Goal: Information Seeking & Learning: Learn about a topic

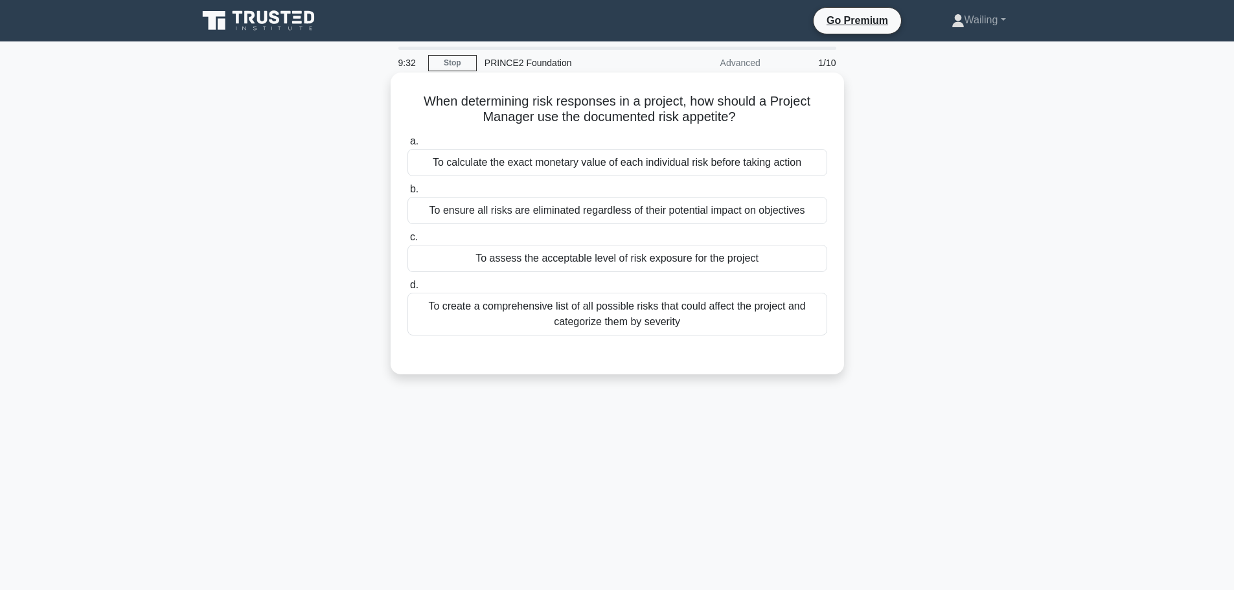
click at [595, 260] on div "To assess the acceptable level of risk exposure for the project" at bounding box center [617, 258] width 420 height 27
click at [407, 242] on input "c. To assess the acceptable level of risk exposure for the project" at bounding box center [407, 237] width 0 height 8
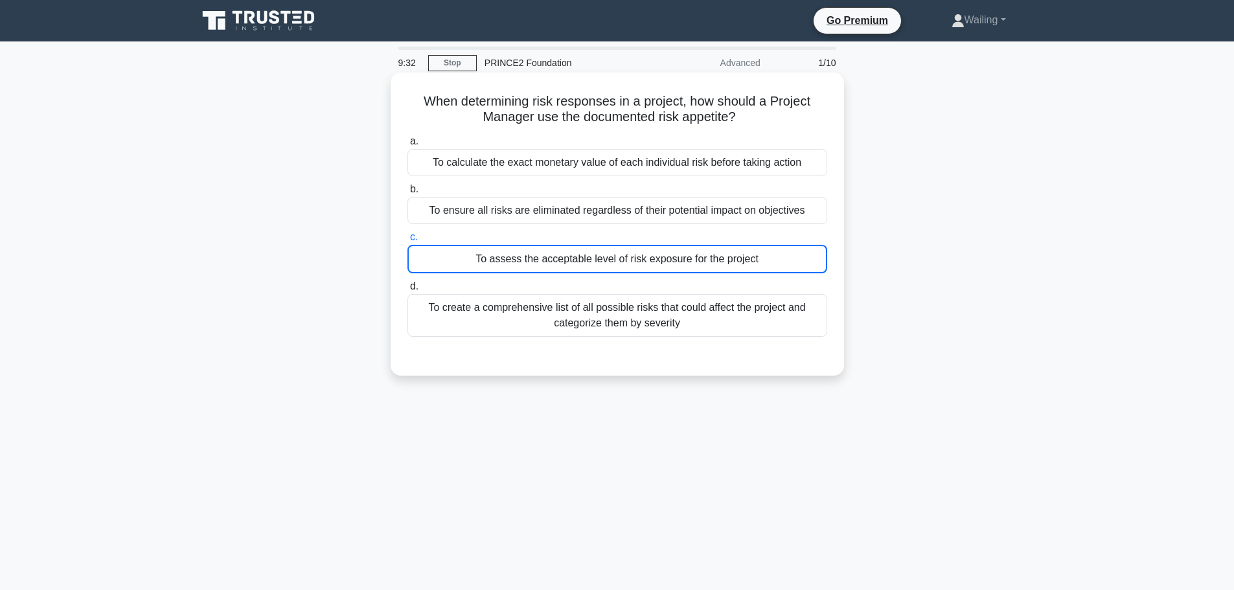
click at [595, 260] on div "To assess the acceptable level of risk exposure for the project" at bounding box center [617, 259] width 420 height 29
click at [407, 242] on input "c. To assess the acceptable level of risk exposure for the project" at bounding box center [407, 237] width 0 height 8
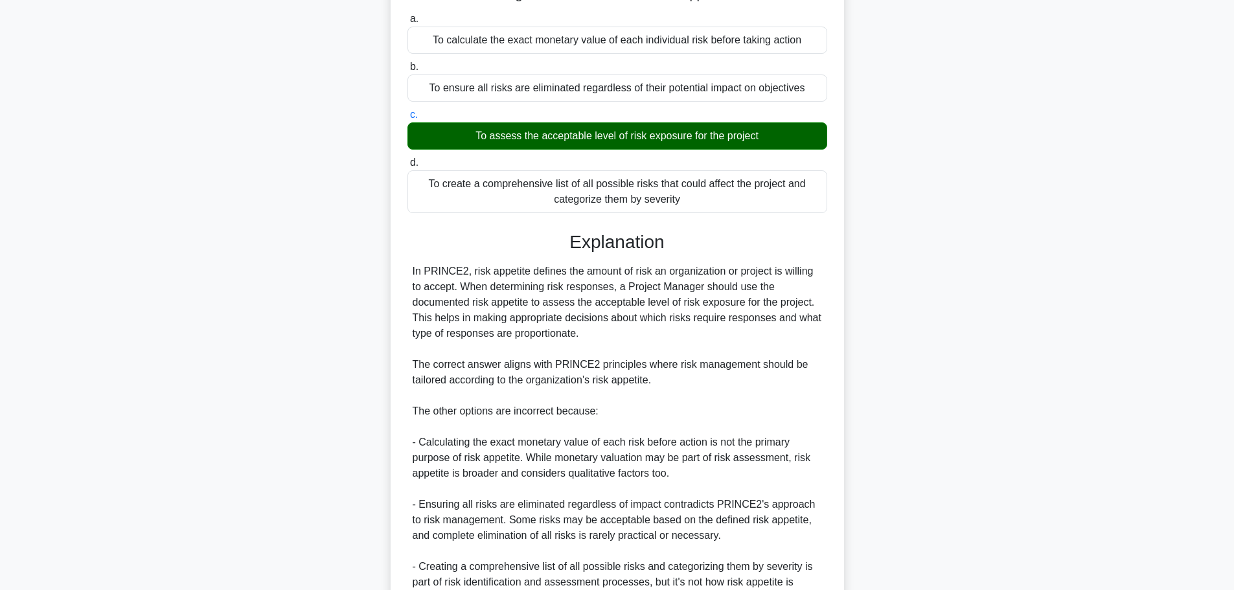
scroll to position [256, 0]
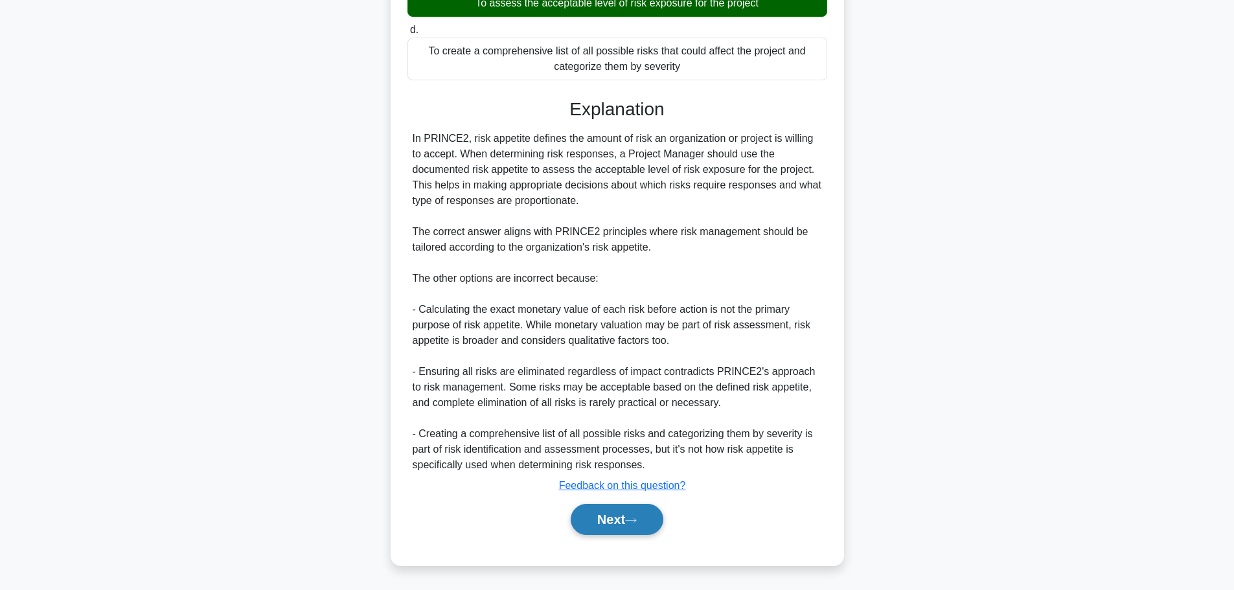
click at [604, 520] on button "Next" at bounding box center [617, 519] width 93 height 31
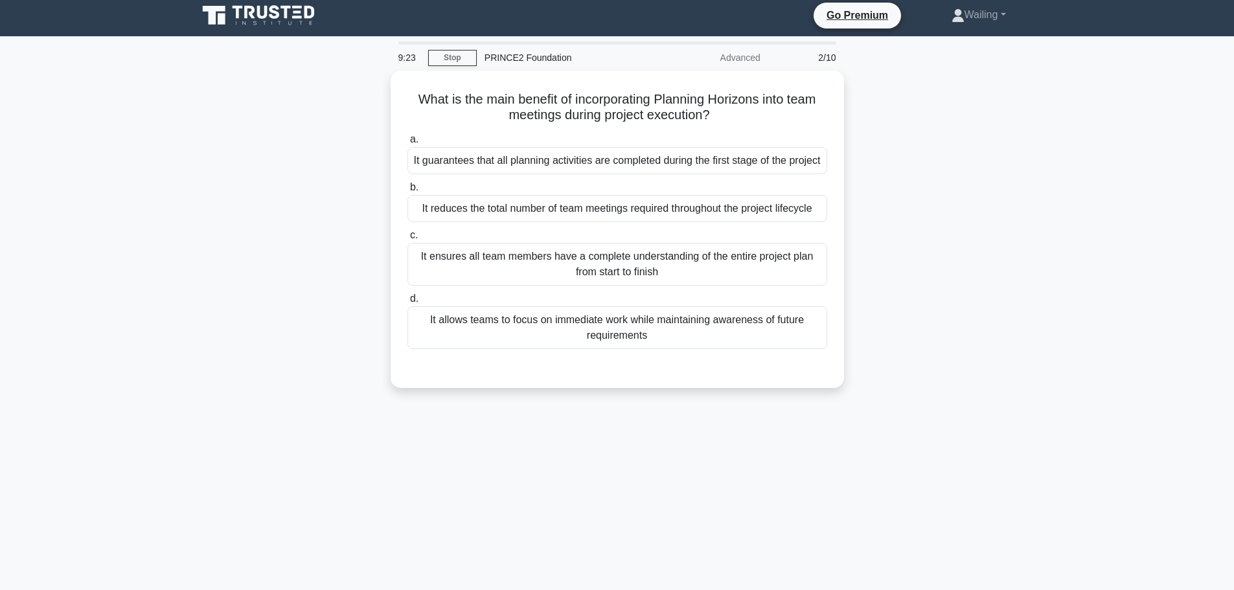
scroll to position [0, 0]
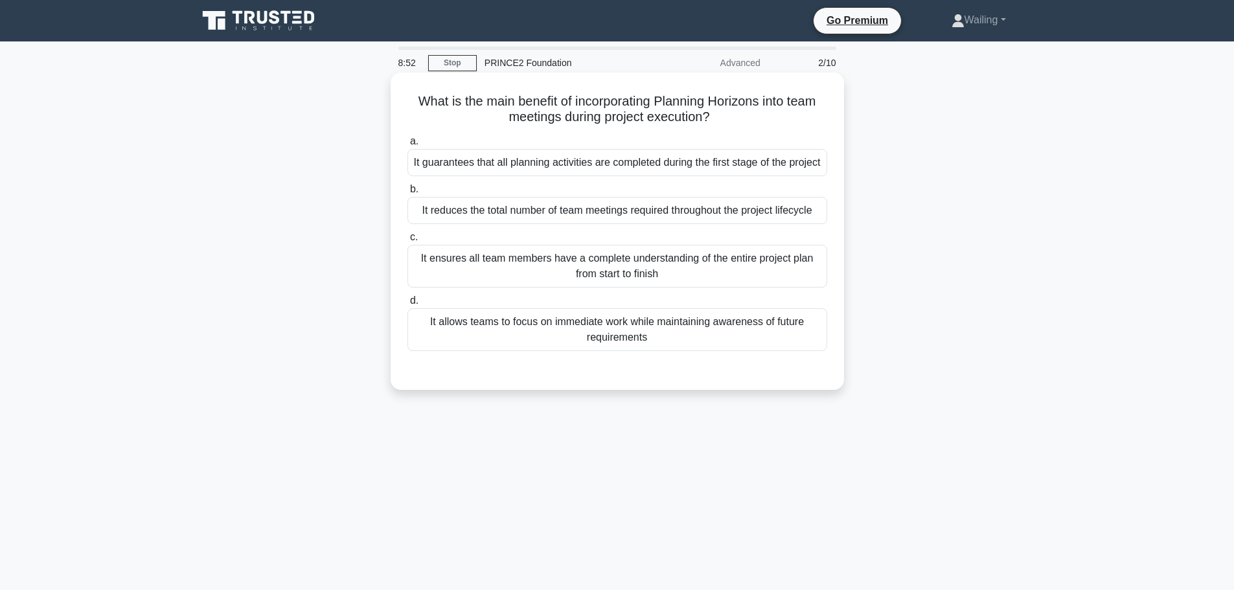
click at [646, 346] on div "It allows teams to focus on immediate work while maintaining awareness of futur…" at bounding box center [617, 329] width 420 height 43
click at [407, 305] on input "d. It allows teams to focus on immediate work while maintaining awareness of fu…" at bounding box center [407, 301] width 0 height 8
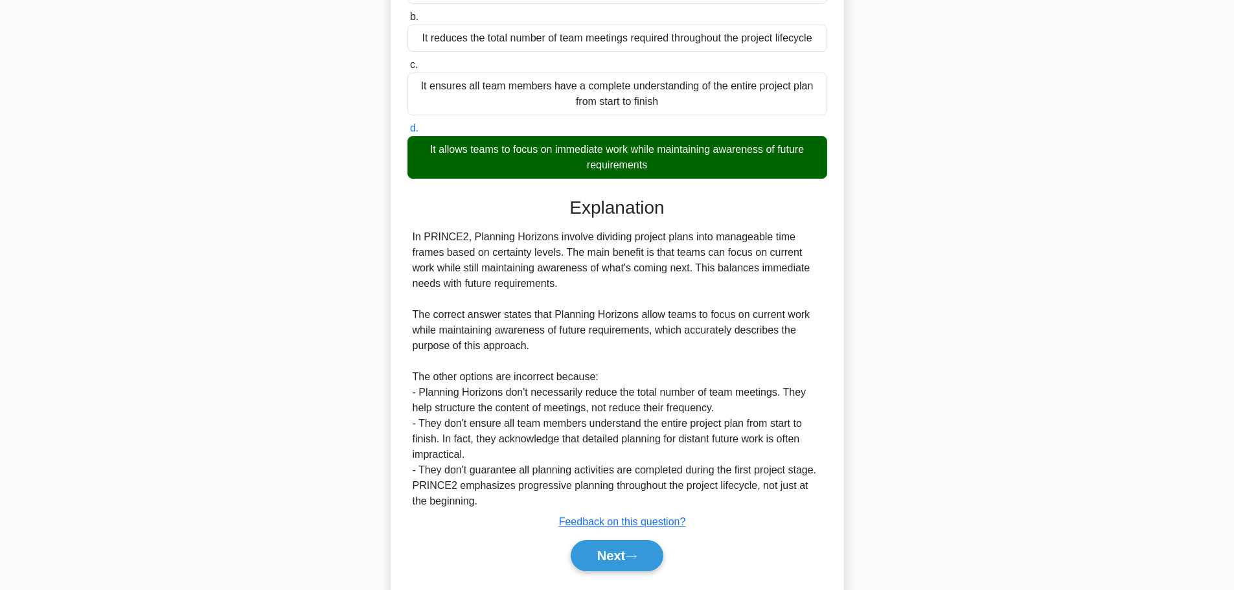
scroll to position [225, 0]
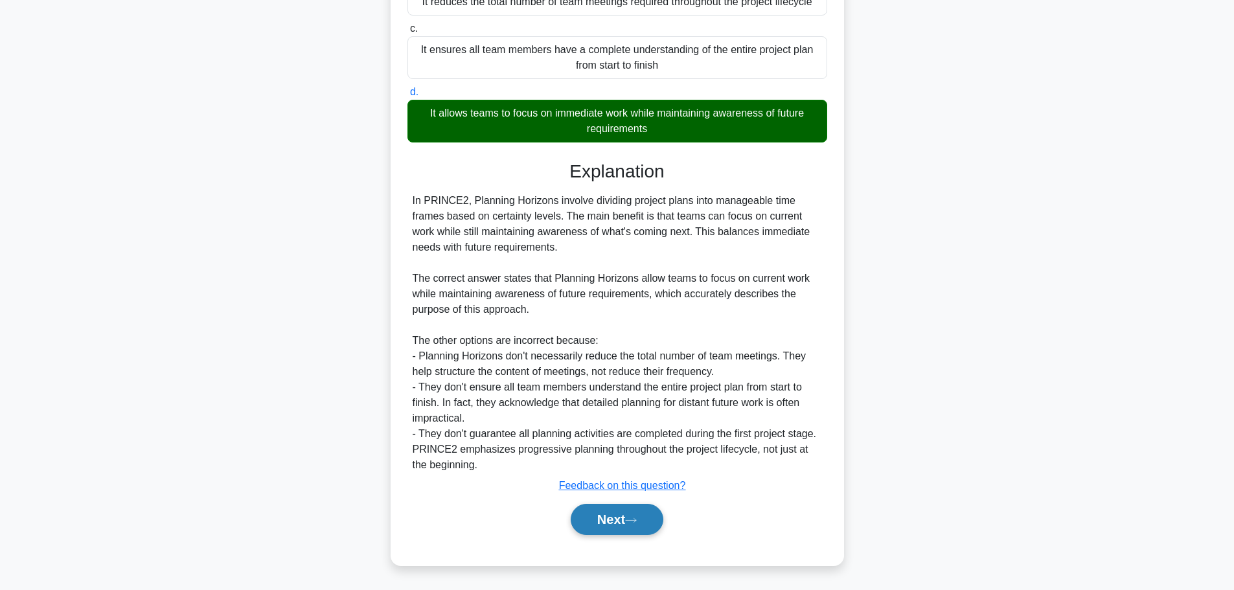
click at [610, 523] on button "Next" at bounding box center [617, 519] width 93 height 31
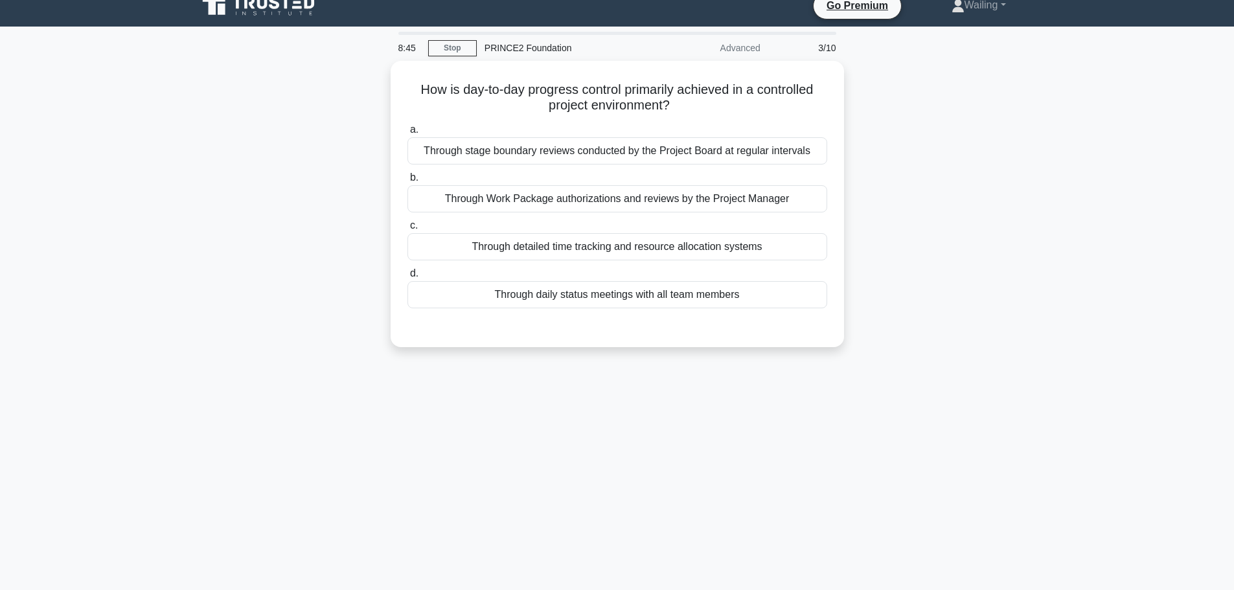
scroll to position [0, 0]
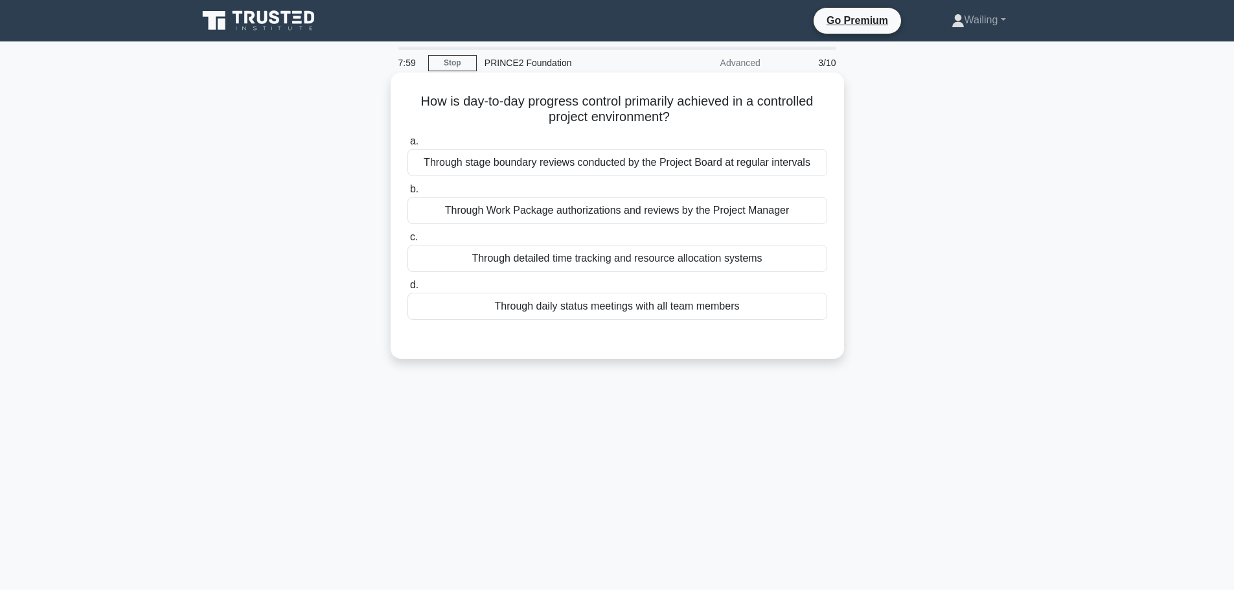
click at [593, 310] on div "Through daily status meetings with all team members" at bounding box center [617, 306] width 420 height 27
click at [407, 290] on input "d. Through daily status meetings with all team members" at bounding box center [407, 285] width 0 height 8
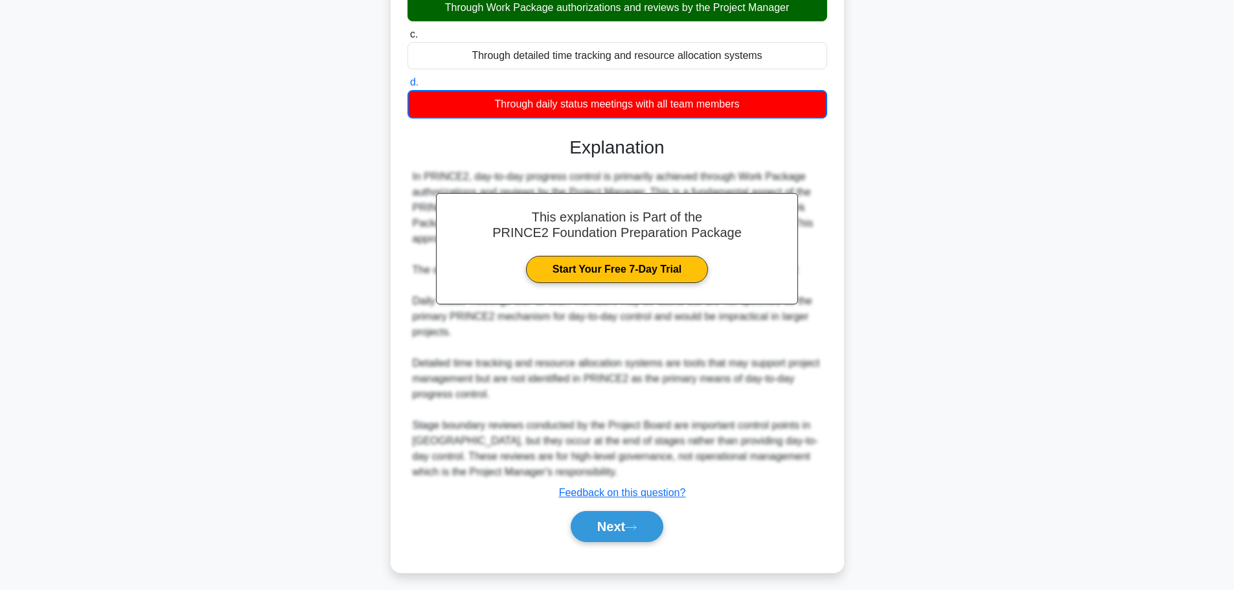
scroll to position [211, 0]
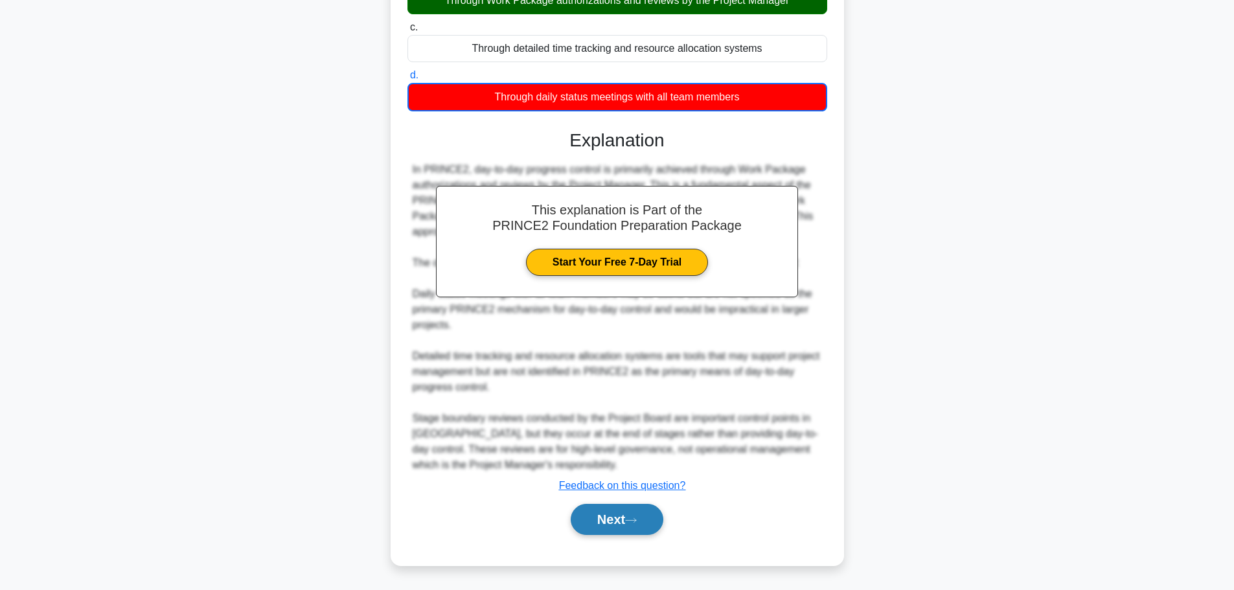
click at [608, 514] on button "Next" at bounding box center [617, 519] width 93 height 31
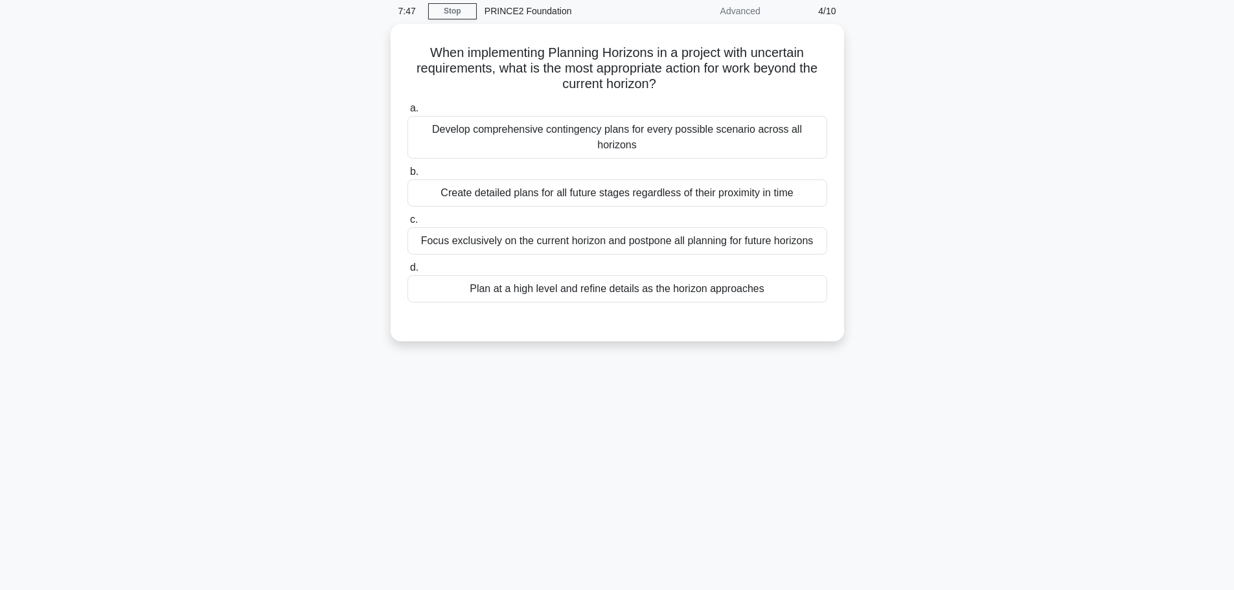
scroll to position [0, 0]
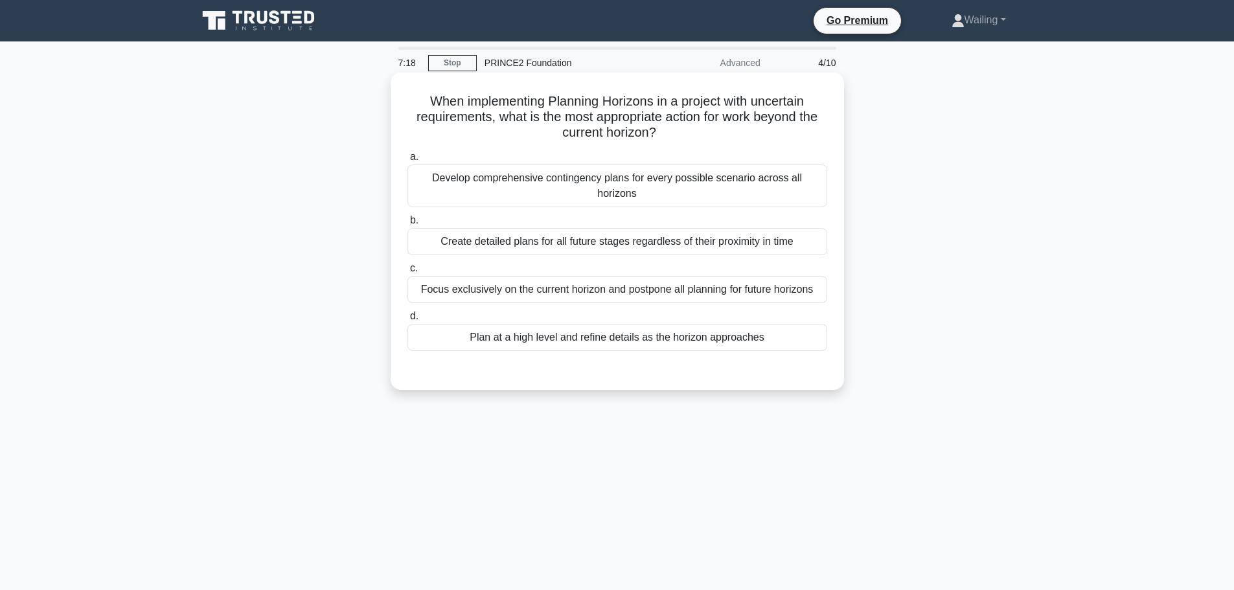
click at [517, 276] on div "Focus exclusively on the current horizon and postpone all planning for future h…" at bounding box center [617, 289] width 420 height 27
click at [407, 273] on input "c. Focus exclusively on the current horizon and postpone all planning for futur…" at bounding box center [407, 268] width 0 height 8
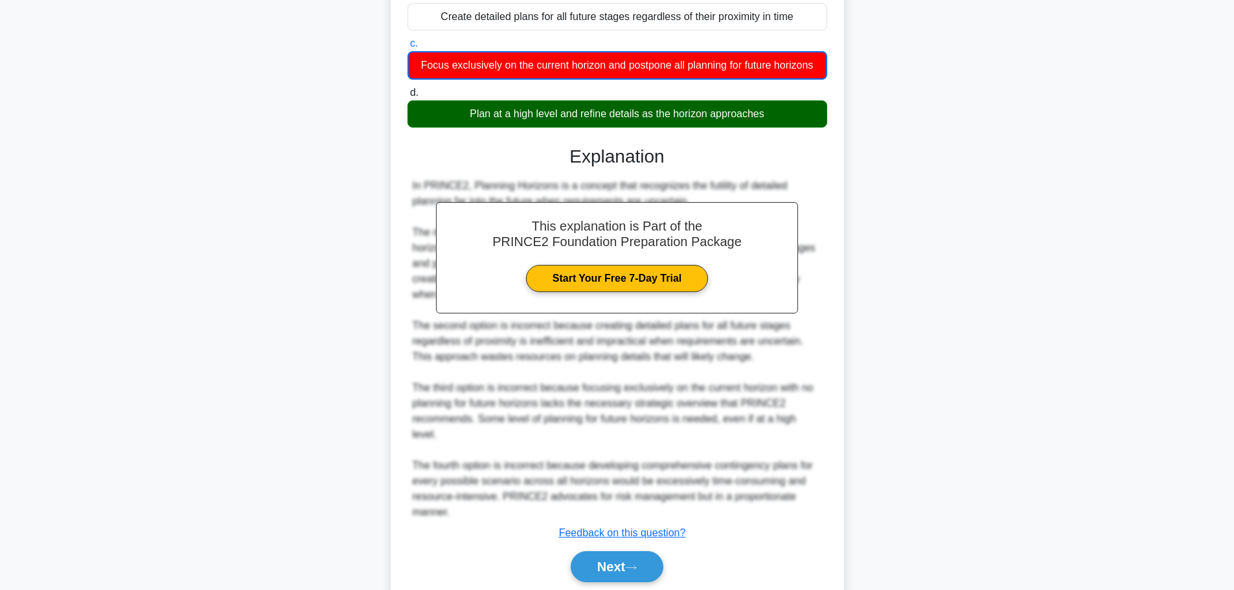
scroll to position [242, 0]
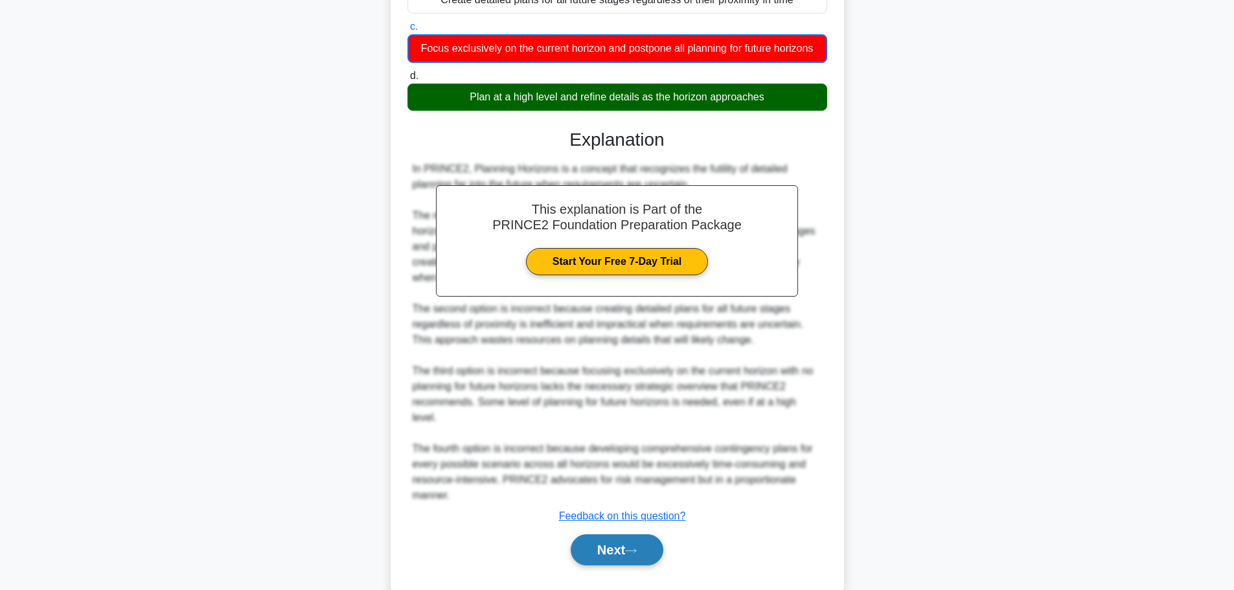
click at [614, 534] on button "Next" at bounding box center [617, 549] width 93 height 31
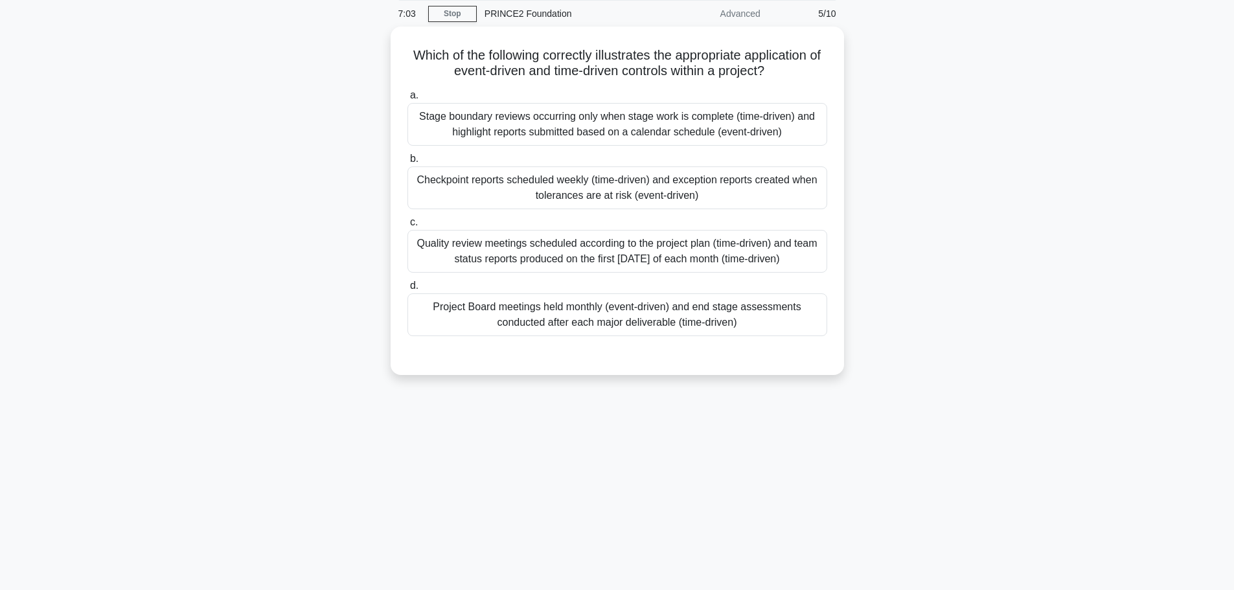
scroll to position [0, 0]
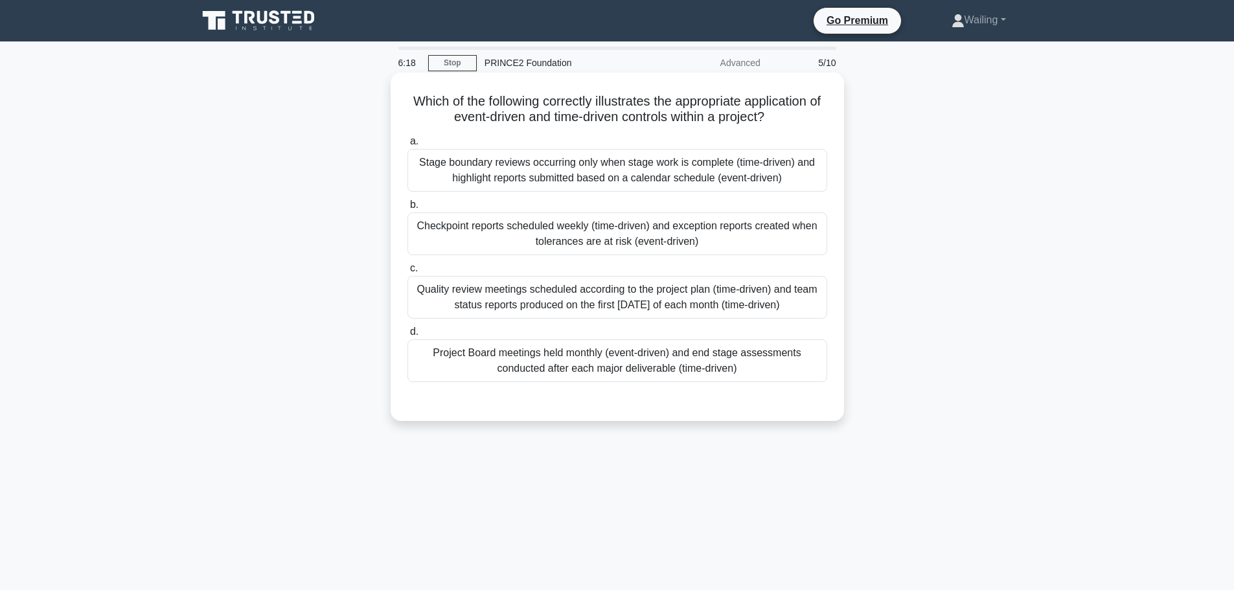
click at [550, 165] on div "Stage boundary reviews occurring only when stage work is complete (time-driven)…" at bounding box center [617, 170] width 420 height 43
click at [407, 146] on input "a. Stage boundary reviews occurring only when stage work is complete (time-driv…" at bounding box center [407, 141] width 0 height 8
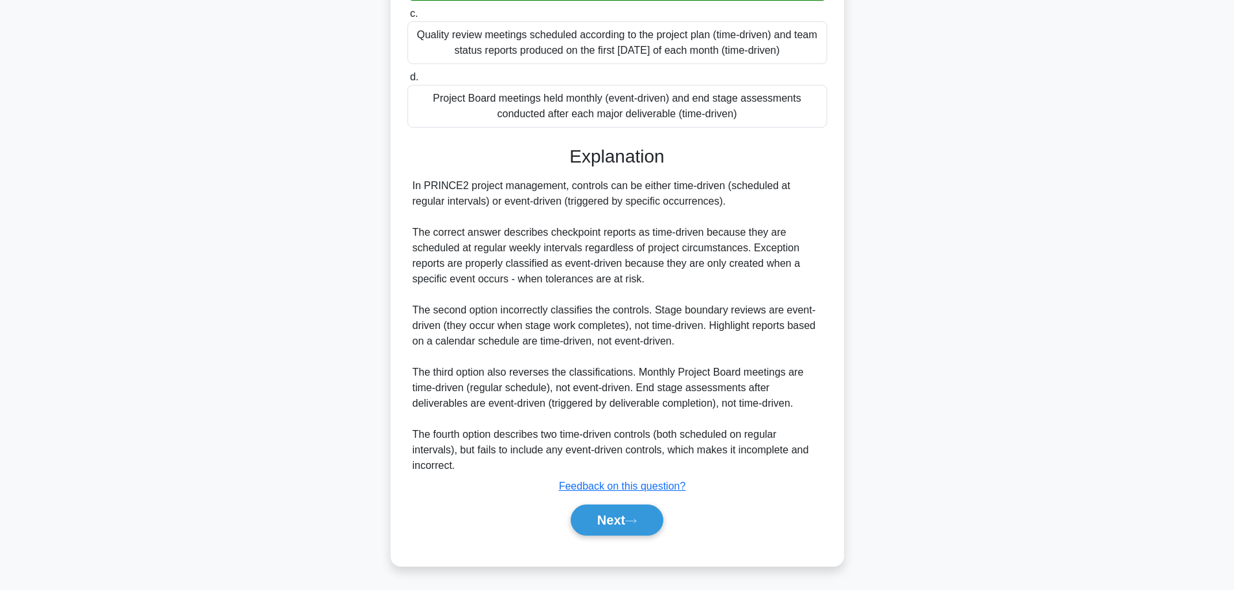
scroll to position [257, 0]
drag, startPoint x: 607, startPoint y: 517, endPoint x: 616, endPoint y: 509, distance: 12.4
click at [607, 517] on button "Next" at bounding box center [617, 519] width 93 height 31
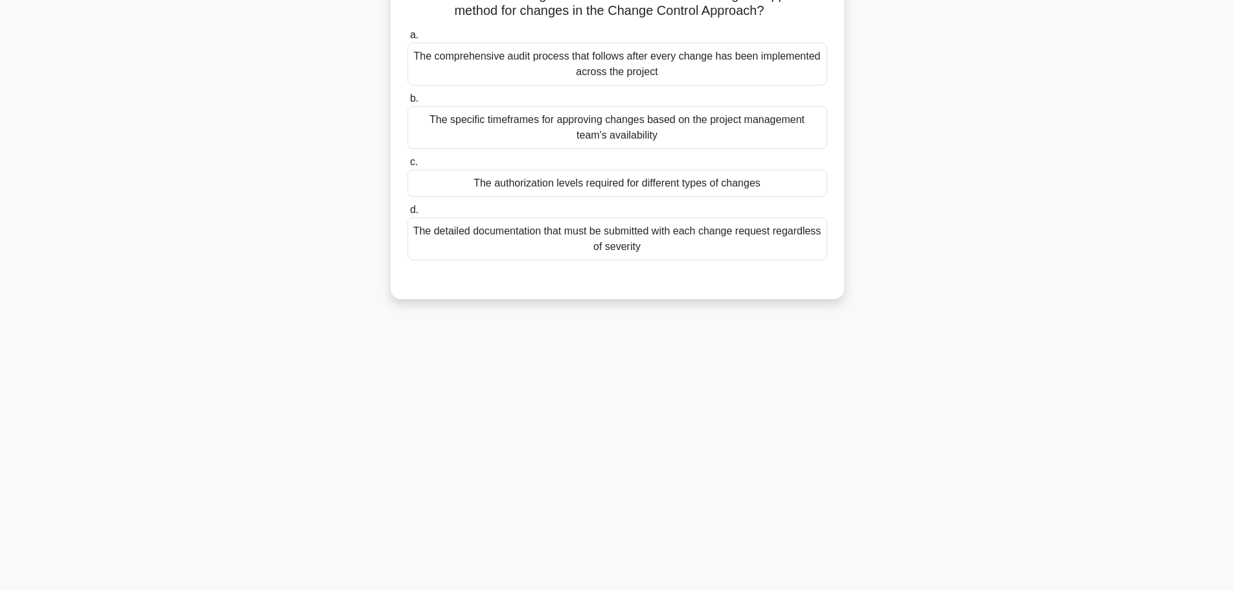
scroll to position [0, 0]
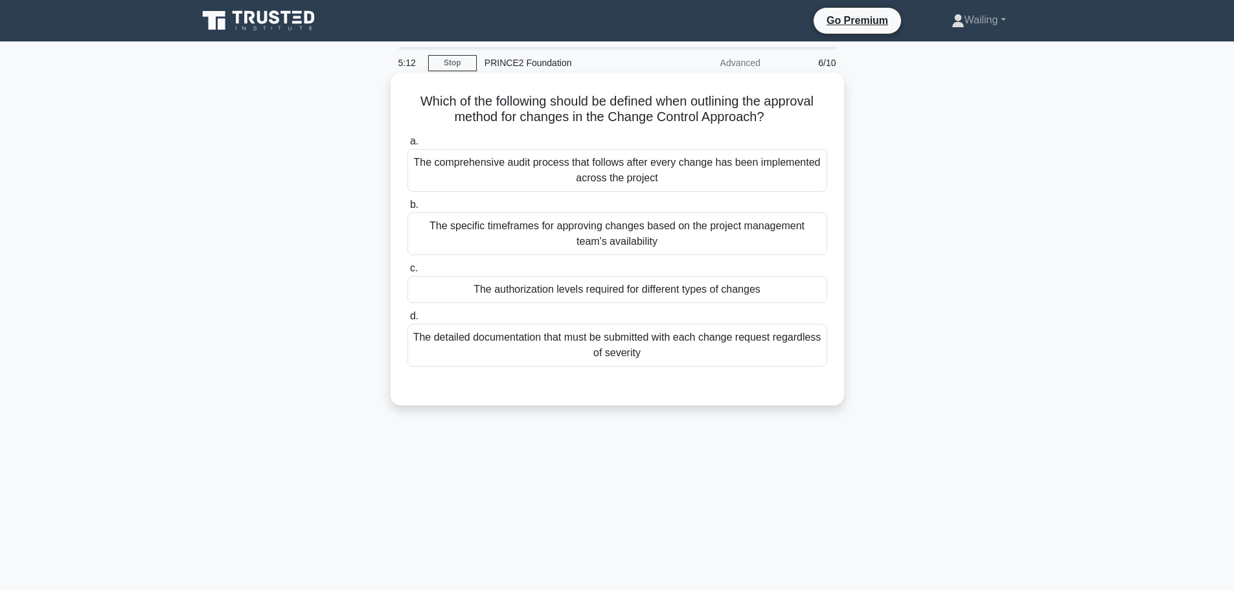
click at [597, 294] on div "The authorization levels required for different types of changes" at bounding box center [617, 289] width 420 height 27
click at [407, 273] on input "c. The authorization levels required for different types of changes" at bounding box center [407, 268] width 0 height 8
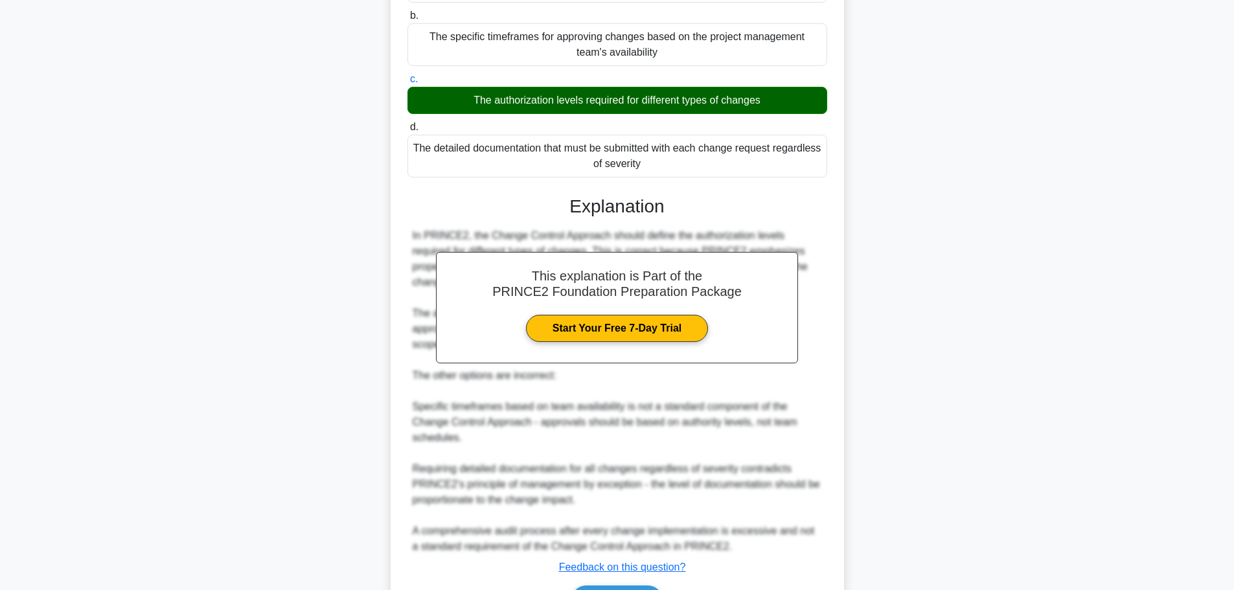
scroll to position [194, 0]
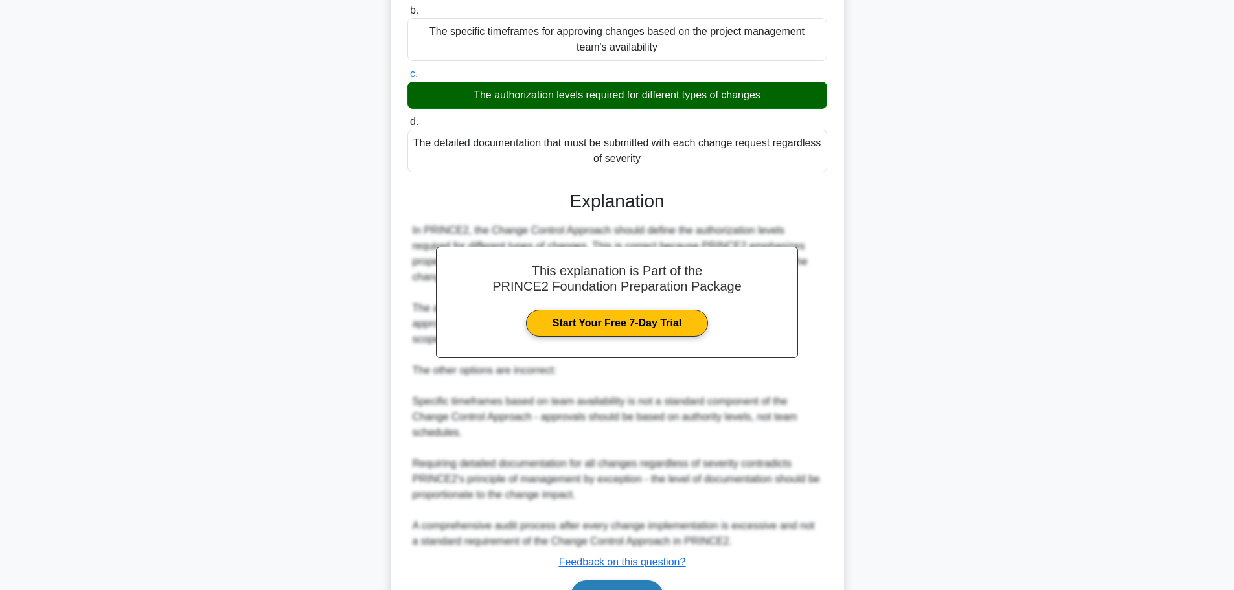
drag, startPoint x: 611, startPoint y: 578, endPoint x: 611, endPoint y: 568, distance: 9.7
click at [611, 580] on button "Next" at bounding box center [617, 595] width 93 height 31
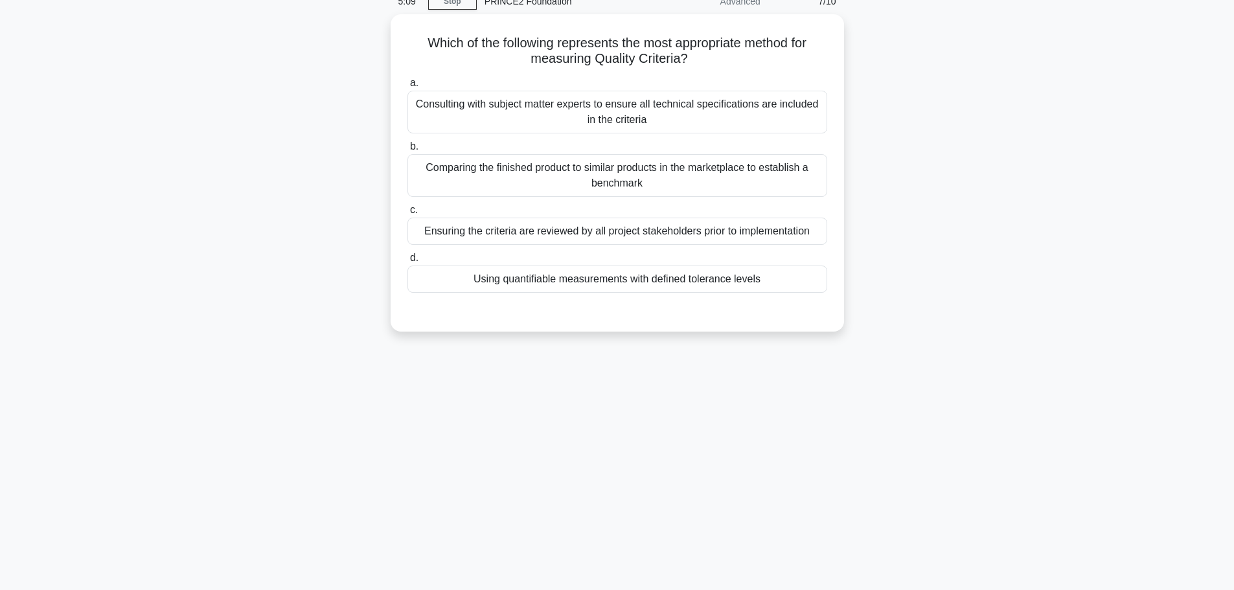
scroll to position [0, 0]
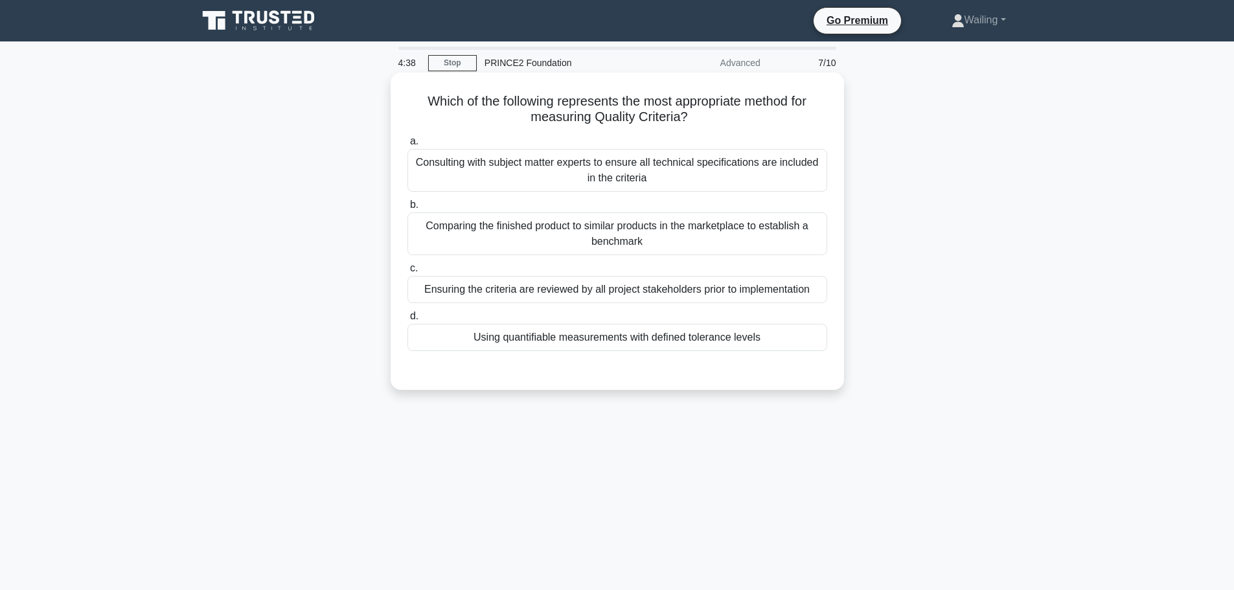
click at [643, 293] on div "Ensuring the criteria are reviewed by all project stakeholders prior to impleme…" at bounding box center [617, 289] width 420 height 27
click at [407, 273] on input "c. Ensuring the criteria are reviewed by all project stakeholders prior to impl…" at bounding box center [407, 268] width 0 height 8
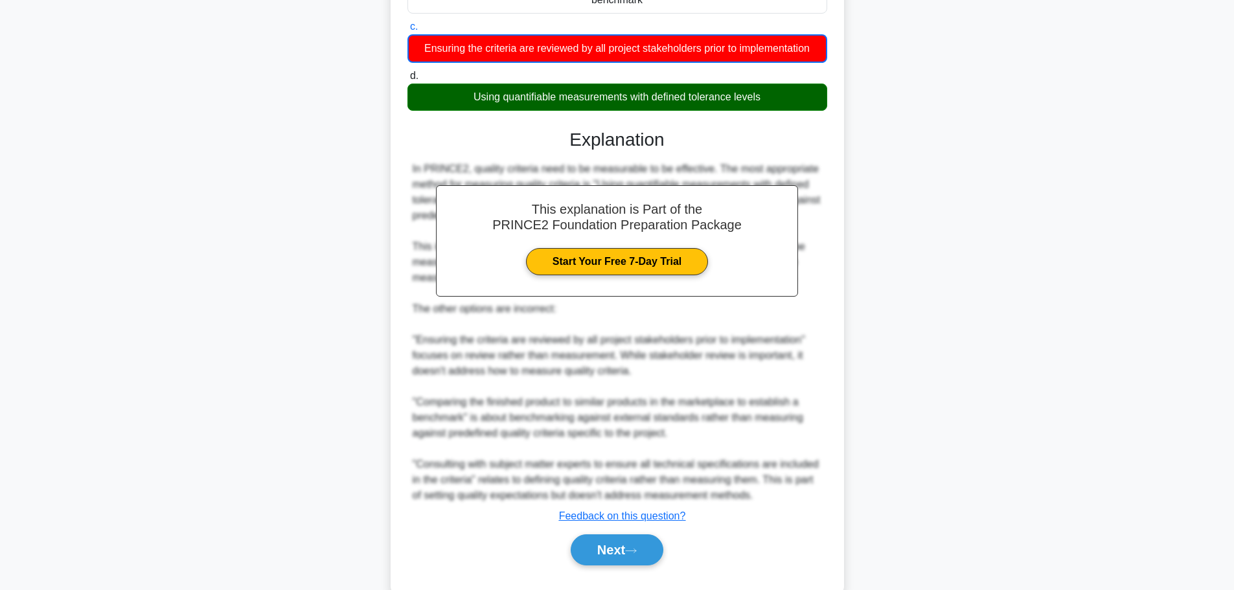
scroll to position [259, 0]
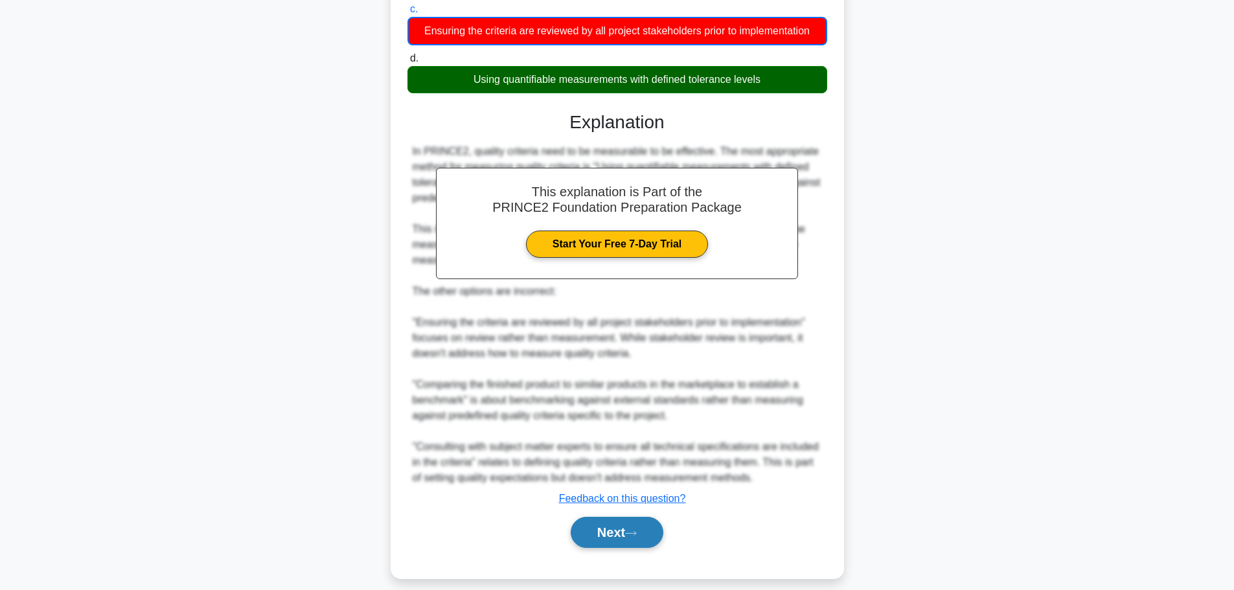
click at [605, 527] on button "Next" at bounding box center [617, 532] width 93 height 31
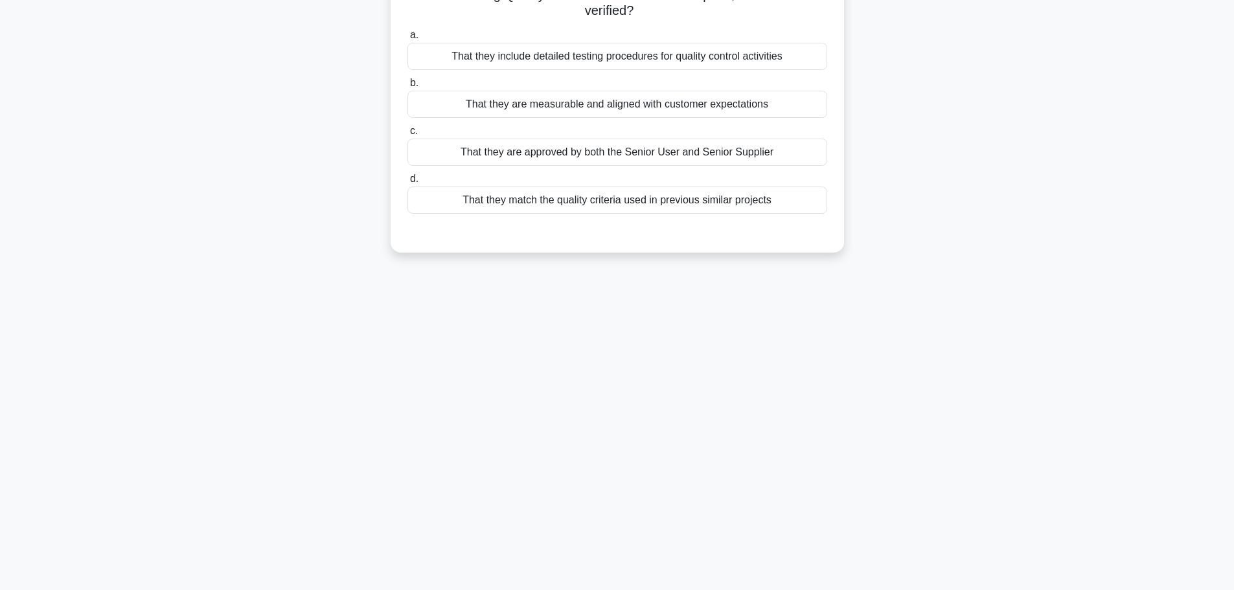
scroll to position [0, 0]
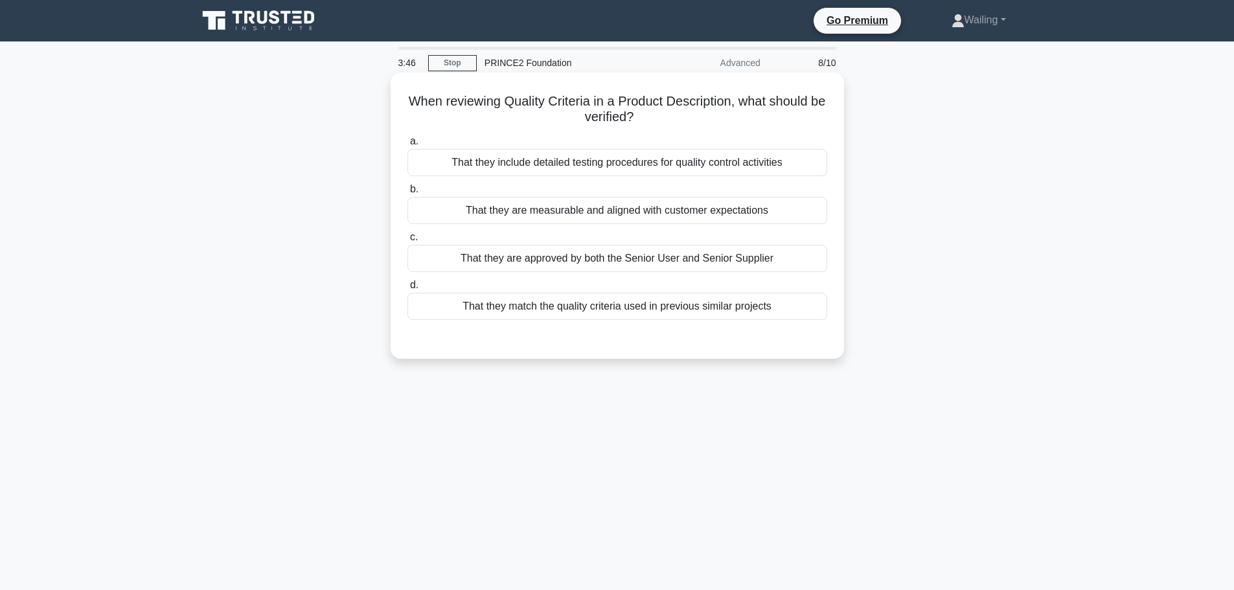
click at [670, 165] on div "That they include detailed testing procedures for quality control activities" at bounding box center [617, 162] width 420 height 27
click at [407, 146] on input "a. That they include detailed testing procedures for quality control activities" at bounding box center [407, 141] width 0 height 8
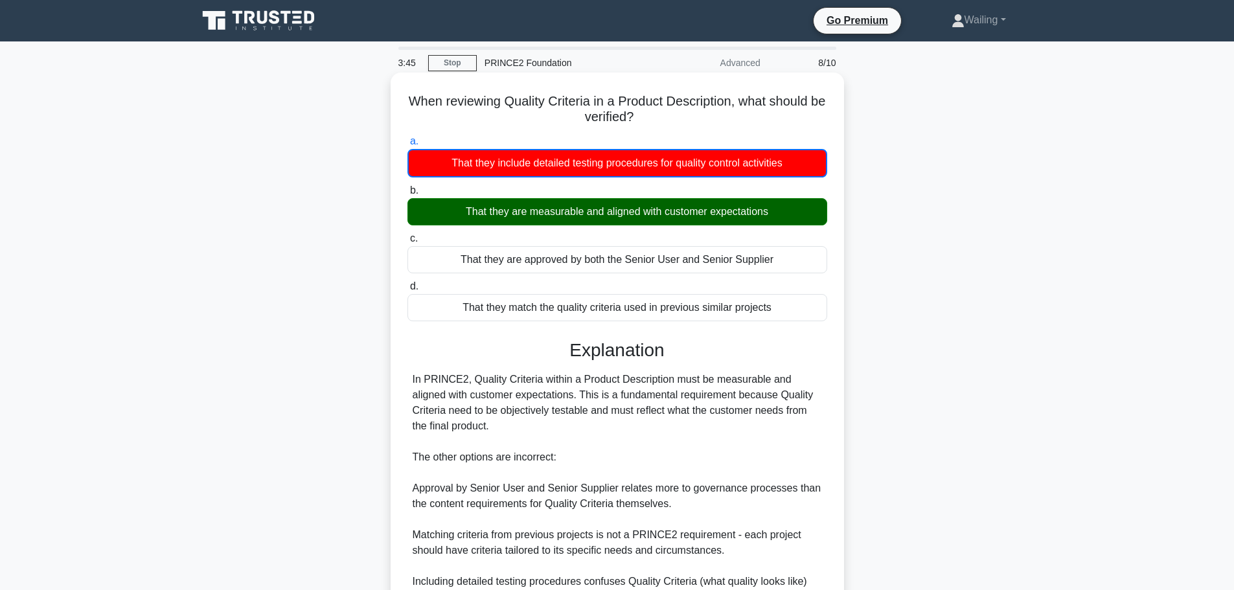
click at [672, 211] on div "That they are measurable and aligned with customer expectations" at bounding box center [617, 211] width 420 height 27
click at [407, 195] on input "b. That they are measurable and aligned with customer expectations" at bounding box center [407, 191] width 0 height 8
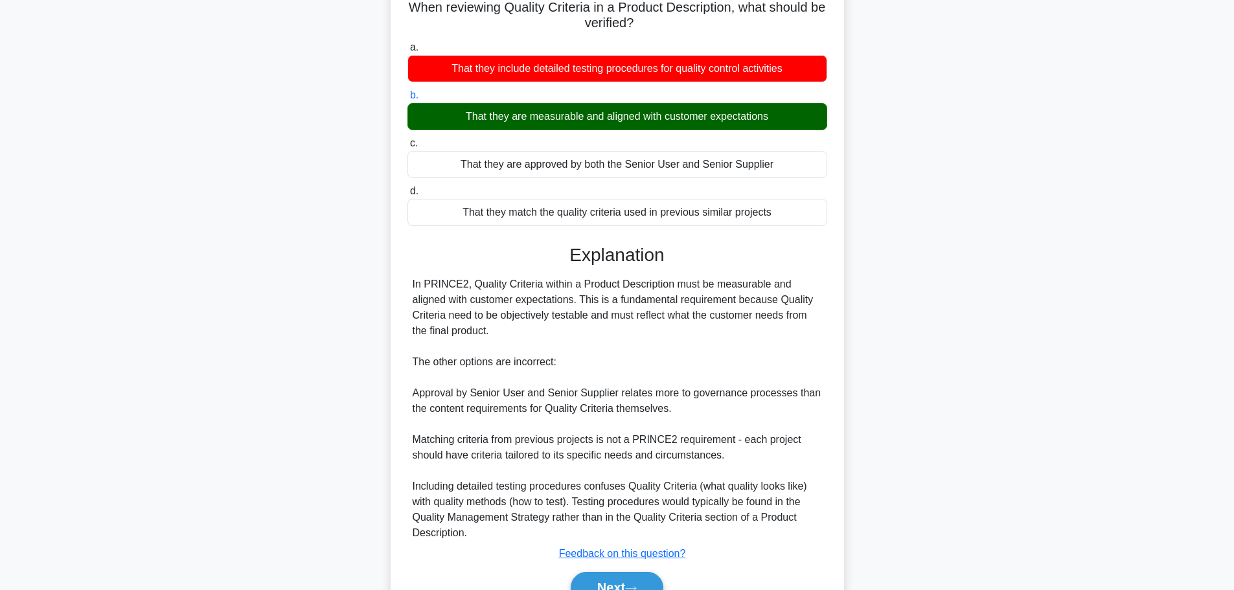
scroll to position [163, 0]
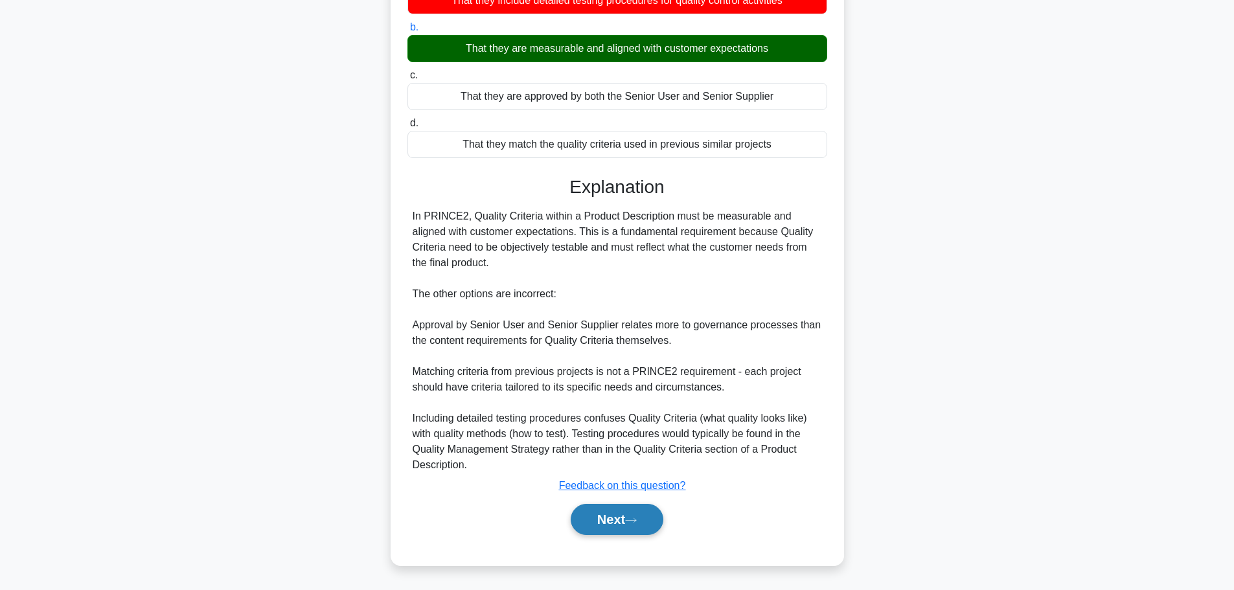
click at [628, 521] on button "Next" at bounding box center [617, 519] width 93 height 31
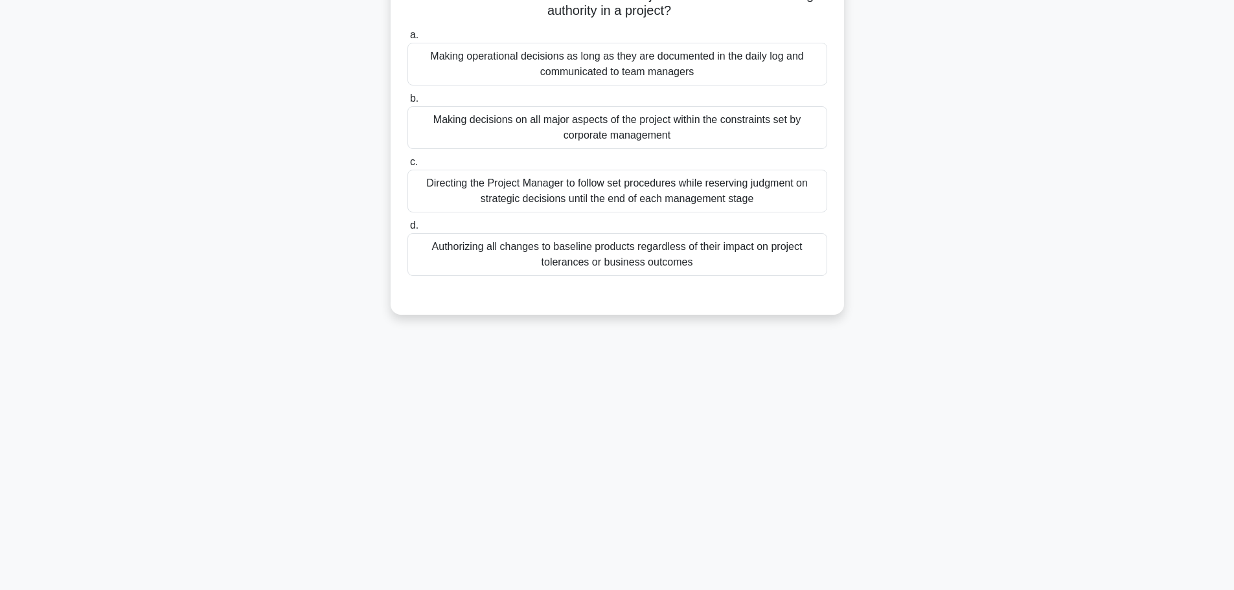
scroll to position [0, 0]
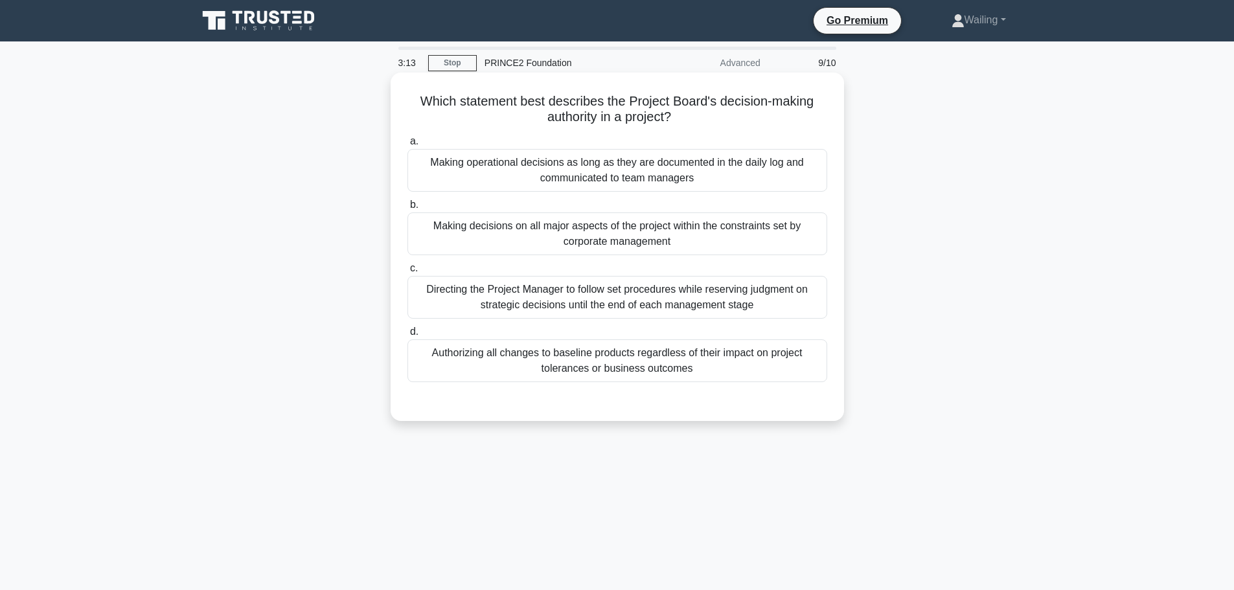
click at [741, 294] on div "Directing the Project Manager to follow set procedures while reserving judgment…" at bounding box center [617, 297] width 420 height 43
click at [407, 273] on input "c. Directing the Project Manager to follow set procedures while reserving judgm…" at bounding box center [407, 268] width 0 height 8
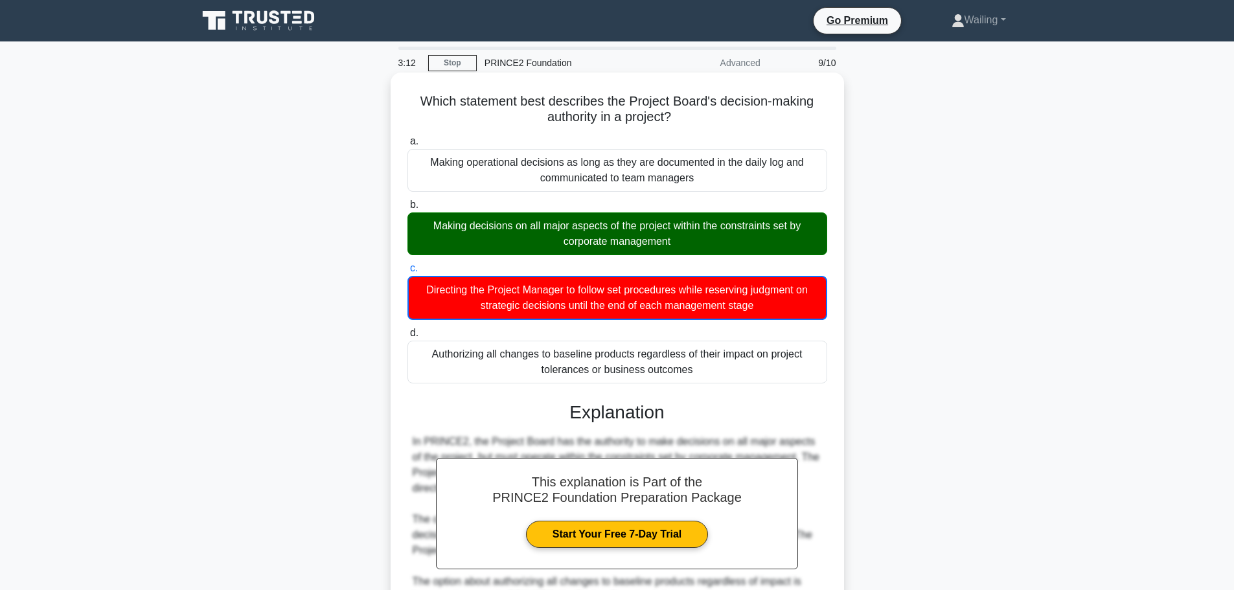
click at [667, 230] on div "Making decisions on all major aspects of the project within the constraints set…" at bounding box center [617, 233] width 420 height 43
click at [407, 209] on input "b. Making decisions on all major aspects of the project within the constraints …" at bounding box center [407, 205] width 0 height 8
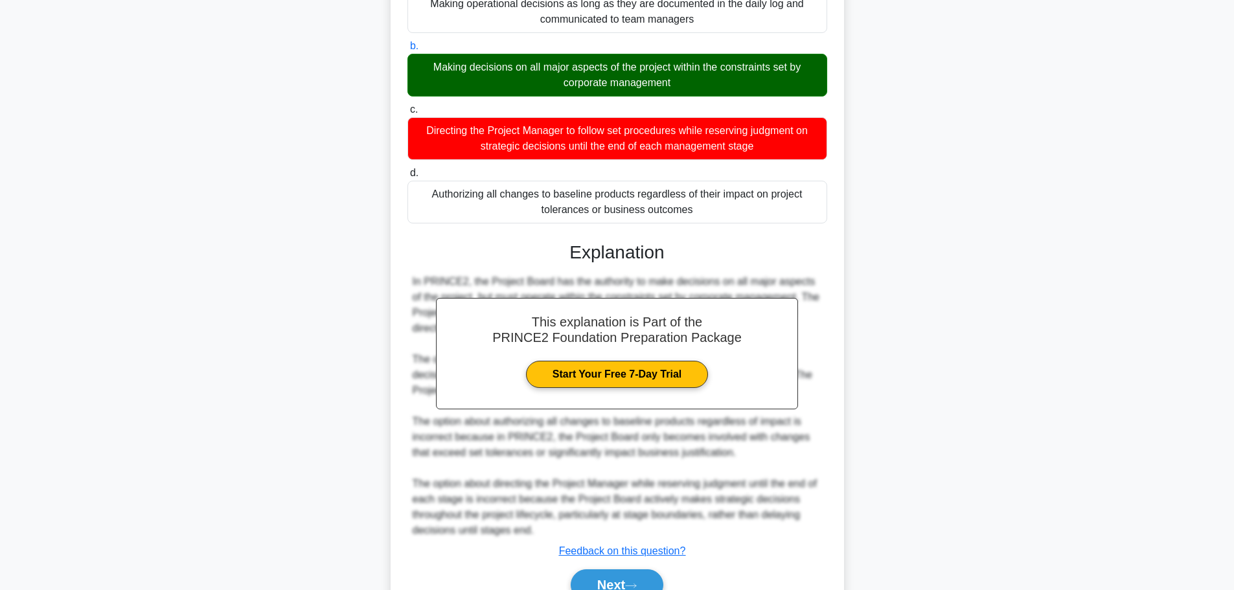
scroll to position [194, 0]
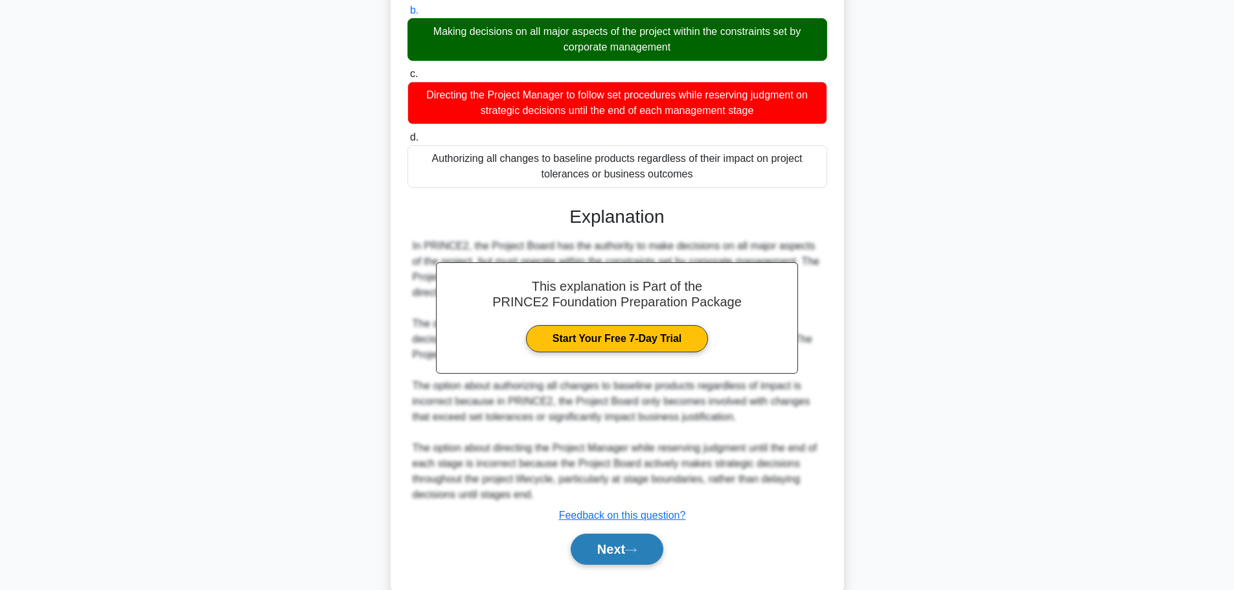
click at [606, 544] on button "Next" at bounding box center [617, 549] width 93 height 31
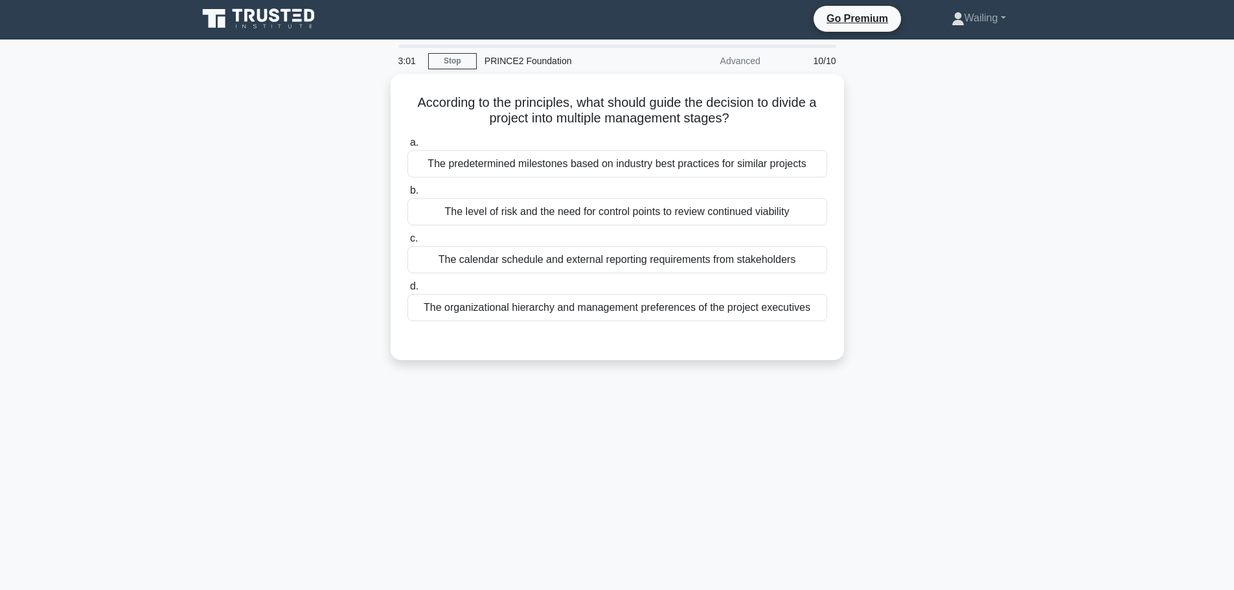
scroll to position [0, 0]
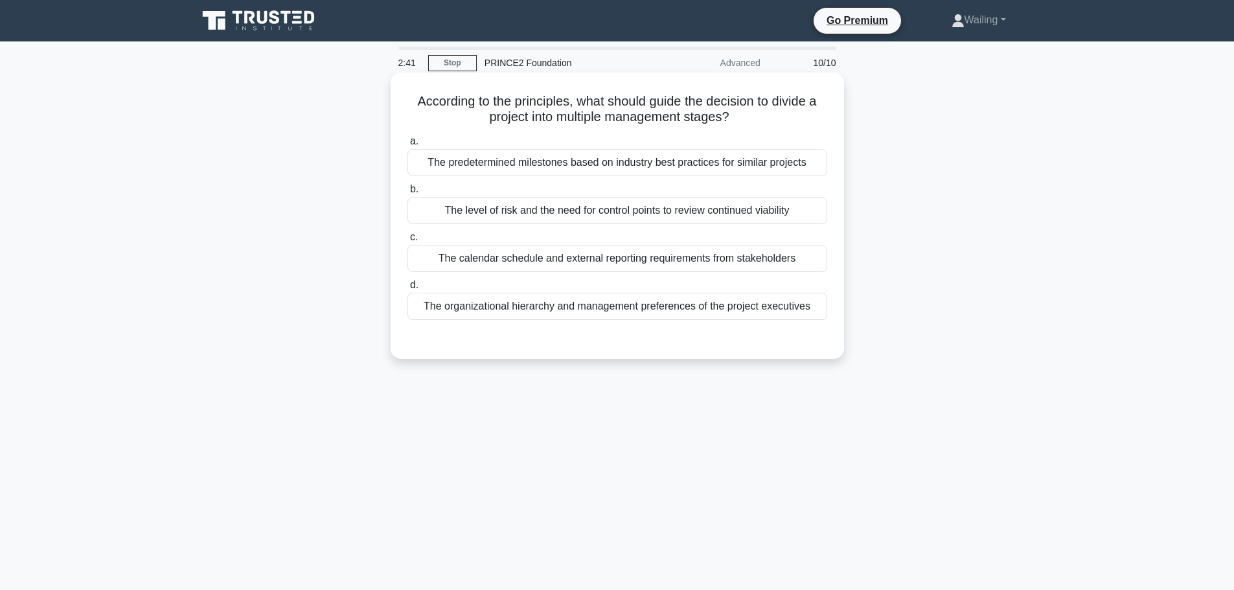
click at [637, 190] on label "b. The level of risk and the need for control points to review continued viabil…" at bounding box center [617, 202] width 420 height 43
click at [407, 190] on input "b. The level of risk and the need for control points to review continued viabil…" at bounding box center [407, 189] width 0 height 8
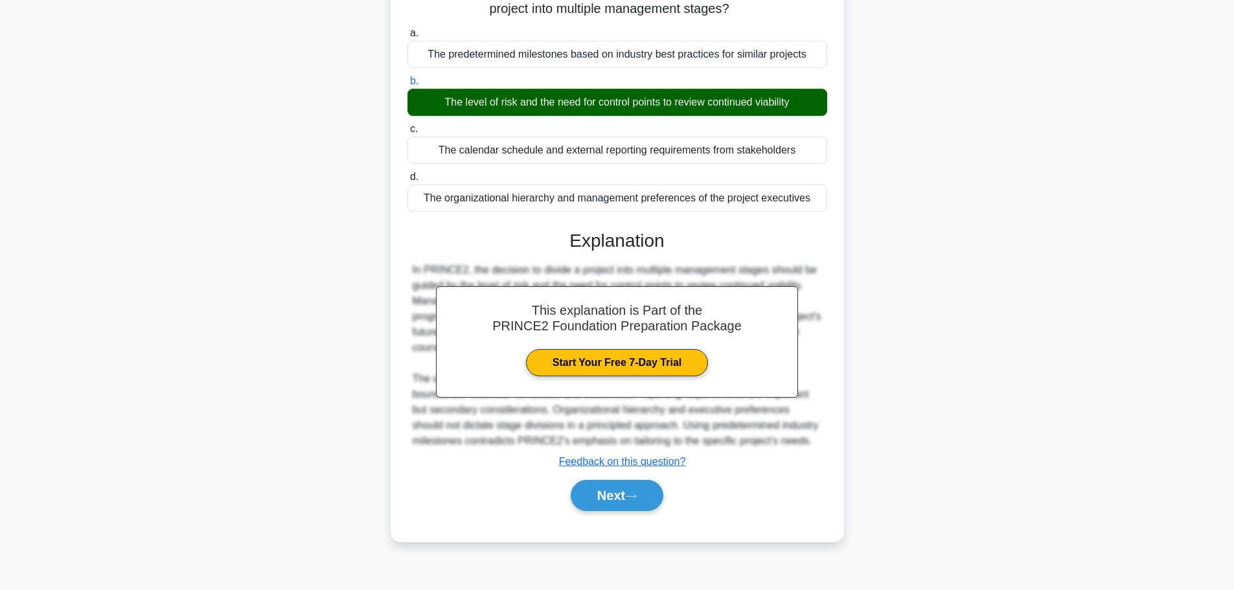
scroll to position [109, 0]
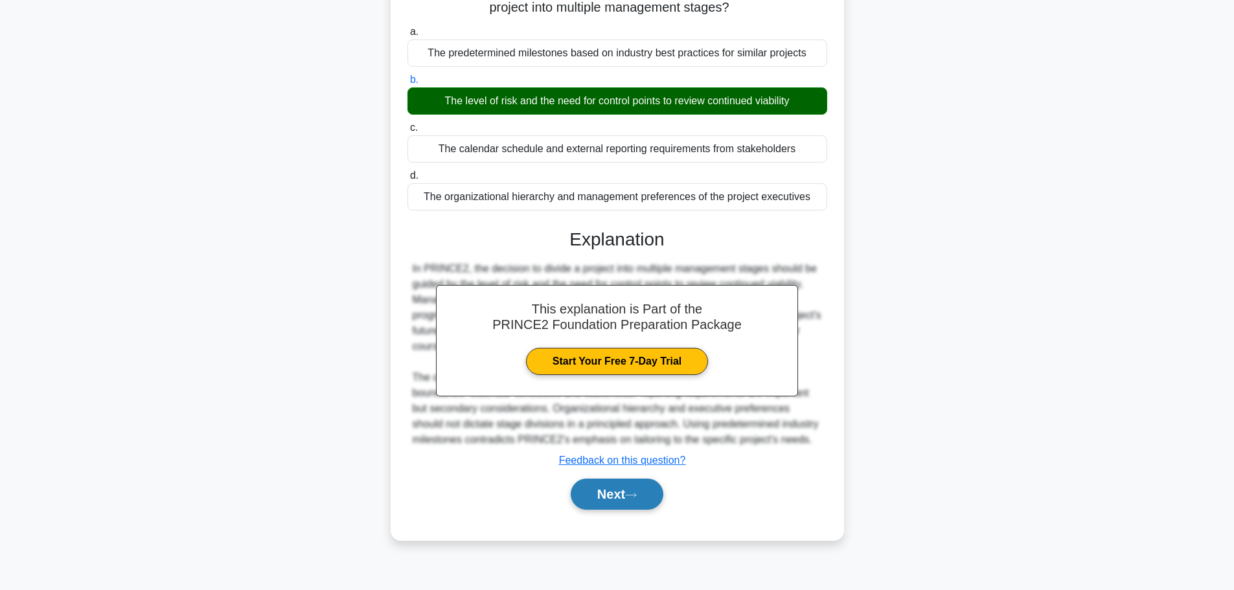
click at [593, 498] on button "Next" at bounding box center [617, 494] width 93 height 31
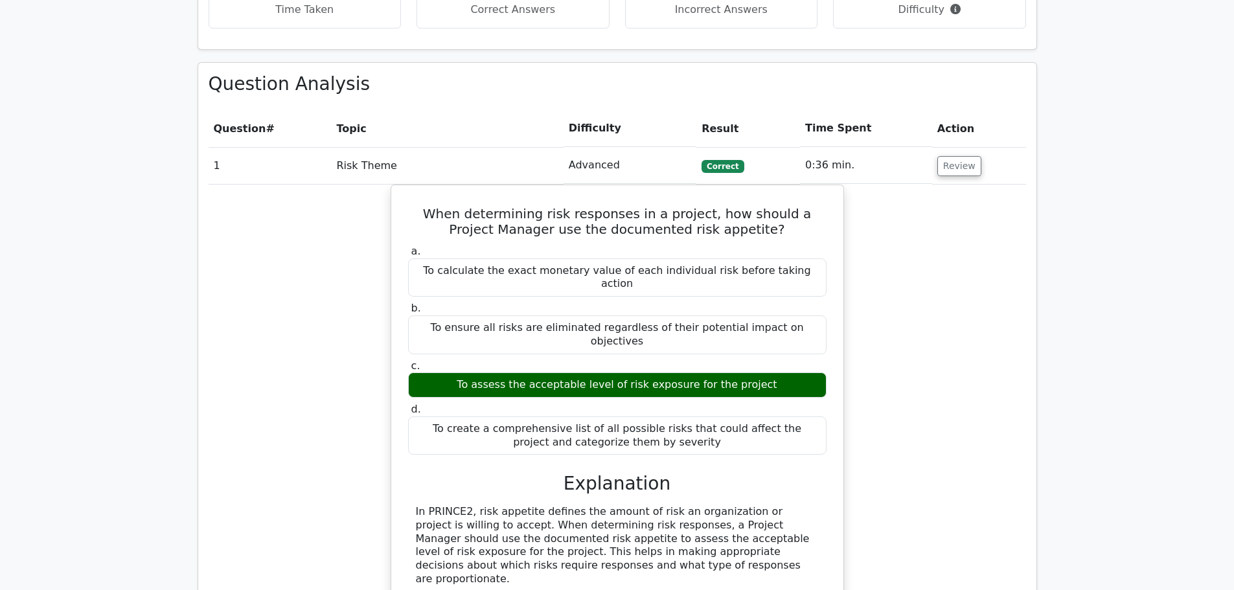
scroll to position [777, 0]
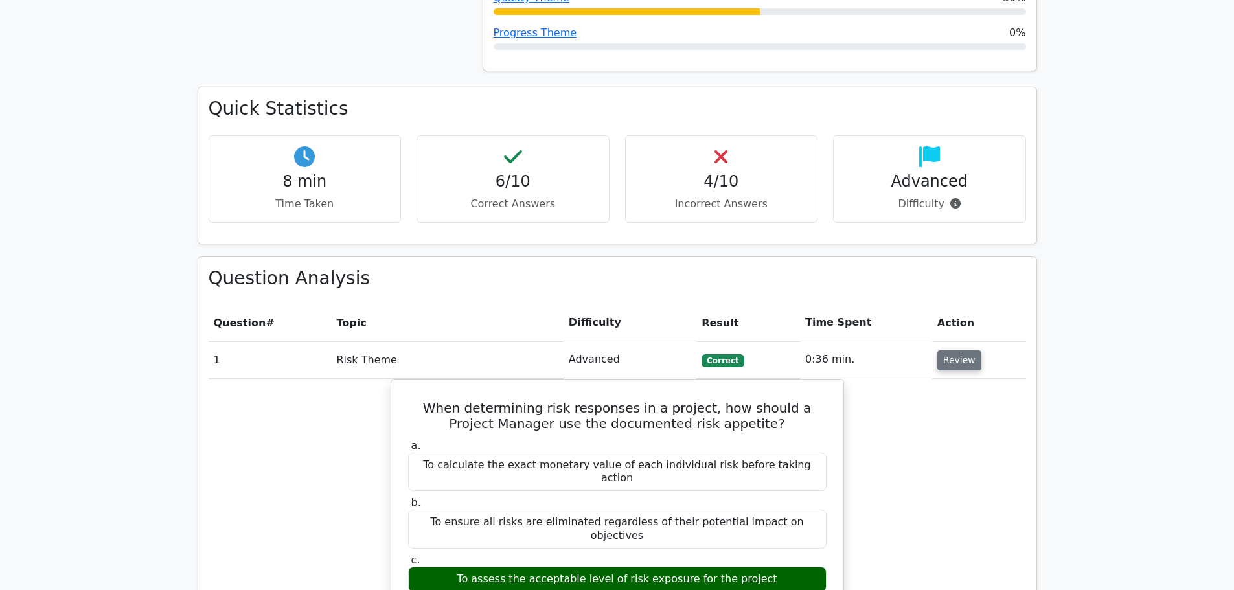
click at [958, 350] on button "Review" at bounding box center [959, 360] width 44 height 20
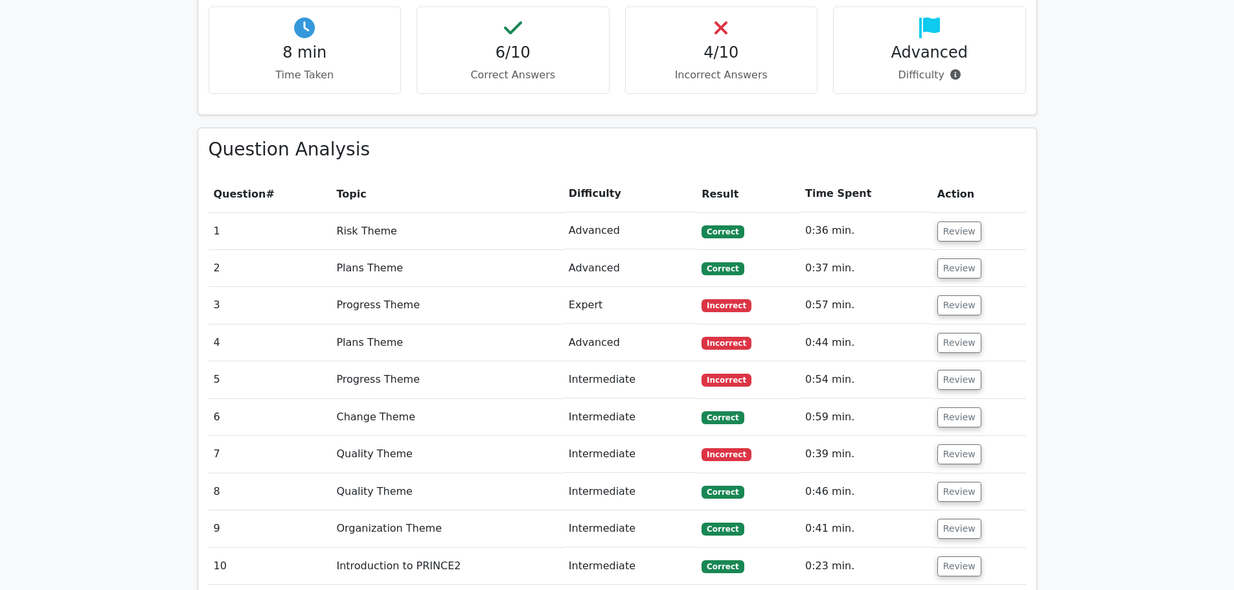
scroll to position [907, 0]
click at [942, 258] on button "Review" at bounding box center [959, 268] width 44 height 20
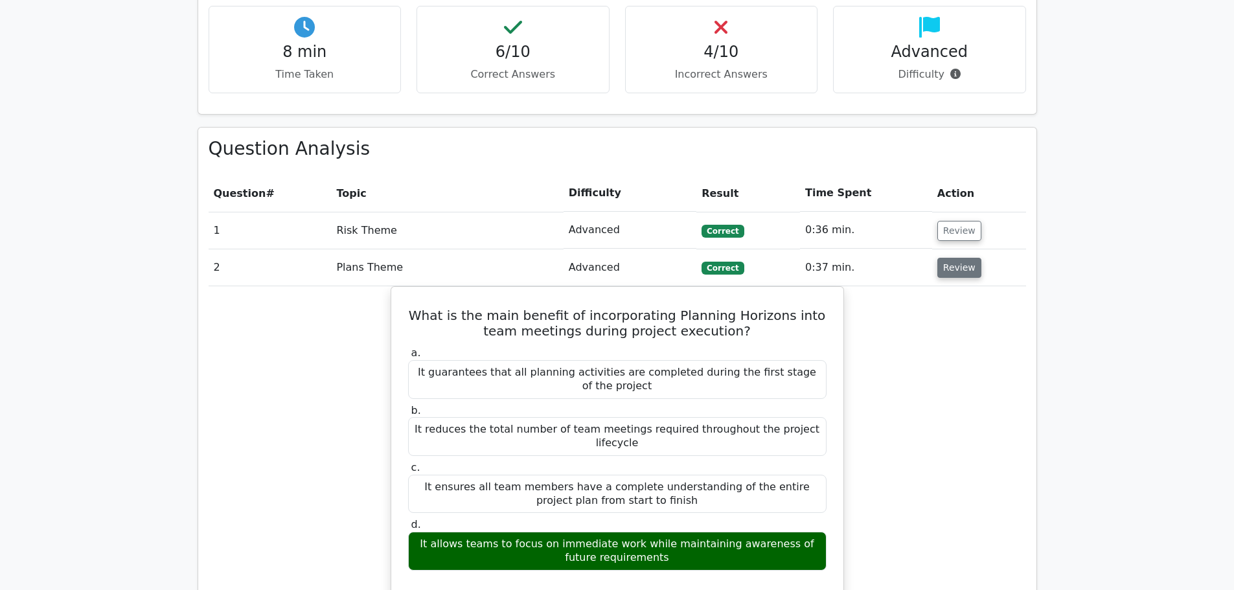
click at [970, 258] on button "Review" at bounding box center [959, 268] width 44 height 20
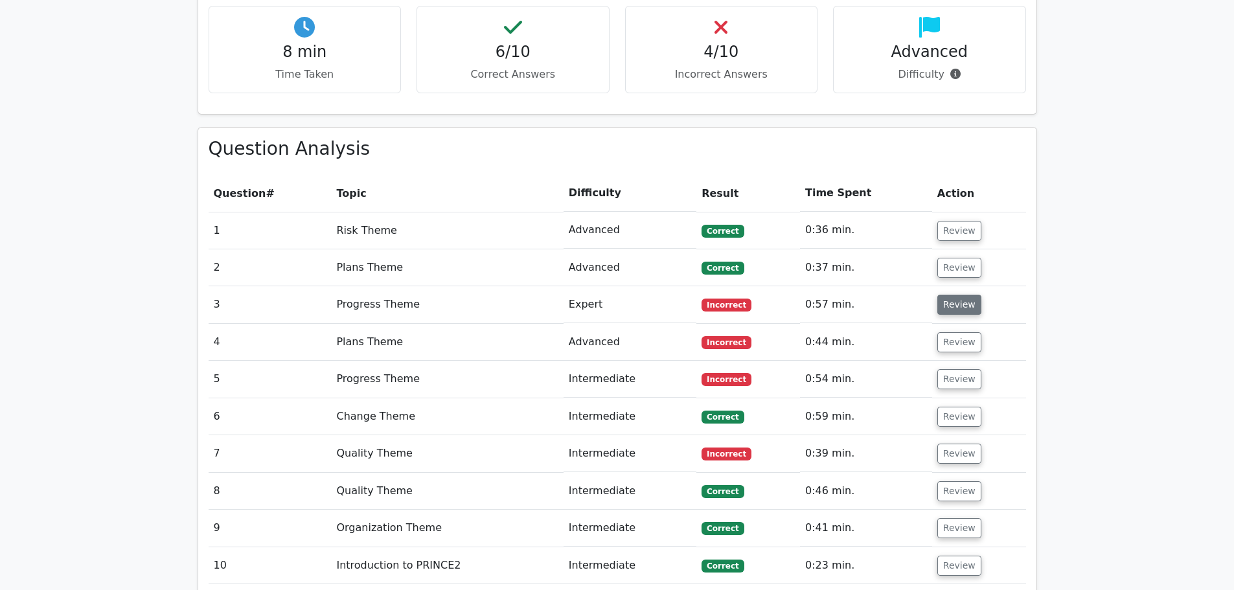
click at [957, 295] on button "Review" at bounding box center [959, 305] width 44 height 20
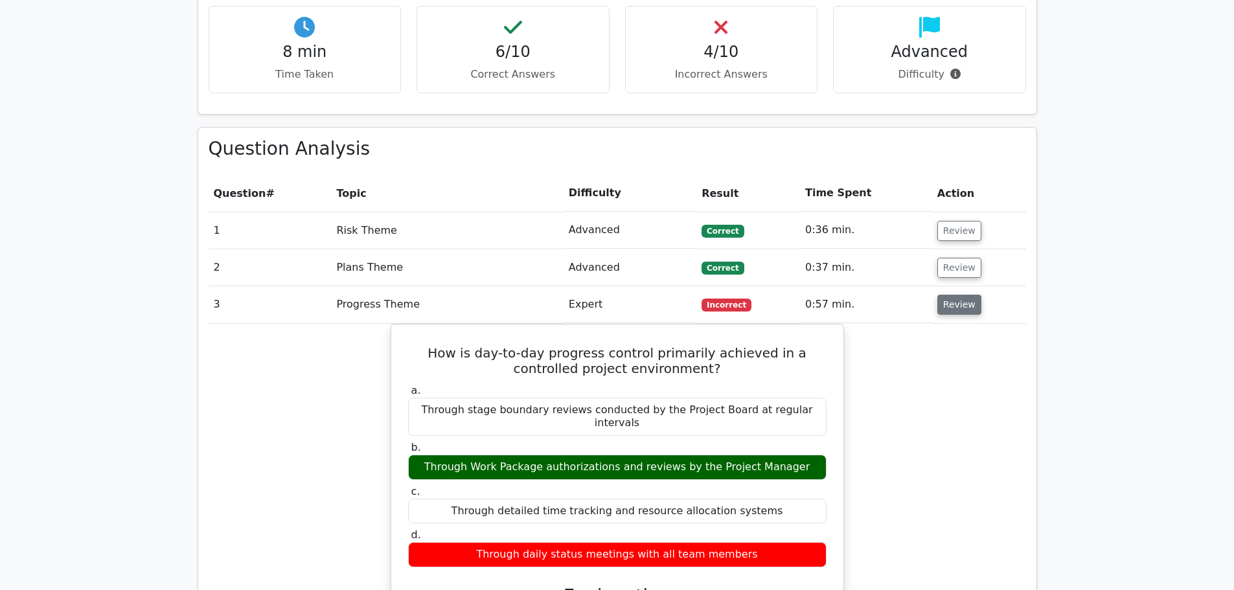
click at [957, 295] on button "Review" at bounding box center [959, 305] width 44 height 20
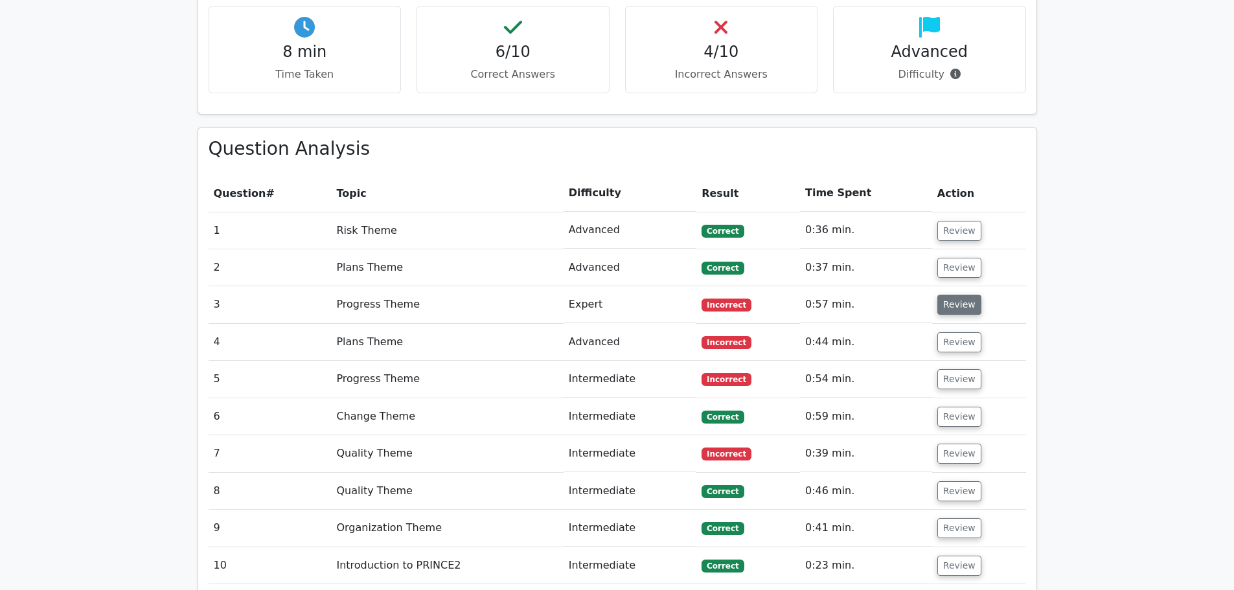
click at [957, 295] on button "Review" at bounding box center [959, 305] width 44 height 20
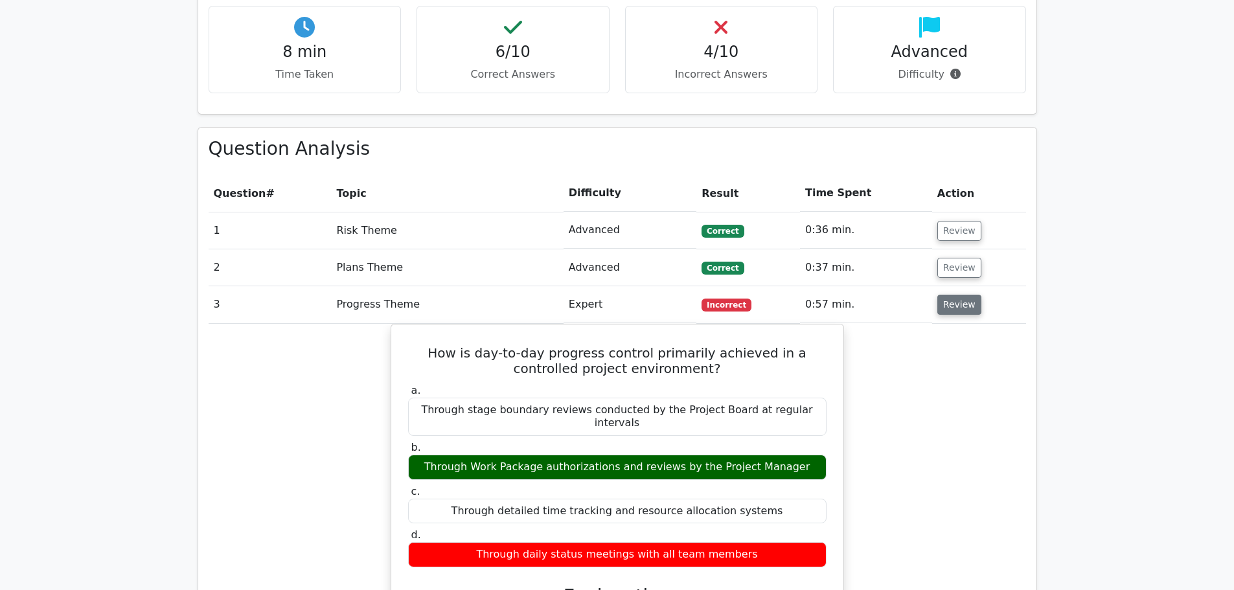
click at [957, 295] on button "Review" at bounding box center [959, 305] width 44 height 20
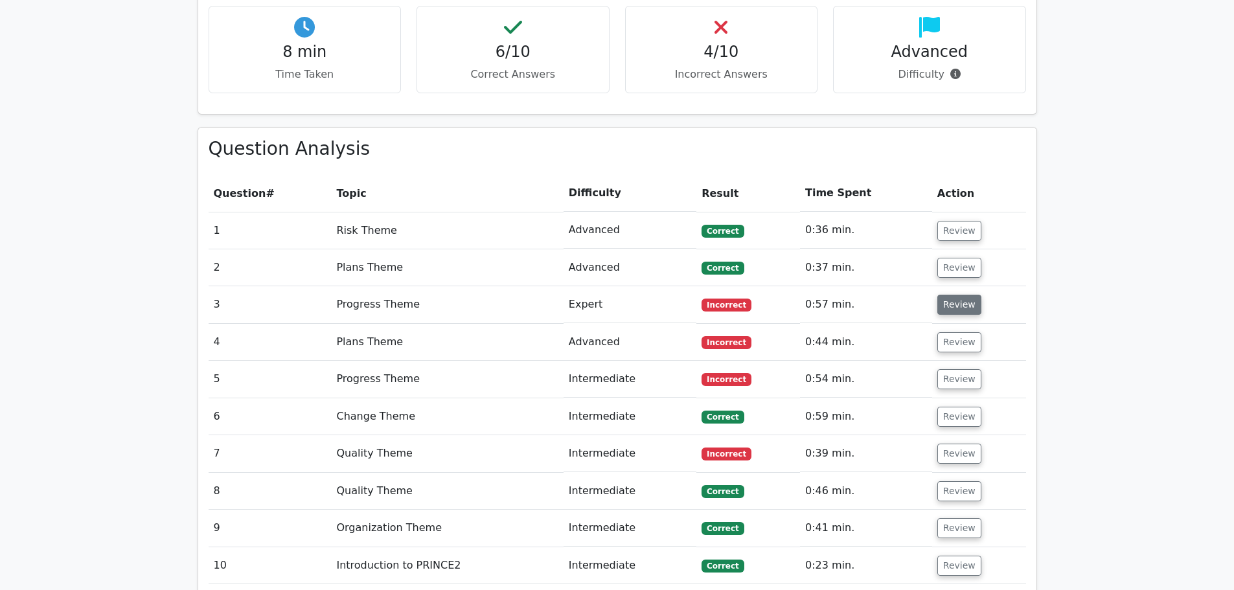
click at [957, 295] on button "Review" at bounding box center [959, 305] width 44 height 20
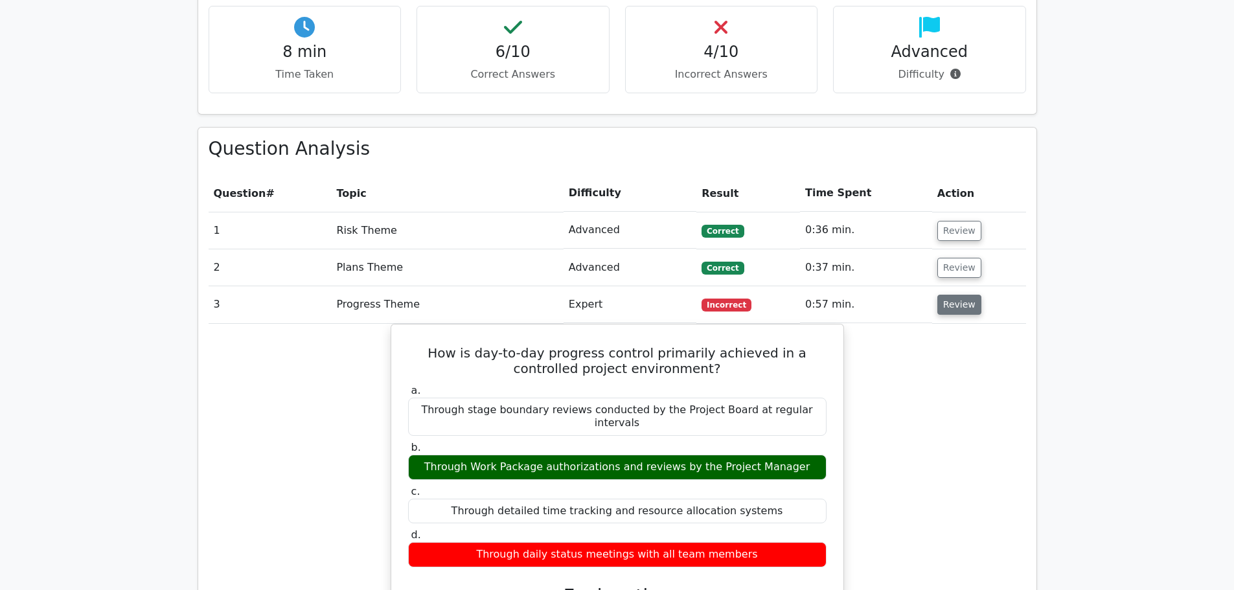
click at [954, 295] on button "Review" at bounding box center [959, 305] width 44 height 20
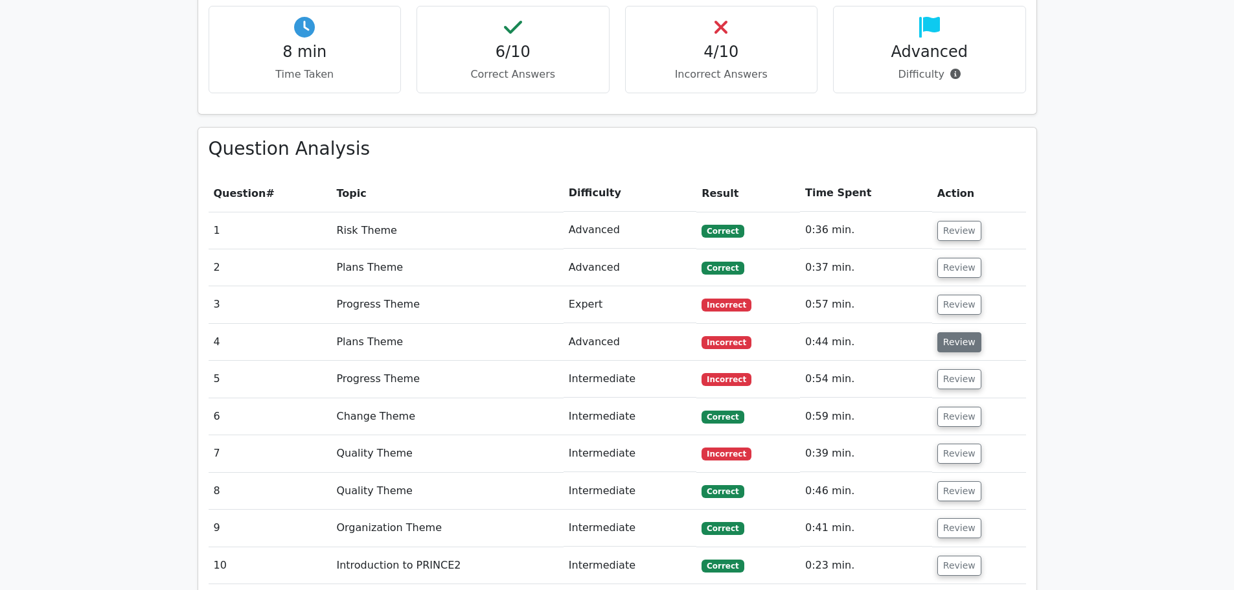
click at [948, 332] on button "Review" at bounding box center [959, 342] width 44 height 20
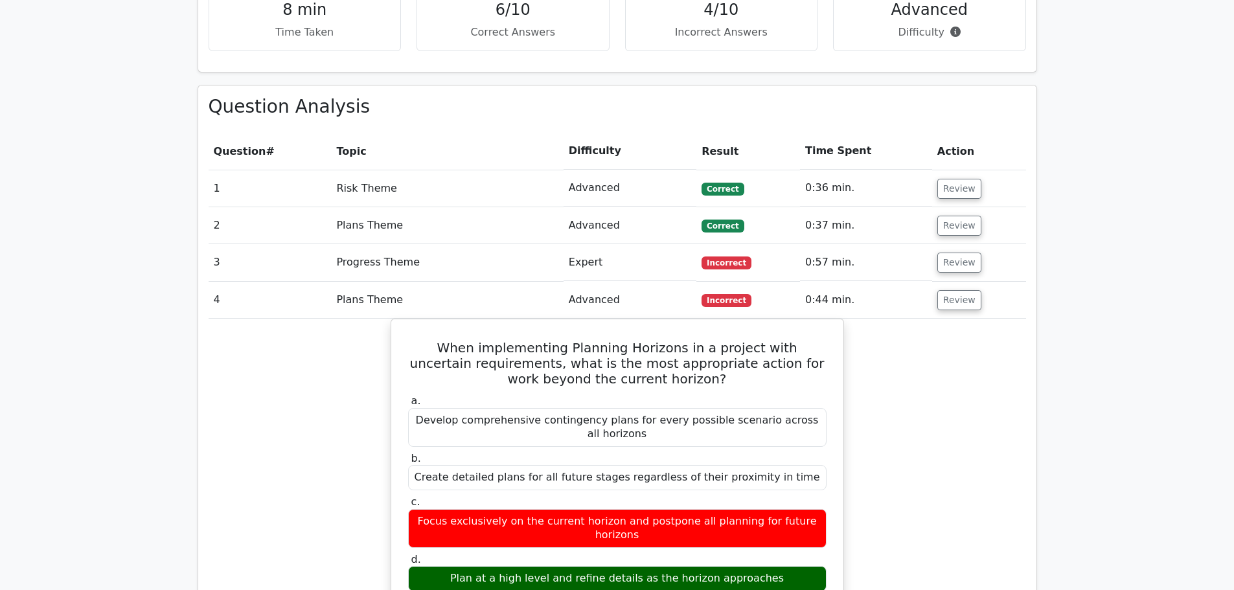
scroll to position [972, 0]
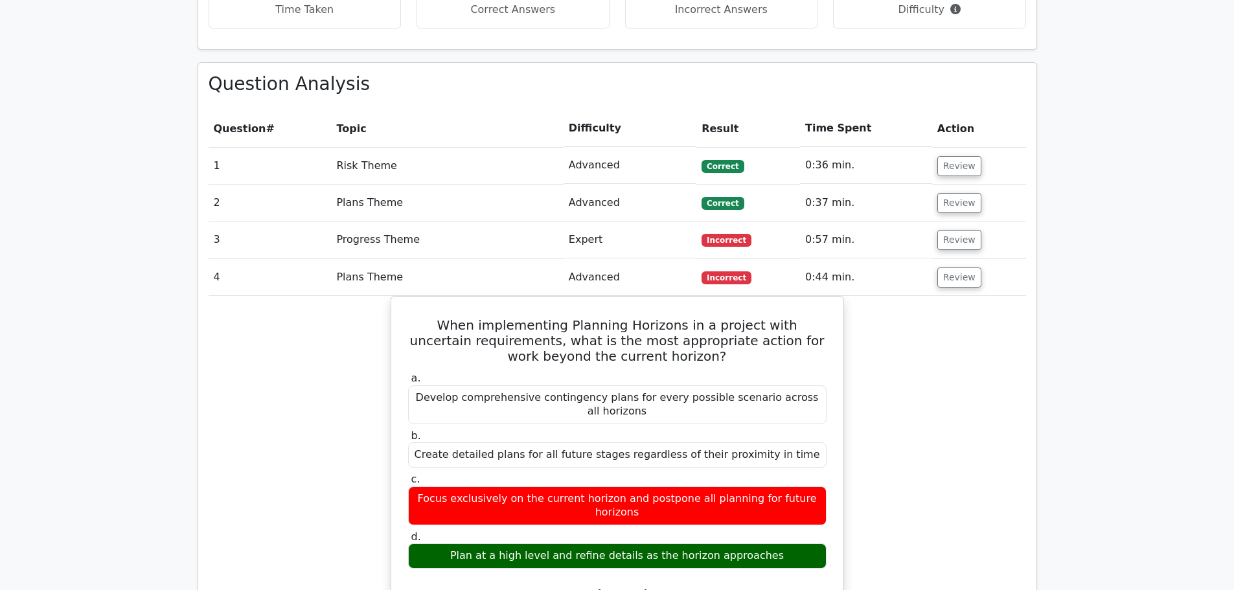
click at [957, 259] on td "Review" at bounding box center [979, 277] width 94 height 37
click at [956, 268] on button "Review" at bounding box center [959, 278] width 44 height 20
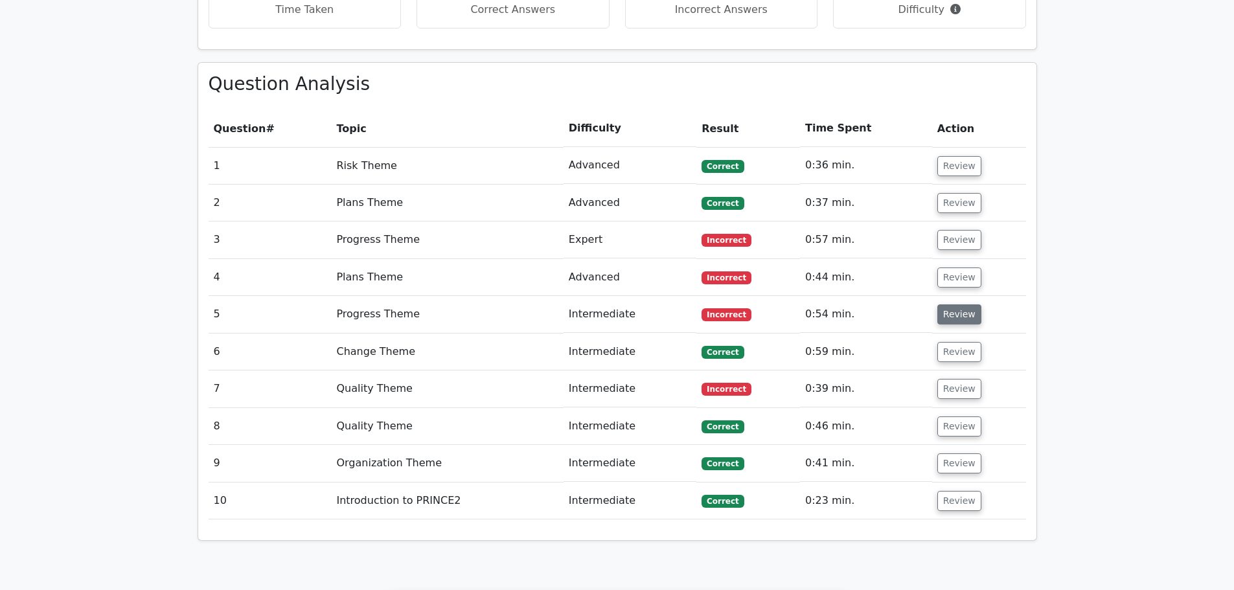
click at [952, 304] on button "Review" at bounding box center [959, 314] width 44 height 20
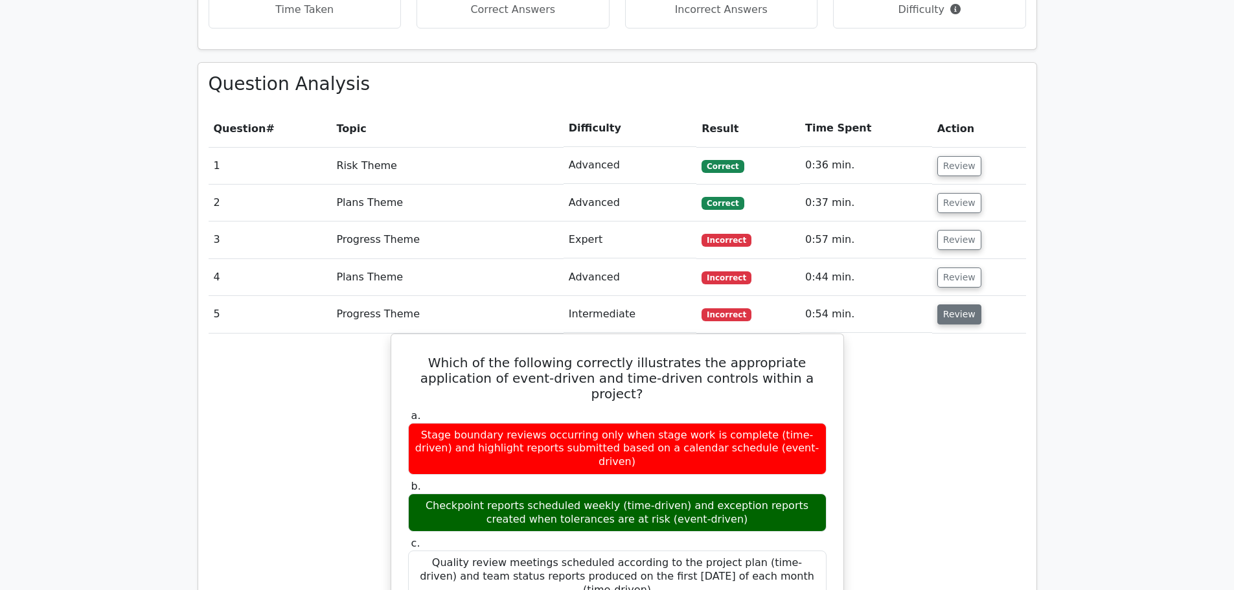
click at [952, 304] on button "Review" at bounding box center [959, 314] width 44 height 20
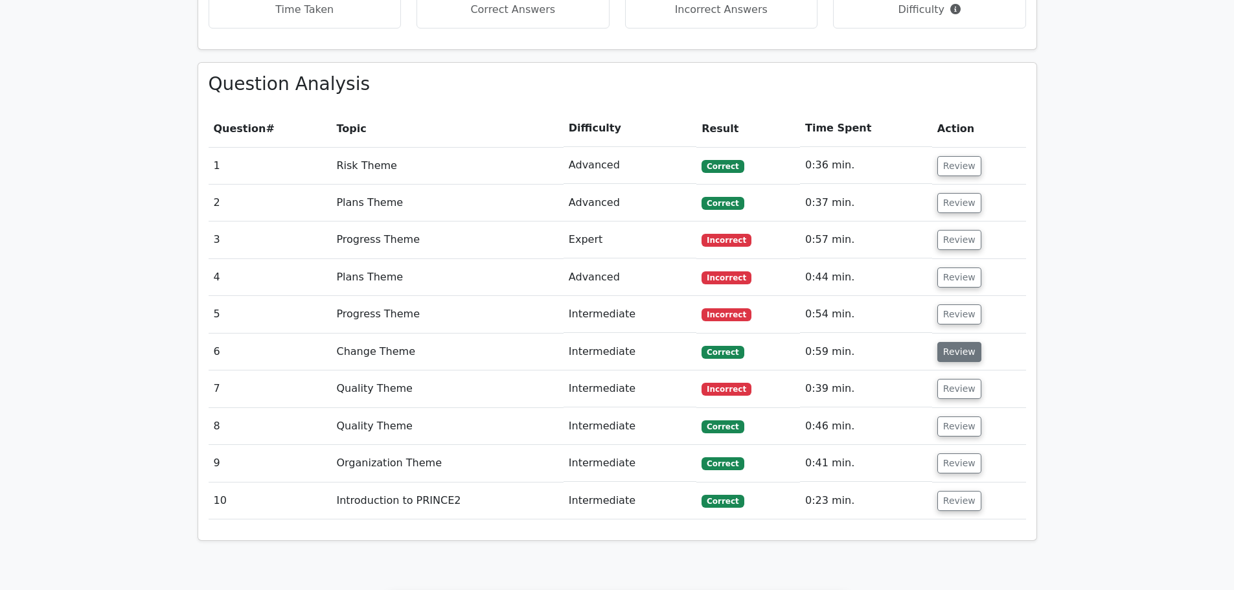
click at [948, 342] on button "Review" at bounding box center [959, 352] width 44 height 20
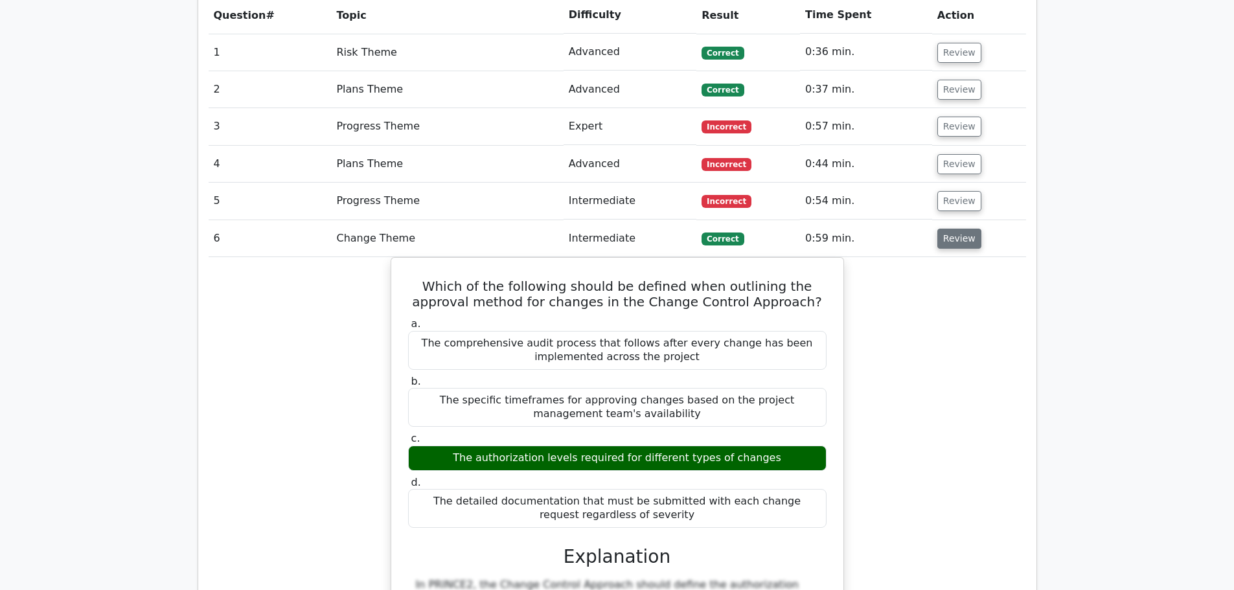
scroll to position [1101, 0]
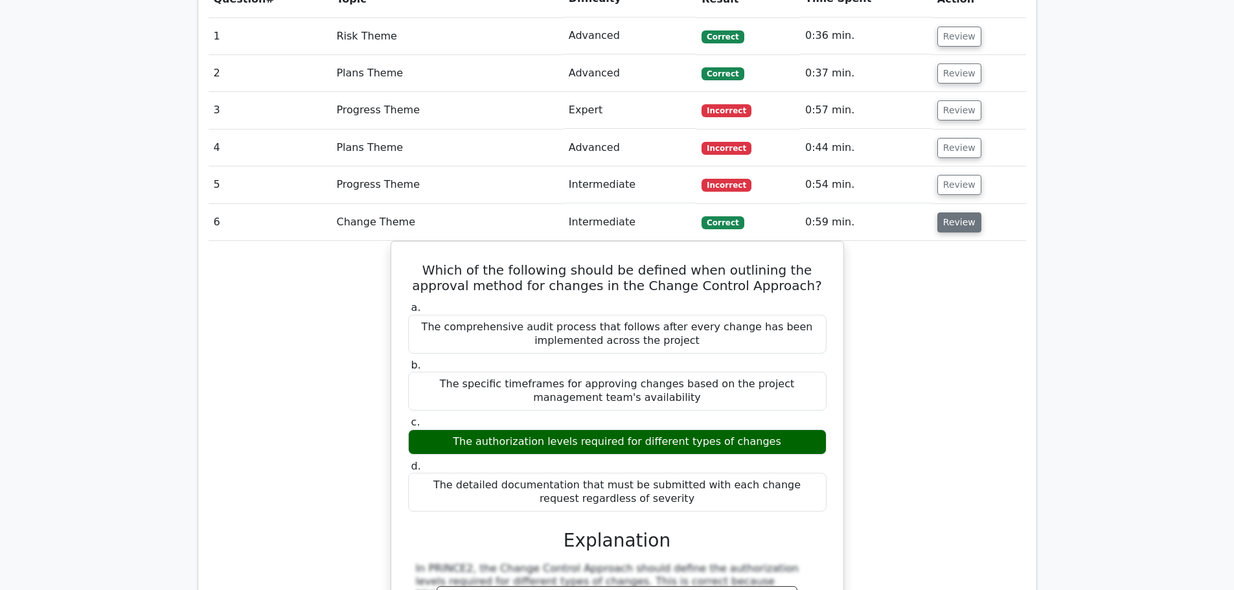
click at [962, 212] on button "Review" at bounding box center [959, 222] width 44 height 20
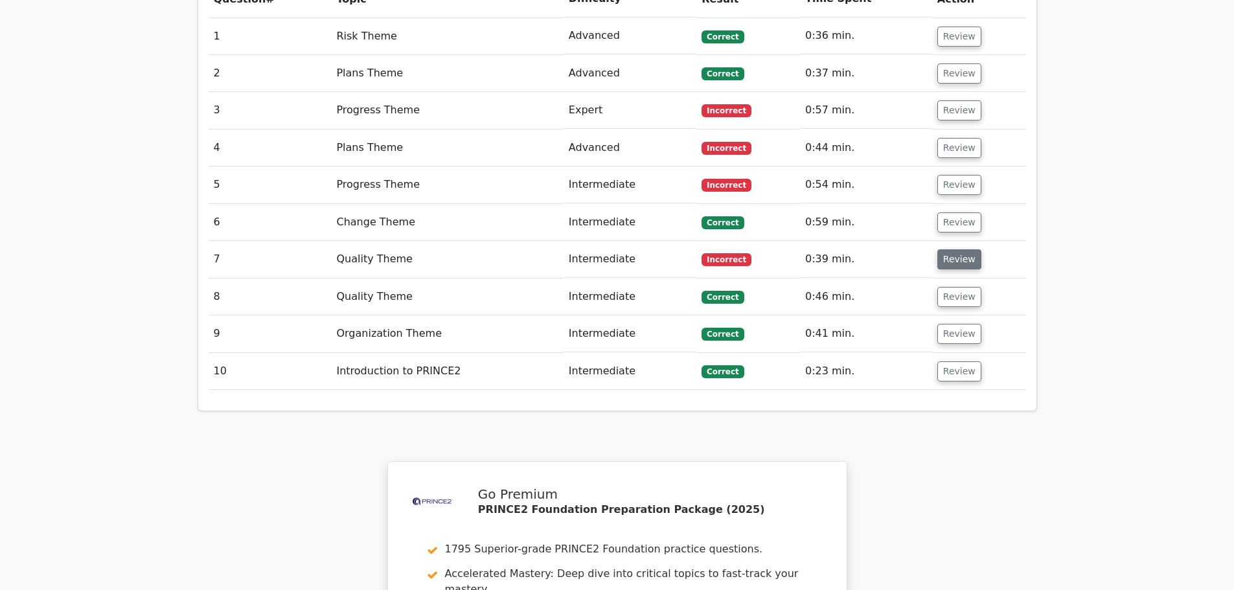
click at [950, 249] on button "Review" at bounding box center [959, 259] width 44 height 20
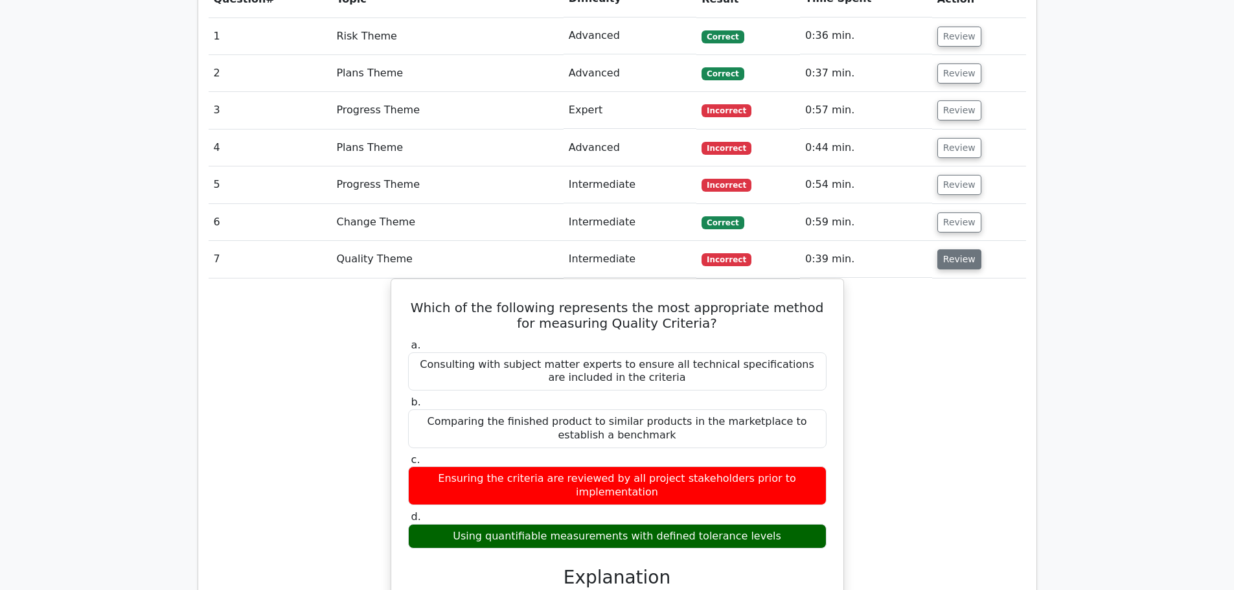
click at [950, 249] on button "Review" at bounding box center [959, 259] width 44 height 20
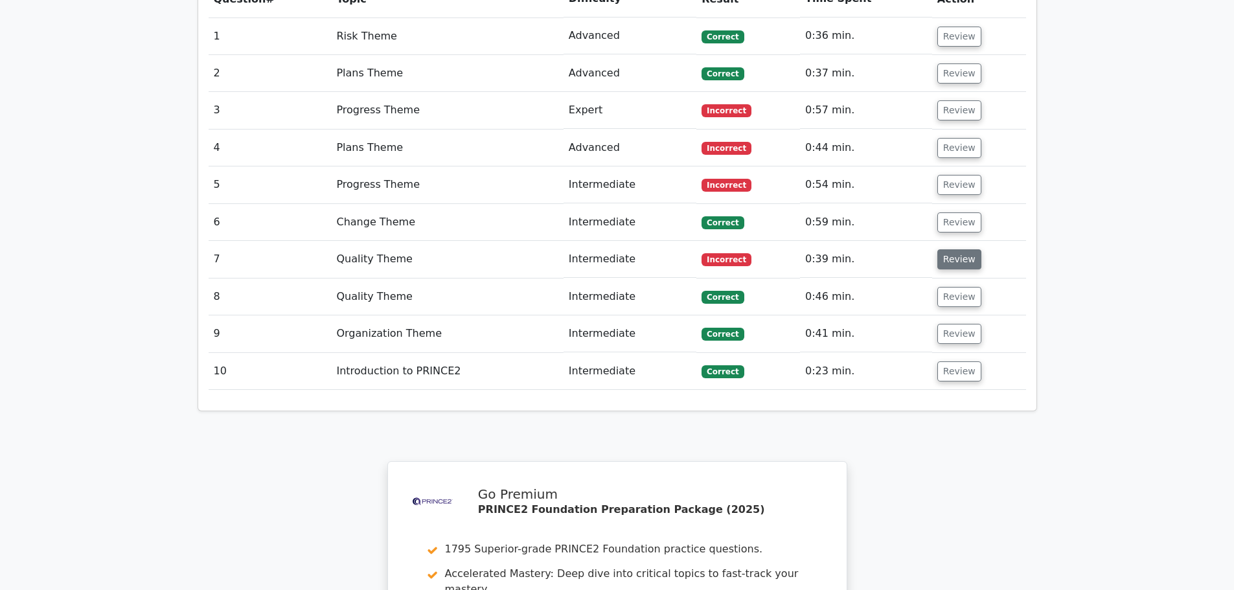
click at [950, 249] on button "Review" at bounding box center [959, 259] width 44 height 20
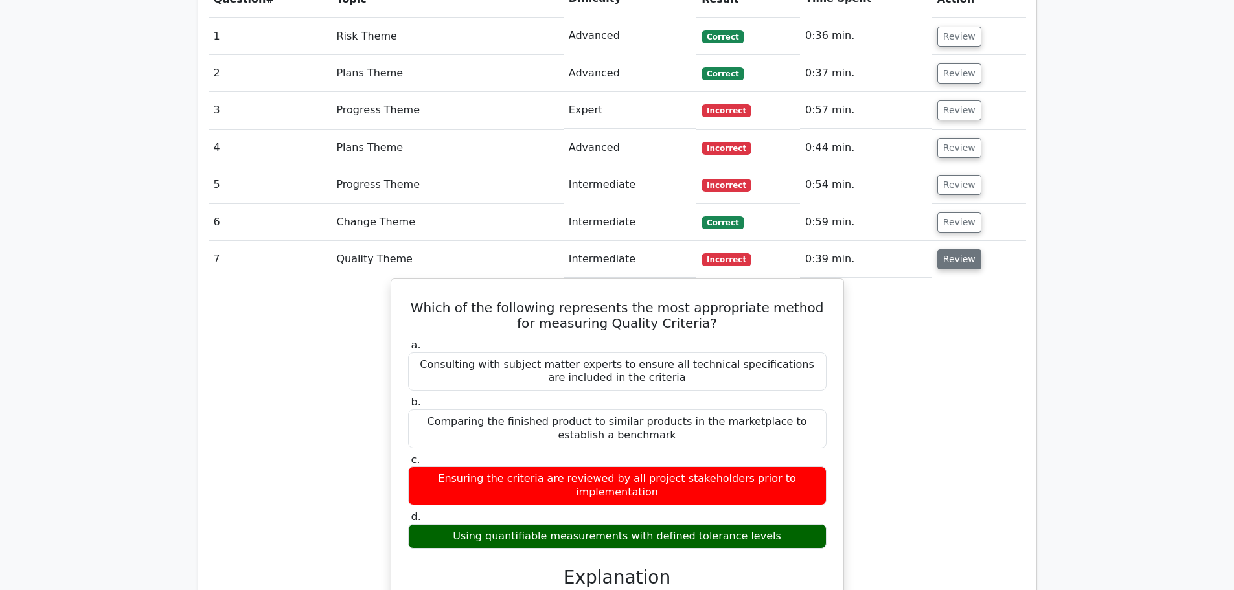
click at [950, 249] on button "Review" at bounding box center [959, 259] width 44 height 20
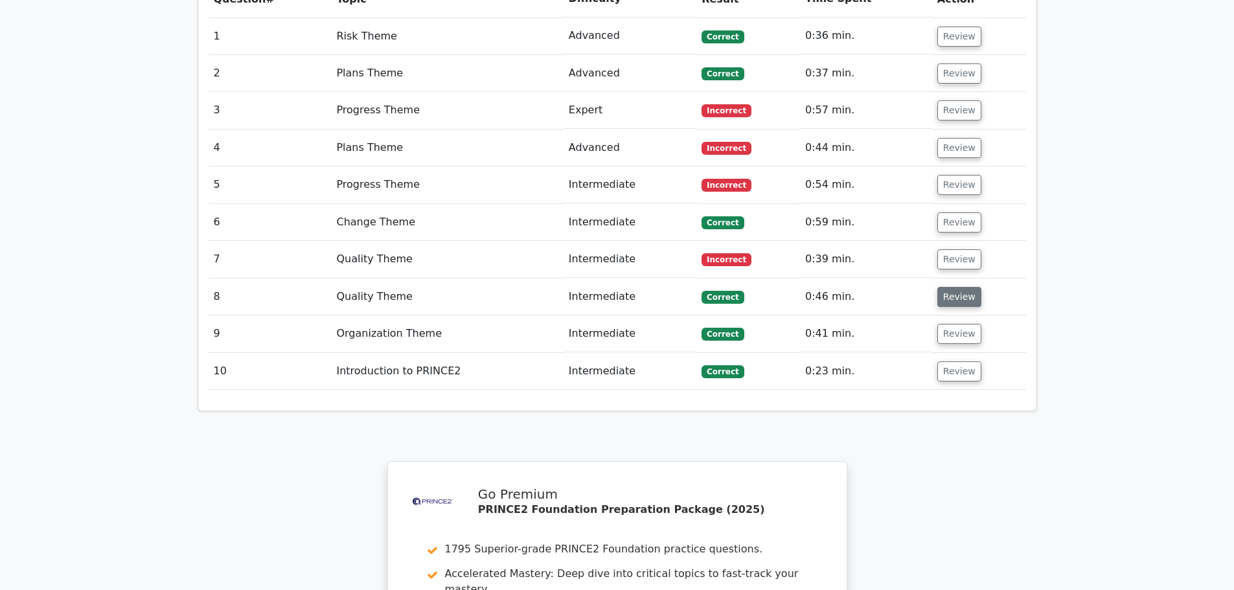
click at [961, 287] on button "Review" at bounding box center [959, 297] width 44 height 20
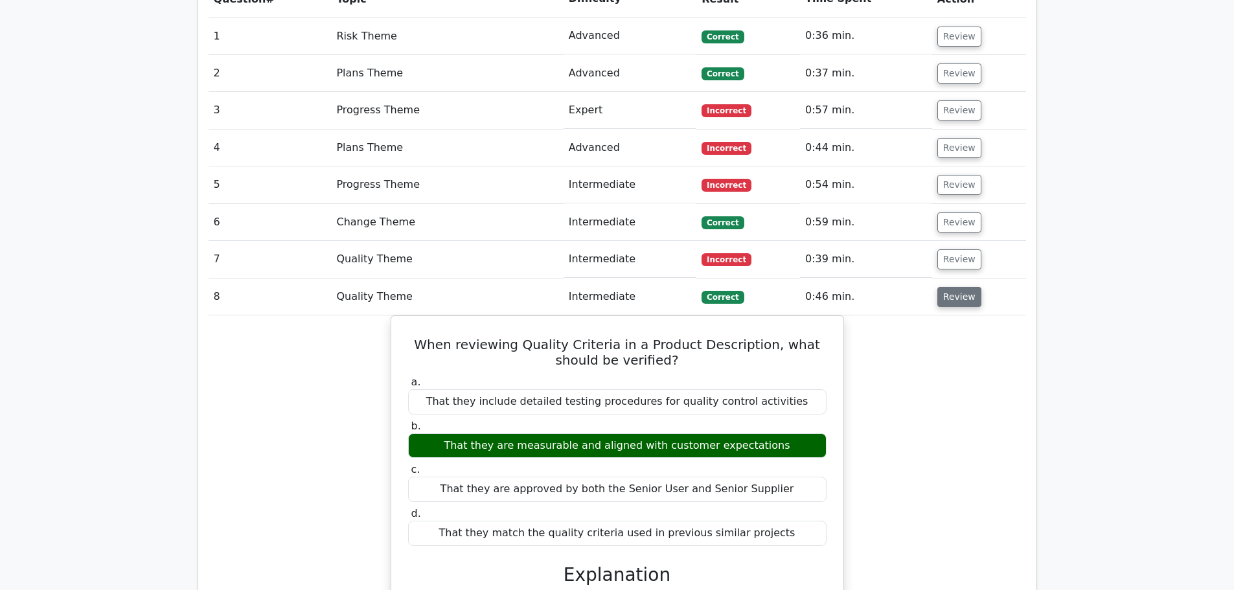
scroll to position [1166, 0]
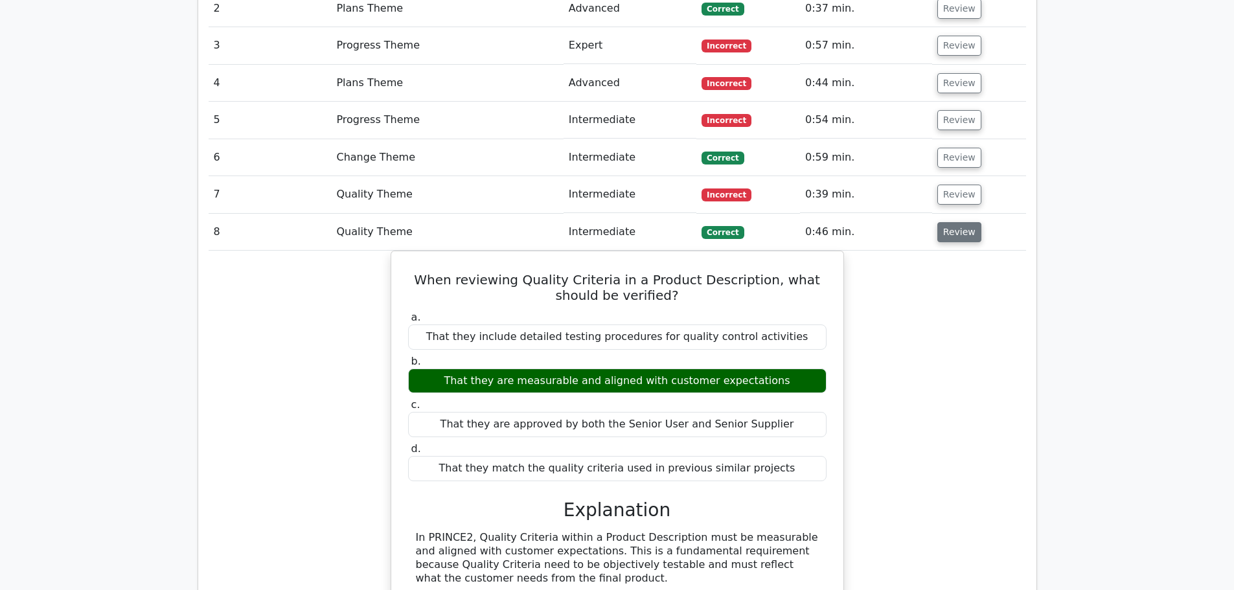
click at [954, 222] on button "Review" at bounding box center [959, 232] width 44 height 20
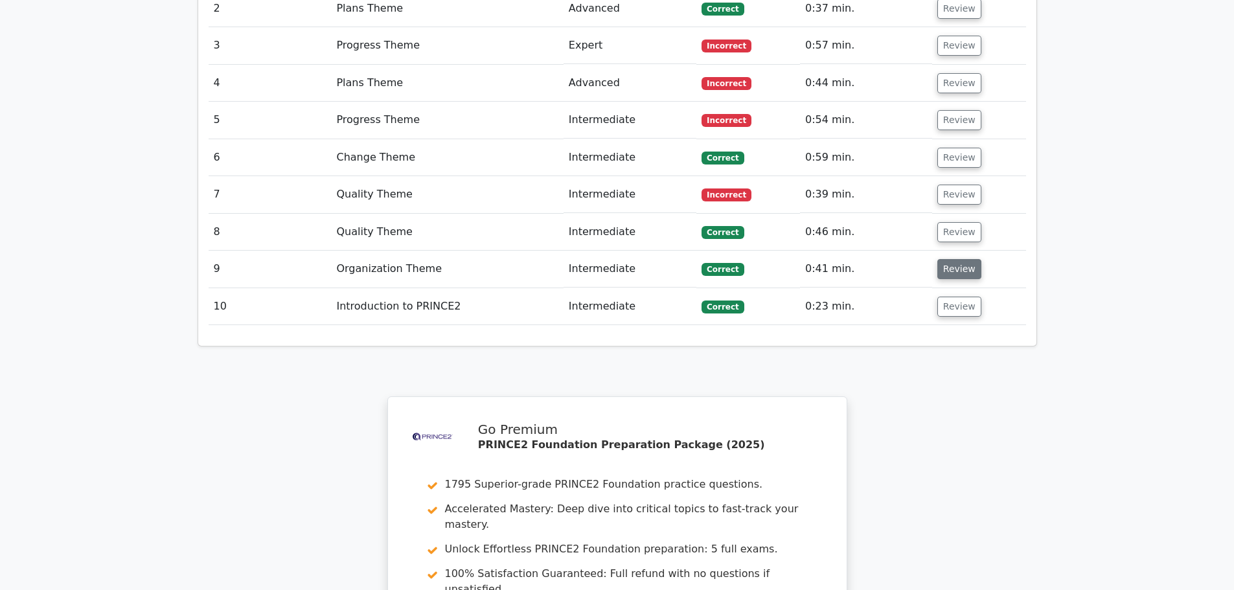
click at [951, 259] on button "Review" at bounding box center [959, 269] width 44 height 20
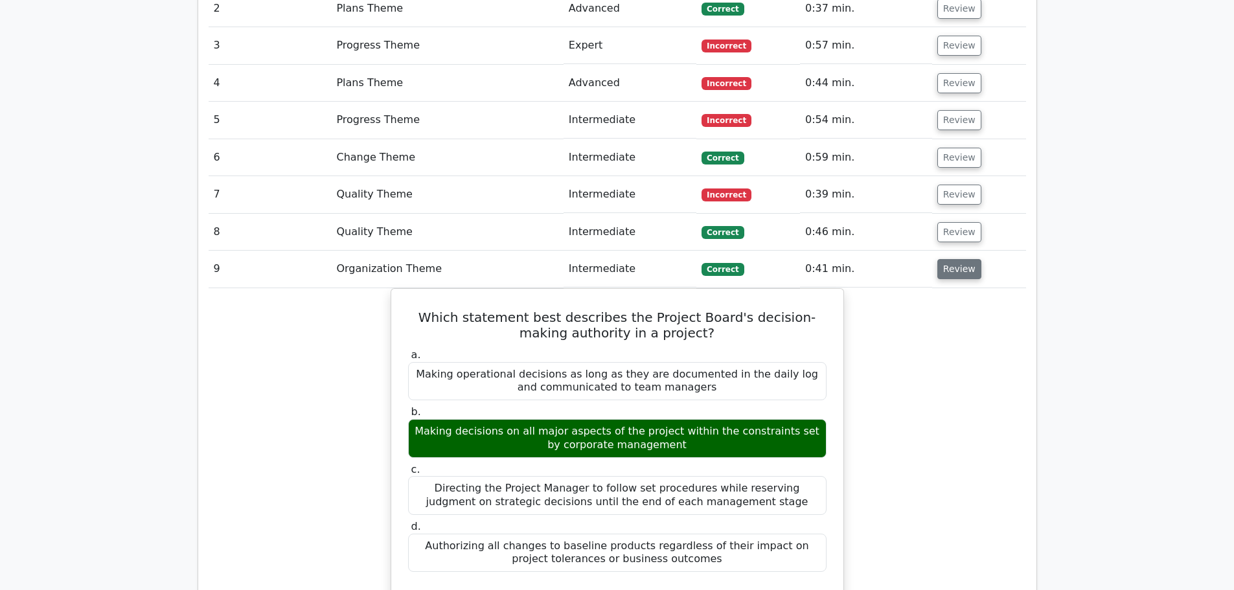
click at [952, 259] on button "Review" at bounding box center [959, 269] width 44 height 20
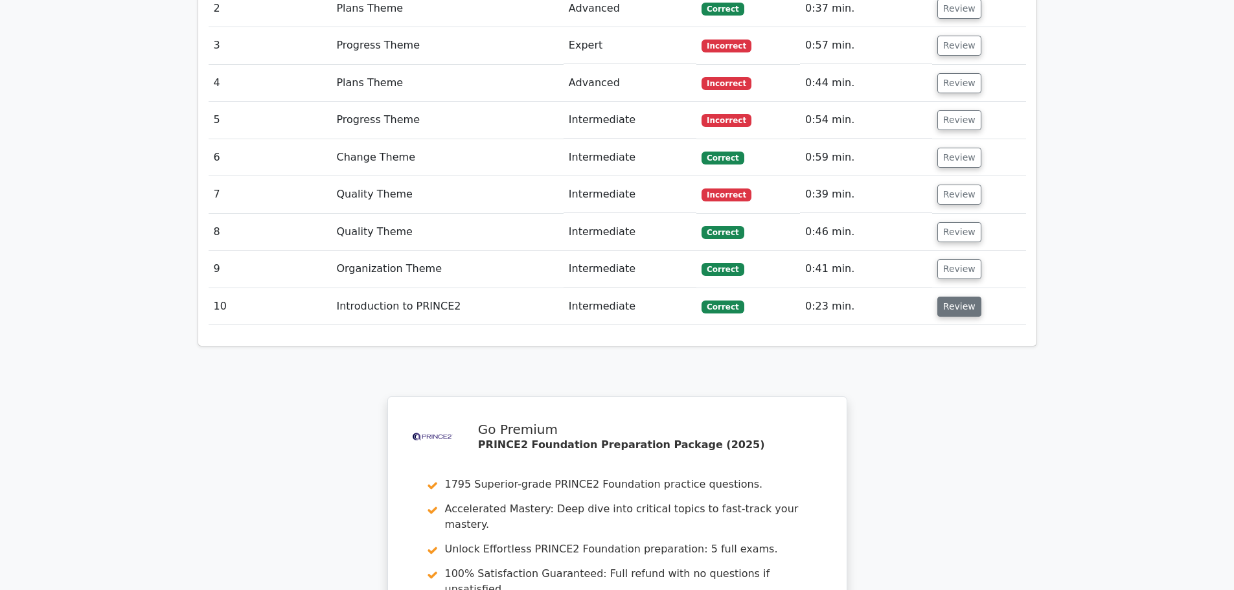
click at [952, 297] on button "Review" at bounding box center [959, 307] width 44 height 20
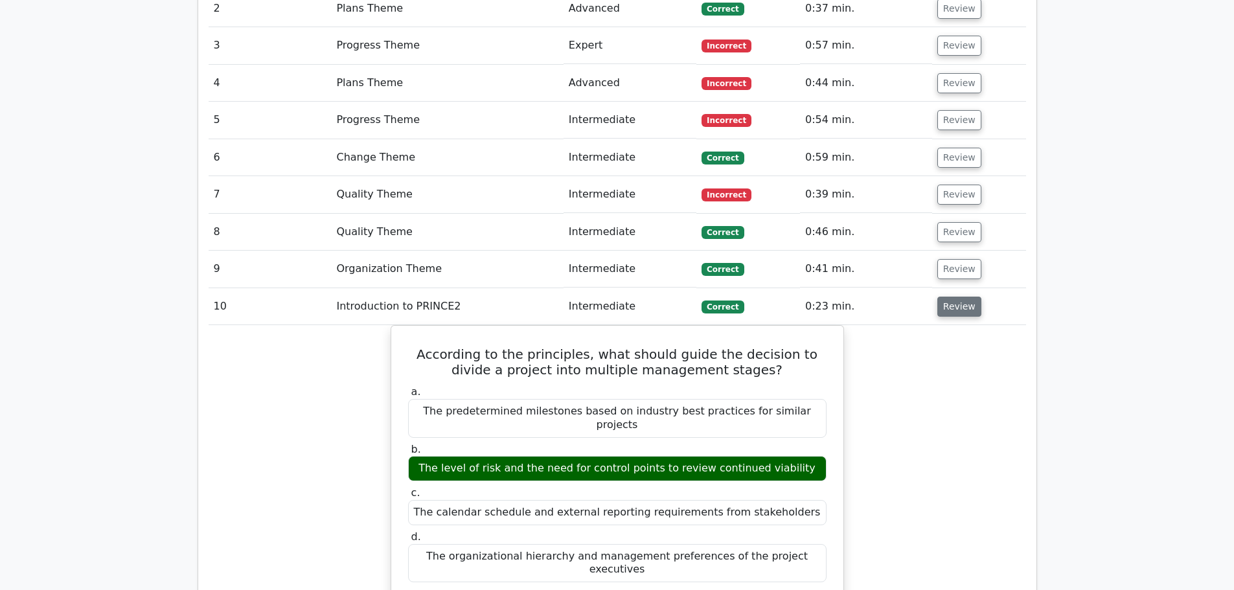
click at [952, 297] on button "Review" at bounding box center [959, 307] width 44 height 20
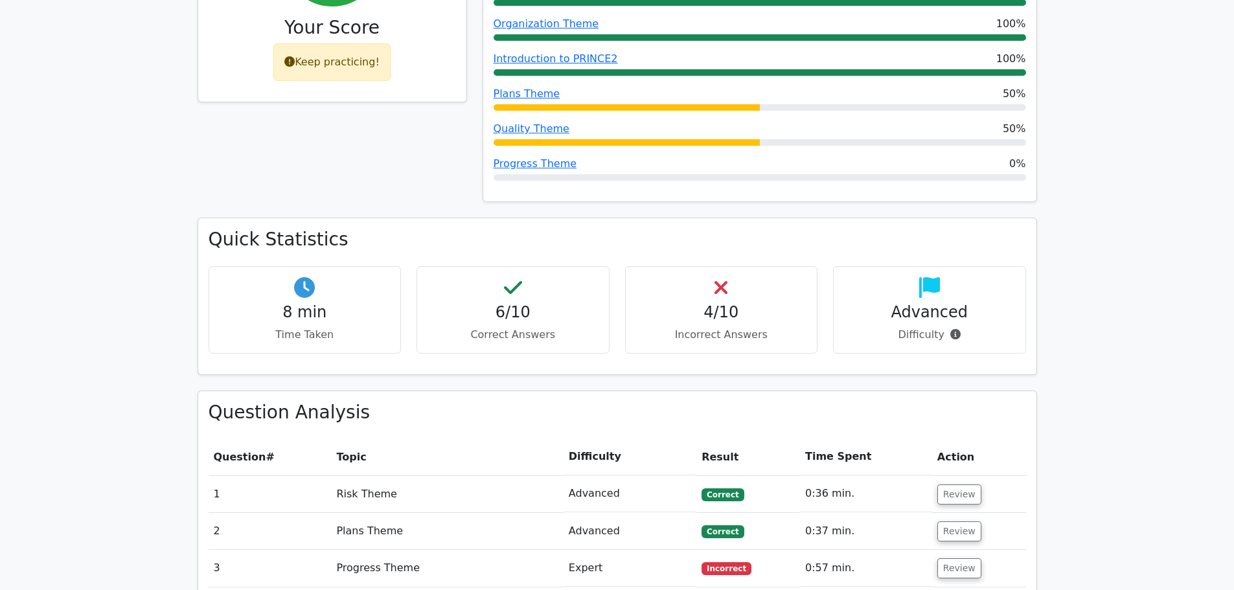
scroll to position [648, 0]
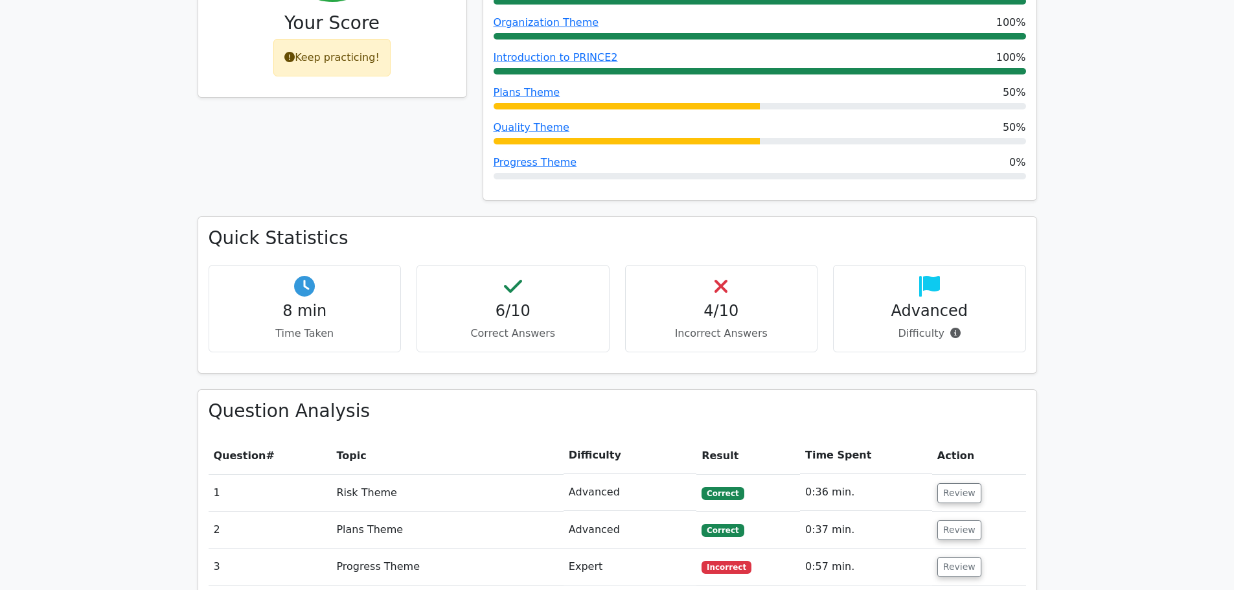
click at [354, 39] on div "Keep practicing!" at bounding box center [331, 58] width 117 height 38
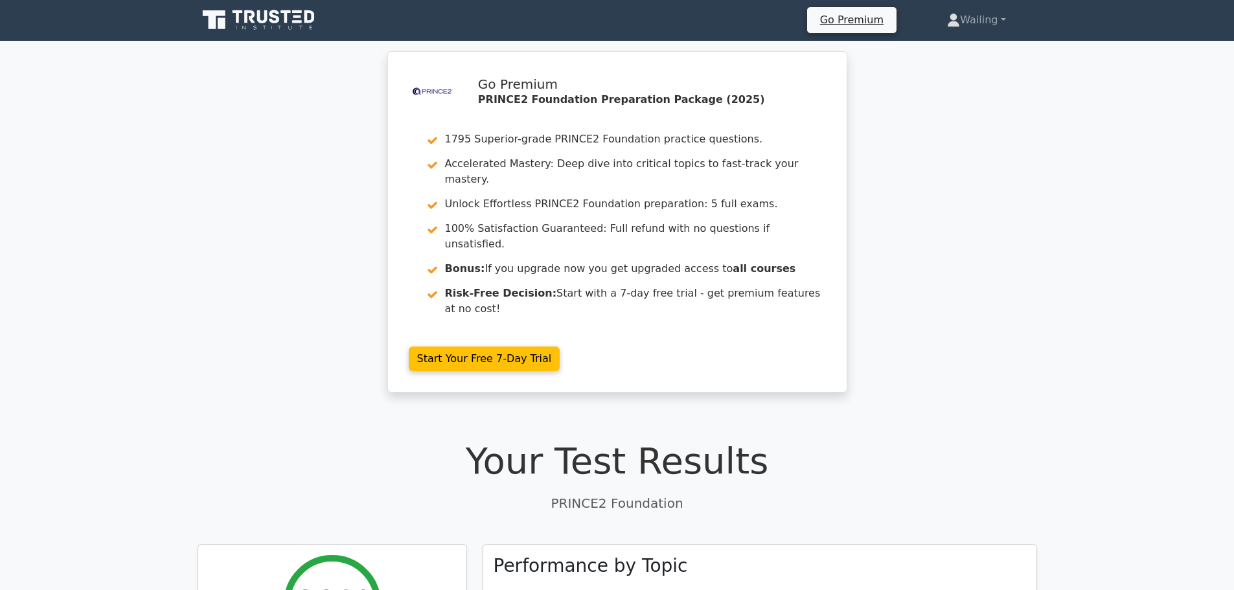
scroll to position [0, 0]
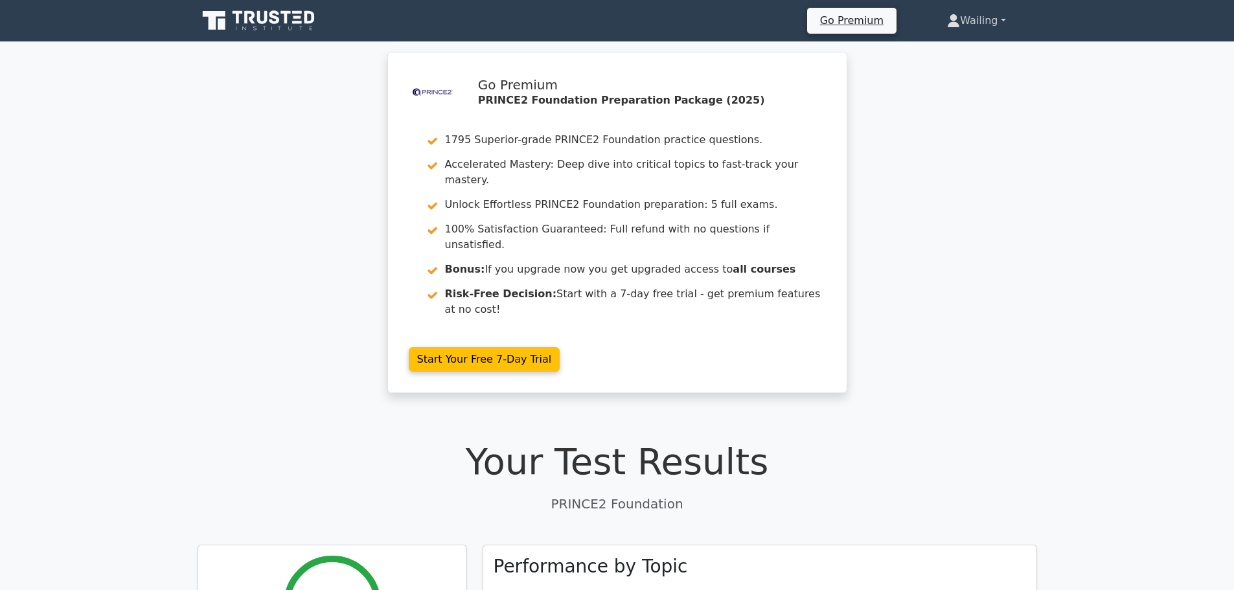
click at [967, 19] on link "Wailing" at bounding box center [976, 21] width 120 height 26
click at [998, 237] on div ".st0{fill-rule:evenodd;clip-rule:evenodd;fill:#000041;} .st1{fill-rule:evenodd;…" at bounding box center [617, 230] width 1234 height 357
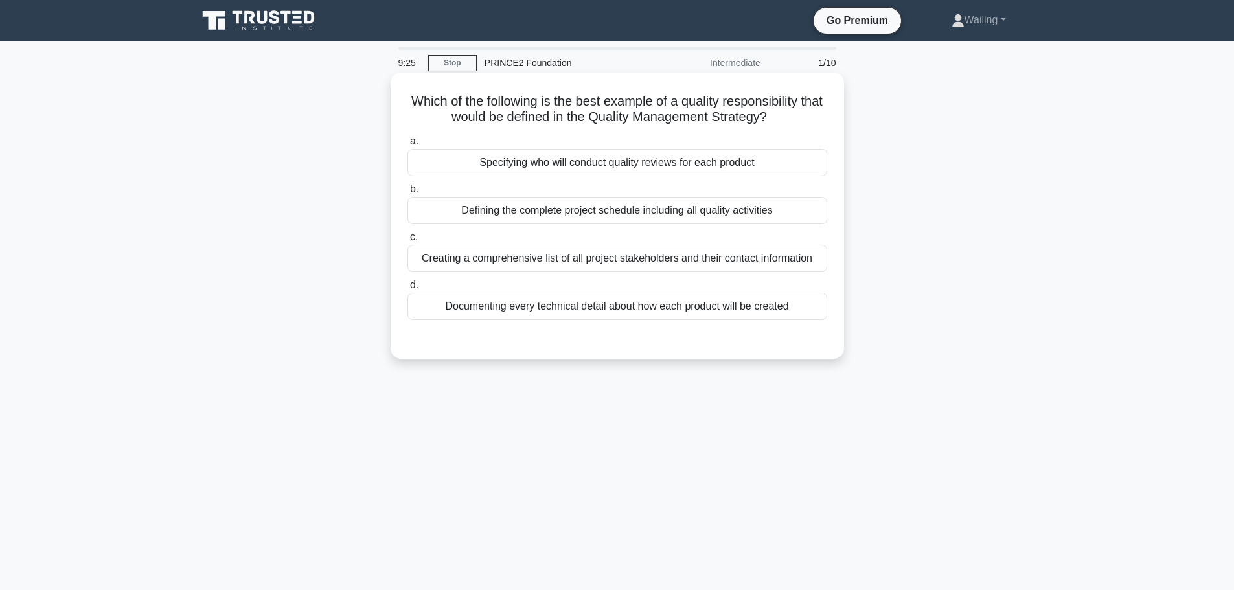
click at [582, 162] on div "Specifying who will conduct quality reviews for each product" at bounding box center [617, 162] width 420 height 27
click at [407, 146] on input "a. Specifying who will conduct quality reviews for each product" at bounding box center [407, 141] width 0 height 8
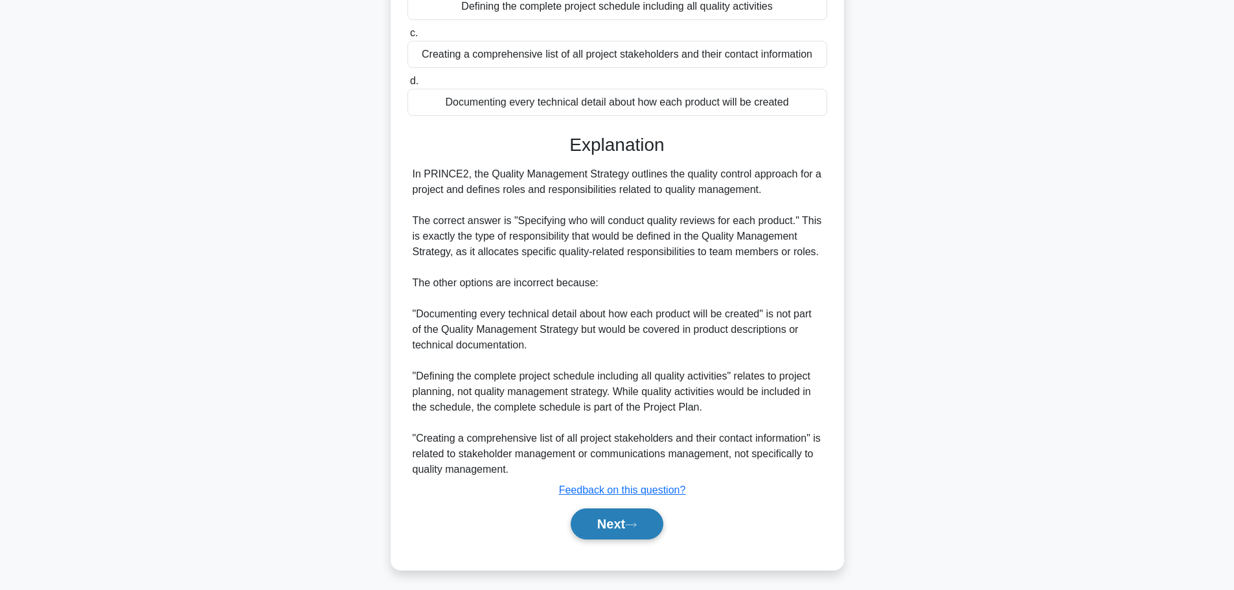
scroll to position [209, 0]
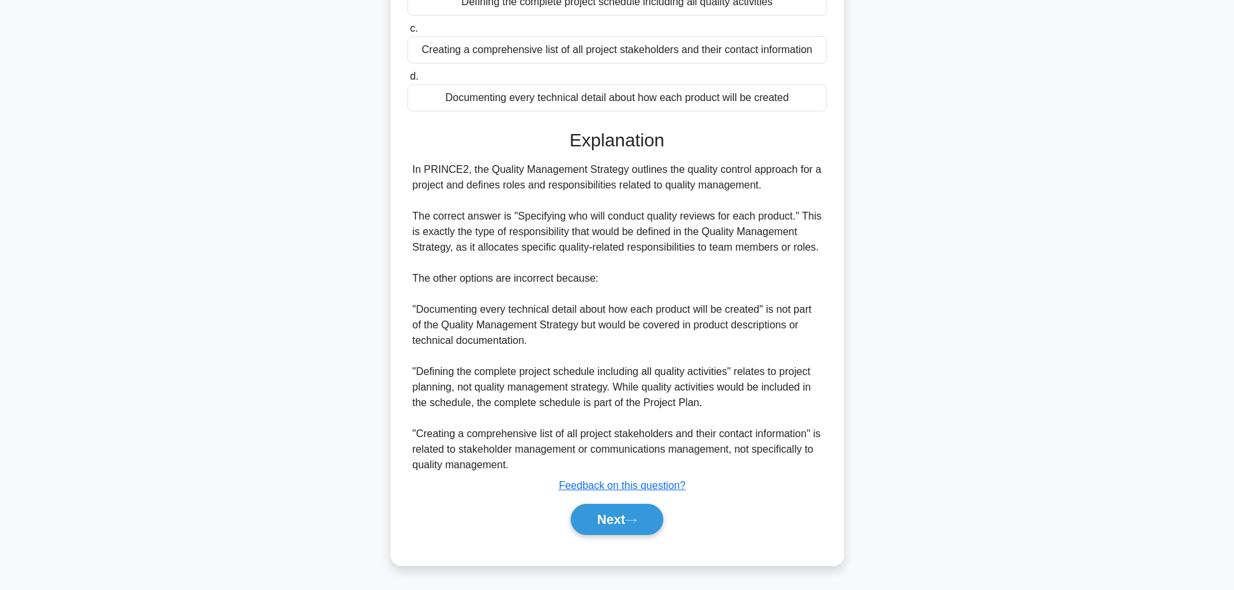
click at [608, 501] on div "Next" at bounding box center [617, 519] width 420 height 41
click at [608, 513] on button "Next" at bounding box center [617, 519] width 93 height 31
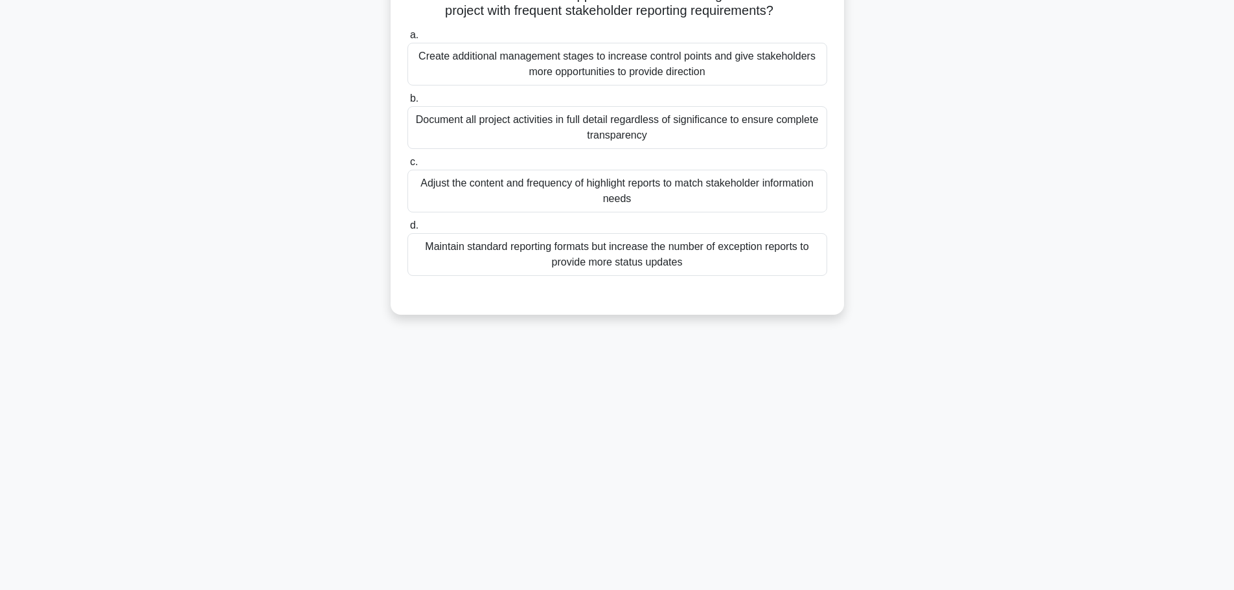
scroll to position [0, 0]
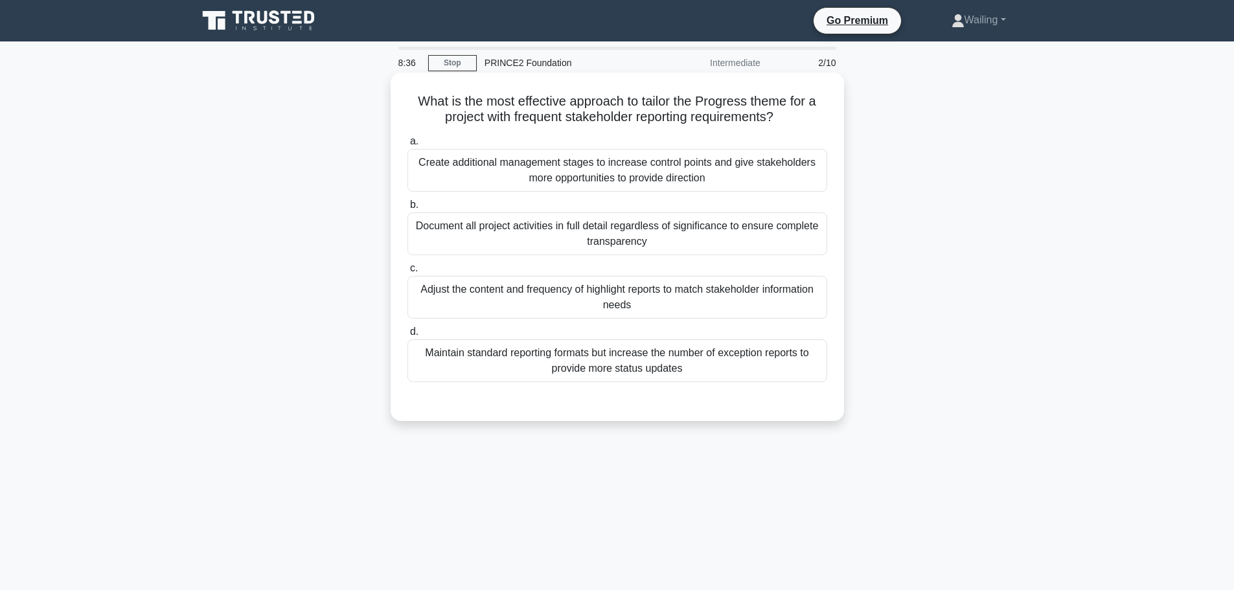
click at [606, 293] on div "Adjust the content and frequency of highlight reports to match stakeholder info…" at bounding box center [617, 297] width 420 height 43
click at [407, 273] on input "c. Adjust the content and frequency of highlight reports to match stakeholder i…" at bounding box center [407, 268] width 0 height 8
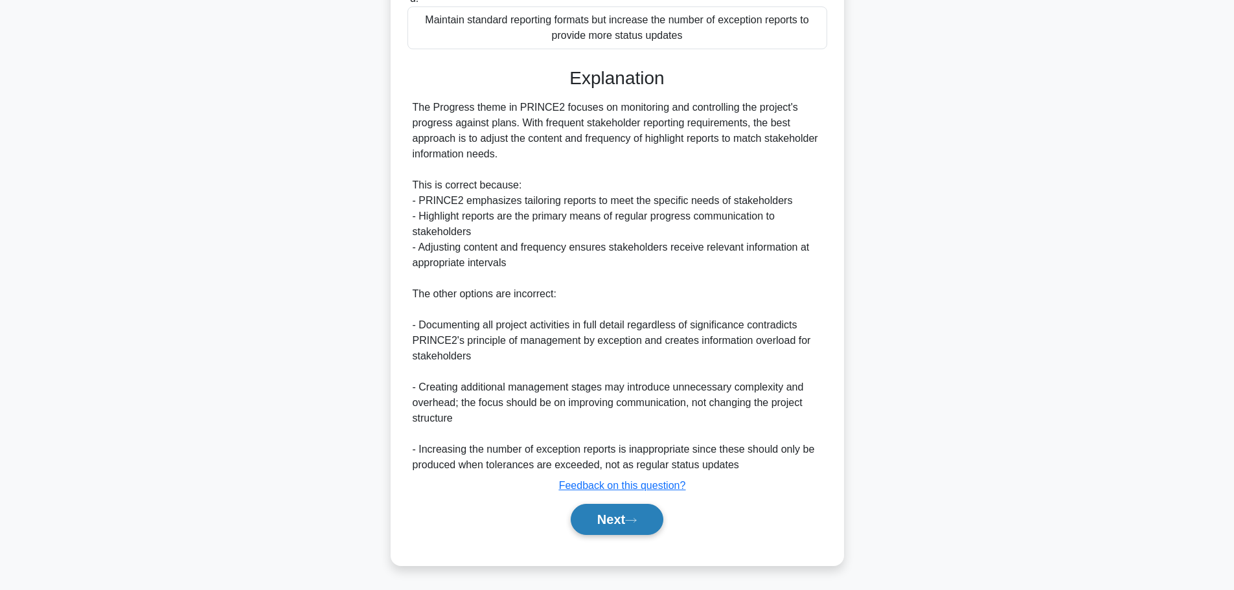
drag, startPoint x: 624, startPoint y: 524, endPoint x: 684, endPoint y: 525, distance: 60.3
click at [624, 524] on button "Next" at bounding box center [617, 519] width 93 height 31
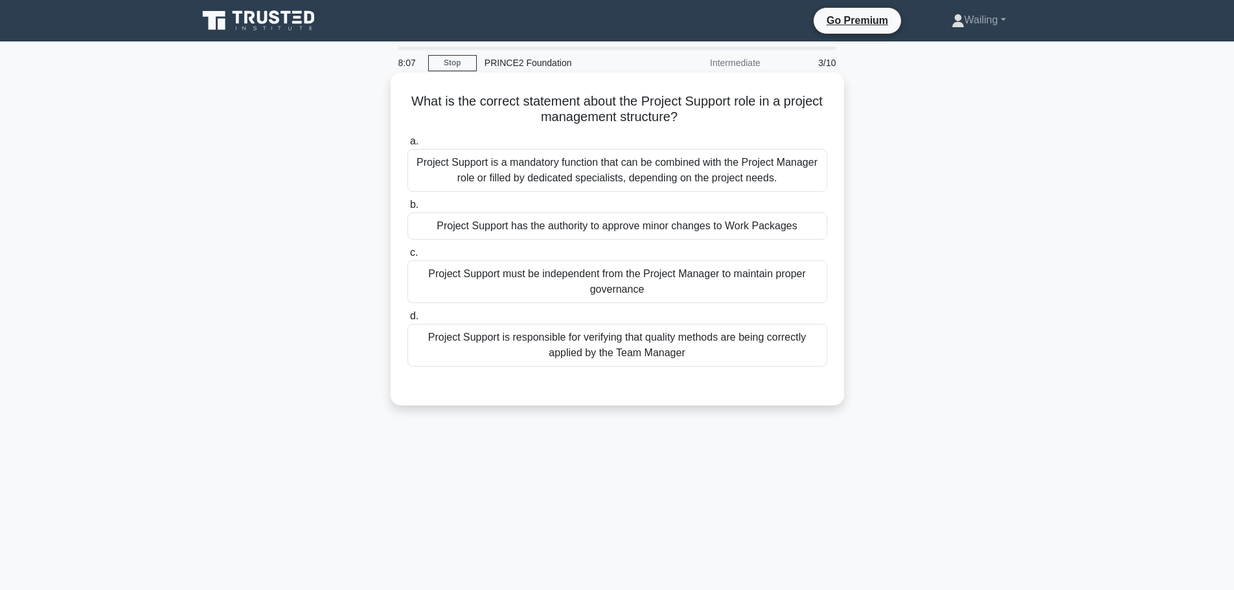
click at [625, 171] on div "Project Support is a mandatory function that can be combined with the Project M…" at bounding box center [617, 170] width 420 height 43
click at [407, 146] on input "a. Project Support is a mandatory function that can be combined with the Projec…" at bounding box center [407, 141] width 0 height 8
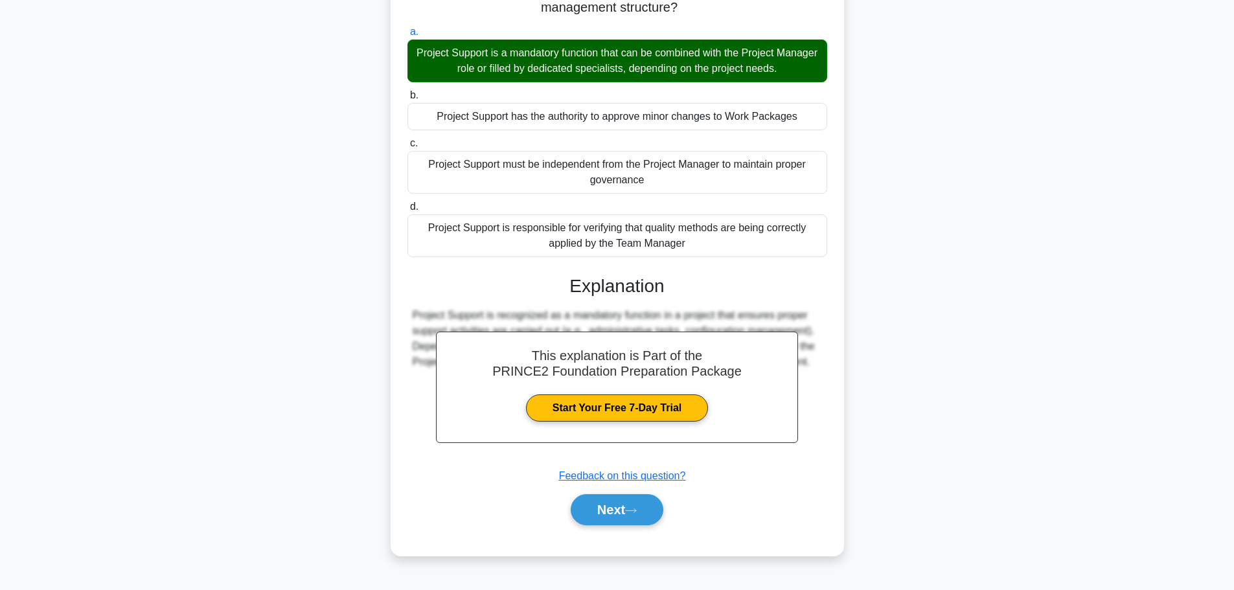
scroll to position [45, 0]
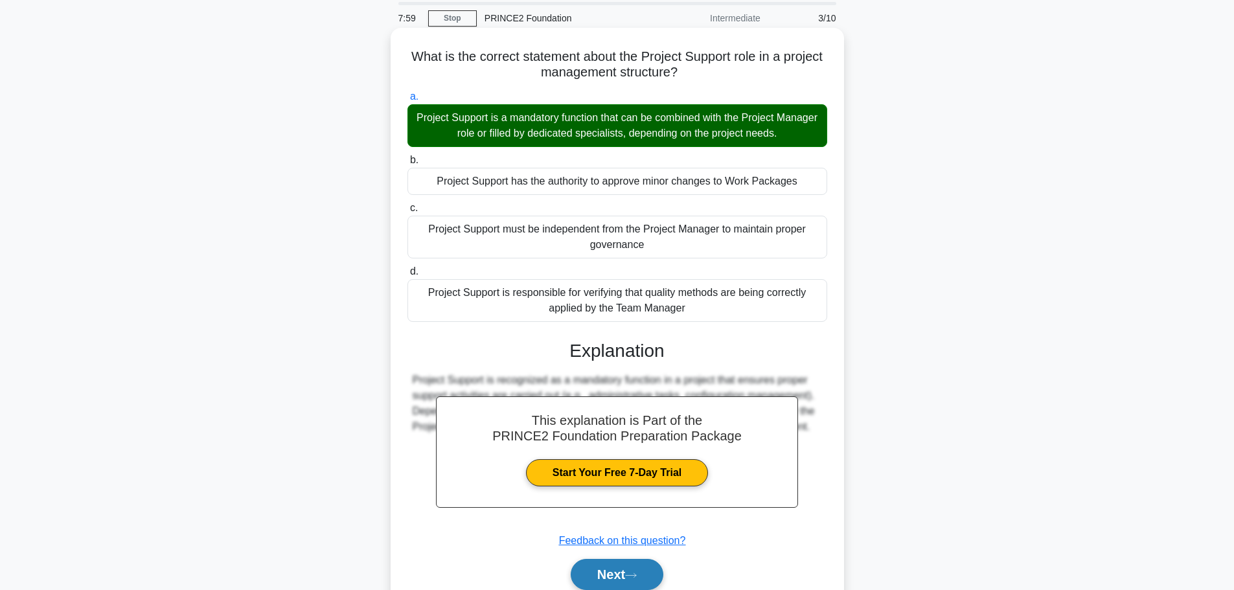
click at [596, 571] on button "Next" at bounding box center [617, 574] width 93 height 31
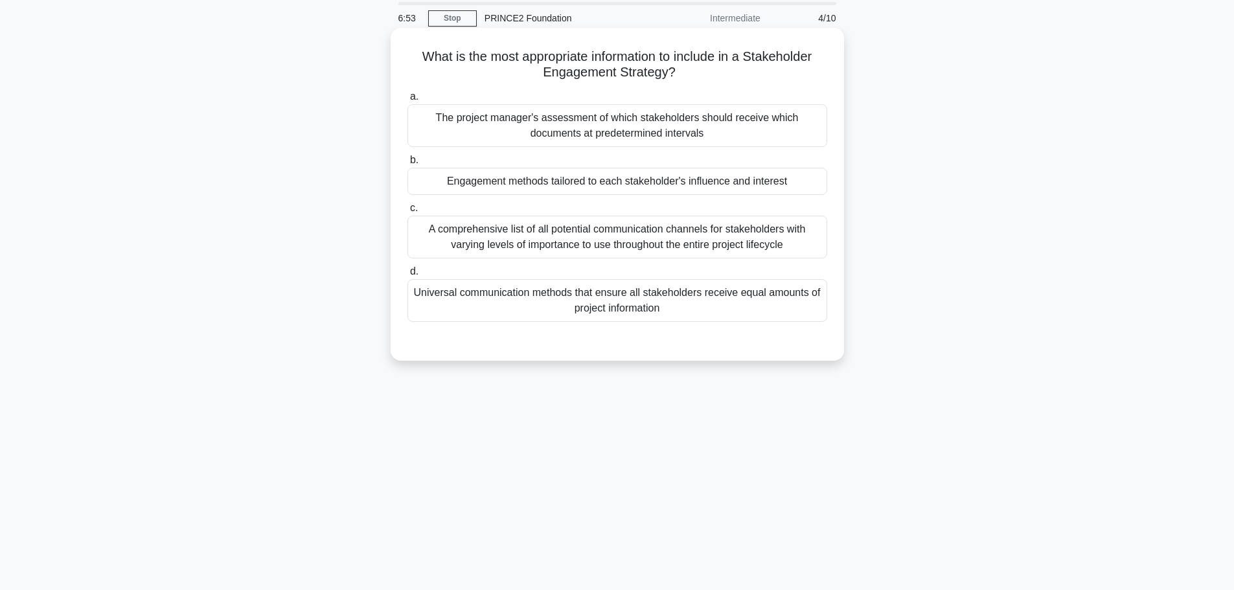
drag, startPoint x: 561, startPoint y: 187, endPoint x: 571, endPoint y: 253, distance: 67.5
click at [571, 253] on div "a. The project manager's assessment of which stakeholders should receive which …" at bounding box center [617, 205] width 435 height 238
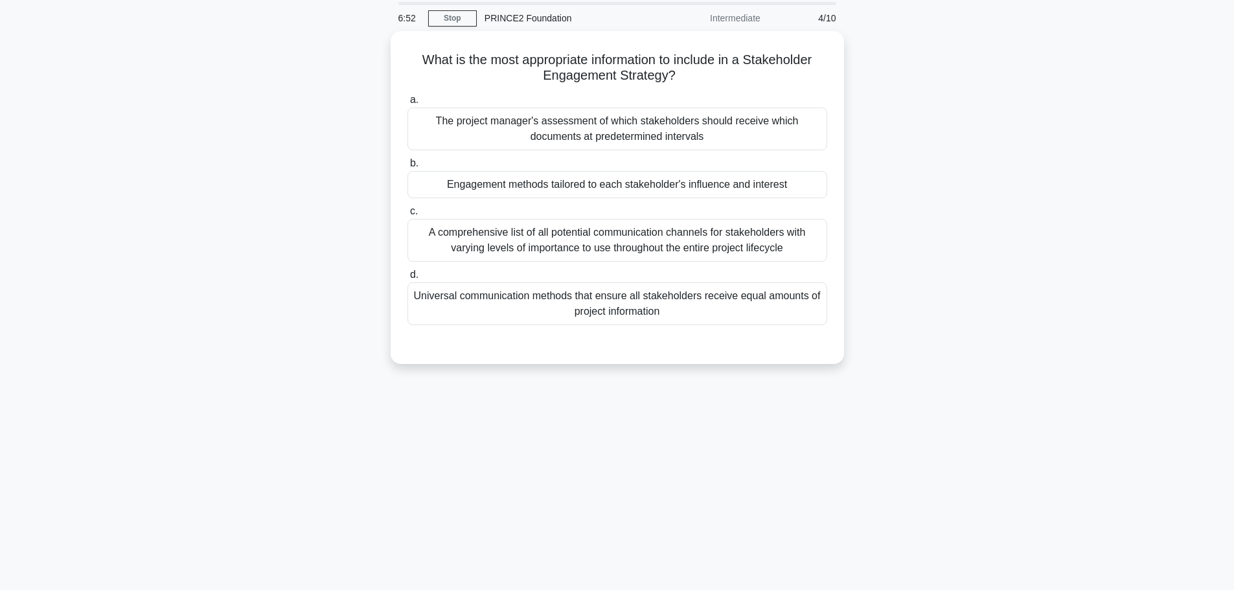
click at [839, 477] on div "6:52 Stop PRINCE2 Foundation Intermediate 4/10 What is the most appropriate inf…" at bounding box center [617, 326] width 855 height 648
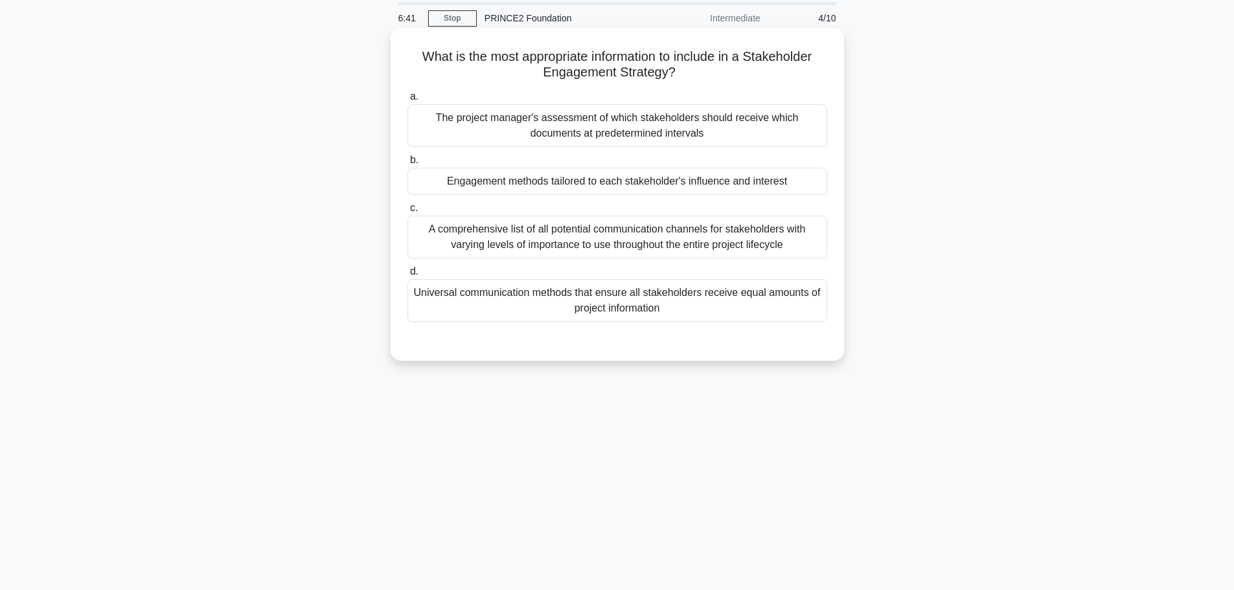
click at [603, 175] on div "Engagement methods tailored to each stakeholder's influence and interest" at bounding box center [617, 181] width 420 height 27
click at [407, 165] on input "b. Engagement methods tailored to each stakeholder's influence and interest" at bounding box center [407, 160] width 0 height 8
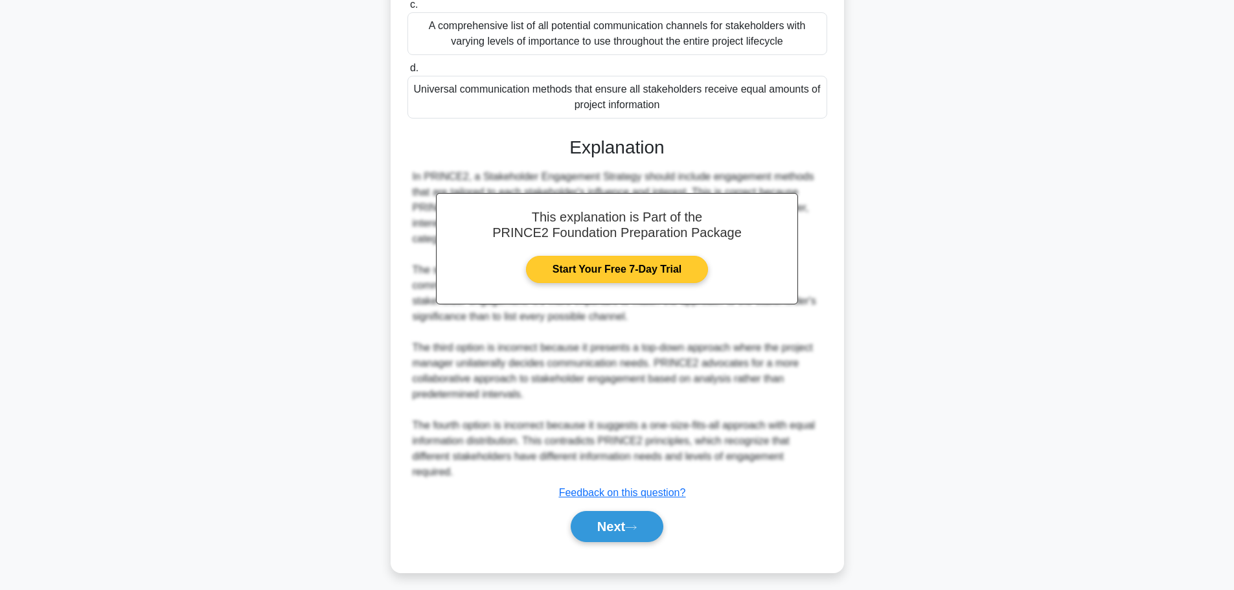
scroll to position [256, 0]
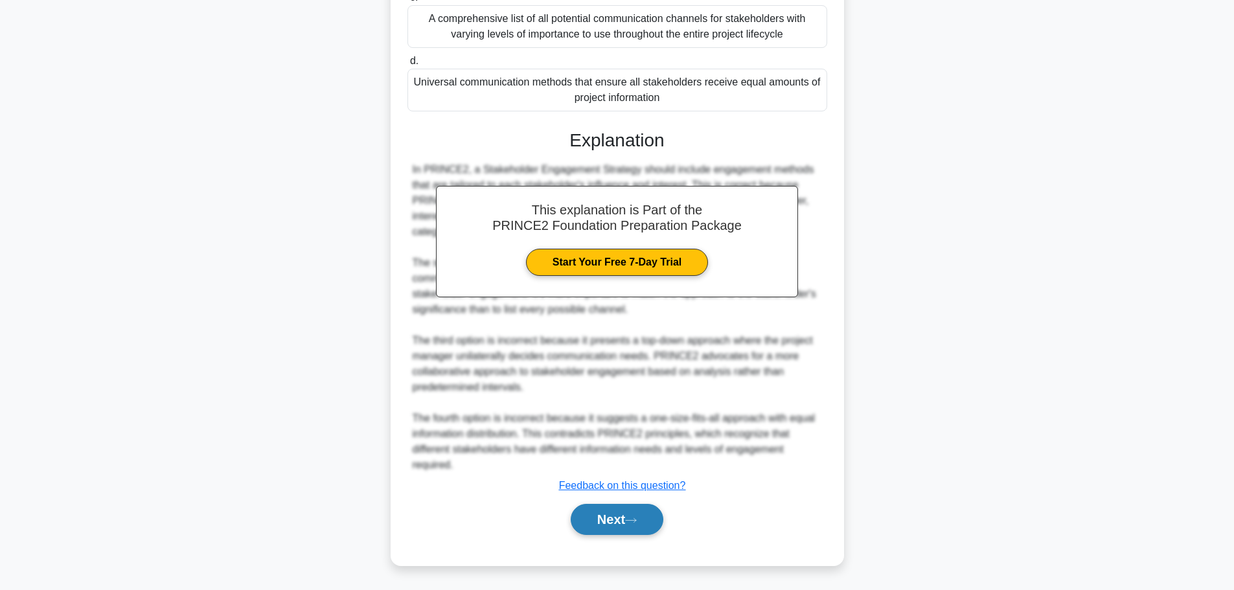
click at [597, 518] on button "Next" at bounding box center [617, 519] width 93 height 31
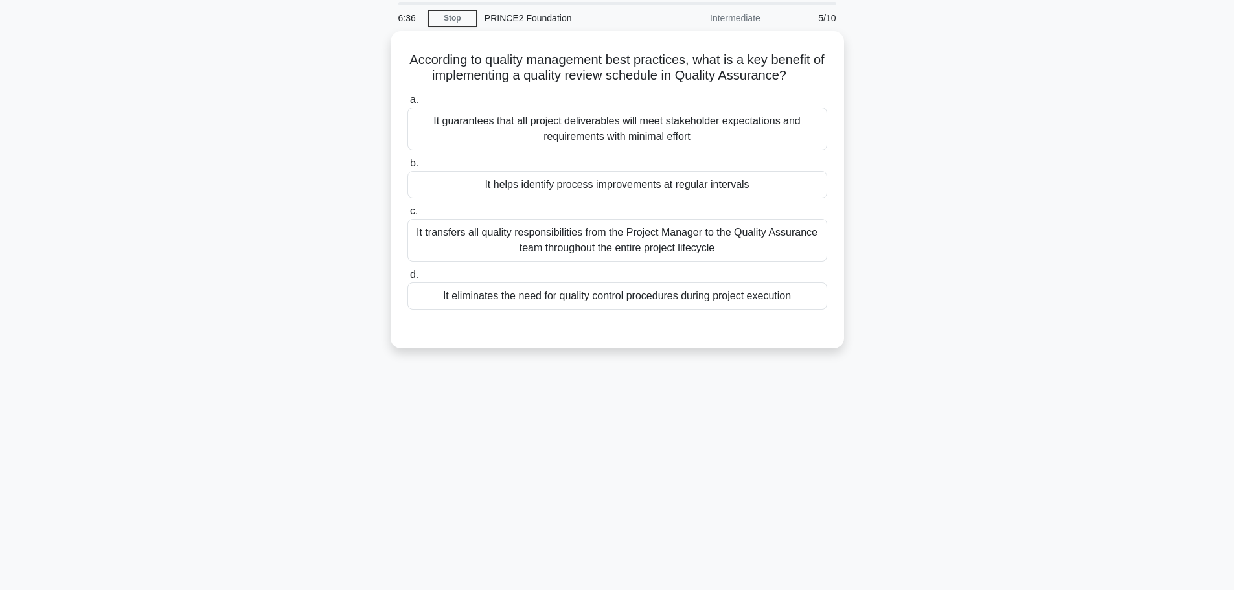
scroll to position [0, 0]
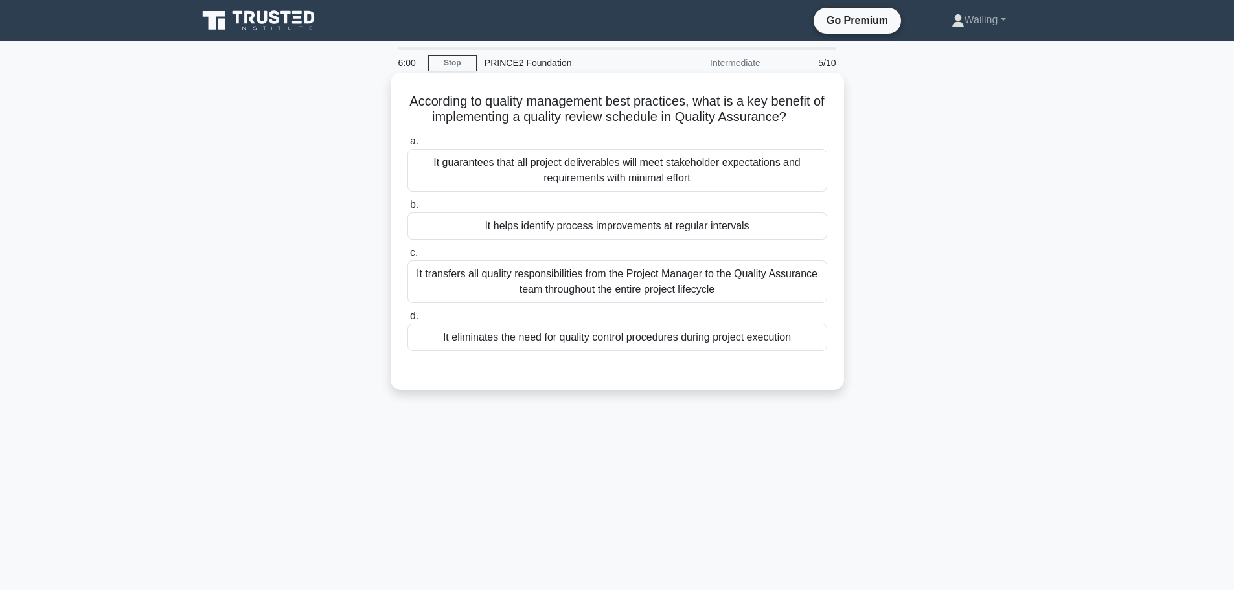
click at [623, 163] on div "It guarantees that all project deliverables will meet stakeholder expectations …" at bounding box center [617, 170] width 420 height 43
click at [407, 146] on input "a. It guarantees that all project deliverables will meet stakeholder expectatio…" at bounding box center [407, 141] width 0 height 8
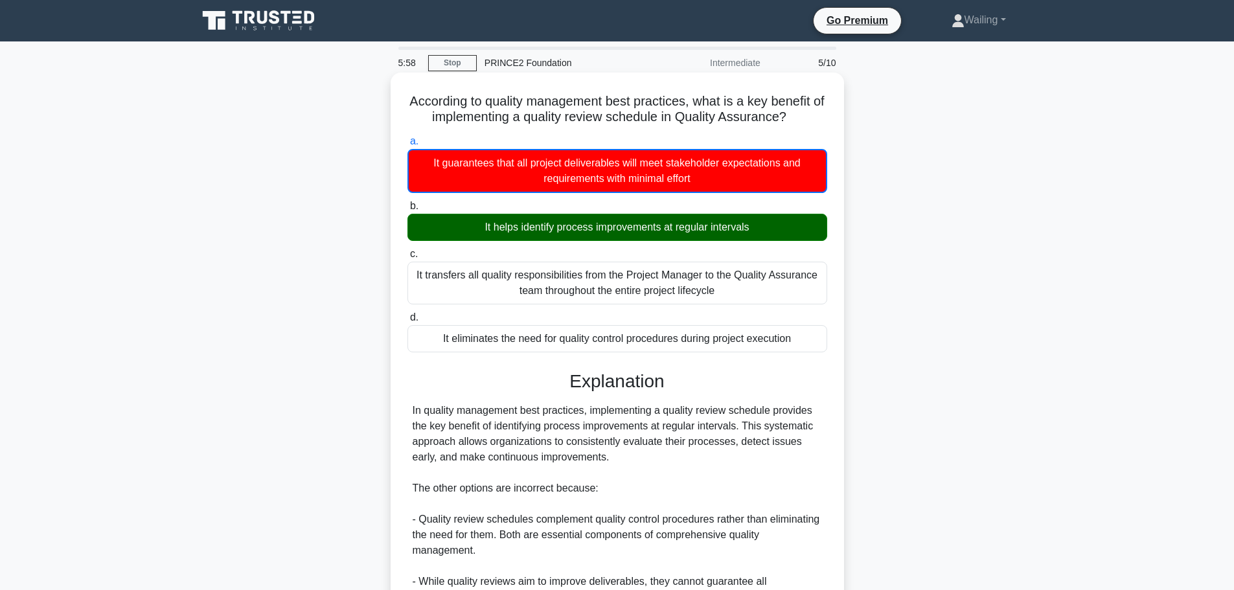
click at [616, 233] on div "It helps identify process improvements at regular intervals" at bounding box center [617, 227] width 420 height 27
click at [407, 211] on input "b. It helps identify process improvements at regular intervals" at bounding box center [407, 206] width 0 height 8
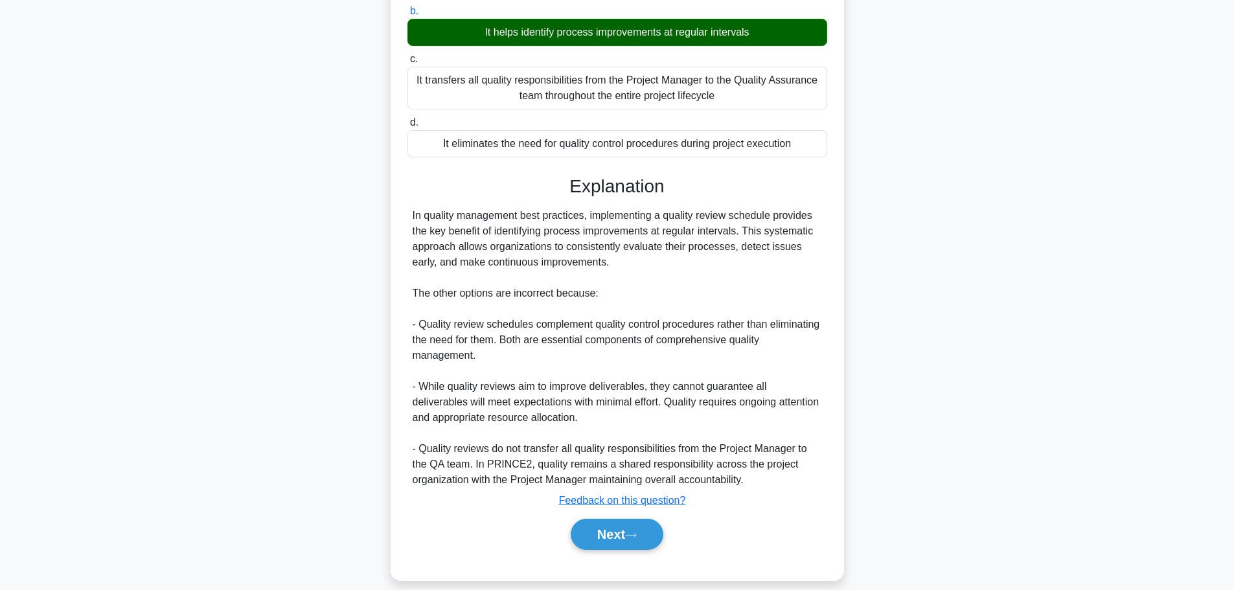
scroll to position [209, 0]
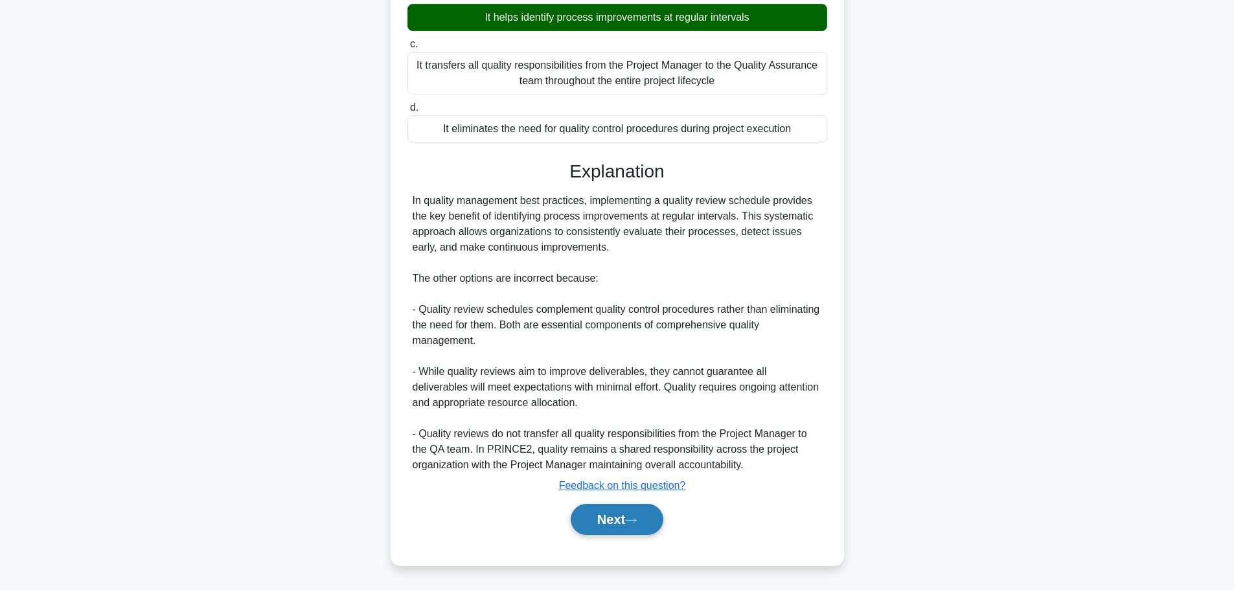
click at [591, 518] on button "Next" at bounding box center [617, 519] width 93 height 31
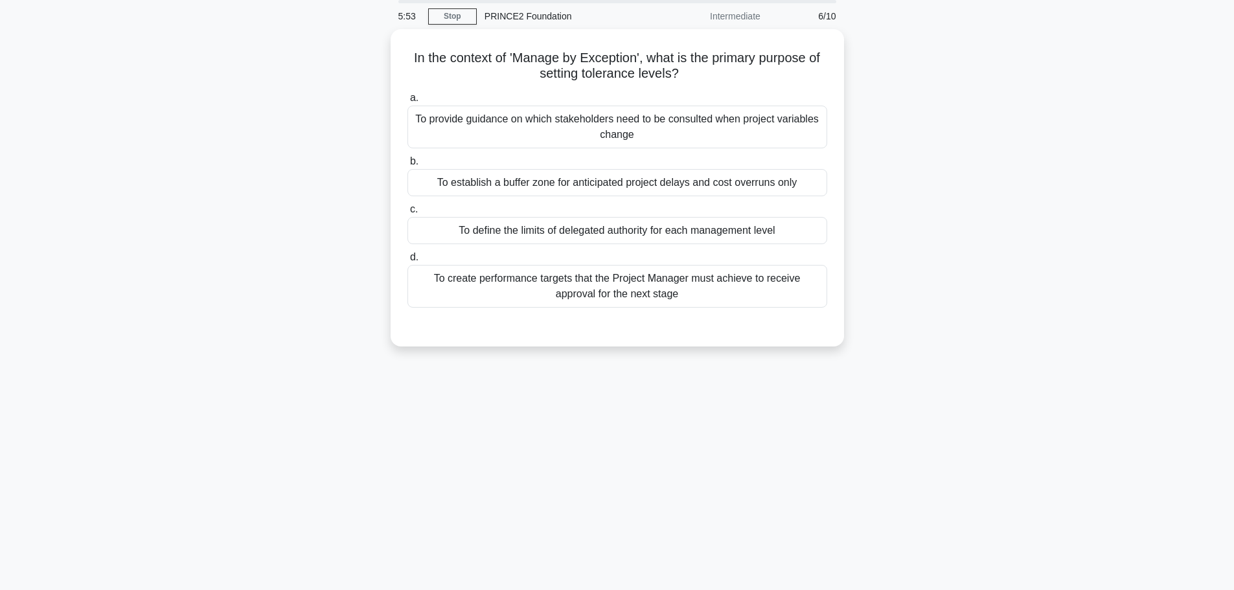
scroll to position [0, 0]
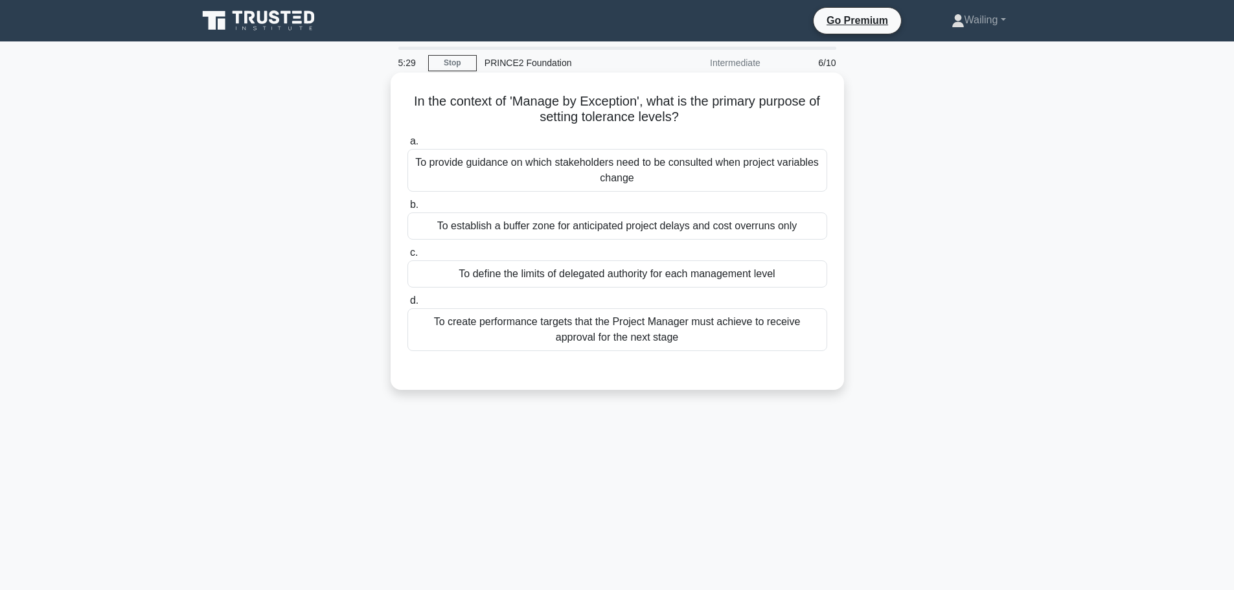
click at [654, 168] on div "To provide guidance on which stakeholders need to be consulted when project var…" at bounding box center [617, 170] width 420 height 43
click at [407, 146] on input "a. To provide guidance on which stakeholders need to be consulted when project …" at bounding box center [407, 141] width 0 height 8
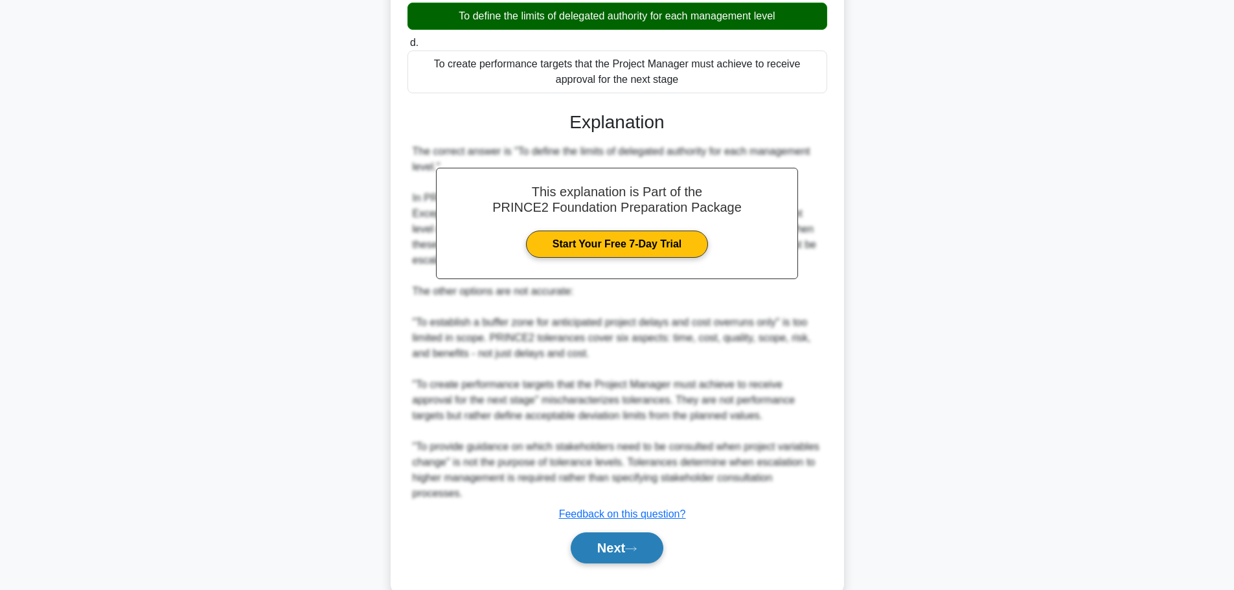
click at [628, 542] on button "Next" at bounding box center [617, 547] width 93 height 31
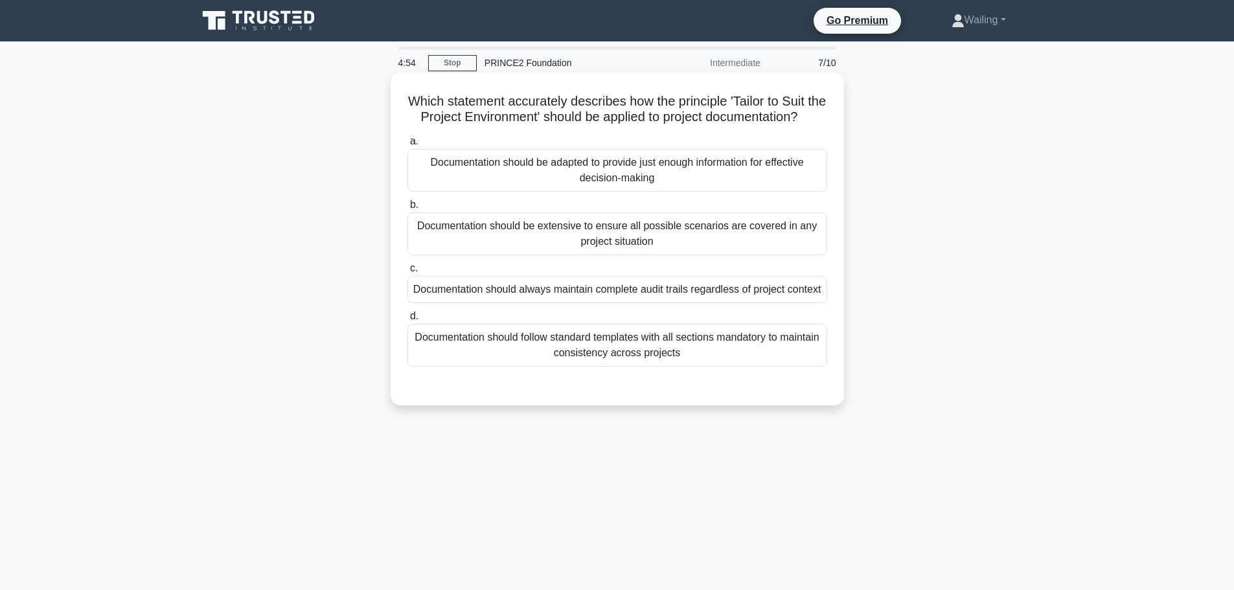
click at [775, 178] on div "Documentation should be adapted to provide just enough information for effectiv…" at bounding box center [617, 170] width 420 height 43
click at [407, 146] on input "a. Documentation should be adapted to provide just enough information for effec…" at bounding box center [407, 141] width 0 height 8
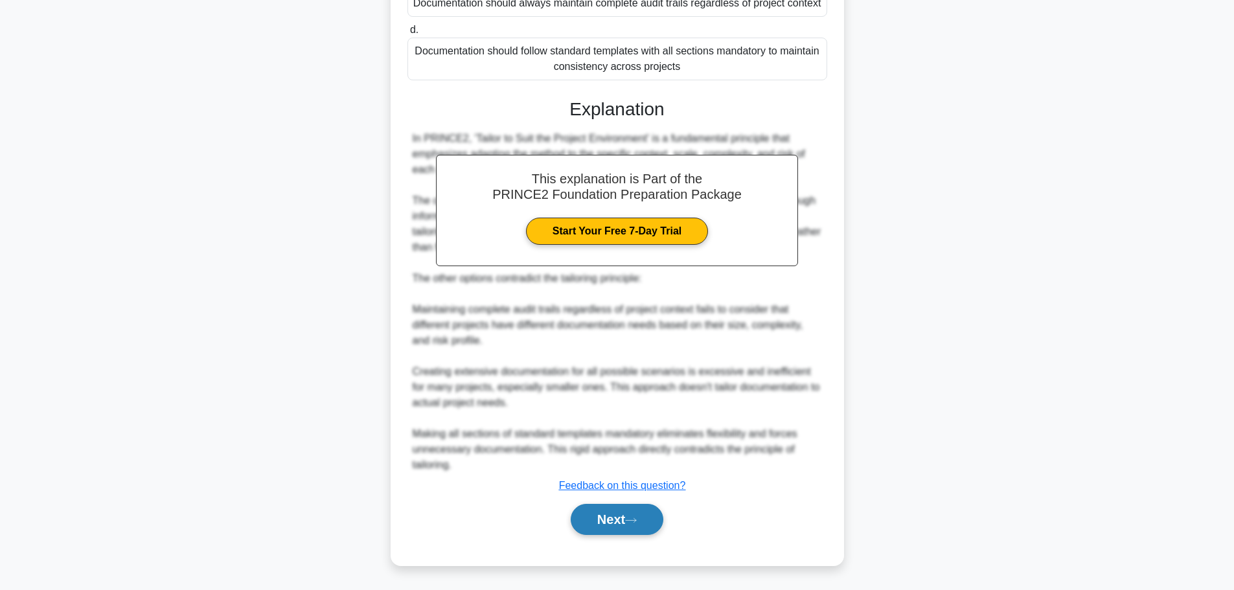
click at [612, 519] on button "Next" at bounding box center [617, 519] width 93 height 31
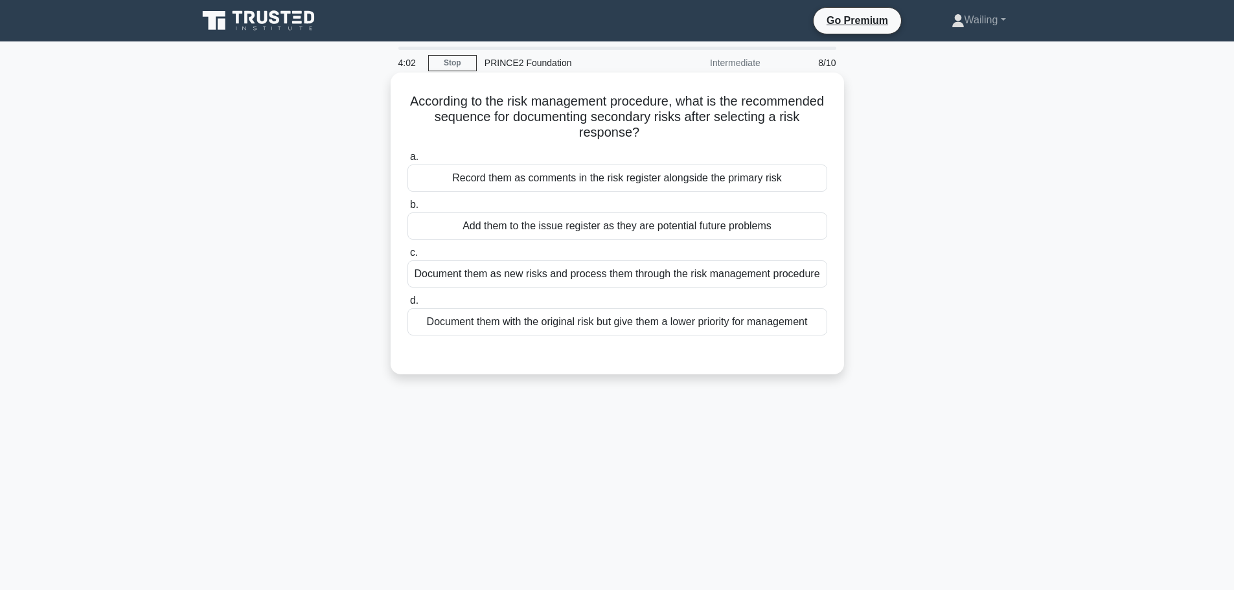
click at [606, 326] on div "Document them with the original risk but give them a lower priority for managem…" at bounding box center [617, 321] width 420 height 27
click at [407, 305] on input "d. Document them with the original risk but give them a lower priority for mana…" at bounding box center [407, 301] width 0 height 8
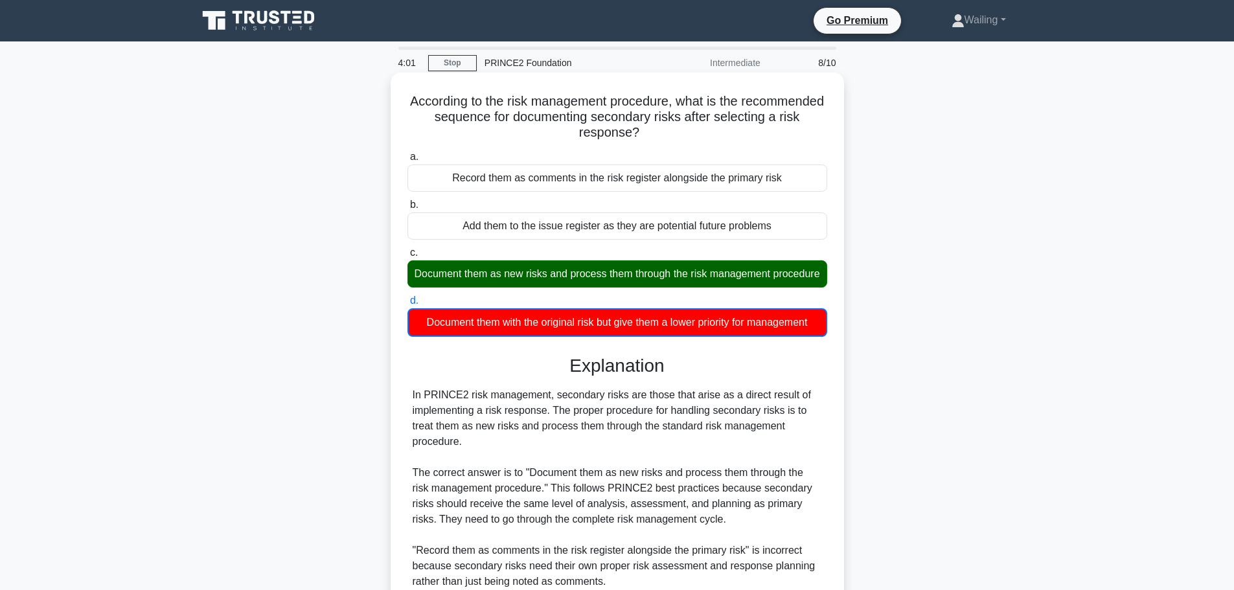
click at [579, 280] on div "Document them as new risks and process them through the risk management procedu…" at bounding box center [617, 273] width 420 height 27
click at [407, 257] on input "c. Document them as new risks and process them through the risk management proc…" at bounding box center [407, 253] width 0 height 8
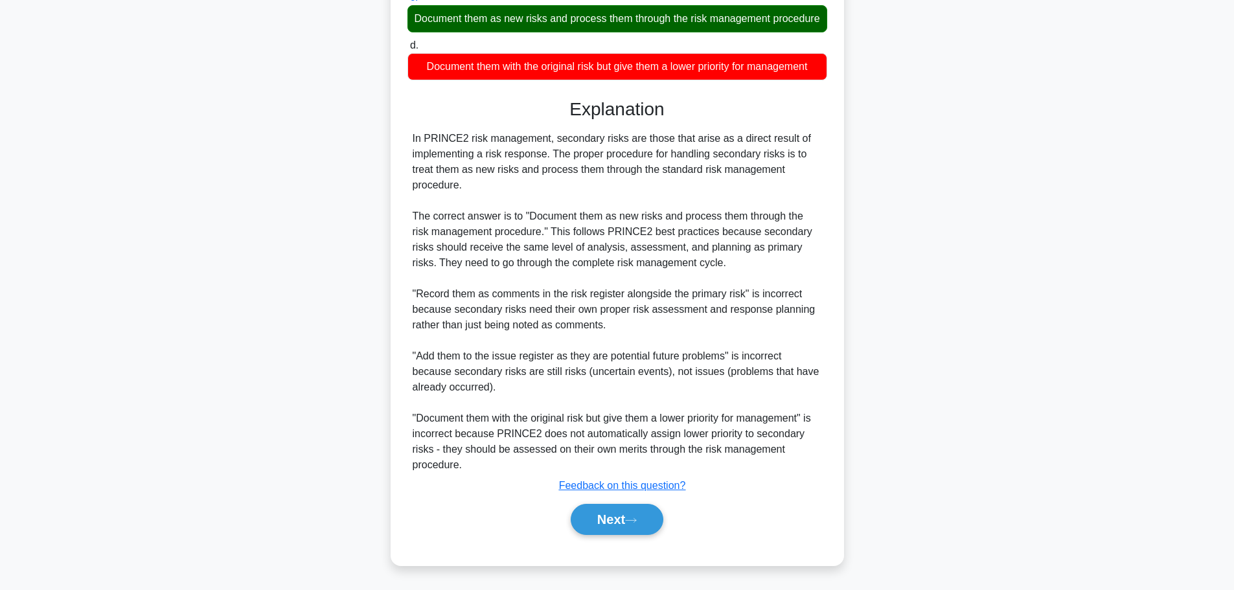
scroll to position [271, 0]
click at [613, 520] on button "Next" at bounding box center [617, 519] width 93 height 31
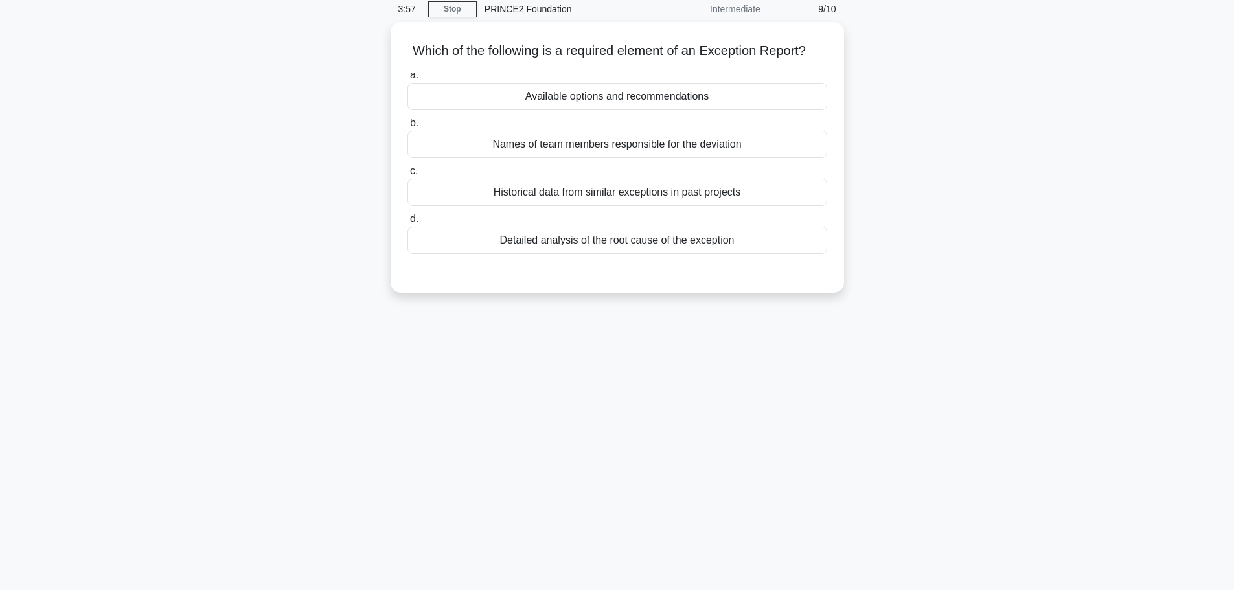
scroll to position [0, 0]
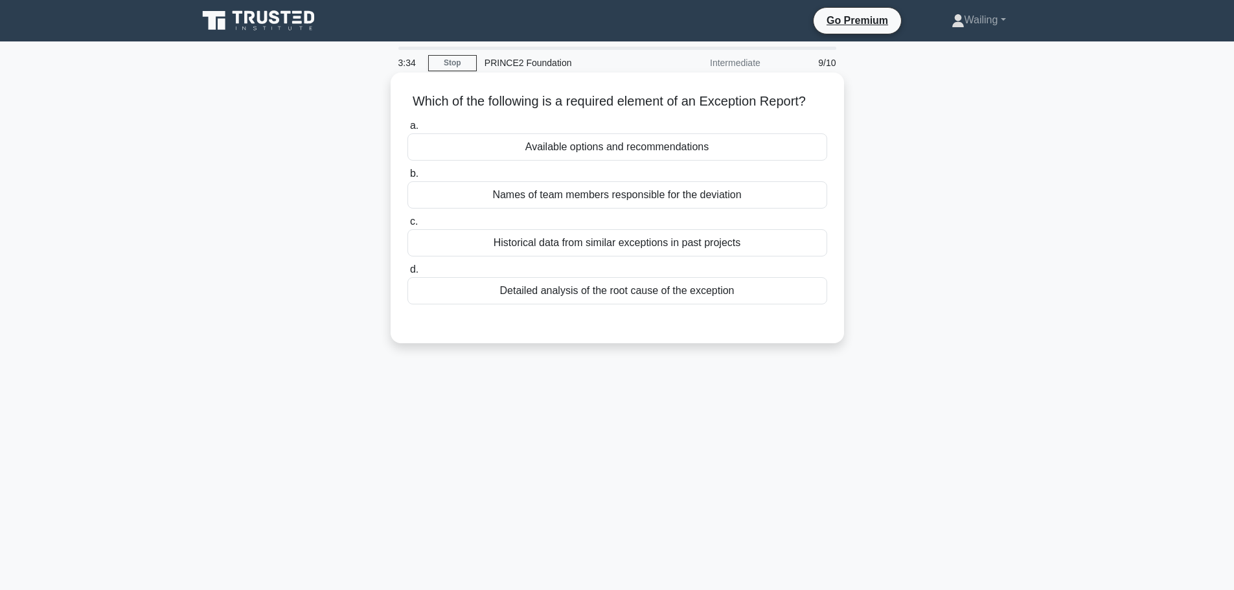
click at [590, 161] on div "Available options and recommendations" at bounding box center [617, 146] width 420 height 27
click at [407, 130] on input "a. Available options and recommendations" at bounding box center [407, 126] width 0 height 8
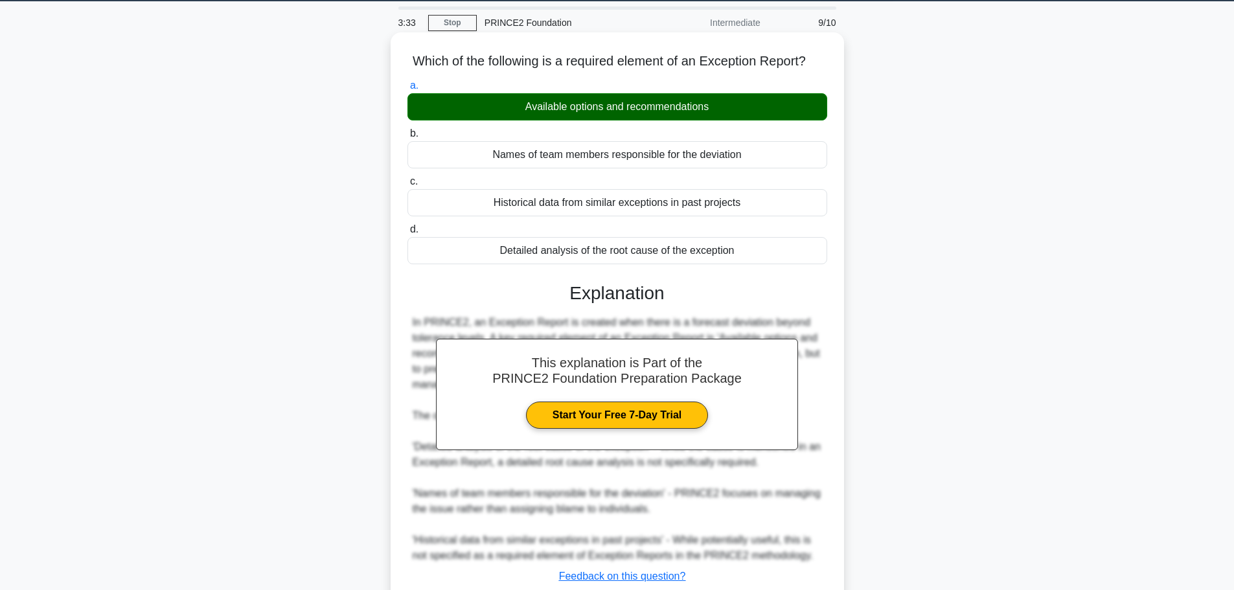
scroll to position [130, 0]
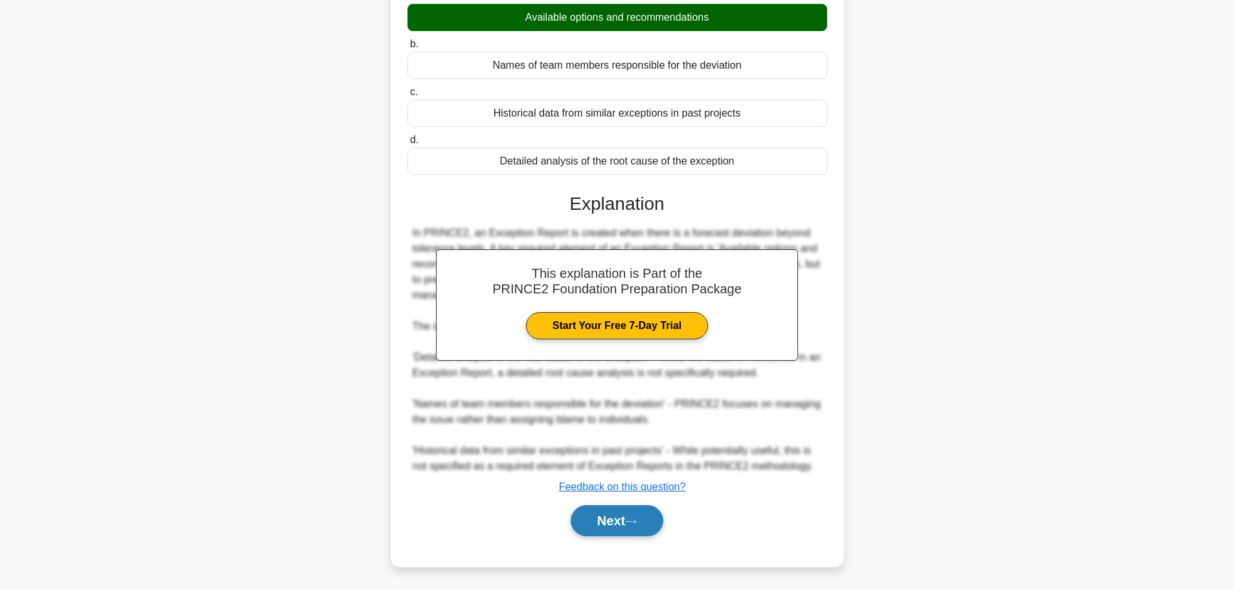
click at [626, 536] on button "Next" at bounding box center [617, 520] width 93 height 31
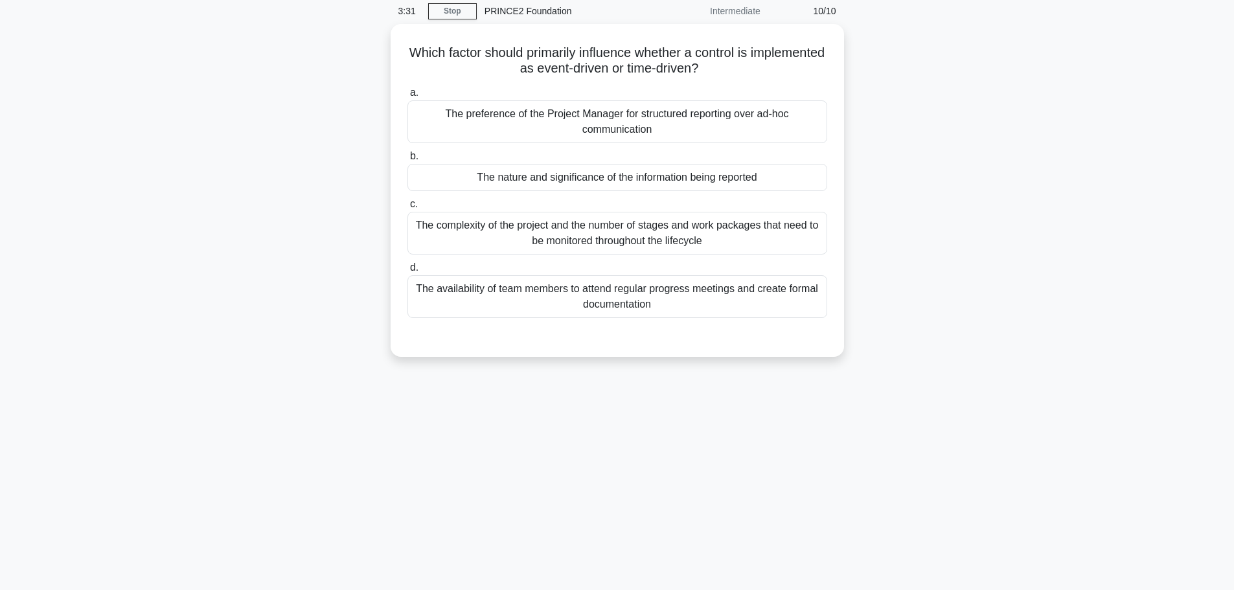
scroll to position [0, 0]
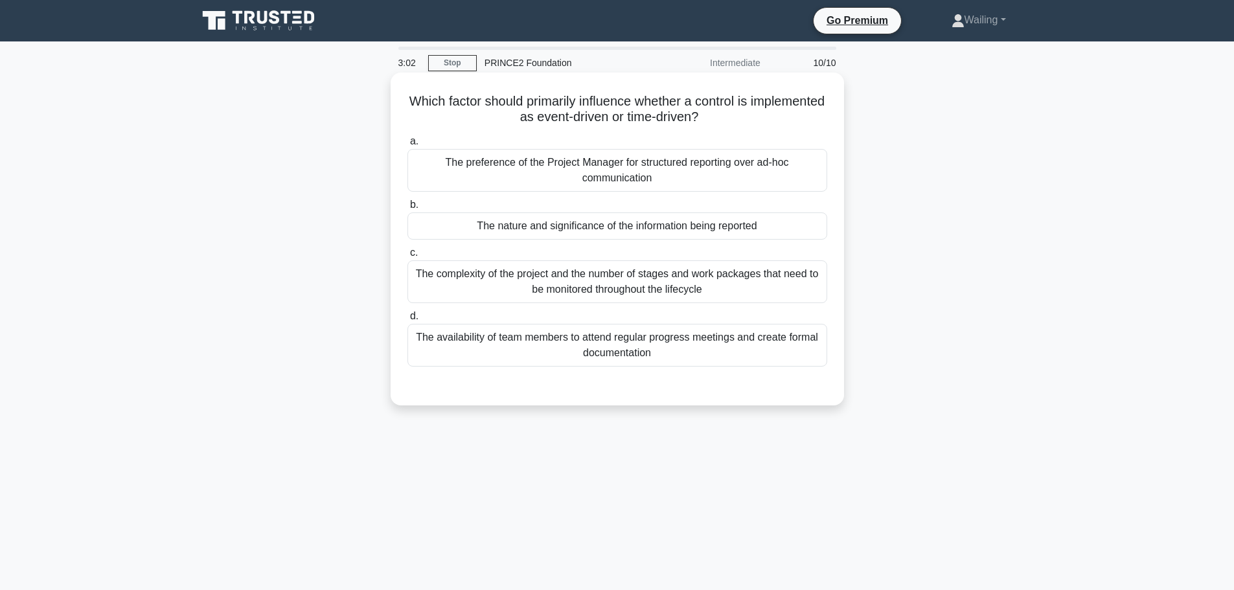
click at [629, 229] on div "The nature and significance of the information being reported" at bounding box center [617, 225] width 420 height 27
click at [407, 209] on input "b. The nature and significance of the information being reported" at bounding box center [407, 205] width 0 height 8
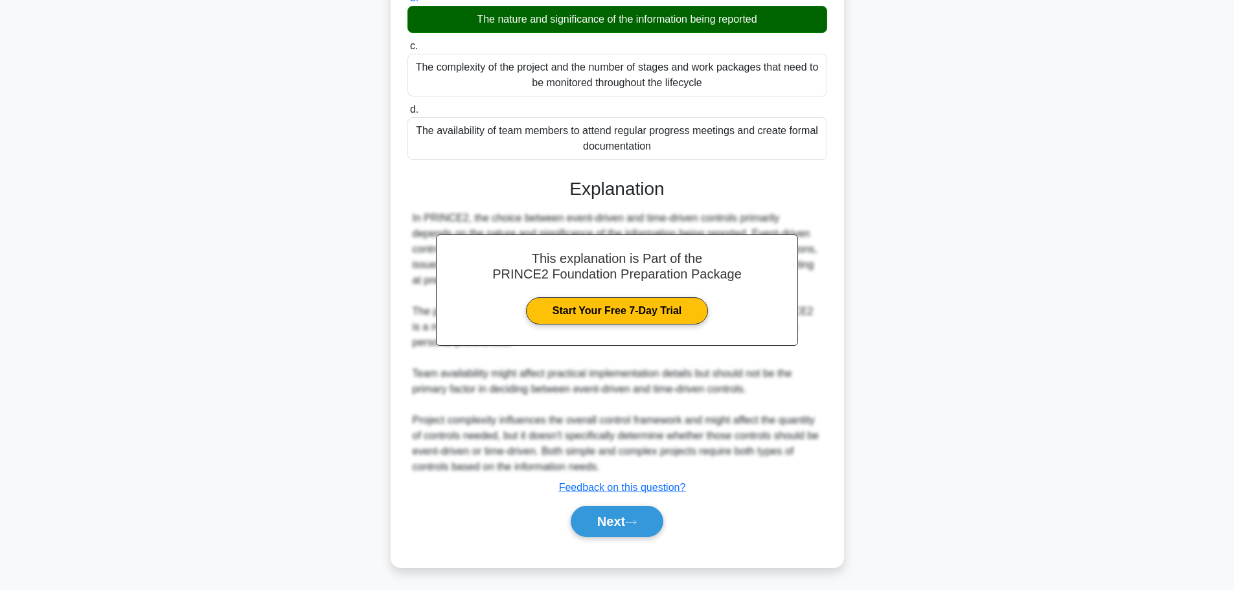
scroll to position [209, 0]
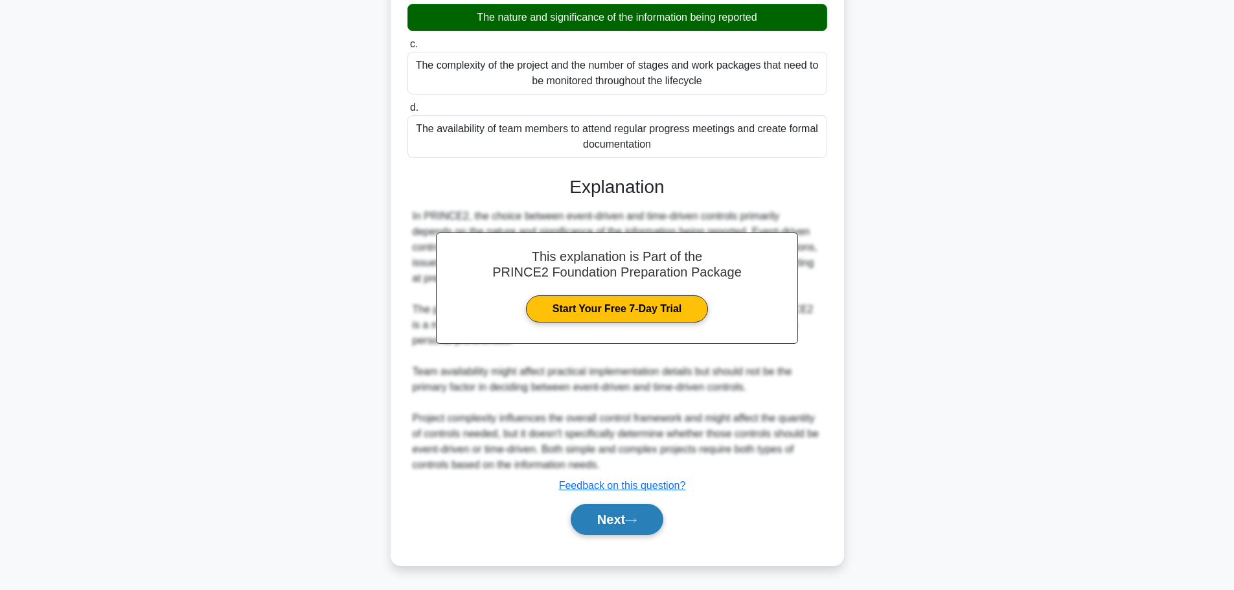
click at [613, 514] on button "Next" at bounding box center [617, 519] width 93 height 31
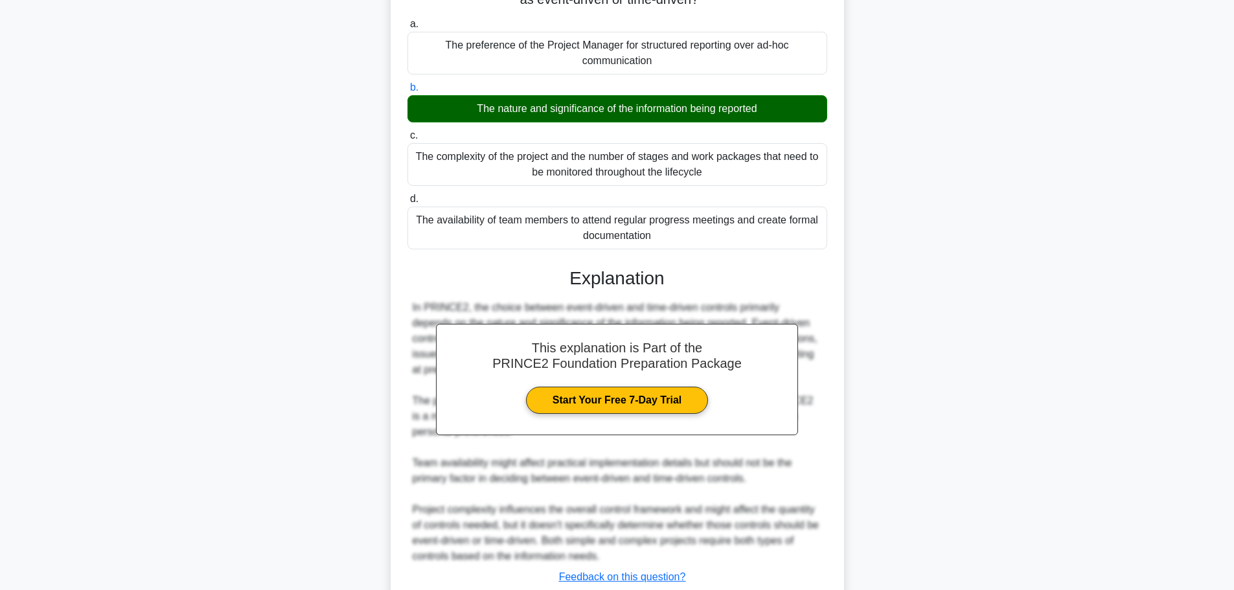
scroll to position [0, 0]
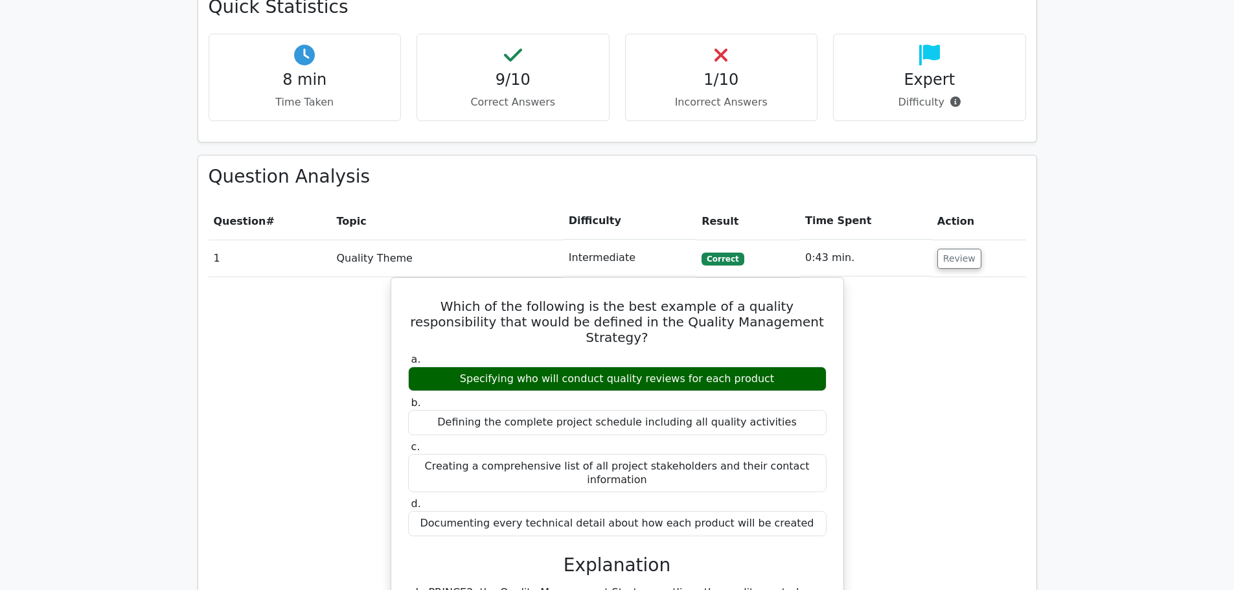
scroll to position [842, 0]
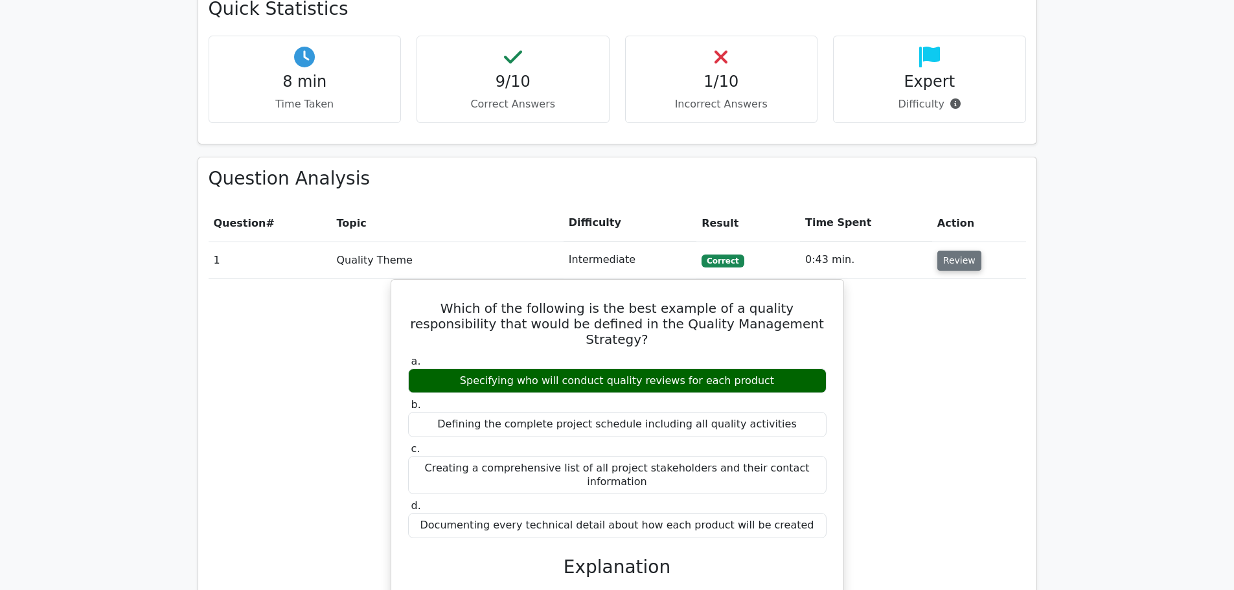
click at [947, 251] on button "Review" at bounding box center [959, 261] width 44 height 20
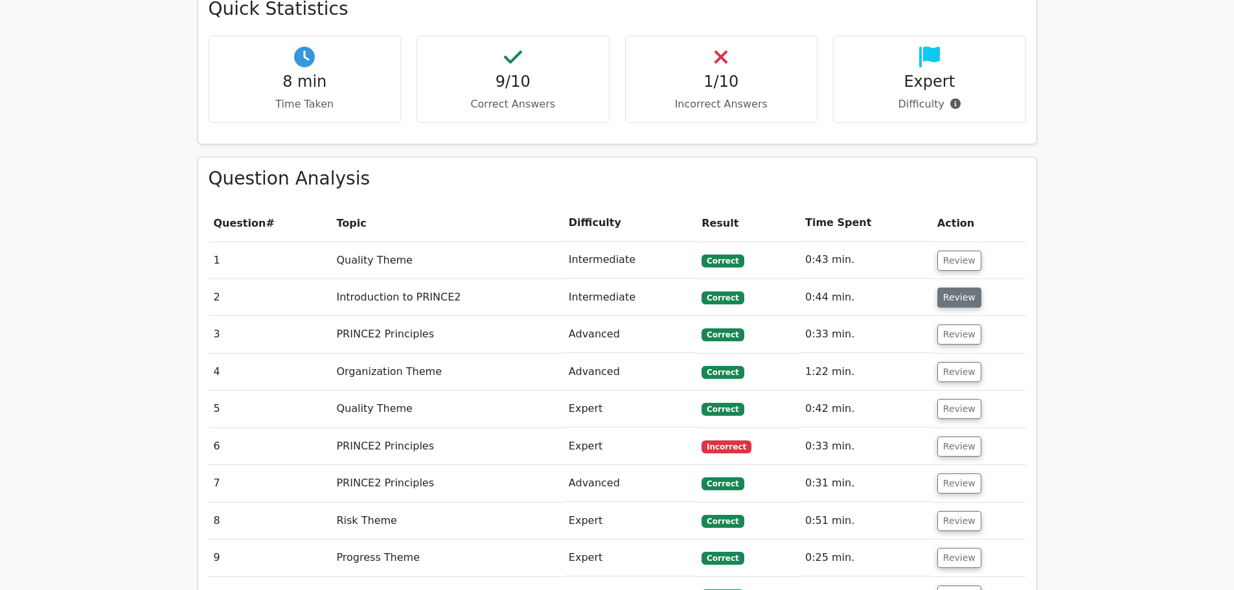
click at [947, 288] on button "Review" at bounding box center [959, 298] width 44 height 20
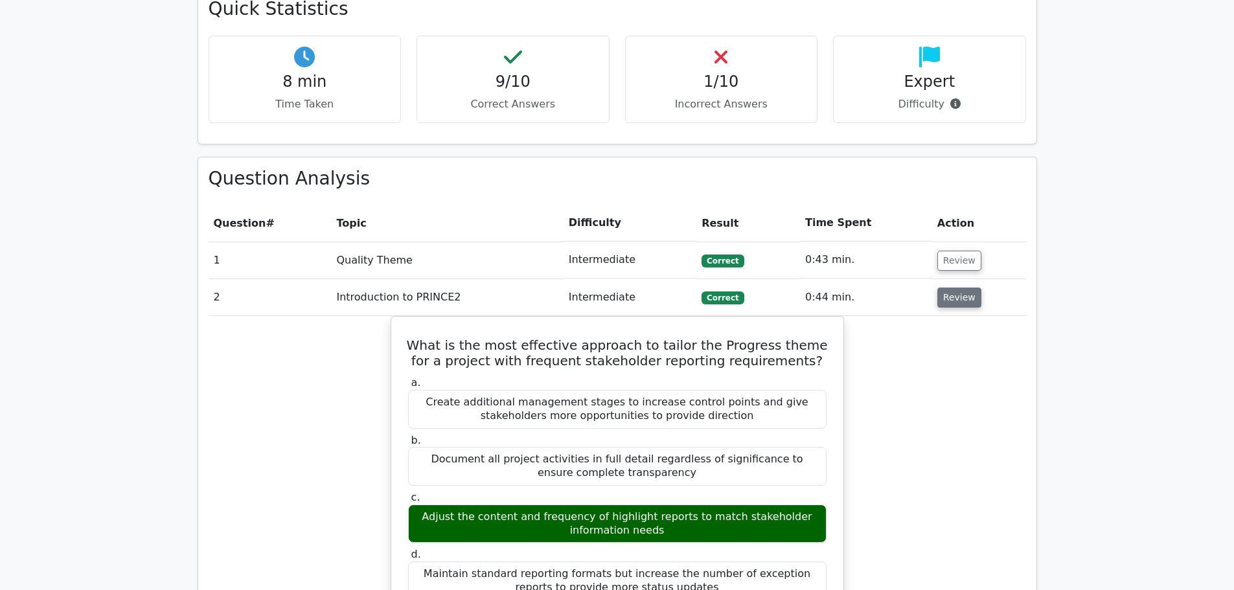
click at [948, 288] on button "Review" at bounding box center [959, 298] width 44 height 20
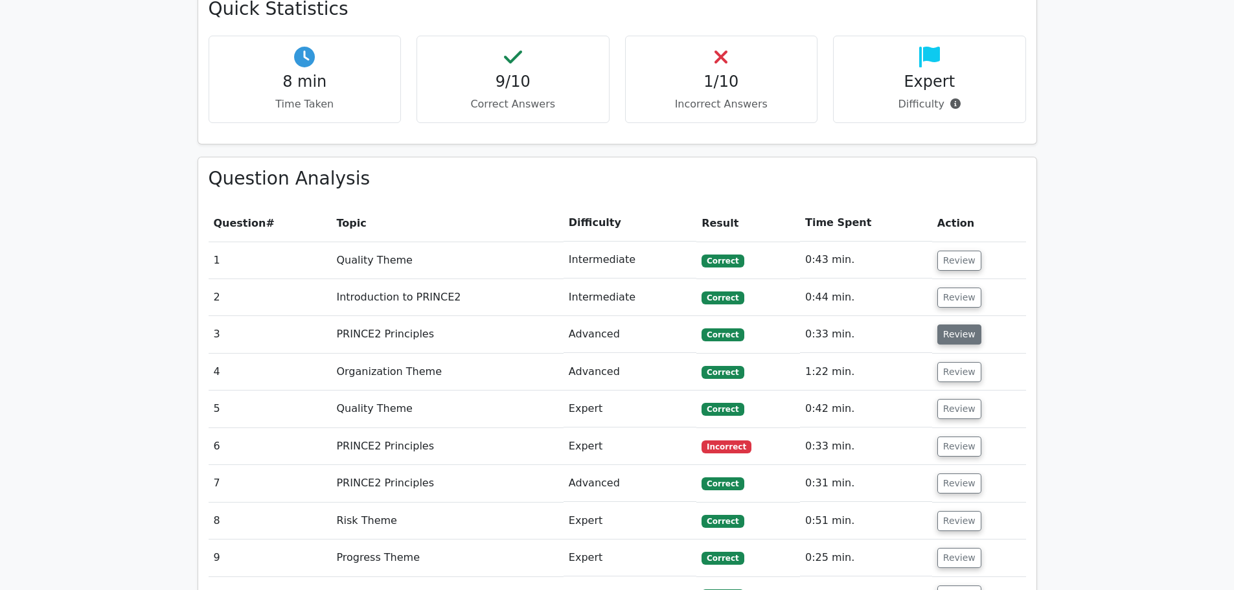
click at [965, 325] on button "Review" at bounding box center [959, 335] width 44 height 20
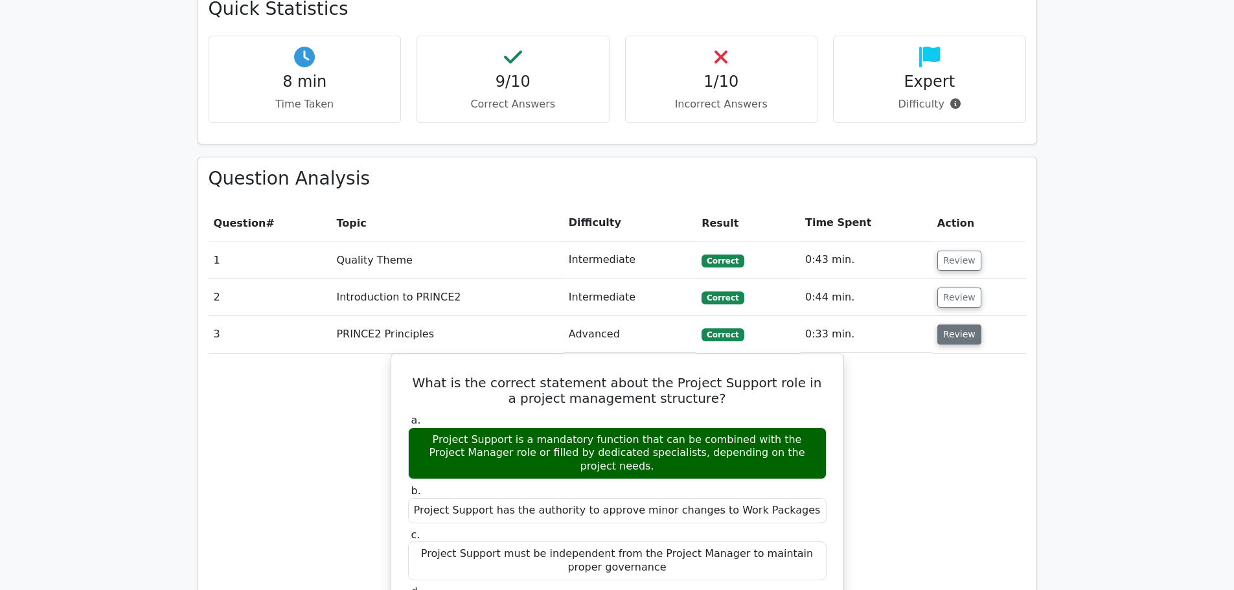
click at [965, 325] on button "Review" at bounding box center [959, 335] width 44 height 20
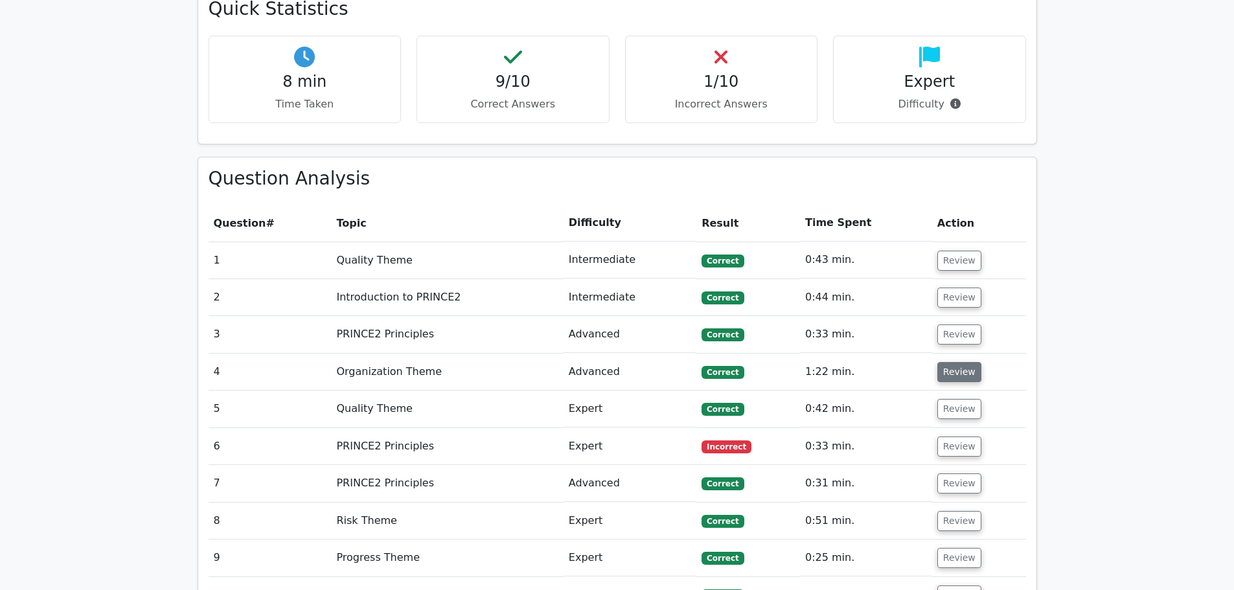
click at [965, 362] on button "Review" at bounding box center [959, 372] width 44 height 20
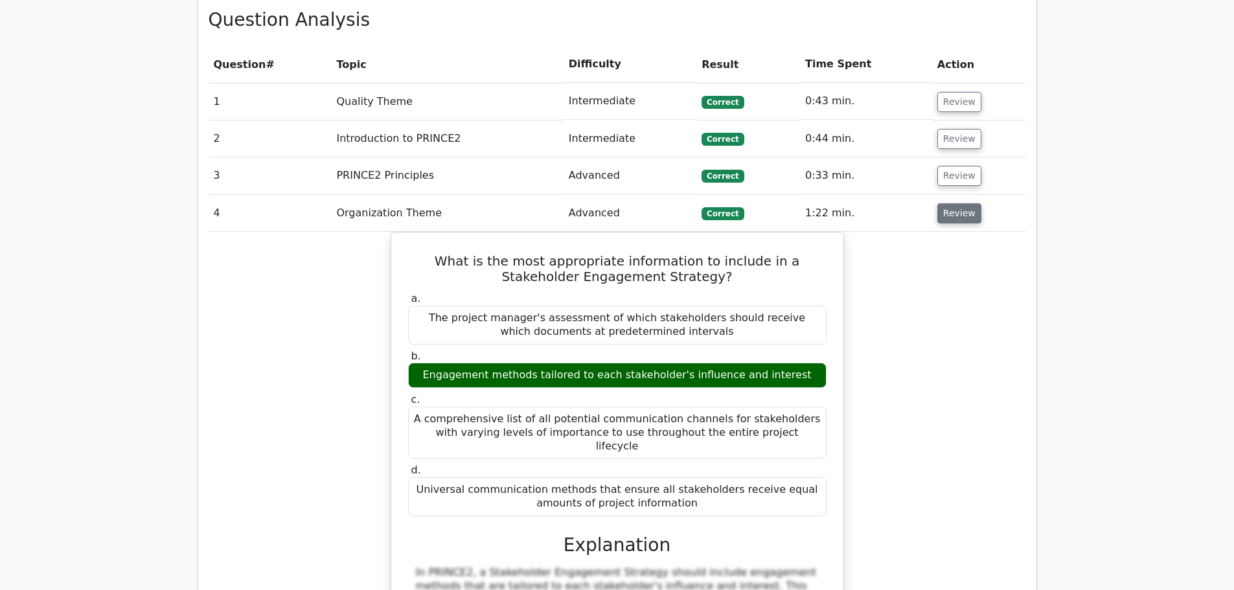
scroll to position [1036, 0]
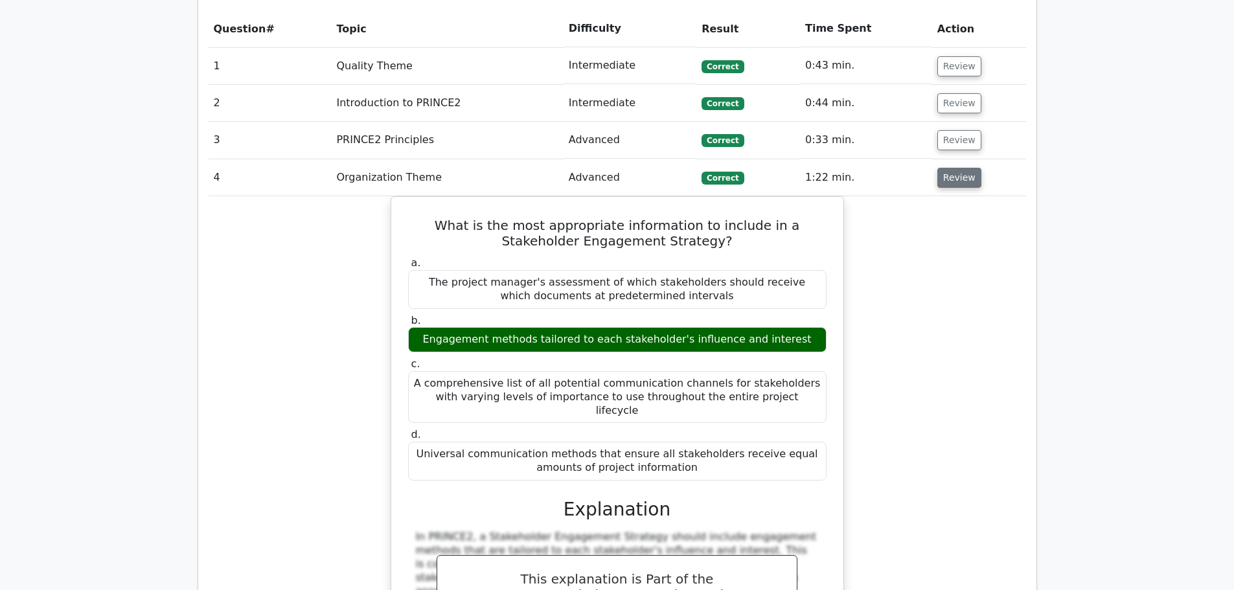
click at [956, 168] on button "Review" at bounding box center [959, 178] width 44 height 20
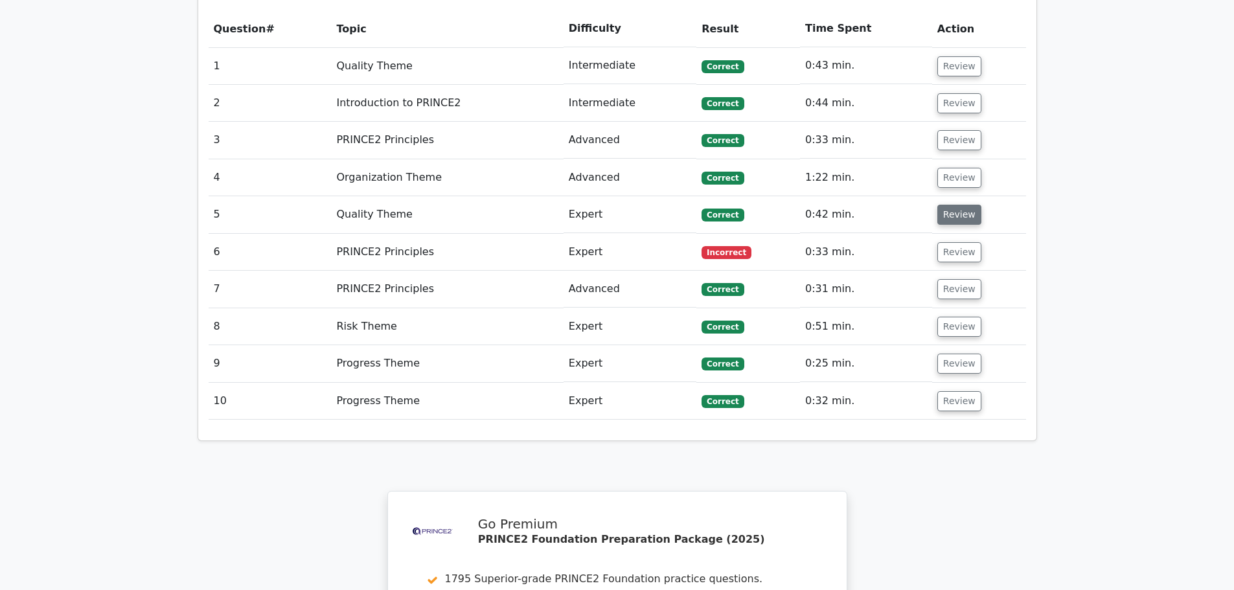
click at [946, 205] on button "Review" at bounding box center [959, 215] width 44 height 20
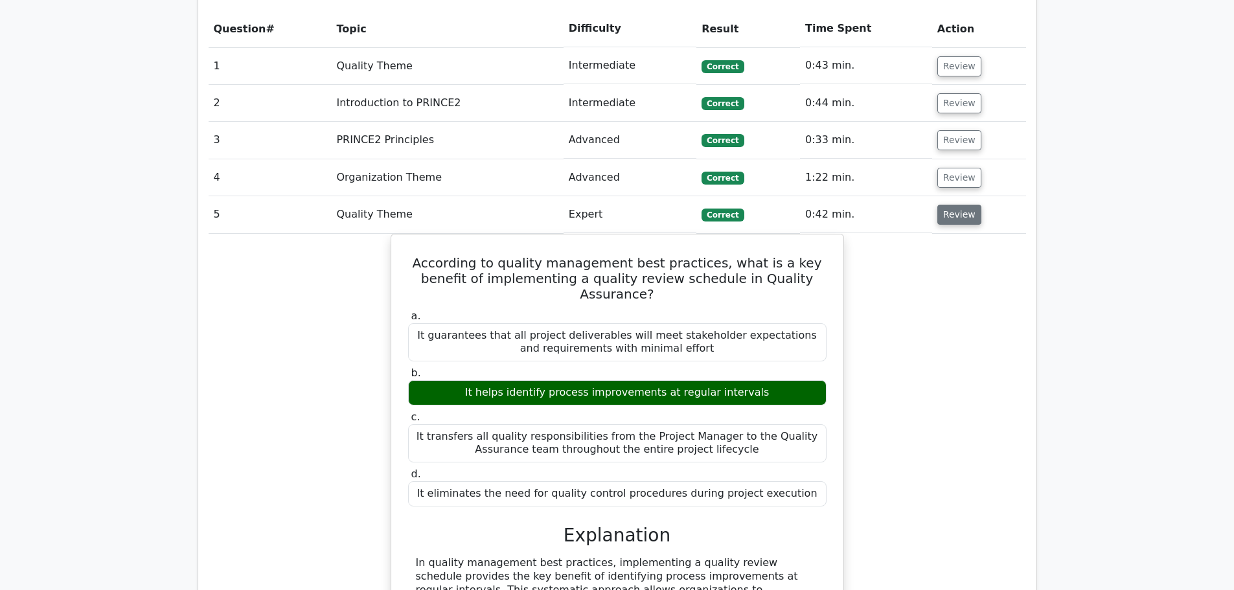
click at [946, 205] on button "Review" at bounding box center [959, 215] width 44 height 20
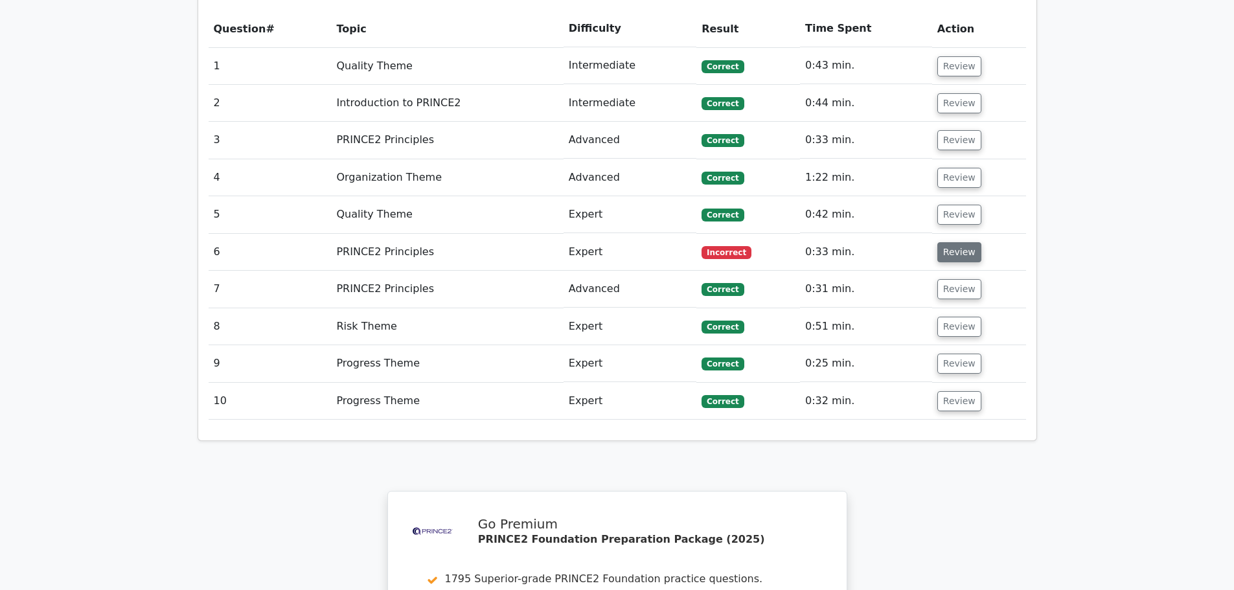
click at [948, 242] on button "Review" at bounding box center [959, 252] width 44 height 20
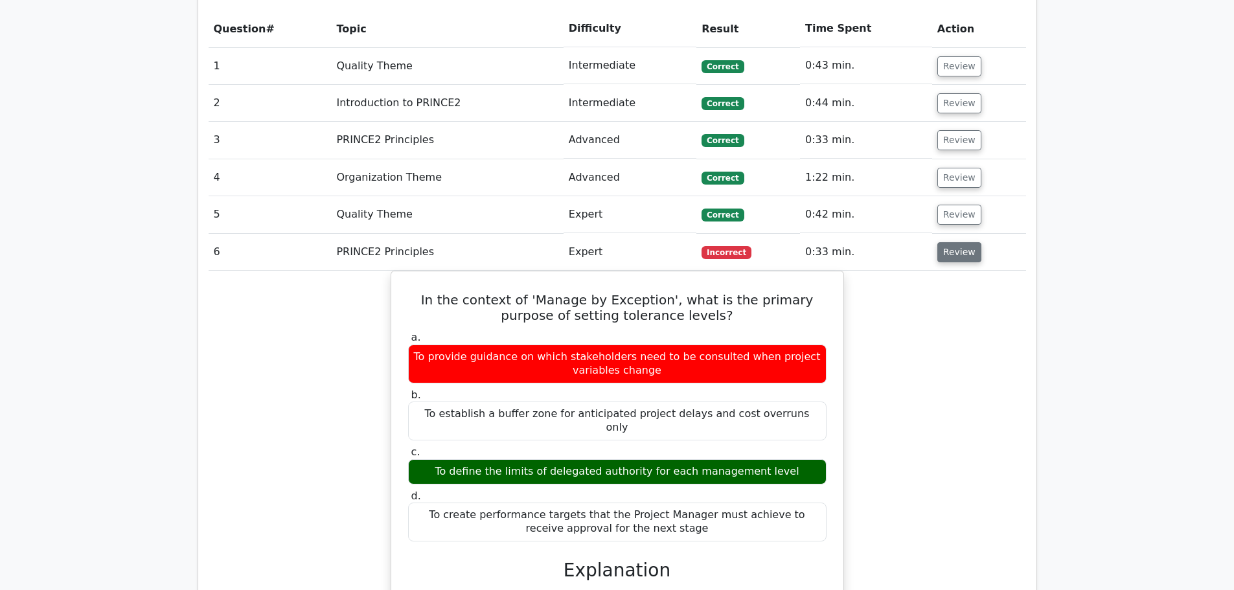
click at [945, 242] on button "Review" at bounding box center [959, 252] width 44 height 20
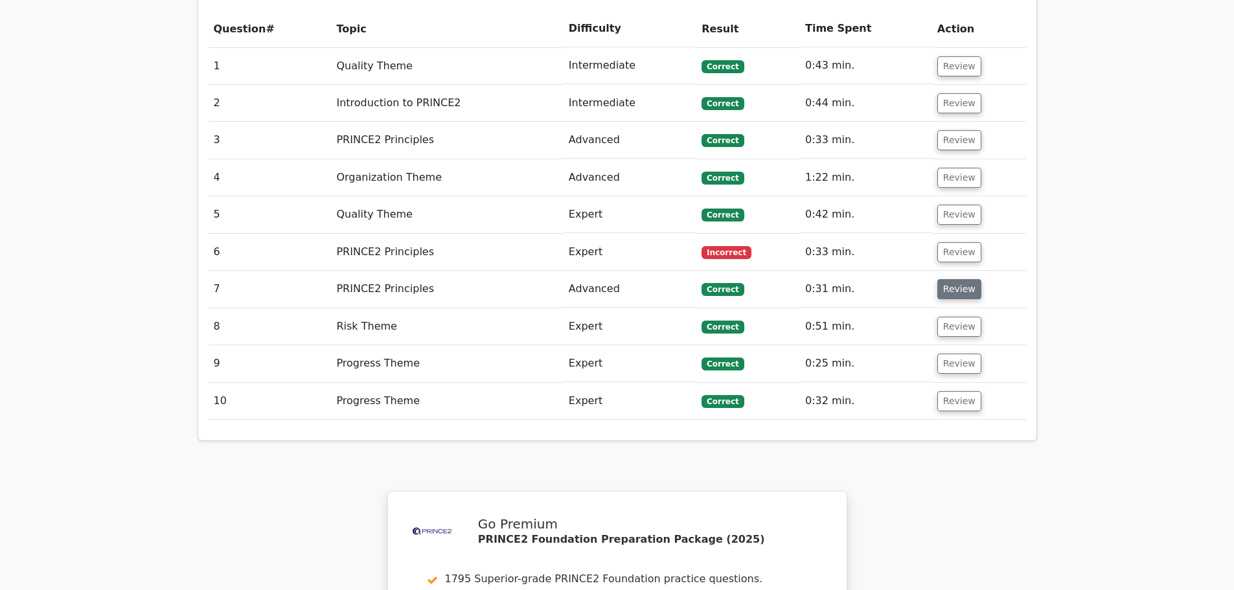
click at [952, 279] on button "Review" at bounding box center [959, 289] width 44 height 20
click at [953, 279] on button "Review" at bounding box center [959, 289] width 44 height 20
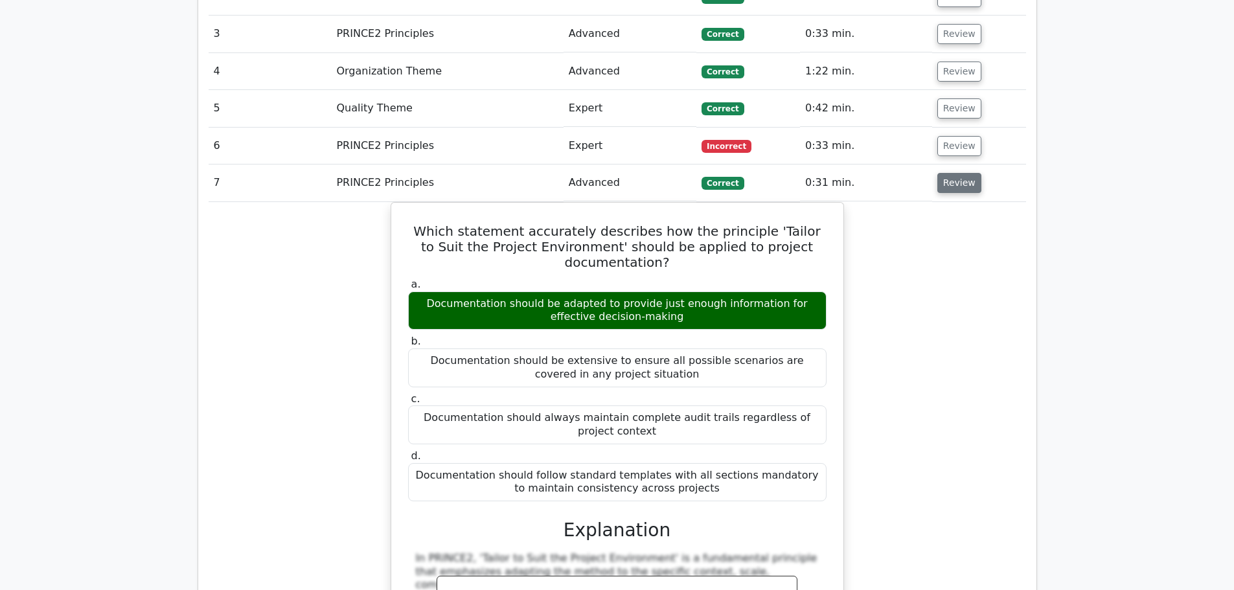
scroll to position [1166, 0]
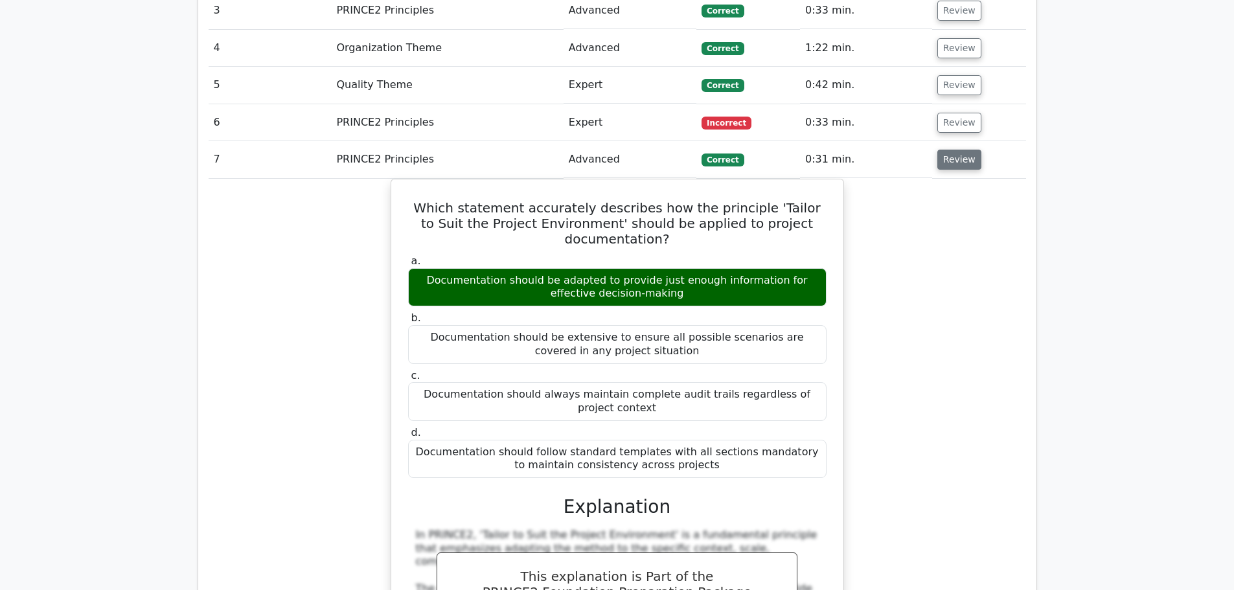
click at [954, 150] on button "Review" at bounding box center [959, 160] width 44 height 20
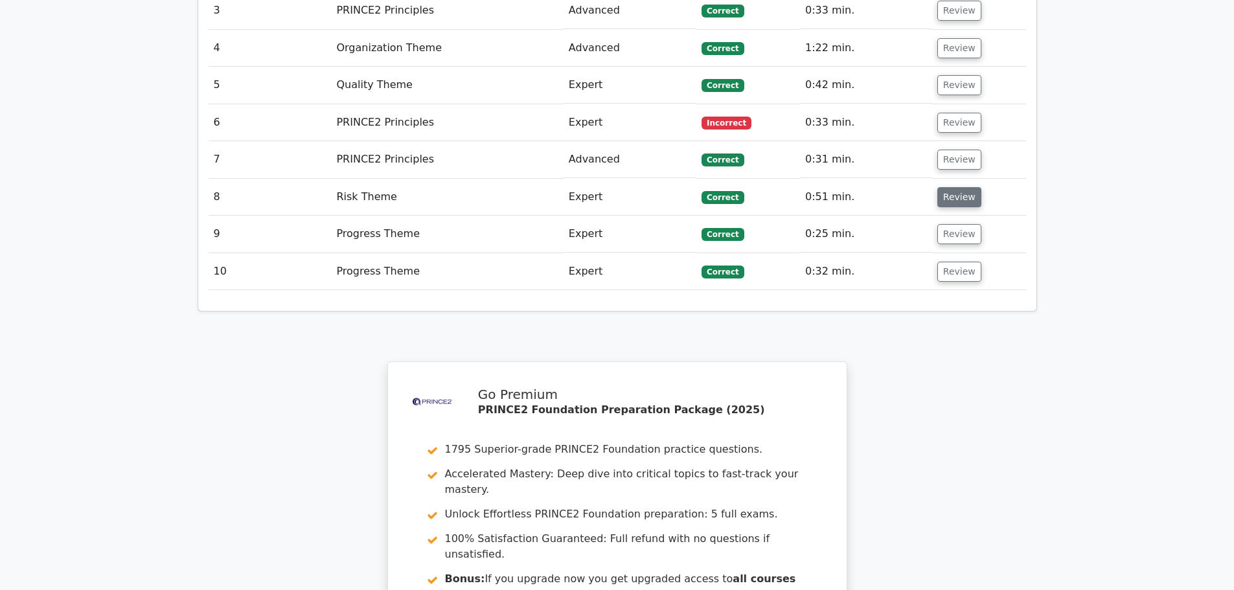
click at [955, 187] on button "Review" at bounding box center [959, 197] width 44 height 20
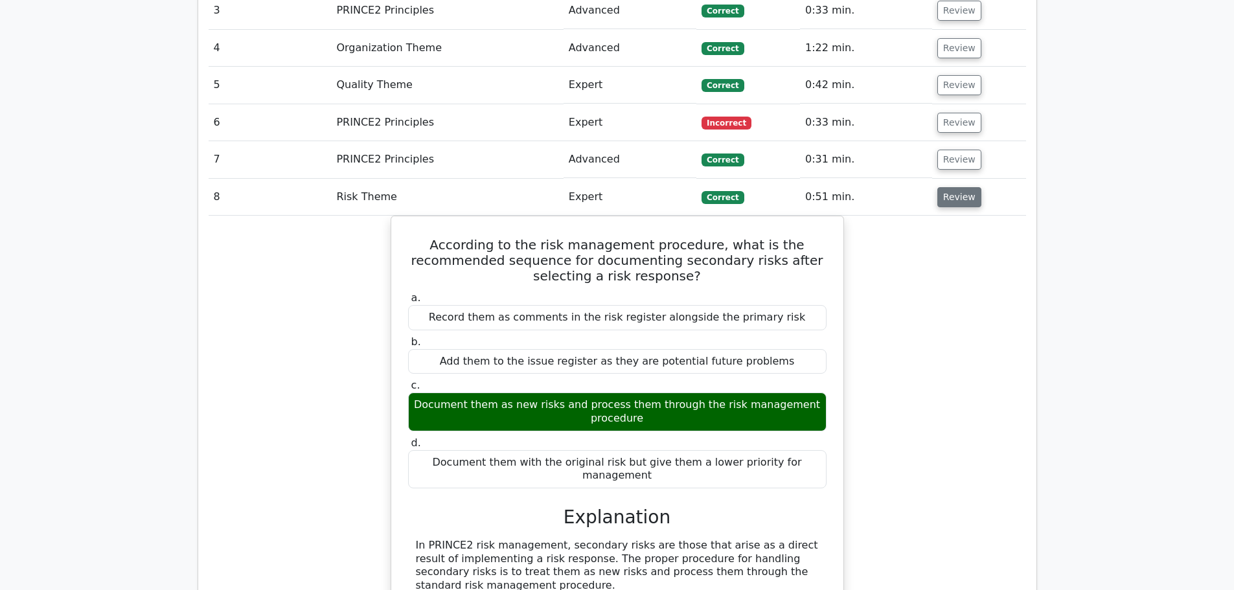
click at [956, 187] on button "Review" at bounding box center [959, 197] width 44 height 20
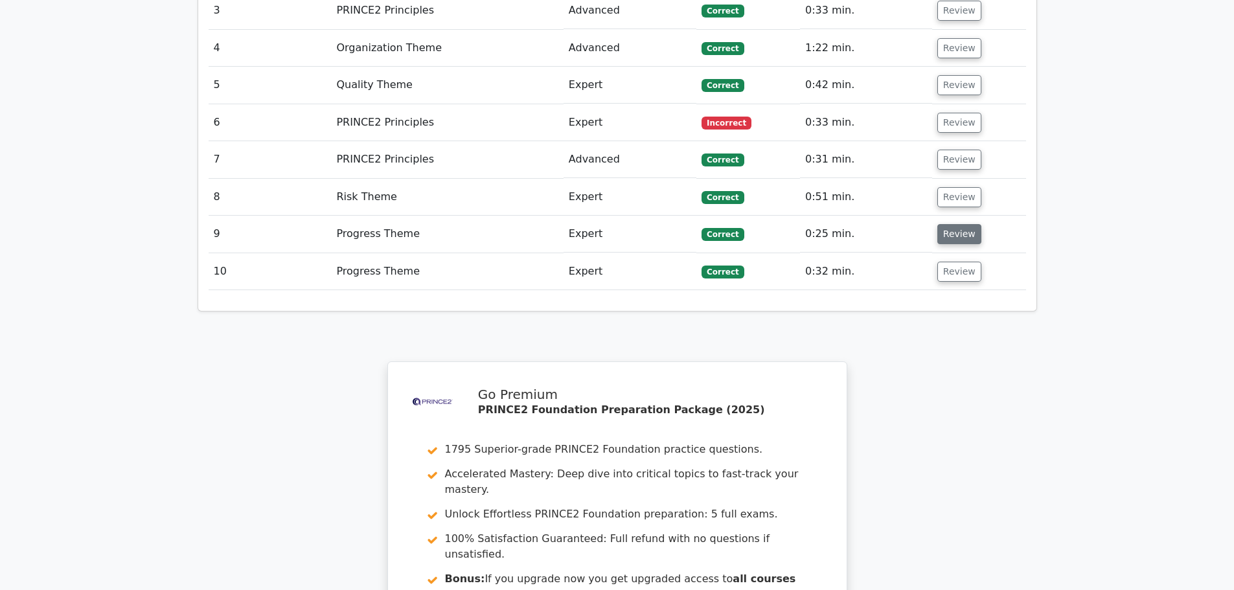
click at [957, 224] on button "Review" at bounding box center [959, 234] width 44 height 20
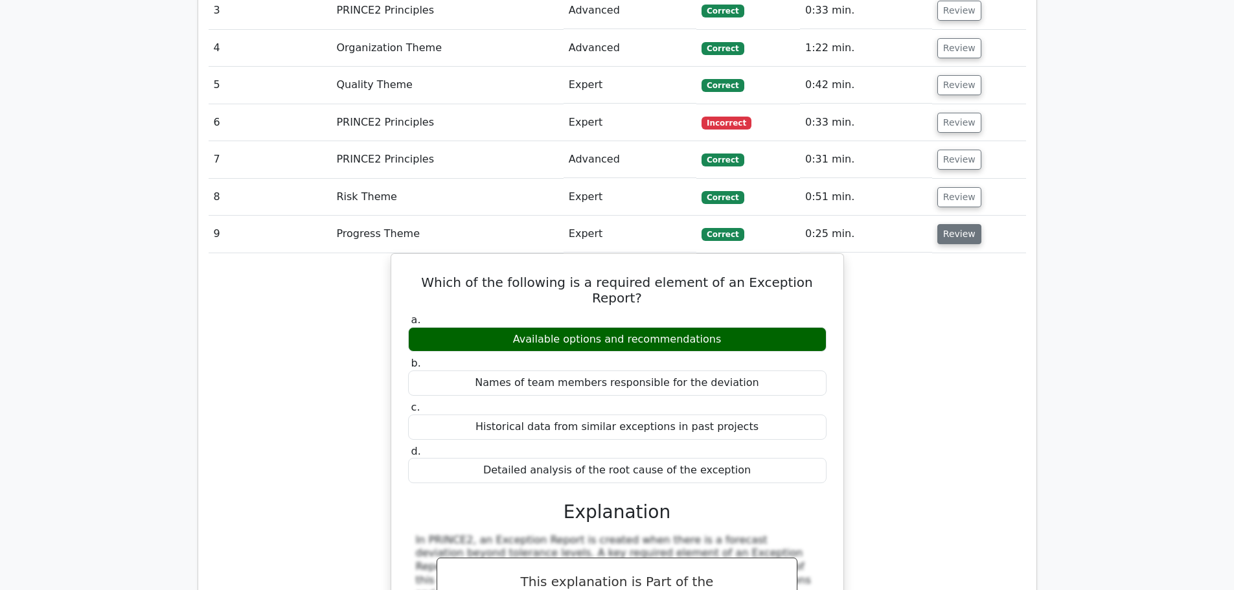
click at [957, 224] on button "Review" at bounding box center [959, 234] width 44 height 20
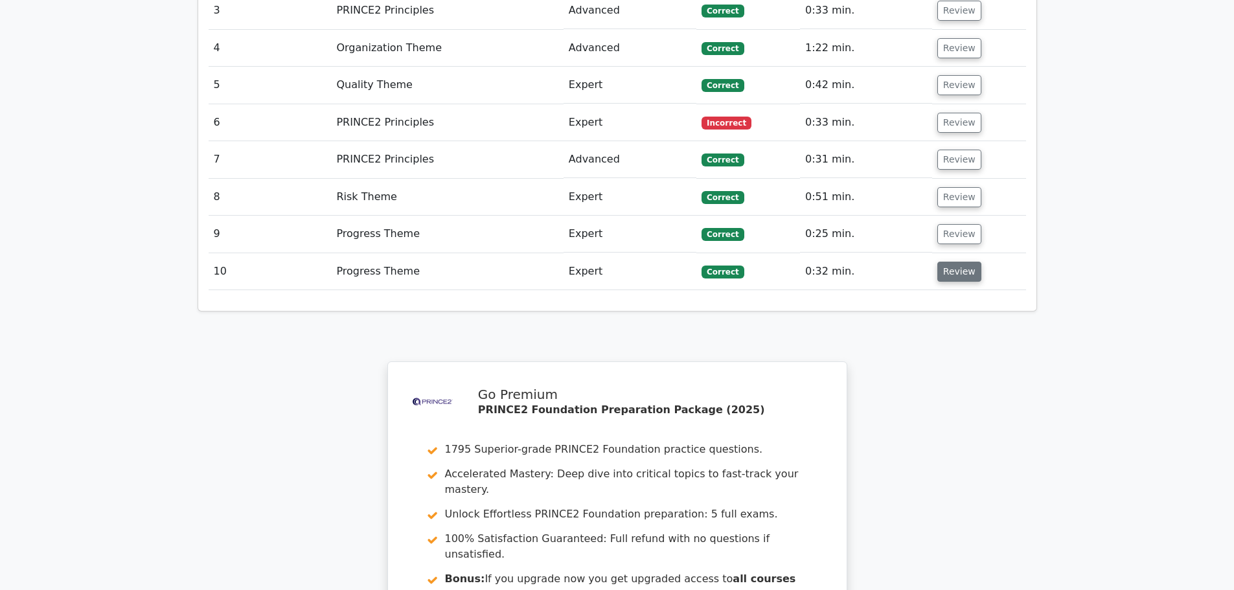
click at [949, 262] on button "Review" at bounding box center [959, 272] width 44 height 20
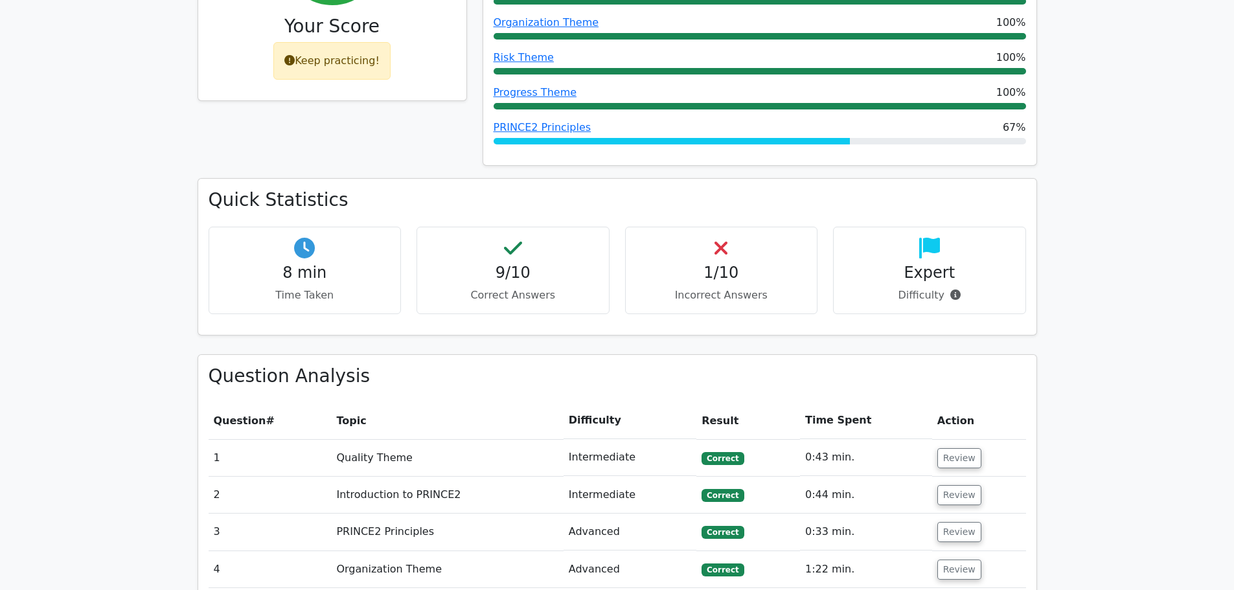
scroll to position [842, 0]
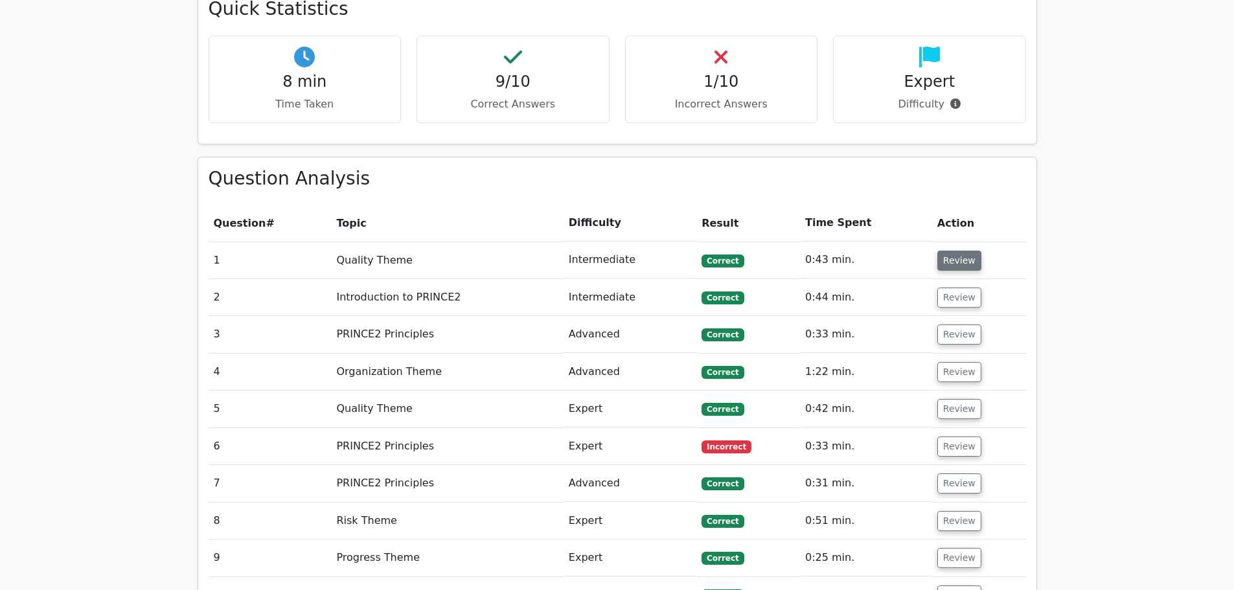
click at [964, 251] on button "Review" at bounding box center [959, 261] width 44 height 20
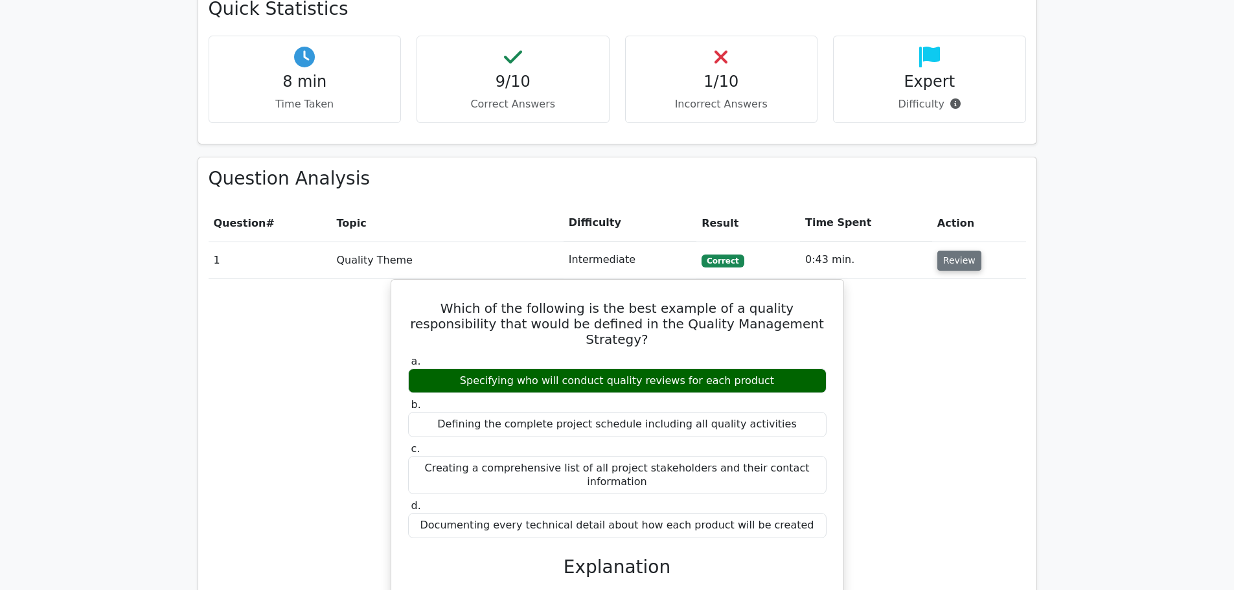
click at [943, 251] on button "Review" at bounding box center [959, 261] width 44 height 20
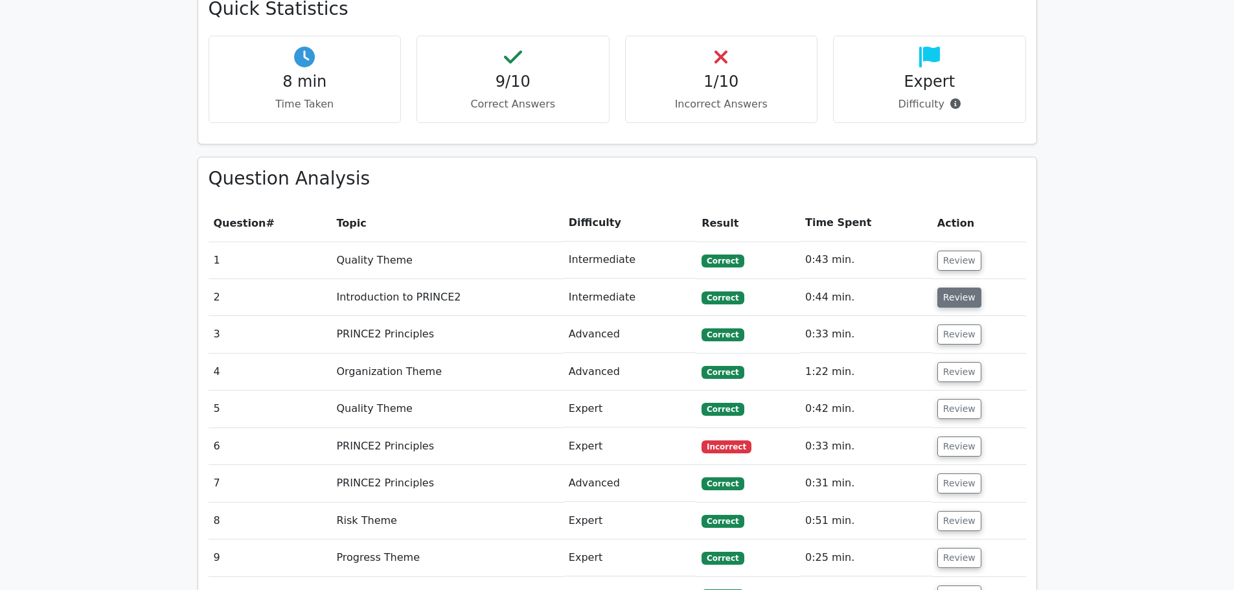
click at [945, 288] on button "Review" at bounding box center [959, 298] width 44 height 20
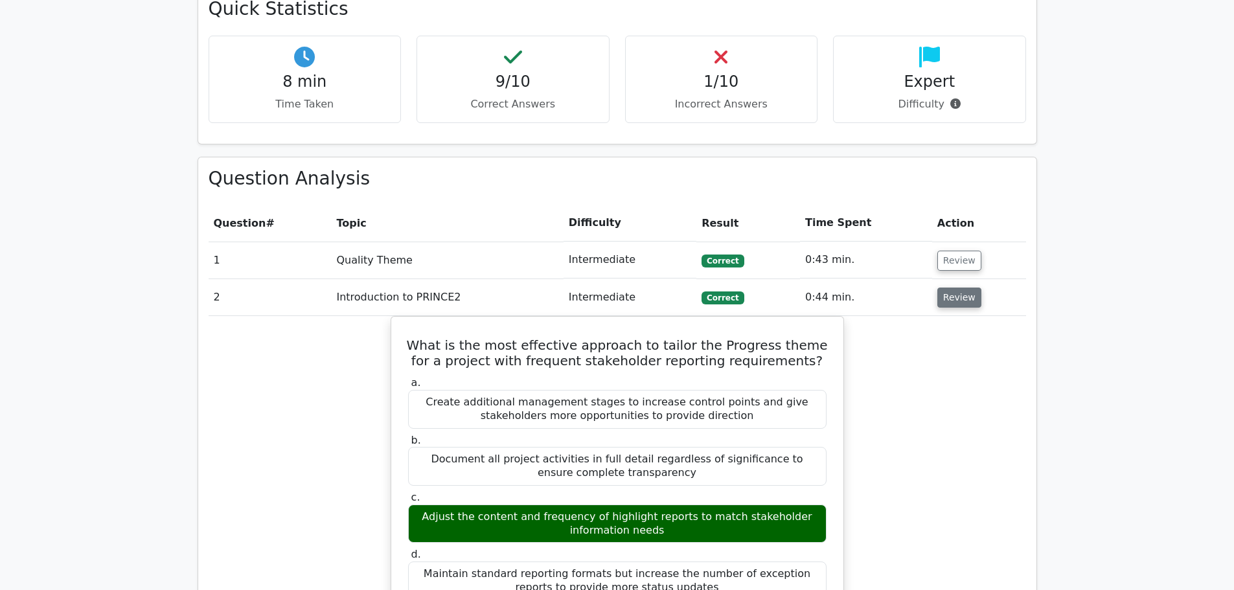
click at [956, 288] on button "Review" at bounding box center [959, 298] width 44 height 20
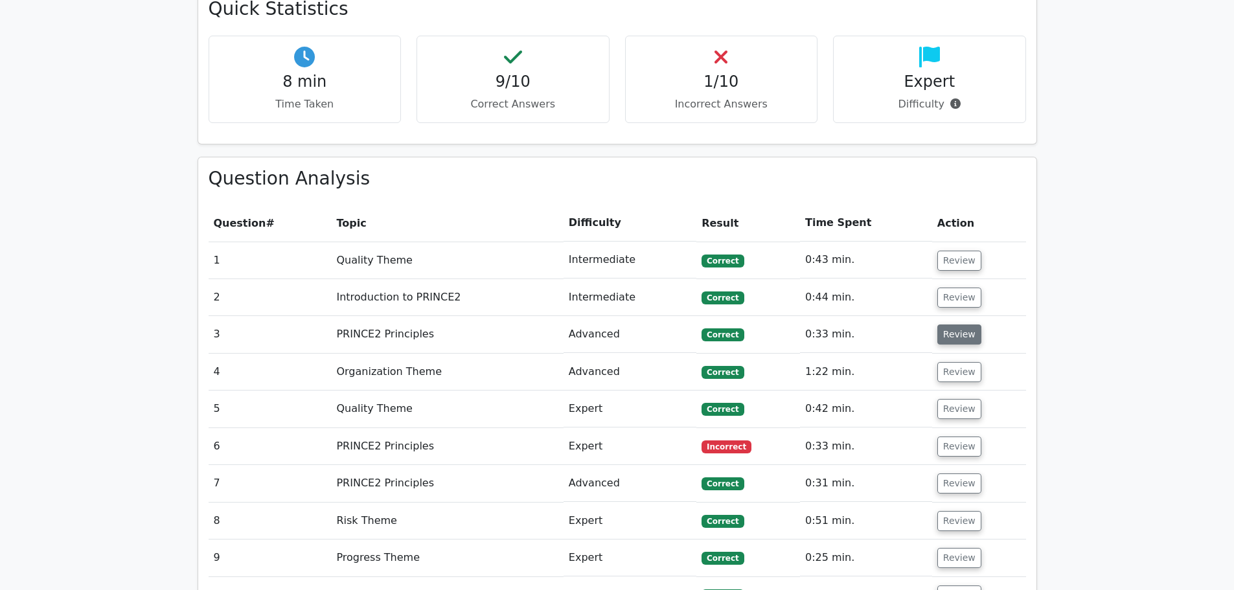
click at [957, 325] on button "Review" at bounding box center [959, 335] width 44 height 20
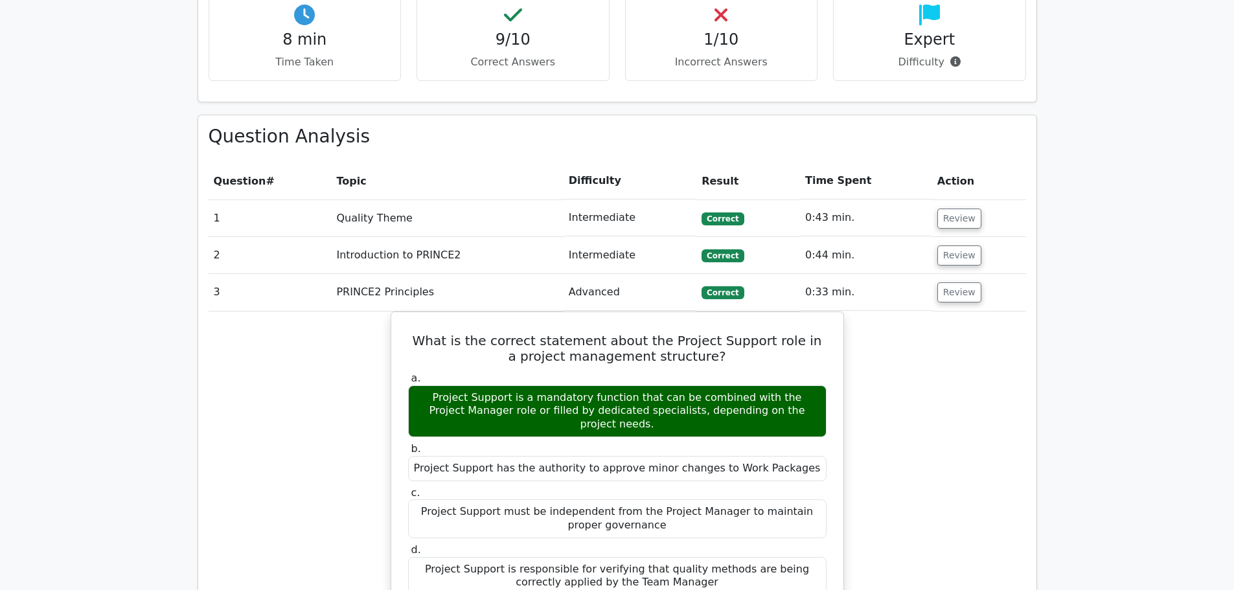
scroll to position [907, 0]
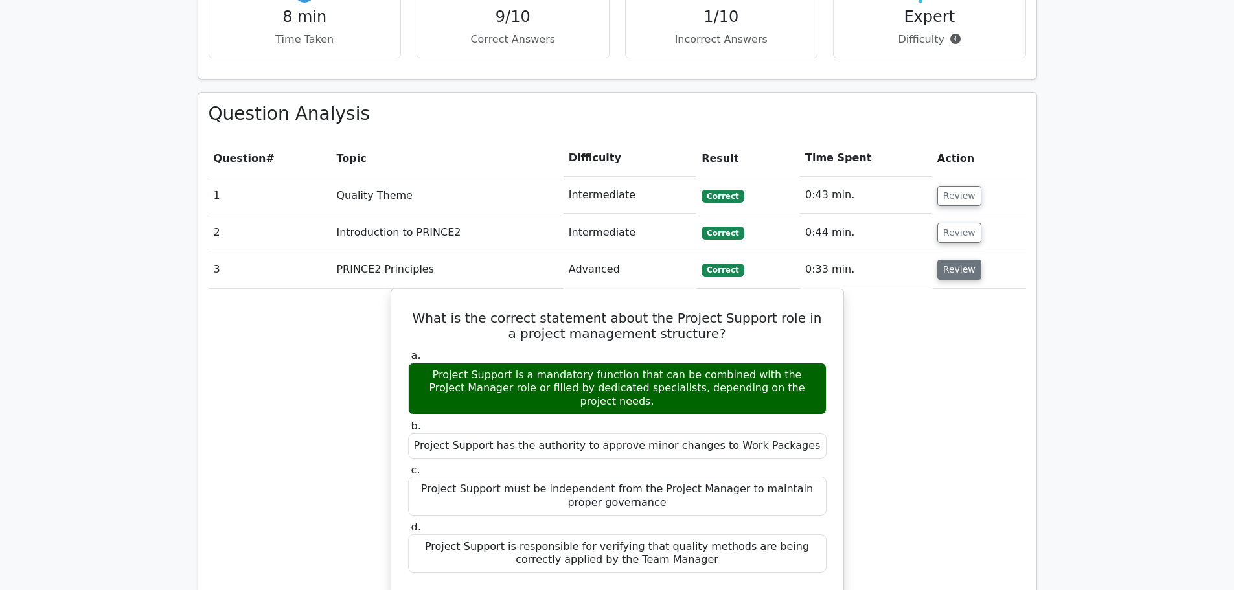
click at [947, 260] on button "Review" at bounding box center [959, 270] width 44 height 20
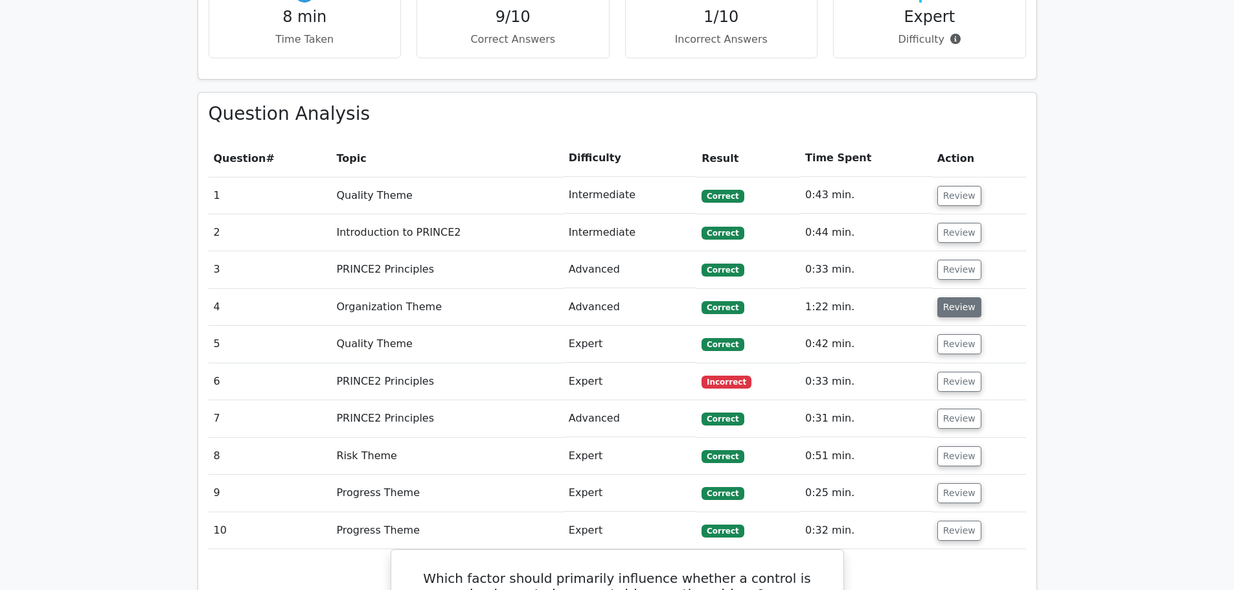
click at [948, 297] on button "Review" at bounding box center [959, 307] width 44 height 20
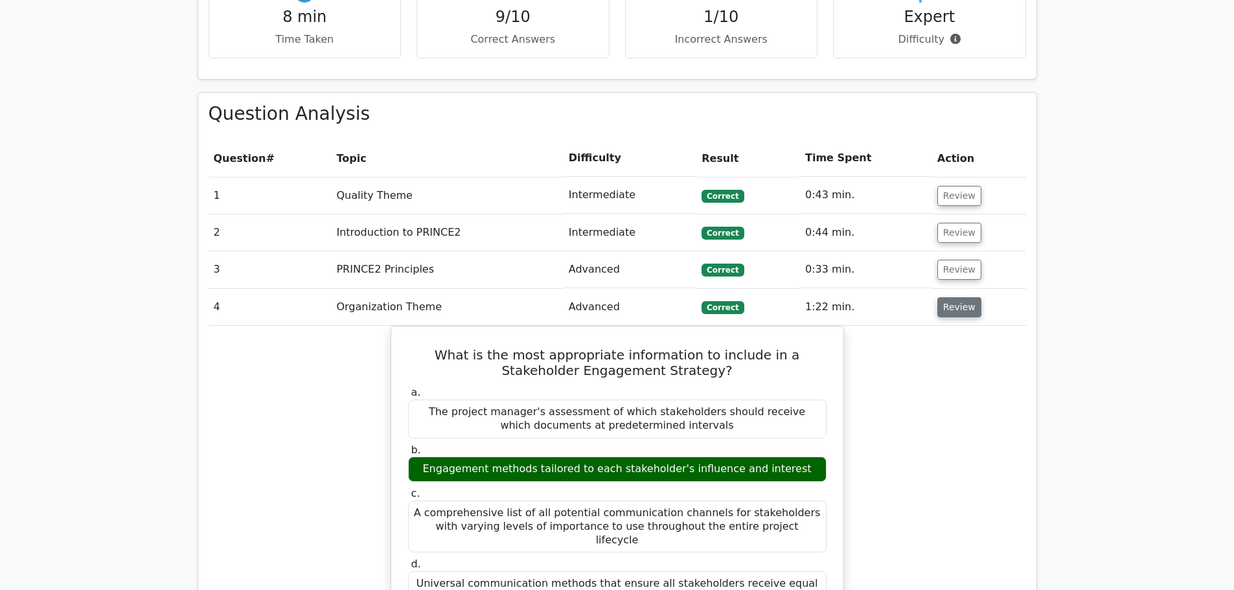
click at [970, 297] on button "Review" at bounding box center [959, 307] width 44 height 20
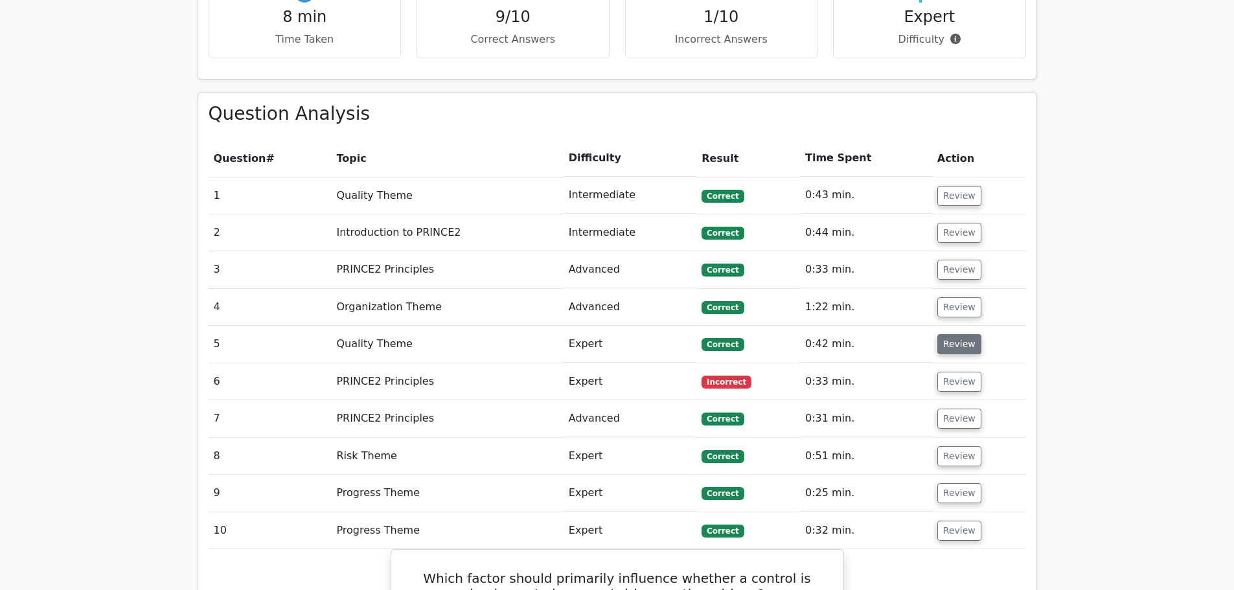
click at [954, 334] on button "Review" at bounding box center [959, 344] width 44 height 20
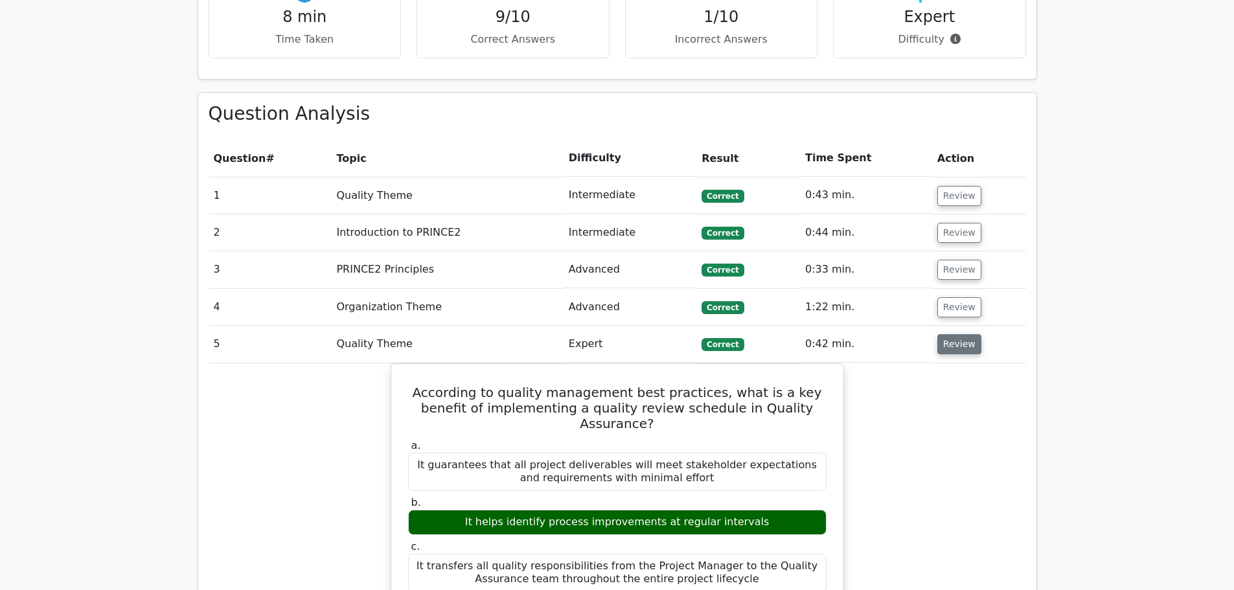
click at [949, 334] on button "Review" at bounding box center [959, 344] width 44 height 20
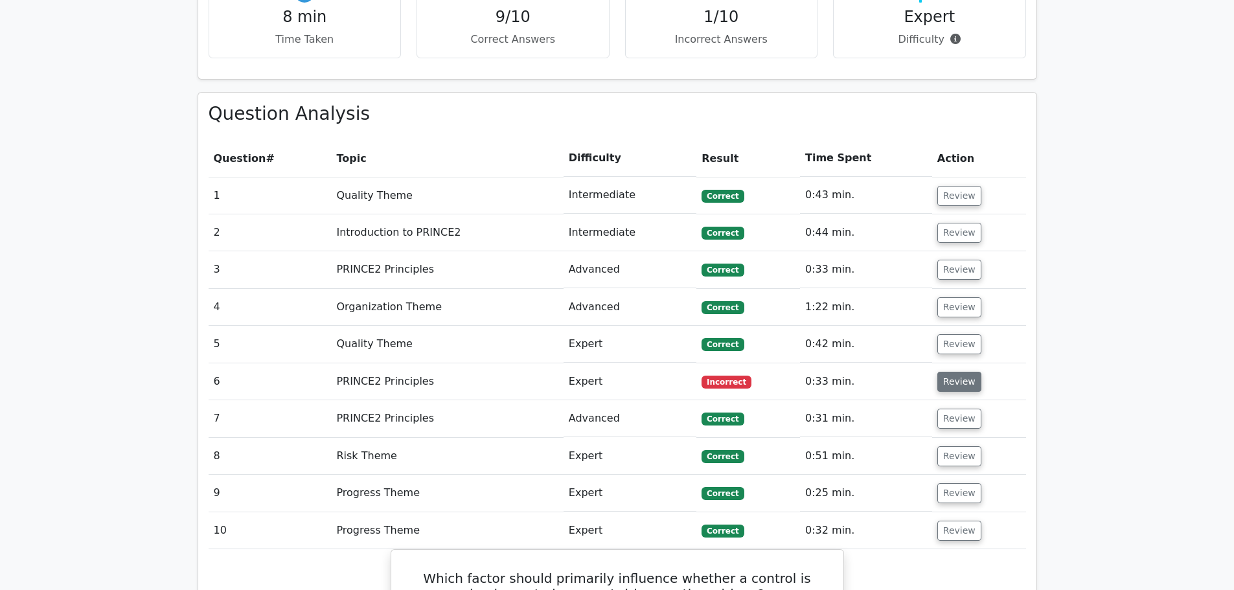
click at [952, 372] on button "Review" at bounding box center [959, 382] width 44 height 20
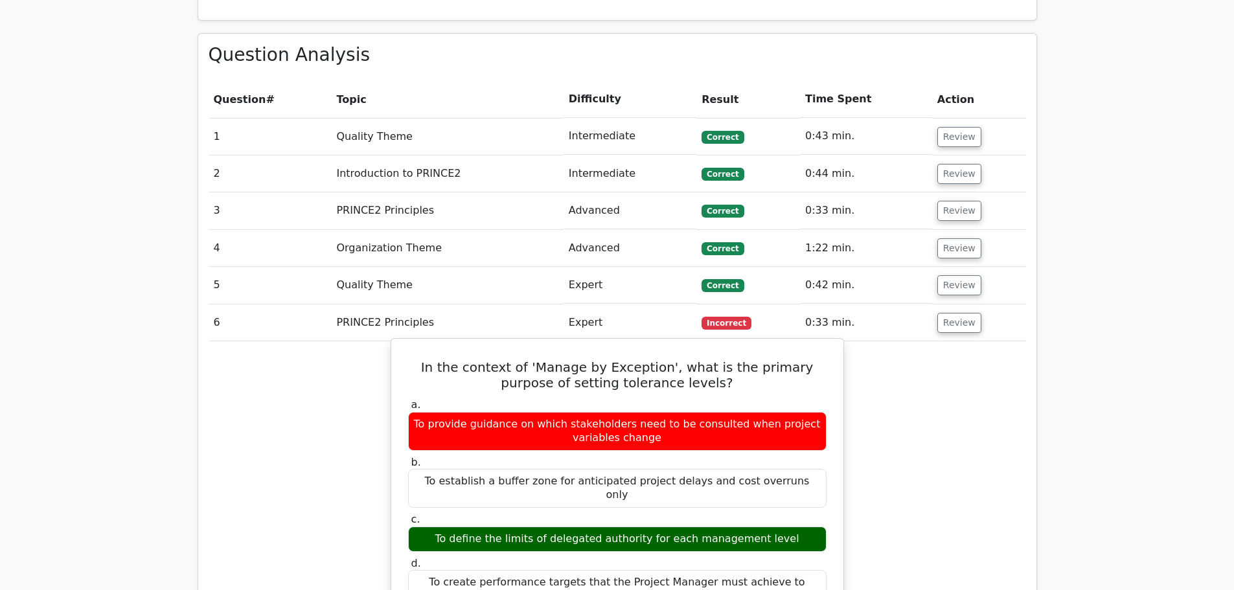
scroll to position [1036, 0]
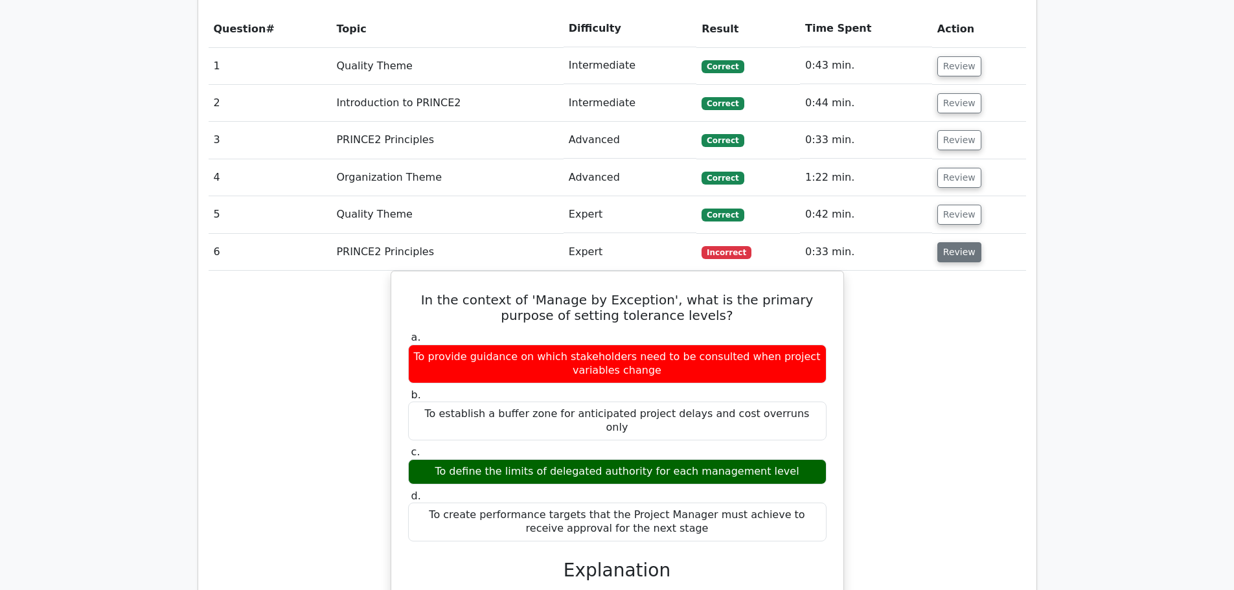
click at [966, 242] on button "Review" at bounding box center [959, 252] width 44 height 20
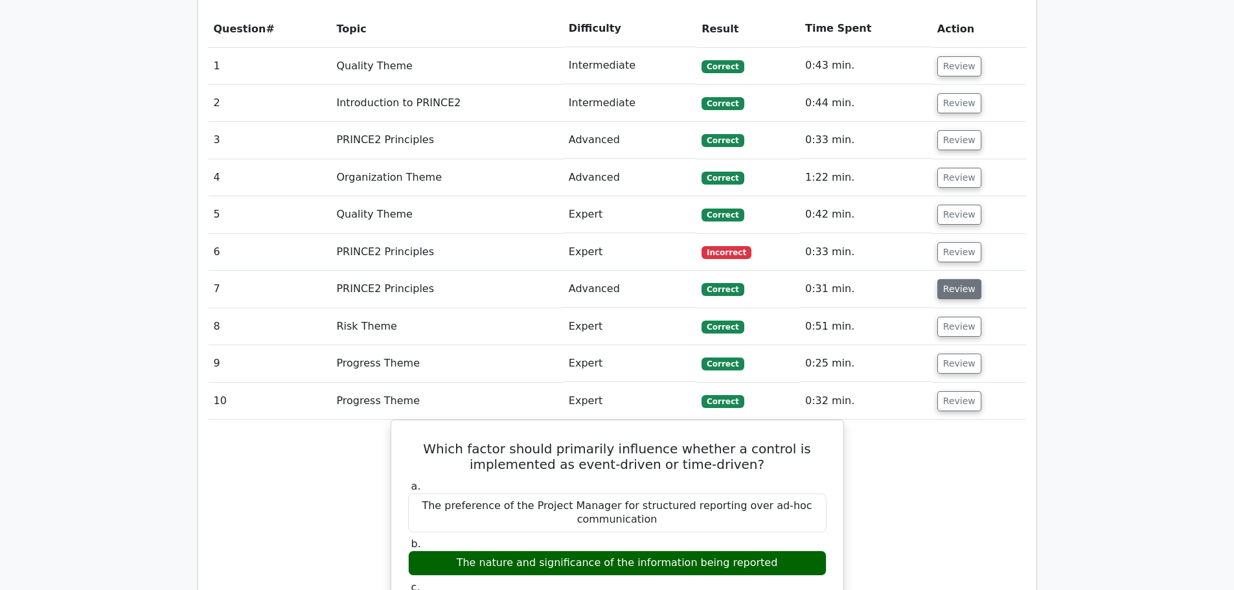
click at [954, 279] on button "Review" at bounding box center [959, 289] width 44 height 20
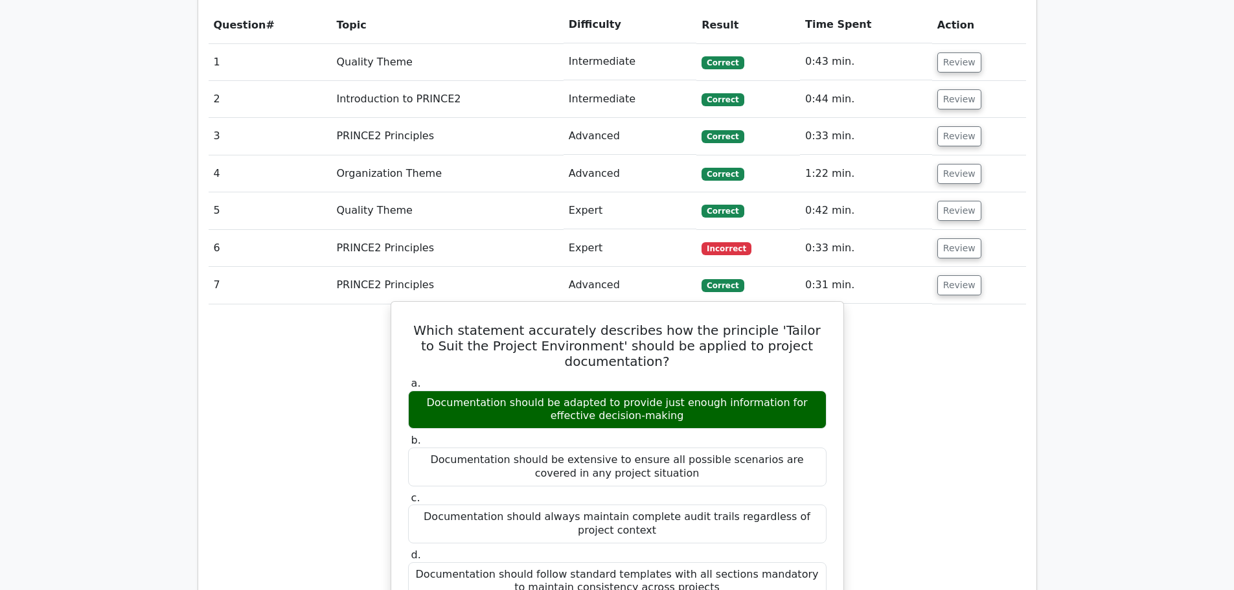
scroll to position [1101, 0]
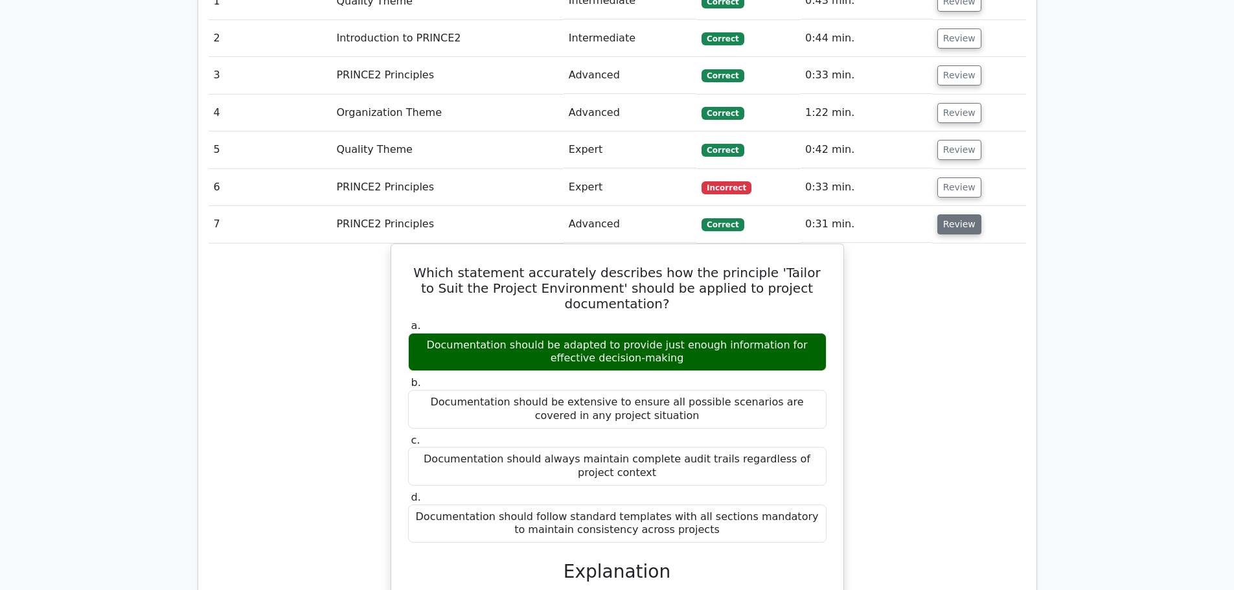
click at [958, 214] on button "Review" at bounding box center [959, 224] width 44 height 20
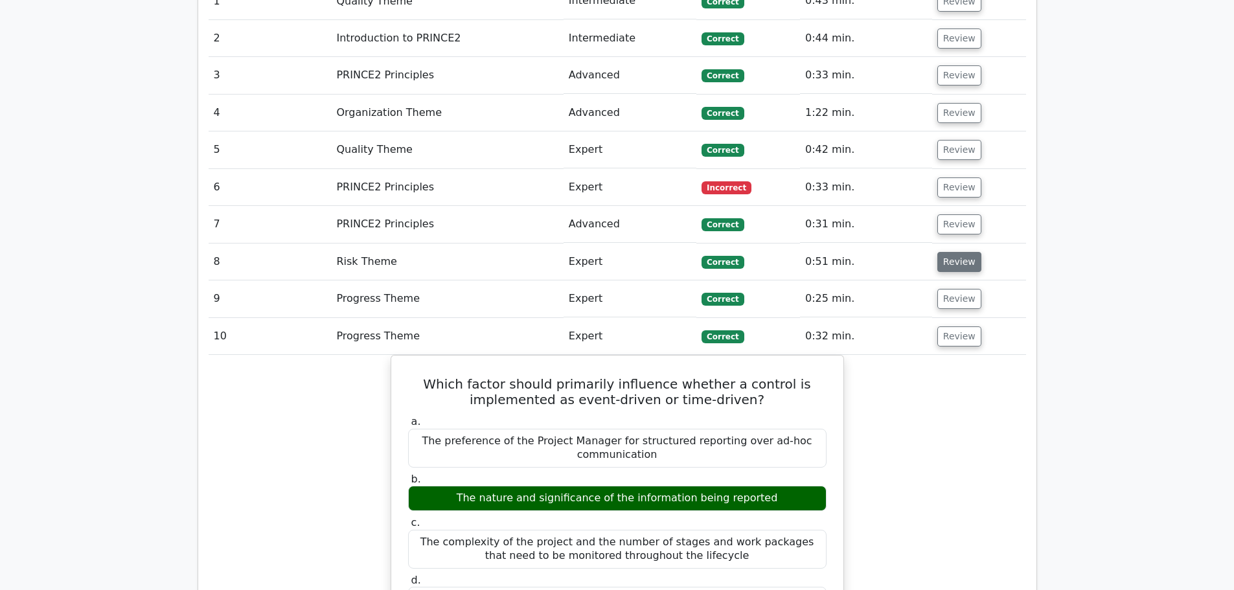
click at [949, 252] on button "Review" at bounding box center [959, 262] width 44 height 20
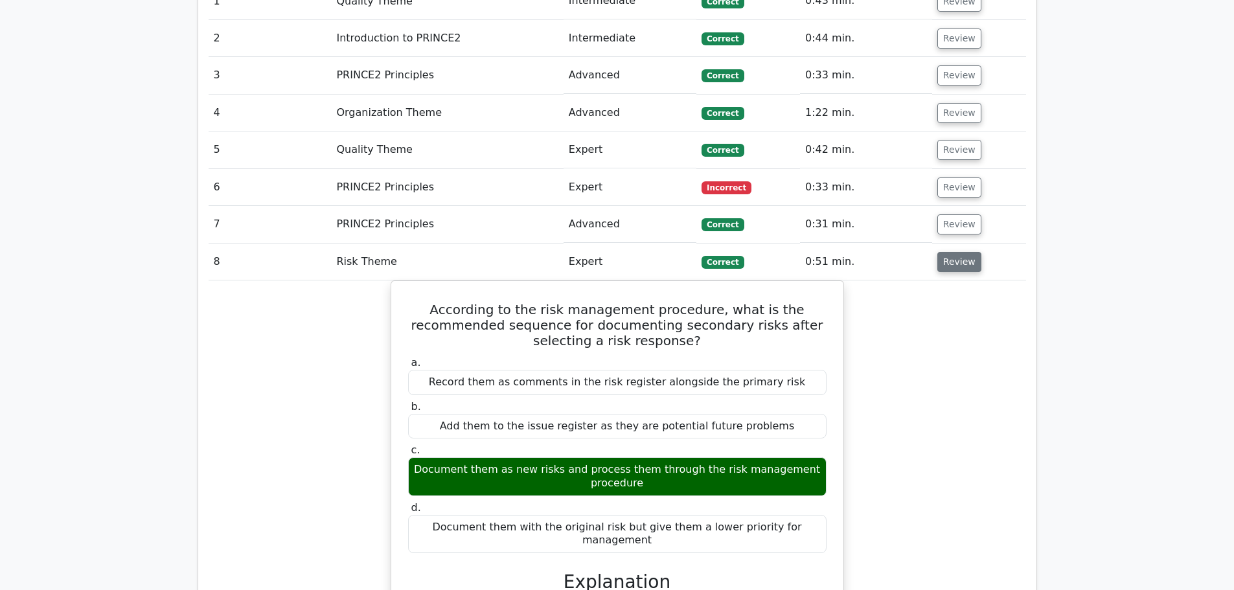
click at [949, 252] on button "Review" at bounding box center [959, 262] width 44 height 20
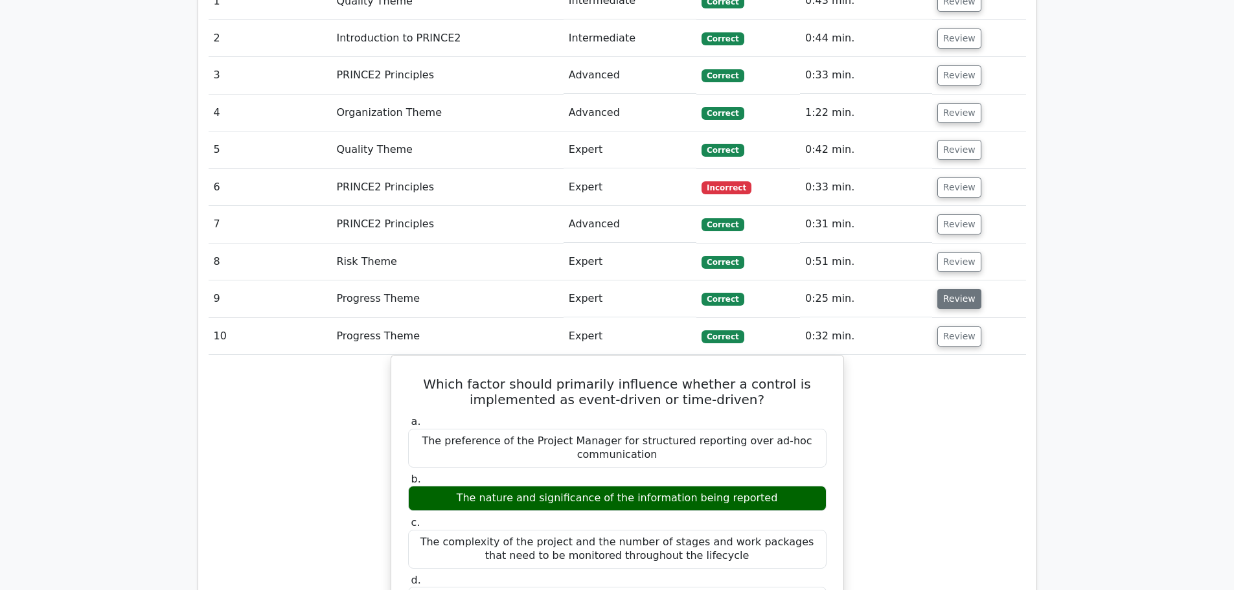
click at [952, 289] on button "Review" at bounding box center [959, 299] width 44 height 20
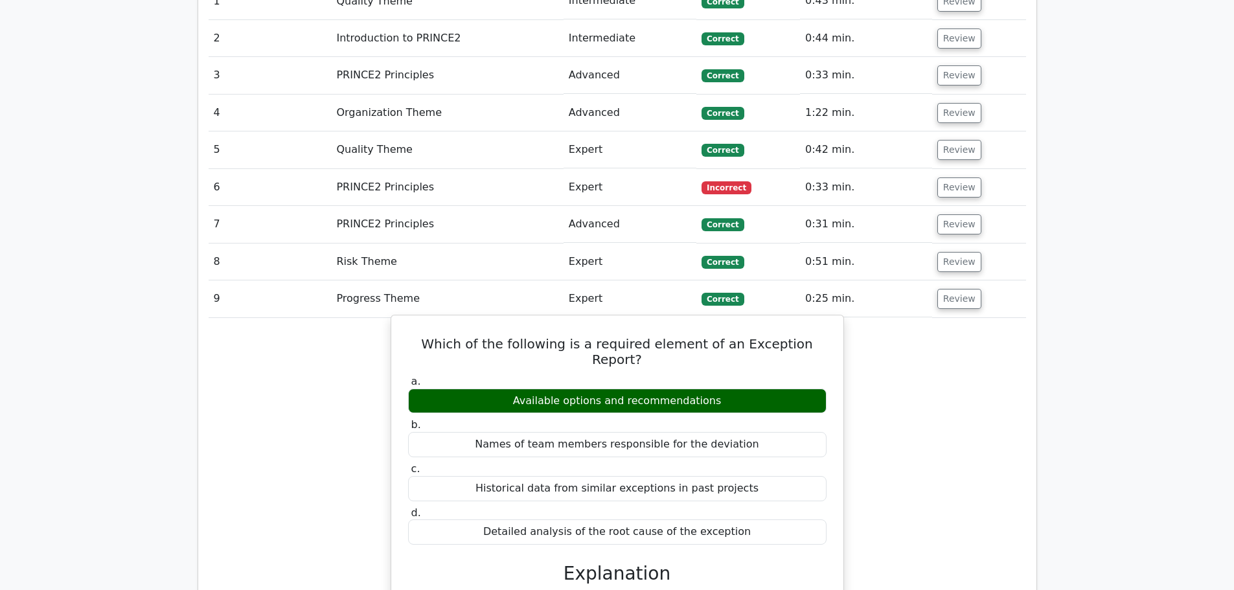
drag, startPoint x: 772, startPoint y: 480, endPoint x: 803, endPoint y: 470, distance: 32.8
click at [802, 520] on div "Detailed analysis of the root cause of the exception" at bounding box center [617, 532] width 418 height 25
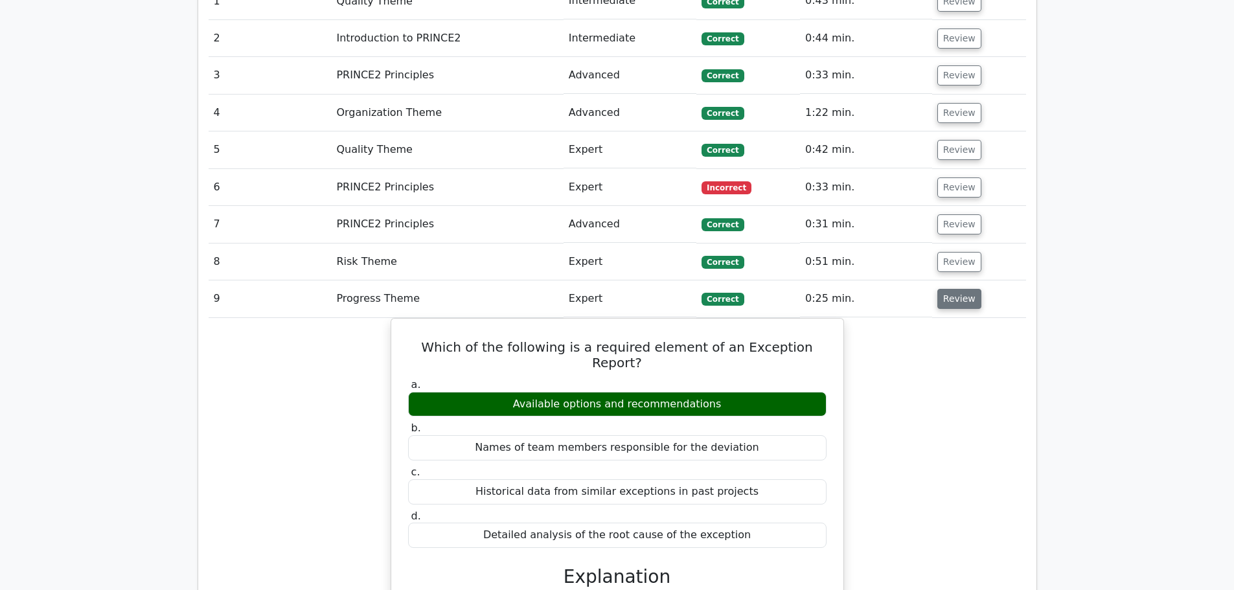
click at [961, 289] on button "Review" at bounding box center [959, 299] width 44 height 20
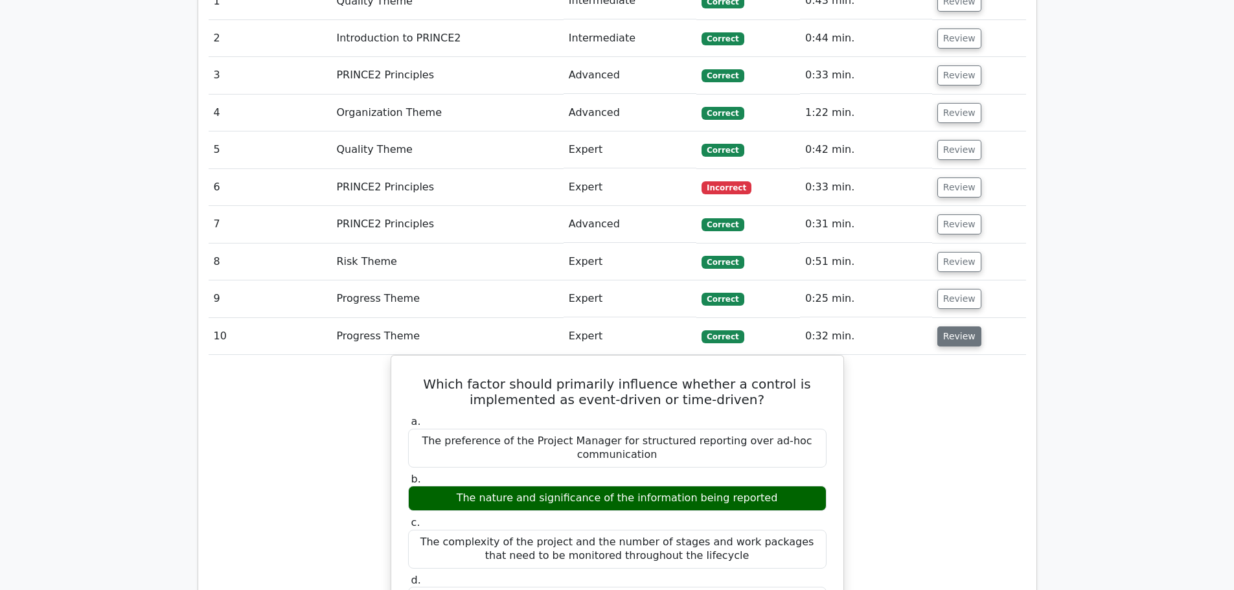
click at [947, 326] on button "Review" at bounding box center [959, 336] width 44 height 20
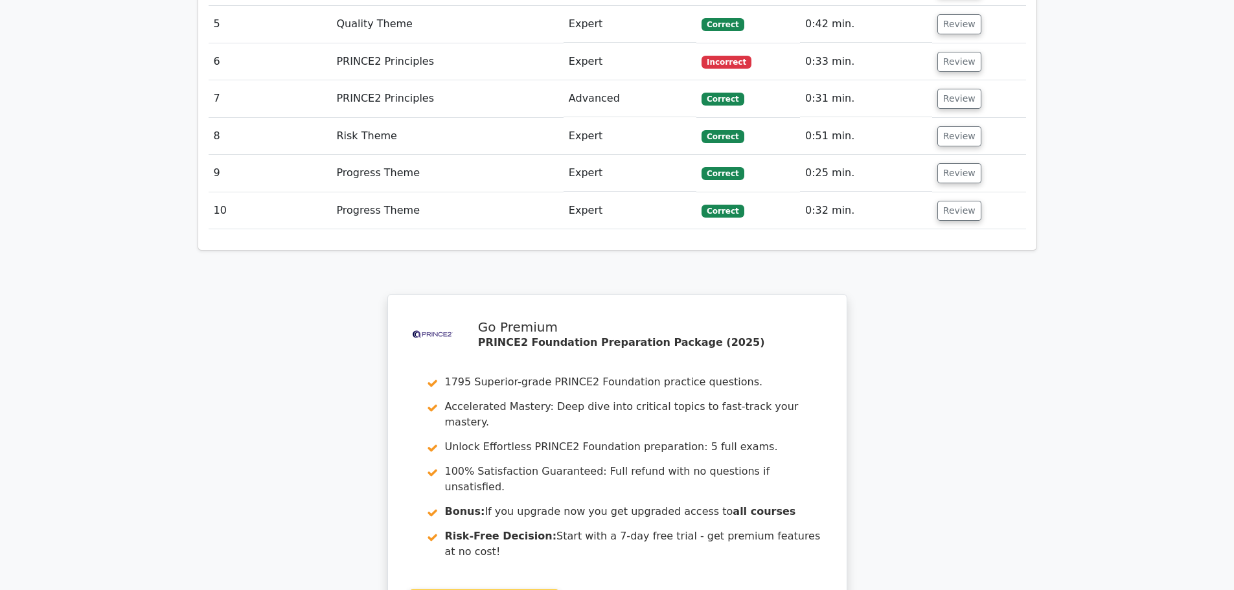
scroll to position [1231, 0]
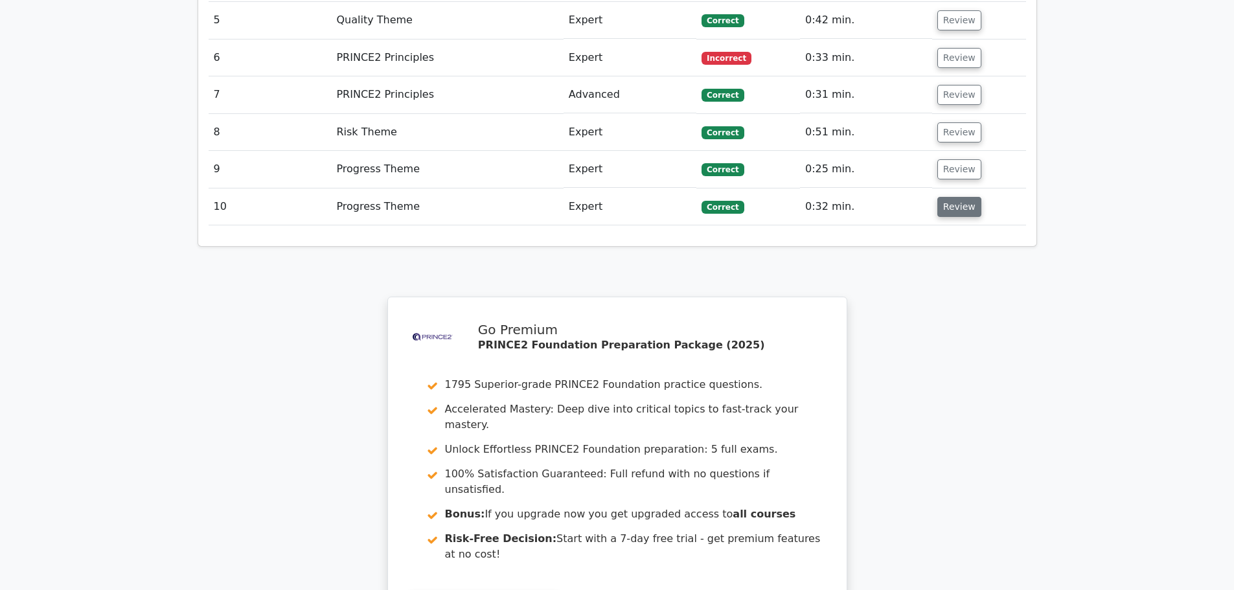
click at [952, 197] on button "Review" at bounding box center [959, 207] width 44 height 20
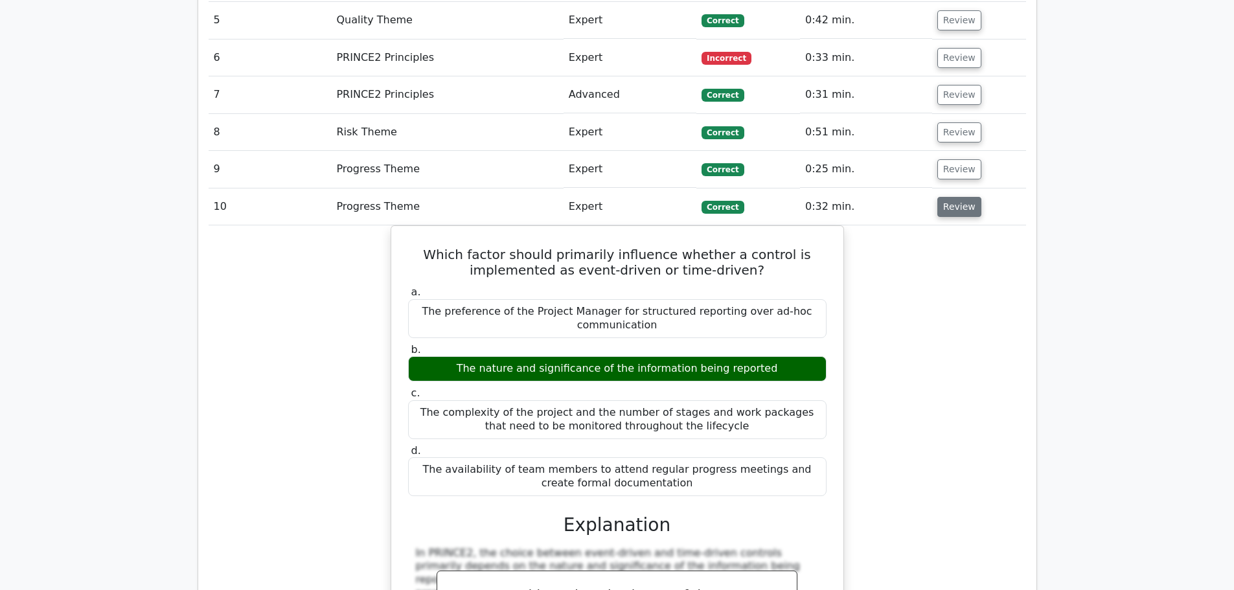
click at [946, 197] on button "Review" at bounding box center [959, 207] width 44 height 20
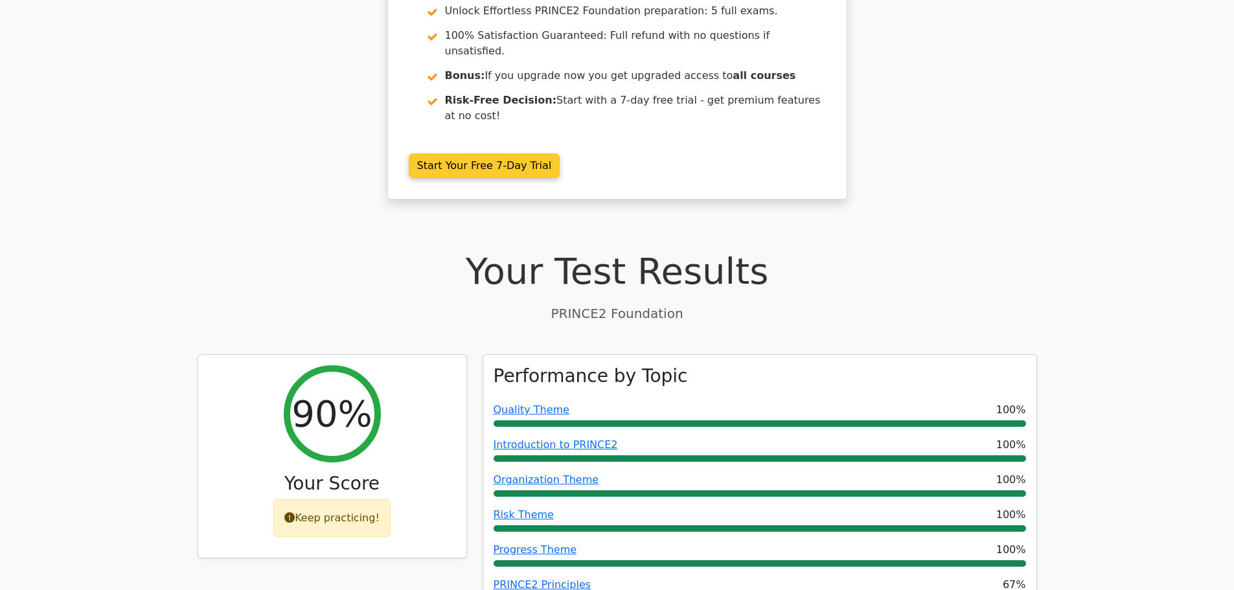
scroll to position [324, 0]
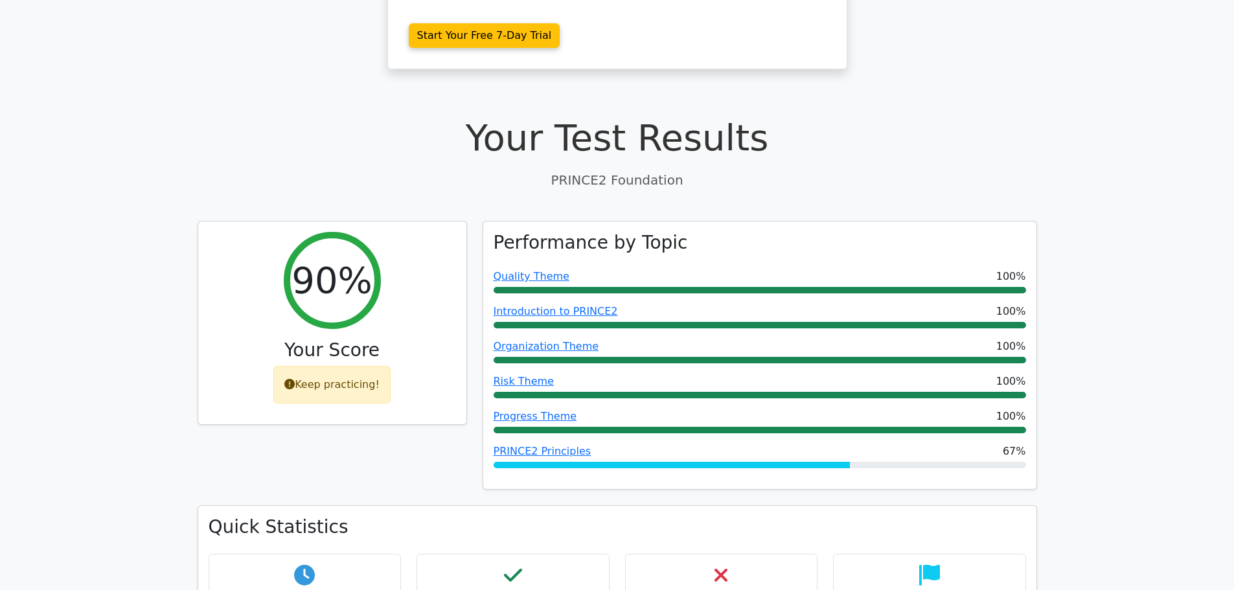
click at [635, 170] on p "PRINCE2 Foundation" at bounding box center [618, 179] width 840 height 19
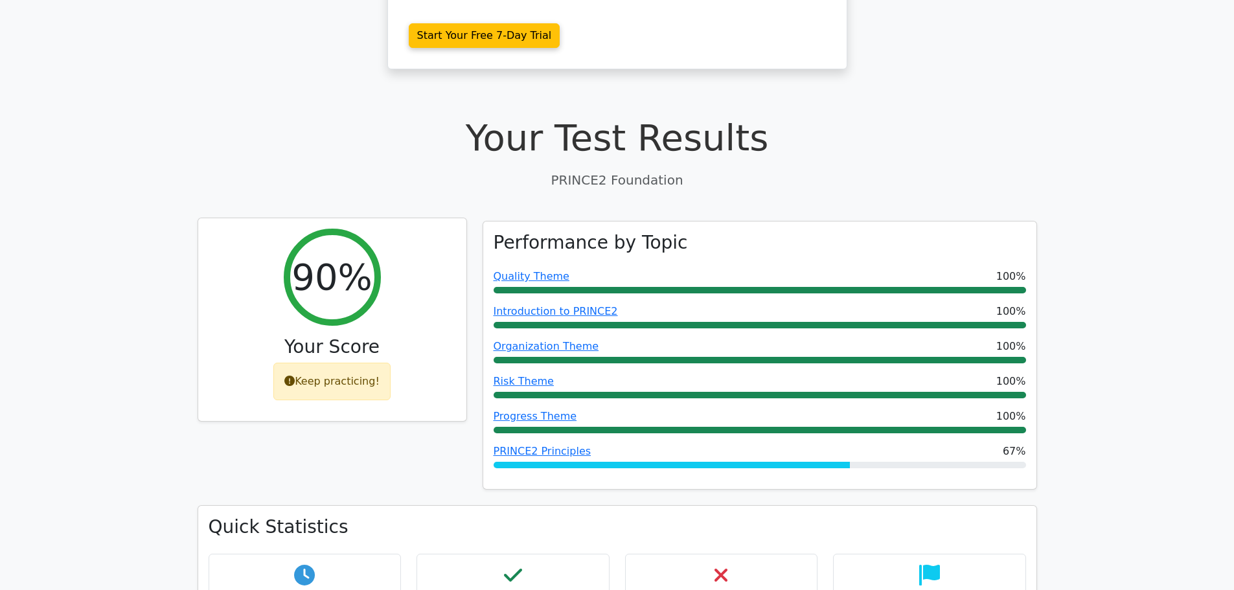
click at [334, 363] on div "Keep practicing!" at bounding box center [331, 382] width 117 height 38
click at [292, 376] on icon at bounding box center [289, 381] width 10 height 10
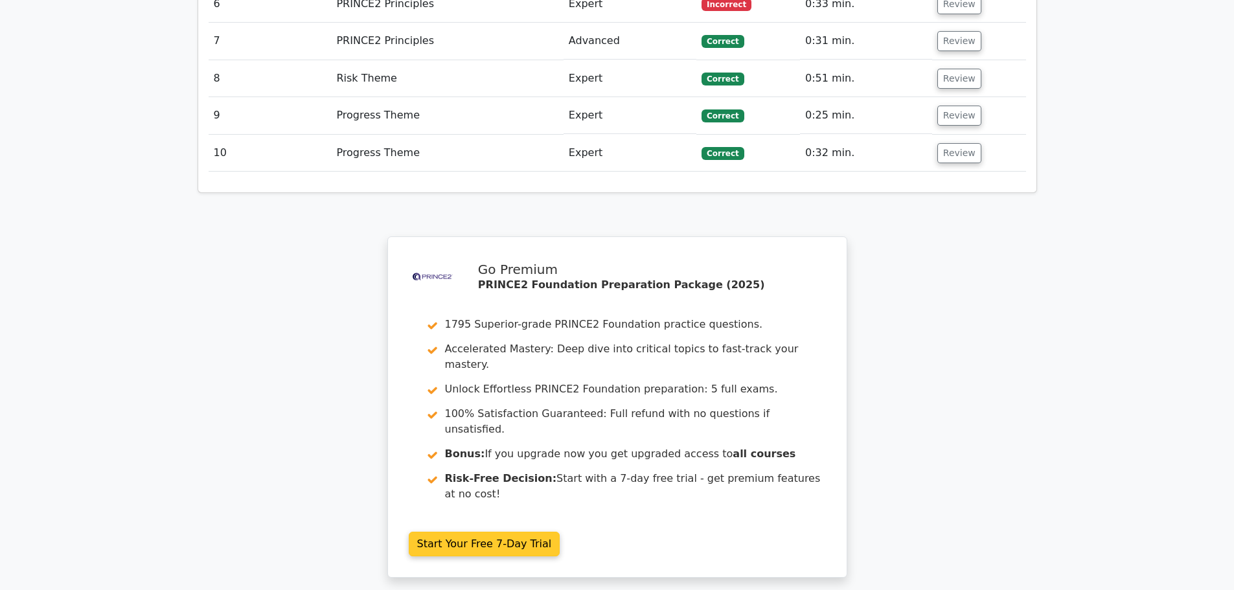
scroll to position [1441, 0]
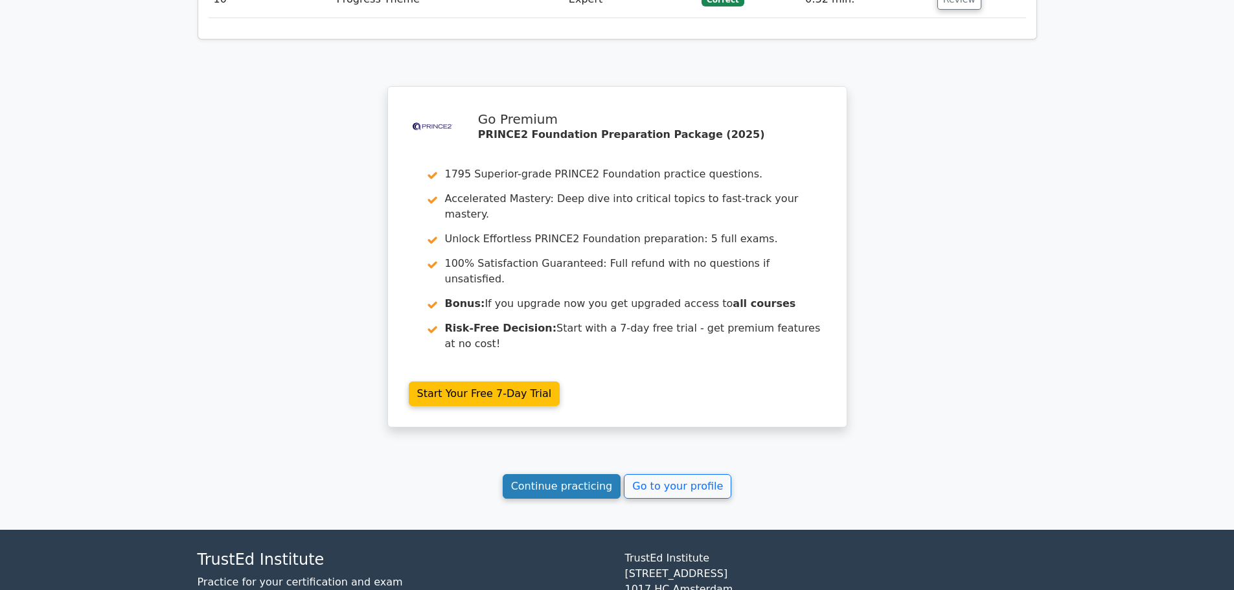
drag, startPoint x: 572, startPoint y: 393, endPoint x: 563, endPoint y: 394, distance: 9.1
click at [572, 474] on link "Continue practicing" at bounding box center [562, 486] width 119 height 25
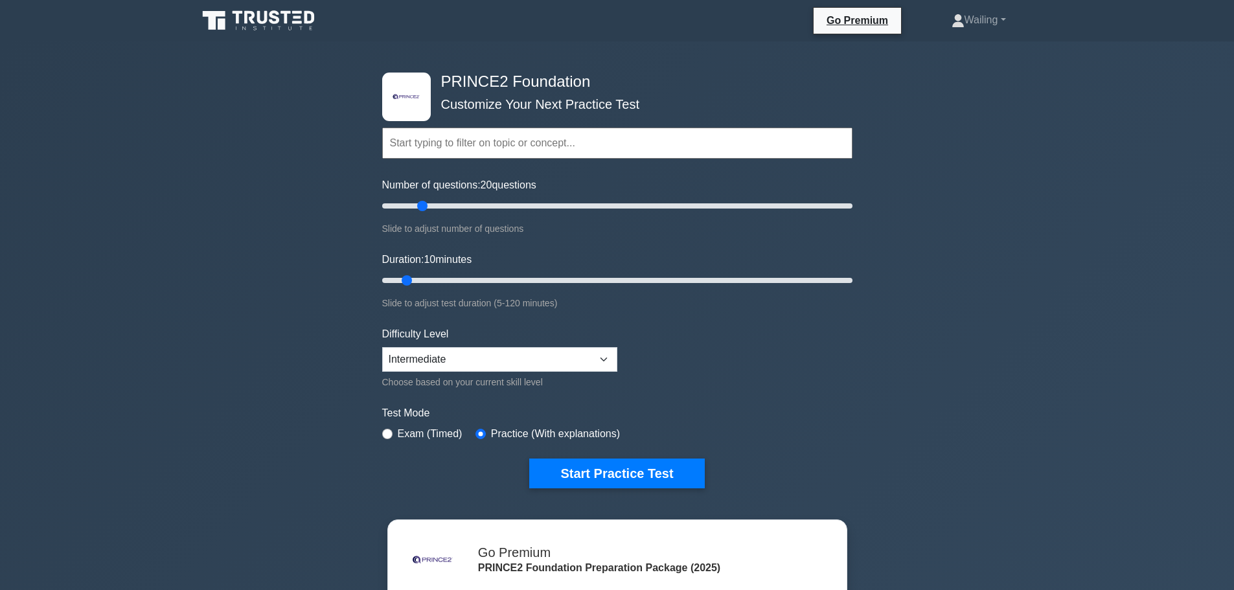
drag, startPoint x: 398, startPoint y: 210, endPoint x: 420, endPoint y: 208, distance: 22.8
type input "20"
click at [420, 208] on input "Number of questions: 20 questions" at bounding box center [617, 206] width 470 height 16
drag, startPoint x: 407, startPoint y: 279, endPoint x: 439, endPoint y: 278, distance: 31.8
type input "20"
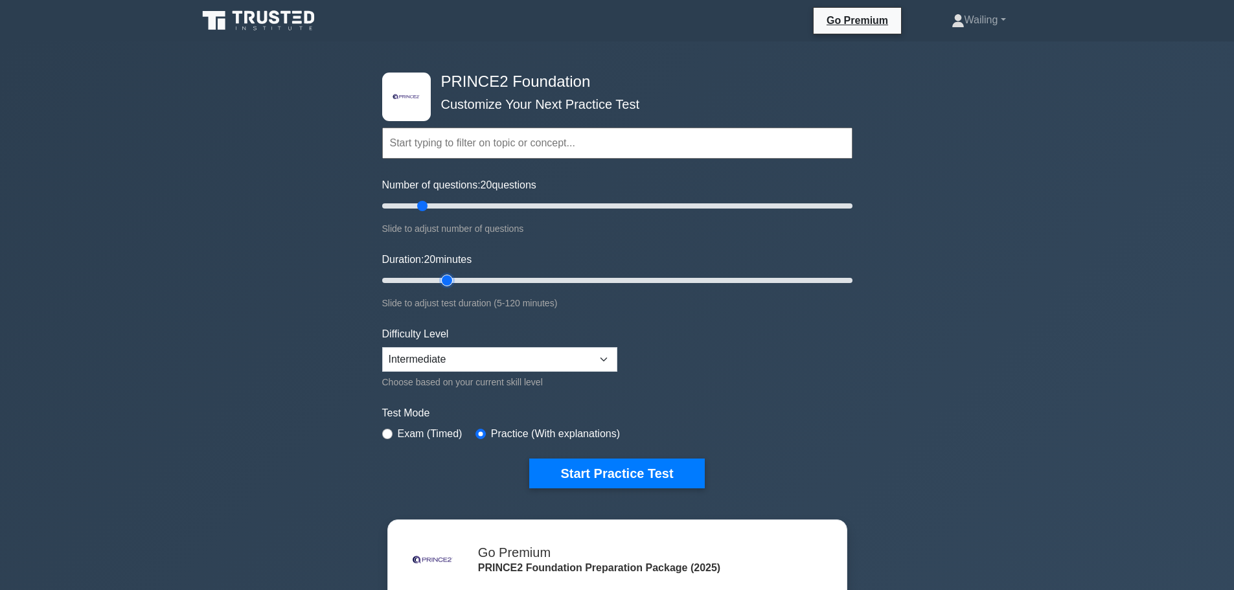
click at [439, 278] on input "Duration: 20 minutes" at bounding box center [617, 281] width 470 height 16
click at [418, 207] on input "Number of questions: 20 questions" at bounding box center [617, 206] width 470 height 16
click at [413, 203] on input "Number of questions: 15 questions" at bounding box center [617, 206] width 470 height 16
click at [410, 203] on input "Number of questions: 15 questions" at bounding box center [617, 206] width 470 height 16
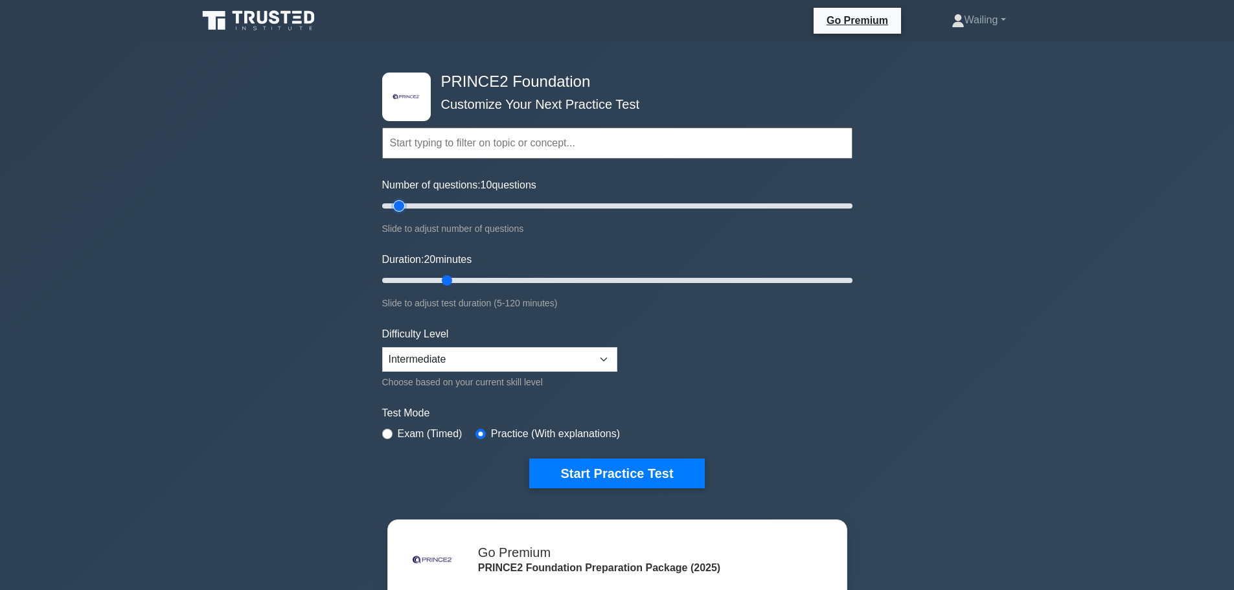
type input "10"
click at [402, 204] on input "Number of questions: 10 questions" at bounding box center [617, 206] width 470 height 16
click at [429, 277] on input "Duration: 15 minutes" at bounding box center [617, 281] width 470 height 16
type input "10"
click at [416, 281] on input "Duration: 10 minutes" at bounding box center [617, 281] width 470 height 16
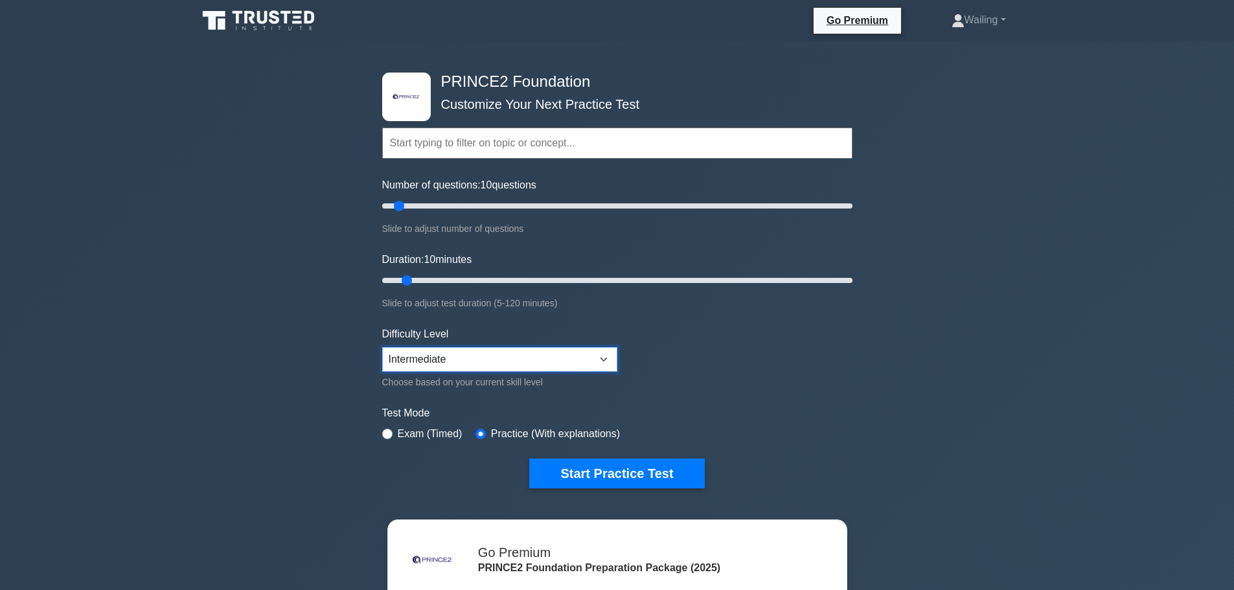
click at [607, 358] on select "Beginner Intermediate Expert" at bounding box center [499, 359] width 235 height 25
click at [382, 347] on select "Beginner Intermediate Expert" at bounding box center [499, 359] width 235 height 25
click at [389, 430] on input "radio" at bounding box center [387, 434] width 10 height 10
radio input "true"
click at [619, 473] on button "Start Practice Test" at bounding box center [616, 474] width 175 height 30
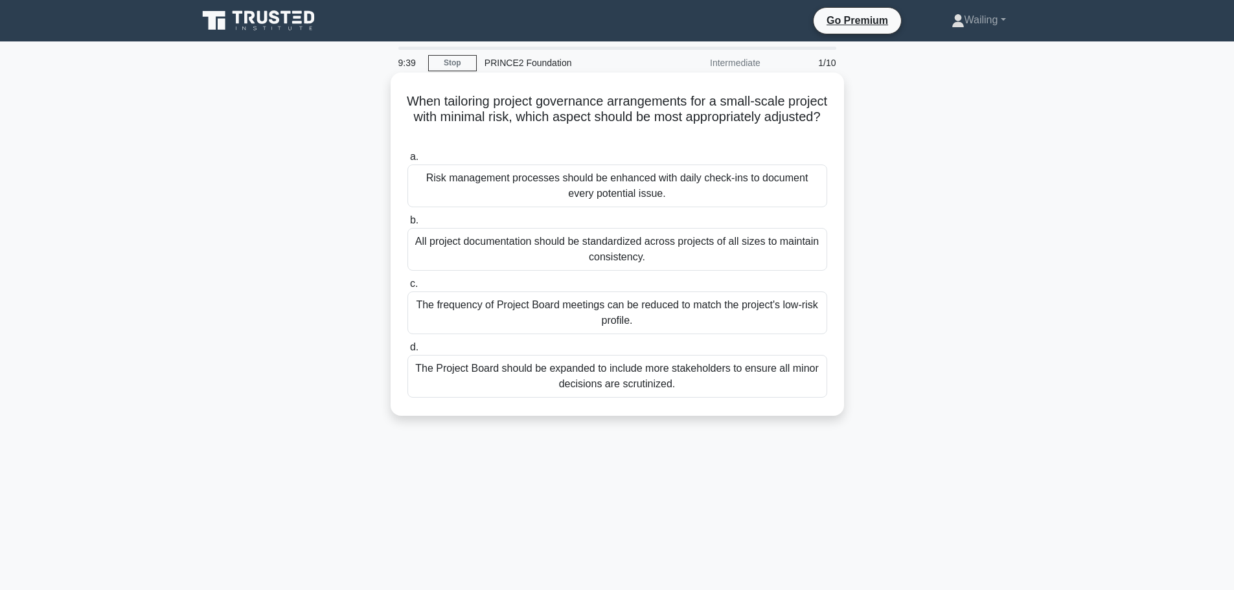
click at [639, 315] on div "The frequency of Project Board meetings can be reduced to match the project's l…" at bounding box center [617, 313] width 420 height 43
click at [407, 288] on input "c. The frequency of Project Board meetings can be reduced to match the project'…" at bounding box center [407, 284] width 0 height 8
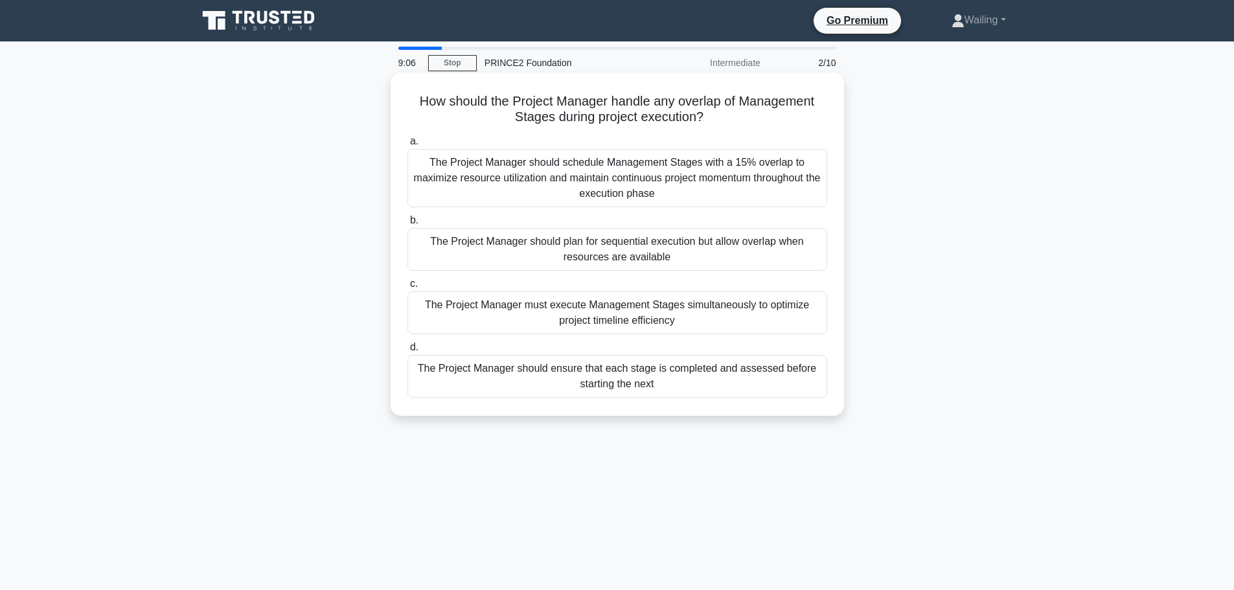
click at [641, 381] on div "The Project Manager should ensure that each stage is completed and assessed bef…" at bounding box center [617, 376] width 420 height 43
click at [407, 352] on input "d. The Project Manager should ensure that each stage is completed and assessed …" at bounding box center [407, 347] width 0 height 8
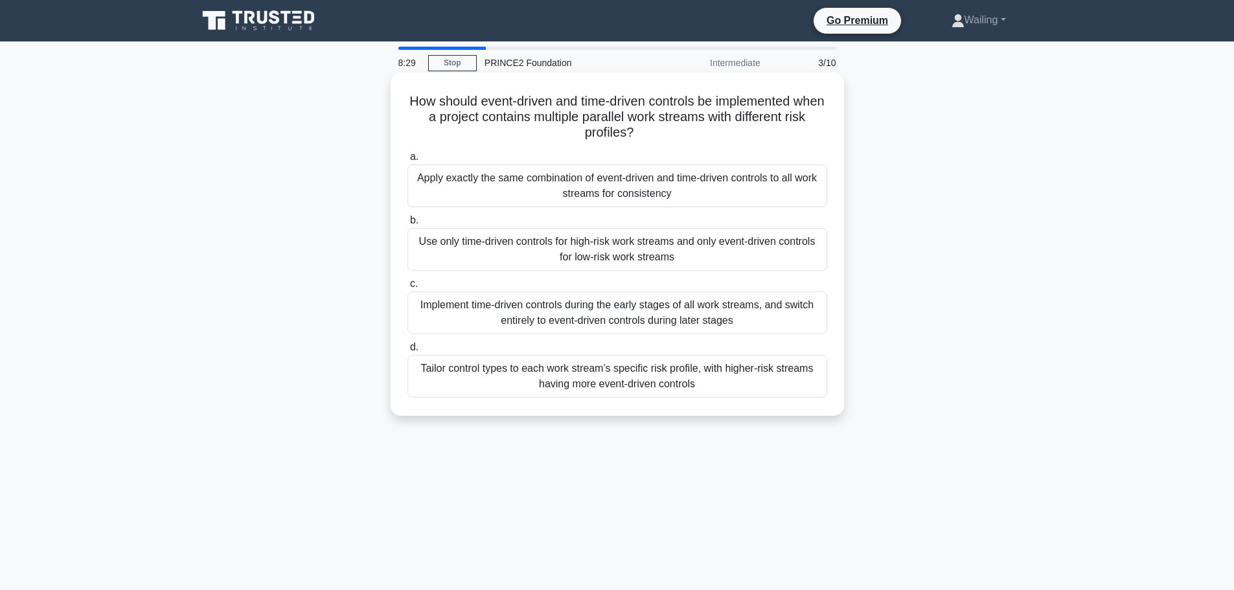
click at [624, 380] on div "Tailor control types to each work stream's specific risk profile, with higher-r…" at bounding box center [617, 376] width 420 height 43
click at [407, 352] on input "d. Tailor control types to each work stream's specific risk profile, with highe…" at bounding box center [407, 347] width 0 height 8
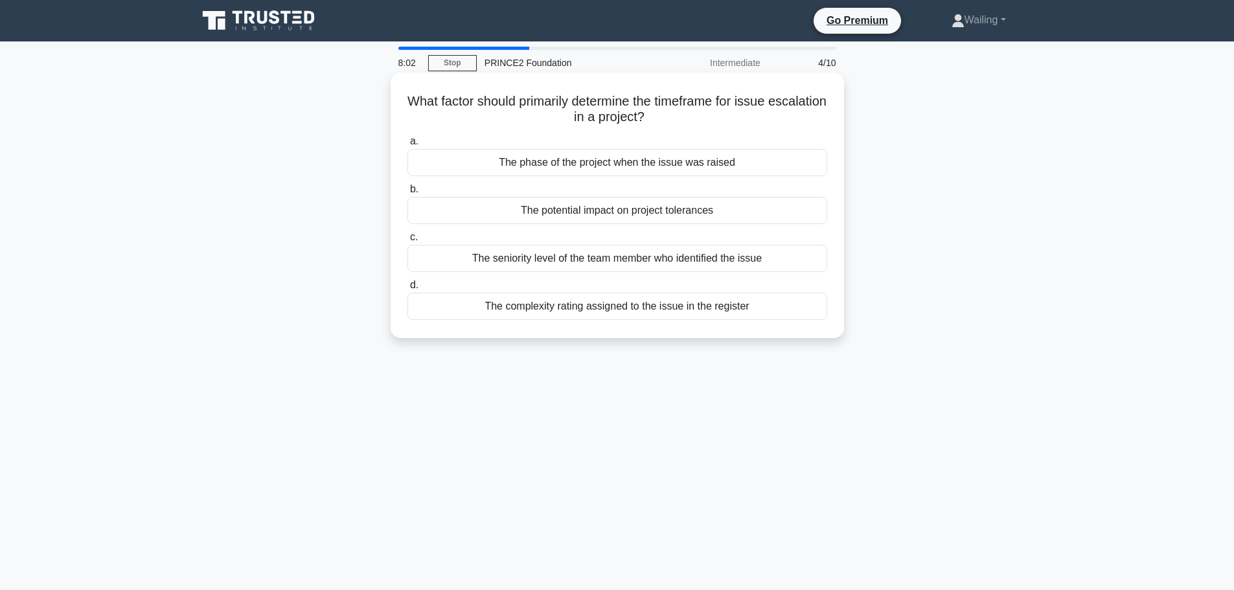
click at [602, 212] on div "The potential impact on project tolerances" at bounding box center [617, 210] width 420 height 27
click at [407, 194] on input "b. The potential impact on project tolerances" at bounding box center [407, 189] width 0 height 8
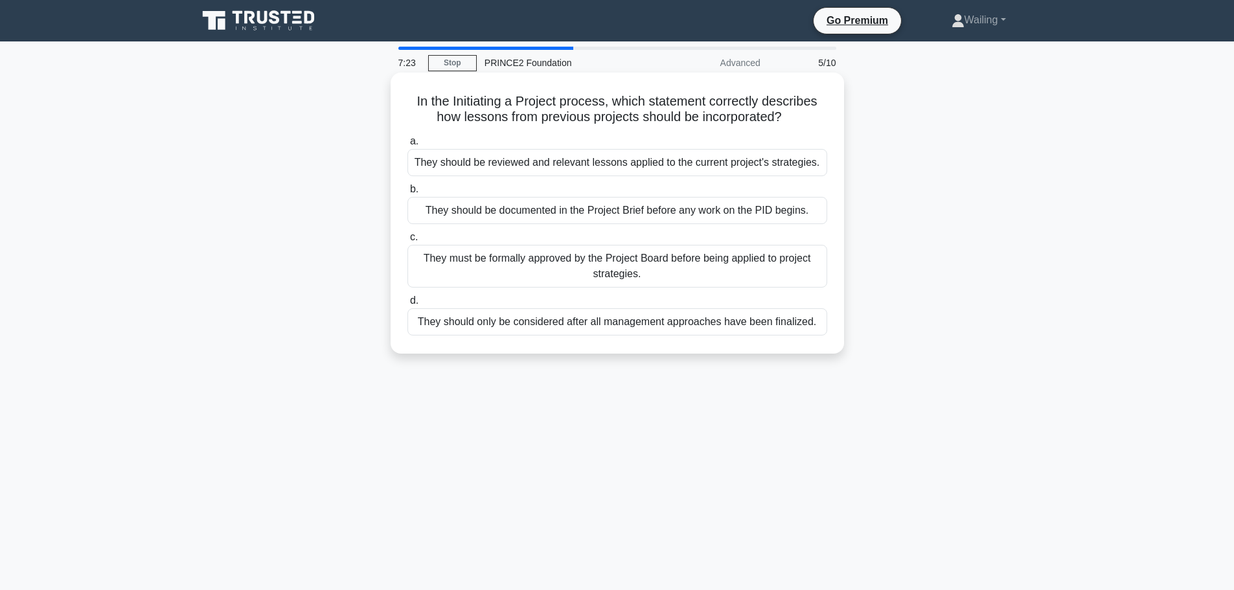
click at [626, 166] on div "They should be reviewed and relevant lessons applied to the current project's s…" at bounding box center [617, 162] width 420 height 27
click at [407, 146] on input "a. They should be reviewed and relevant lessons applied to the current project'…" at bounding box center [407, 141] width 0 height 8
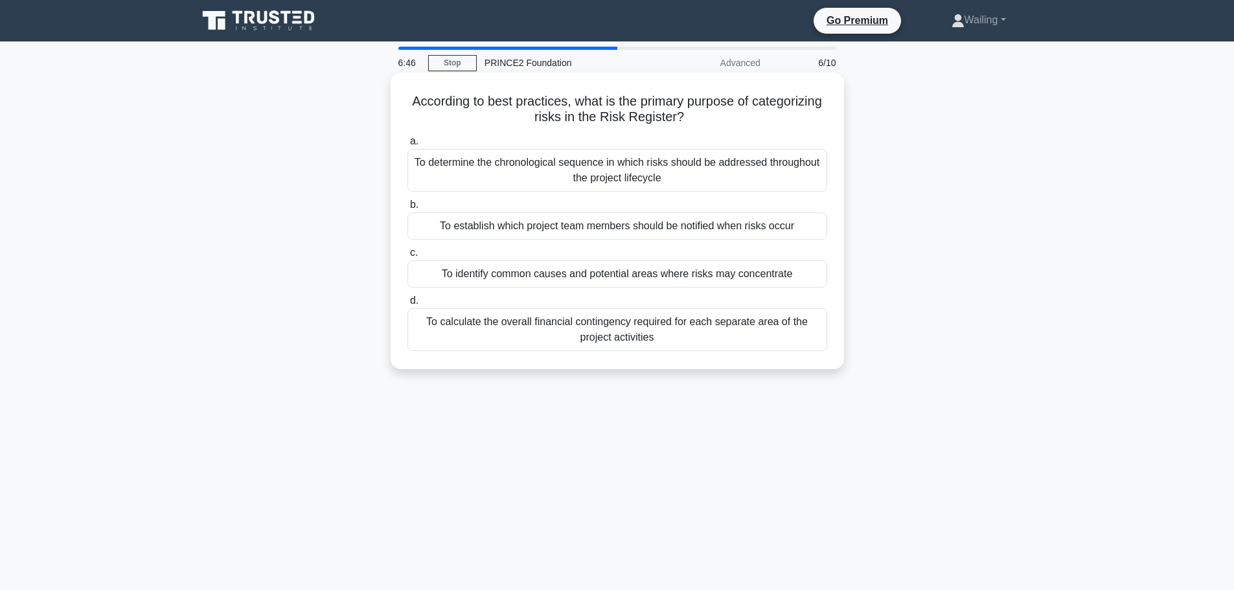
click at [632, 170] on div "To determine the chronological sequence in which risks should be addressed thro…" at bounding box center [617, 170] width 420 height 43
click at [407, 146] on input "a. To determine the chronological sequence in which risks should be addressed t…" at bounding box center [407, 141] width 0 height 8
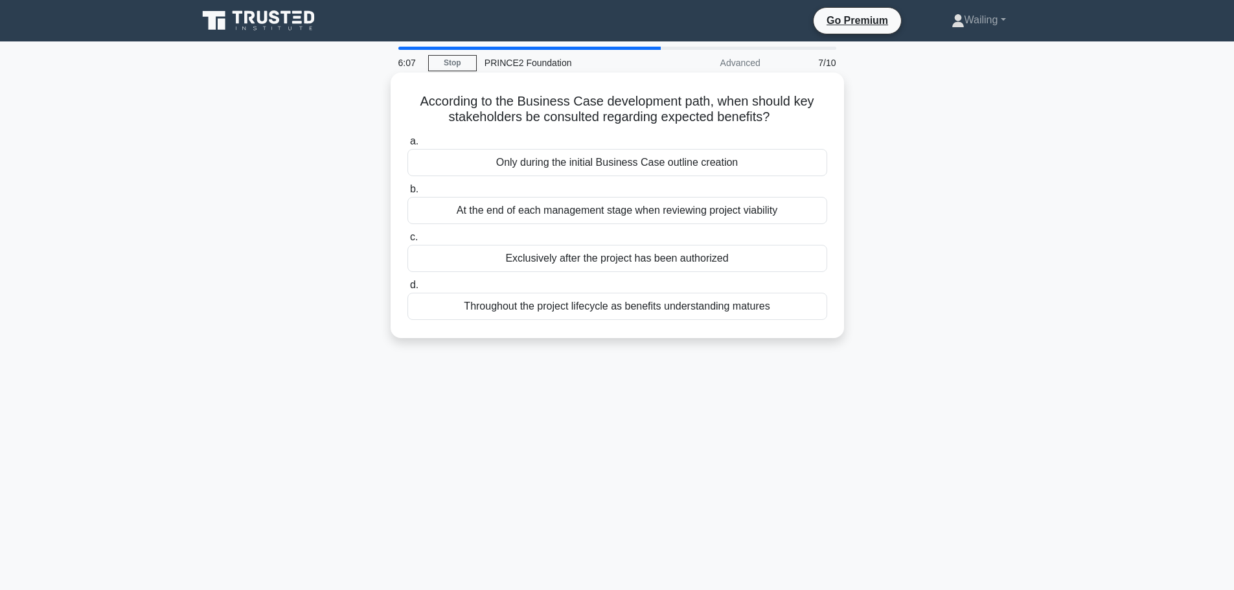
click at [688, 304] on div "Throughout the project lifecycle as benefits understanding matures" at bounding box center [617, 306] width 420 height 27
click at [407, 290] on input "d. Throughout the project lifecycle as benefits understanding matures" at bounding box center [407, 285] width 0 height 8
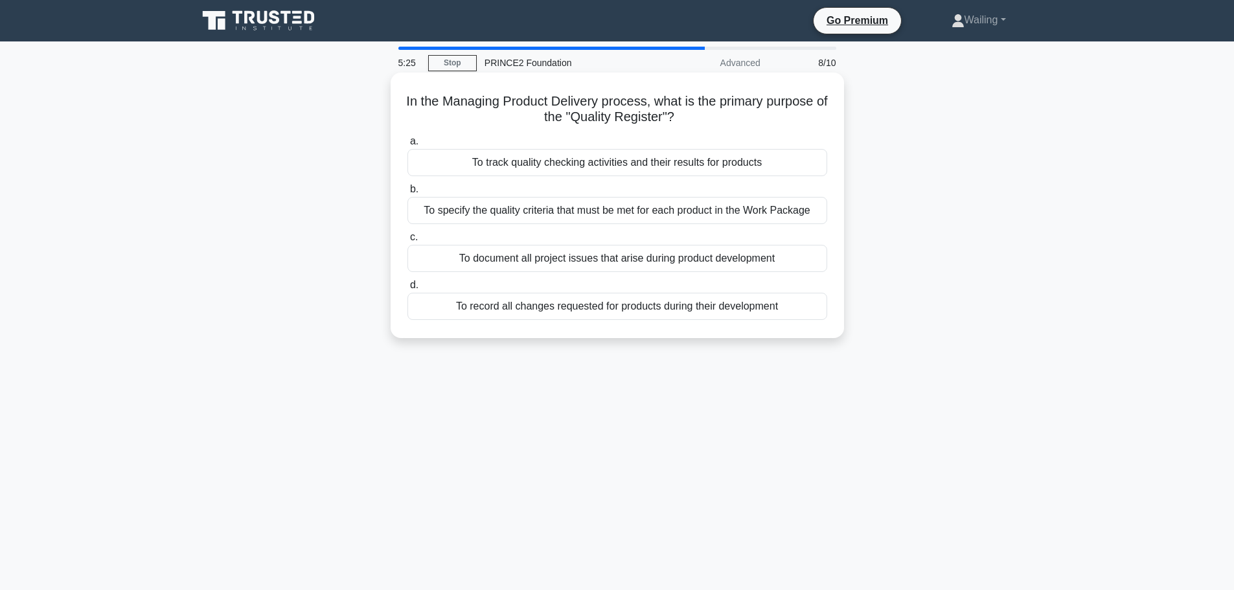
click at [613, 206] on div "To specify the quality criteria that must be met for each product in the Work P…" at bounding box center [617, 210] width 420 height 27
click at [407, 194] on input "b. To specify the quality criteria that must be met for each product in the Wor…" at bounding box center [407, 189] width 0 height 8
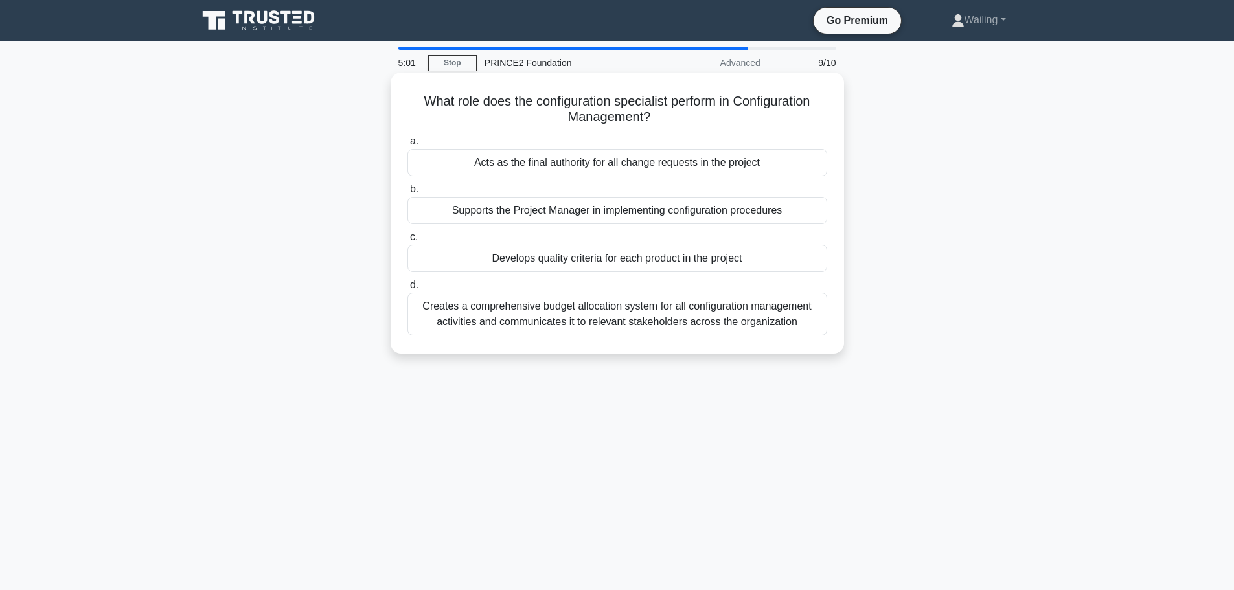
click at [649, 163] on div "Acts as the final authority for all change requests in the project" at bounding box center [617, 162] width 420 height 27
click at [407, 146] on input "a. Acts as the final authority for all change requests in the project" at bounding box center [407, 141] width 0 height 8
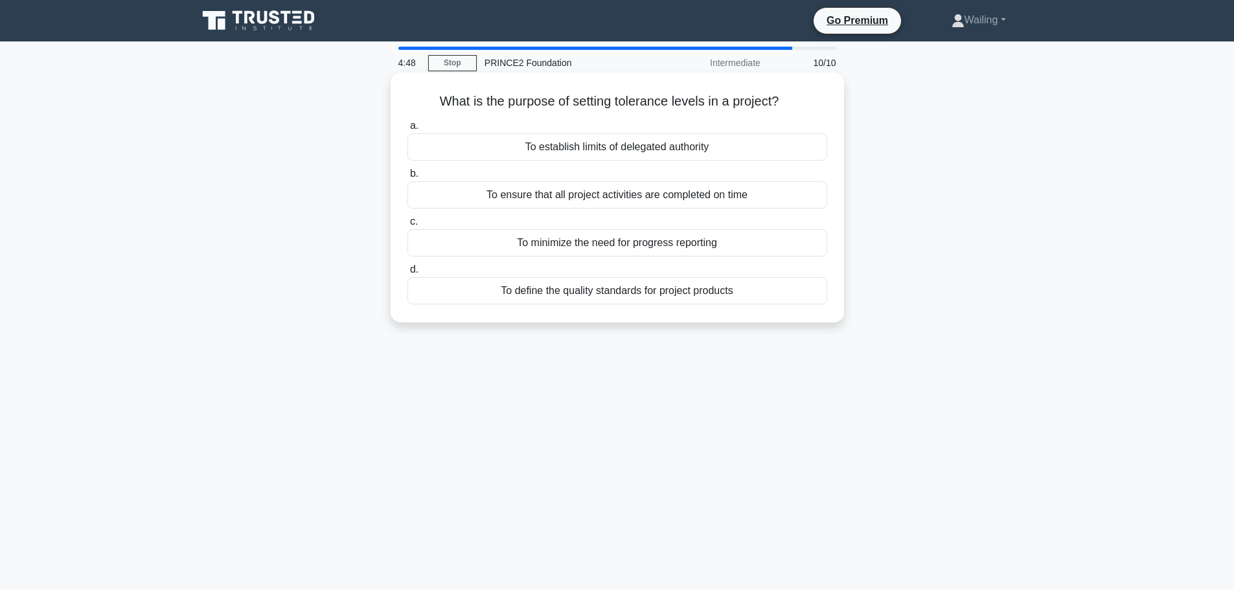
click at [586, 153] on div "To establish limits of delegated authority" at bounding box center [617, 146] width 420 height 27
click at [407, 130] on input "a. To establish limits of delegated authority" at bounding box center [407, 126] width 0 height 8
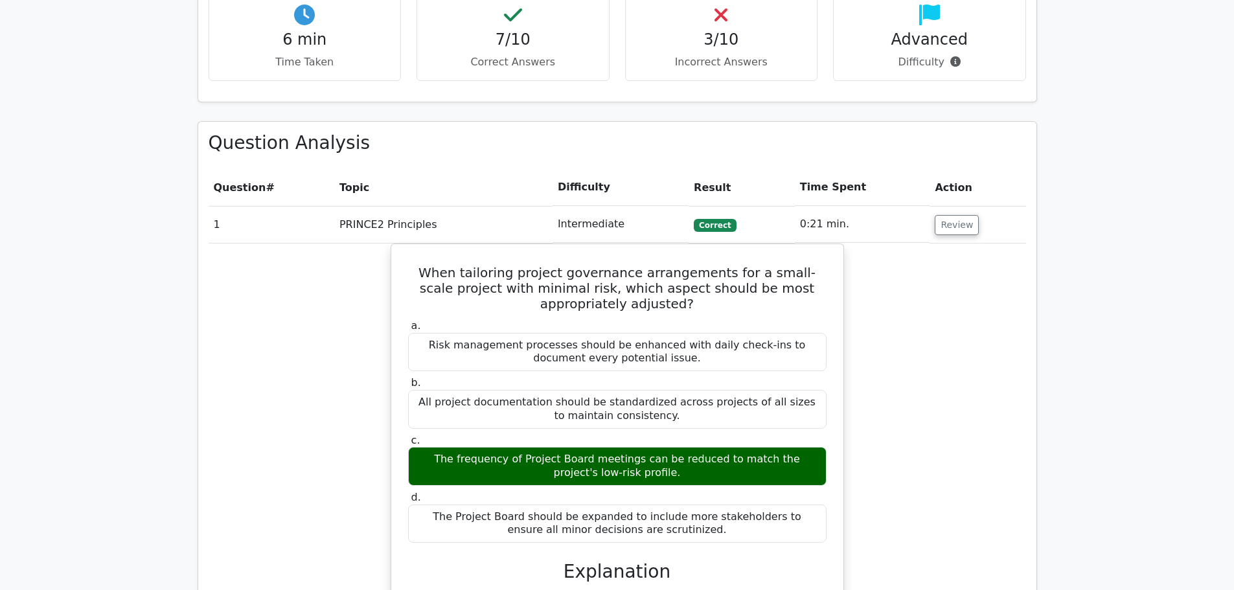
scroll to position [907, 0]
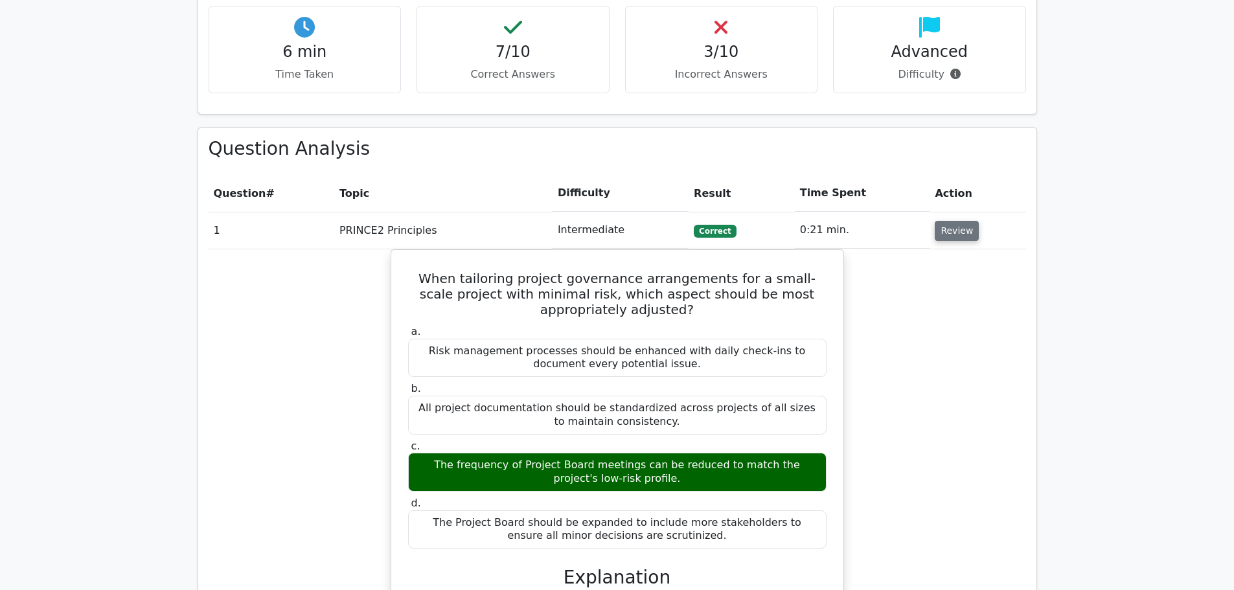
click at [959, 221] on button "Review" at bounding box center [957, 231] width 44 height 20
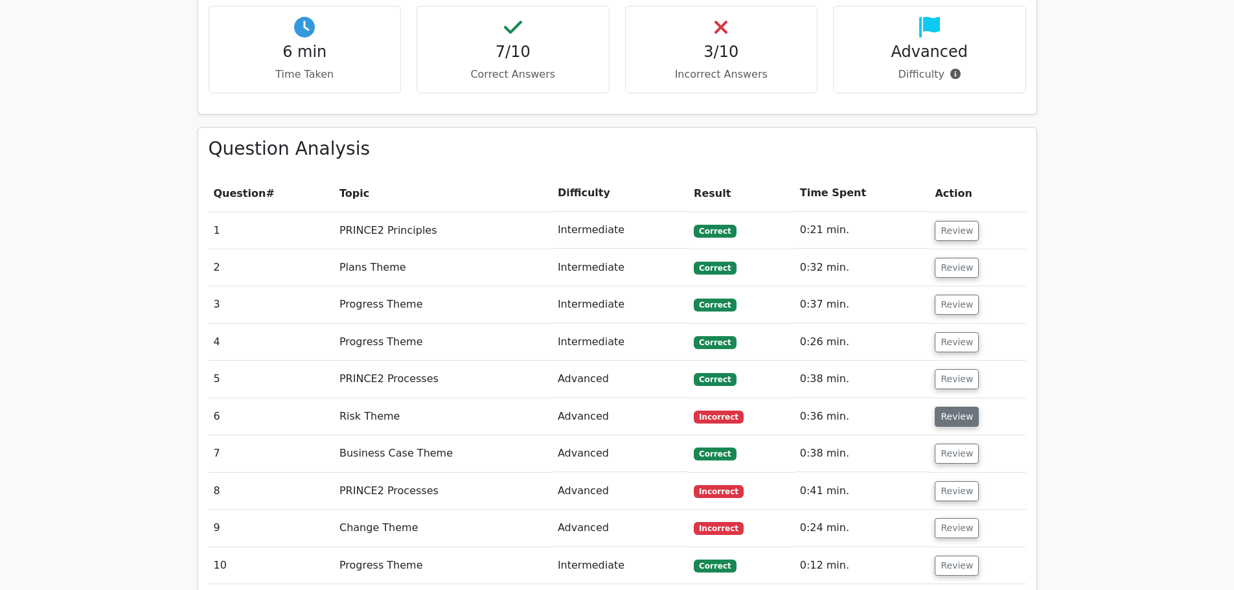
click at [946, 407] on button "Review" at bounding box center [957, 417] width 44 height 20
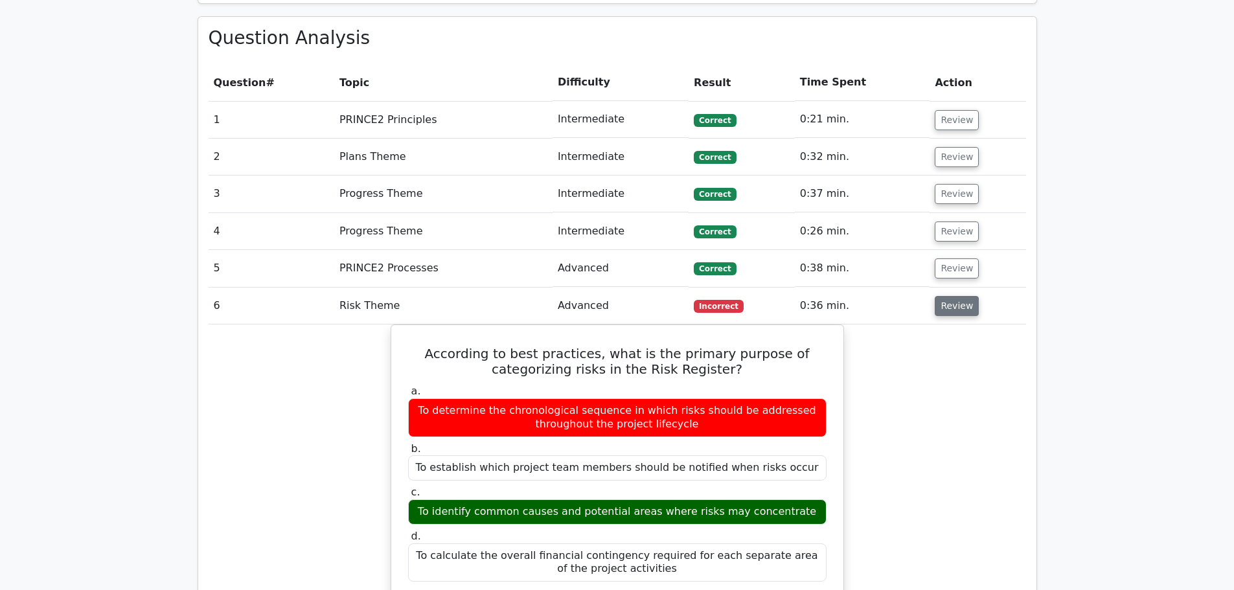
scroll to position [1036, 0]
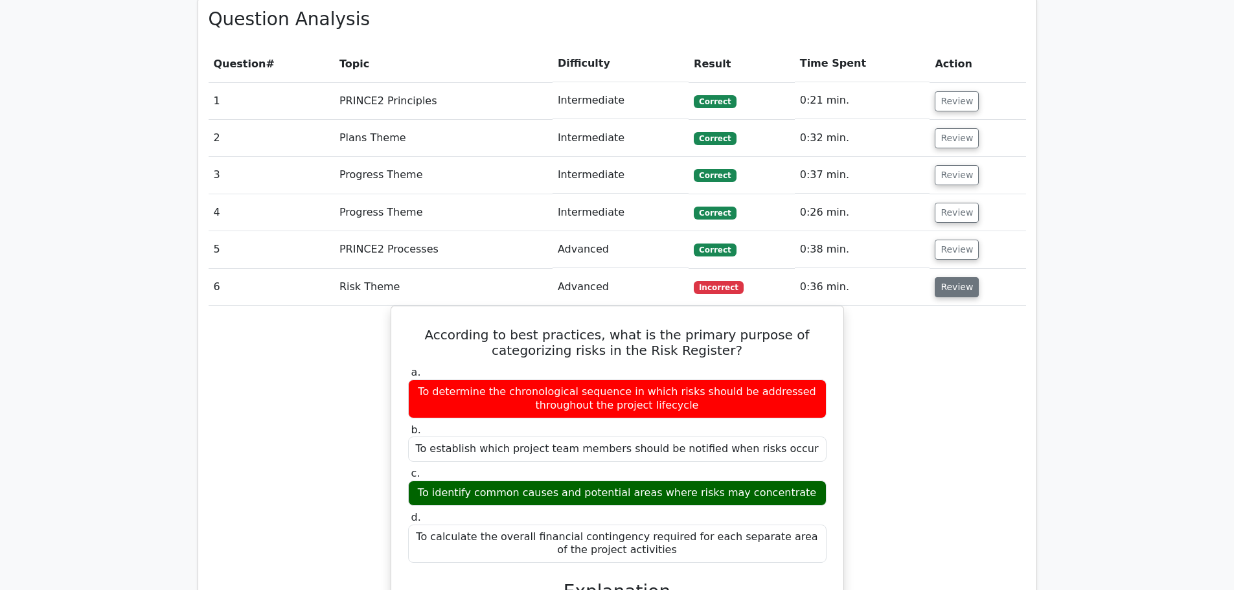
click at [956, 277] on button "Review" at bounding box center [957, 287] width 44 height 20
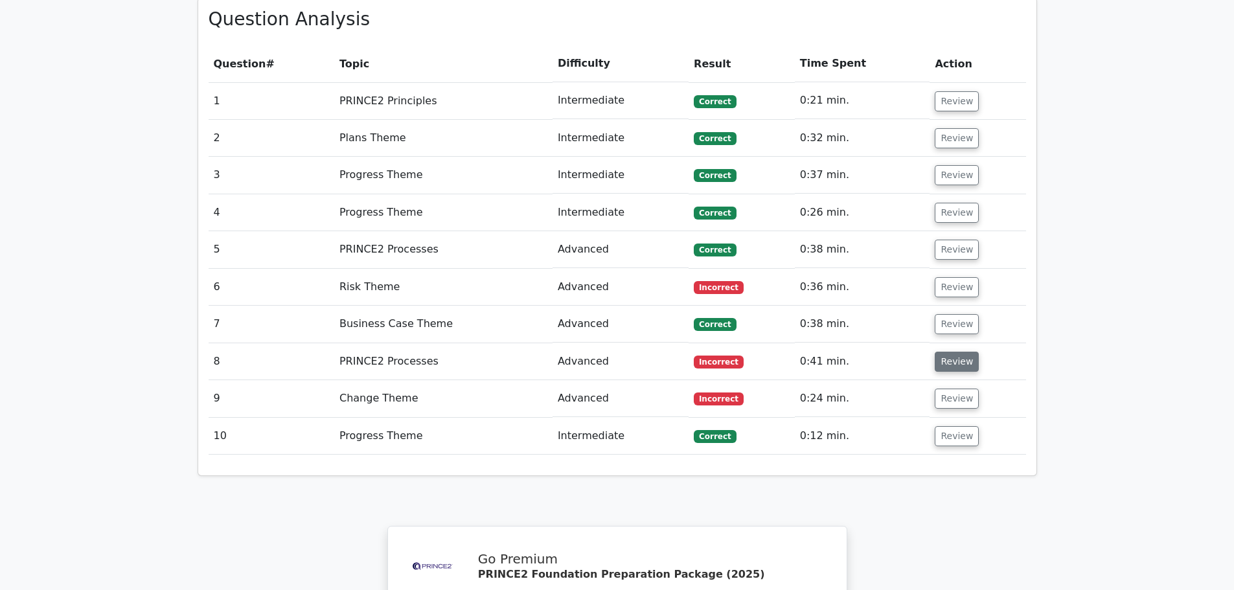
click at [956, 352] on button "Review" at bounding box center [957, 362] width 44 height 20
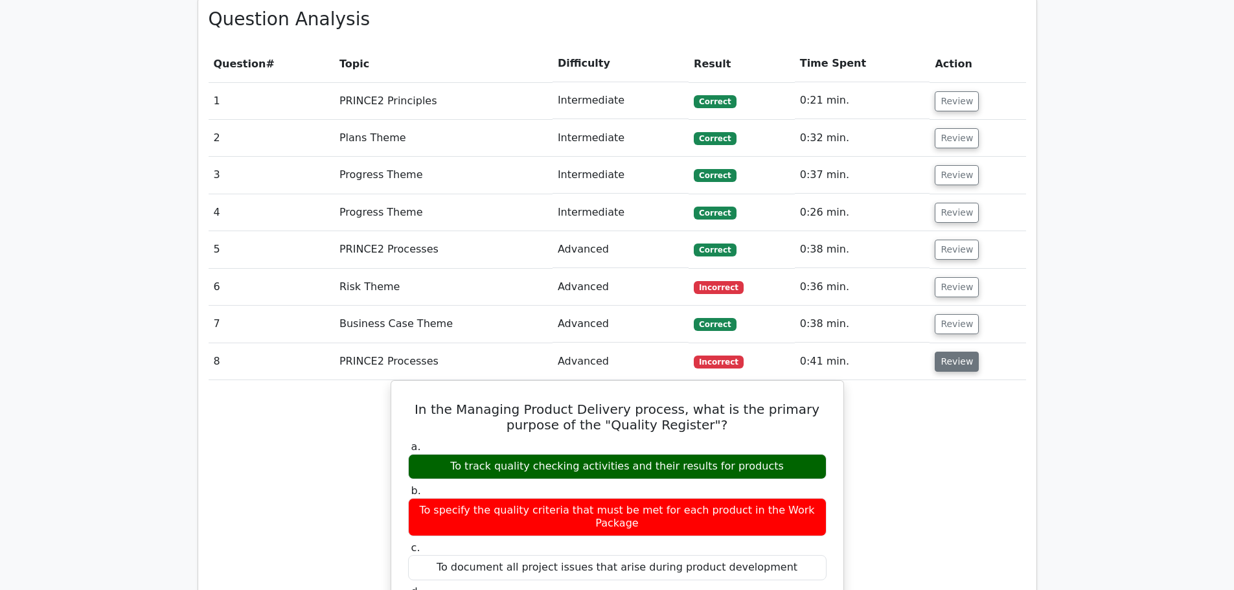
click at [956, 352] on button "Review" at bounding box center [957, 362] width 44 height 20
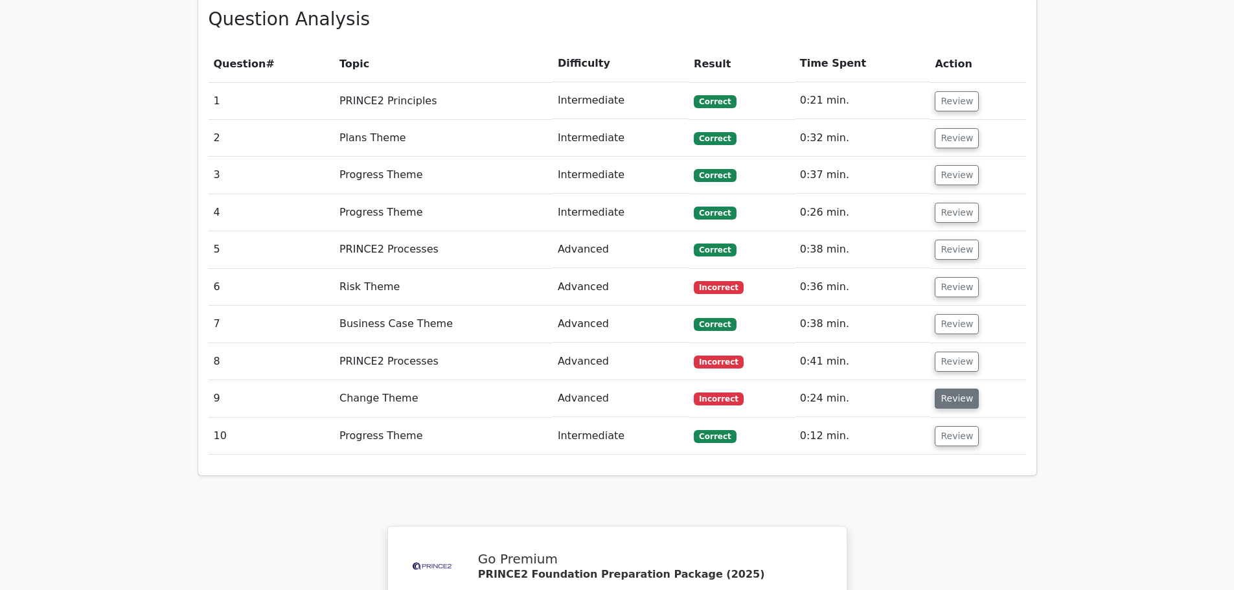
click at [961, 389] on button "Review" at bounding box center [957, 399] width 44 height 20
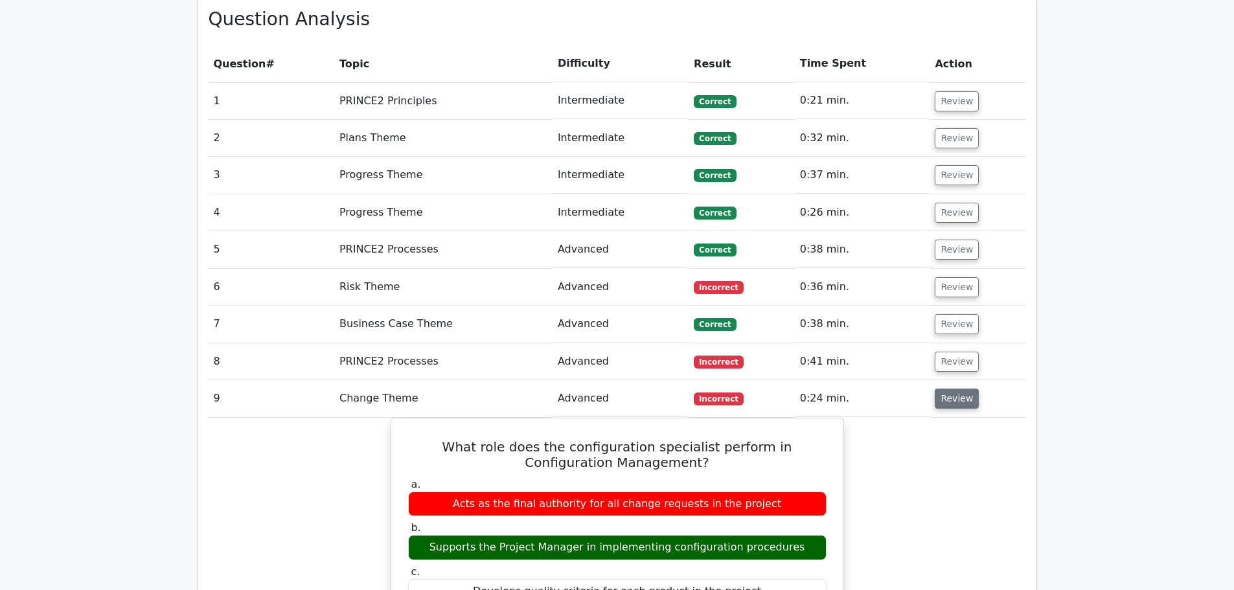
click at [961, 389] on button "Review" at bounding box center [957, 399] width 44 height 20
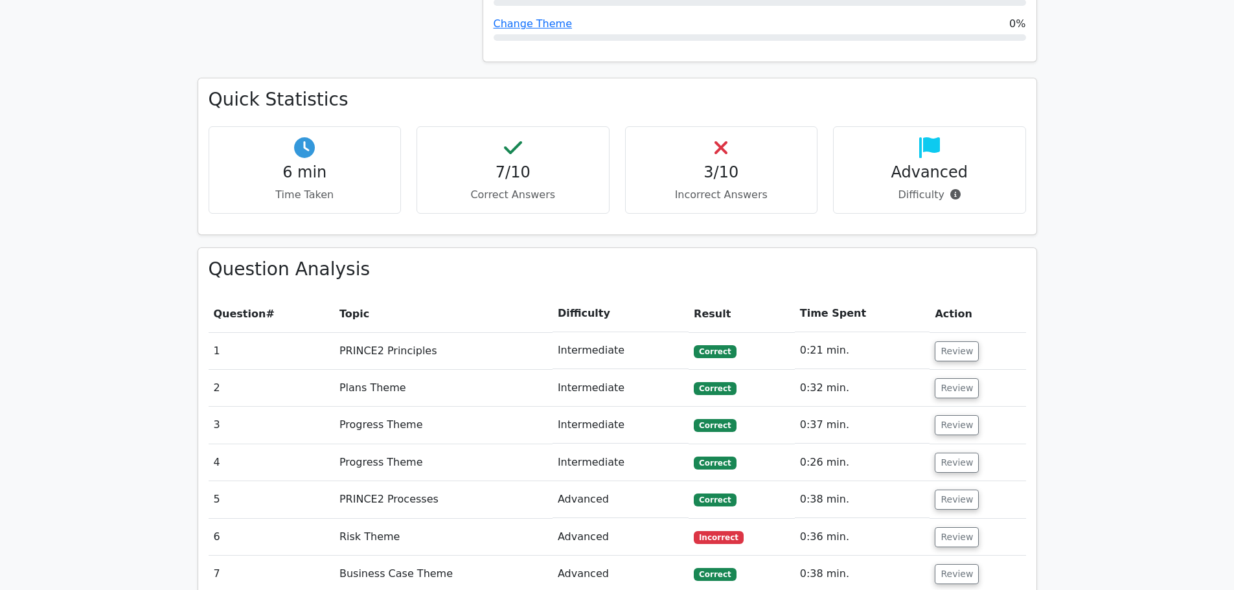
scroll to position [842, 0]
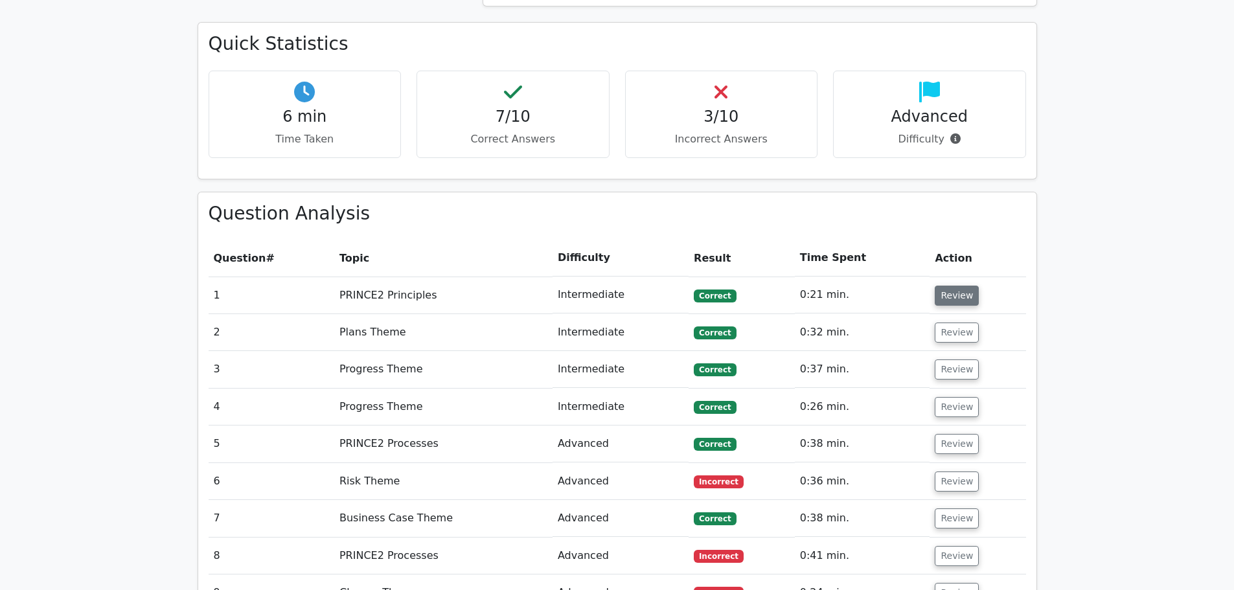
drag, startPoint x: 956, startPoint y: 251, endPoint x: 956, endPoint y: 242, distance: 9.1
click at [956, 286] on button "Review" at bounding box center [957, 296] width 44 height 20
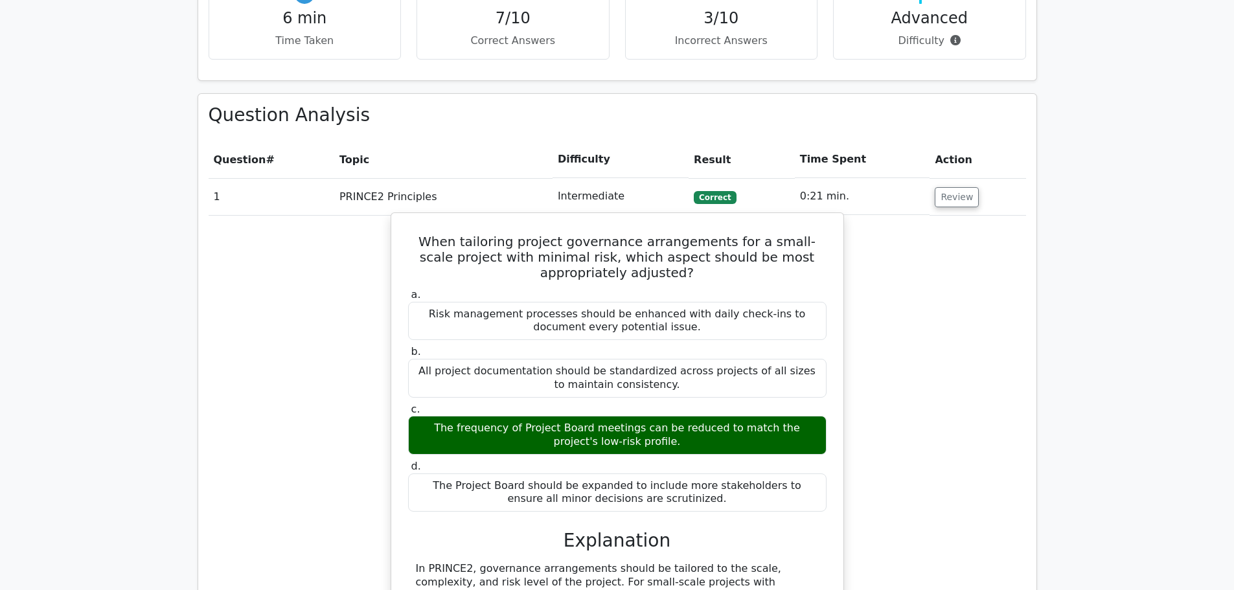
scroll to position [972, 0]
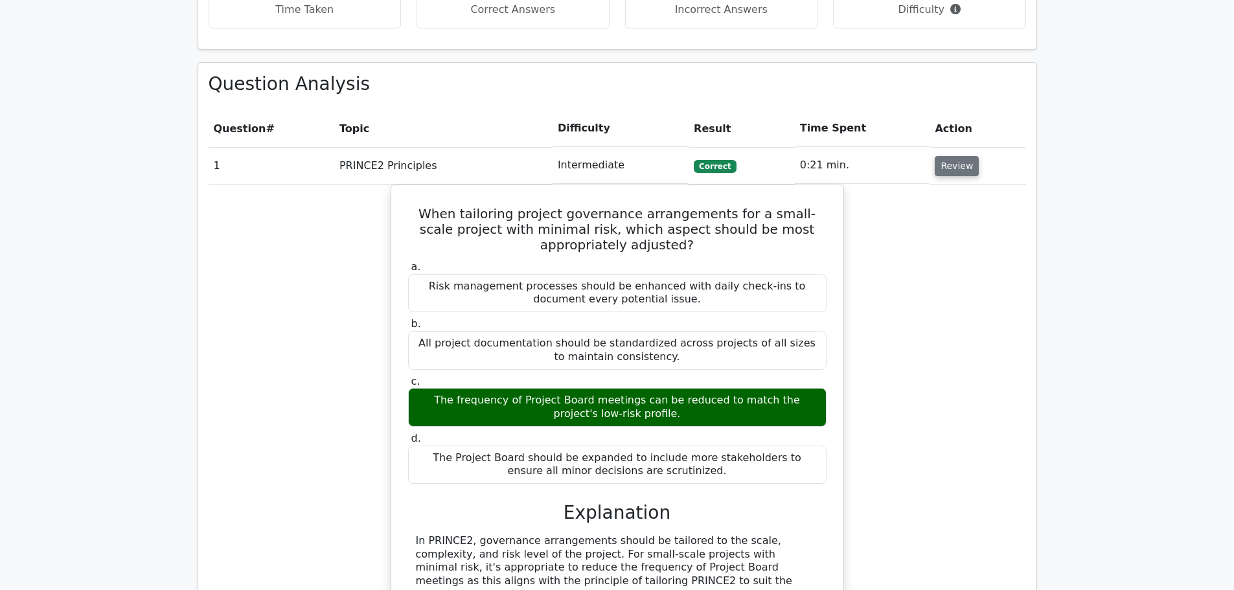
click at [947, 156] on button "Review" at bounding box center [957, 166] width 44 height 20
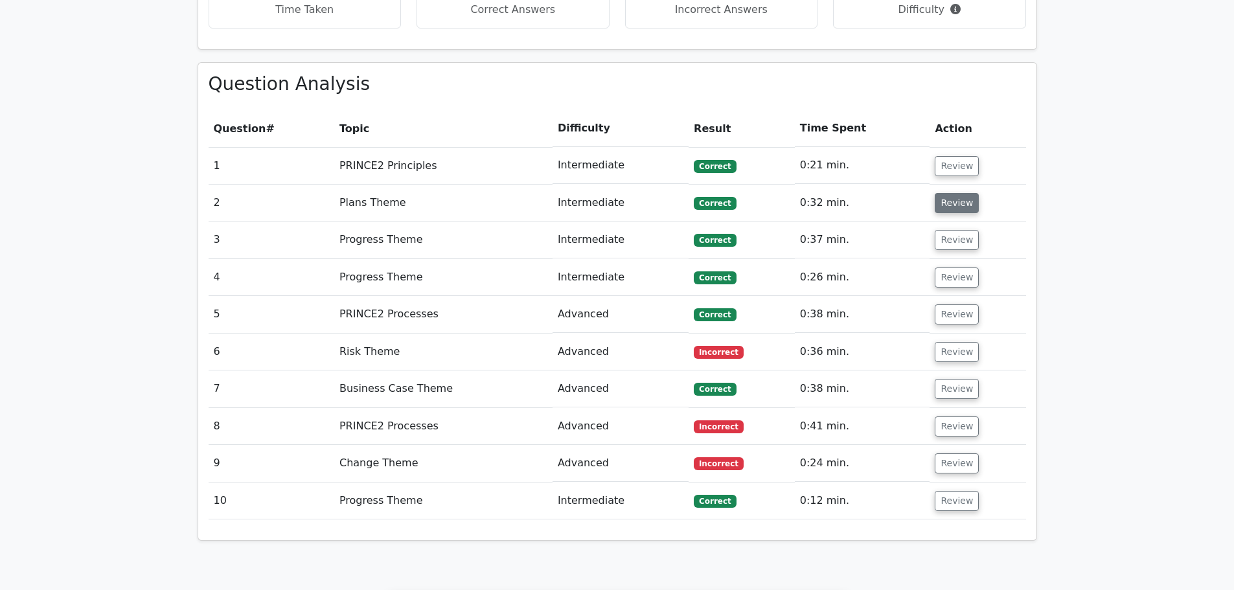
click at [946, 193] on button "Review" at bounding box center [957, 203] width 44 height 20
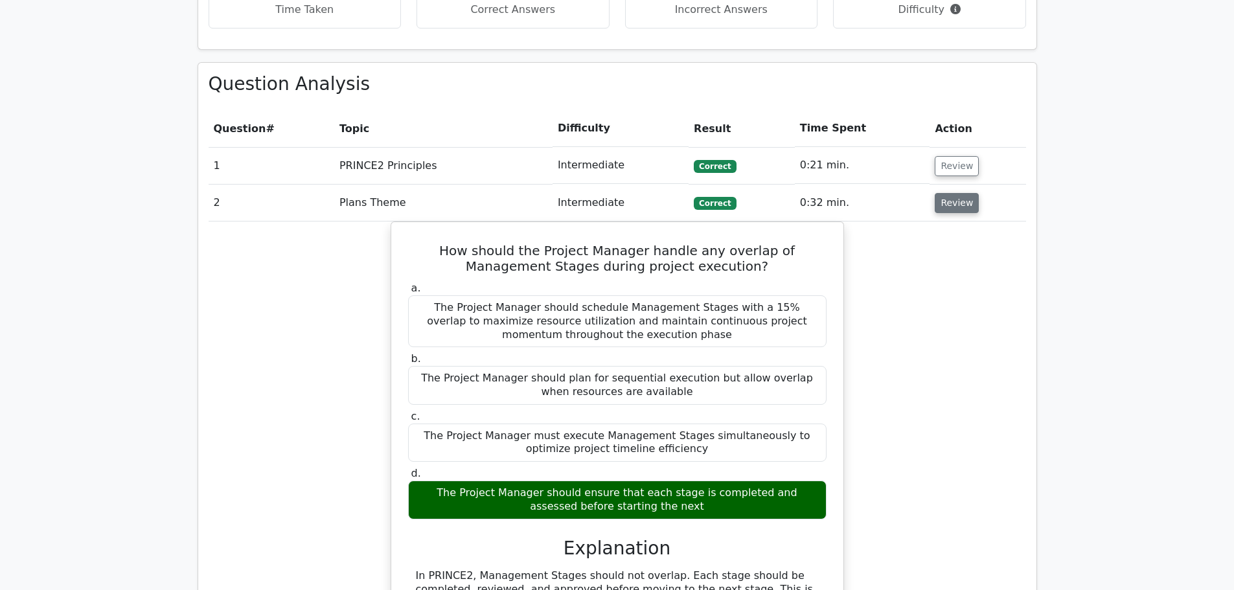
click at [965, 193] on button "Review" at bounding box center [957, 203] width 44 height 20
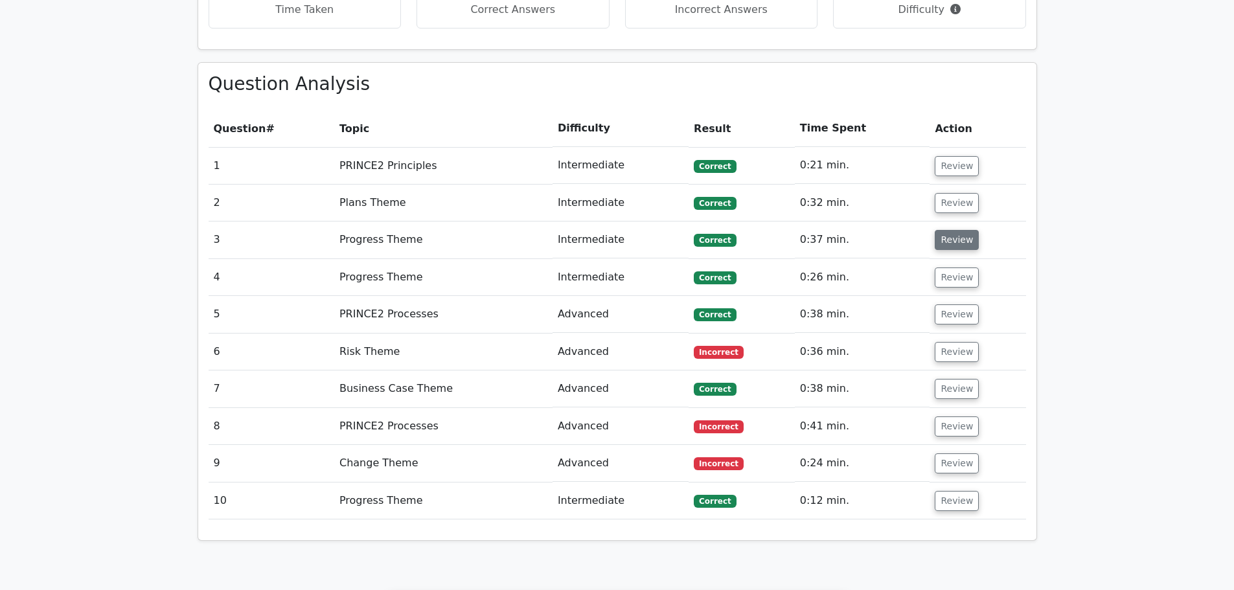
click at [963, 230] on button "Review" at bounding box center [957, 240] width 44 height 20
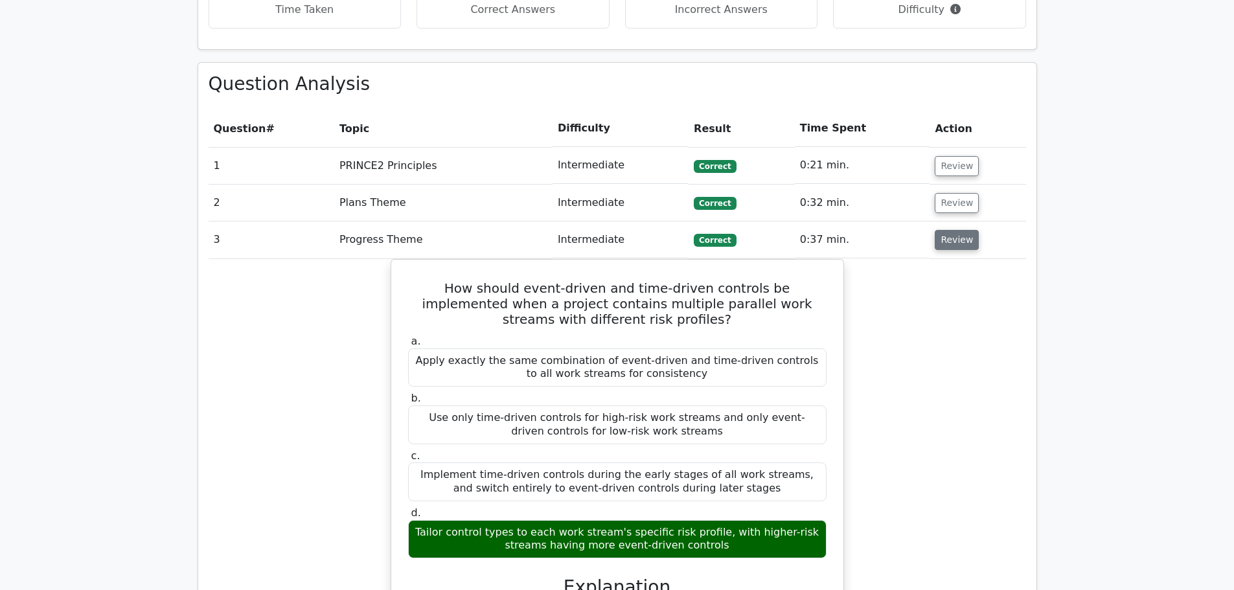
click at [942, 230] on button "Review" at bounding box center [957, 240] width 44 height 20
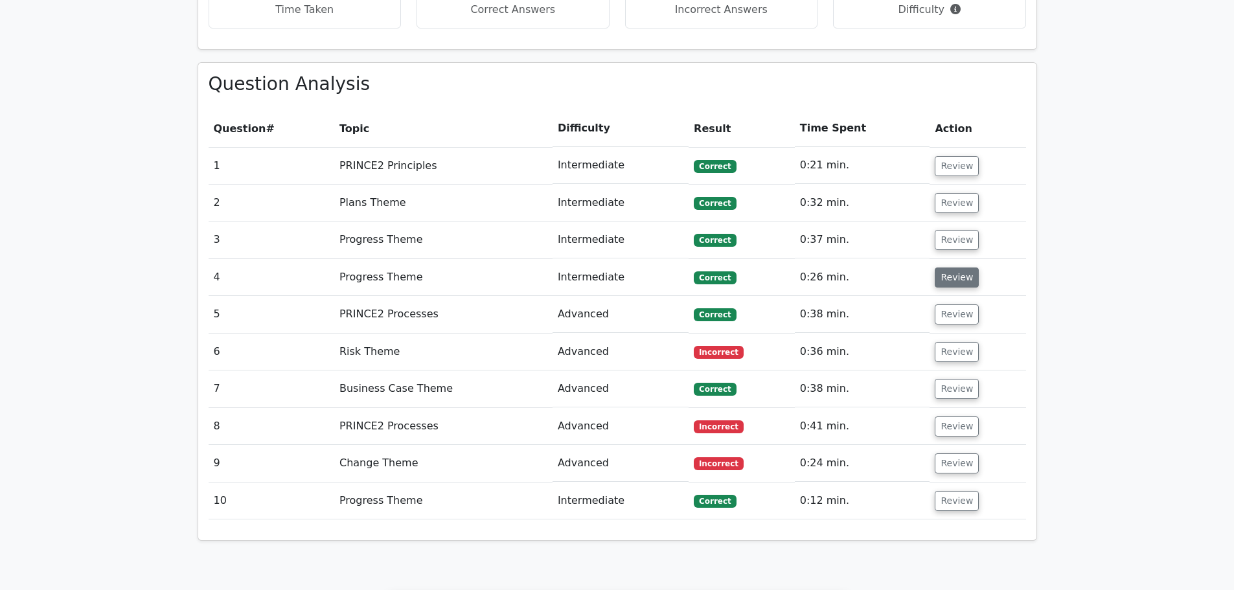
click at [943, 268] on button "Review" at bounding box center [957, 278] width 44 height 20
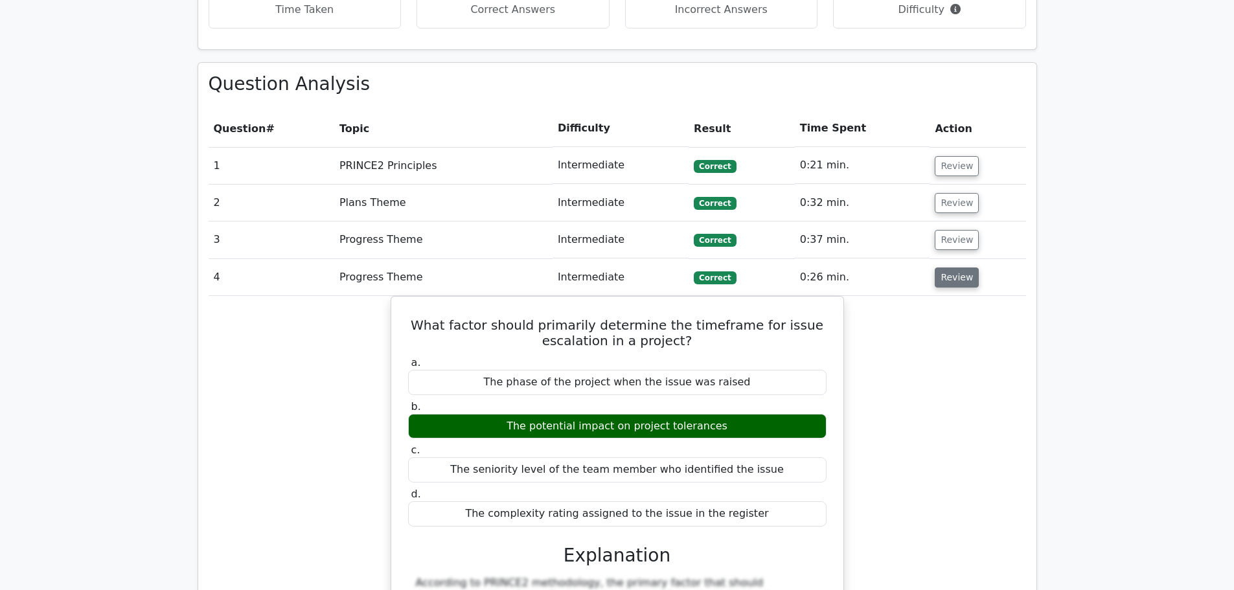
click at [935, 268] on button "Review" at bounding box center [957, 278] width 44 height 20
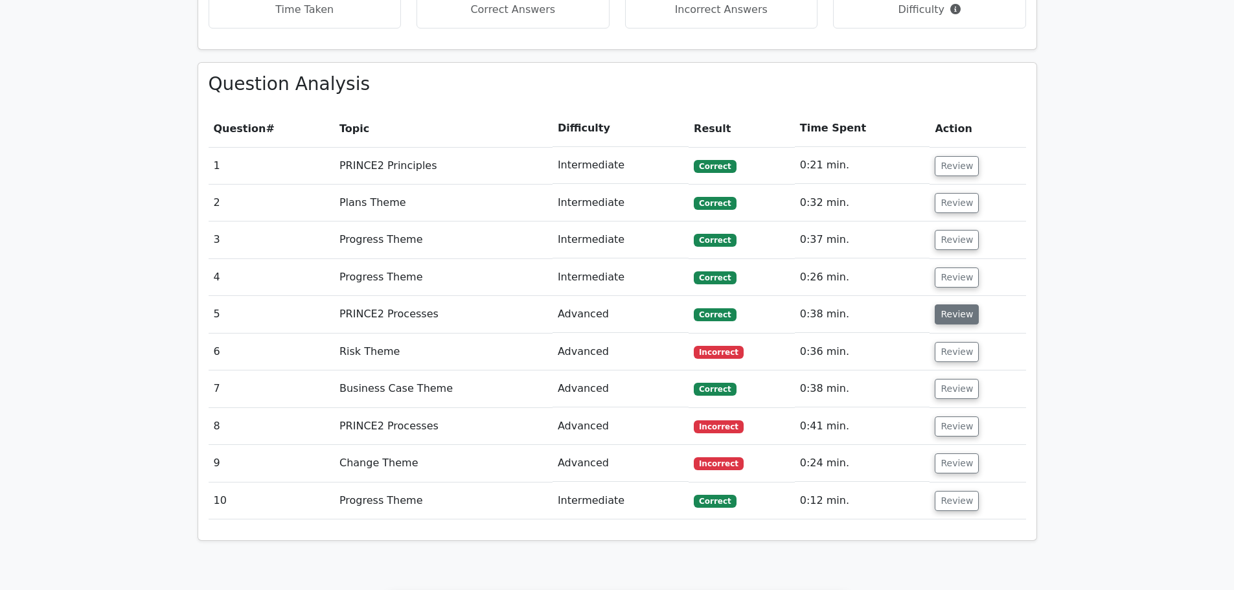
click at [937, 304] on button "Review" at bounding box center [957, 314] width 44 height 20
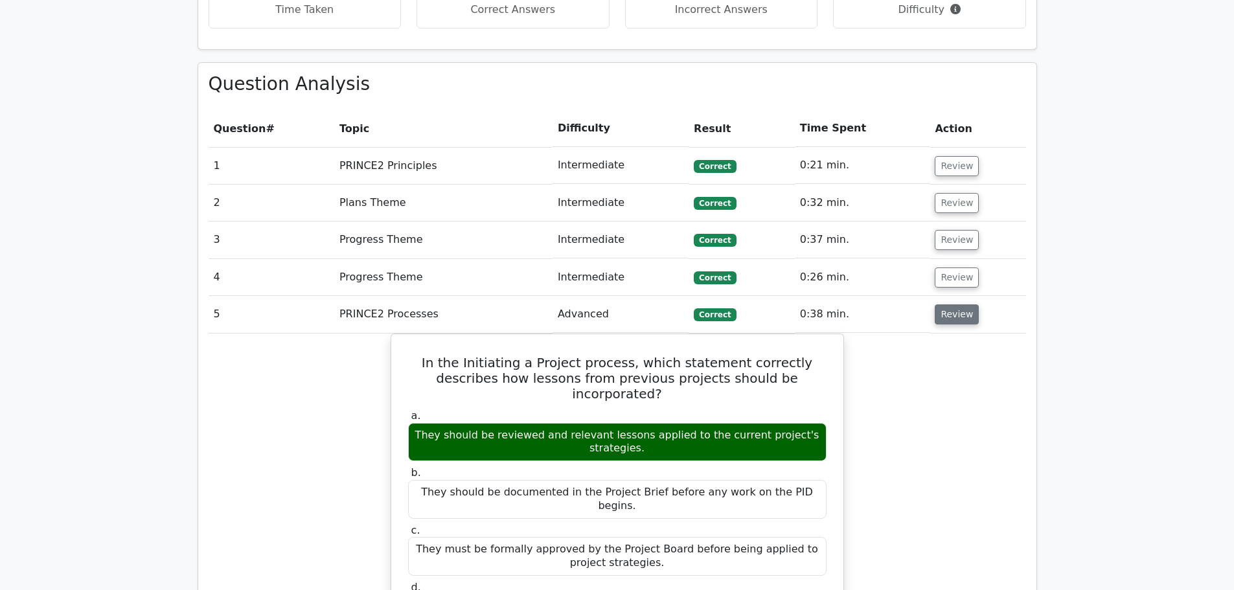
click at [952, 304] on button "Review" at bounding box center [957, 314] width 44 height 20
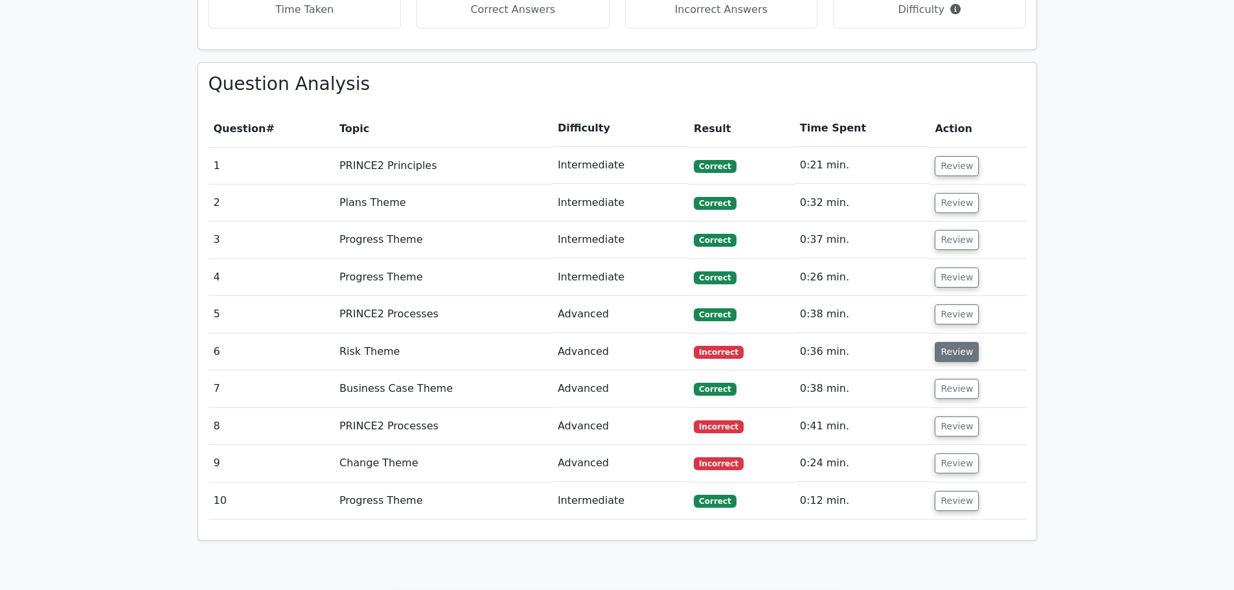
click at [956, 342] on button "Review" at bounding box center [957, 352] width 44 height 20
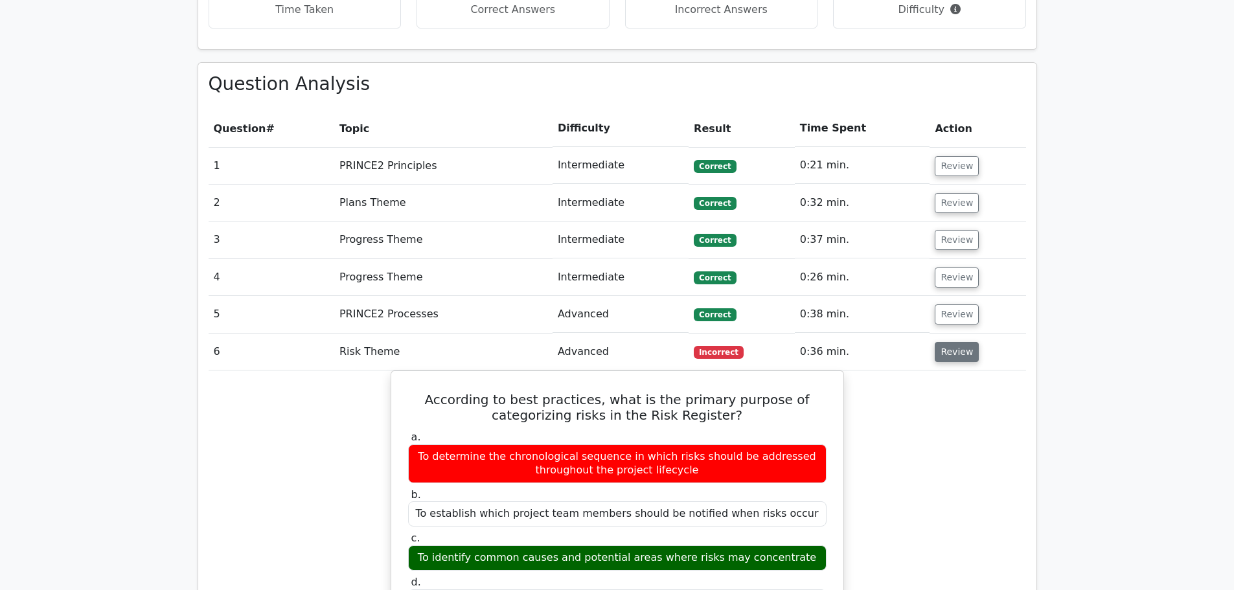
click at [954, 342] on button "Review" at bounding box center [957, 352] width 44 height 20
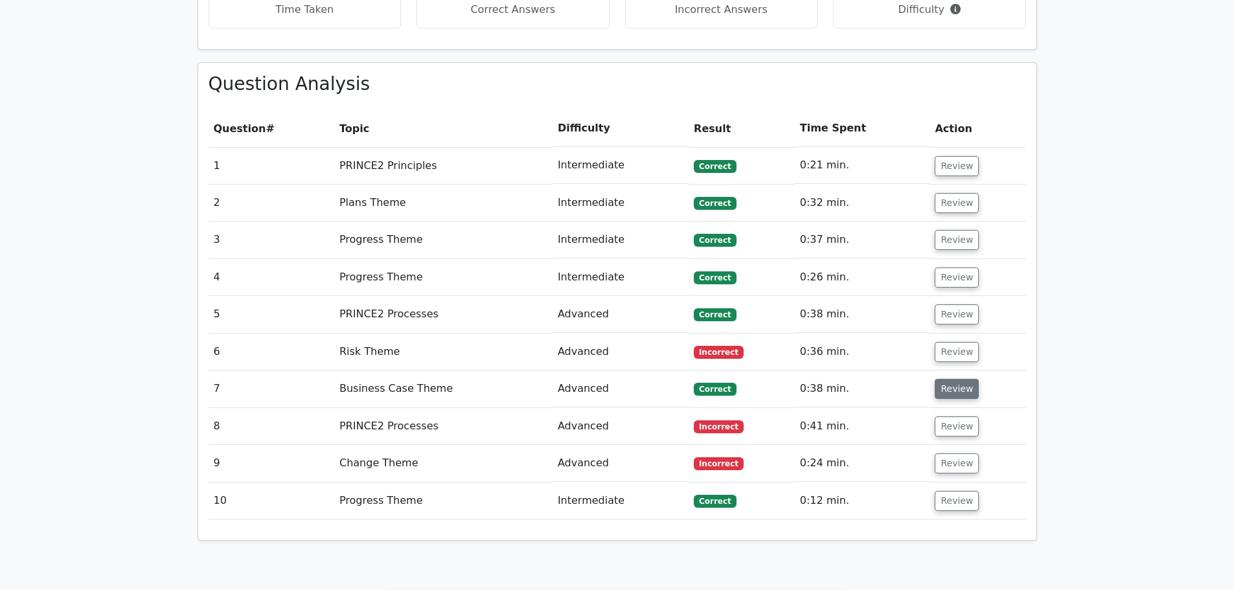
click at [950, 379] on button "Review" at bounding box center [957, 389] width 44 height 20
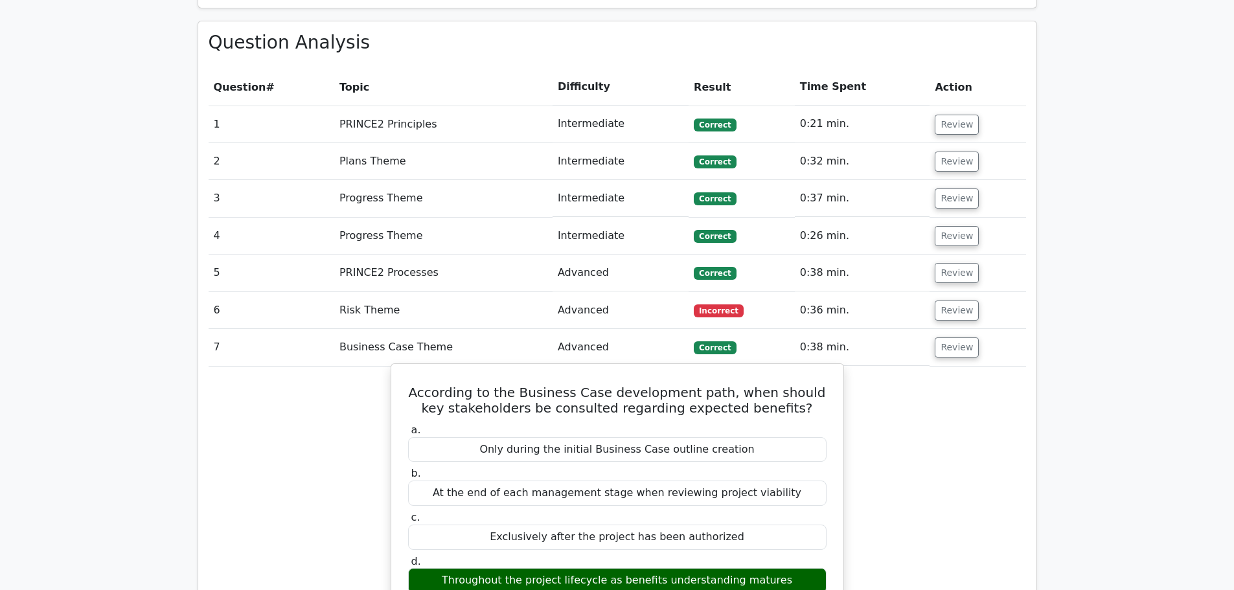
scroll to position [1036, 0]
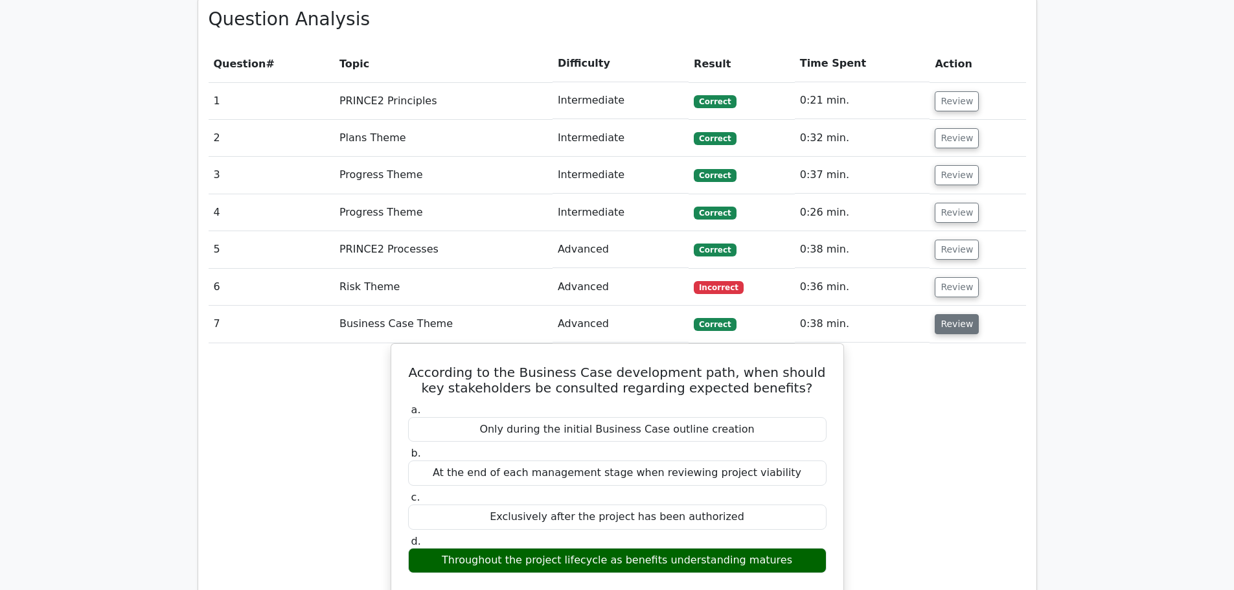
click at [943, 314] on button "Review" at bounding box center [957, 324] width 44 height 20
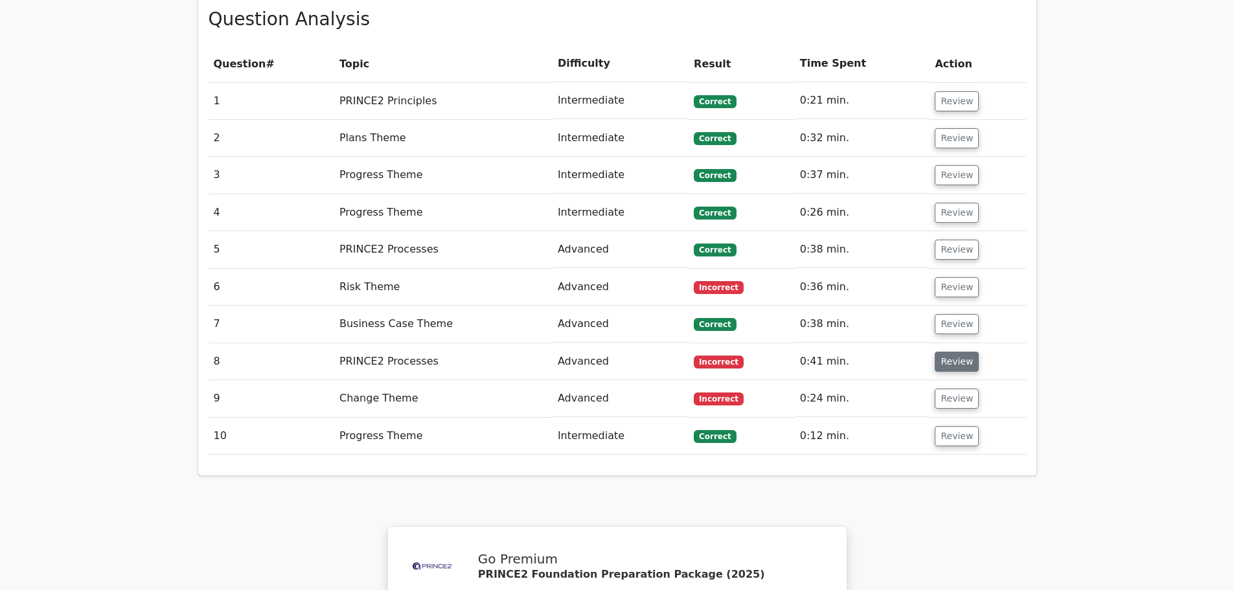
click at [935, 352] on button "Review" at bounding box center [957, 362] width 44 height 20
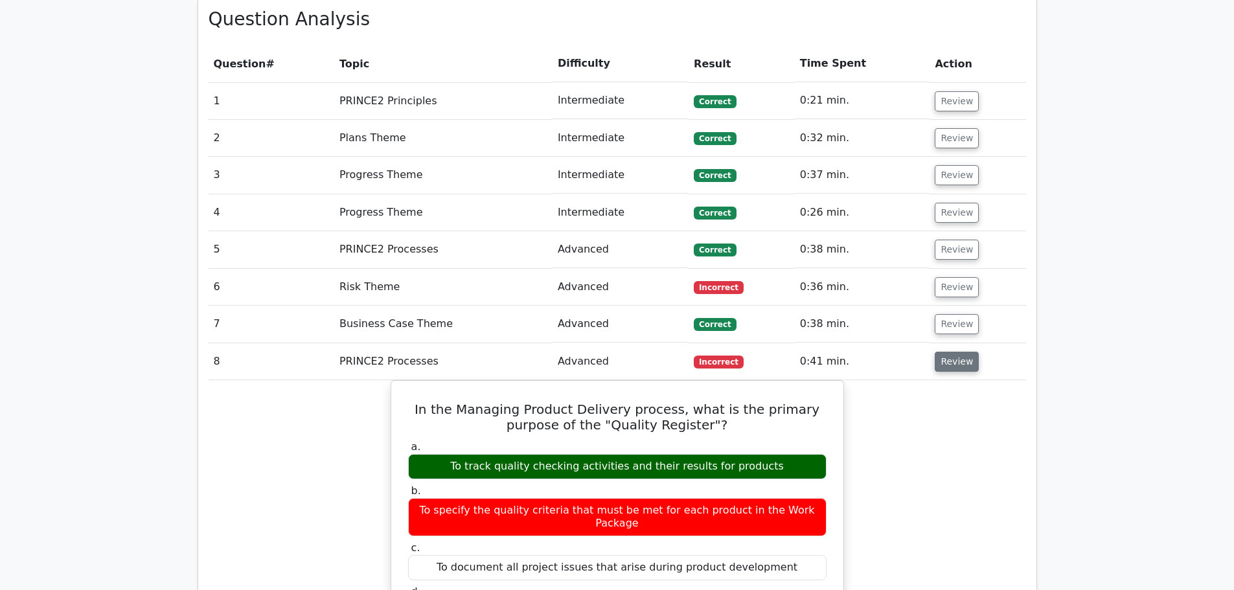
click at [940, 352] on button "Review" at bounding box center [957, 362] width 44 height 20
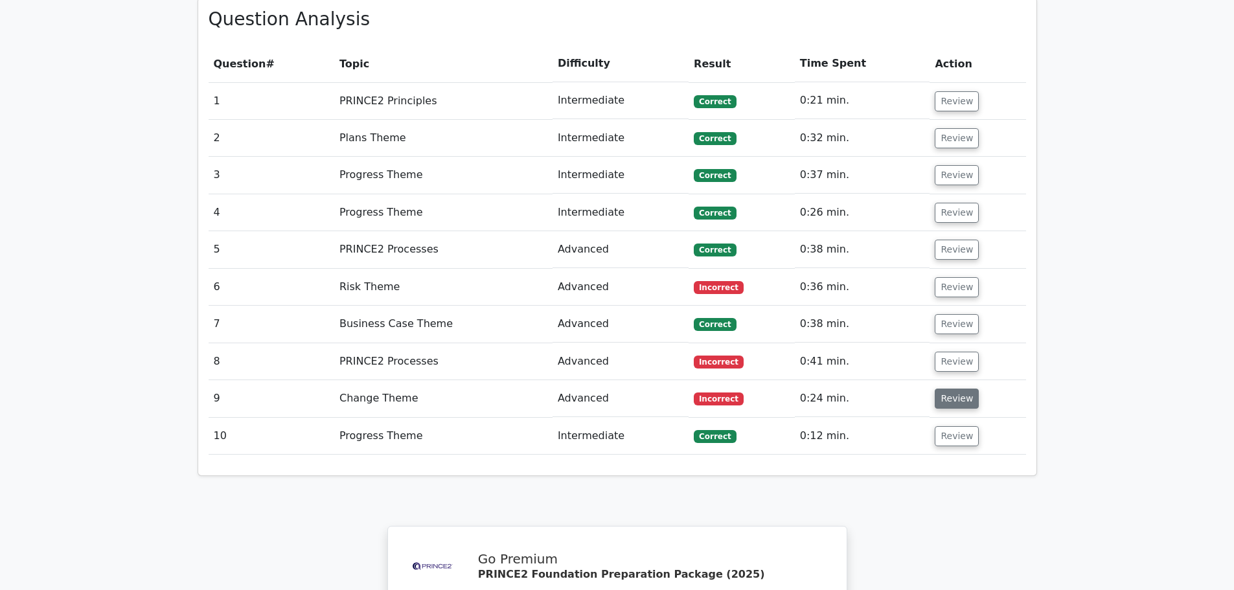
click at [953, 389] on button "Review" at bounding box center [957, 399] width 44 height 20
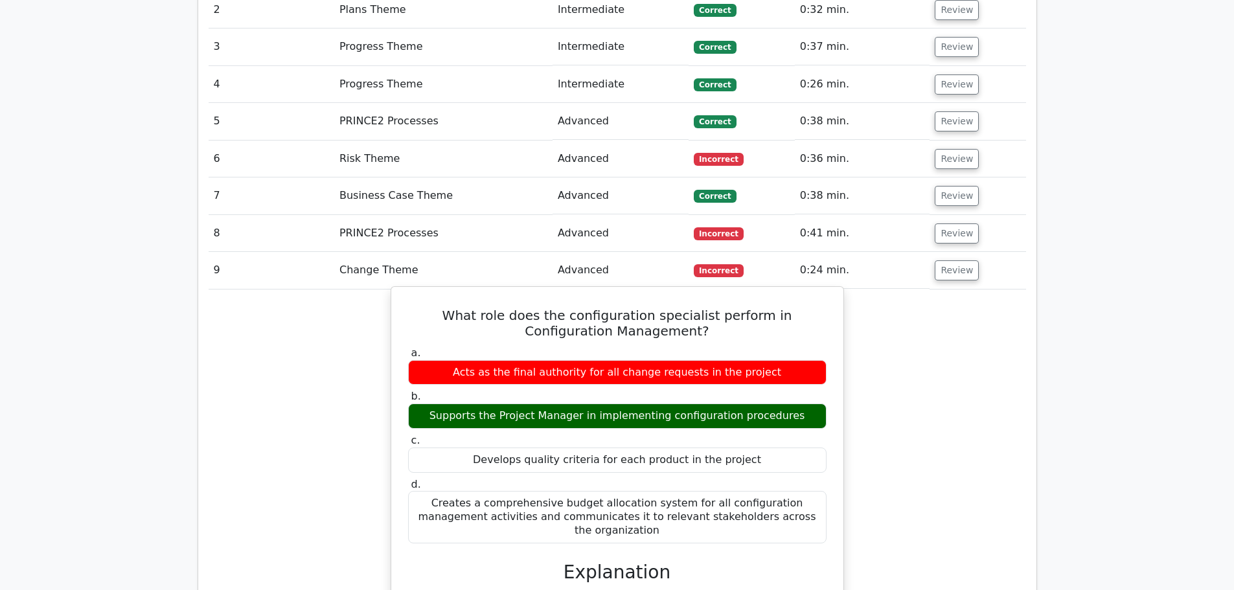
scroll to position [1166, 0]
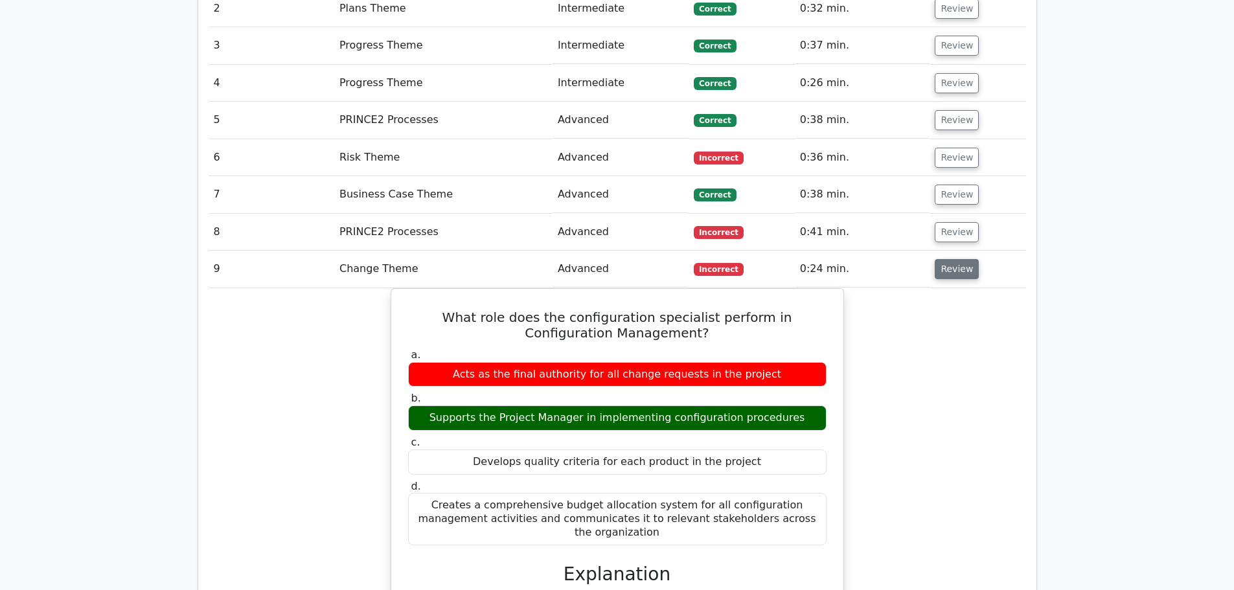
click at [944, 259] on button "Review" at bounding box center [957, 269] width 44 height 20
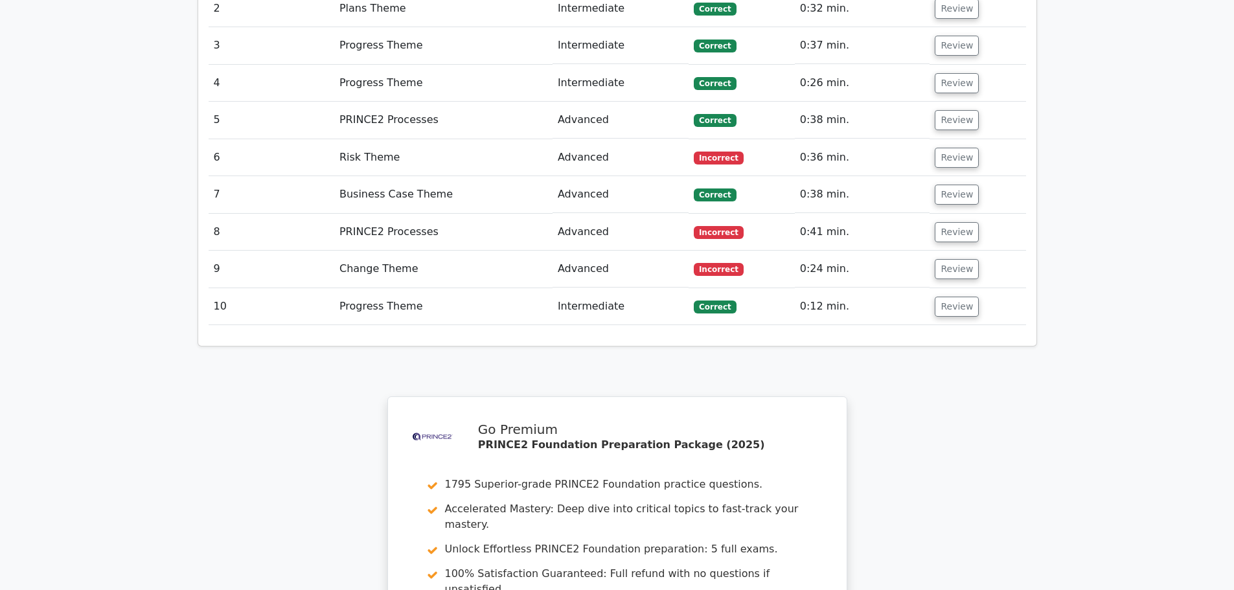
click at [930, 288] on td "Review" at bounding box center [978, 306] width 96 height 37
click at [939, 297] on button "Review" at bounding box center [957, 307] width 44 height 20
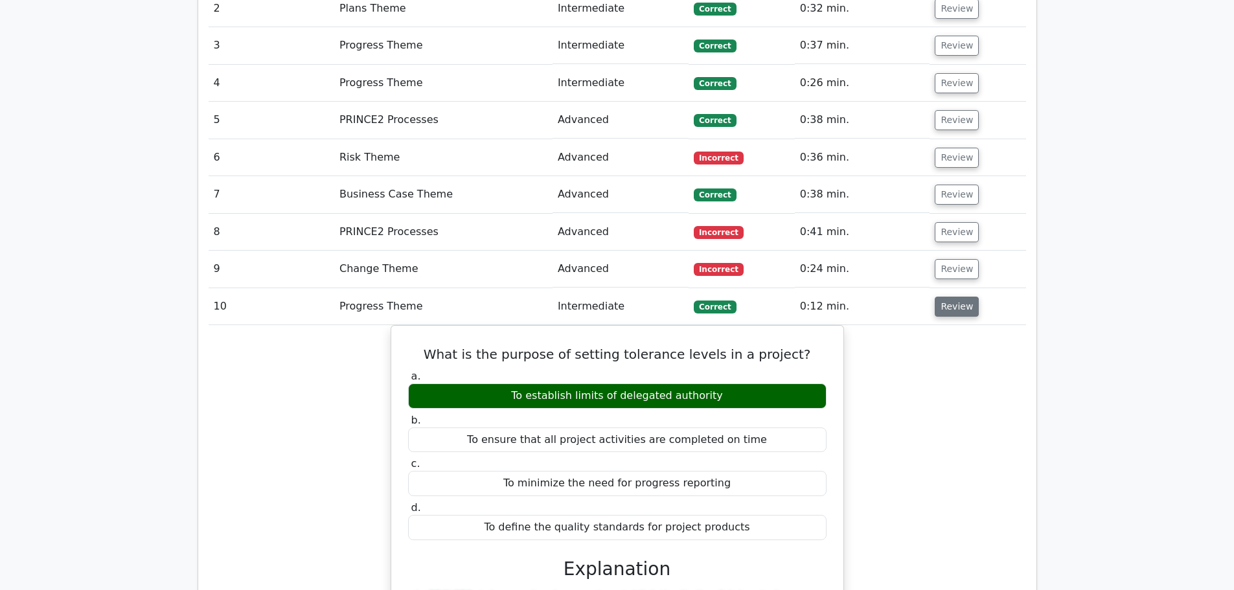
click at [952, 297] on button "Review" at bounding box center [957, 307] width 44 height 20
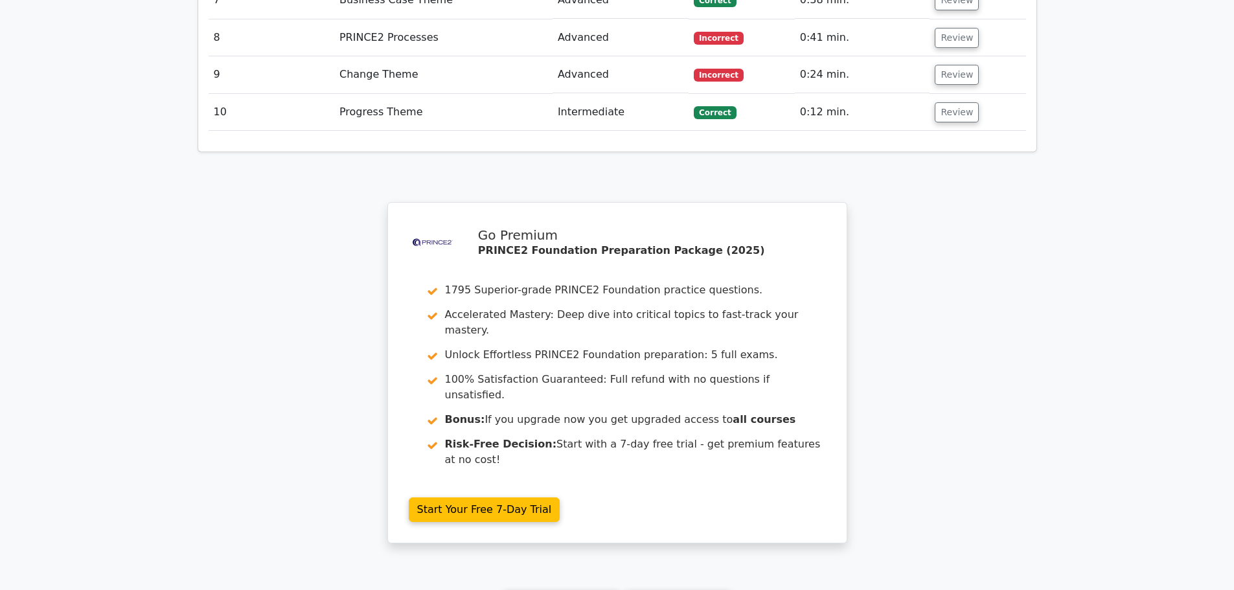
scroll to position [1476, 0]
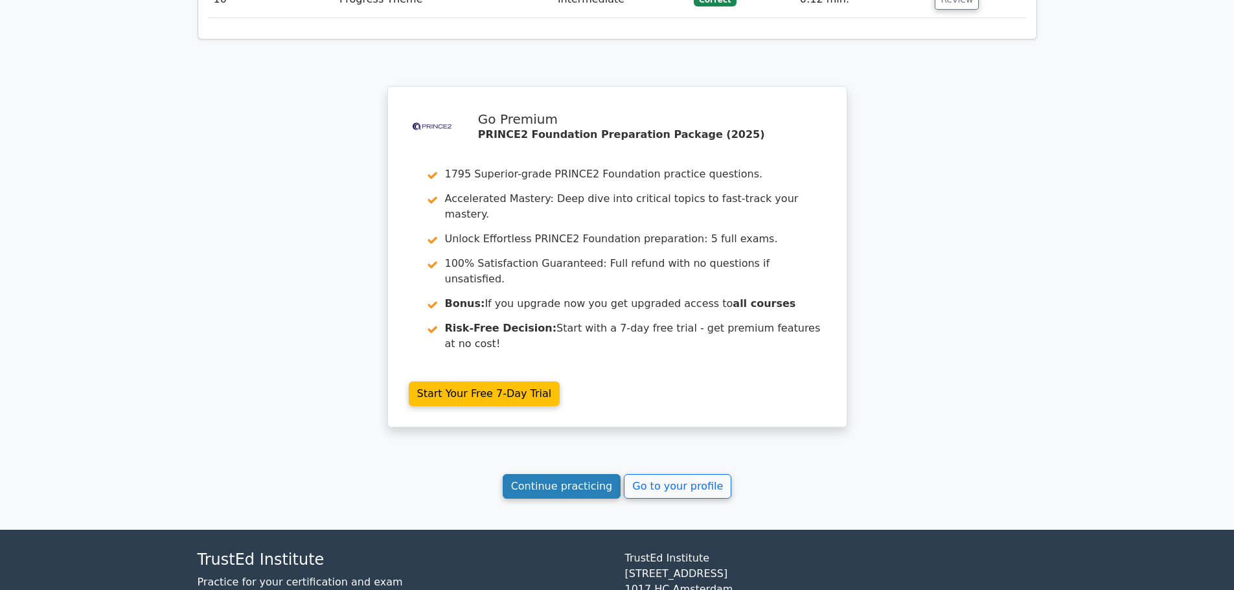
click at [576, 474] on link "Continue practicing" at bounding box center [562, 486] width 119 height 25
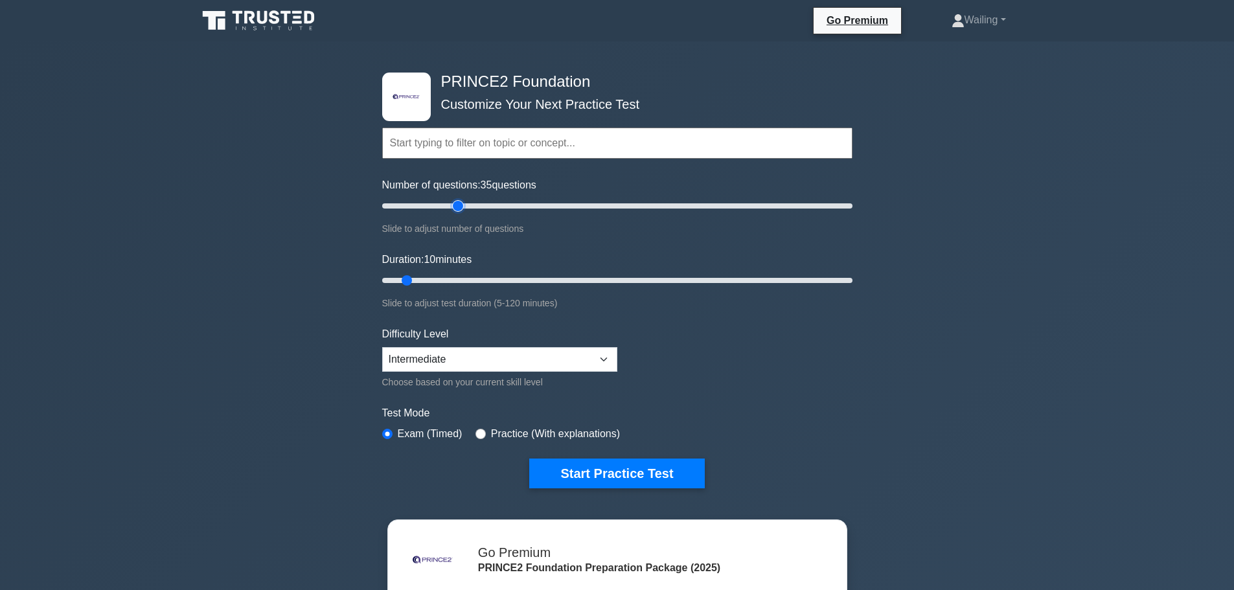
click at [459, 207] on input "Number of questions: 35 questions" at bounding box center [617, 206] width 470 height 16
click at [497, 209] on input "Number of questions: 50 questions" at bounding box center [617, 206] width 470 height 16
click at [507, 206] on input "Number of questions: 55 questions" at bounding box center [617, 206] width 470 height 16
type input "60"
click at [516, 206] on input "Number of questions: 60 questions" at bounding box center [617, 206] width 470 height 16
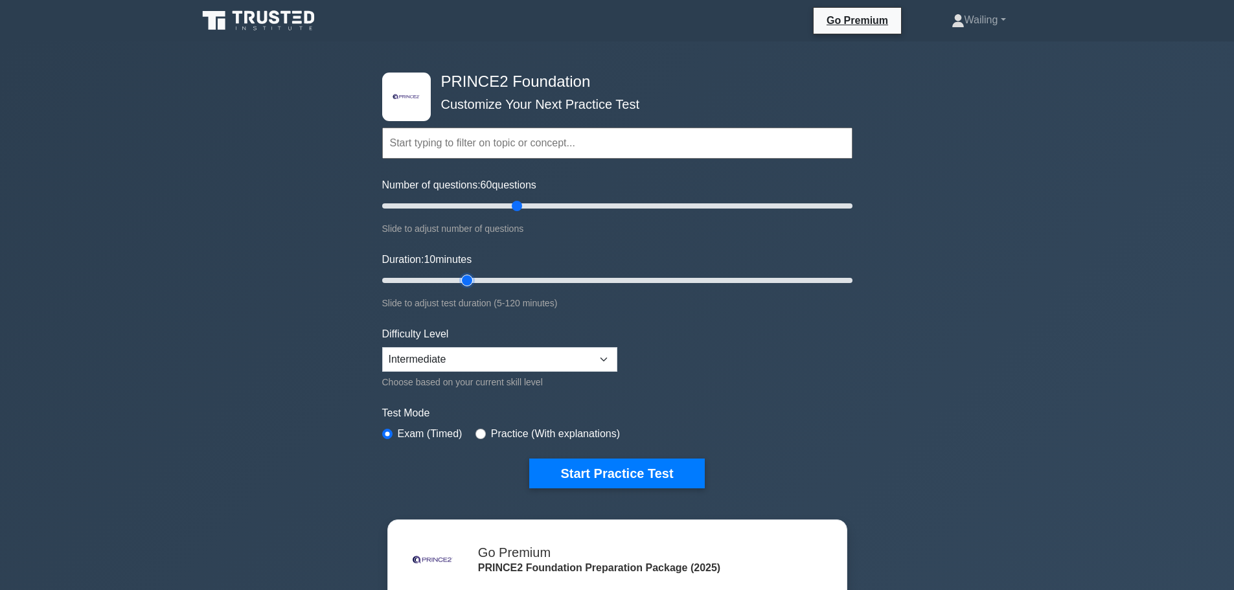
click at [475, 276] on input "Duration: 10 minutes" at bounding box center [617, 281] width 470 height 16
click at [505, 280] on input "Duration: 25 minutes" at bounding box center [617, 281] width 470 height 16
click at [526, 279] on input "Duration: 35 minutes" at bounding box center [617, 281] width 470 height 16
click at [553, 277] on input "Duration: 45 minutes" at bounding box center [617, 281] width 470 height 16
click at [568, 279] on input "Duration: 45 minutes" at bounding box center [617, 281] width 470 height 16
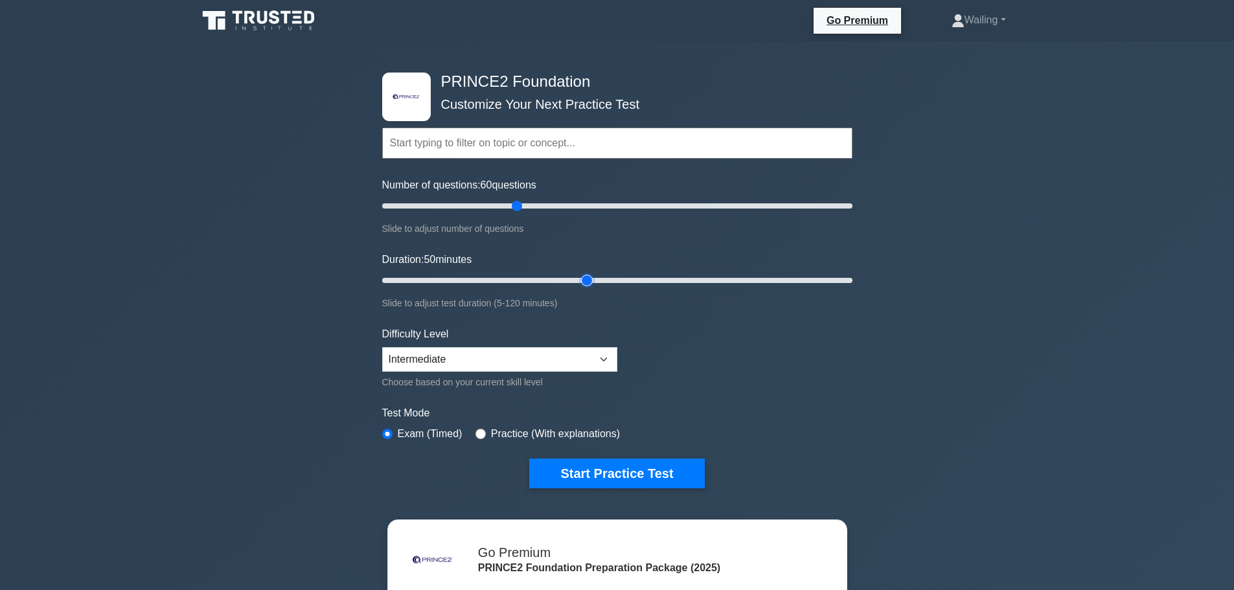
click at [577, 278] on input "Duration: 50 minutes" at bounding box center [617, 281] width 470 height 16
type input "60"
click at [598, 278] on input "Duration: 55 minutes" at bounding box center [617, 281] width 470 height 16
click at [607, 358] on select "Beginner Intermediate Expert" at bounding box center [499, 359] width 235 height 25
click at [382, 347] on select "Beginner Intermediate Expert" at bounding box center [499, 359] width 235 height 25
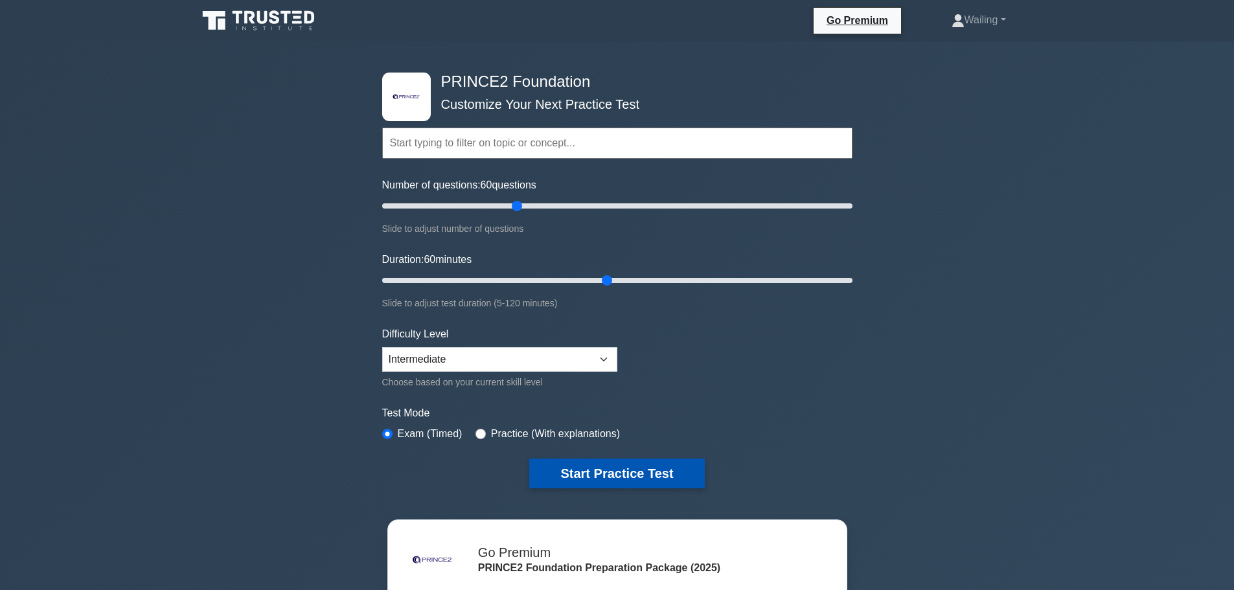
click at [615, 470] on button "Start Practice Test" at bounding box center [616, 474] width 175 height 30
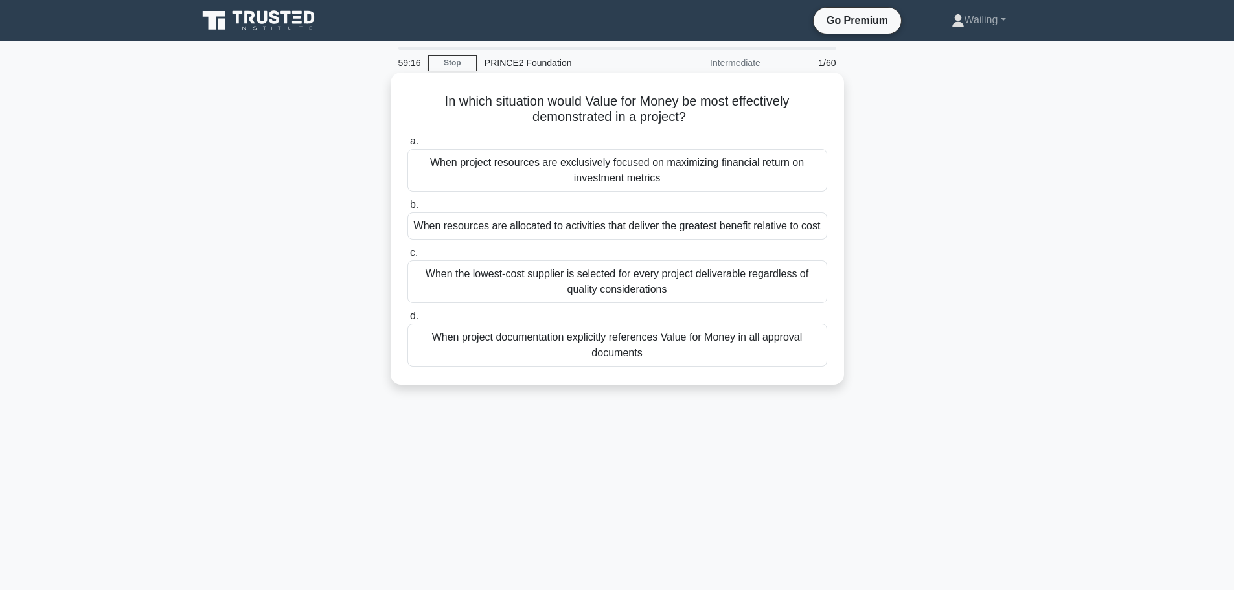
click at [628, 350] on div "When project documentation explicitly references Value for Money in all approva…" at bounding box center [617, 345] width 420 height 43
click at [407, 321] on input "d. When project documentation explicitly references Value for Money in all appr…" at bounding box center [407, 316] width 0 height 8
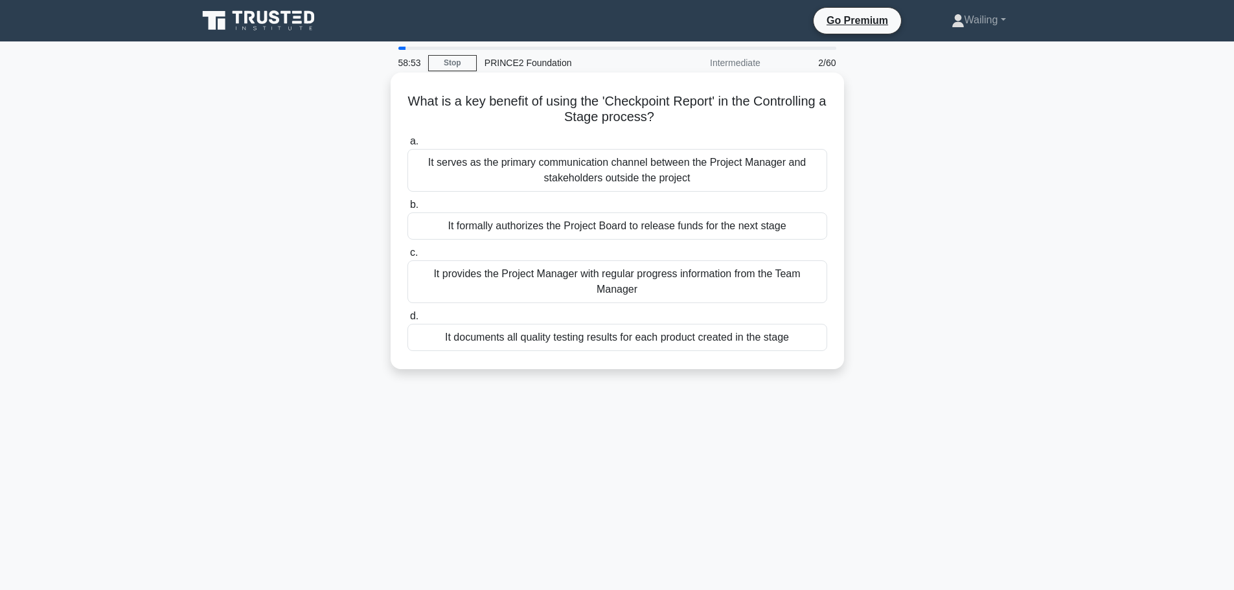
click at [566, 288] on div "It provides the Project Manager with regular progress information from the Team…" at bounding box center [617, 281] width 420 height 43
click at [407, 257] on input "c. It provides the Project Manager with regular progress information from the T…" at bounding box center [407, 253] width 0 height 8
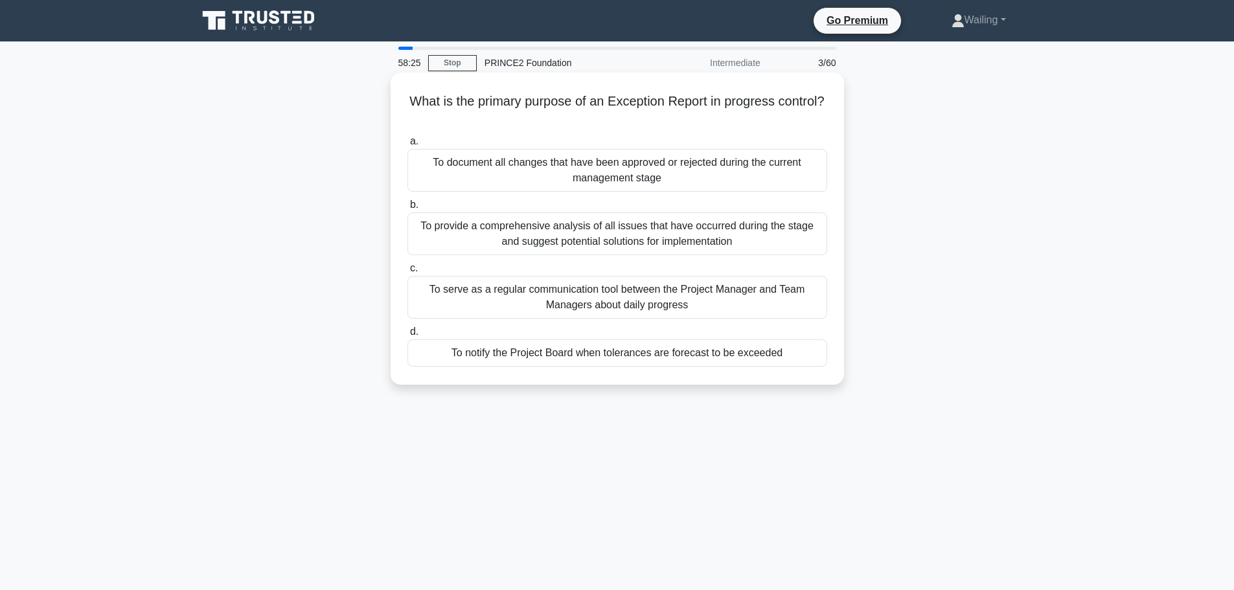
click at [661, 359] on div "To notify the Project Board when tolerances are forecast to be exceeded" at bounding box center [617, 352] width 420 height 27
click at [407, 336] on input "d. To notify the Project Board when tolerances are forecast to be exceeded" at bounding box center [407, 332] width 0 height 8
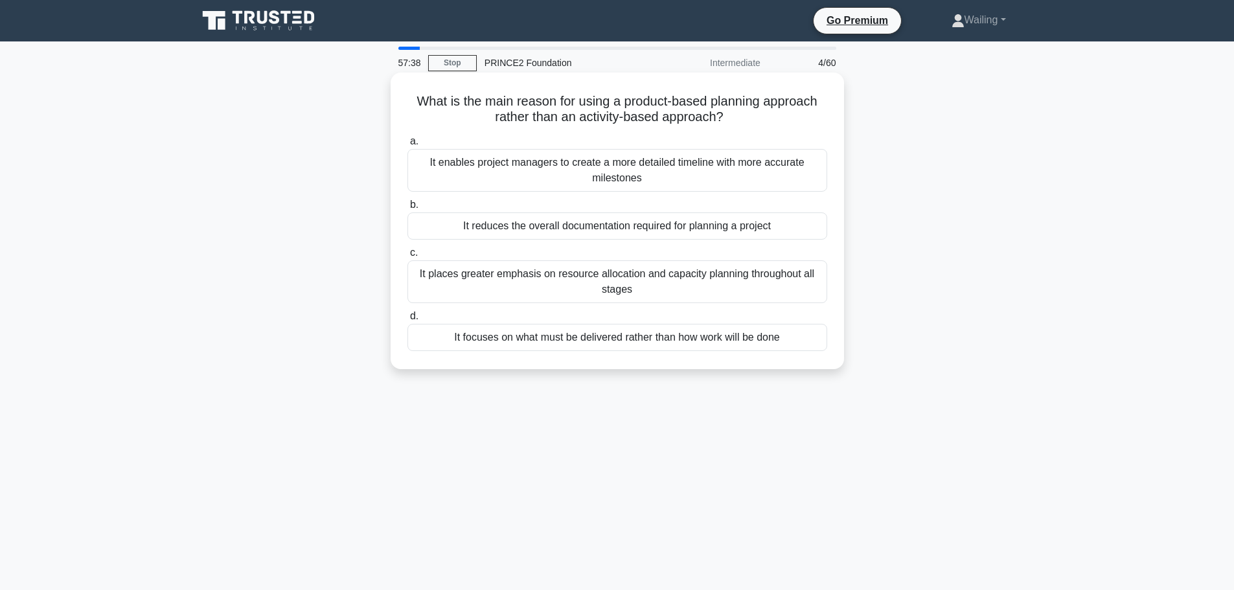
click at [661, 341] on div "It focuses on what must be delivered rather than how work will be done" at bounding box center [617, 337] width 420 height 27
click at [407, 321] on input "d. It focuses on what must be delivered rather than how work will be done" at bounding box center [407, 316] width 0 height 8
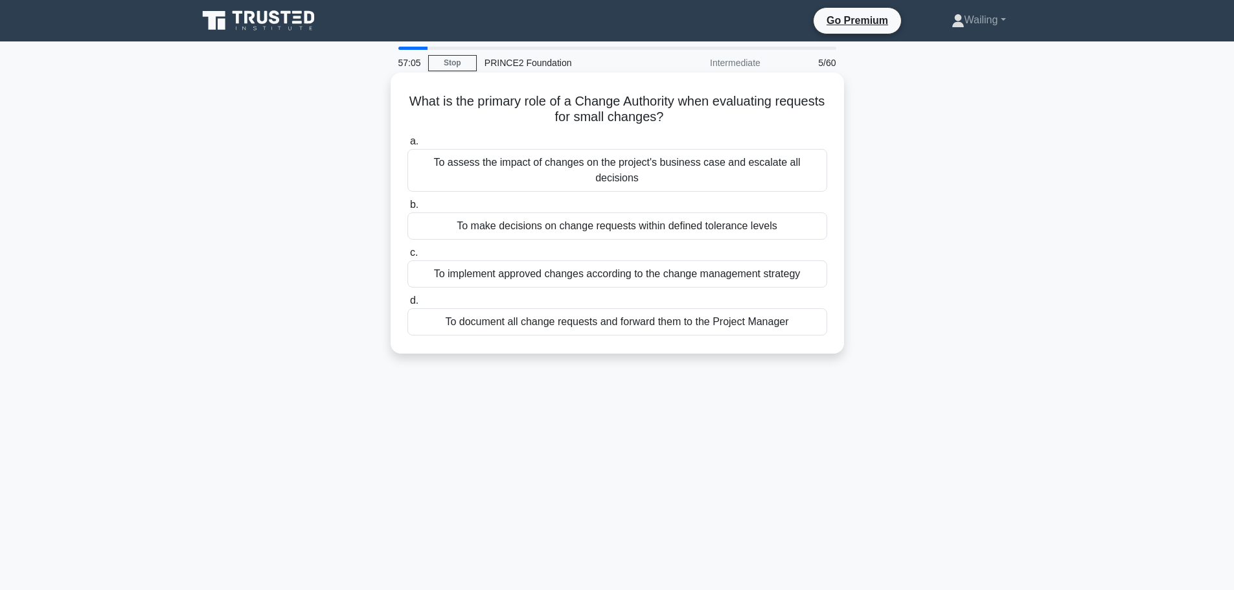
click at [624, 212] on div "To make decisions on change requests within defined tolerance levels" at bounding box center [617, 225] width 420 height 27
click at [407, 209] on input "b. To make decisions on change requests within defined tolerance levels" at bounding box center [407, 205] width 0 height 8
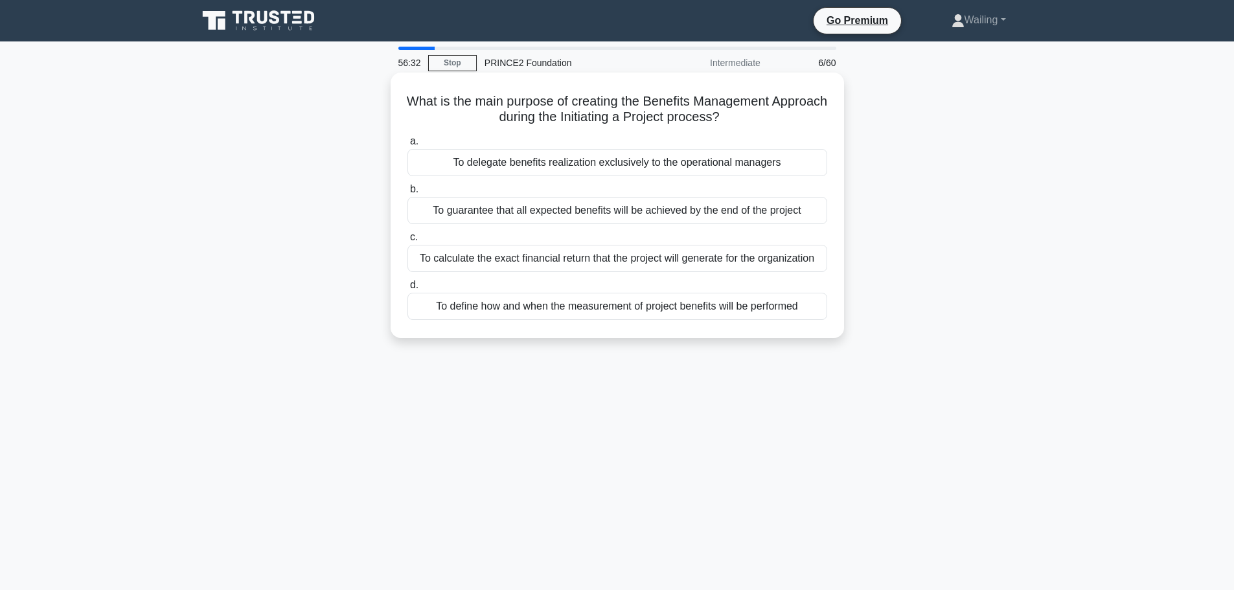
click at [632, 314] on div "To define how and when the measurement of project benefits will be performed" at bounding box center [617, 306] width 420 height 27
click at [407, 290] on input "d. To define how and when the measurement of project benefits will be performed" at bounding box center [407, 285] width 0 height 8
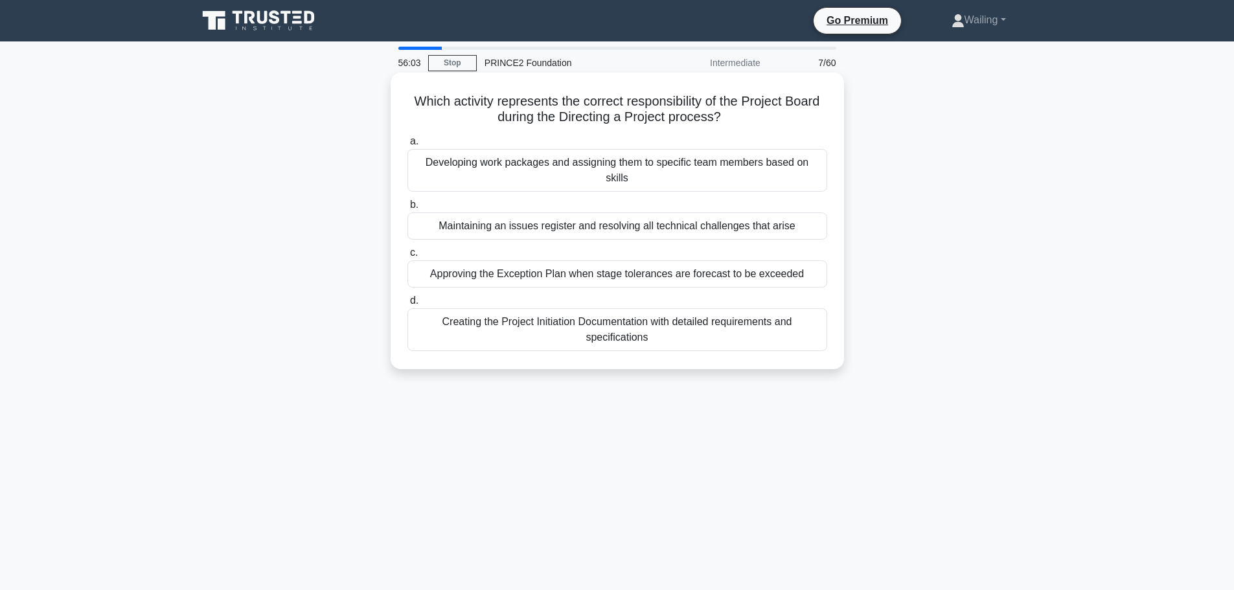
click at [640, 262] on div "Approving the Exception Plan when stage tolerances are forecast to be exceeded" at bounding box center [617, 273] width 420 height 27
click at [407, 257] on input "c. Approving the Exception Plan when stage tolerances are forecast to be exceed…" at bounding box center [407, 253] width 0 height 8
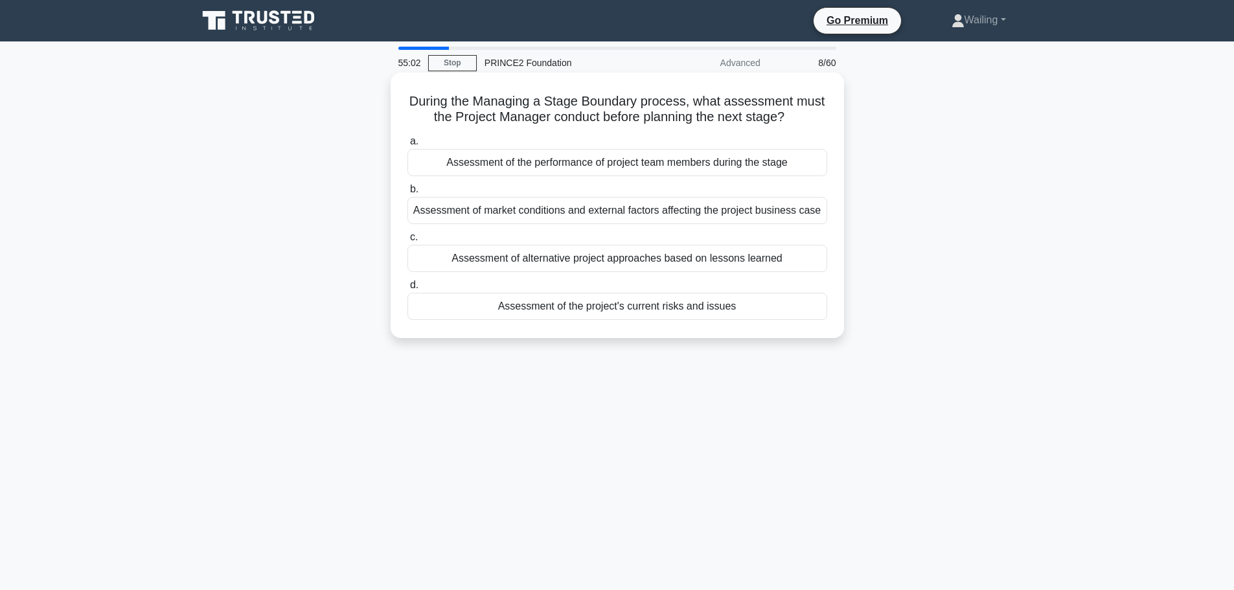
click at [597, 312] on div "Assessment of the project's current risks and issues" at bounding box center [617, 306] width 420 height 27
click at [407, 290] on input "d. Assessment of the project's current risks and issues" at bounding box center [407, 285] width 0 height 8
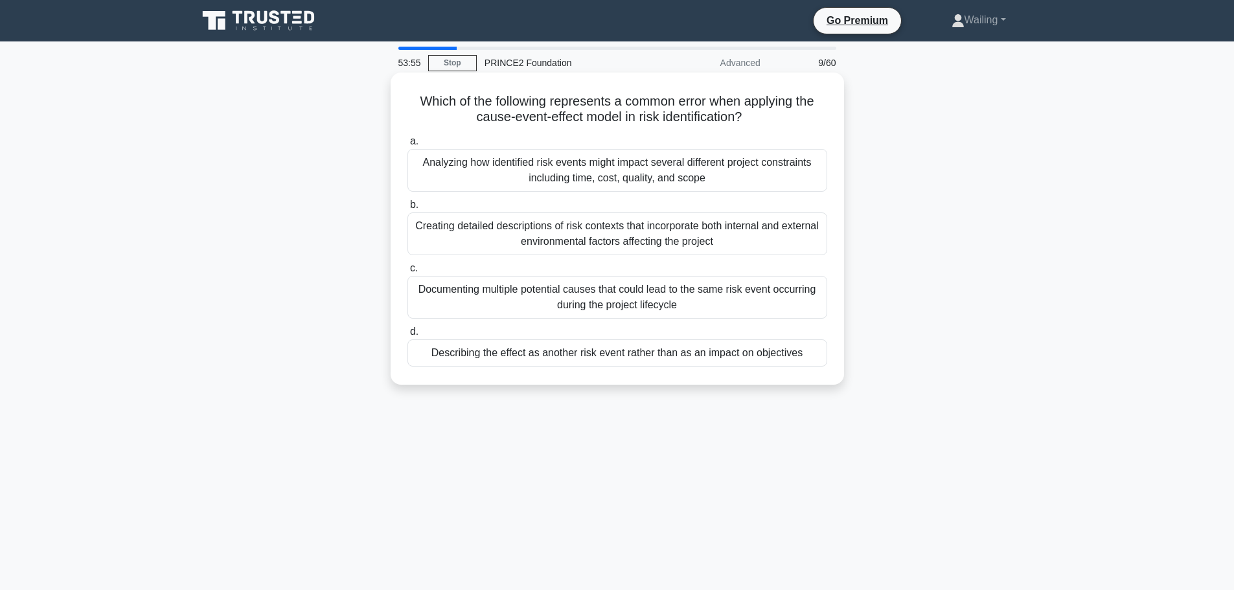
click at [645, 359] on div "Describing the effect as another risk event rather than as an impact on objecti…" at bounding box center [617, 352] width 420 height 27
click at [407, 336] on input "d. Describing the effect as another risk event rather than as an impact on obje…" at bounding box center [407, 332] width 0 height 8
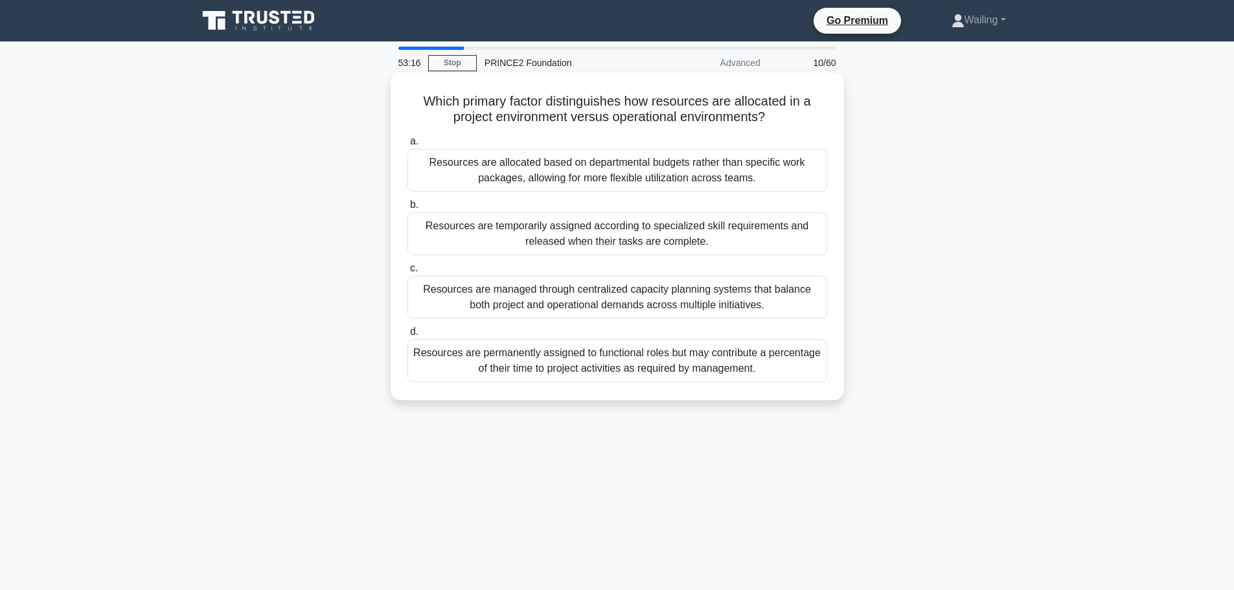
click at [603, 238] on div "Resources are temporarily assigned according to specialized skill requirements …" at bounding box center [617, 233] width 420 height 43
click at [407, 209] on input "b. Resources are temporarily assigned according to specialized skill requiremen…" at bounding box center [407, 205] width 0 height 8
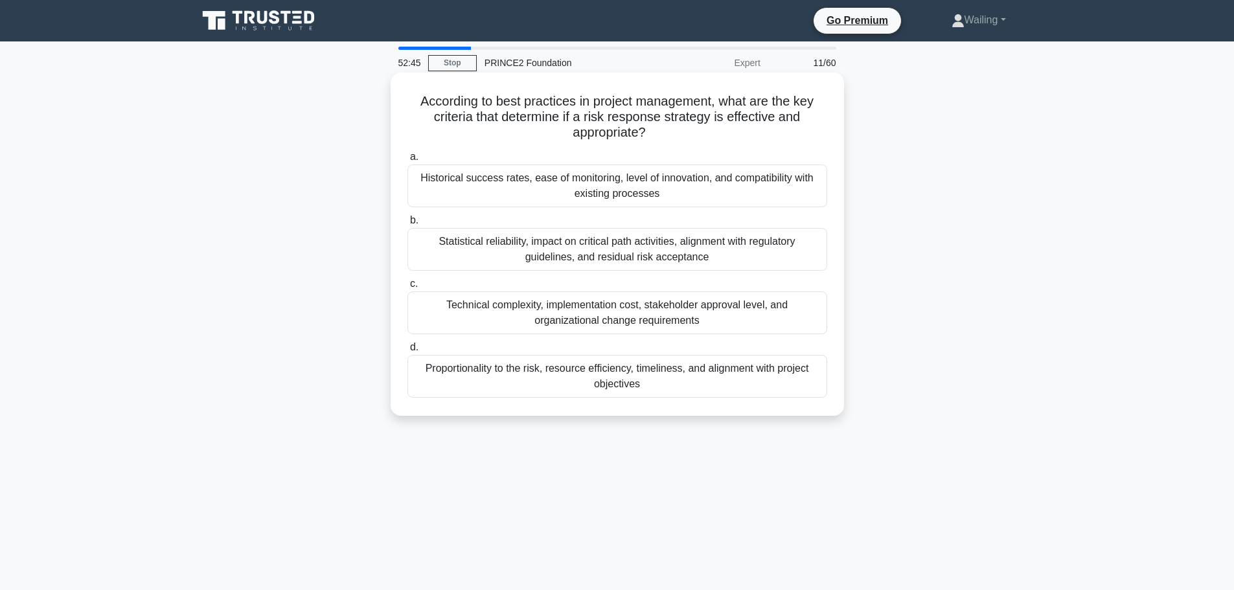
click at [525, 189] on div "Historical success rates, ease of monitoring, level of innovation, and compatib…" at bounding box center [617, 186] width 420 height 43
click at [407, 161] on input "a. Historical success rates, ease of monitoring, level of innovation, and compa…" at bounding box center [407, 157] width 0 height 8
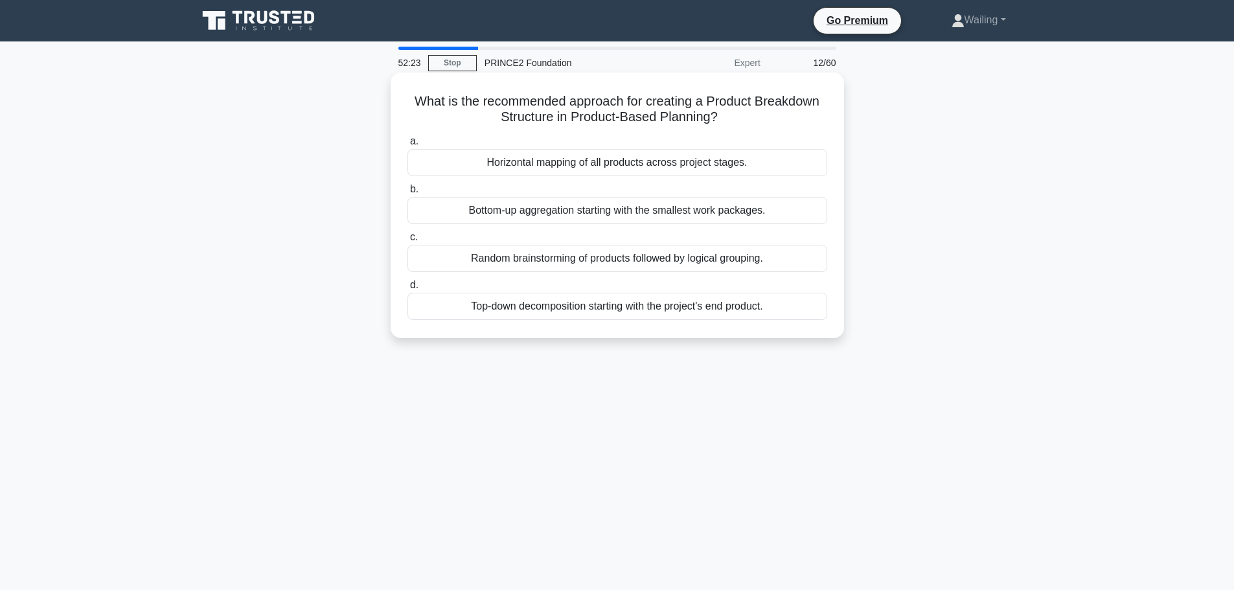
click at [721, 308] on div "Top-down decomposition starting with the project's end product." at bounding box center [617, 306] width 420 height 27
click at [407, 290] on input "d. Top-down decomposition starting with the project's end product." at bounding box center [407, 285] width 0 height 8
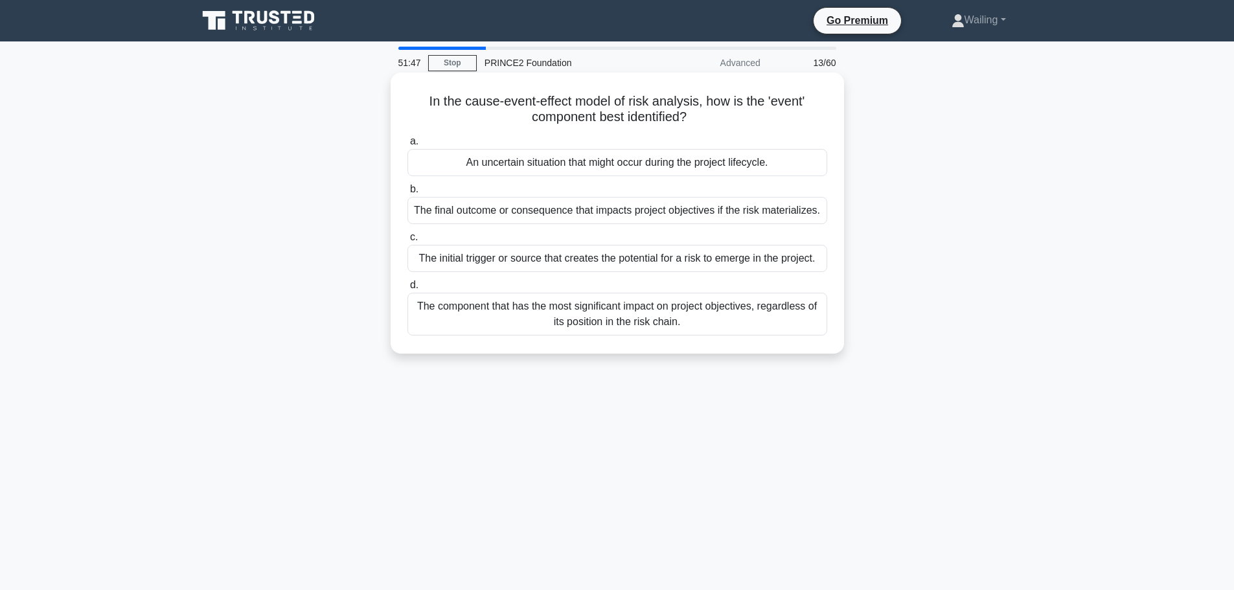
click at [667, 161] on div "An uncertain situation that might occur during the project lifecycle." at bounding box center [617, 162] width 420 height 27
click at [407, 146] on input "a. An uncertain situation that might occur during the project lifecycle." at bounding box center [407, 141] width 0 height 8
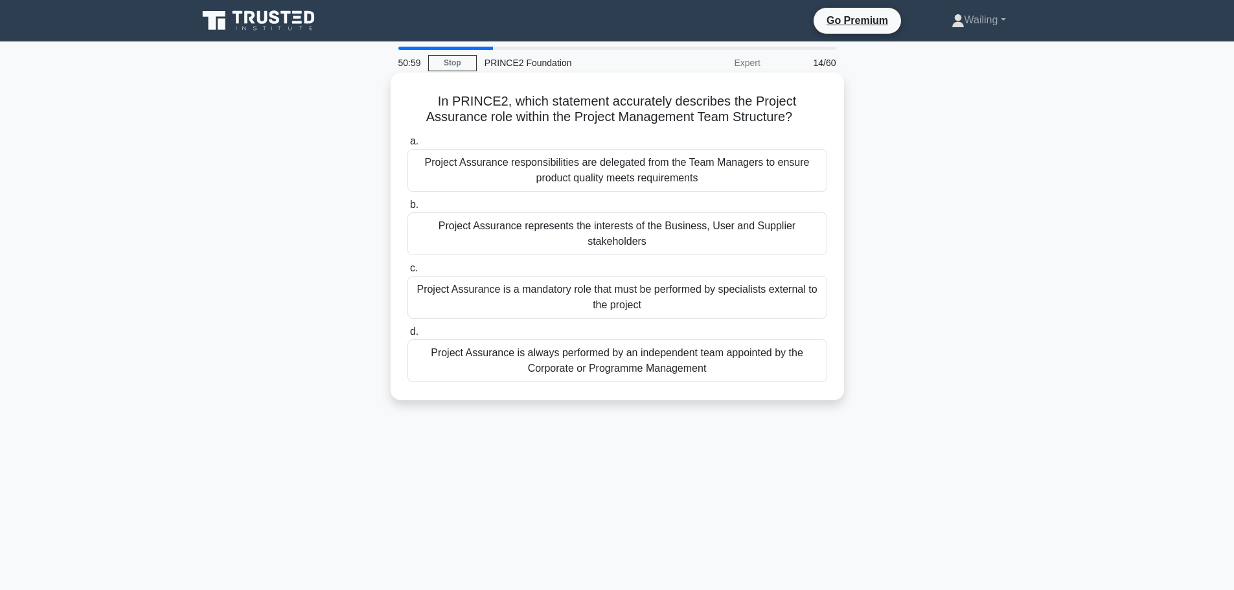
click at [616, 228] on div "Project Assurance represents the interests of the Business, User and Supplier s…" at bounding box center [617, 233] width 420 height 43
click at [407, 209] on input "b. Project Assurance represents the interests of the Business, User and Supplie…" at bounding box center [407, 205] width 0 height 8
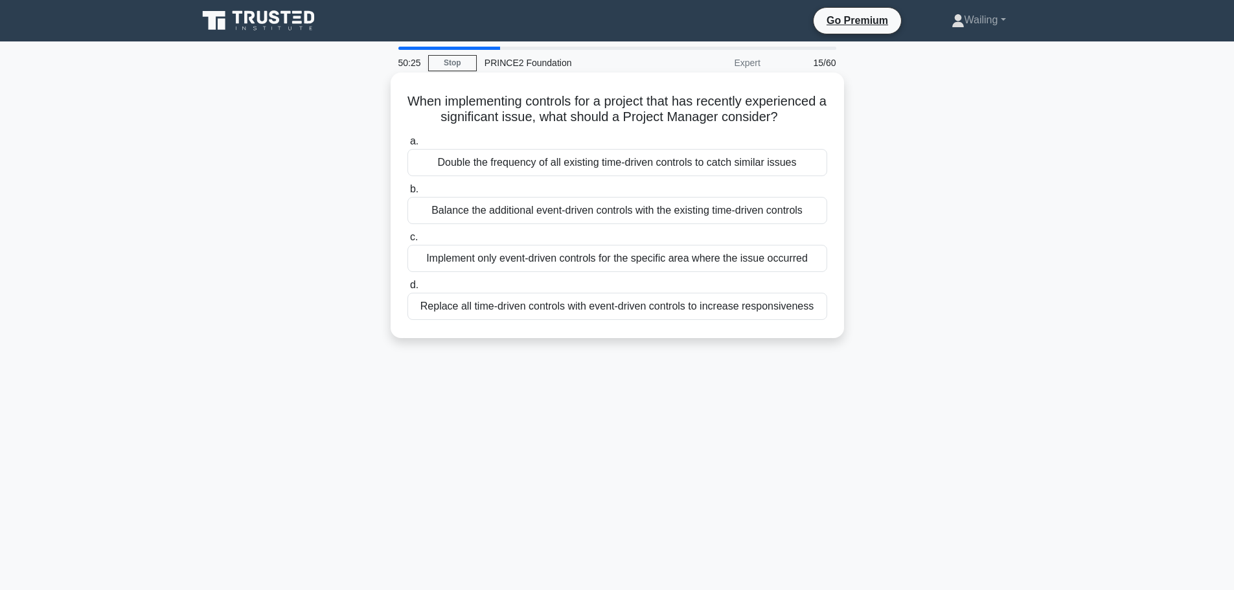
click at [667, 223] on div "Balance the additional event-driven controls with the existing time-driven cont…" at bounding box center [617, 210] width 420 height 27
click at [407, 194] on input "b. Balance the additional event-driven controls with the existing time-driven c…" at bounding box center [407, 189] width 0 height 8
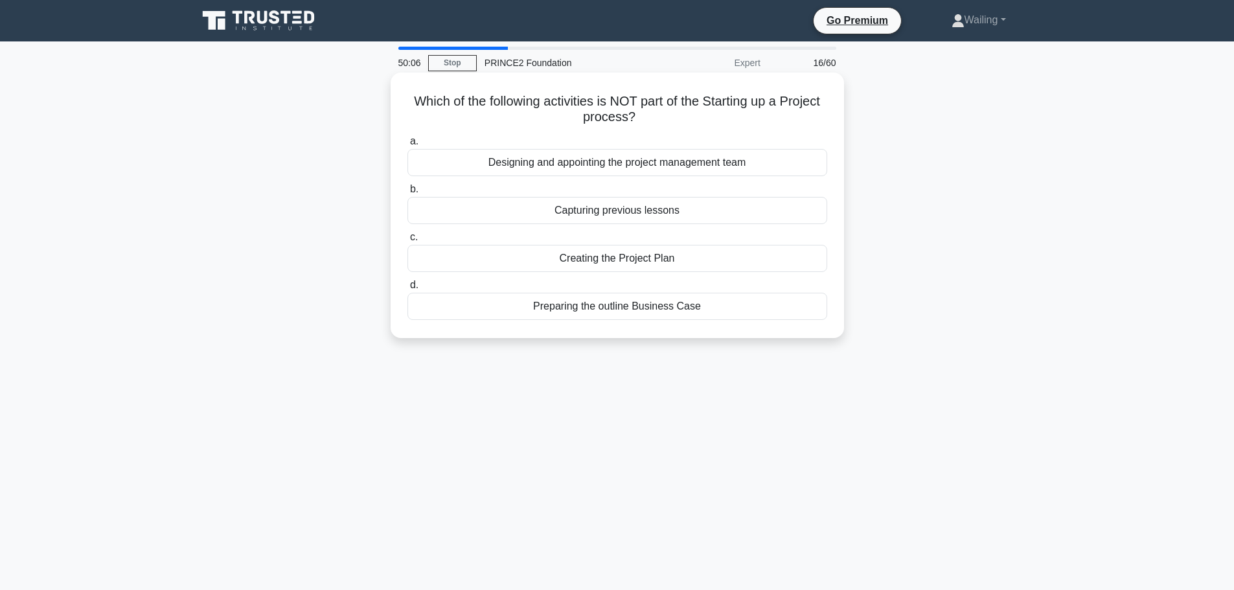
click at [692, 158] on div "Designing and appointing the project management team" at bounding box center [617, 162] width 420 height 27
click at [407, 146] on input "a. Designing and appointing the project management team" at bounding box center [407, 141] width 0 height 8
click at [592, 257] on div "The Project Initiation Documentation review results" at bounding box center [617, 258] width 420 height 27
click at [407, 242] on input "c. The Project Initiation Documentation review results" at bounding box center [407, 237] width 0 height 8
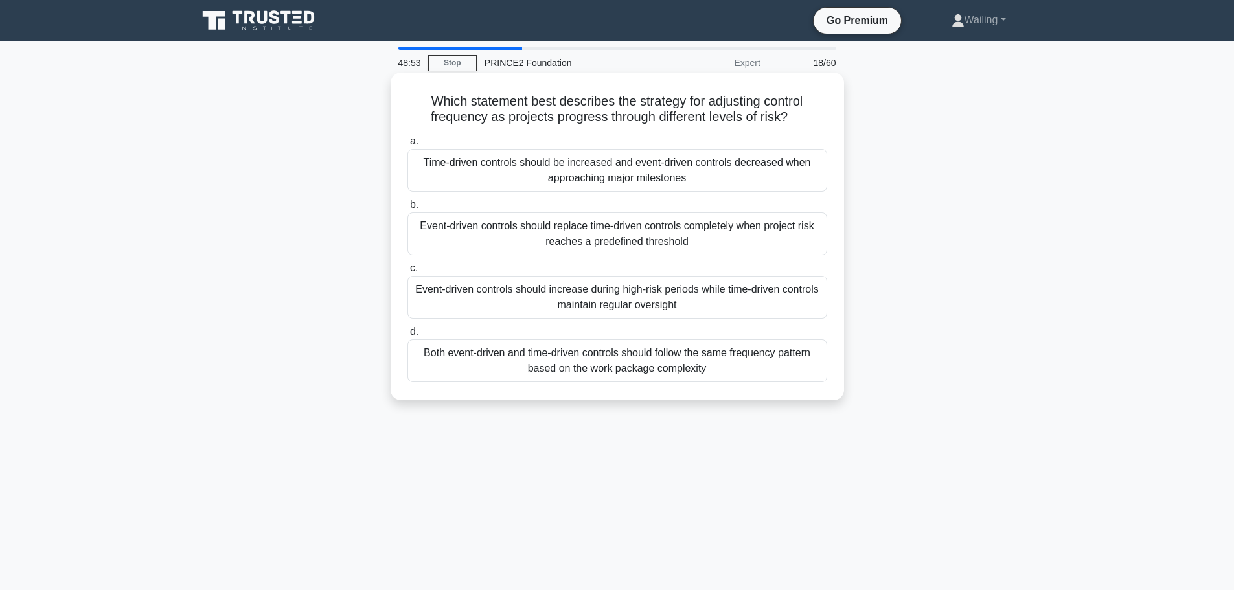
click at [613, 296] on div "Event-driven controls should increase during high-risk periods while time-drive…" at bounding box center [617, 297] width 420 height 43
click at [407, 273] on input "c. Event-driven controls should increase during high-risk periods while time-dr…" at bounding box center [407, 268] width 0 height 8
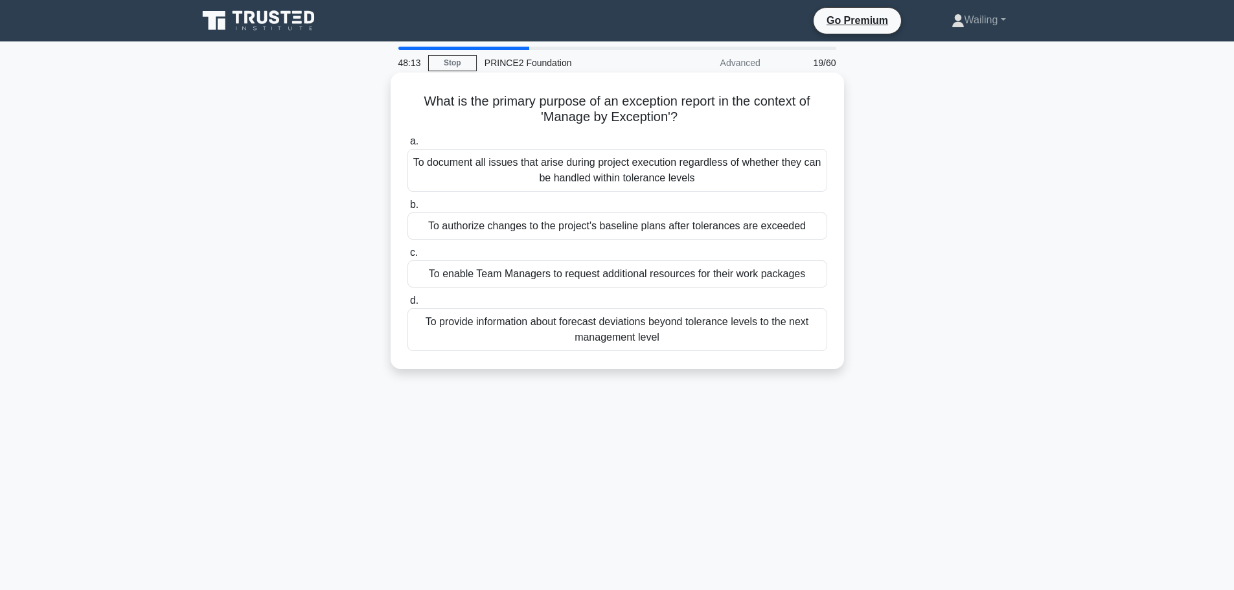
click at [657, 341] on div "To provide information about forecast deviations beyond tolerance levels to the…" at bounding box center [617, 329] width 420 height 43
click at [407, 305] on input "d. To provide information about forecast deviations beyond tolerance levels to …" at bounding box center [407, 301] width 0 height 8
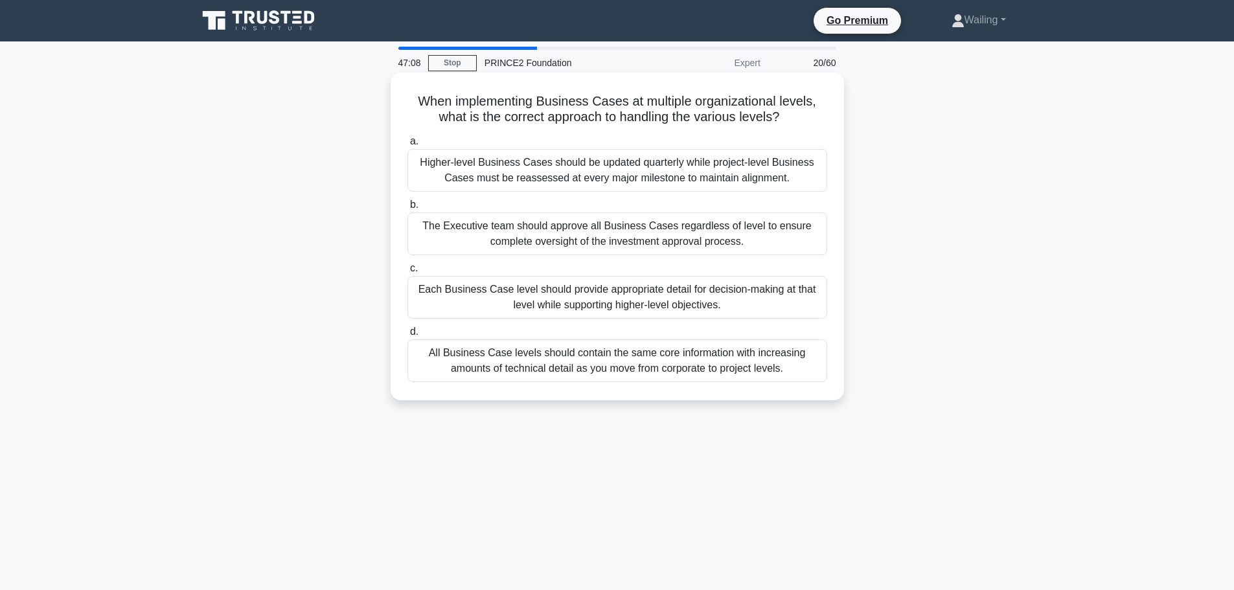
click at [661, 305] on div "Each Business Case level should provide appropriate detail for decision-making …" at bounding box center [617, 297] width 420 height 43
click at [407, 273] on input "c. Each Business Case level should provide appropriate detail for decision-maki…" at bounding box center [407, 268] width 0 height 8
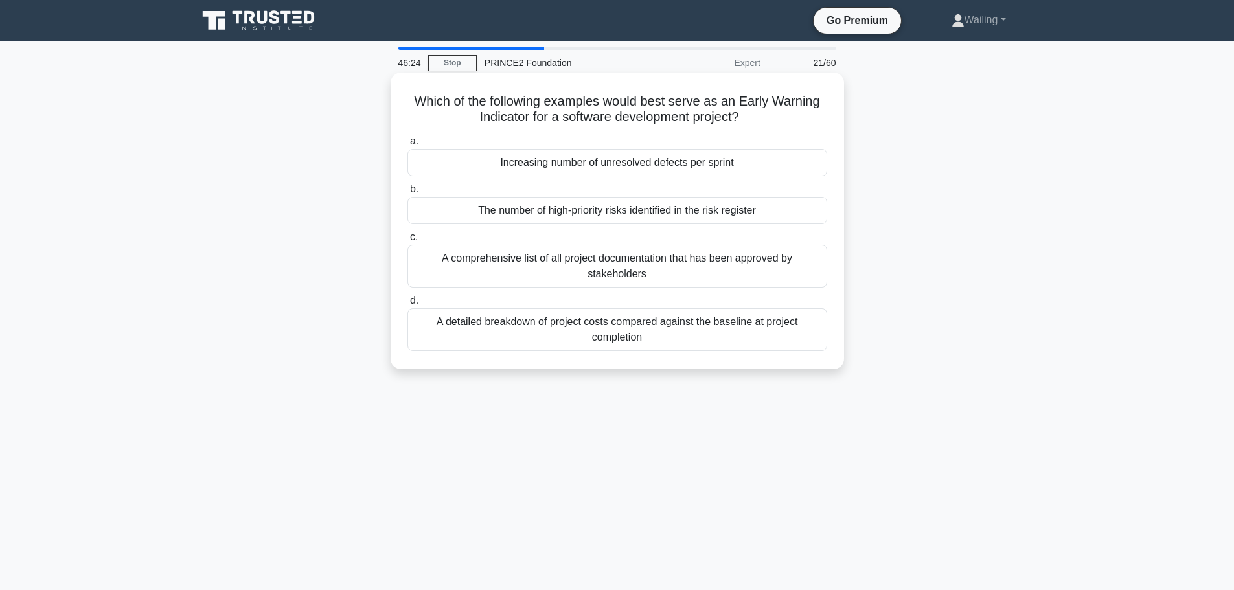
click at [594, 161] on div "Increasing number of unresolved defects per sprint" at bounding box center [617, 162] width 420 height 27
click at [407, 146] on input "a. Increasing number of unresolved defects per sprint" at bounding box center [407, 141] width 0 height 8
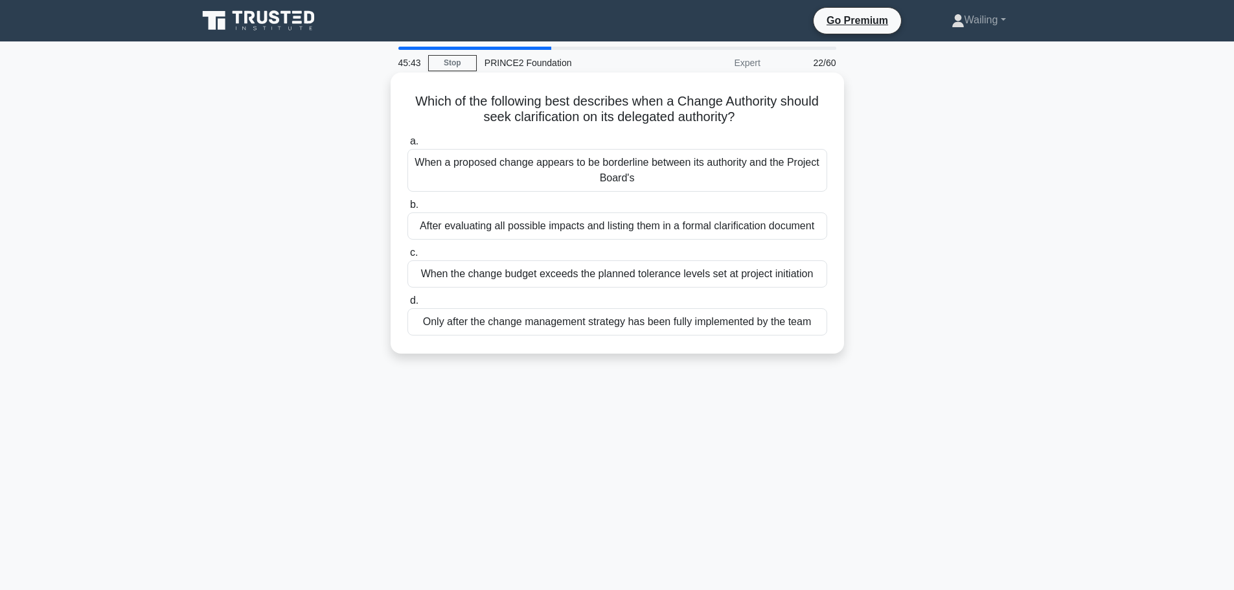
click at [569, 168] on div "When a proposed change appears to be borderline between its authority and the P…" at bounding box center [617, 170] width 420 height 43
click at [407, 146] on input "a. When a proposed change appears to be borderline between its authority and th…" at bounding box center [407, 141] width 0 height 8
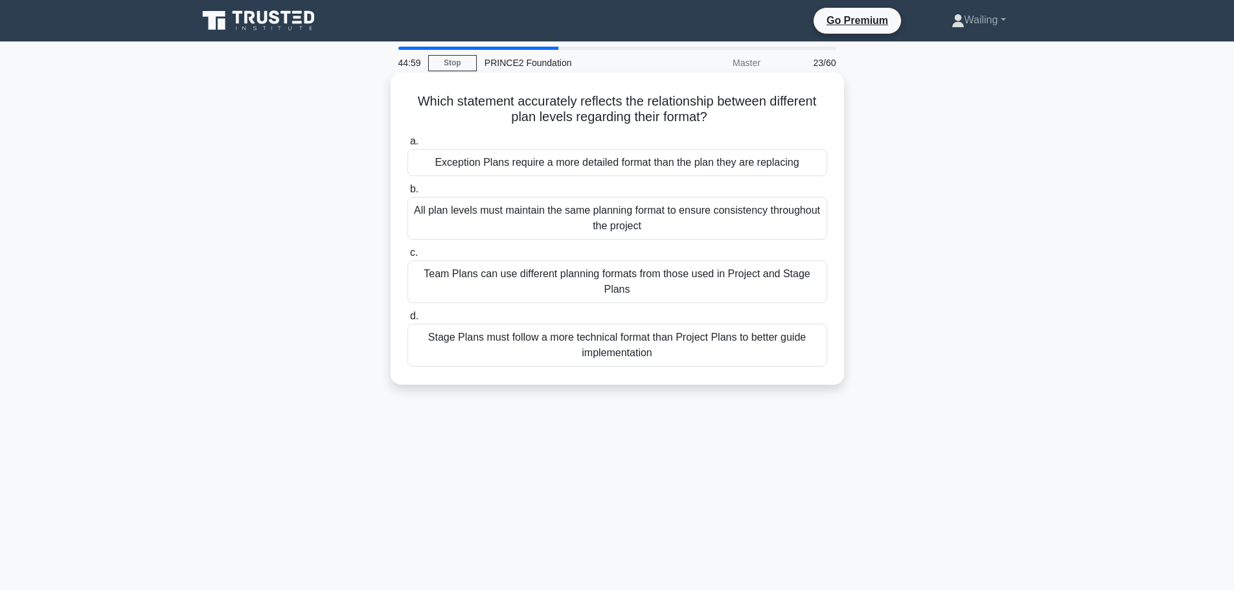
click at [589, 161] on div "Exception Plans require a more detailed format than the plan they are replacing" at bounding box center [617, 162] width 420 height 27
click at [407, 146] on input "a. Exception Plans require a more detailed format than the plan they are replac…" at bounding box center [407, 141] width 0 height 8
click at [580, 218] on div "When all project risks have similar characteristics and can be treated with the…" at bounding box center [617, 218] width 420 height 43
click at [407, 194] on input "b. When all project risks have similar characteristics and can be treated with …" at bounding box center [407, 189] width 0 height 8
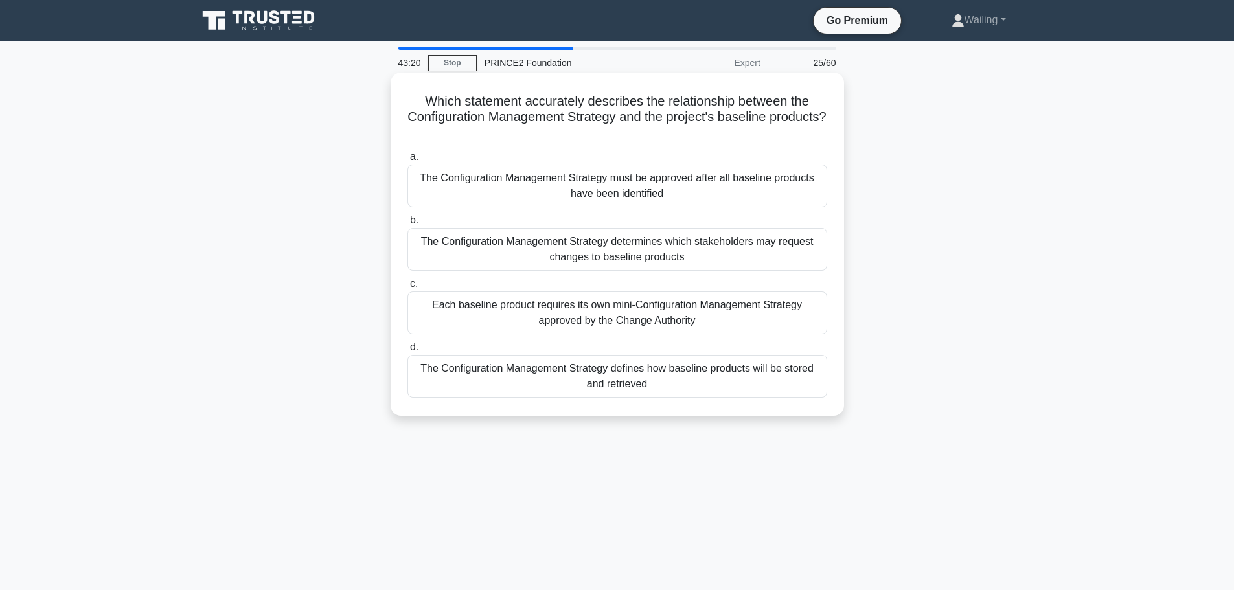
click at [626, 236] on div "The Configuration Management Strategy determines which stakeholders may request…" at bounding box center [617, 249] width 420 height 43
click at [407, 225] on input "b. The Configuration Management Strategy determines which stakeholders may requ…" at bounding box center [407, 220] width 0 height 8
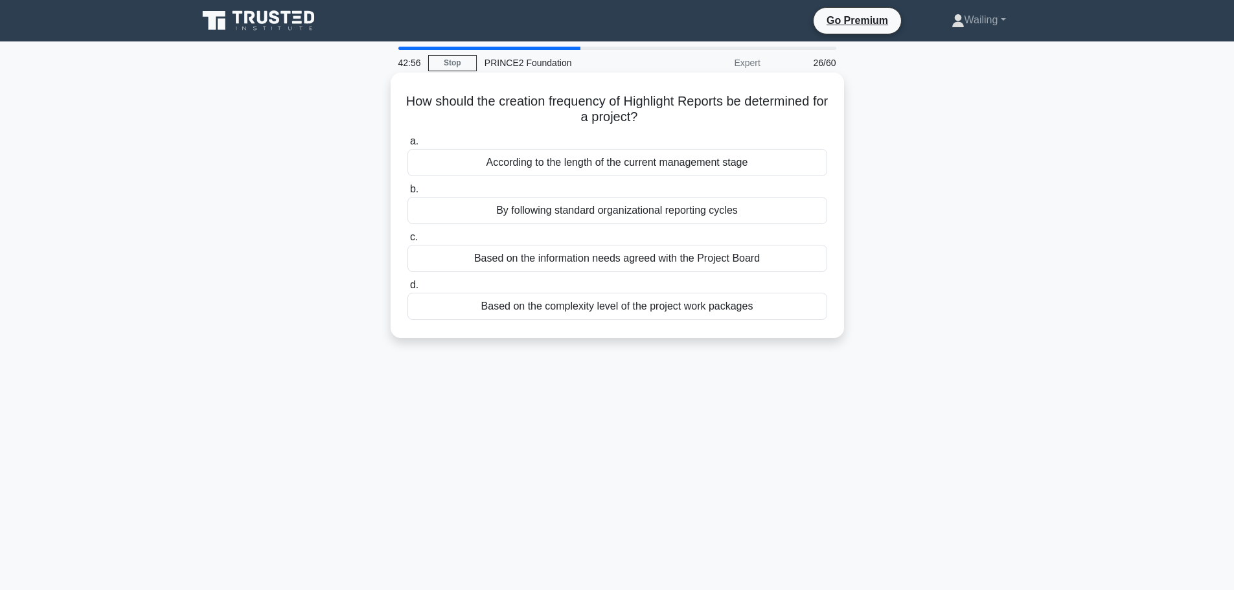
click at [568, 260] on div "Based on the information needs agreed with the Project Board" at bounding box center [617, 258] width 420 height 27
click at [407, 242] on input "c. Based on the information needs agreed with the Project Board" at bounding box center [407, 237] width 0 height 8
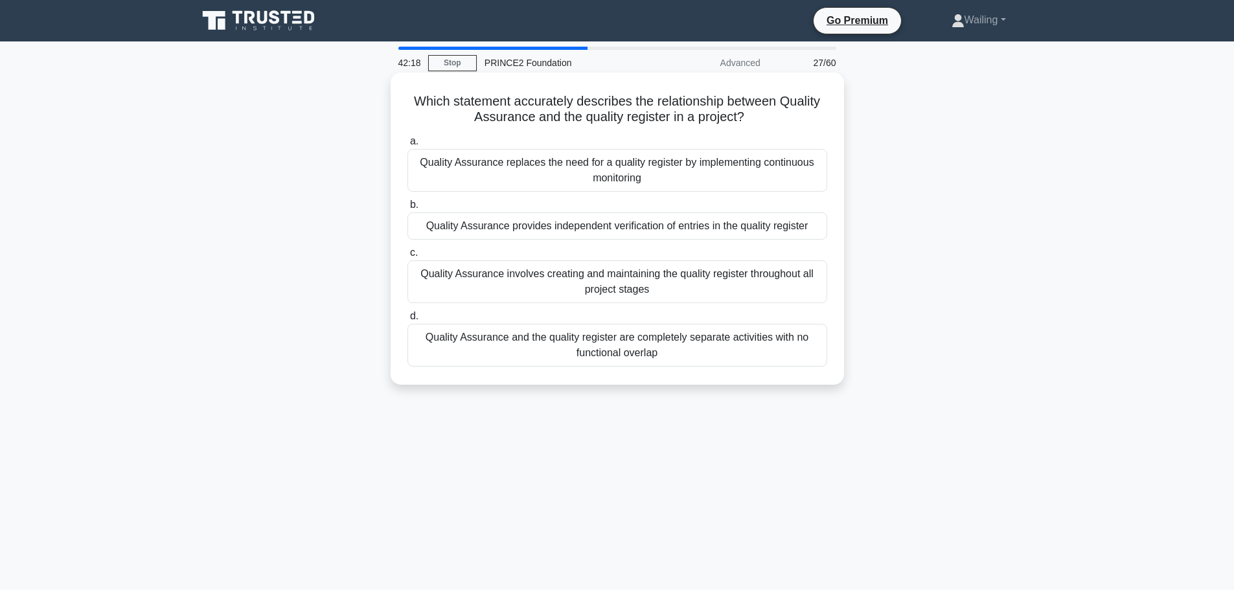
click at [588, 282] on div "Quality Assurance involves creating and maintaining the quality register throug…" at bounding box center [617, 281] width 420 height 43
click at [407, 257] on input "c. Quality Assurance involves creating and maintaining the quality register thr…" at bounding box center [407, 253] width 0 height 8
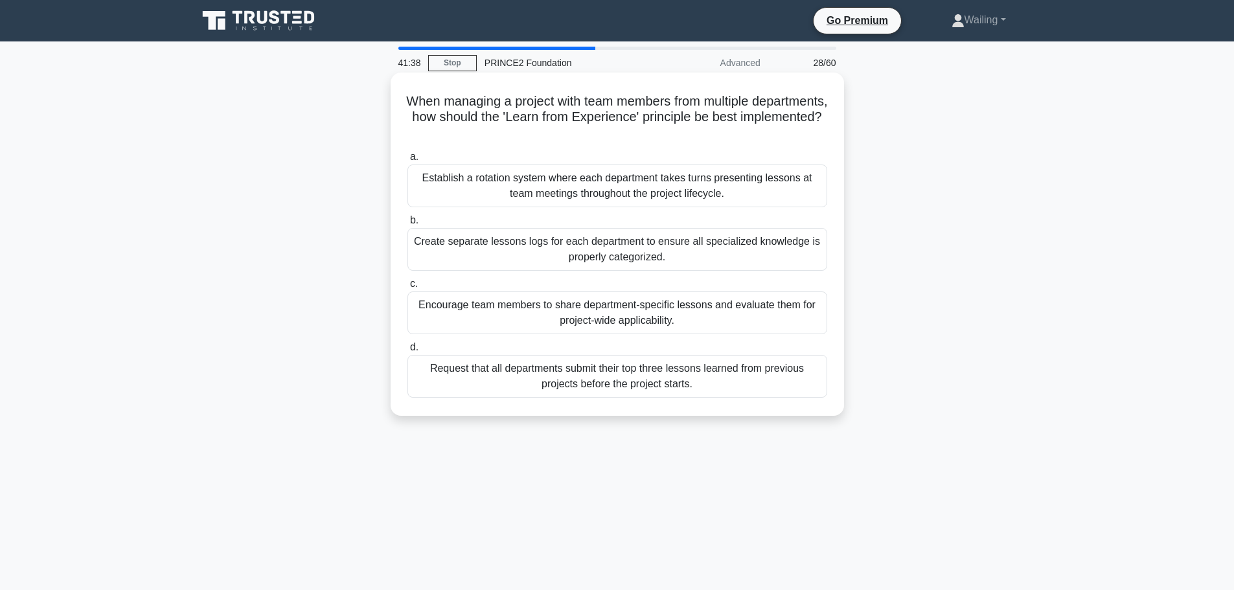
click at [586, 318] on div "Encourage team members to share department-specific lessons and evaluate them f…" at bounding box center [617, 313] width 420 height 43
click at [407, 288] on input "c. Encourage team members to share department-specific lessons and evaluate the…" at bounding box center [407, 284] width 0 height 8
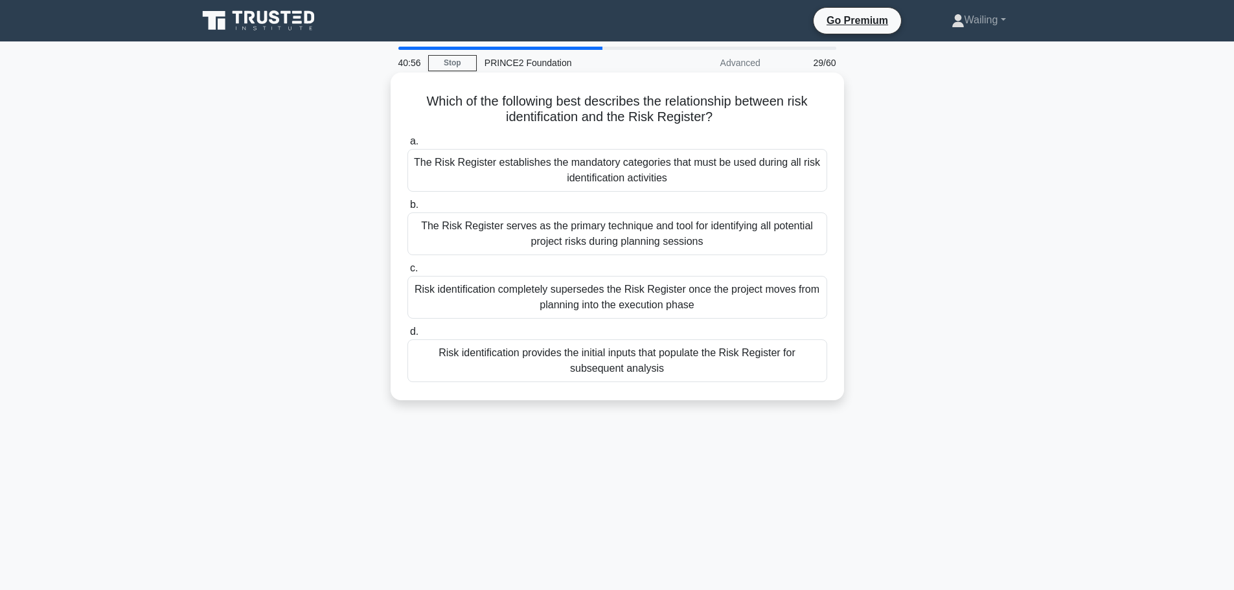
click at [581, 227] on div "The Risk Register serves as the primary technique and tool for identifying all …" at bounding box center [617, 233] width 420 height 43
click at [407, 209] on input "b. The Risk Register serves as the primary technique and tool for identifying a…" at bounding box center [407, 205] width 0 height 8
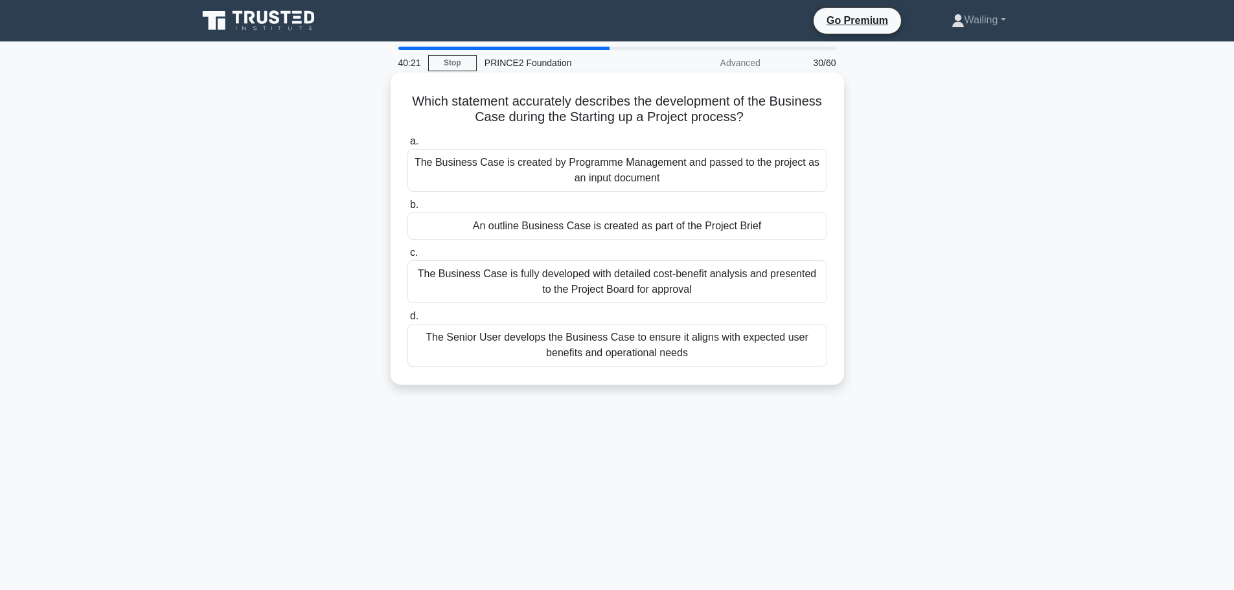
click at [588, 224] on div "An outline Business Case is created as part of the Project Brief" at bounding box center [617, 225] width 420 height 27
click at [407, 209] on input "b. An outline Business Case is created as part of the Project Brief" at bounding box center [407, 205] width 0 height 8
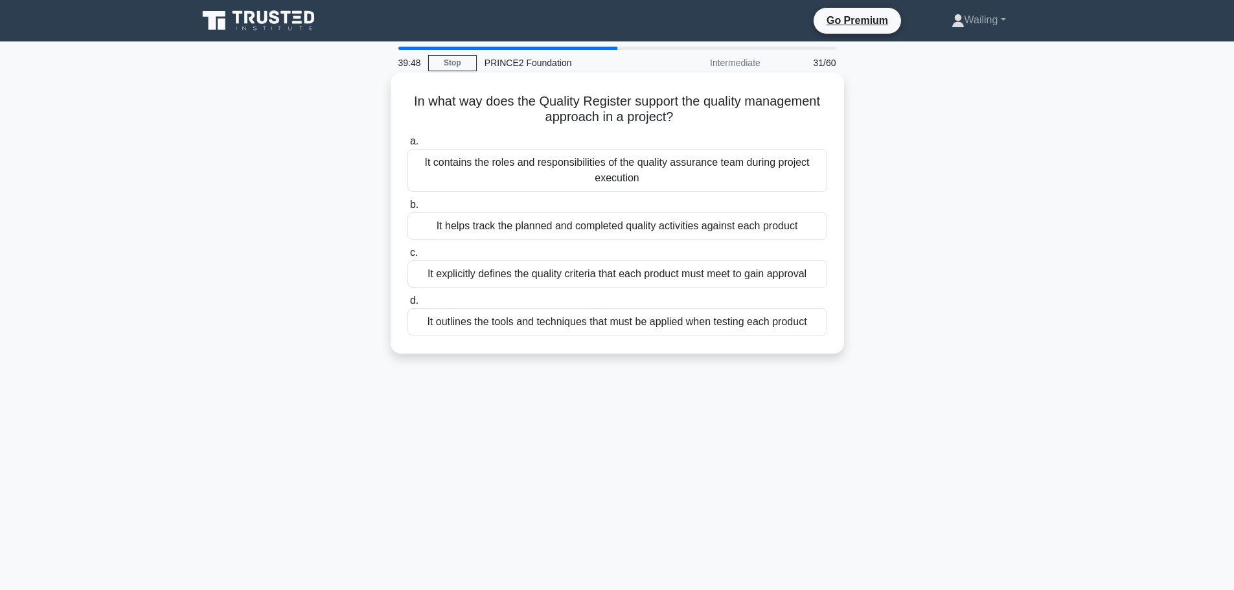
click at [721, 226] on div "It helps track the planned and completed quality activities against each product" at bounding box center [617, 225] width 420 height 27
click at [407, 209] on input "b. It helps track the planned and completed quality activities against each pro…" at bounding box center [407, 205] width 0 height 8
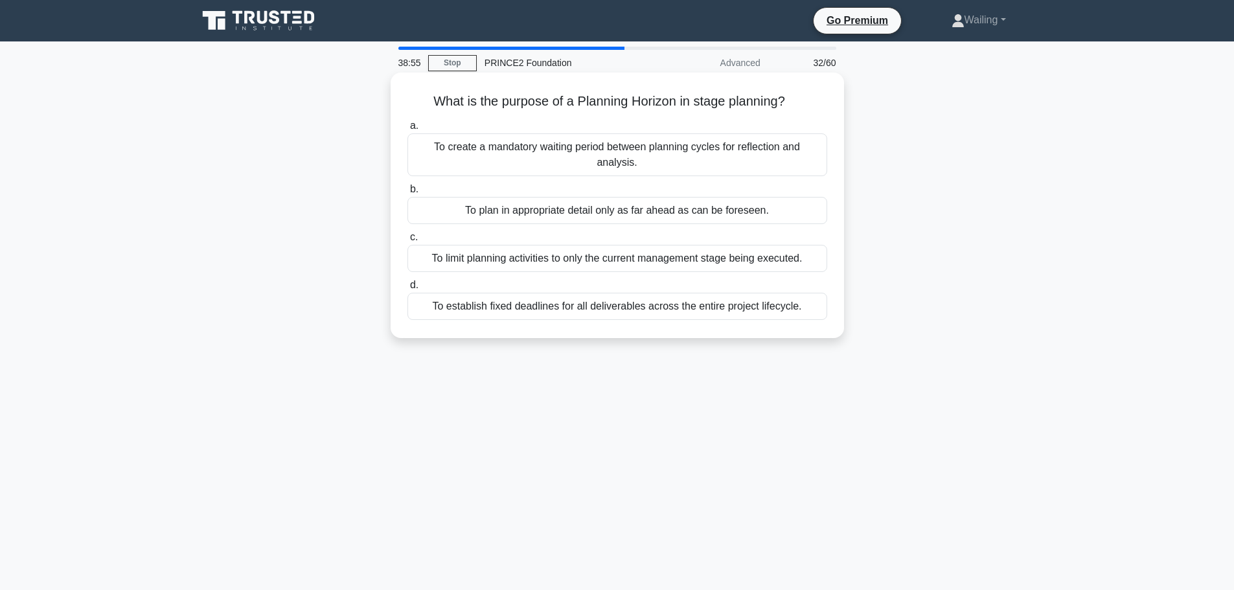
click at [667, 245] on div "To limit planning activities to only the current management stage being execute…" at bounding box center [617, 258] width 420 height 27
click at [407, 240] on input "c. To limit planning activities to only the current management stage being exec…" at bounding box center [407, 237] width 0 height 8
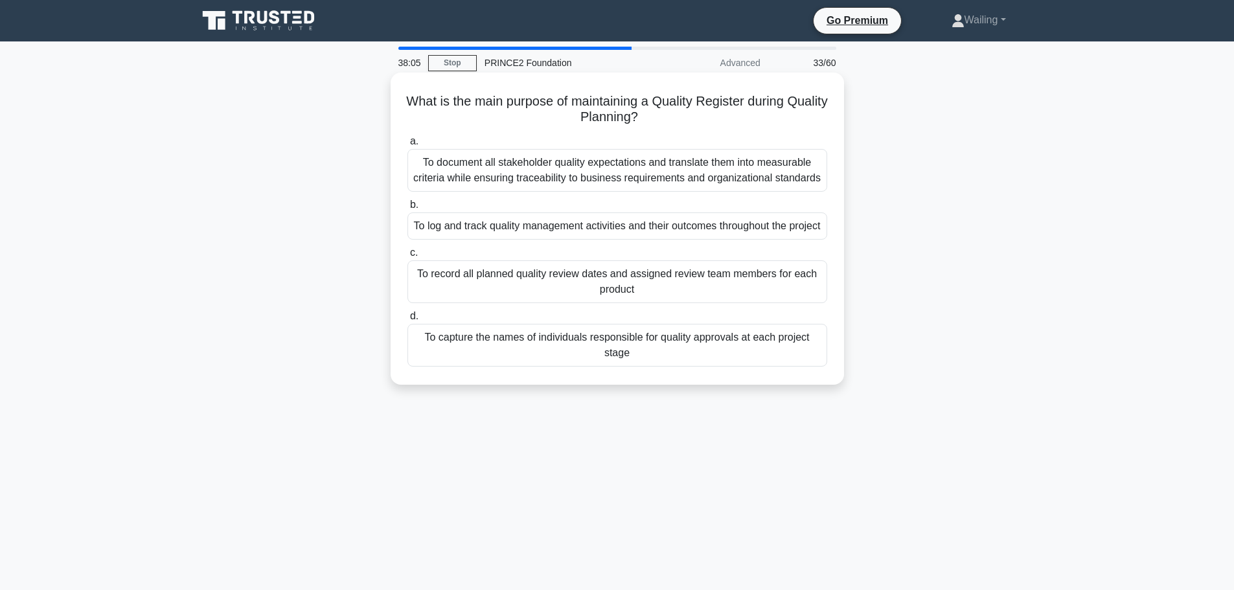
click at [604, 293] on div "To record all planned quality review dates and assigned review team members for…" at bounding box center [617, 281] width 420 height 43
click at [407, 257] on input "c. To record all planned quality review dates and assigned review team members …" at bounding box center [407, 253] width 0 height 8
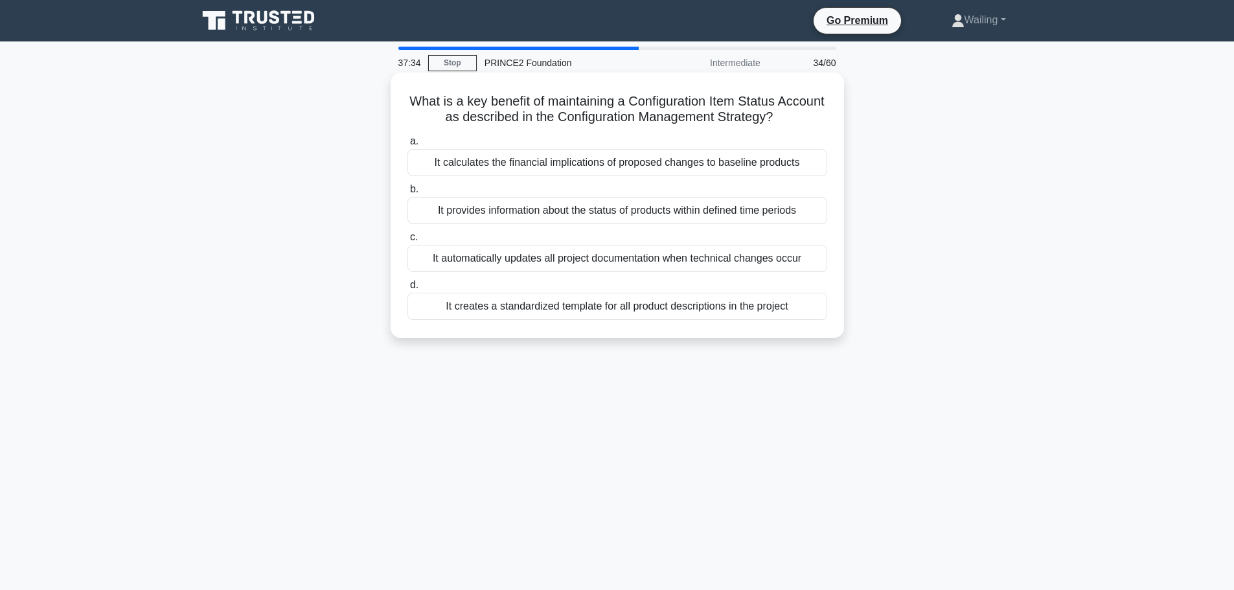
click at [597, 209] on div "It provides information about the status of products within defined time periods" at bounding box center [617, 210] width 420 height 27
click at [407, 194] on input "b. It provides information about the status of products within defined time per…" at bounding box center [407, 189] width 0 height 8
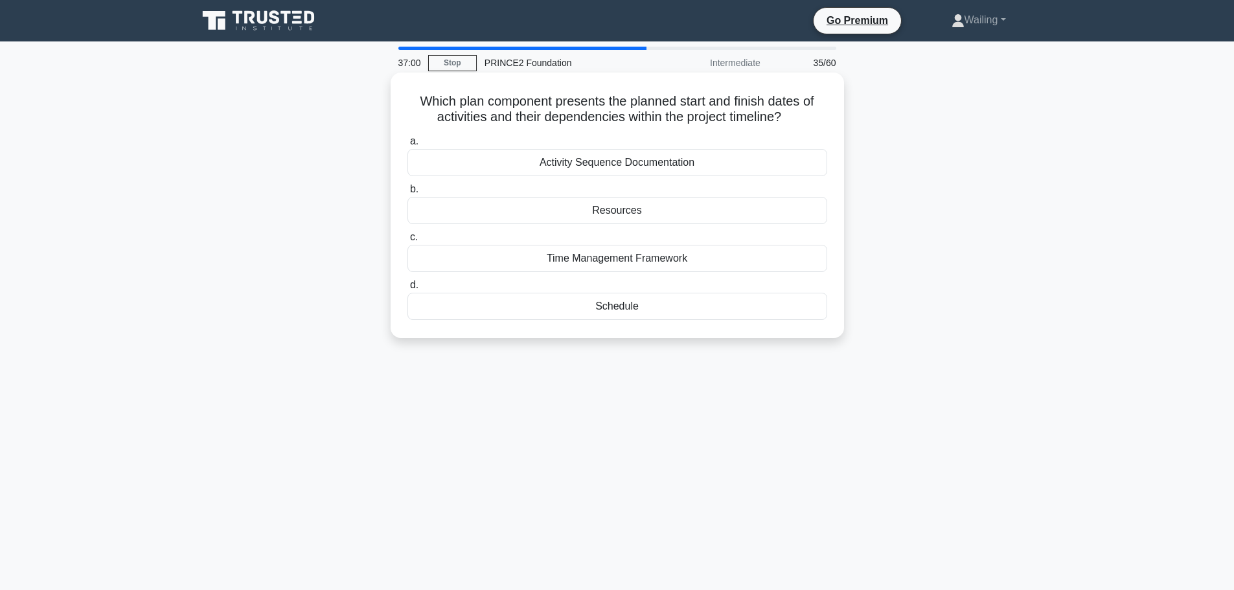
click at [604, 163] on div "Activity Sequence Documentation" at bounding box center [617, 162] width 420 height 27
click at [407, 146] on input "a. Activity Sequence Documentation" at bounding box center [407, 141] width 0 height 8
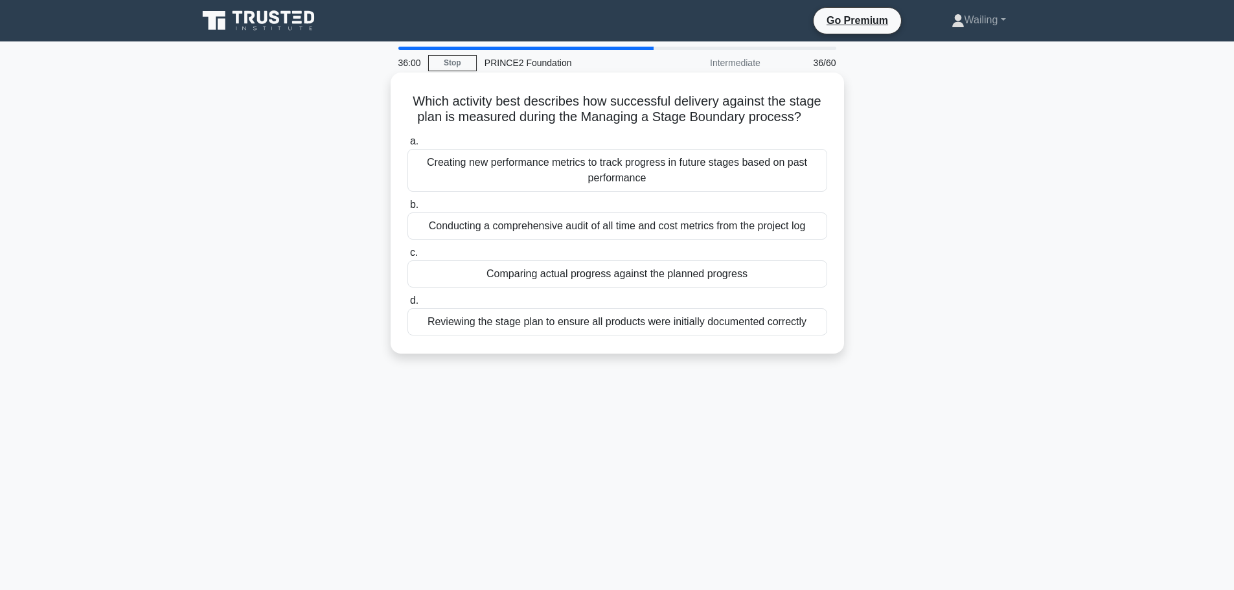
click at [599, 272] on div "Comparing actual progress against the planned progress" at bounding box center [617, 273] width 420 height 27
click at [407, 257] on input "c. Comparing actual progress against the planned progress" at bounding box center [407, 253] width 0 height 8
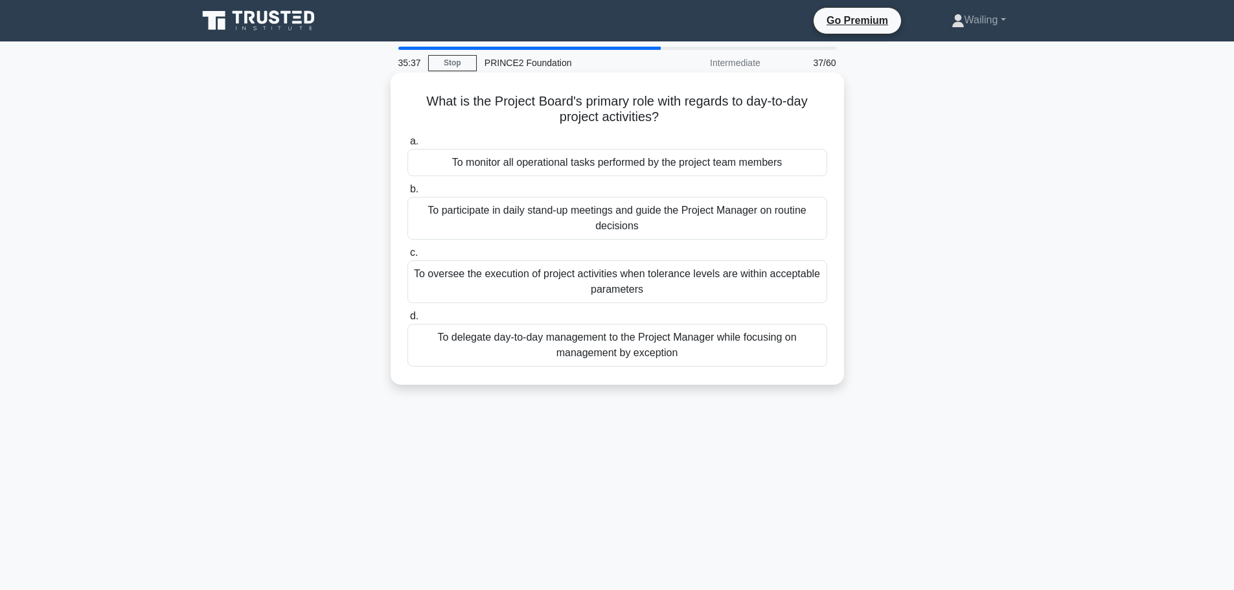
click at [632, 352] on div "To delegate day-to-day management to the Project Manager while focusing on mana…" at bounding box center [617, 345] width 420 height 43
click at [407, 321] on input "d. To delegate day-to-day management to the Project Manager while focusing on m…" at bounding box center [407, 316] width 0 height 8
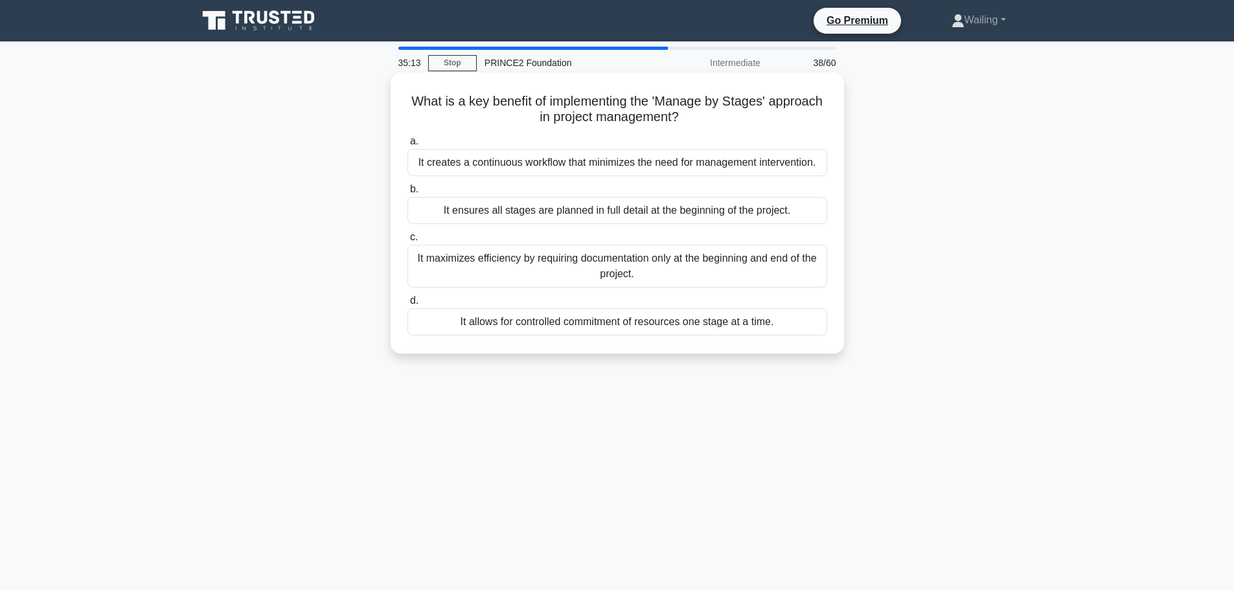
click at [601, 325] on div "It allows for controlled commitment of resources one stage at a time." at bounding box center [617, 321] width 420 height 27
click at [407, 305] on input "d. It allows for controlled commitment of resources one stage at a time." at bounding box center [407, 301] width 0 height 8
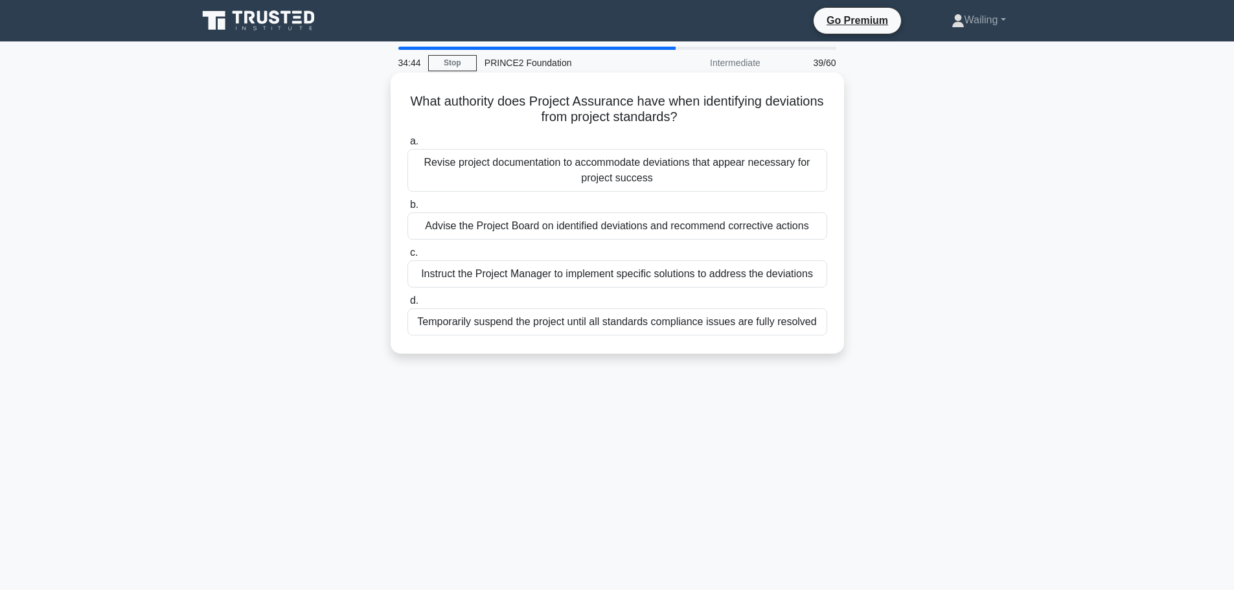
click at [604, 229] on div "Advise the Project Board on identified deviations and recommend corrective acti…" at bounding box center [617, 225] width 420 height 27
click at [407, 209] on input "b. Advise the Project Board on identified deviations and recommend corrective a…" at bounding box center [407, 205] width 0 height 8
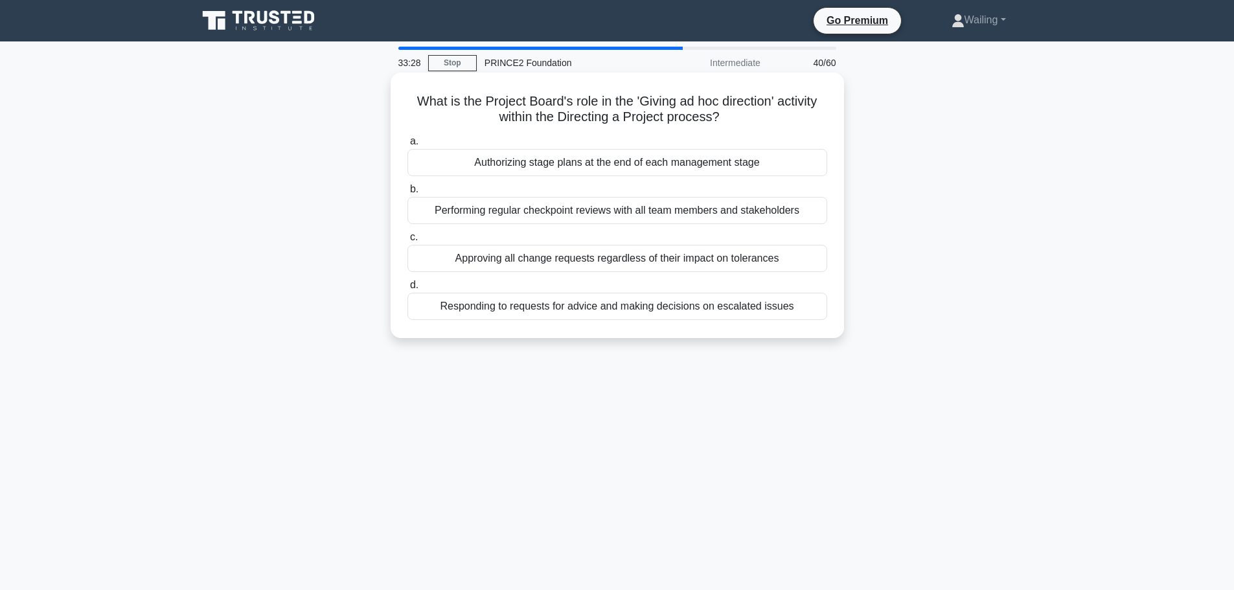
click at [582, 313] on div "Responding to requests for advice and making decisions on escalated issues" at bounding box center [617, 306] width 420 height 27
click at [407, 290] on input "d. Responding to requests for advice and making decisions on escalated issues" at bounding box center [407, 285] width 0 height 8
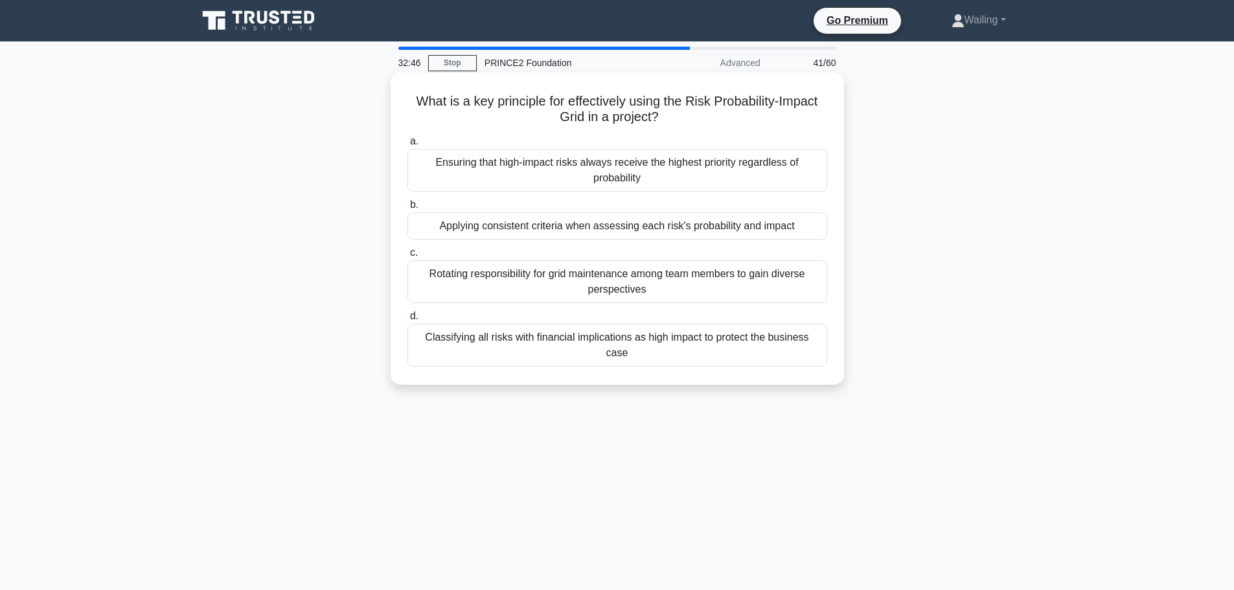
click at [644, 230] on div "Applying consistent criteria when assessing each risk's probability and impact" at bounding box center [617, 225] width 420 height 27
click at [407, 209] on input "b. Applying consistent criteria when assessing each risk's probability and impa…" at bounding box center [407, 205] width 0 height 8
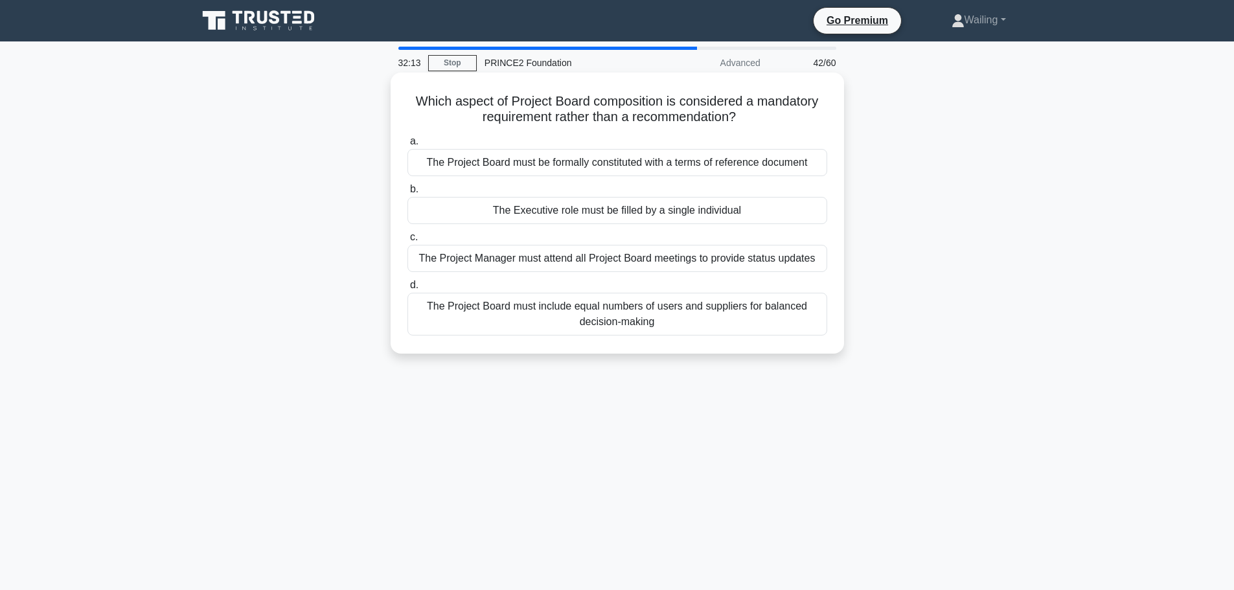
click at [716, 263] on div "The Project Manager must attend all Project Board meetings to provide status up…" at bounding box center [617, 258] width 420 height 27
click at [407, 242] on input "c. The Project Manager must attend all Project Board meetings to provide status…" at bounding box center [407, 237] width 0 height 8
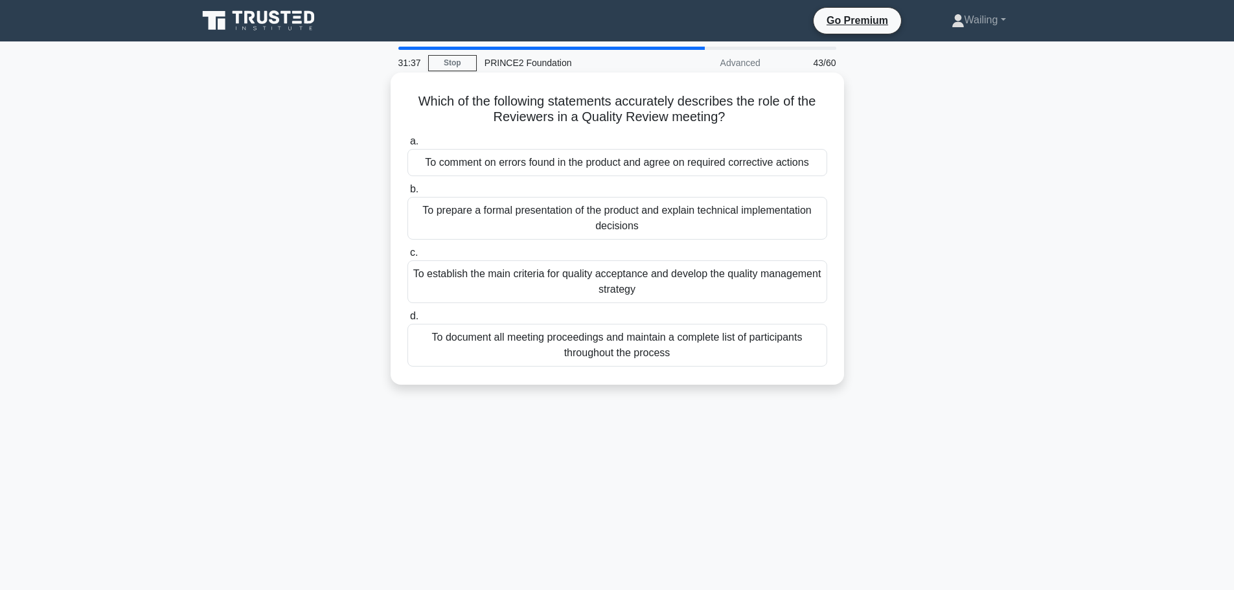
click at [571, 168] on div "To comment on errors found in the product and agree on required corrective acti…" at bounding box center [617, 162] width 420 height 27
click at [407, 146] on input "a. To comment on errors found in the product and agree on required corrective a…" at bounding box center [407, 141] width 0 height 8
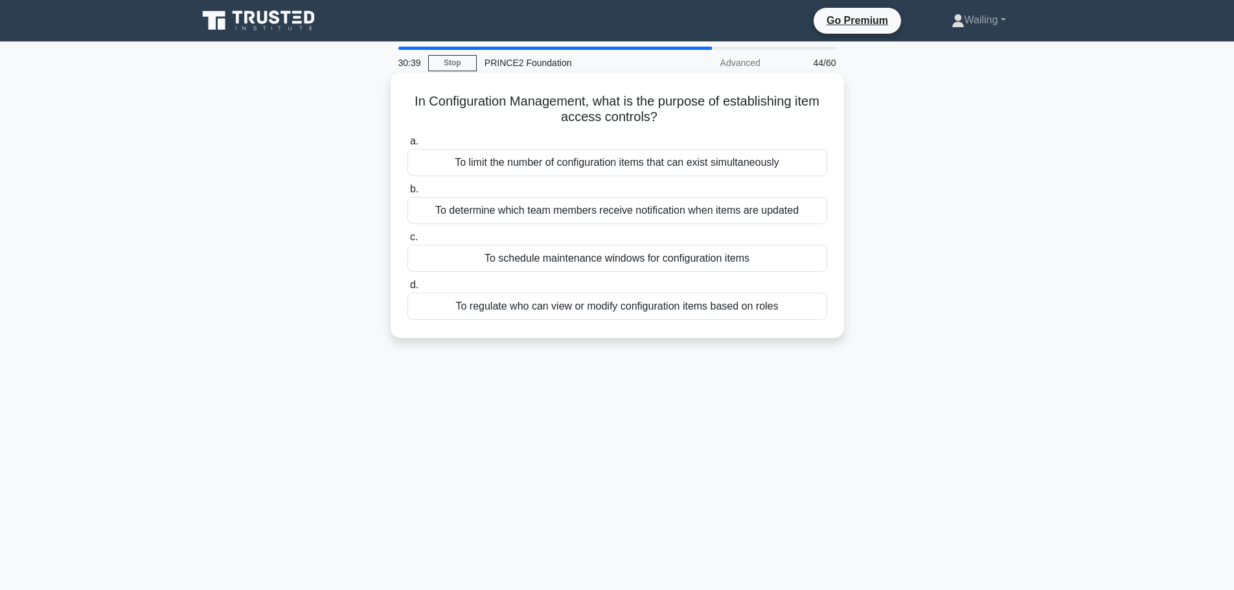
click at [656, 303] on div "To regulate who can view or modify configuration items based on roles" at bounding box center [617, 306] width 420 height 27
click at [407, 290] on input "d. To regulate who can view or modify configuration items based on roles" at bounding box center [407, 285] width 0 height 8
click at [658, 218] on div "When a forecast indicates tolerance limits may be reached but not exceeded" at bounding box center [617, 210] width 420 height 27
click at [407, 194] on input "b. When a forecast indicates tolerance limits may be reached but not exceeded" at bounding box center [407, 189] width 0 height 8
click at [644, 214] on div "Allowing each team member to identify their own activities with minimal coordin…" at bounding box center [617, 210] width 420 height 27
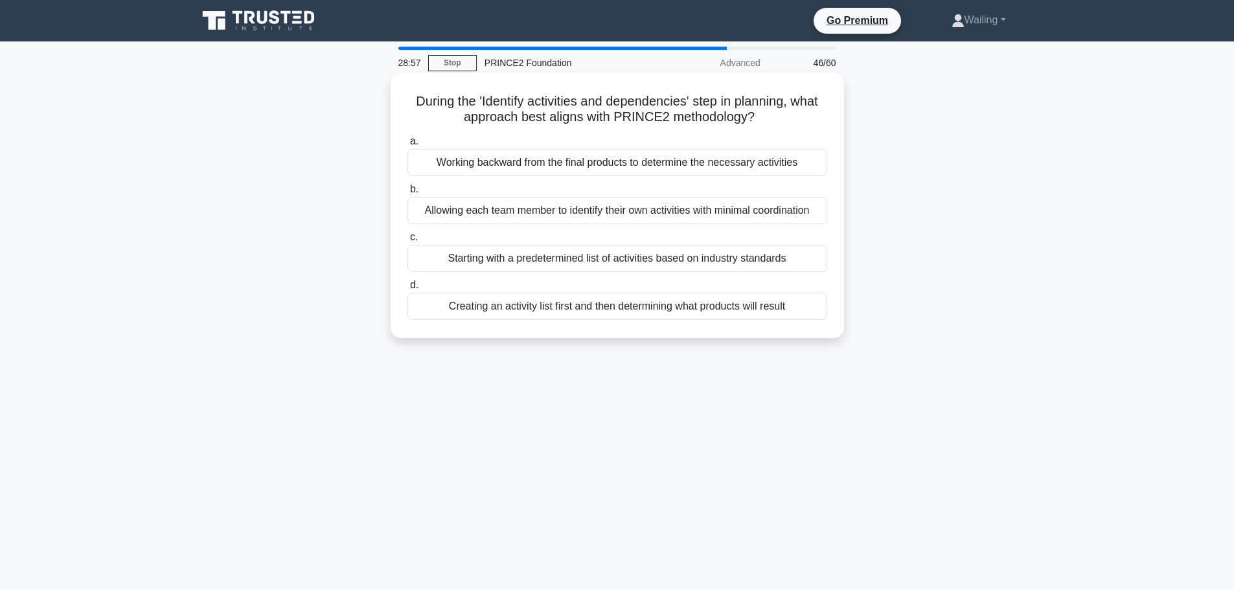
click at [407, 194] on input "b. Allowing each team member to identify their own activities with minimal coor…" at bounding box center [407, 189] width 0 height 8
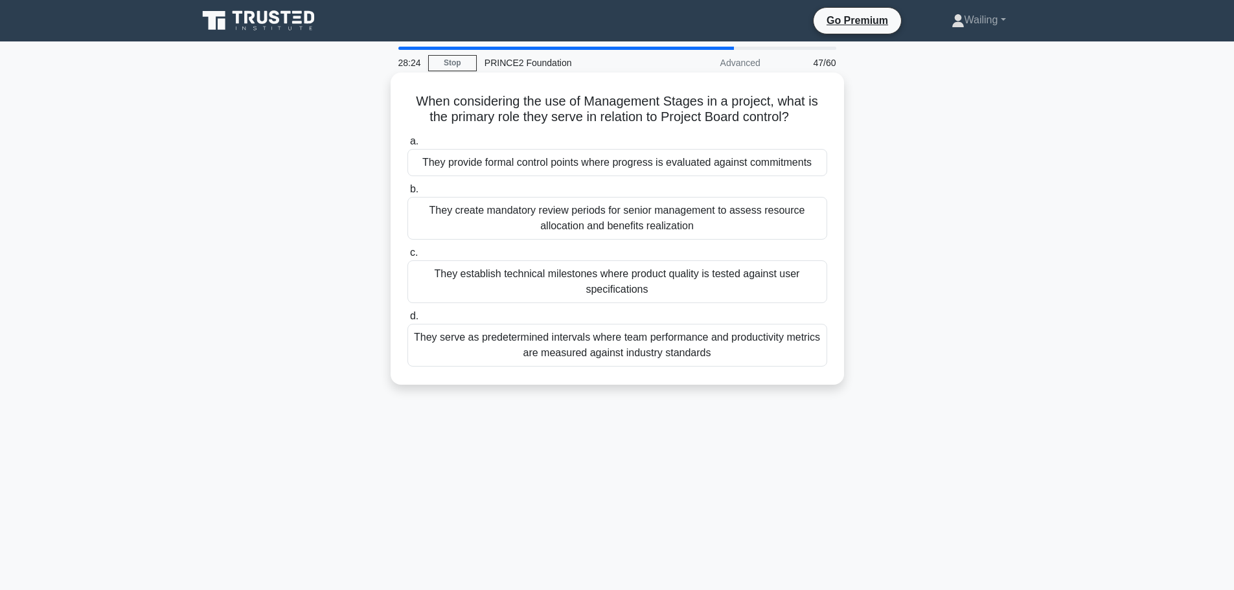
click at [702, 160] on div "They provide formal control points where progress is evaluated against commitme…" at bounding box center [617, 162] width 420 height 27
click at [407, 146] on input "a. They provide formal control points where progress is evaluated against commi…" at bounding box center [407, 141] width 0 height 8
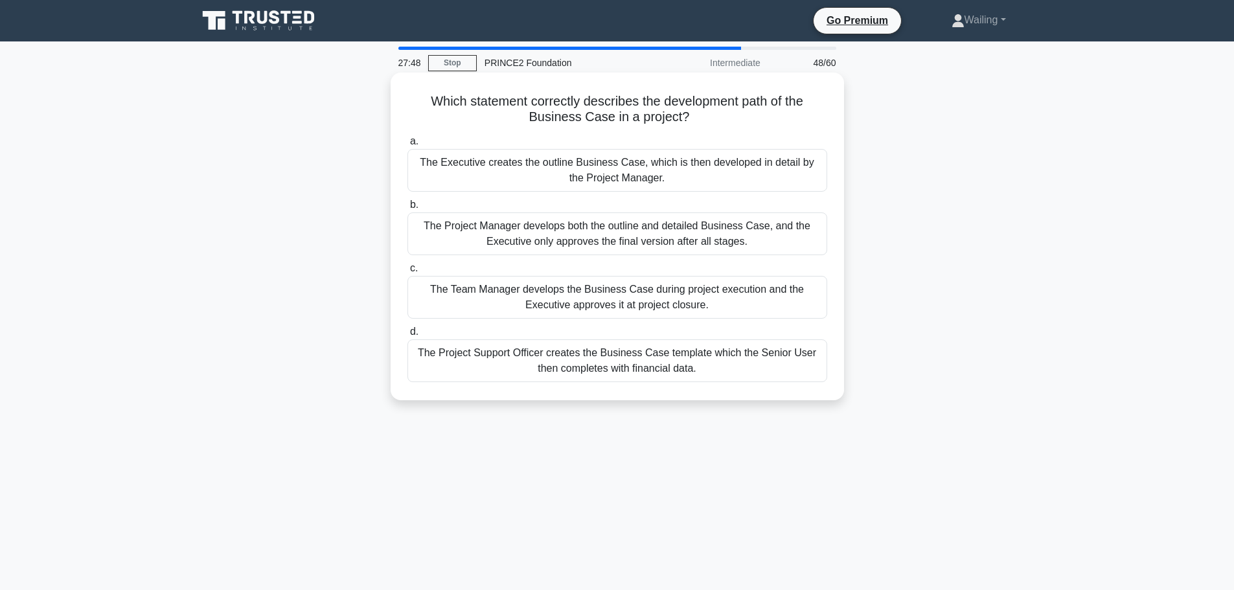
click at [664, 231] on div "The Project Manager develops both the outline and detailed Business Case, and t…" at bounding box center [617, 233] width 420 height 43
click at [407, 209] on input "b. The Project Manager develops both the outline and detailed Business Case, an…" at bounding box center [407, 205] width 0 height 8
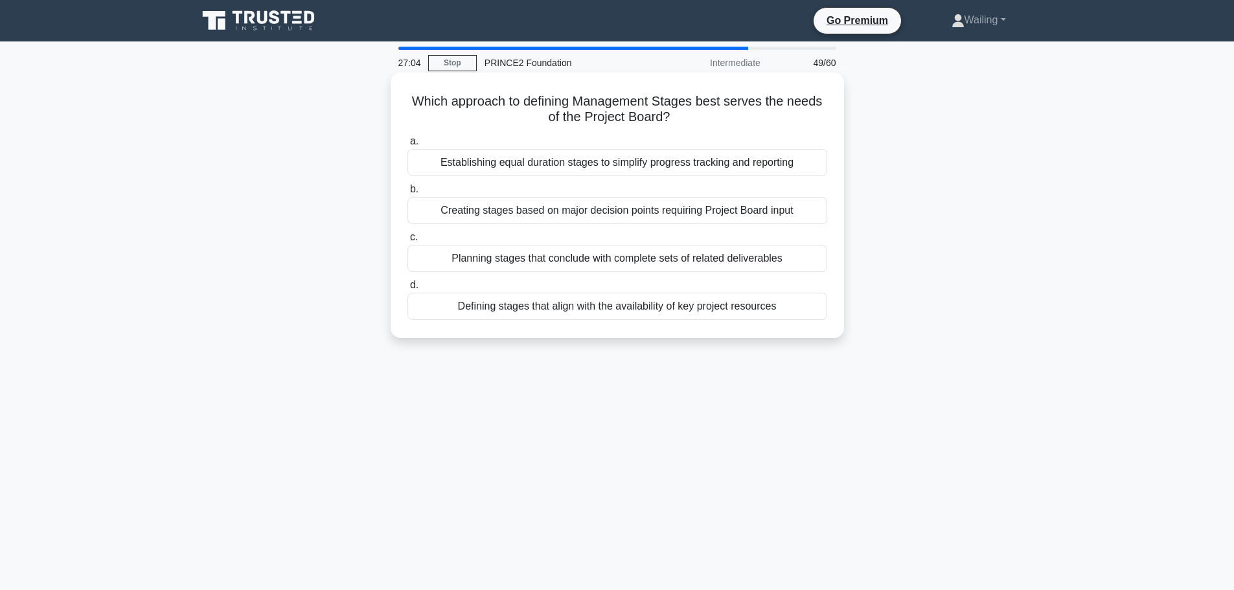
click at [527, 262] on div "Planning stages that conclude with complete sets of related deliverables" at bounding box center [617, 258] width 420 height 27
click at [407, 242] on input "c. Planning stages that conclude with complete sets of related deliverables" at bounding box center [407, 237] width 0 height 8
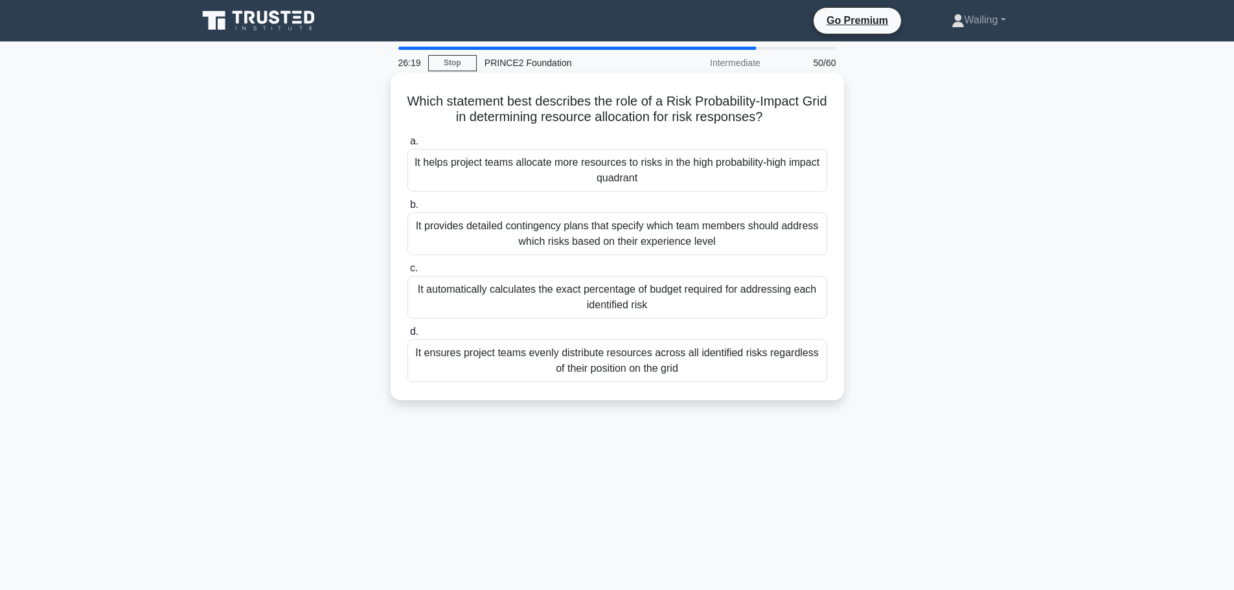
click at [644, 242] on div "It provides detailed contingency plans that specify which team members should a…" at bounding box center [617, 233] width 420 height 43
click at [407, 209] on input "b. It provides detailed contingency plans that specify which team members shoul…" at bounding box center [407, 205] width 0 height 8
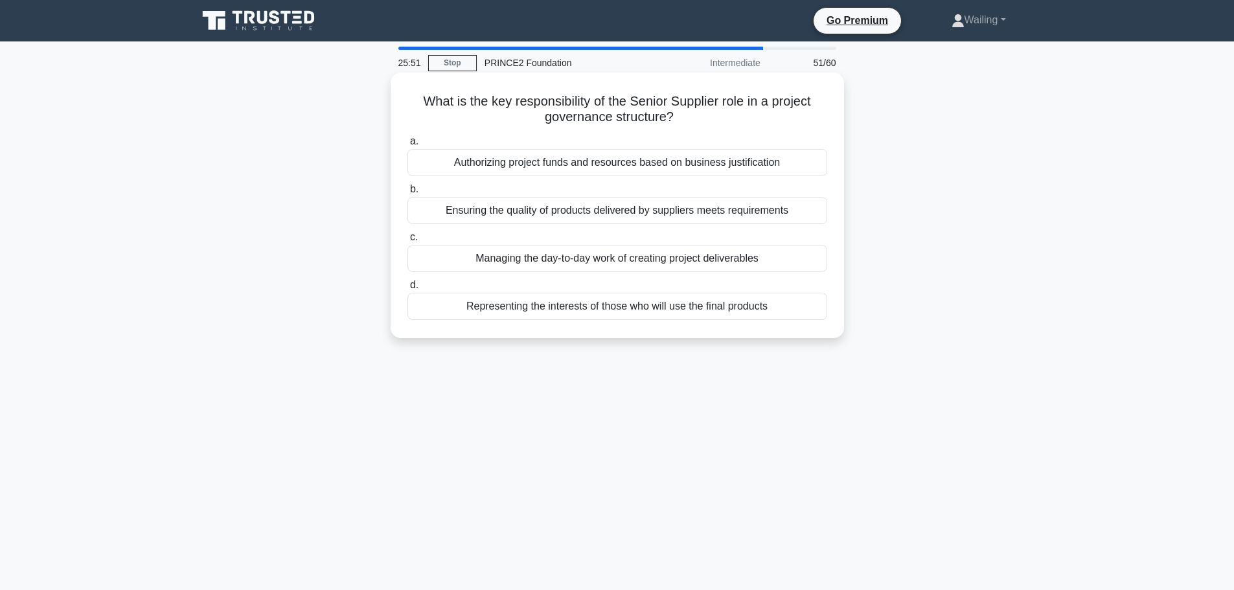
click at [735, 206] on div "Ensuring the quality of products delivered by suppliers meets requirements" at bounding box center [617, 210] width 420 height 27
click at [407, 194] on input "b. Ensuring the quality of products delivered by suppliers meets requirements" at bounding box center [407, 189] width 0 height 8
click at [593, 266] on div "An exception is raised to the next higher management level for a decision" at bounding box center [617, 258] width 420 height 27
click at [407, 242] on input "c. An exception is raised to the next higher management level for a decision" at bounding box center [407, 237] width 0 height 8
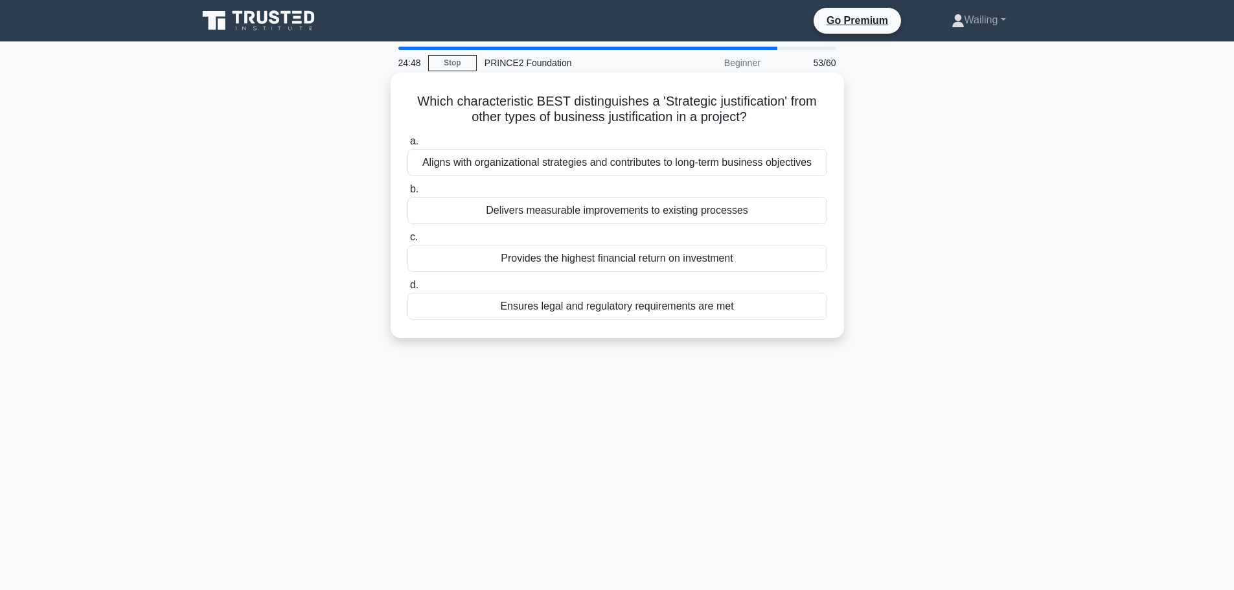
click at [667, 165] on div "Aligns with organizational strategies and contributes to long-term business obj…" at bounding box center [617, 162] width 420 height 27
click at [407, 146] on input "a. Aligns with organizational strategies and contributes to long-term business …" at bounding box center [407, 141] width 0 height 8
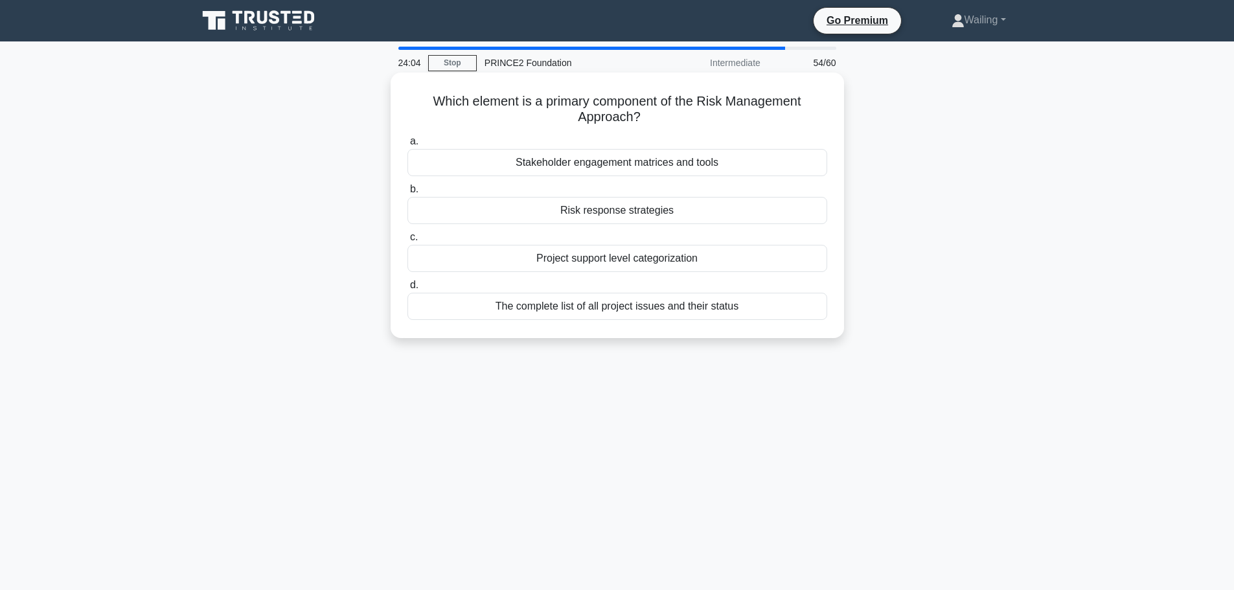
click at [650, 310] on div "The complete list of all project issues and their status" at bounding box center [617, 306] width 420 height 27
click at [407, 290] on input "d. The complete list of all project issues and their status" at bounding box center [407, 285] width 0 height 8
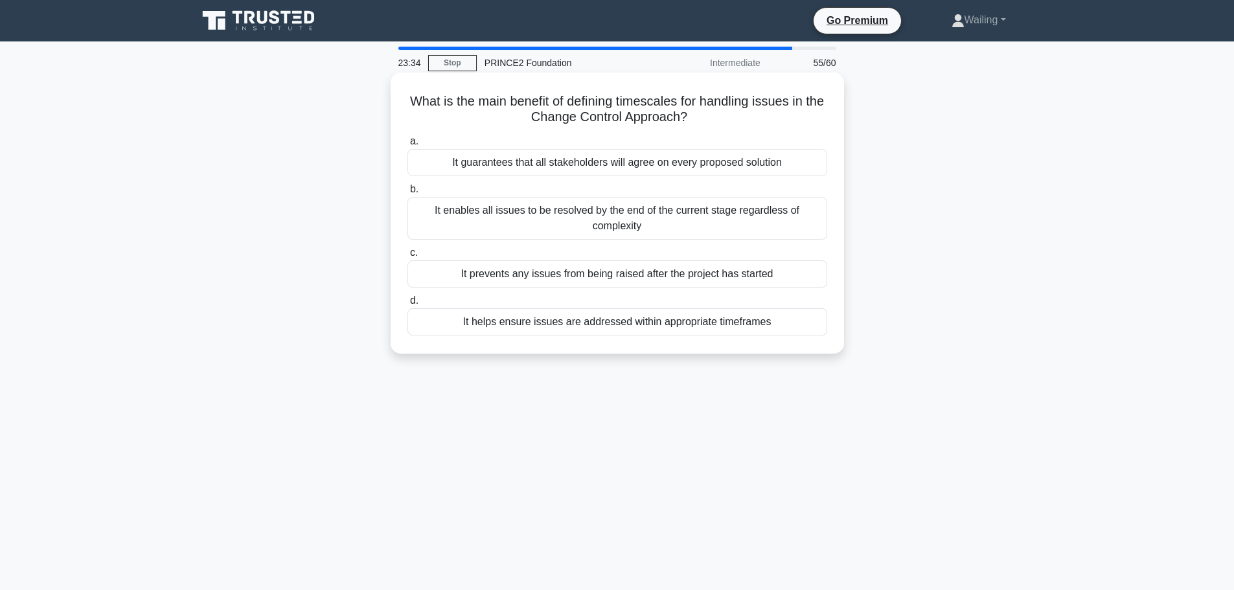
click at [718, 326] on div "It helps ensure issues are addressed within appropriate timeframes" at bounding box center [617, 321] width 420 height 27
click at [407, 305] on input "d. It helps ensure issues are addressed within appropriate timeframes" at bounding box center [407, 301] width 0 height 8
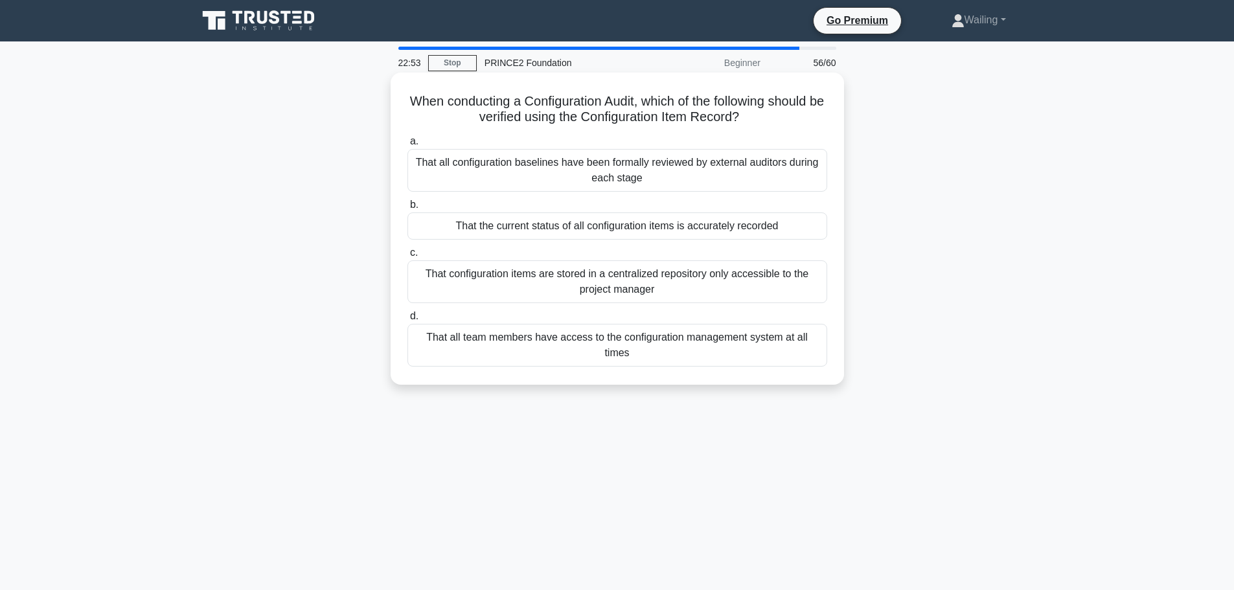
click at [701, 227] on div "That the current status of all configuration items is accurately recorded" at bounding box center [617, 225] width 420 height 27
click at [407, 209] on input "b. That the current status of all configuration items is accurately recorded" at bounding box center [407, 205] width 0 height 8
click at [660, 230] on div "The Quality Register records the outcome and any follow-up actions from quality…" at bounding box center [617, 225] width 420 height 27
click at [407, 209] on input "b. The Quality Register records the outcome and any follow-up actions from qual…" at bounding box center [407, 205] width 0 height 8
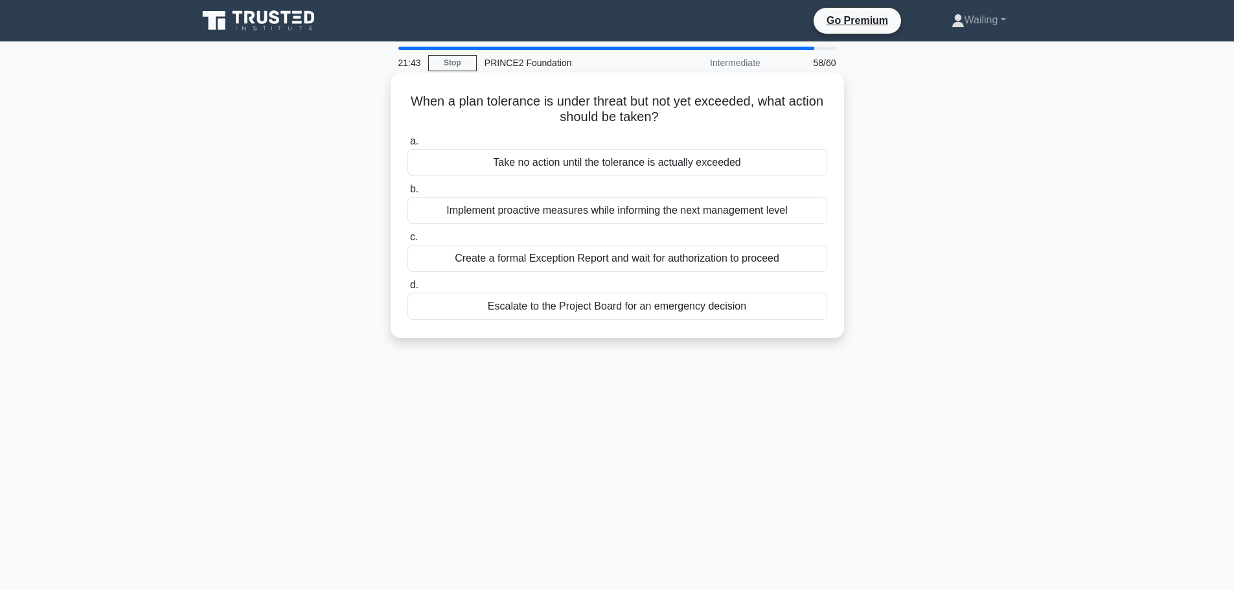
click at [629, 260] on div "Create a formal Exception Report and wait for authorization to proceed" at bounding box center [617, 258] width 420 height 27
click at [407, 242] on input "c. Create a formal Exception Report and wait for authorization to proceed" at bounding box center [407, 237] width 0 height 8
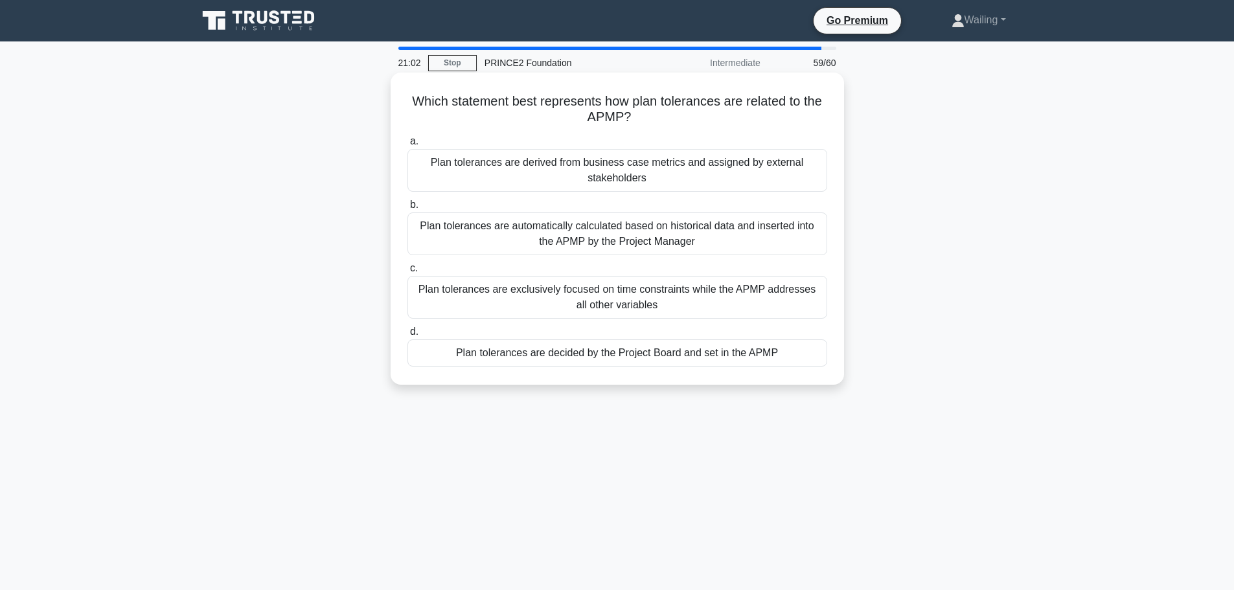
click at [588, 238] on div "Plan tolerances are automatically calculated based on historical data and inser…" at bounding box center [617, 233] width 420 height 43
click at [407, 209] on input "b. Plan tolerances are automatically calculated based on historical data and in…" at bounding box center [407, 205] width 0 height 8
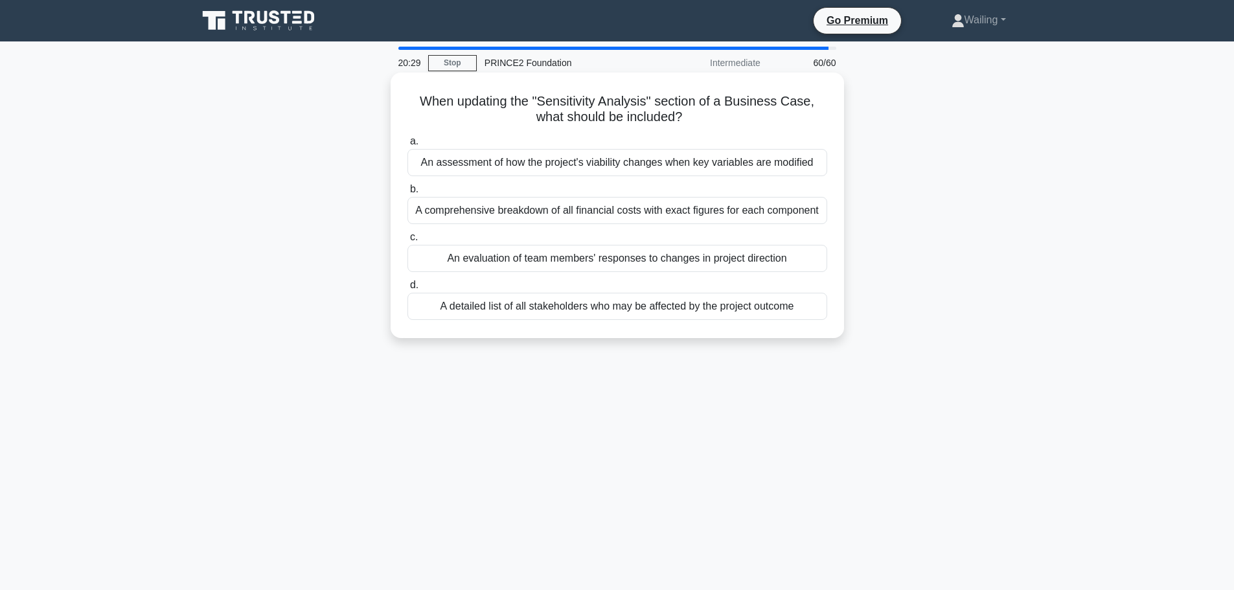
click at [623, 164] on div "An assessment of how the project's viability changes when key variables are mod…" at bounding box center [617, 162] width 420 height 27
click at [407, 146] on input "a. An assessment of how the project's viability changes when key variables are …" at bounding box center [407, 141] width 0 height 8
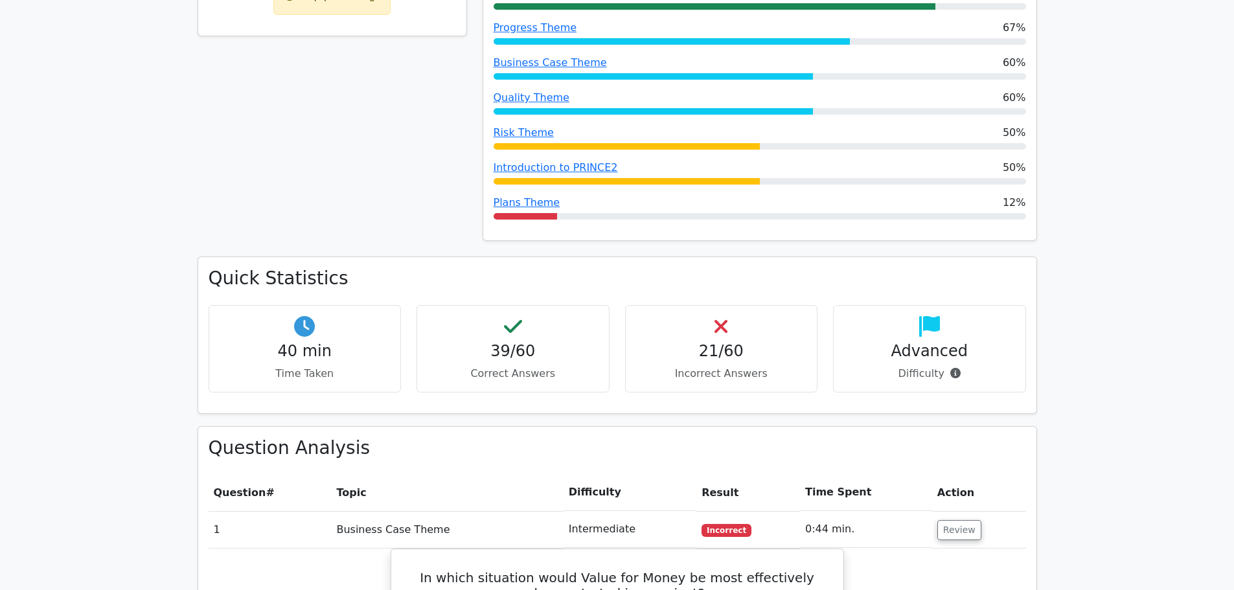
scroll to position [972, 0]
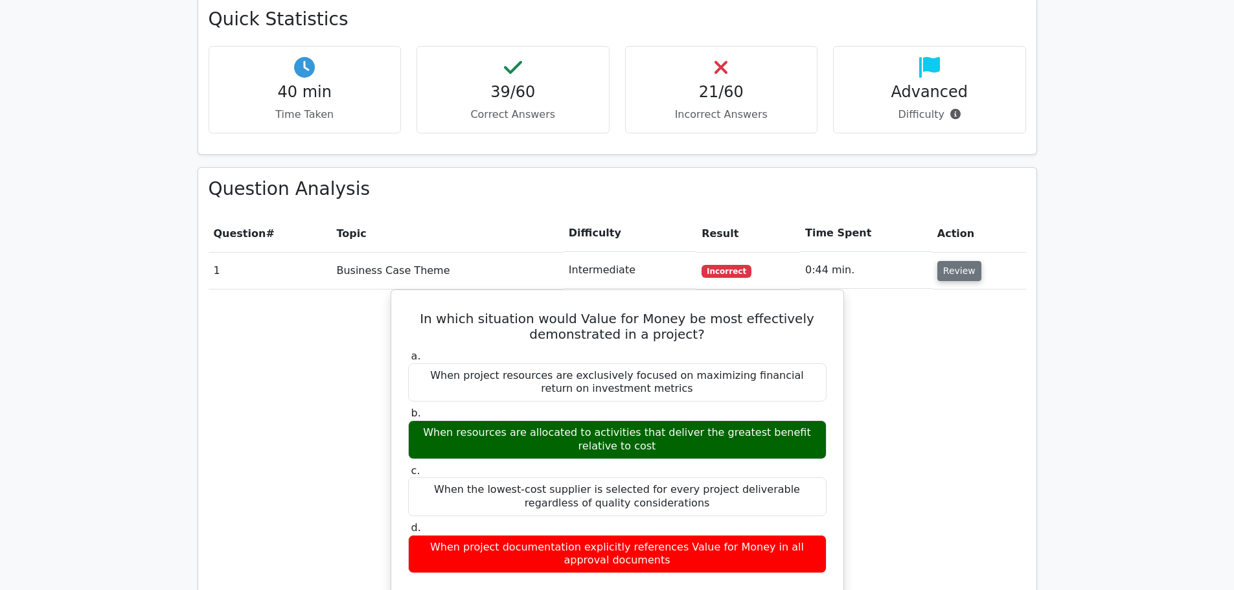
click at [967, 261] on button "Review" at bounding box center [959, 271] width 44 height 20
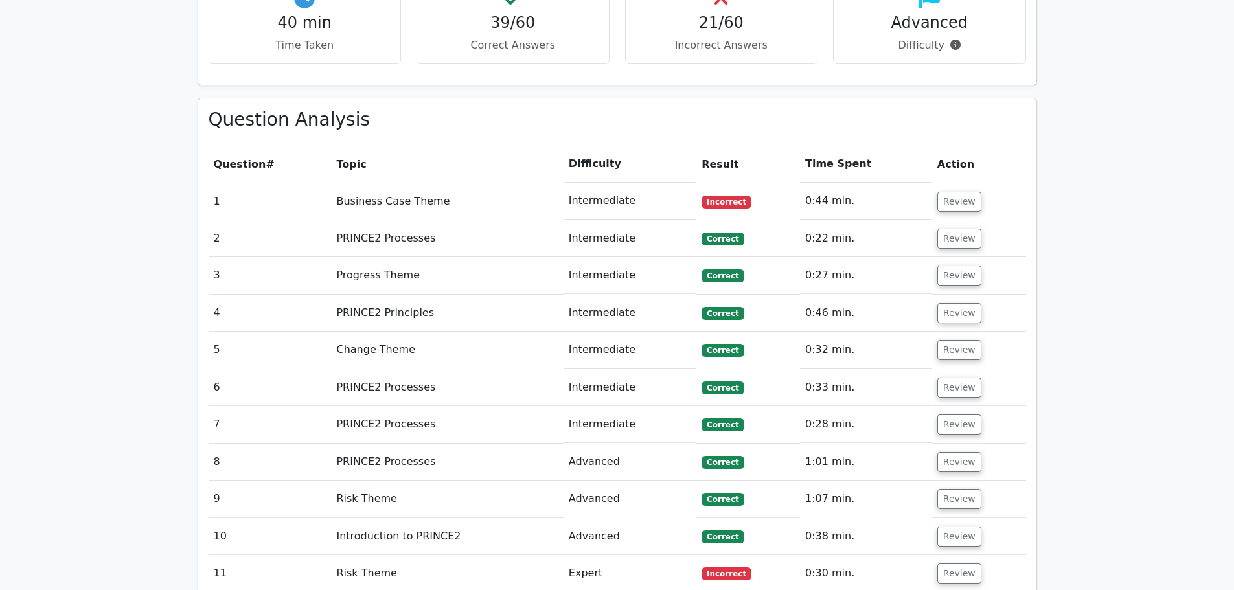
scroll to position [1036, 0]
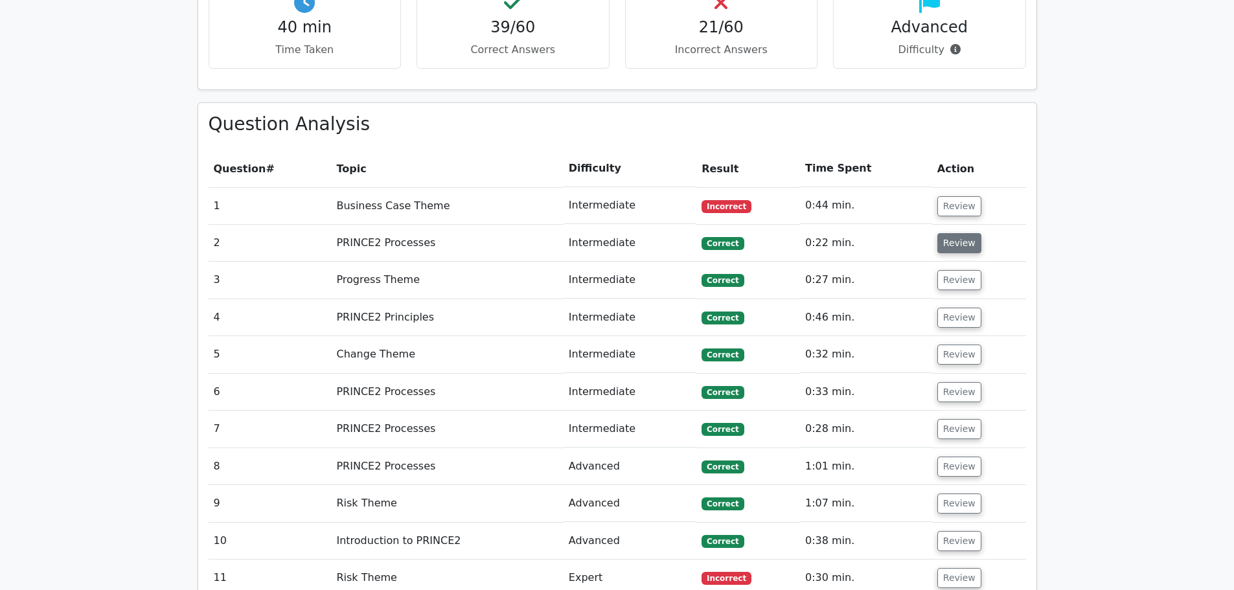
click at [946, 233] on button "Review" at bounding box center [959, 243] width 44 height 20
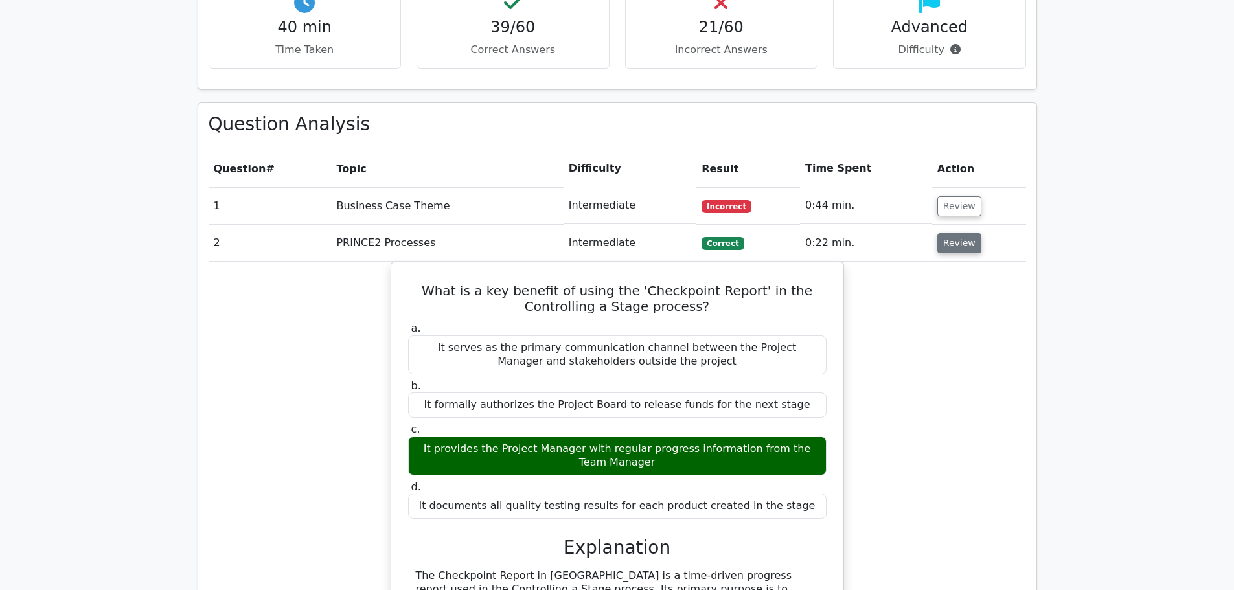
click at [942, 233] on button "Review" at bounding box center [959, 243] width 44 height 20
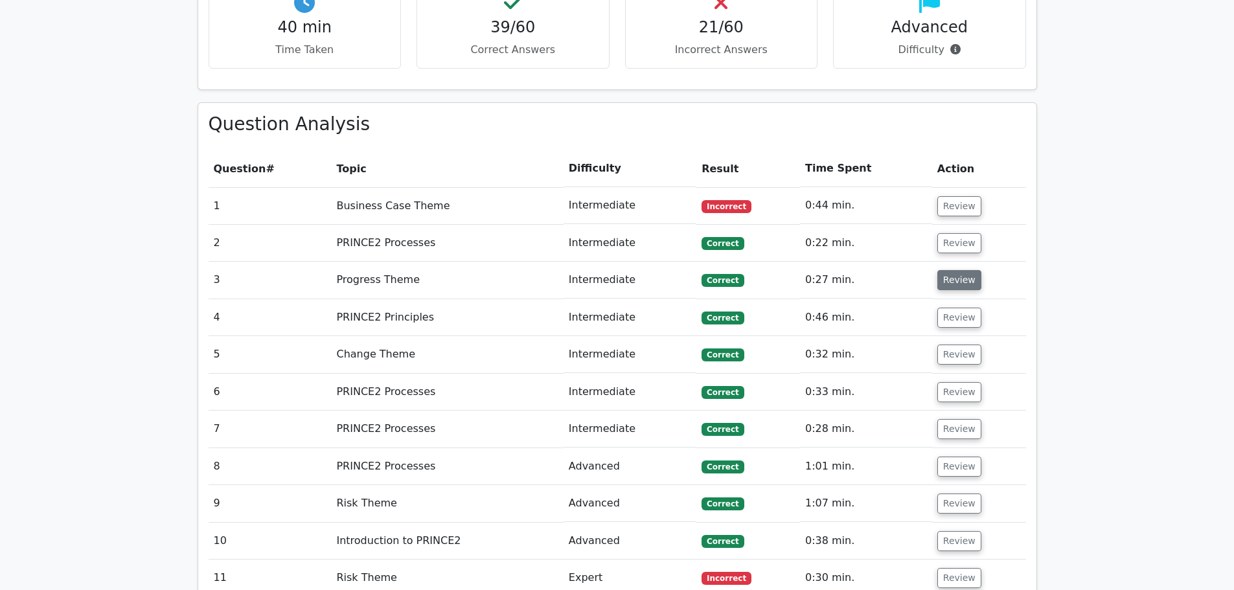
click at [946, 270] on button "Review" at bounding box center [959, 280] width 44 height 20
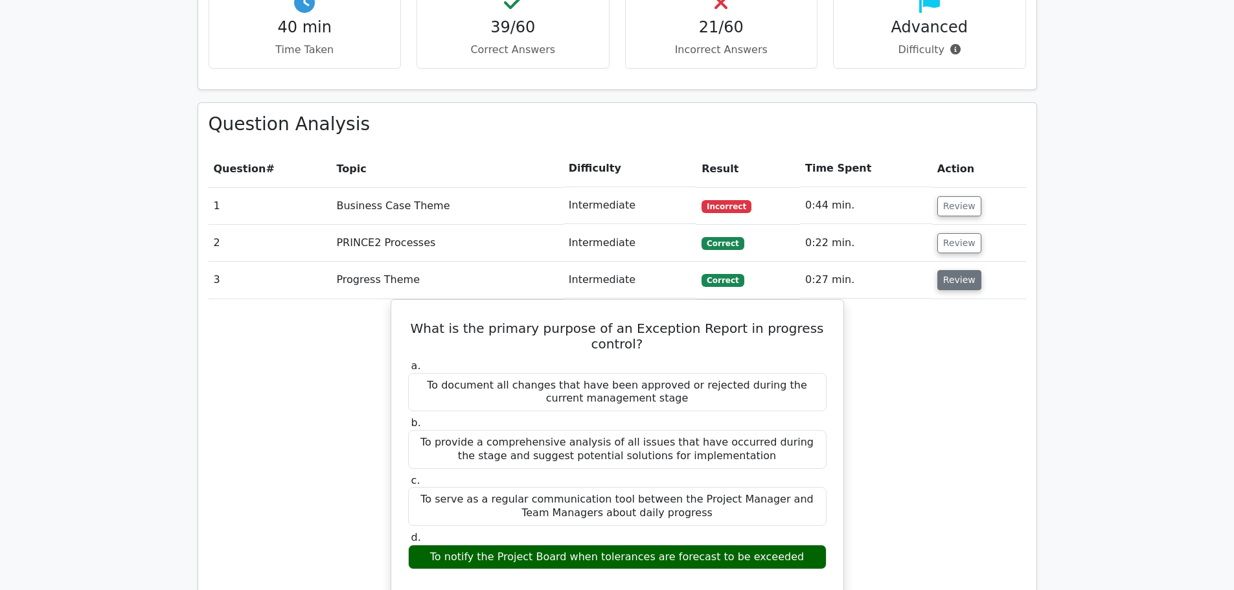
click at [956, 270] on button "Review" at bounding box center [959, 280] width 44 height 20
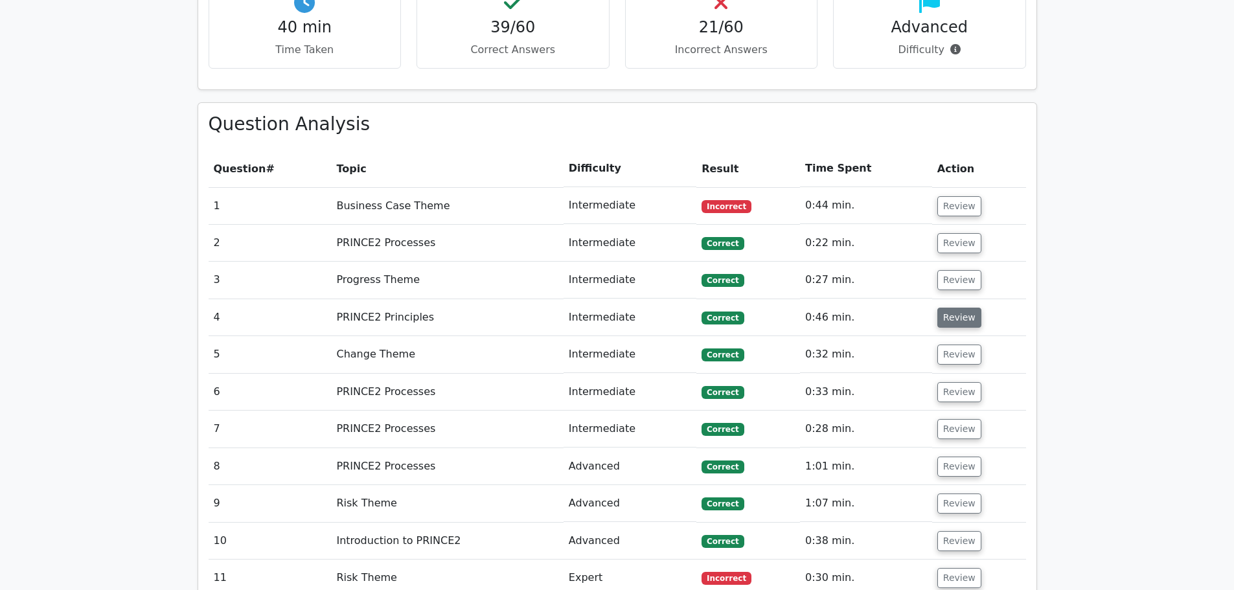
click at [956, 308] on button "Review" at bounding box center [959, 318] width 44 height 20
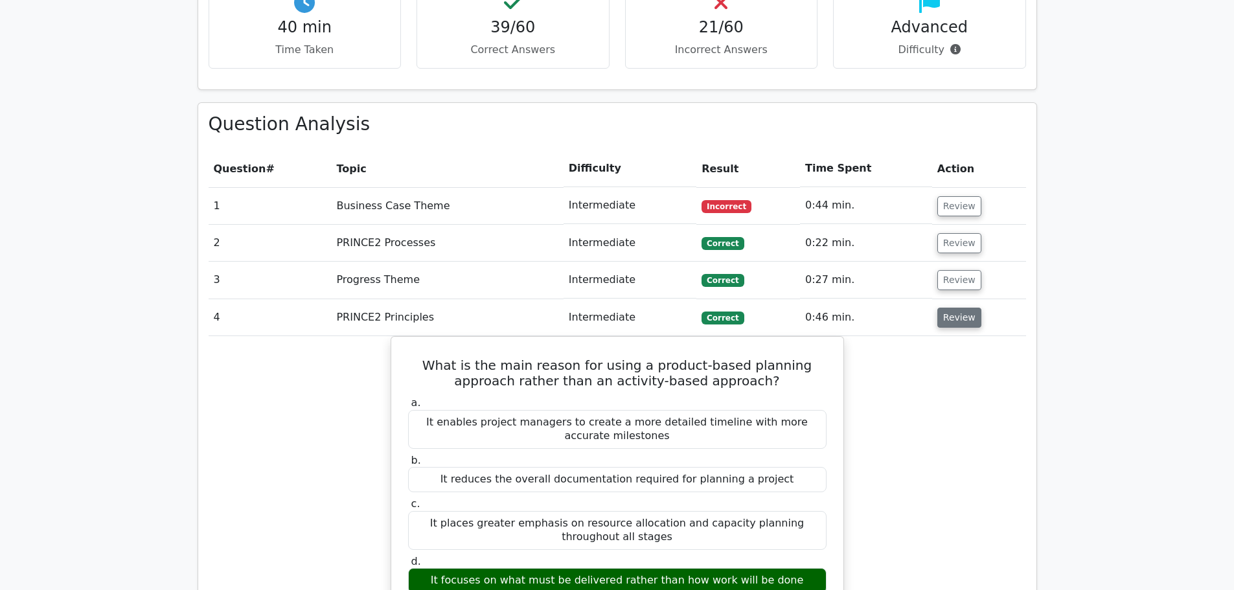
click at [952, 308] on button "Review" at bounding box center [959, 318] width 44 height 20
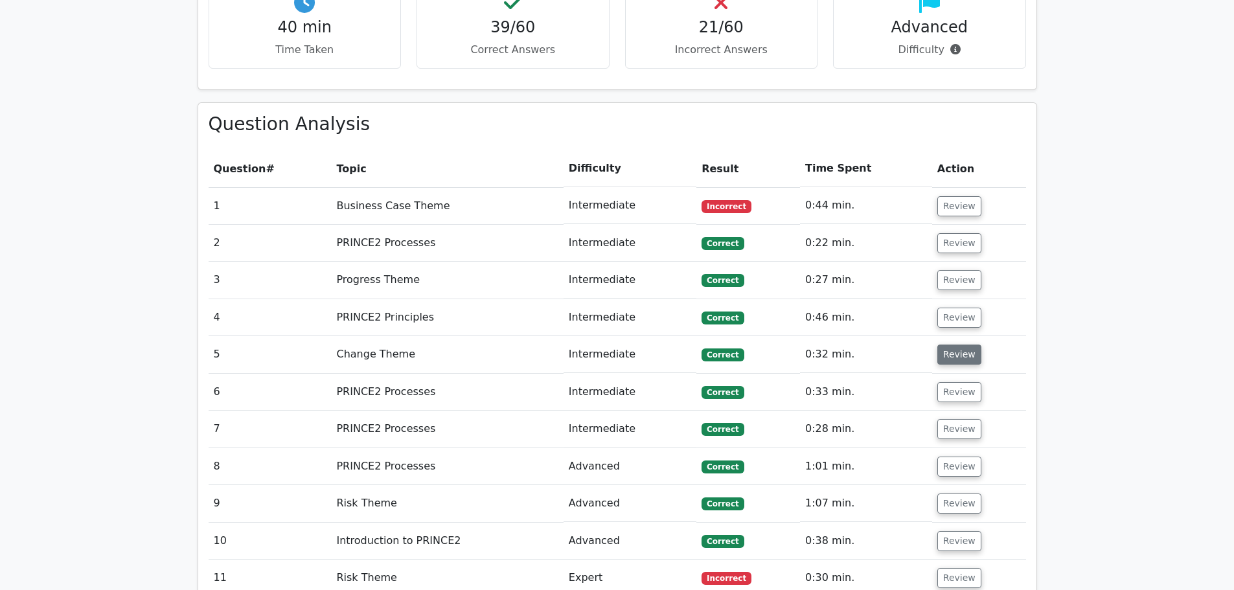
click at [957, 345] on button "Review" at bounding box center [959, 355] width 44 height 20
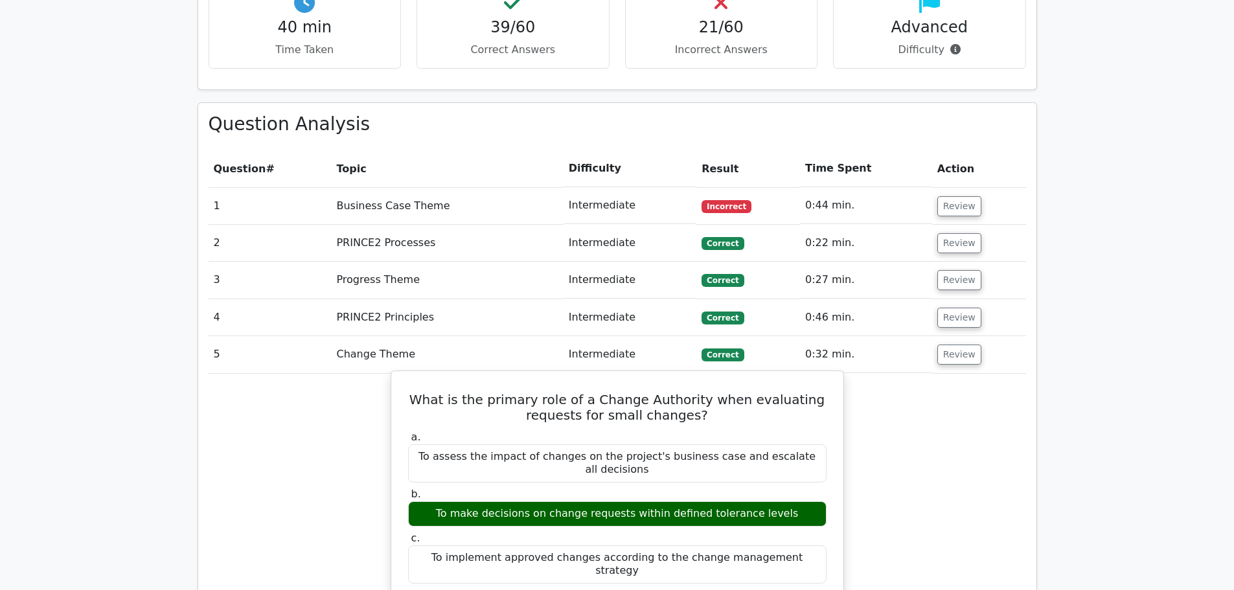
drag, startPoint x: 807, startPoint y: 555, endPoint x: 808, endPoint y: 549, distance: 6.8
click at [811, 551] on div "a. To assess the impact of changes on the project's business case and escalate …" at bounding box center [617, 529] width 434 height 202
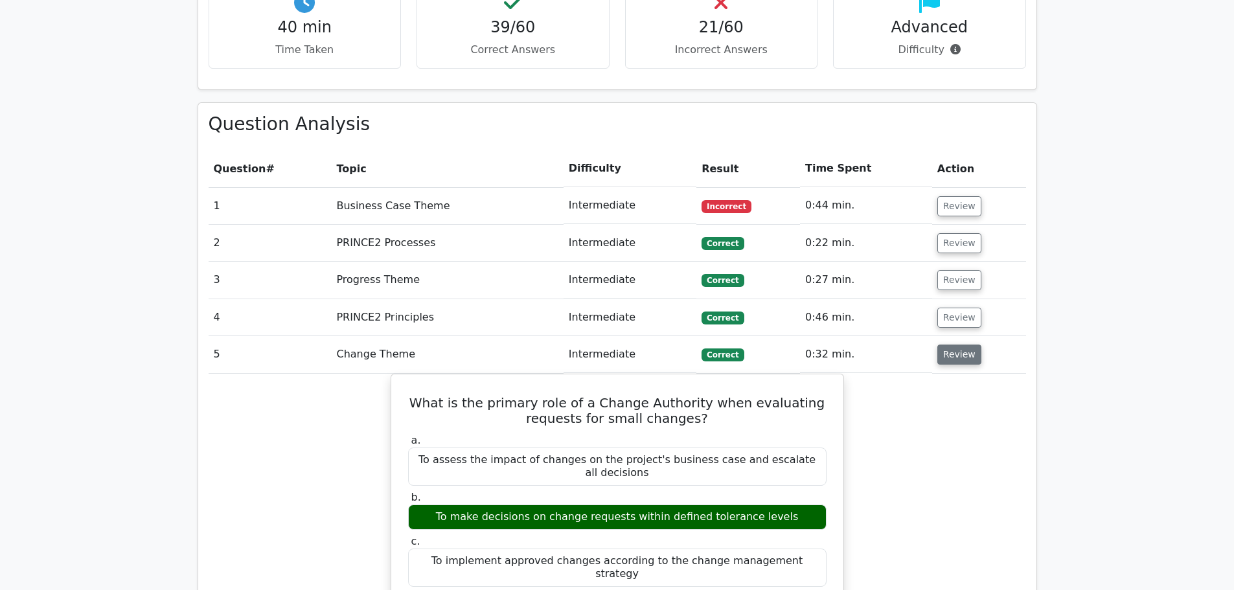
click at [950, 345] on button "Review" at bounding box center [959, 355] width 44 height 20
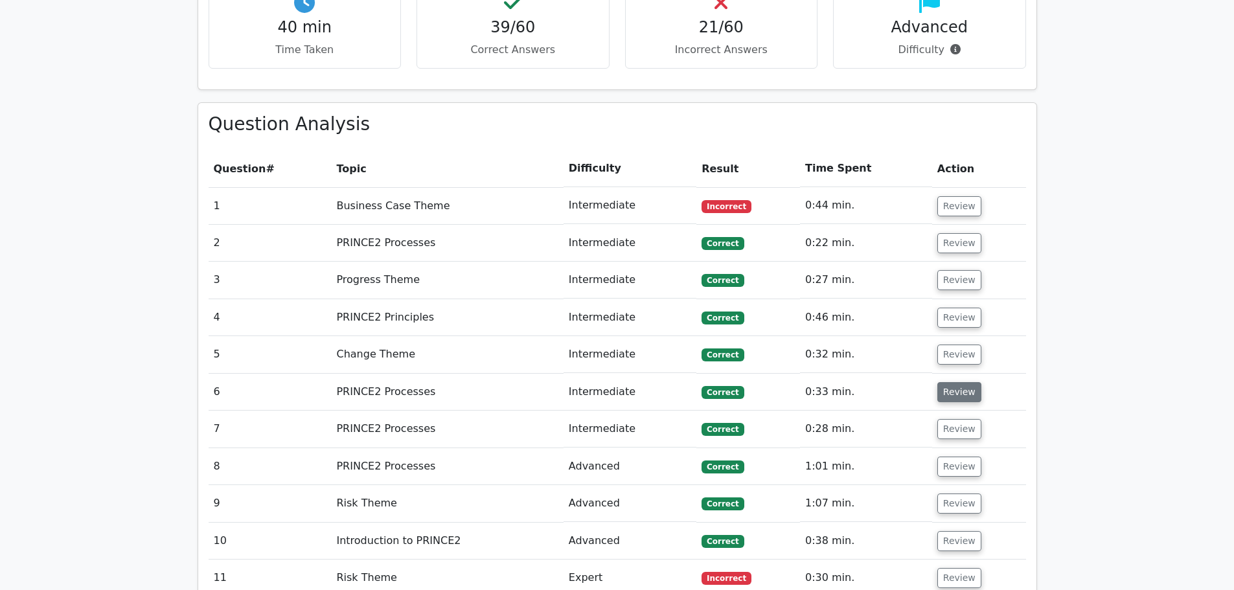
click at [952, 382] on button "Review" at bounding box center [959, 392] width 44 height 20
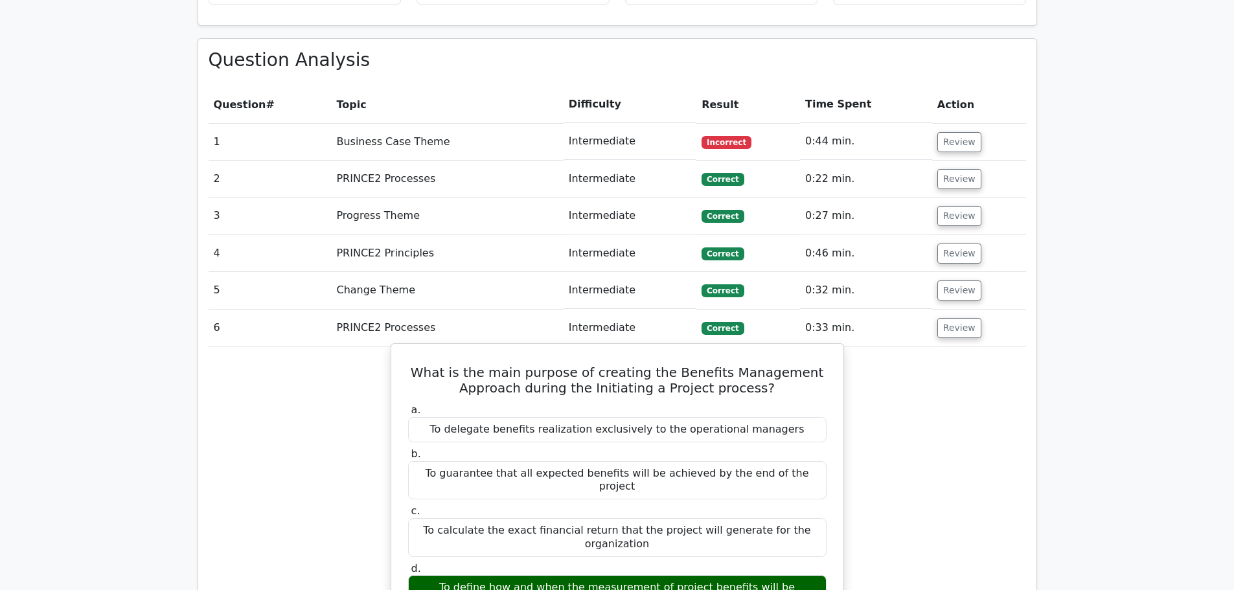
scroll to position [1101, 0]
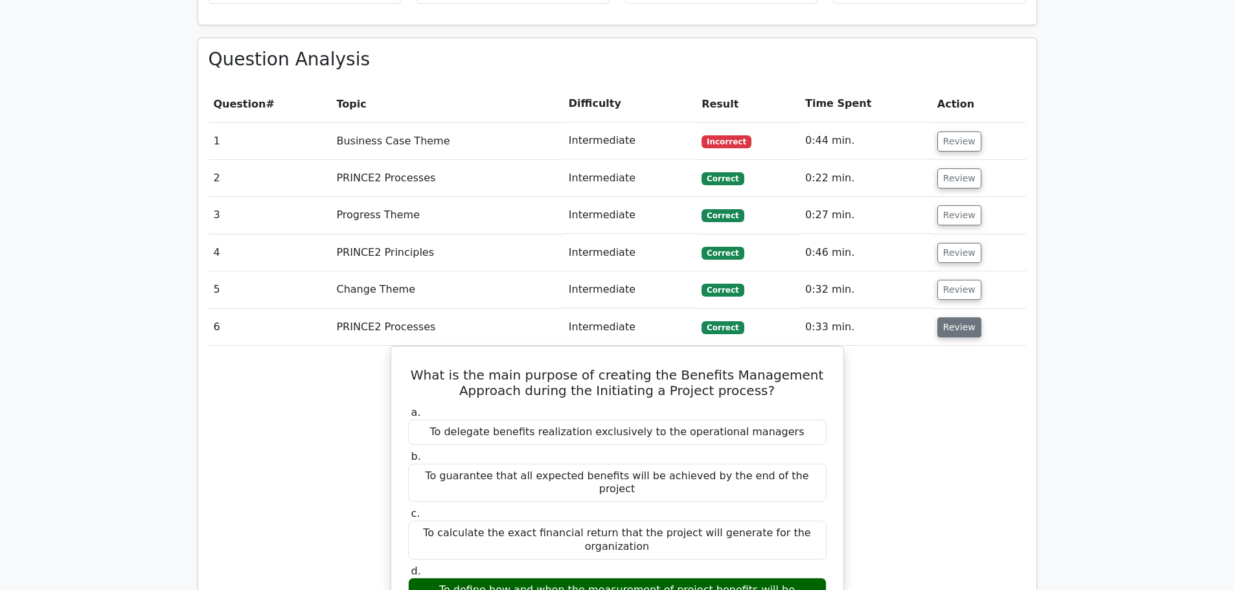
click at [956, 317] on button "Review" at bounding box center [959, 327] width 44 height 20
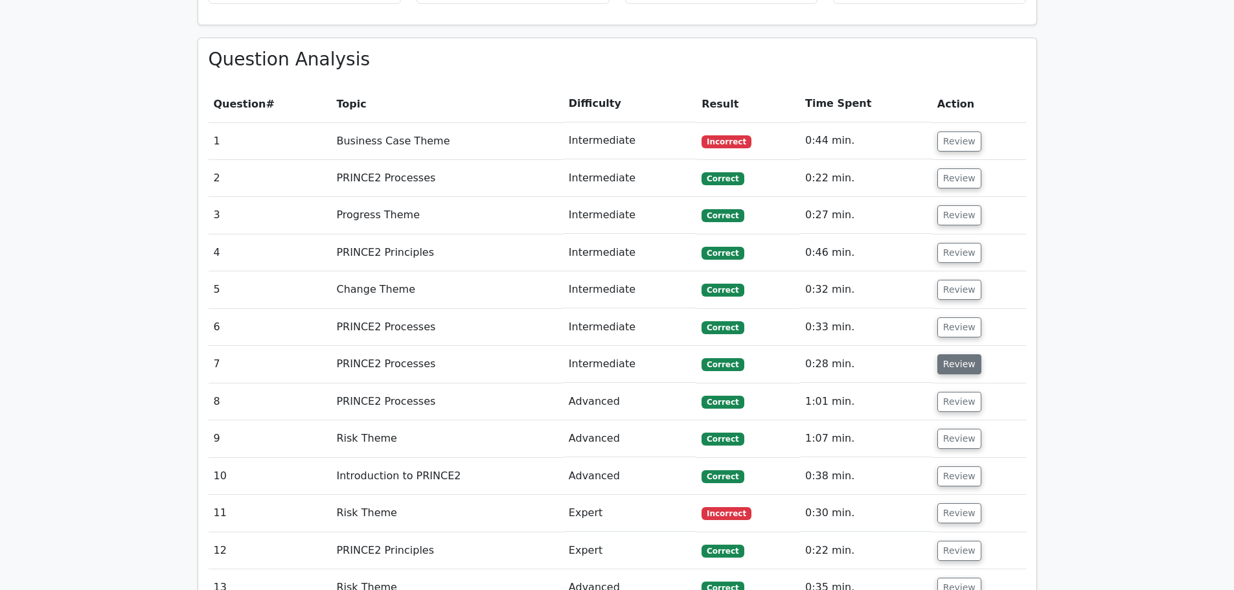
click at [957, 354] on button "Review" at bounding box center [959, 364] width 44 height 20
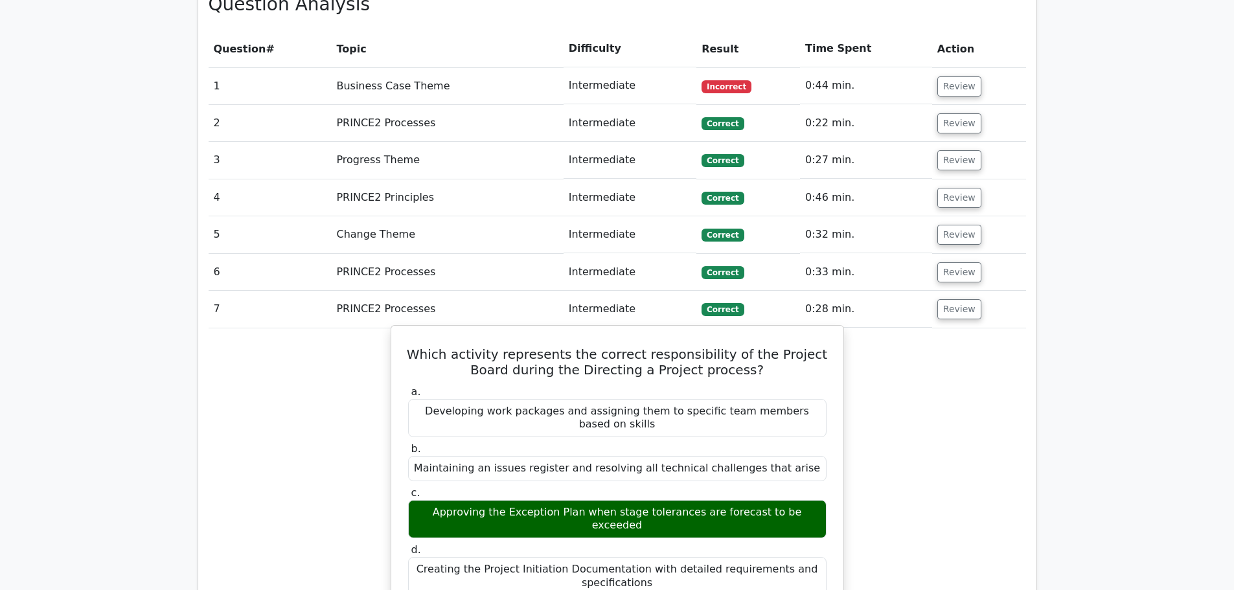
scroll to position [1231, 0]
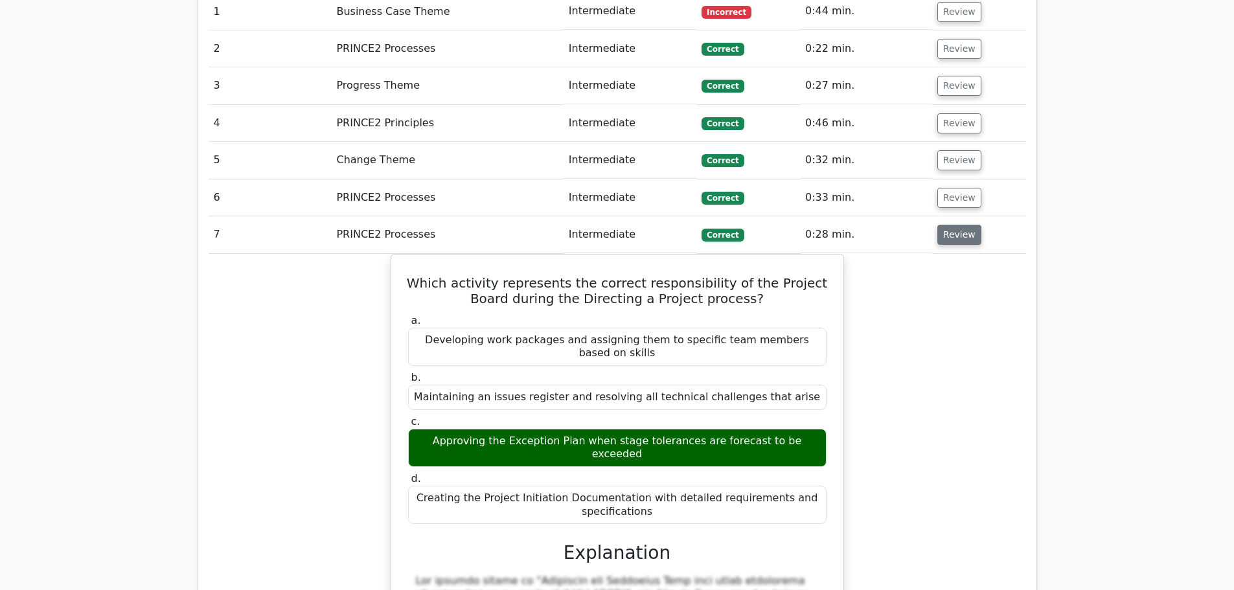
click at [954, 225] on button "Review" at bounding box center [959, 235] width 44 height 20
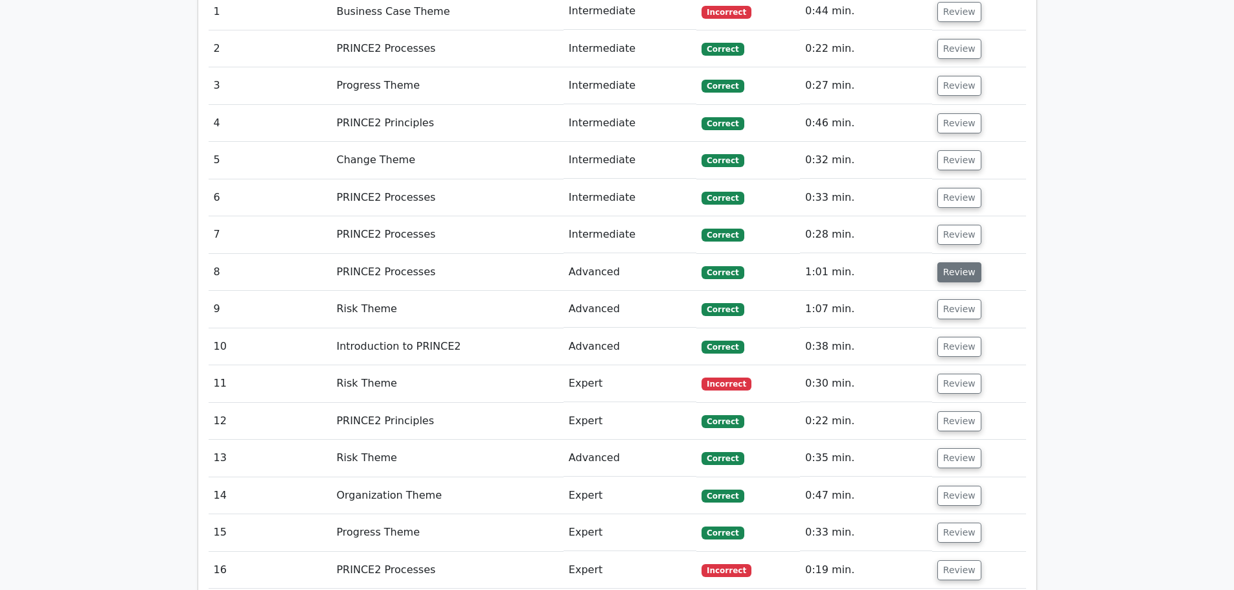
click at [950, 262] on button "Review" at bounding box center [959, 272] width 44 height 20
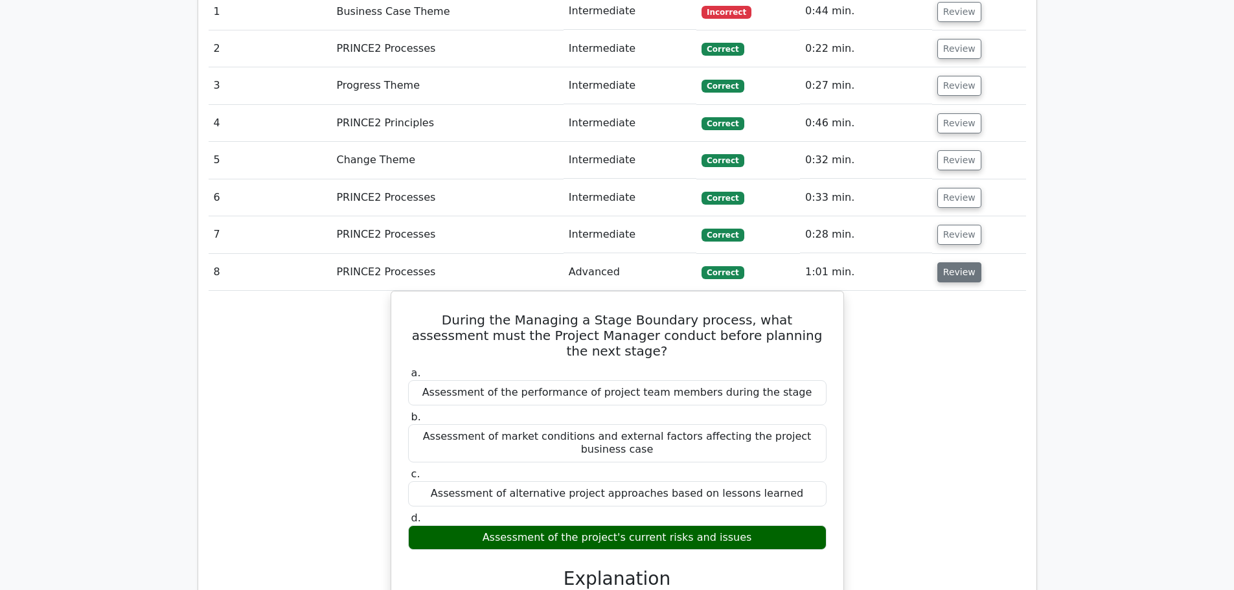
click at [959, 262] on button "Review" at bounding box center [959, 272] width 44 height 20
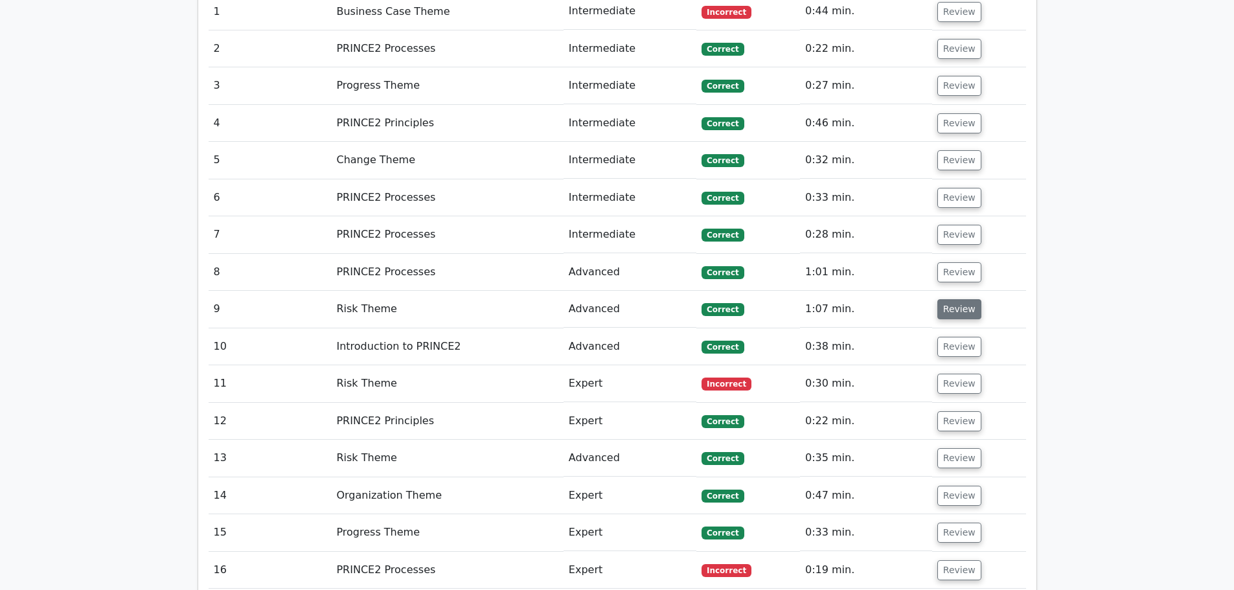
click at [964, 299] on button "Review" at bounding box center [959, 309] width 44 height 20
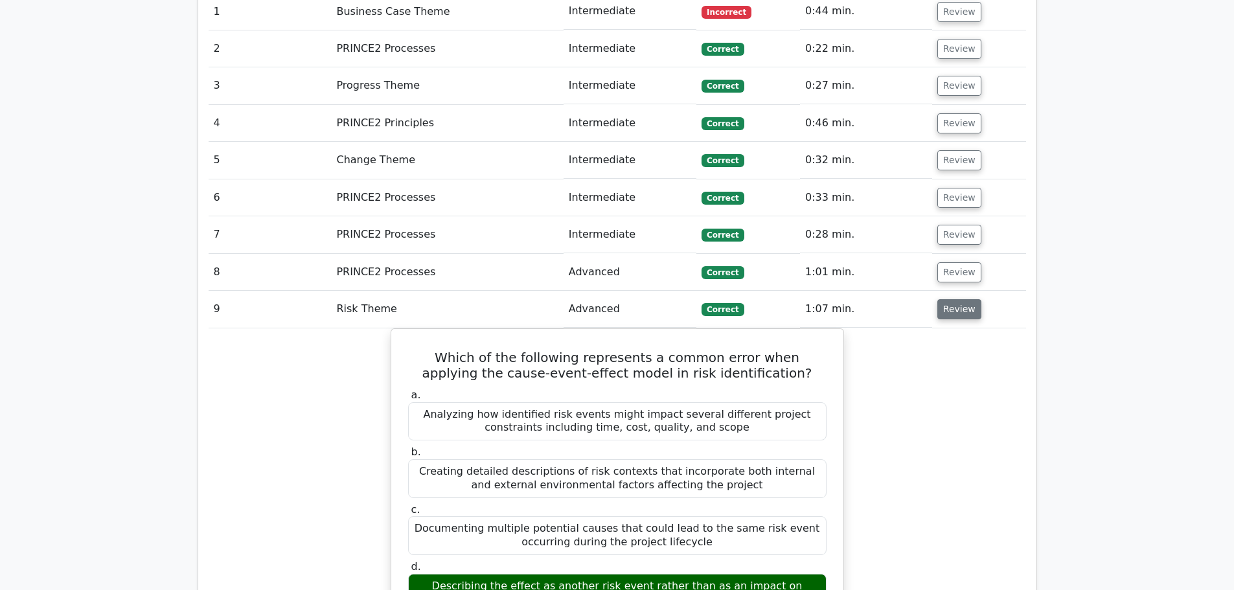
click at [963, 299] on button "Review" at bounding box center [959, 309] width 44 height 20
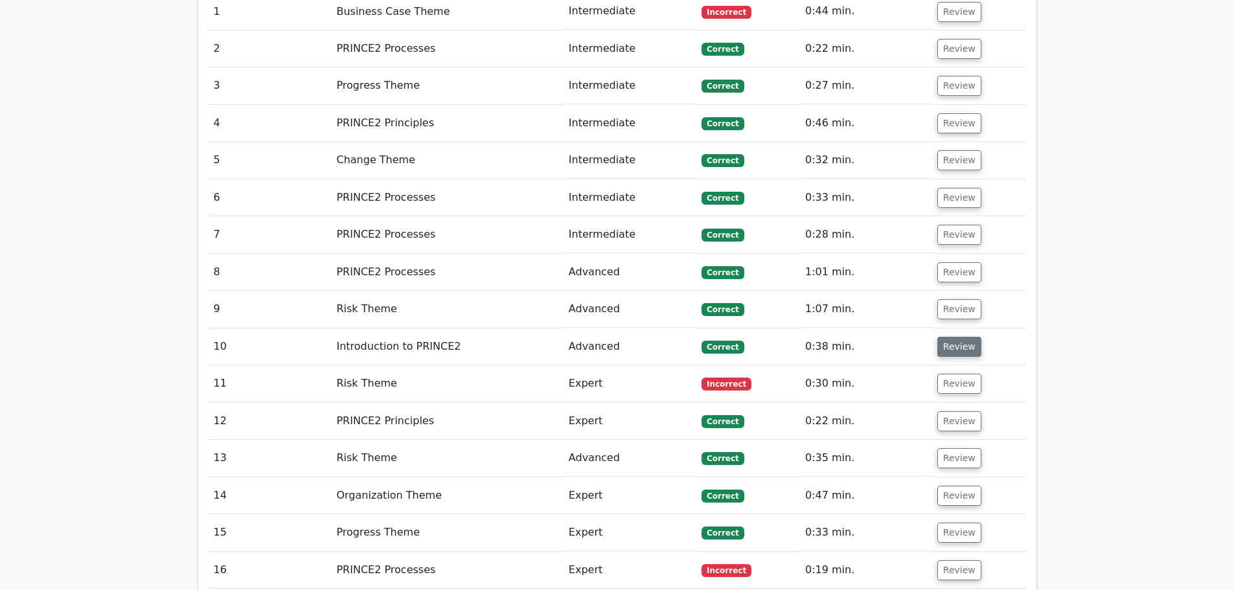
click at [955, 337] on button "Review" at bounding box center [959, 347] width 44 height 20
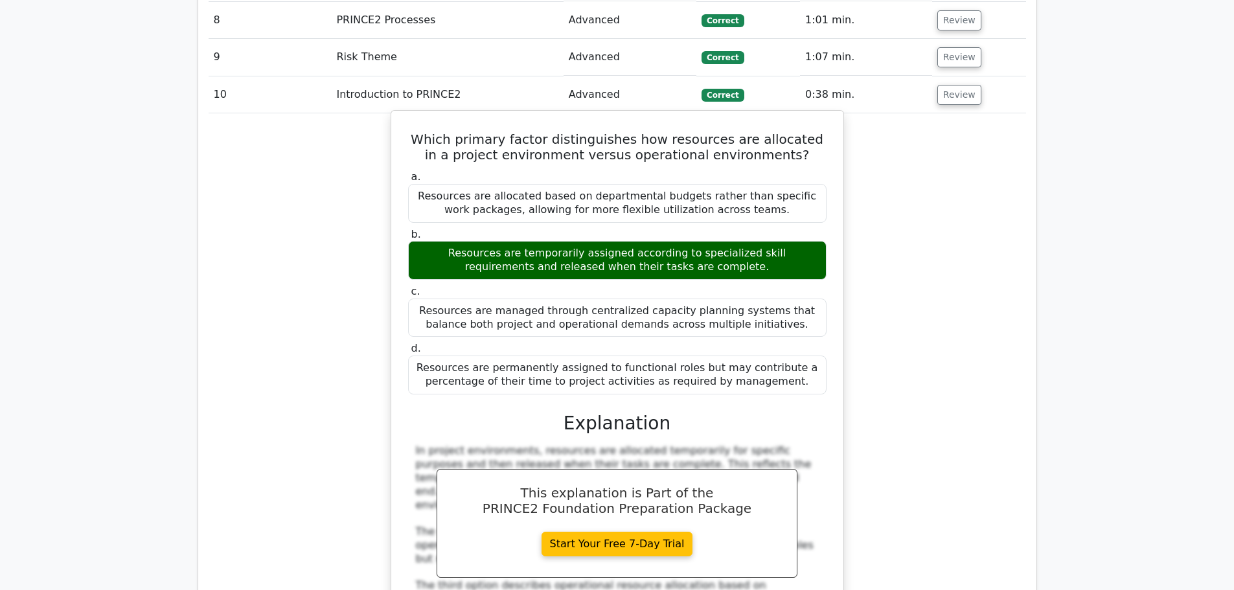
scroll to position [1425, 0]
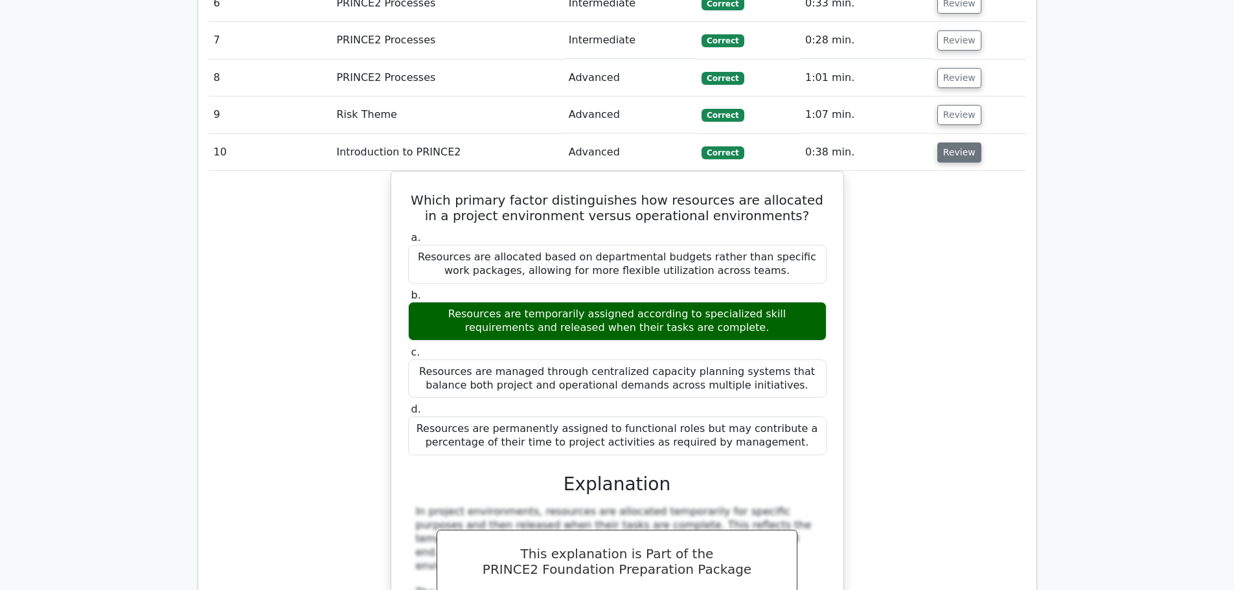
click at [961, 143] on button "Review" at bounding box center [959, 153] width 44 height 20
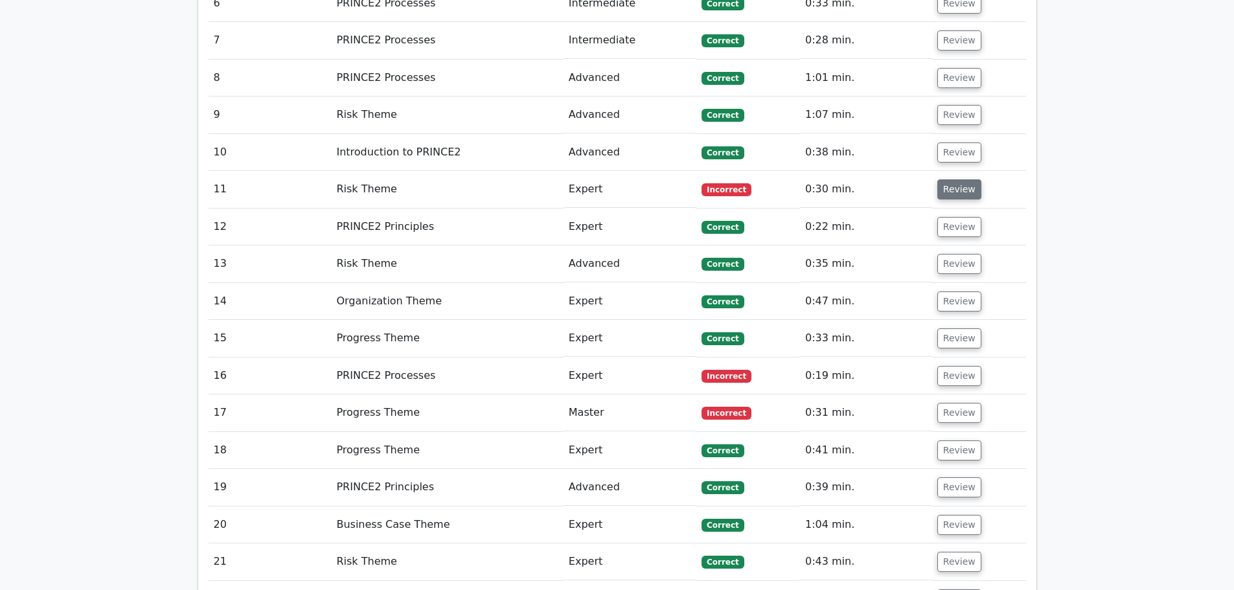
click at [966, 179] on button "Review" at bounding box center [959, 189] width 44 height 20
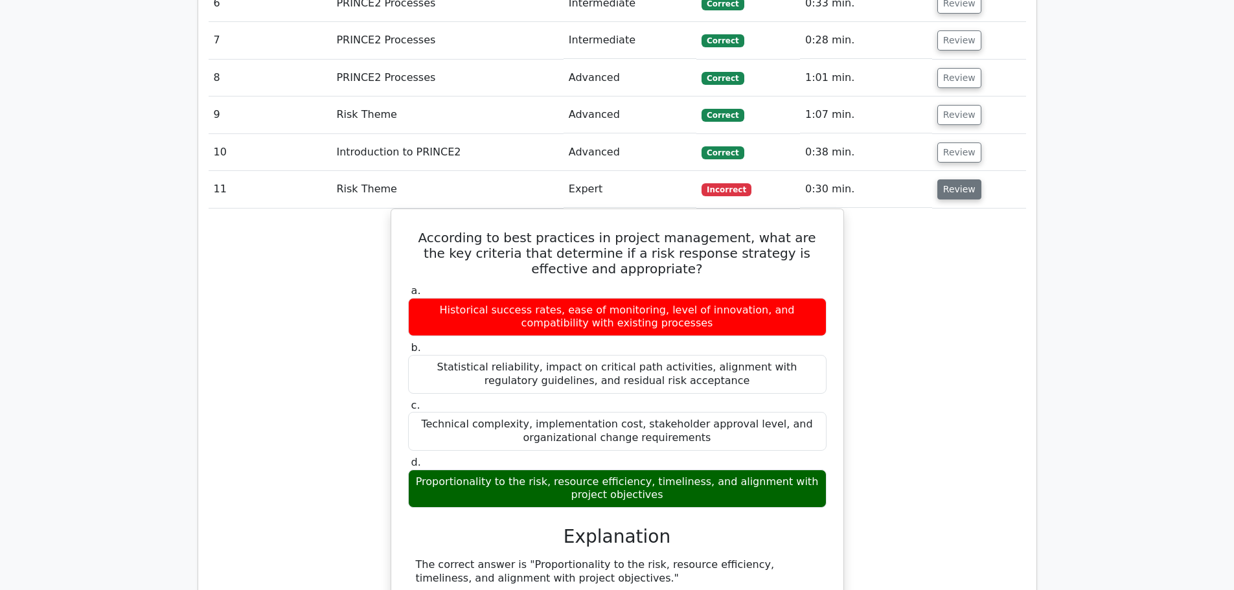
click at [961, 179] on button "Review" at bounding box center [959, 189] width 44 height 20
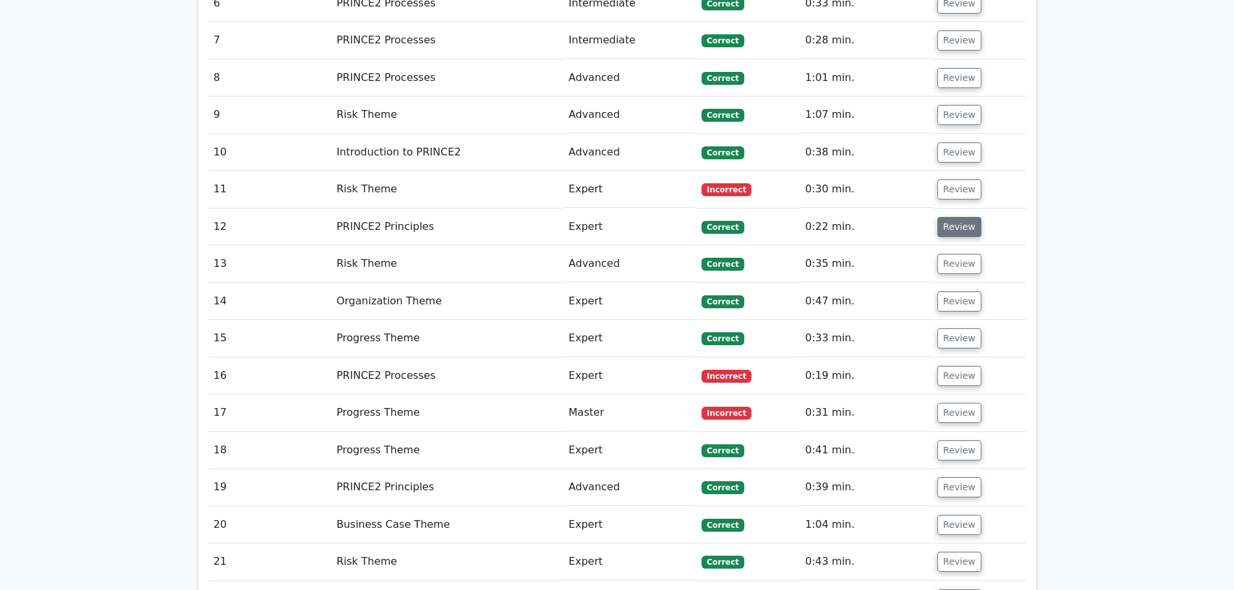
click at [950, 217] on button "Review" at bounding box center [959, 227] width 44 height 20
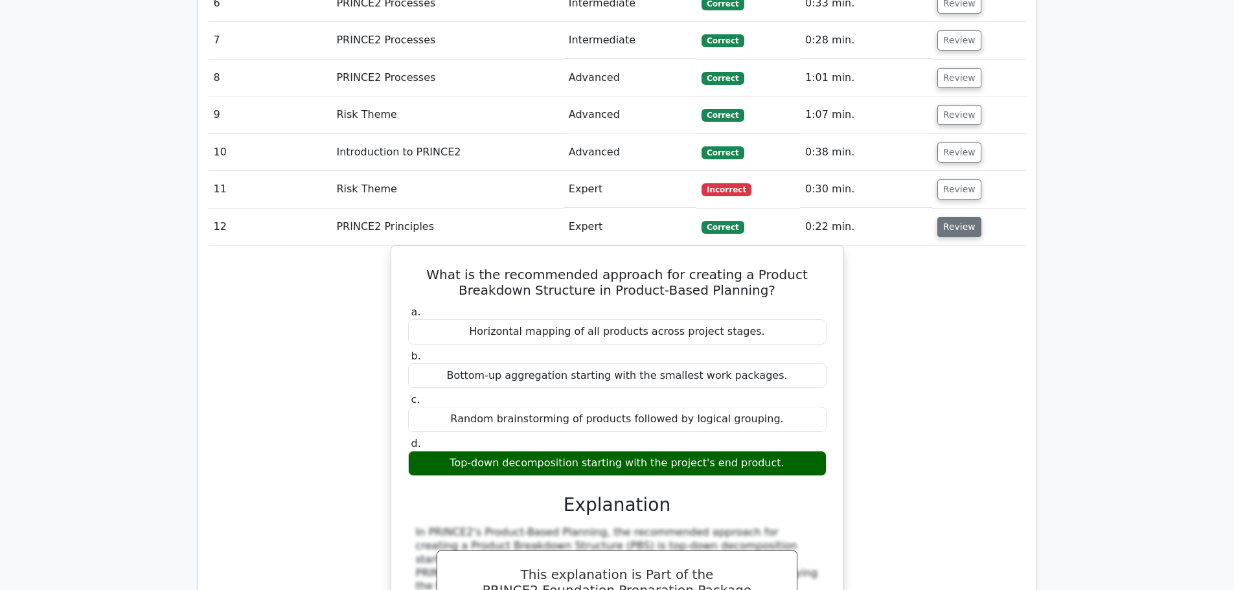
click at [959, 217] on button "Review" at bounding box center [959, 227] width 44 height 20
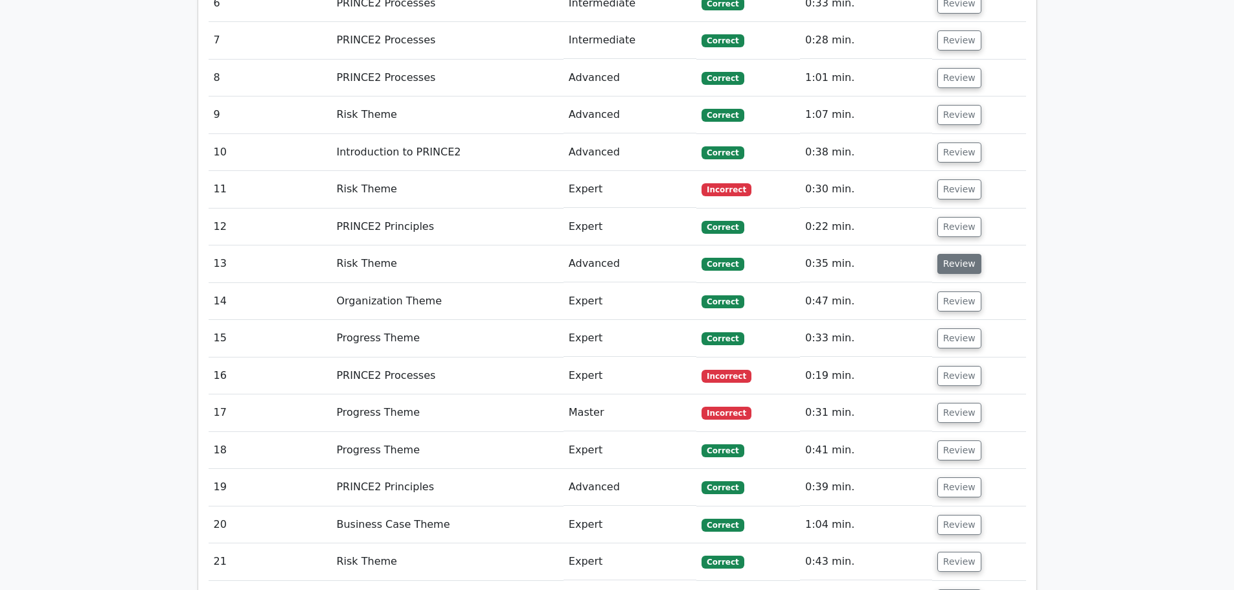
click at [955, 254] on button "Review" at bounding box center [959, 264] width 44 height 20
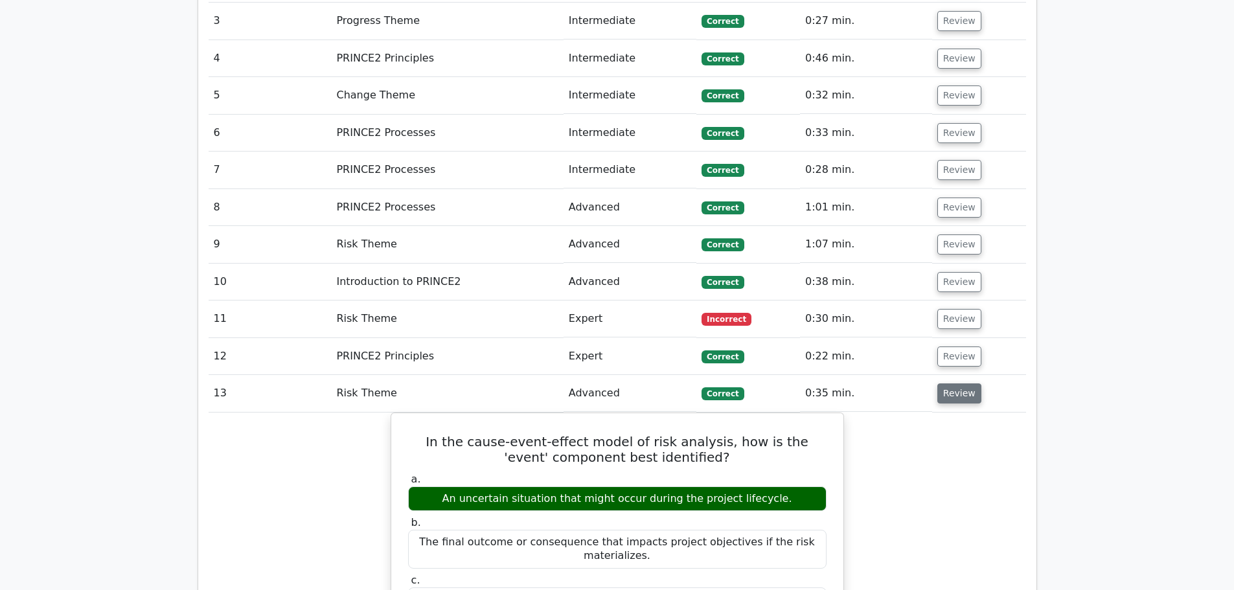
scroll to position [1555, 0]
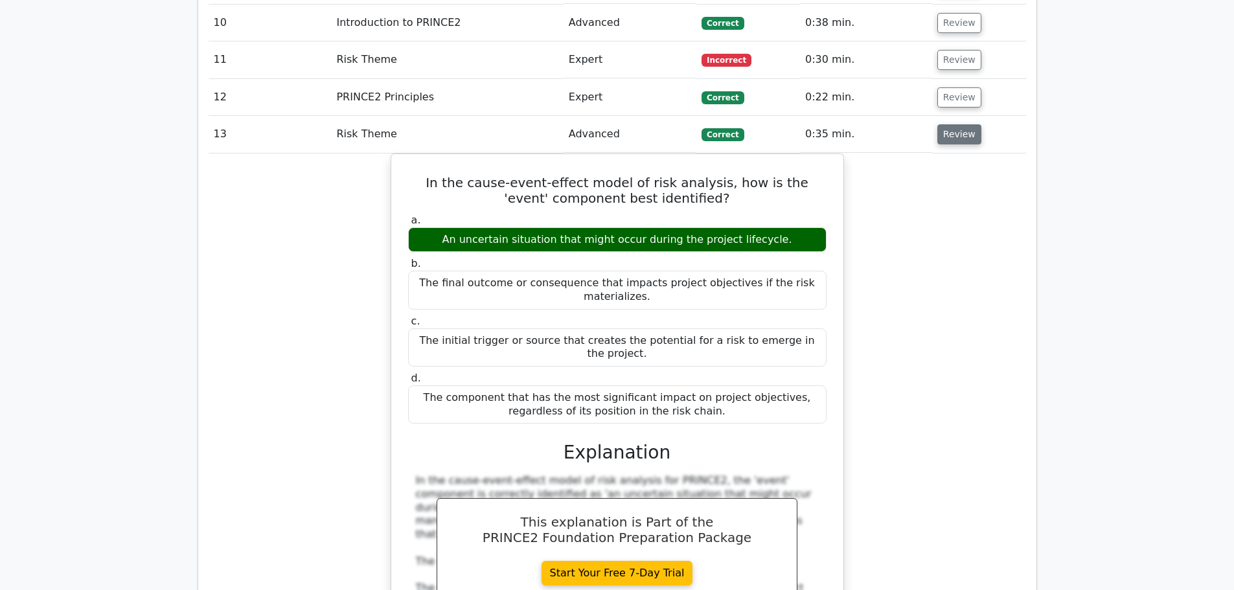
click at [943, 124] on button "Review" at bounding box center [959, 134] width 44 height 20
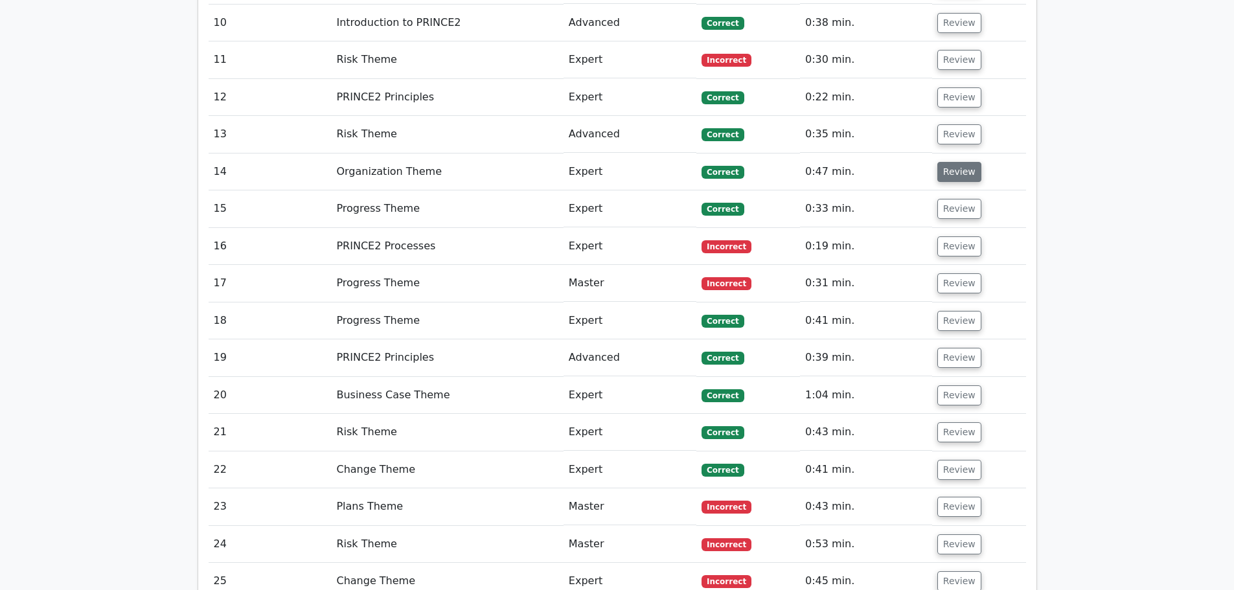
click at [951, 162] on button "Review" at bounding box center [959, 172] width 44 height 20
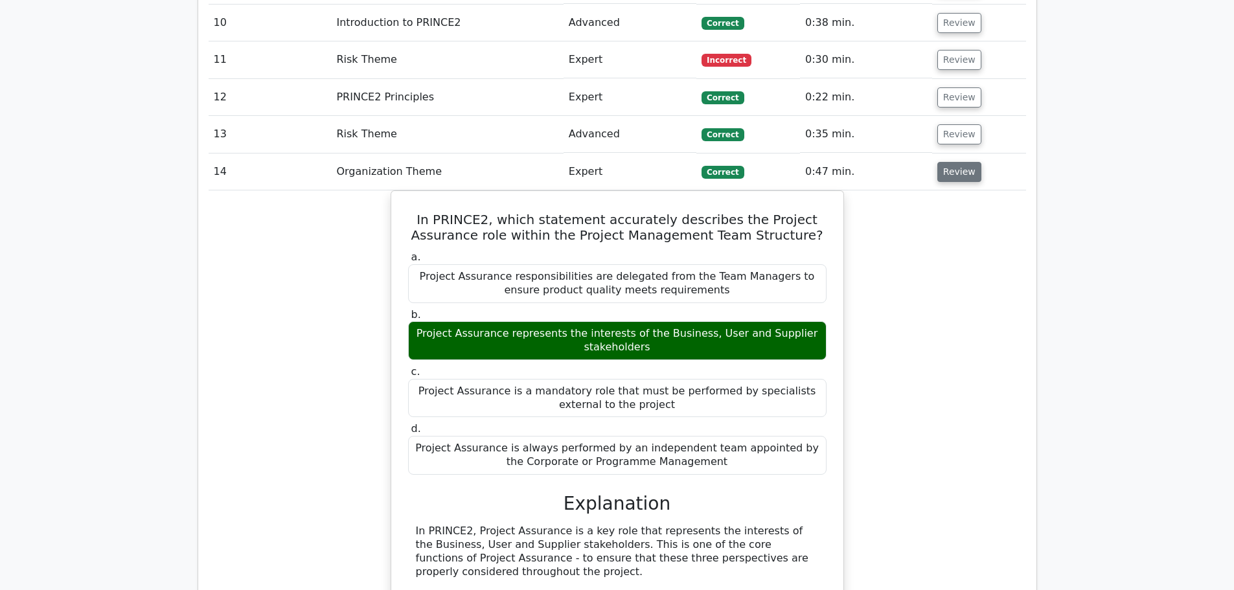
click at [959, 162] on button "Review" at bounding box center [959, 172] width 44 height 20
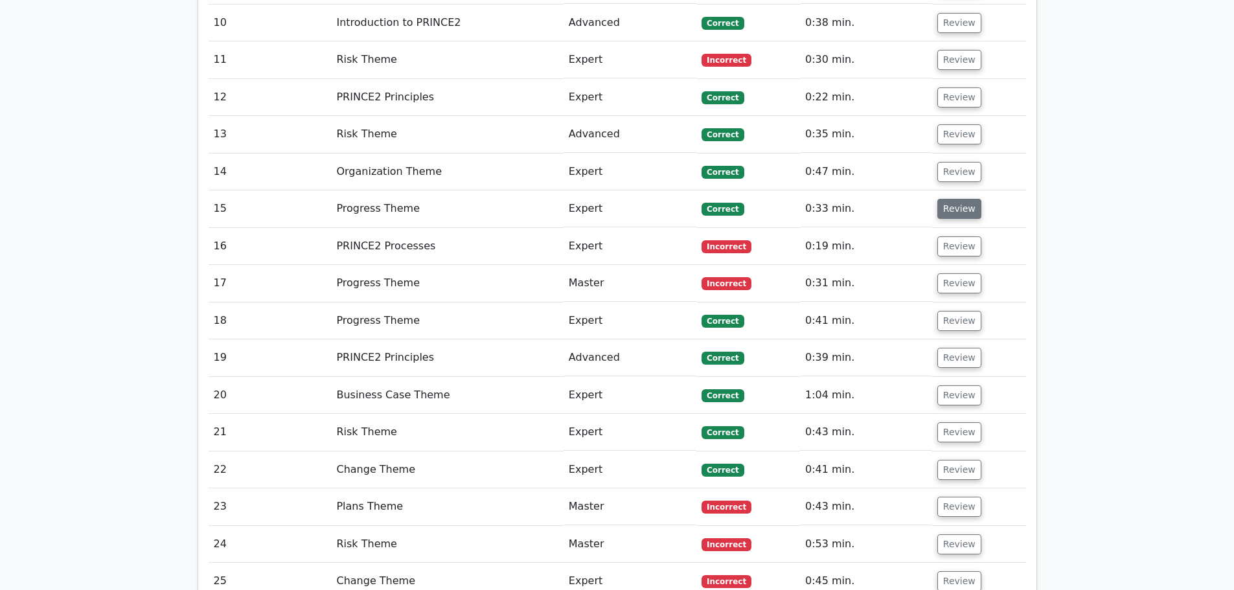
click at [957, 199] on button "Review" at bounding box center [959, 209] width 44 height 20
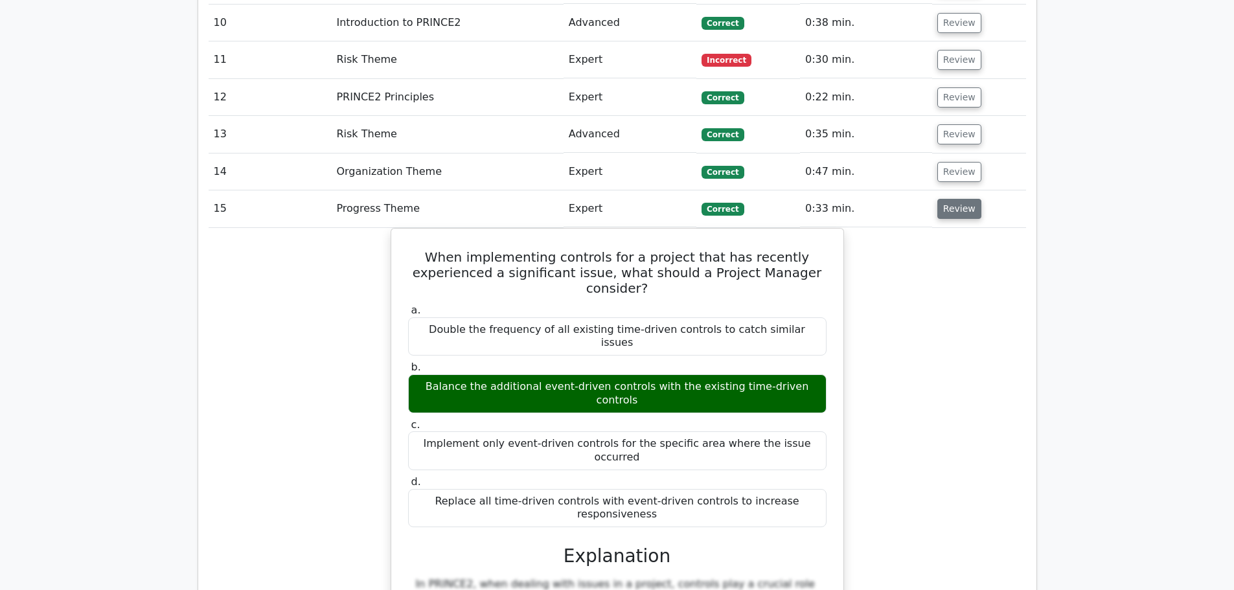
click at [950, 199] on button "Review" at bounding box center [959, 209] width 44 height 20
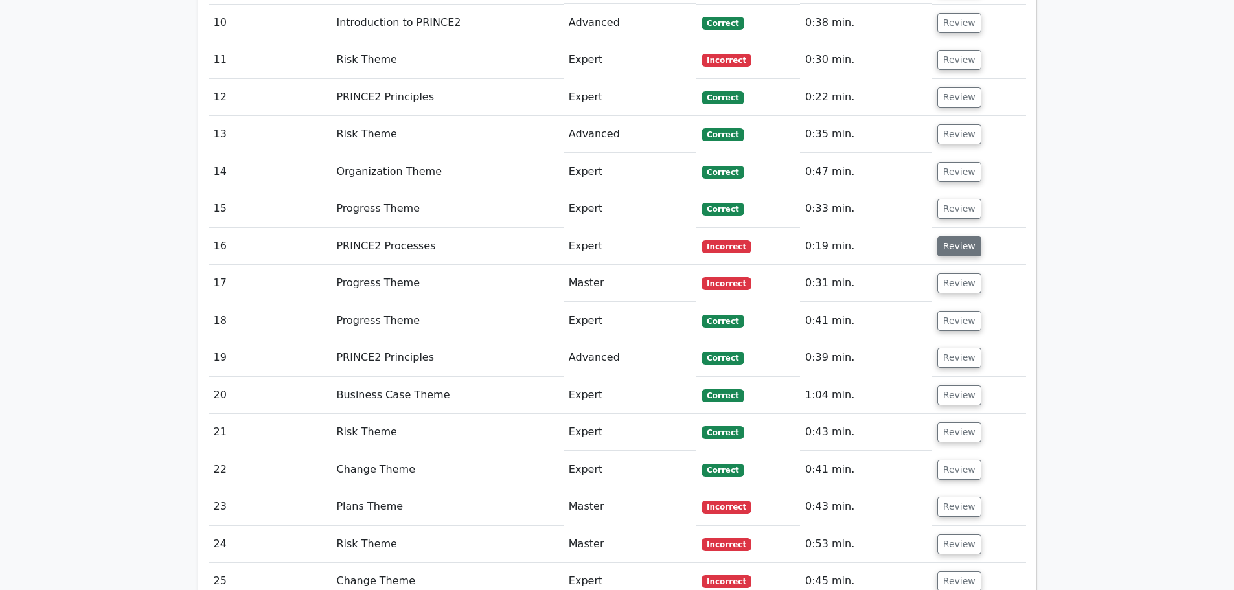
click at [960, 236] on button "Review" at bounding box center [959, 246] width 44 height 20
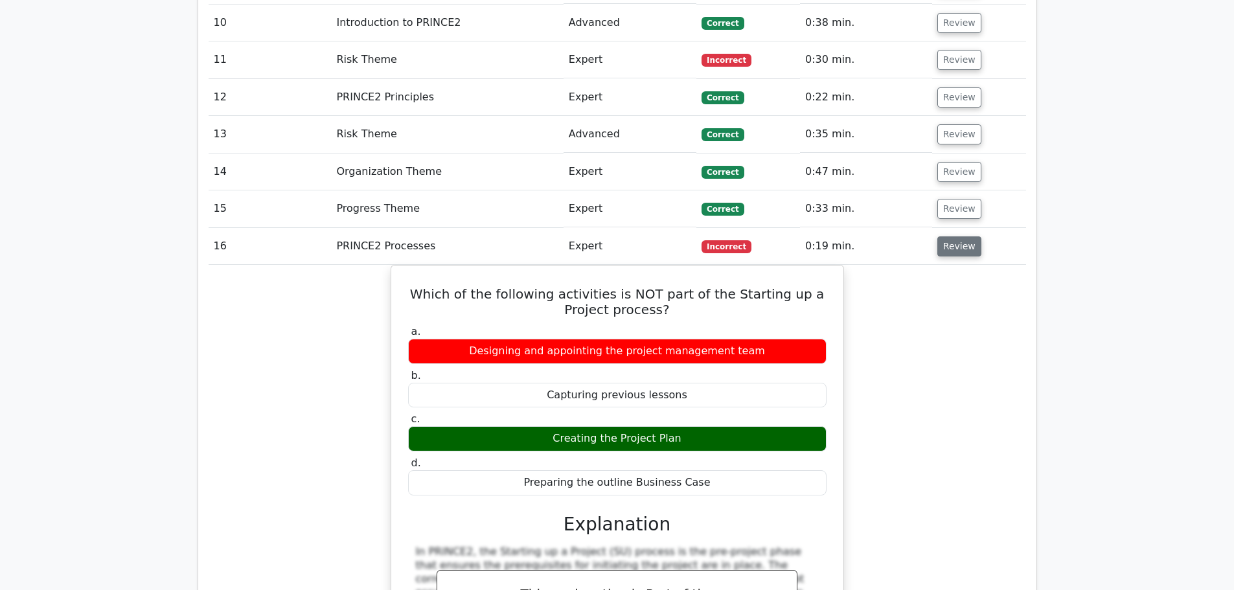
click at [946, 236] on button "Review" at bounding box center [959, 246] width 44 height 20
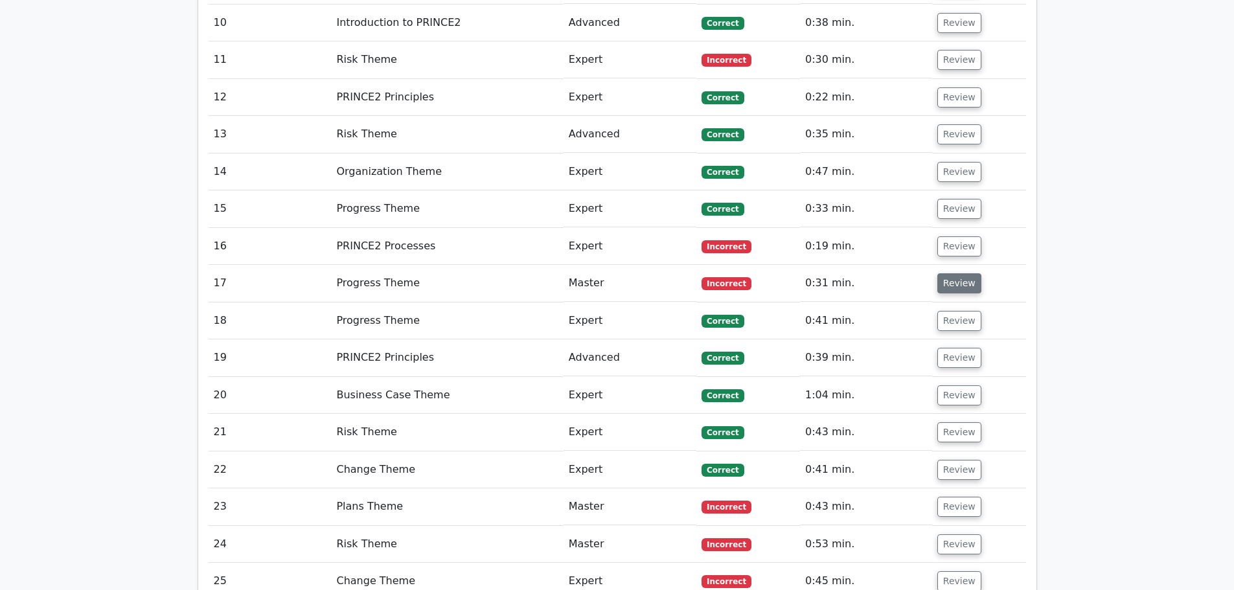
click at [947, 273] on button "Review" at bounding box center [959, 283] width 44 height 20
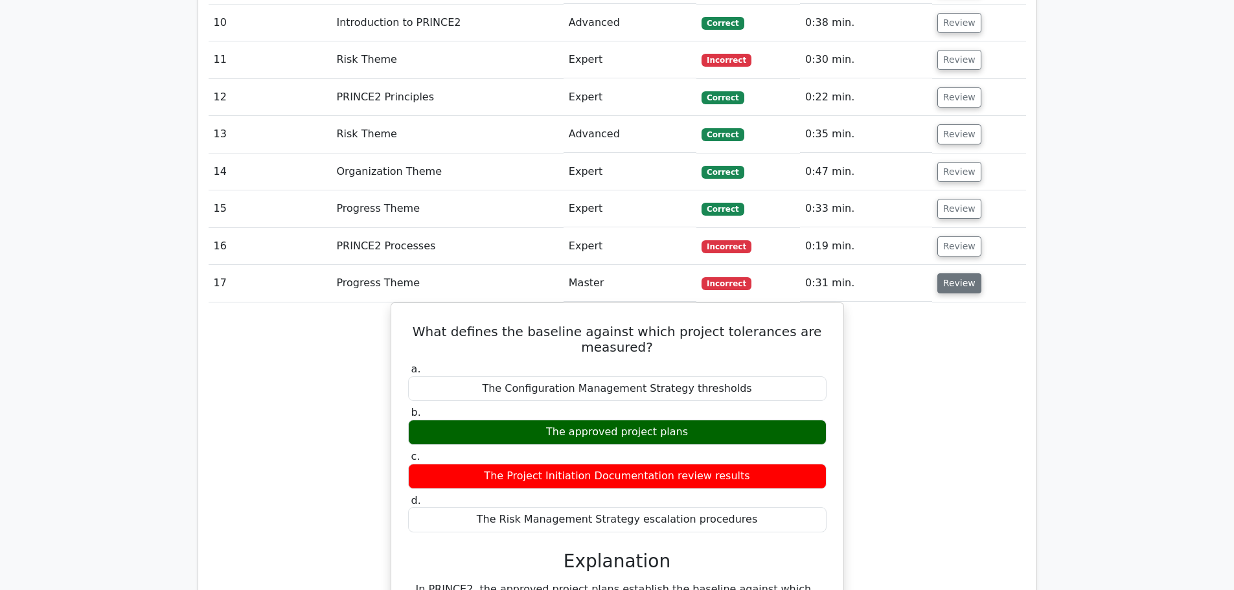
click at [949, 273] on button "Review" at bounding box center [959, 283] width 44 height 20
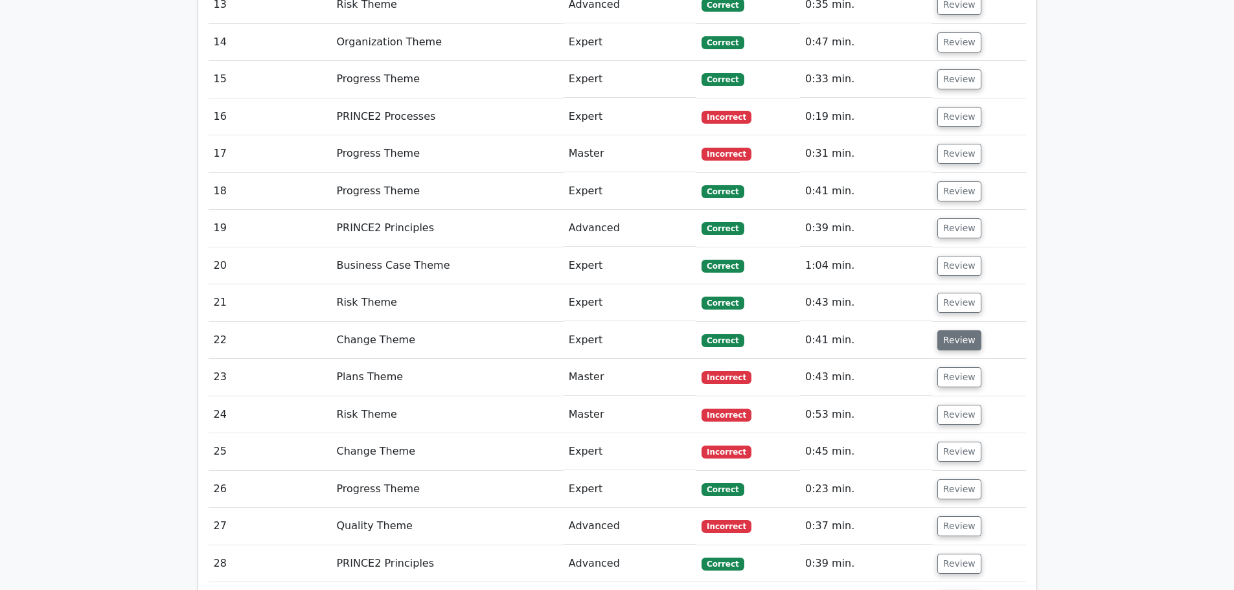
scroll to position [1749, 0]
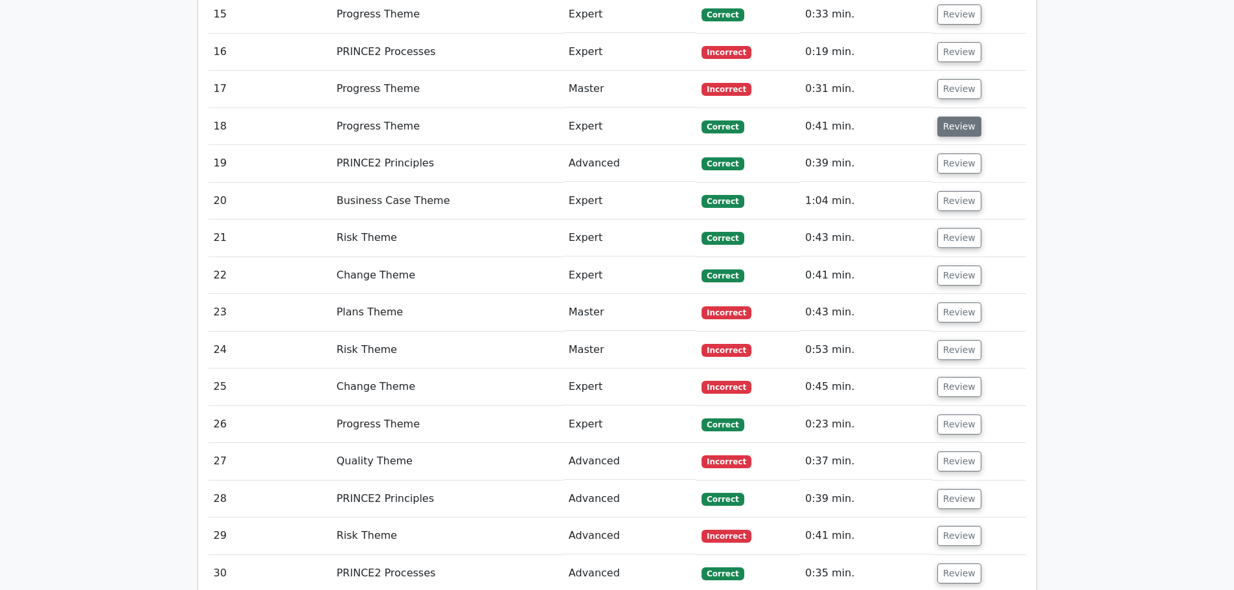
click at [948, 117] on button "Review" at bounding box center [959, 127] width 44 height 20
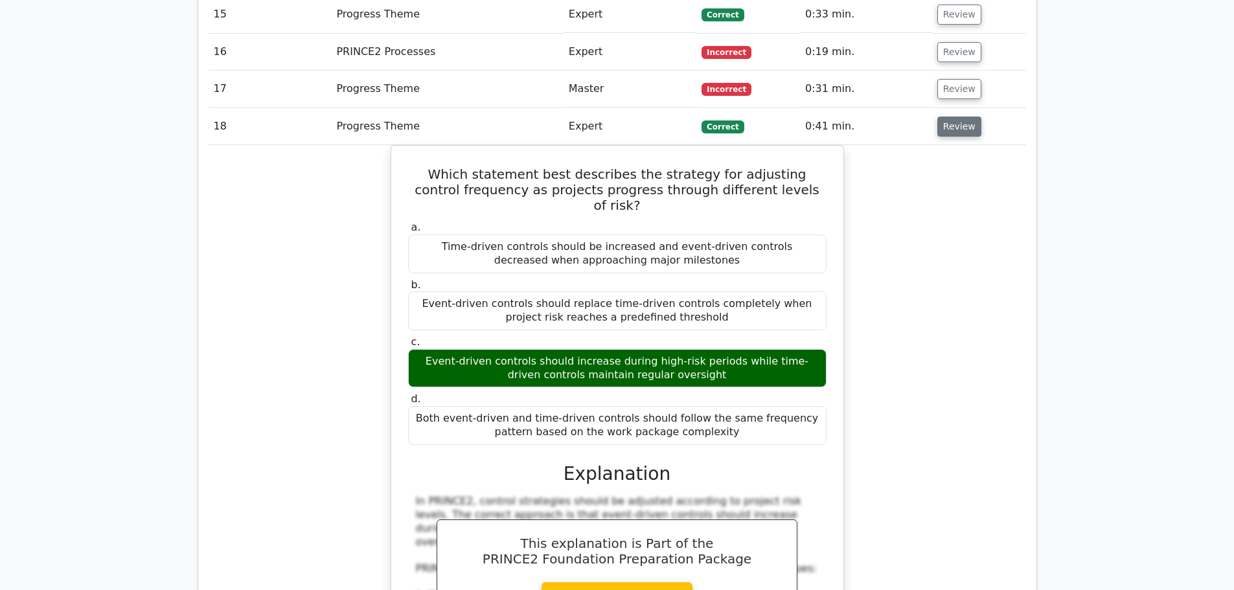
click at [960, 117] on button "Review" at bounding box center [959, 127] width 44 height 20
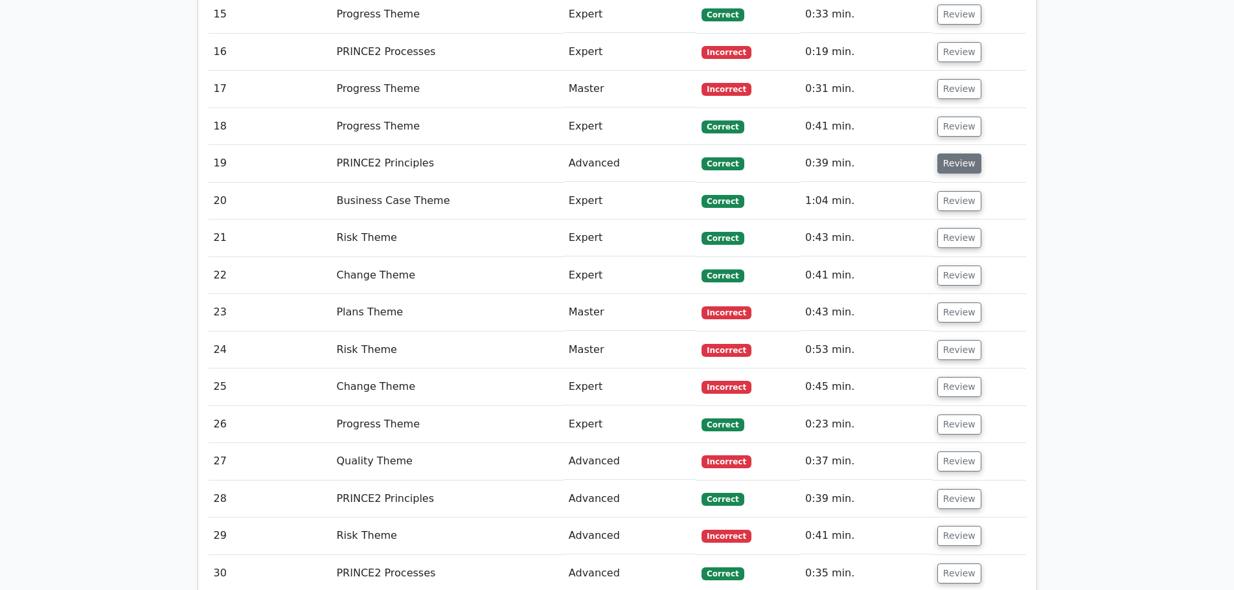
click at [959, 154] on button "Review" at bounding box center [959, 164] width 44 height 20
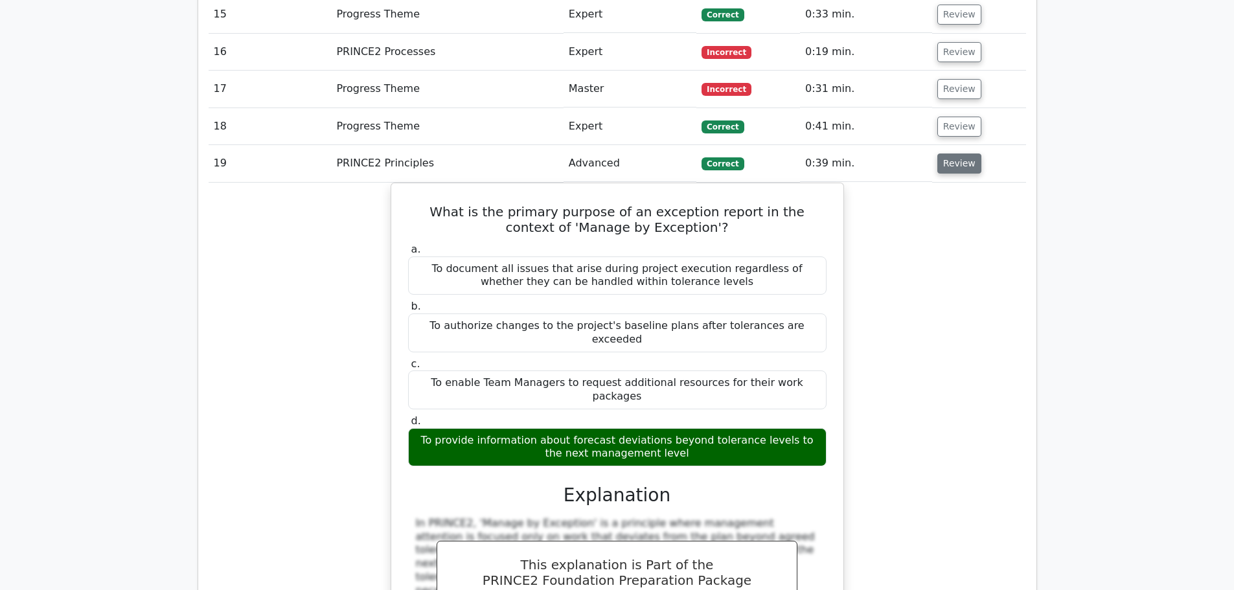
click at [949, 154] on button "Review" at bounding box center [959, 164] width 44 height 20
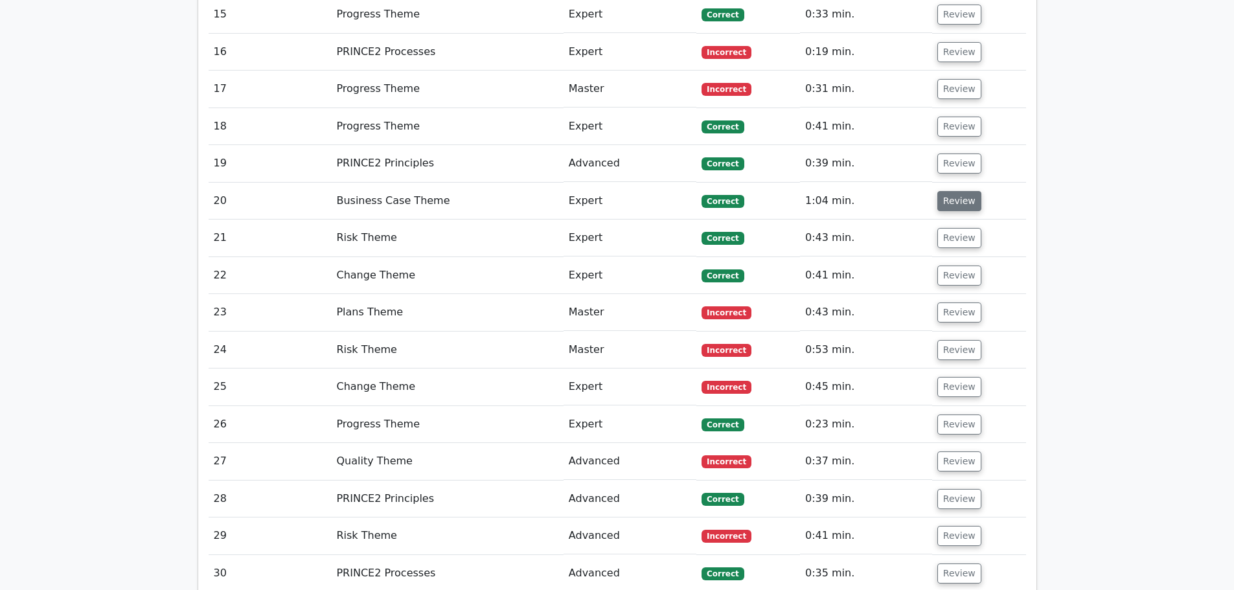
click at [954, 191] on button "Review" at bounding box center [959, 201] width 44 height 20
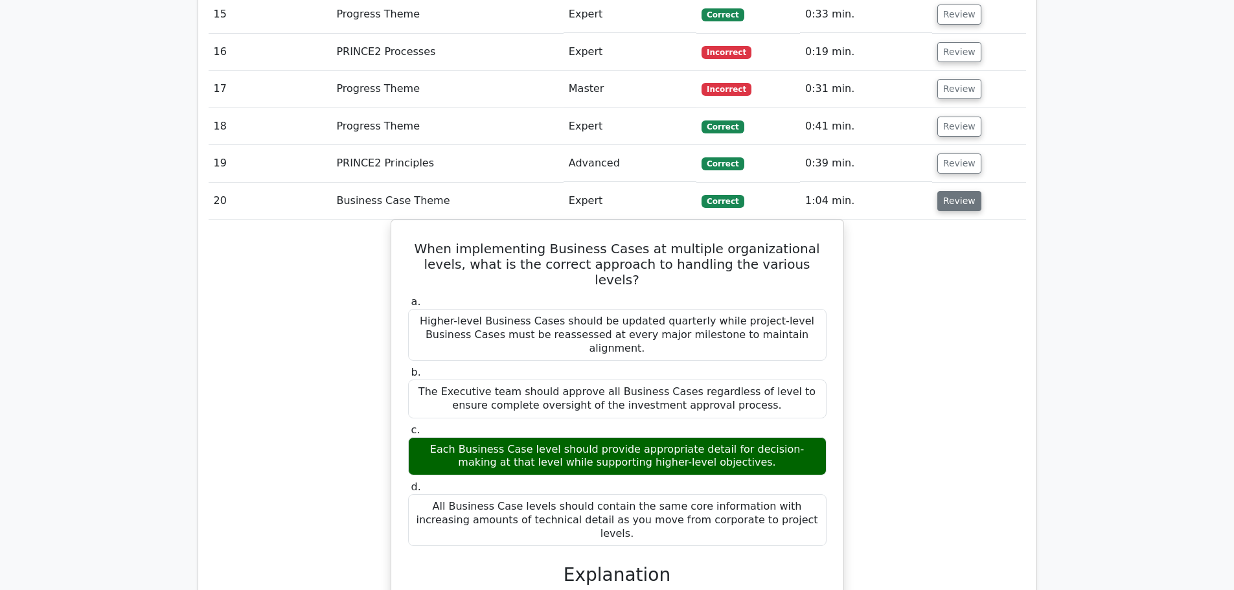
click at [939, 191] on button "Review" at bounding box center [959, 201] width 44 height 20
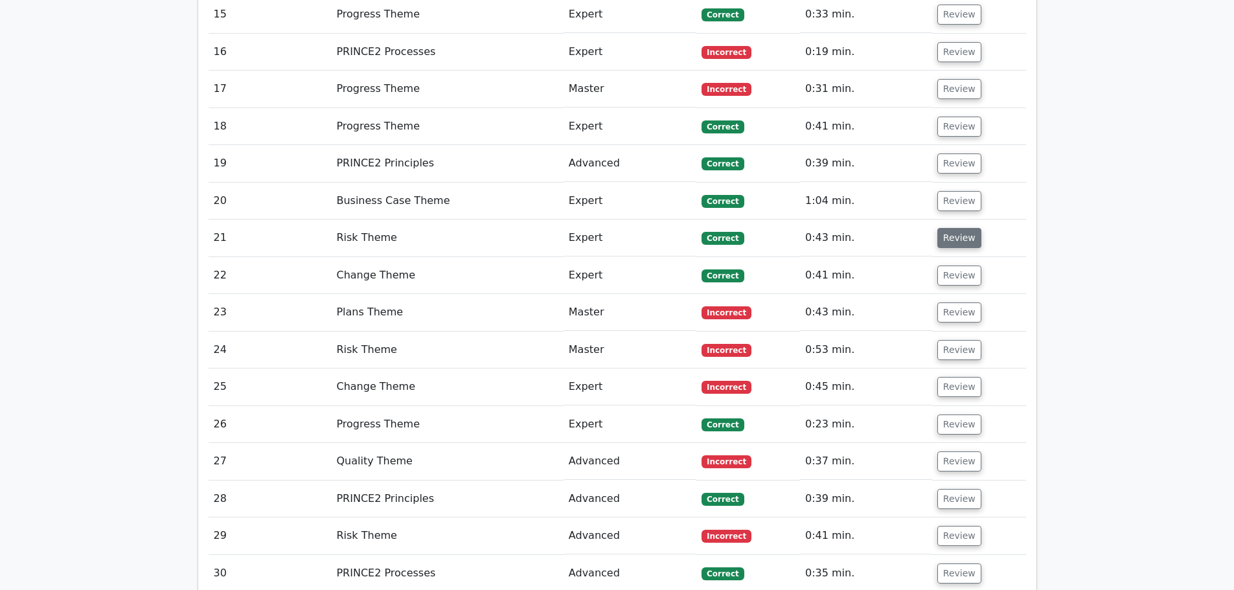
click at [945, 228] on button "Review" at bounding box center [959, 238] width 44 height 20
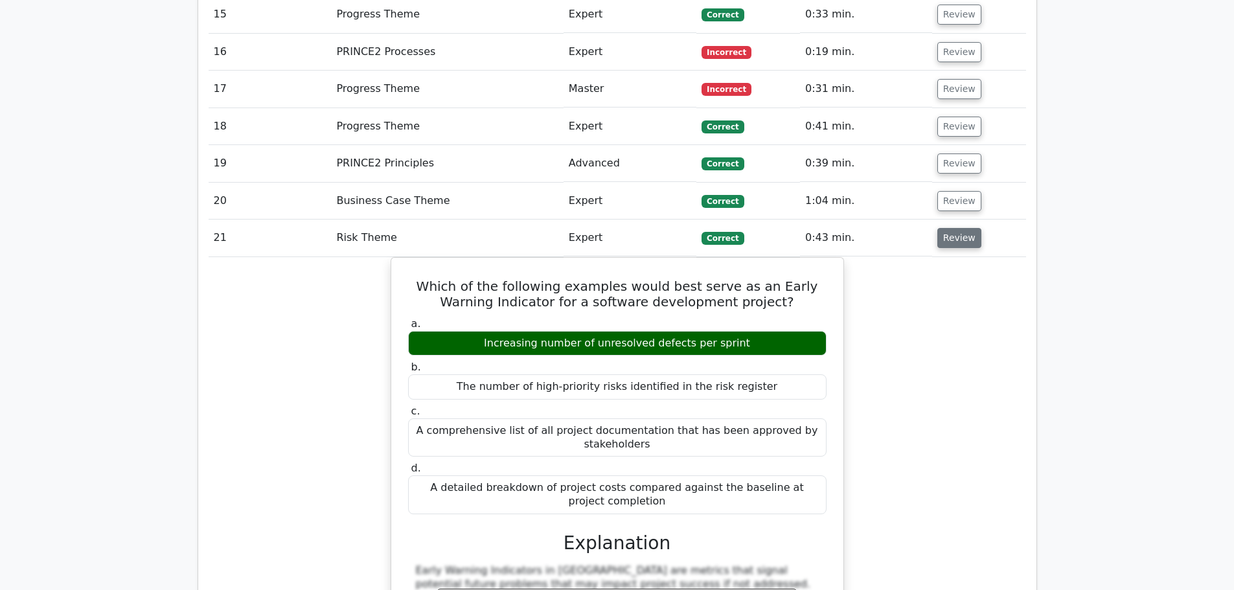
click at [954, 228] on button "Review" at bounding box center [959, 238] width 44 height 20
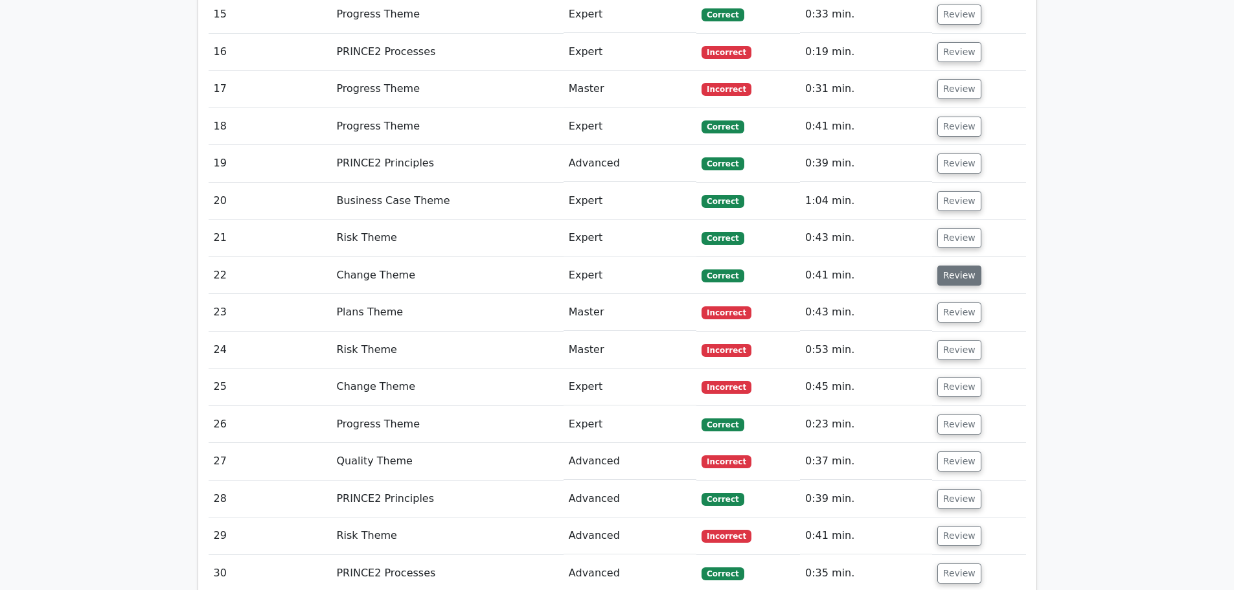
click at [959, 266] on button "Review" at bounding box center [959, 276] width 44 height 20
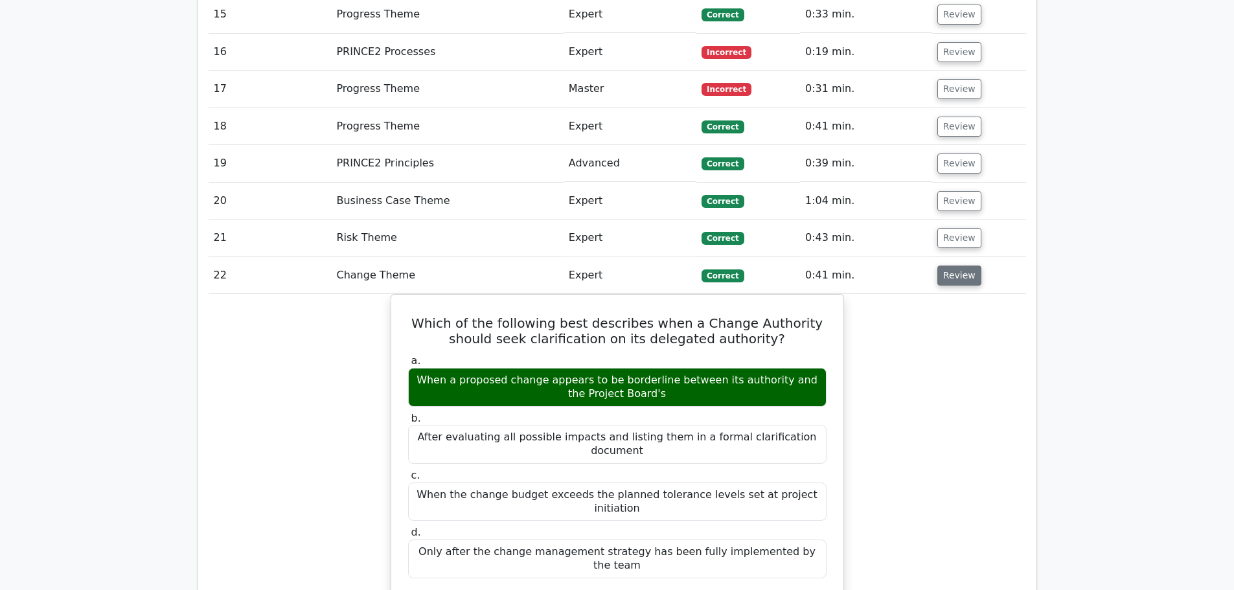
click at [943, 266] on button "Review" at bounding box center [959, 276] width 44 height 20
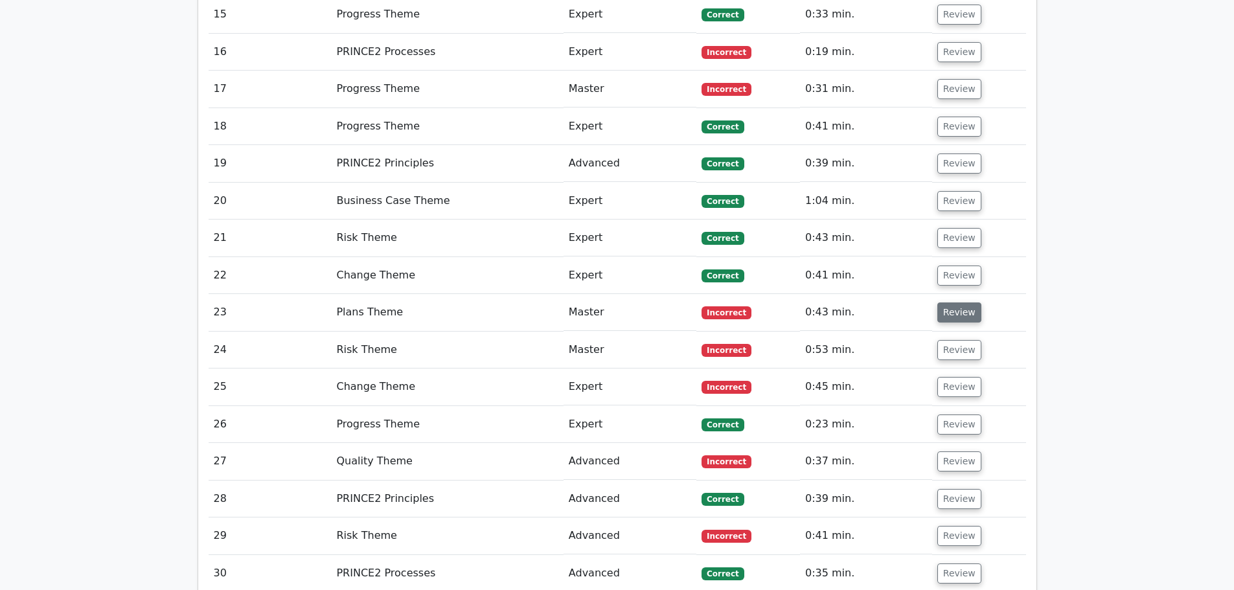
click at [941, 303] on button "Review" at bounding box center [959, 313] width 44 height 20
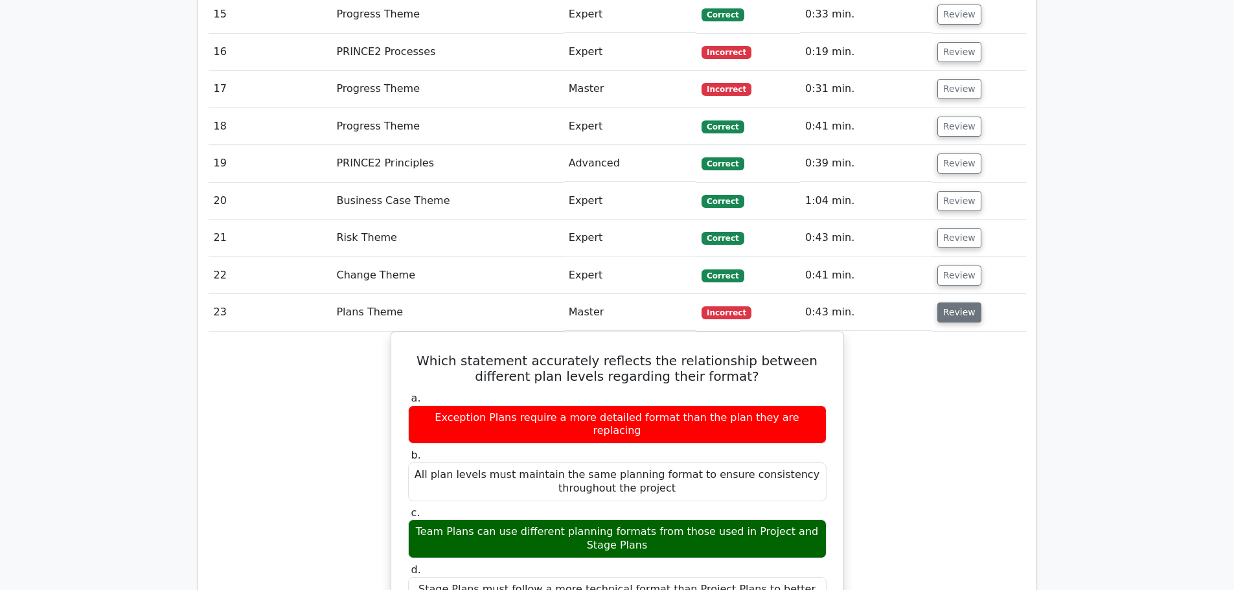
click at [962, 303] on button "Review" at bounding box center [959, 313] width 44 height 20
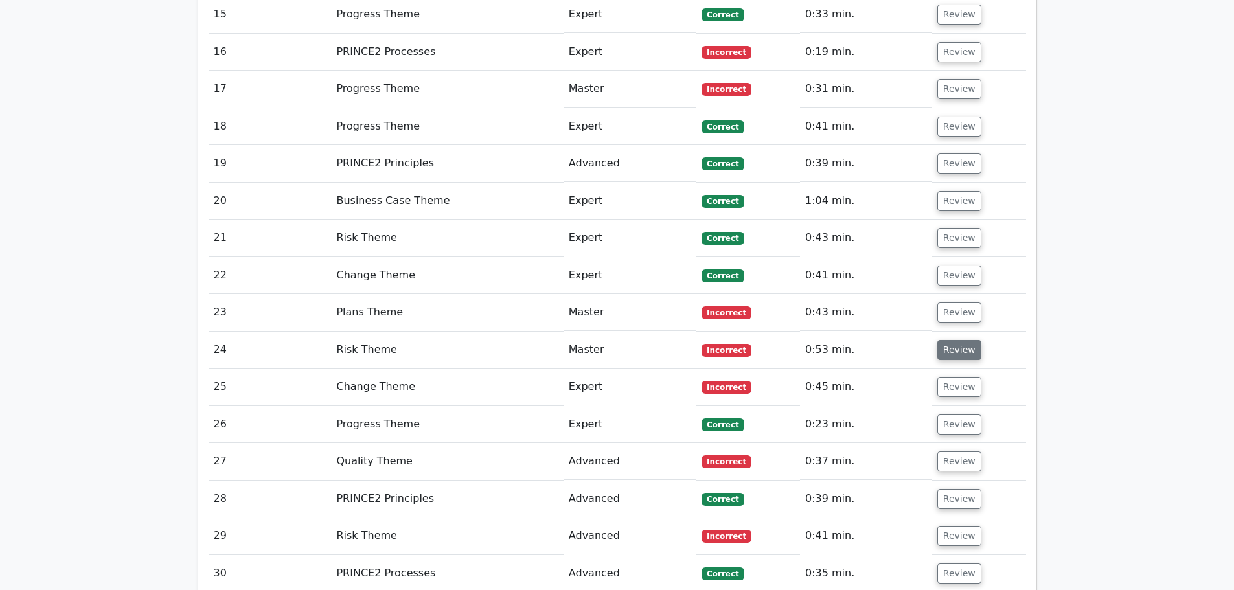
click at [961, 340] on button "Review" at bounding box center [959, 350] width 44 height 20
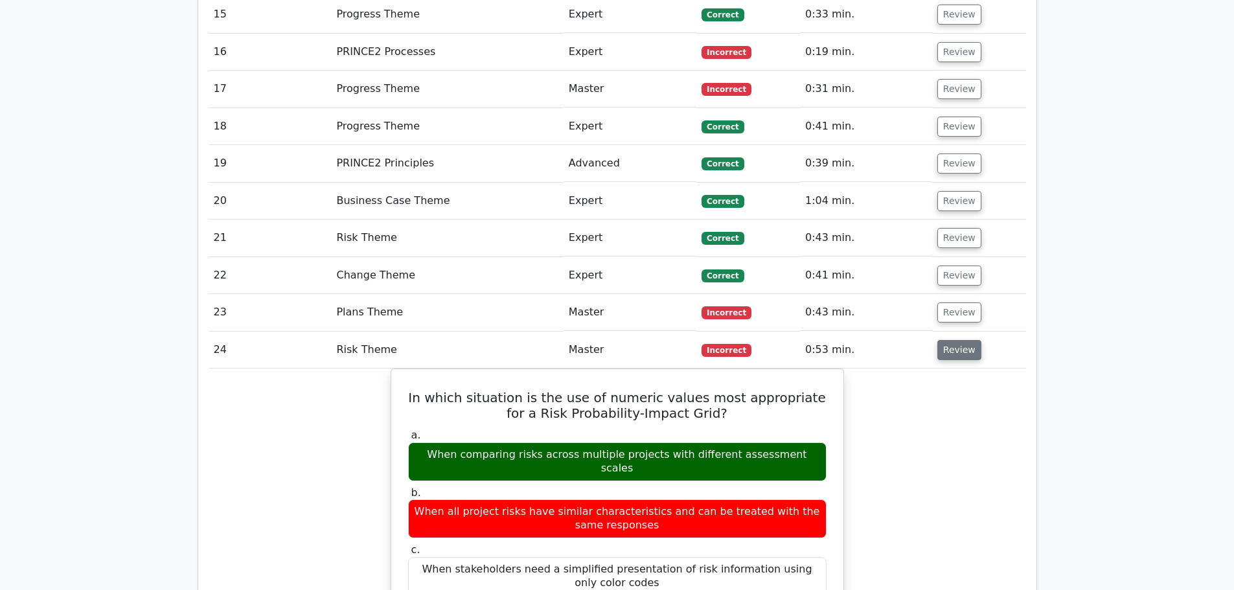
click at [954, 340] on button "Review" at bounding box center [959, 350] width 44 height 20
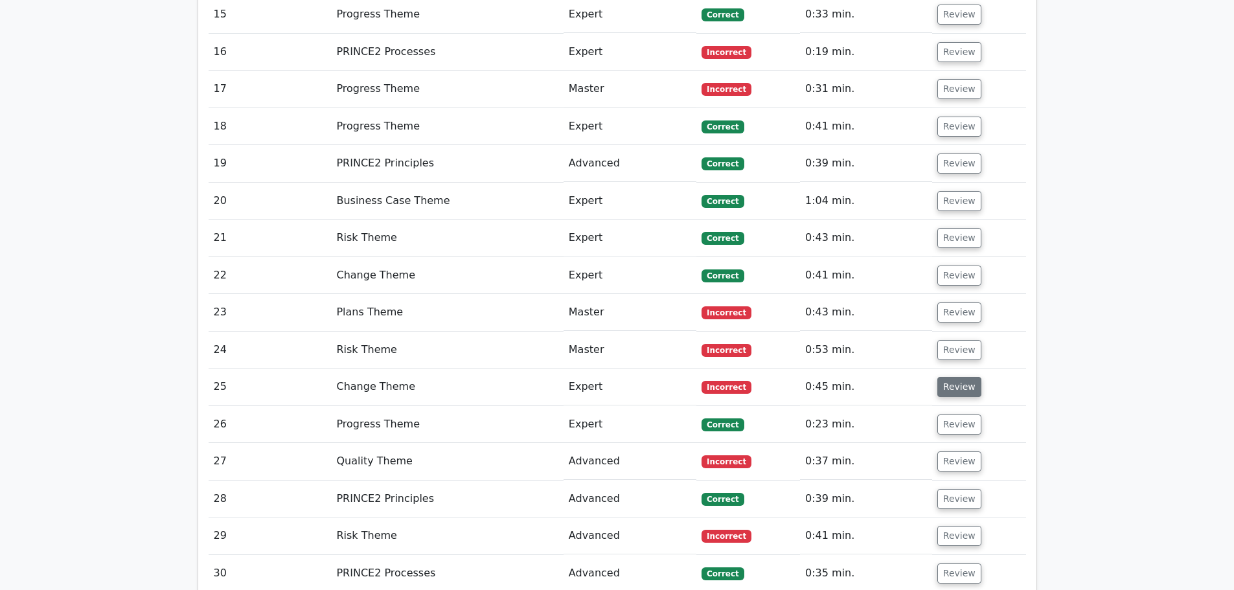
click at [955, 377] on button "Review" at bounding box center [959, 387] width 44 height 20
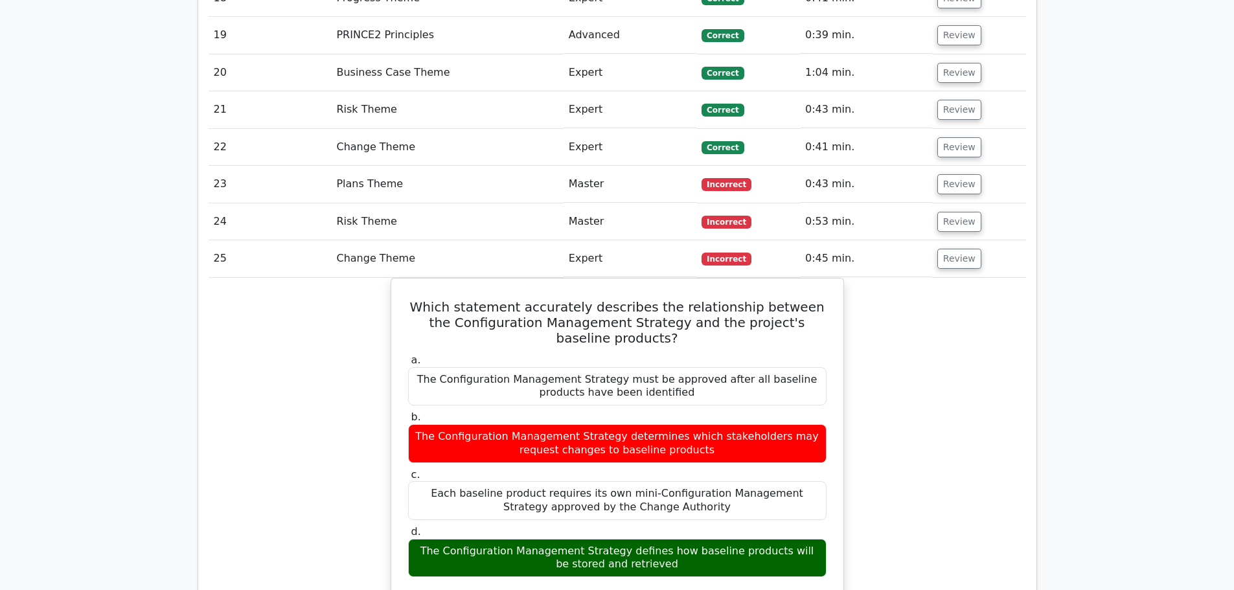
scroll to position [1879, 0]
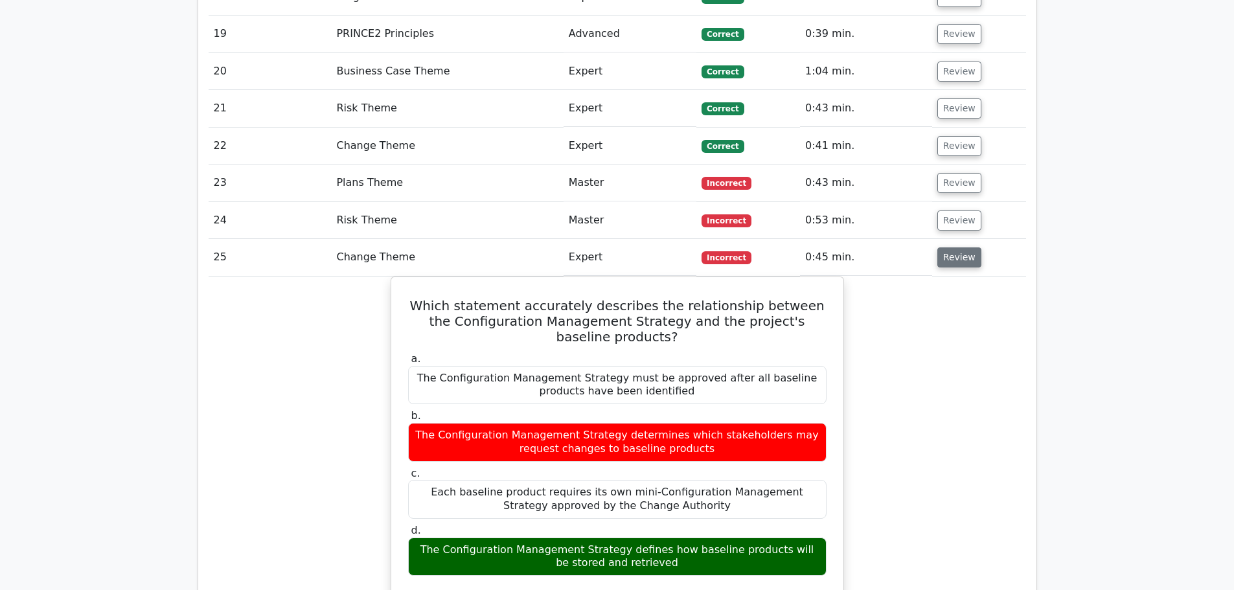
click at [962, 247] on button "Review" at bounding box center [959, 257] width 44 height 20
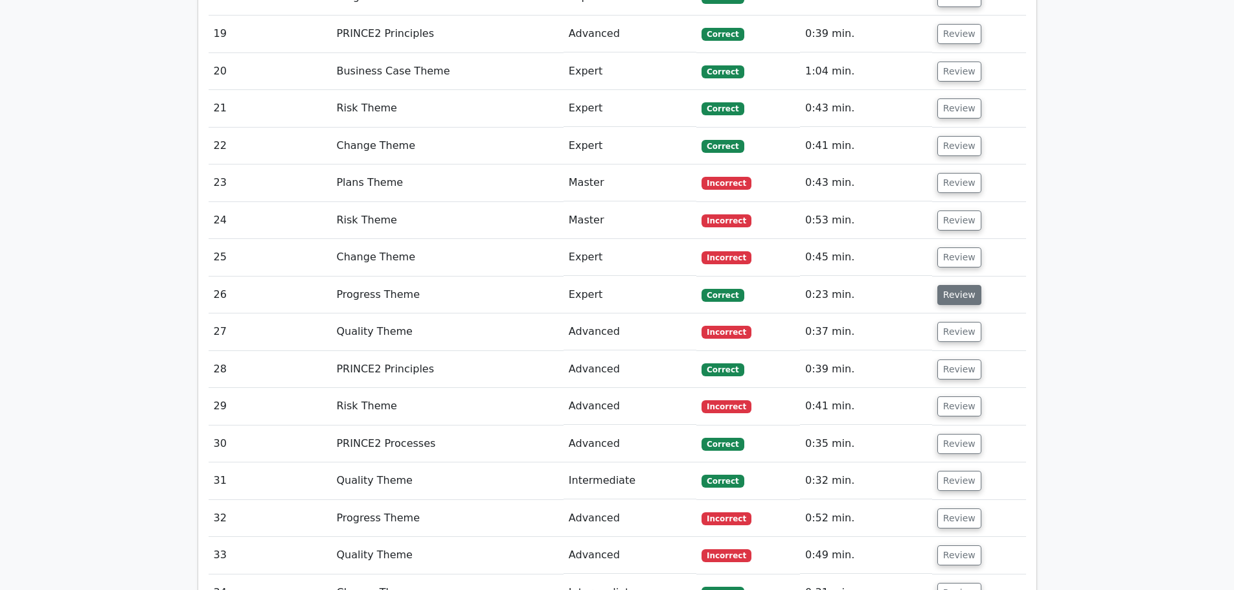
click at [960, 285] on button "Review" at bounding box center [959, 295] width 44 height 20
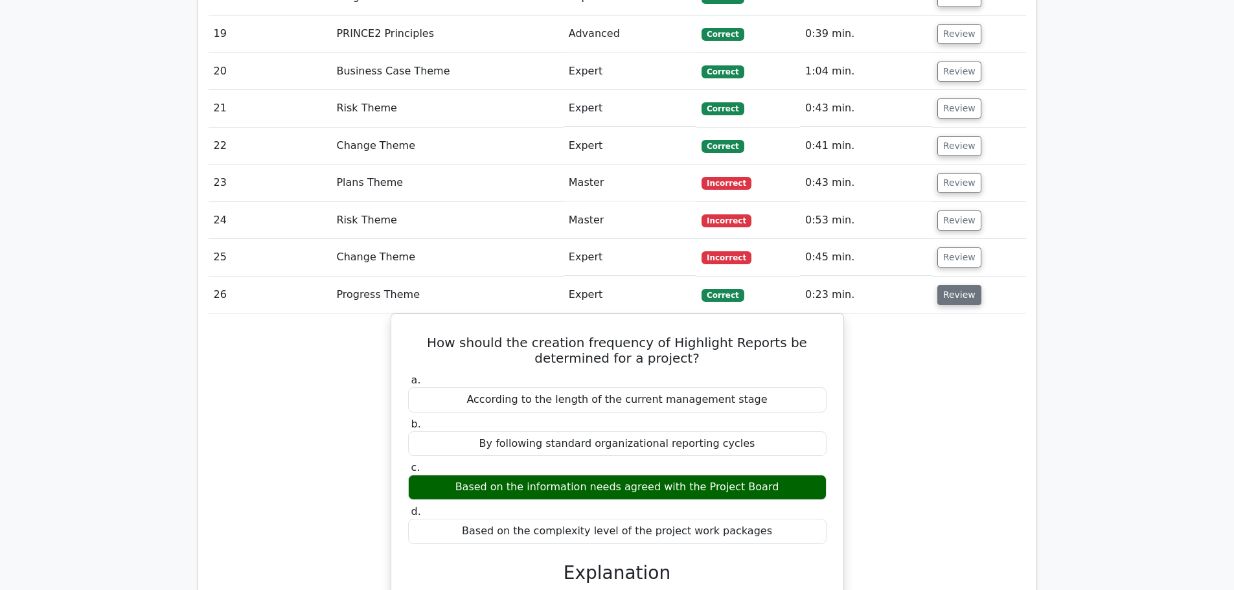
click at [958, 285] on button "Review" at bounding box center [959, 295] width 44 height 20
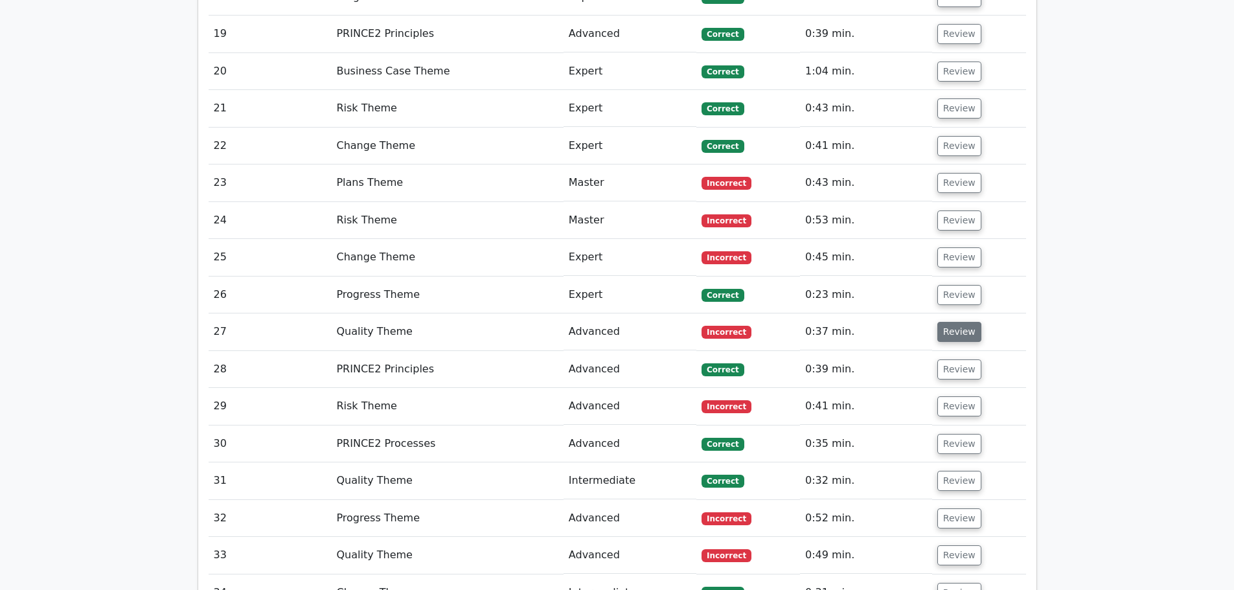
click at [959, 322] on button "Review" at bounding box center [959, 332] width 44 height 20
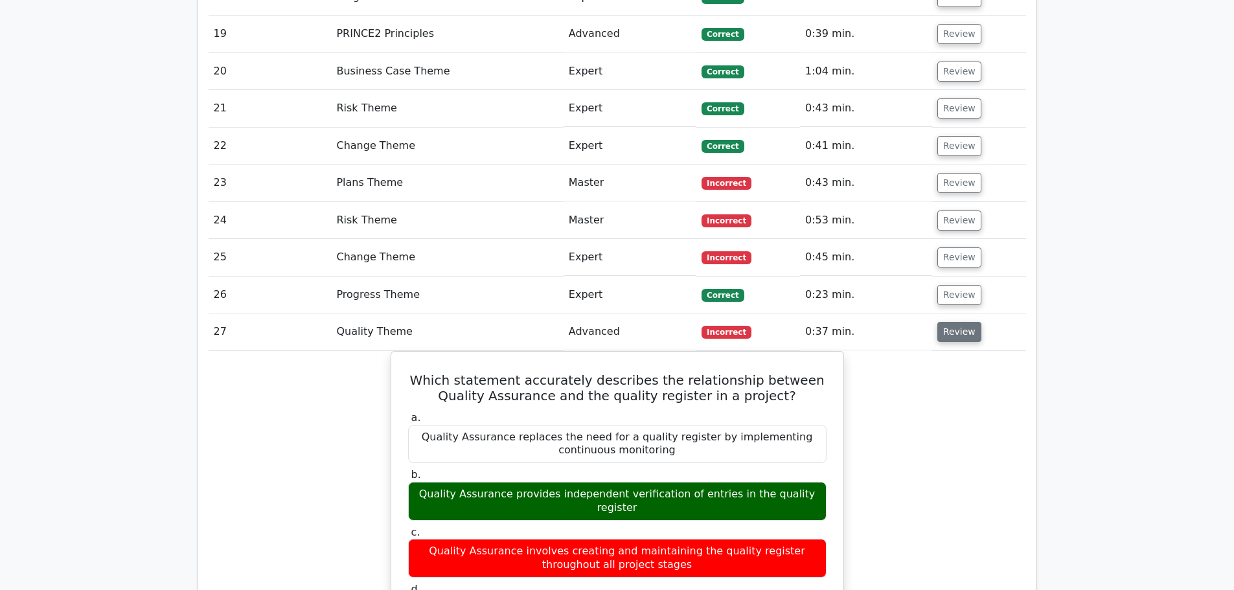
click at [954, 322] on button "Review" at bounding box center [959, 332] width 44 height 20
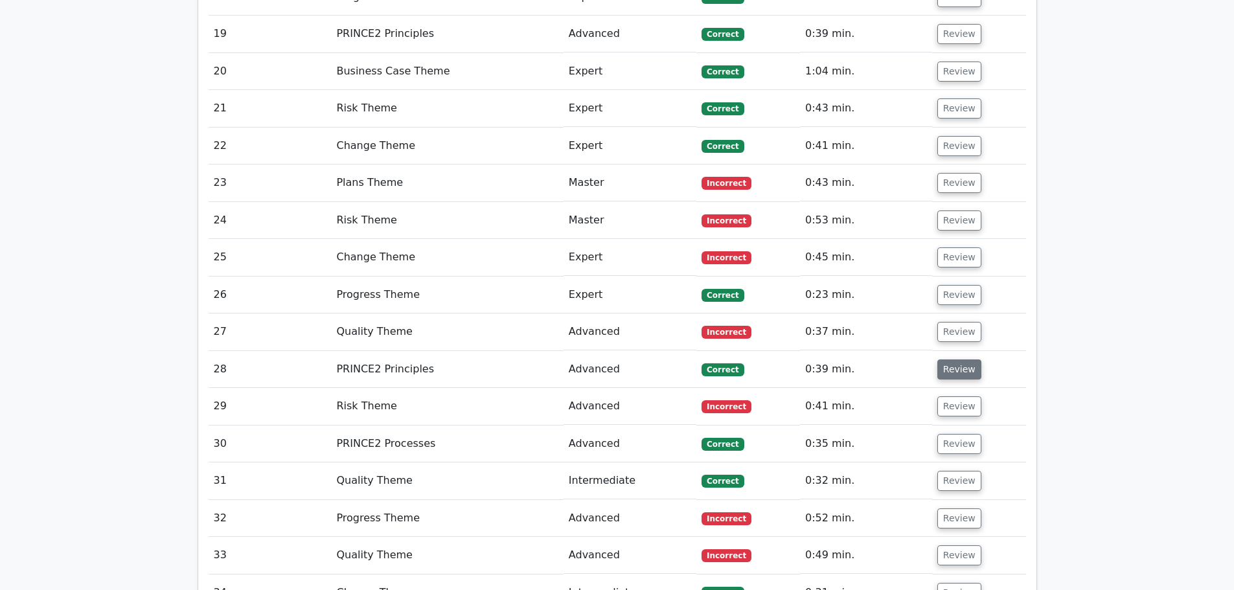
click at [961, 360] on button "Review" at bounding box center [959, 370] width 44 height 20
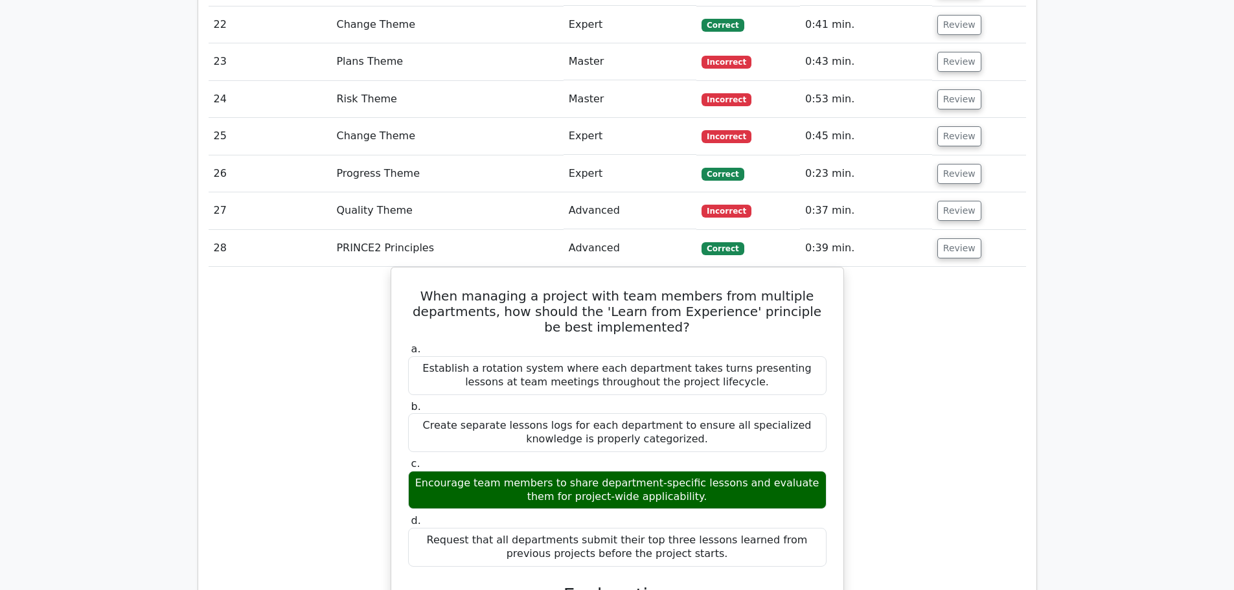
scroll to position [2008, 0]
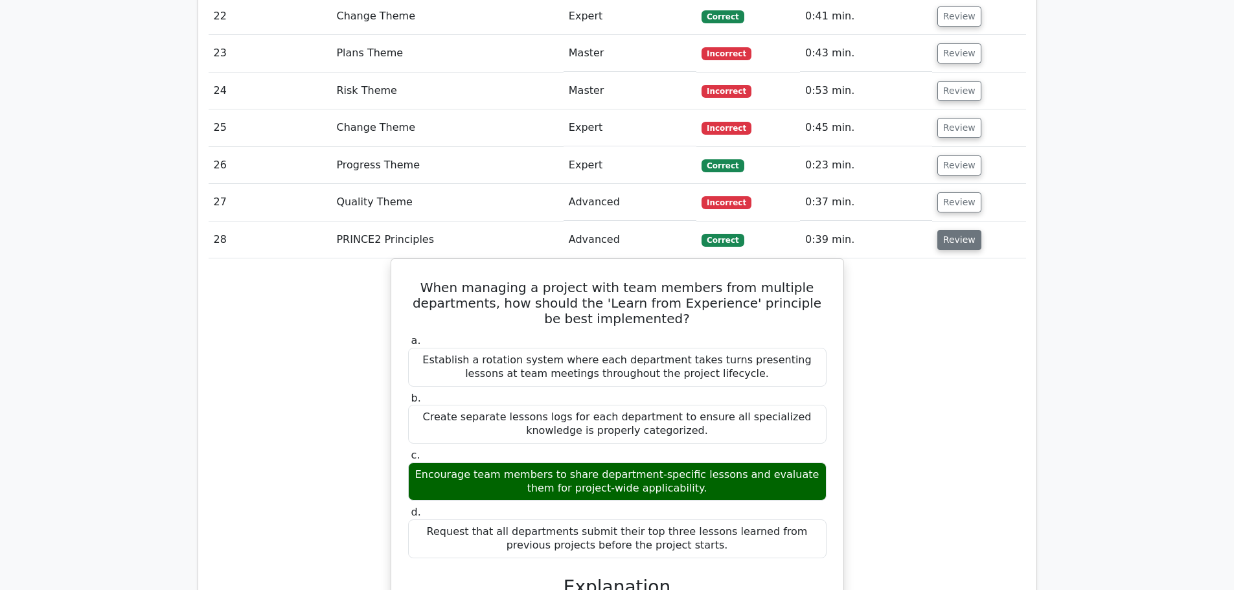
click at [950, 230] on button "Review" at bounding box center [959, 240] width 44 height 20
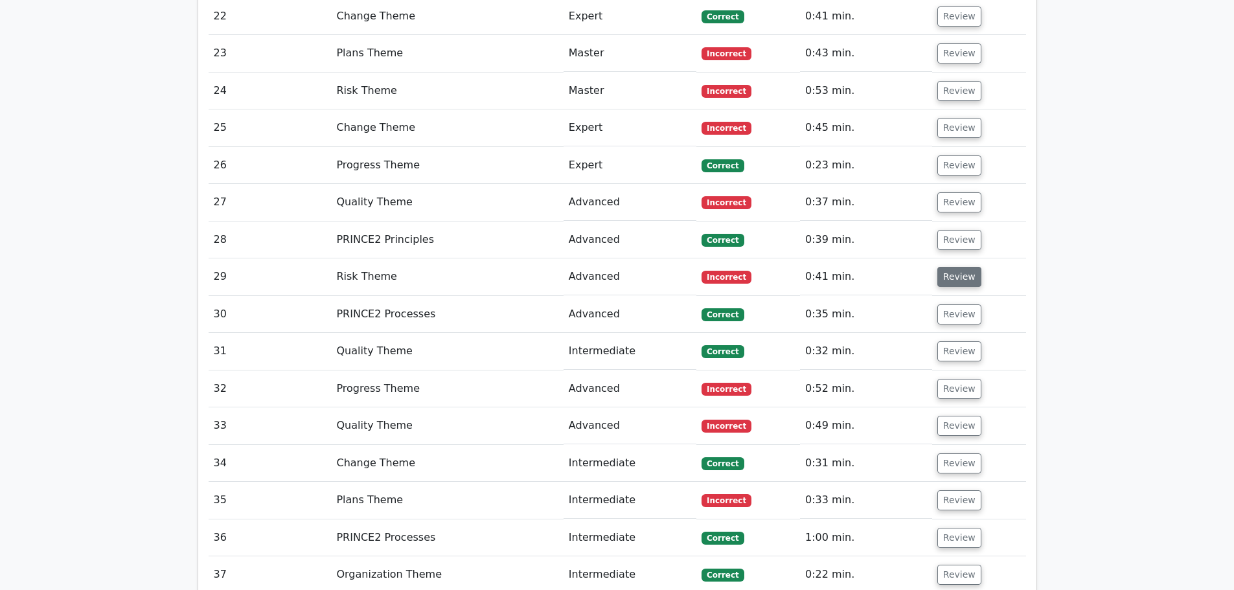
click at [954, 267] on button "Review" at bounding box center [959, 277] width 44 height 20
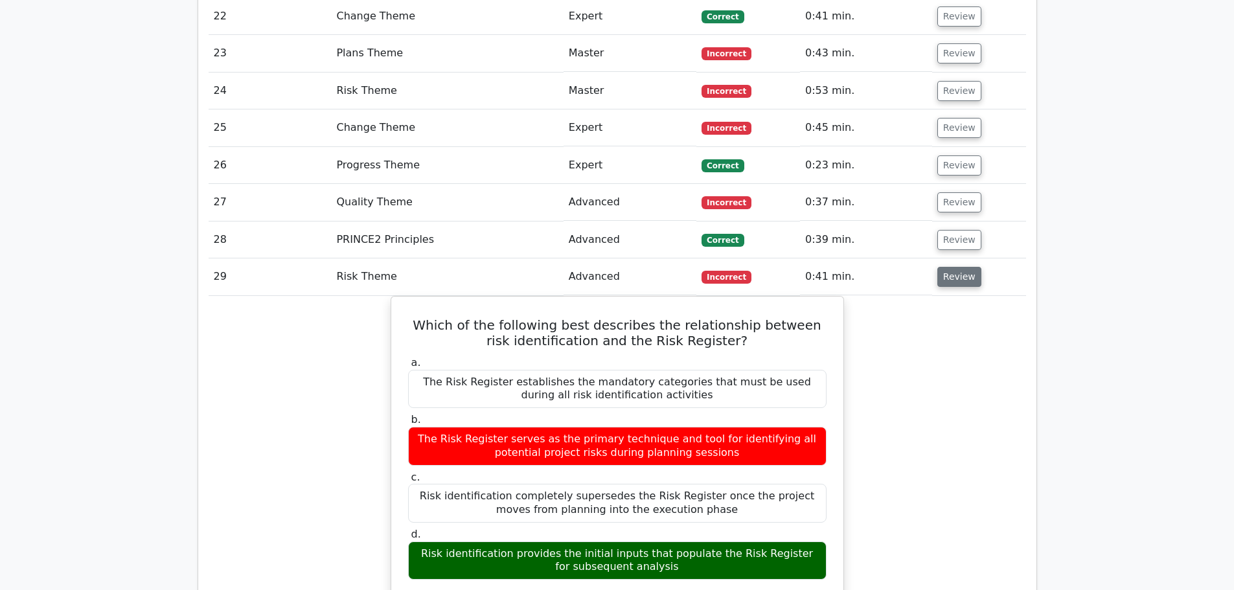
click at [956, 267] on button "Review" at bounding box center [959, 277] width 44 height 20
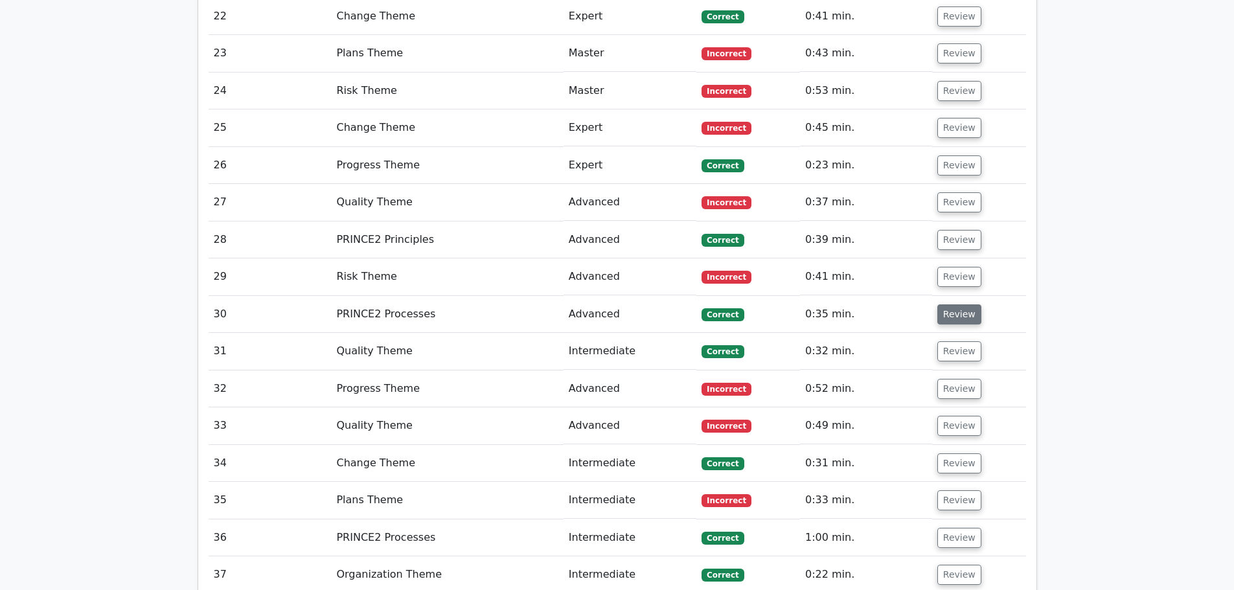
click at [949, 304] on button "Review" at bounding box center [959, 314] width 44 height 20
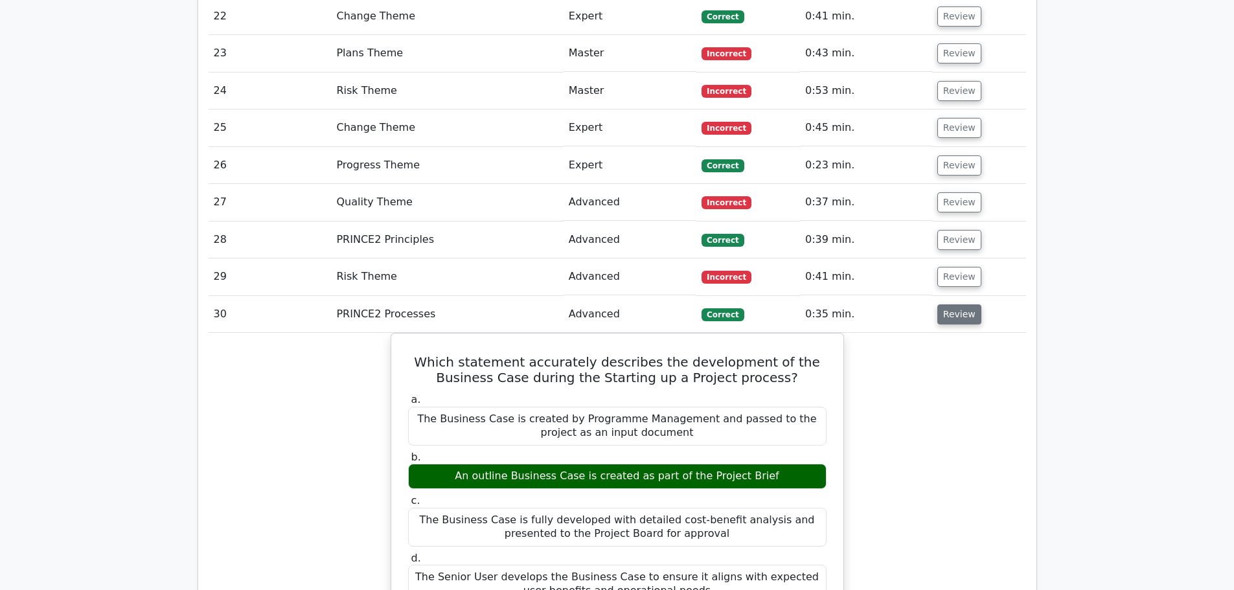
click at [952, 304] on button "Review" at bounding box center [959, 314] width 44 height 20
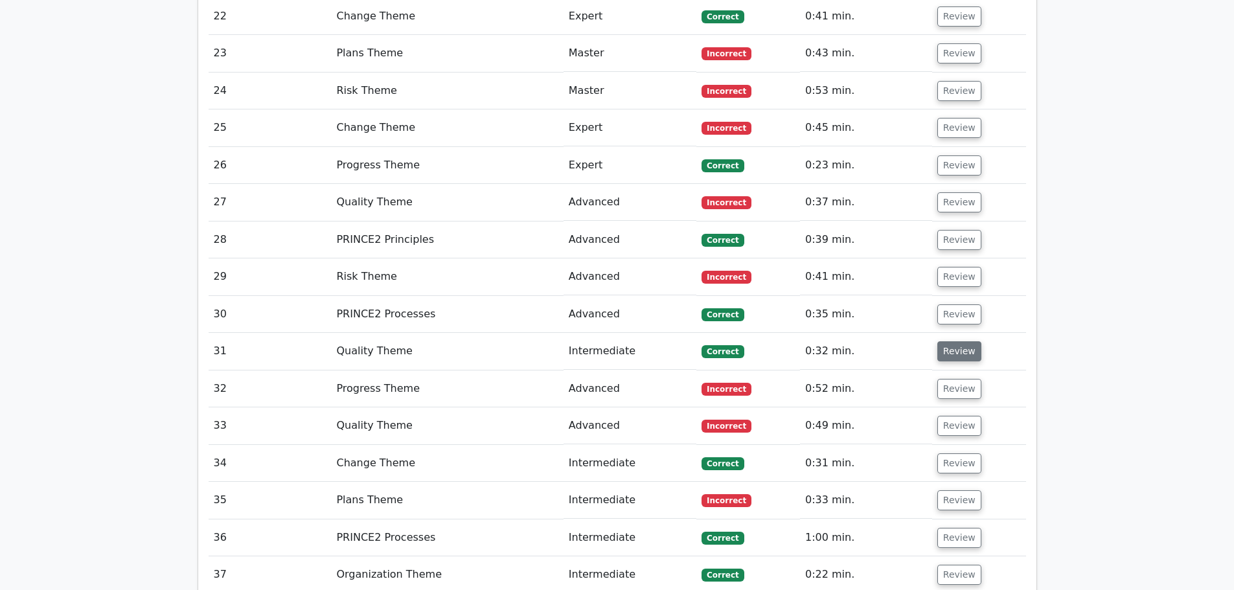
click at [952, 341] on button "Review" at bounding box center [959, 351] width 44 height 20
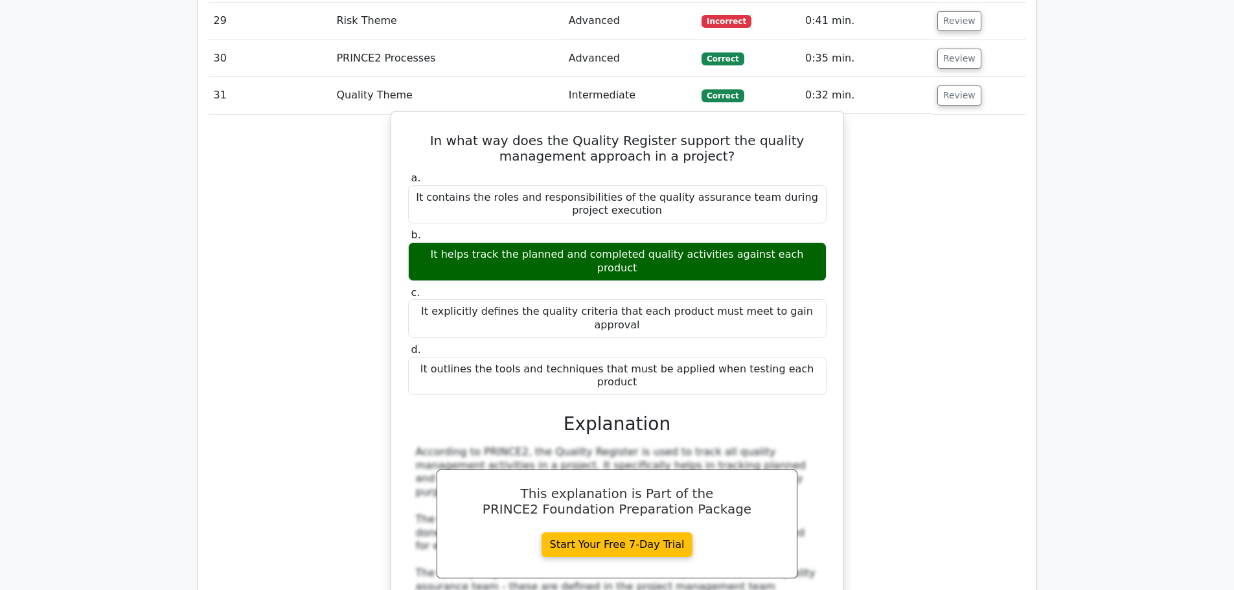
scroll to position [2267, 0]
click at [939, 82] on button "Review" at bounding box center [959, 92] width 44 height 20
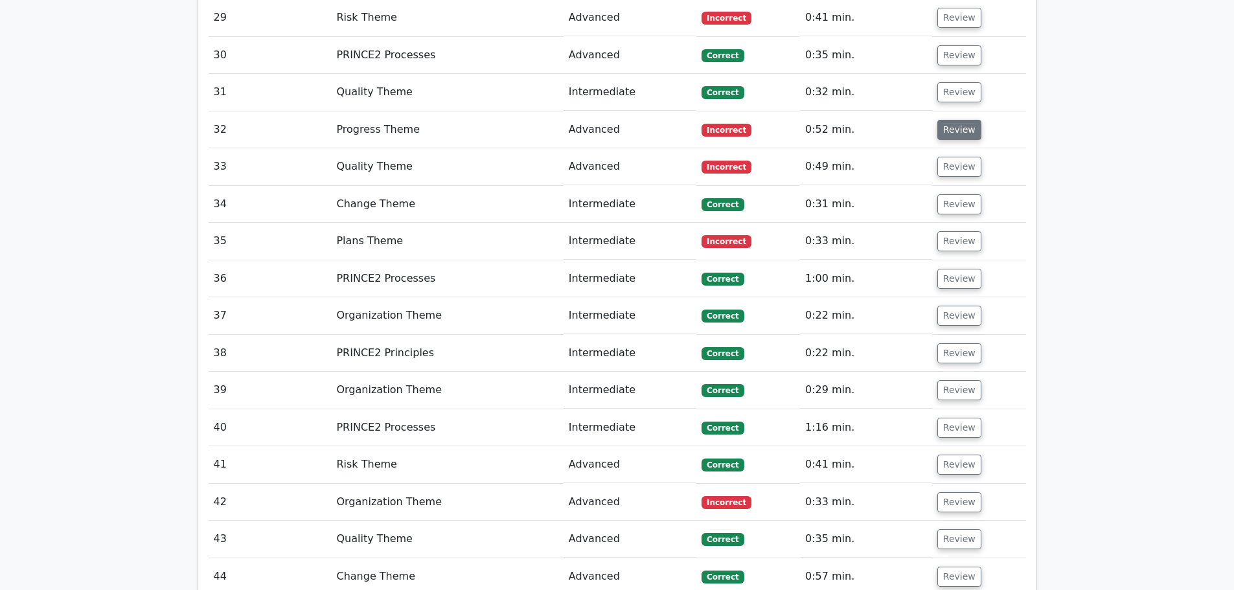
click at [950, 120] on button "Review" at bounding box center [959, 130] width 44 height 20
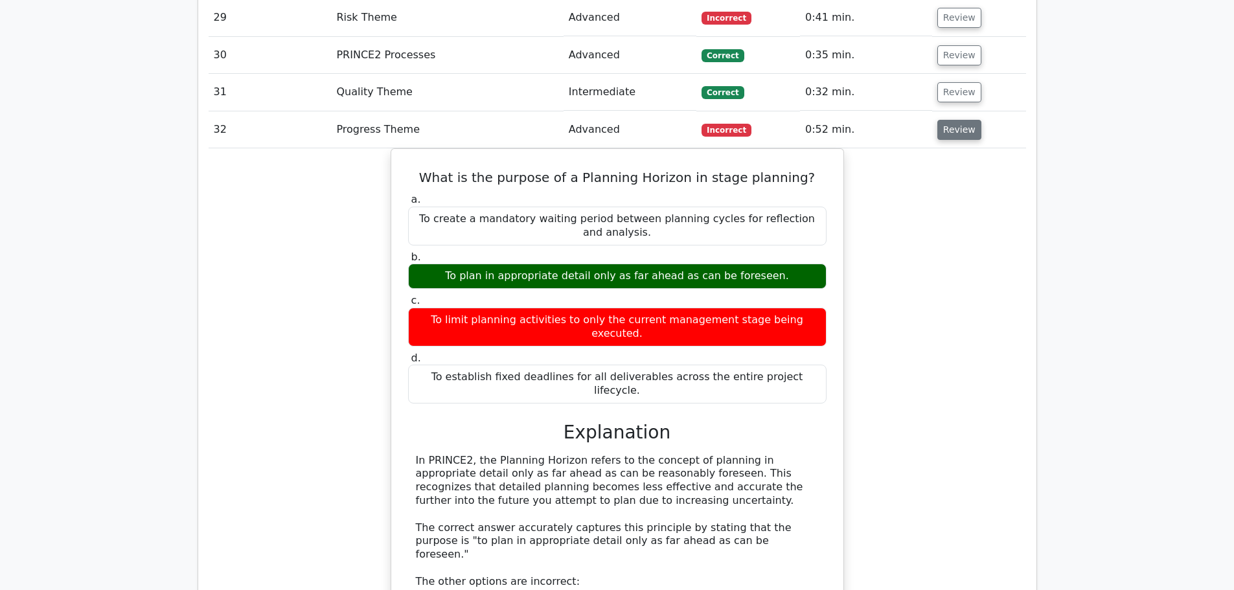
click at [947, 120] on button "Review" at bounding box center [959, 130] width 44 height 20
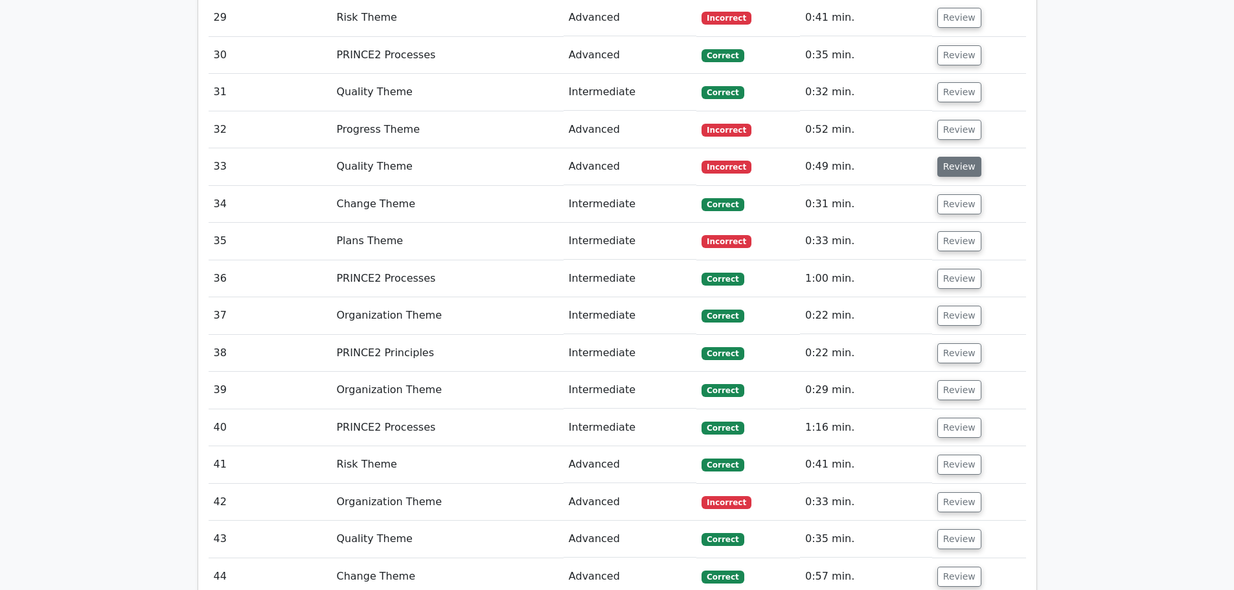
click at [948, 157] on button "Review" at bounding box center [959, 167] width 44 height 20
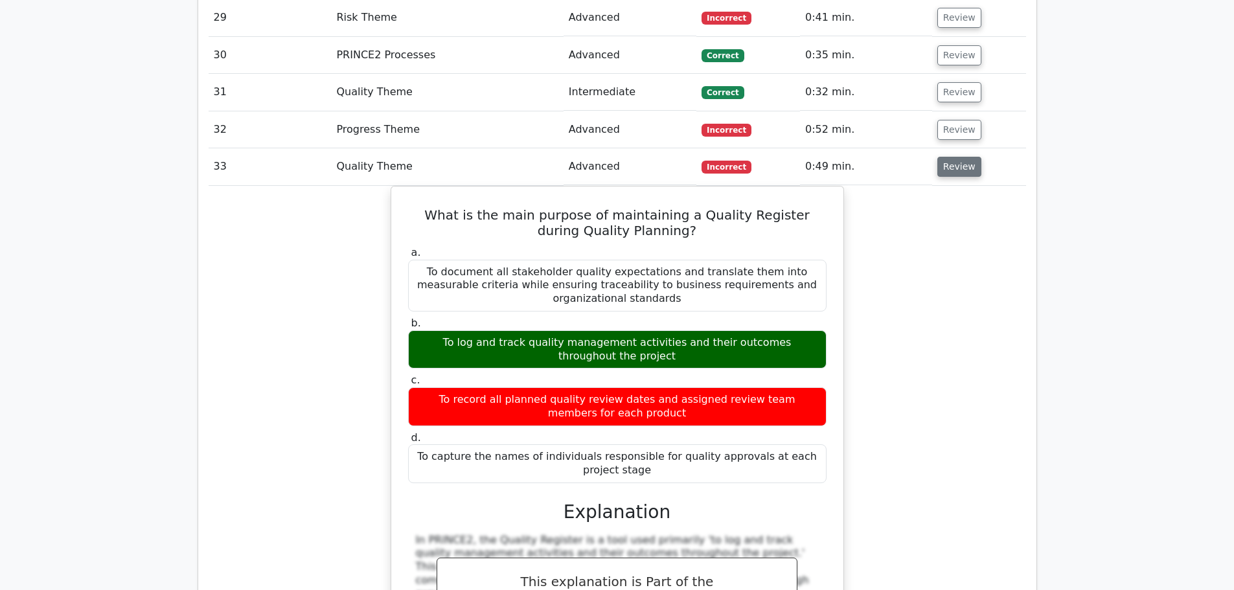
click at [953, 157] on button "Review" at bounding box center [959, 167] width 44 height 20
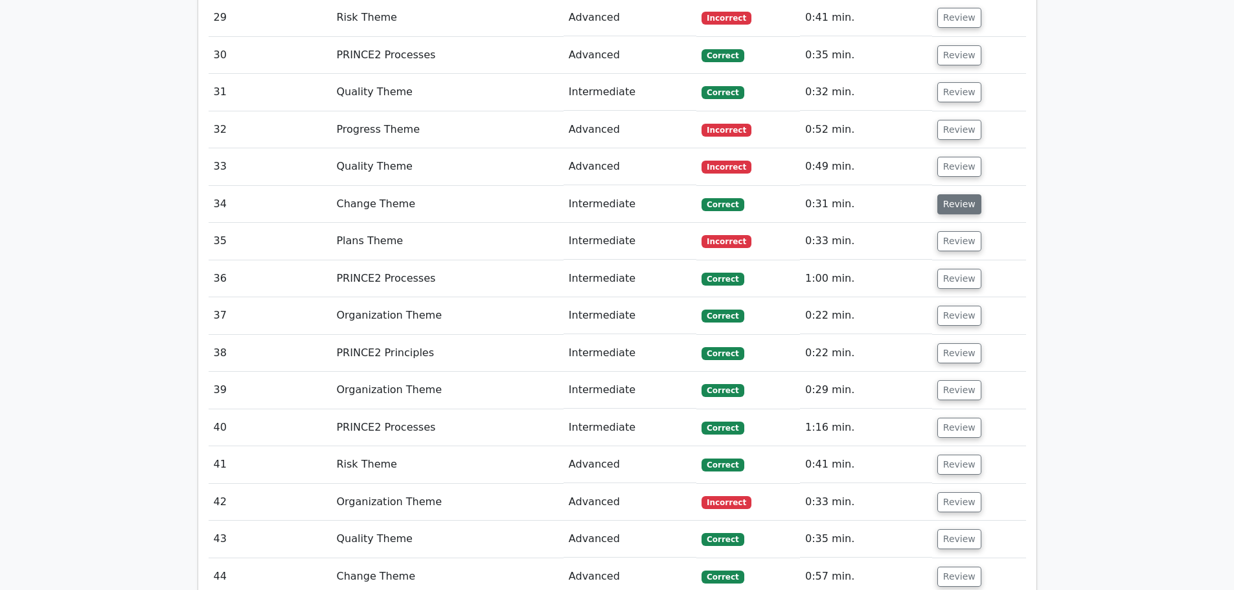
drag, startPoint x: 939, startPoint y: 159, endPoint x: 949, endPoint y: 159, distance: 10.4
click at [942, 194] on button "Review" at bounding box center [959, 204] width 44 height 20
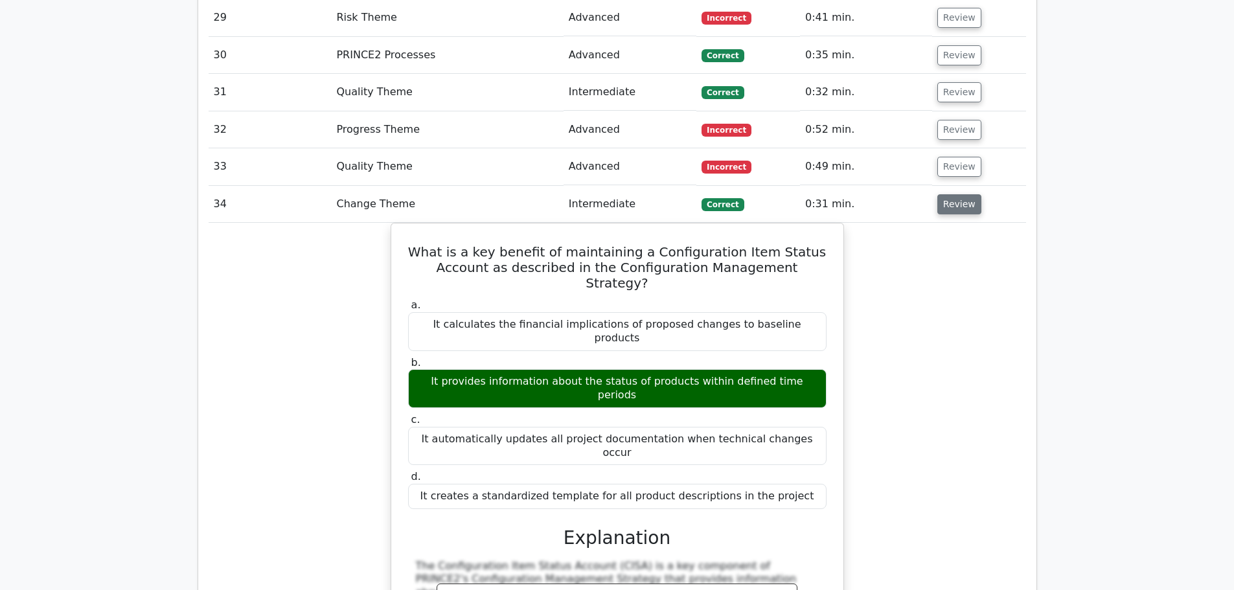
click at [952, 194] on button "Review" at bounding box center [959, 204] width 44 height 20
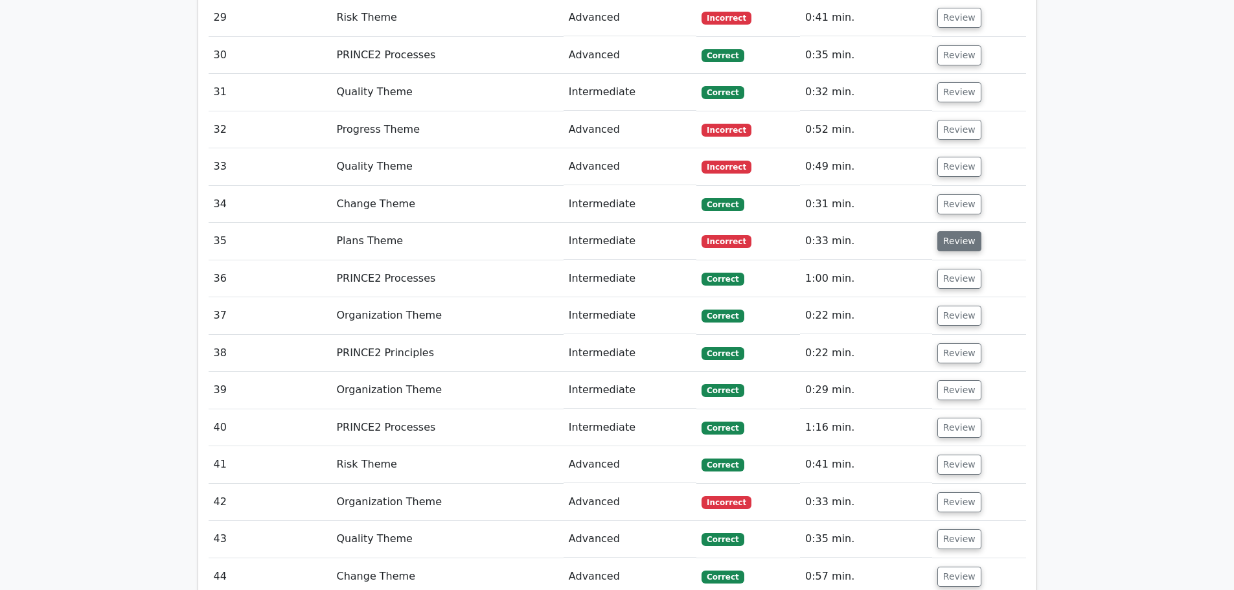
click at [953, 231] on button "Review" at bounding box center [959, 241] width 44 height 20
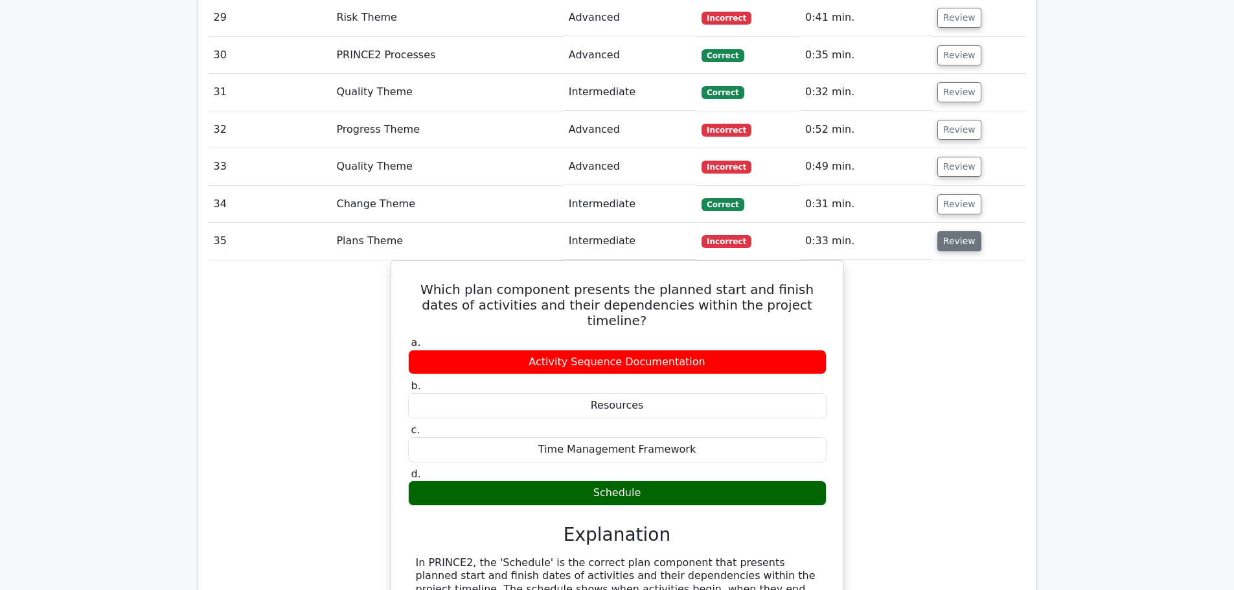
click at [950, 231] on button "Review" at bounding box center [959, 241] width 44 height 20
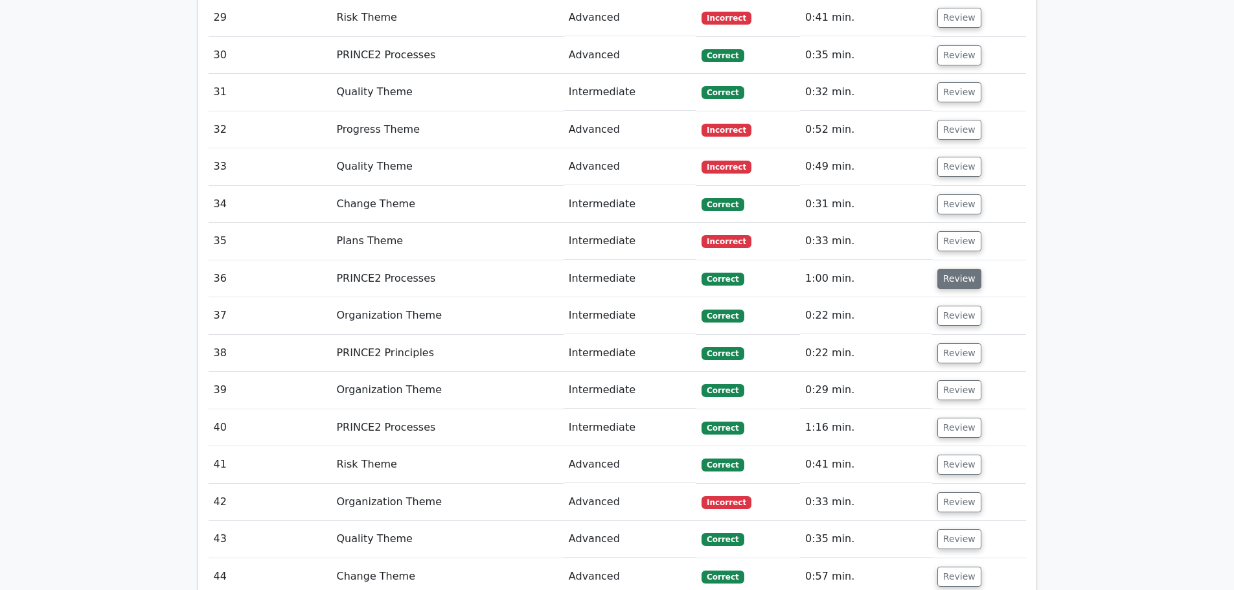
click at [944, 269] on button "Review" at bounding box center [959, 279] width 44 height 20
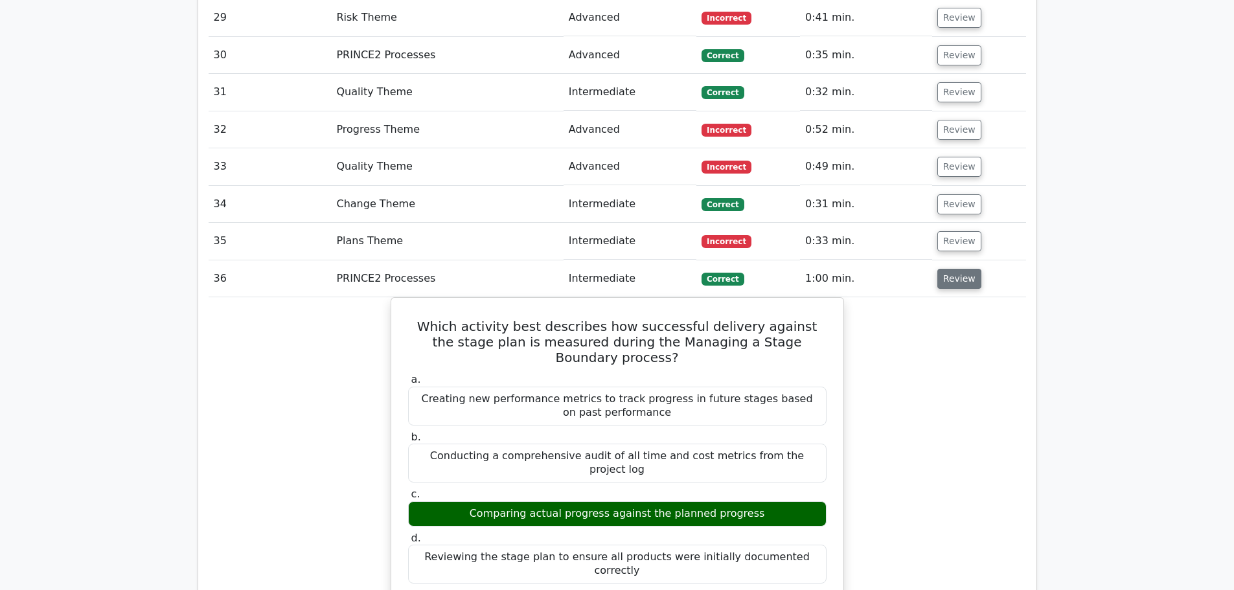
click at [937, 269] on button "Review" at bounding box center [959, 279] width 44 height 20
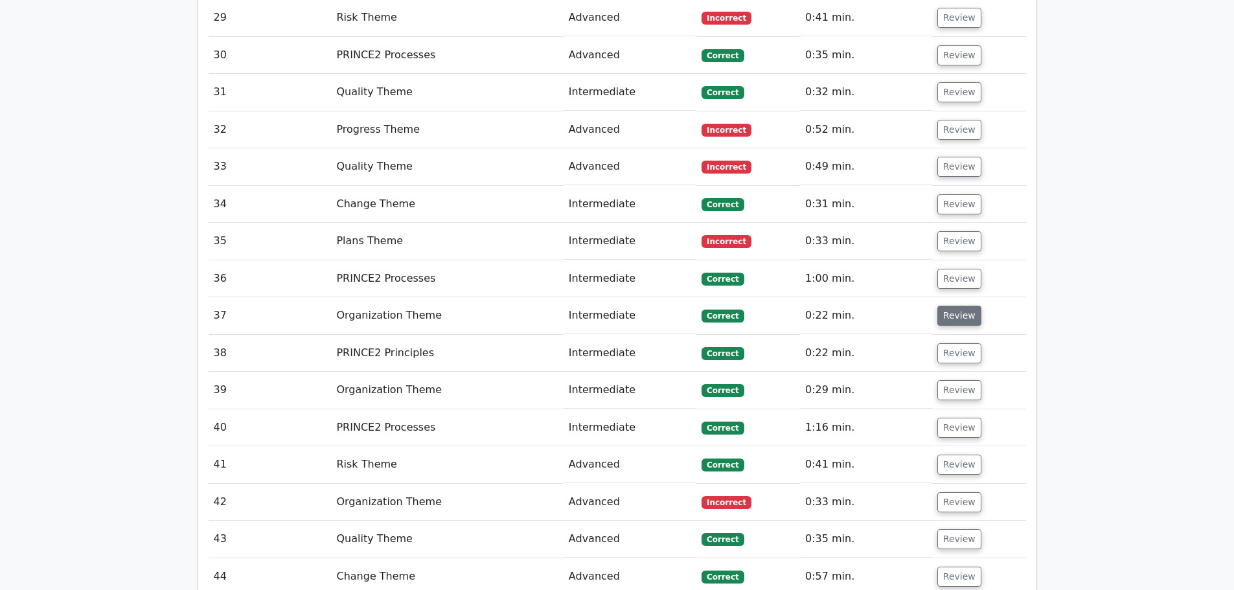
click at [951, 306] on button "Review" at bounding box center [959, 316] width 44 height 20
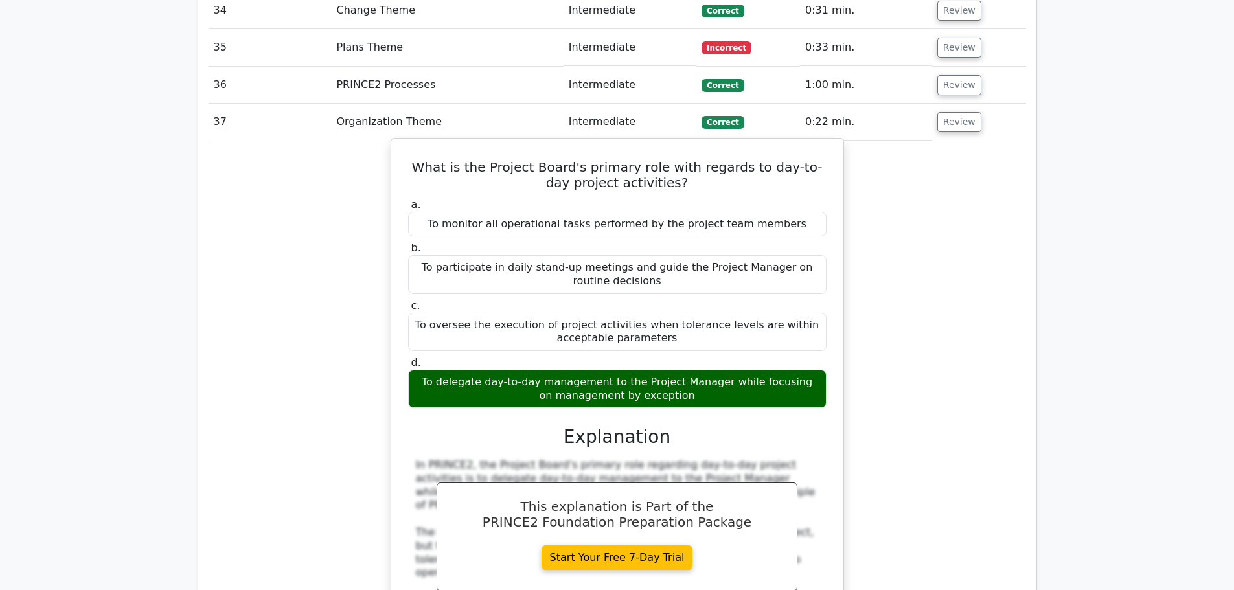
scroll to position [2462, 0]
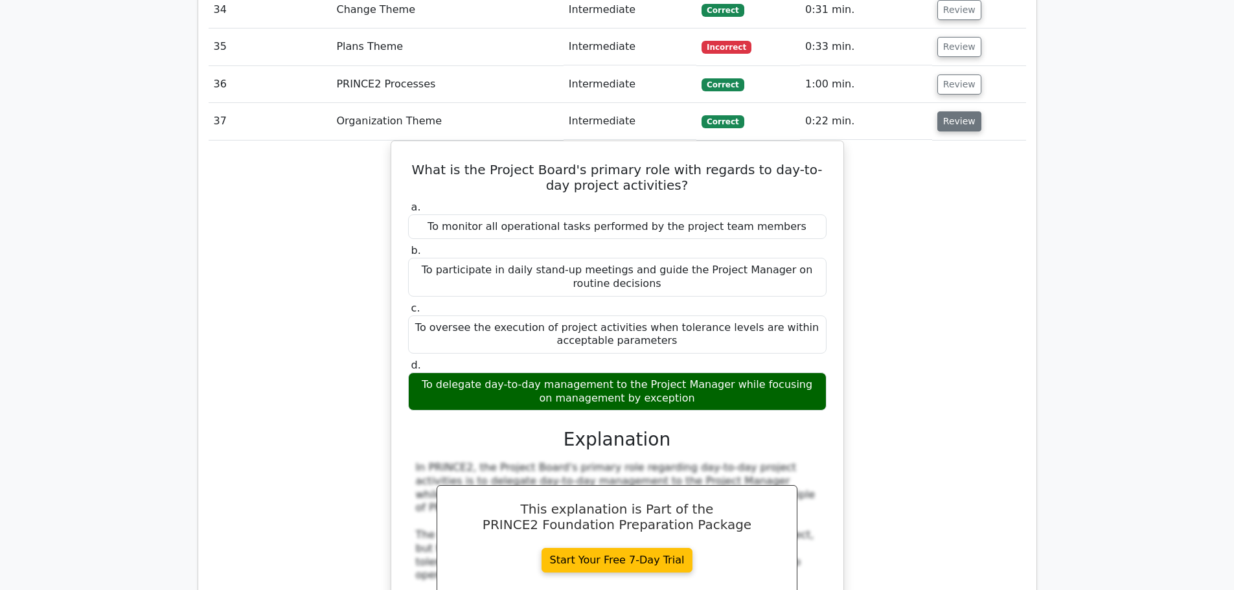
click at [950, 111] on button "Review" at bounding box center [959, 121] width 44 height 20
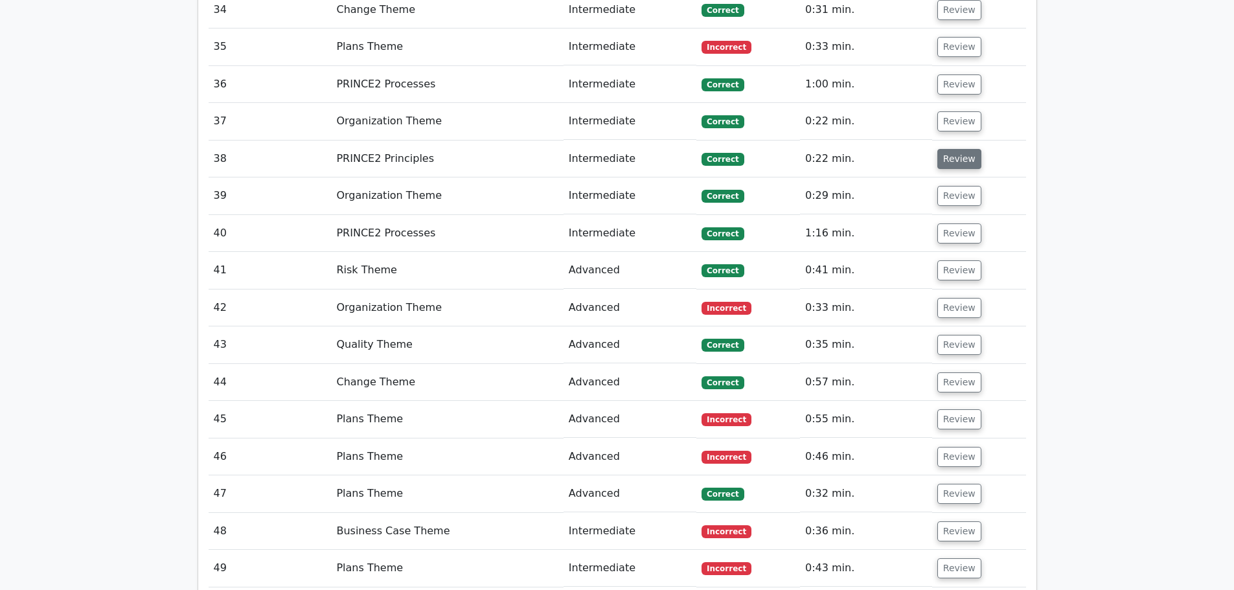
click at [945, 149] on button "Review" at bounding box center [959, 159] width 44 height 20
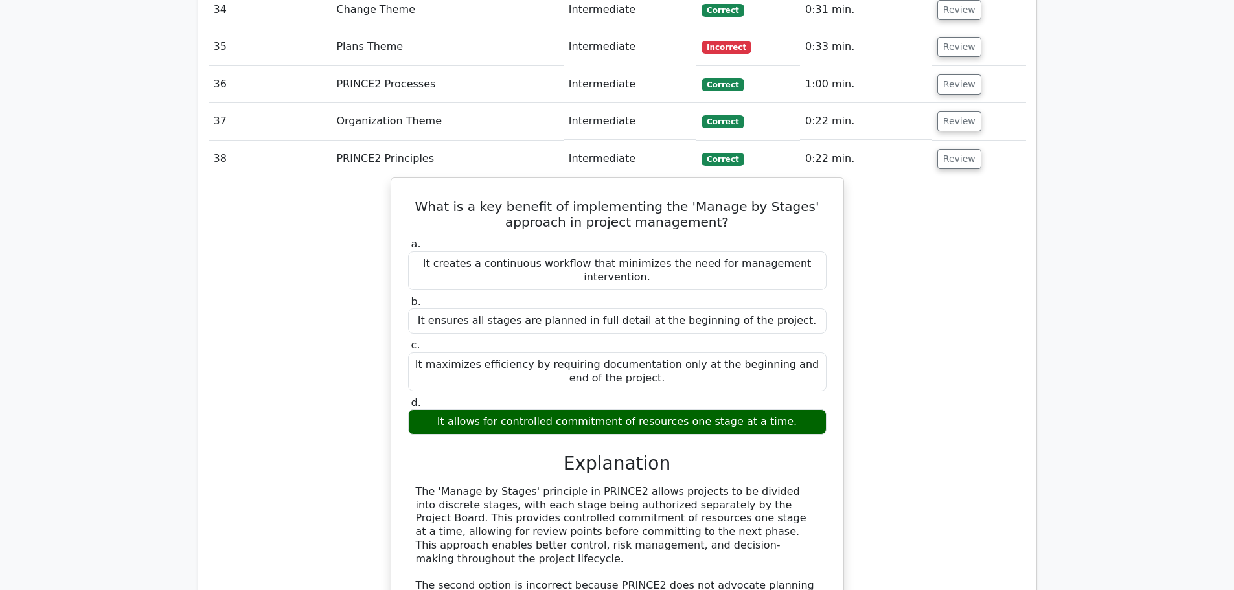
click at [959, 141] on td "Review" at bounding box center [979, 159] width 94 height 37
click at [956, 149] on button "Review" at bounding box center [959, 159] width 44 height 20
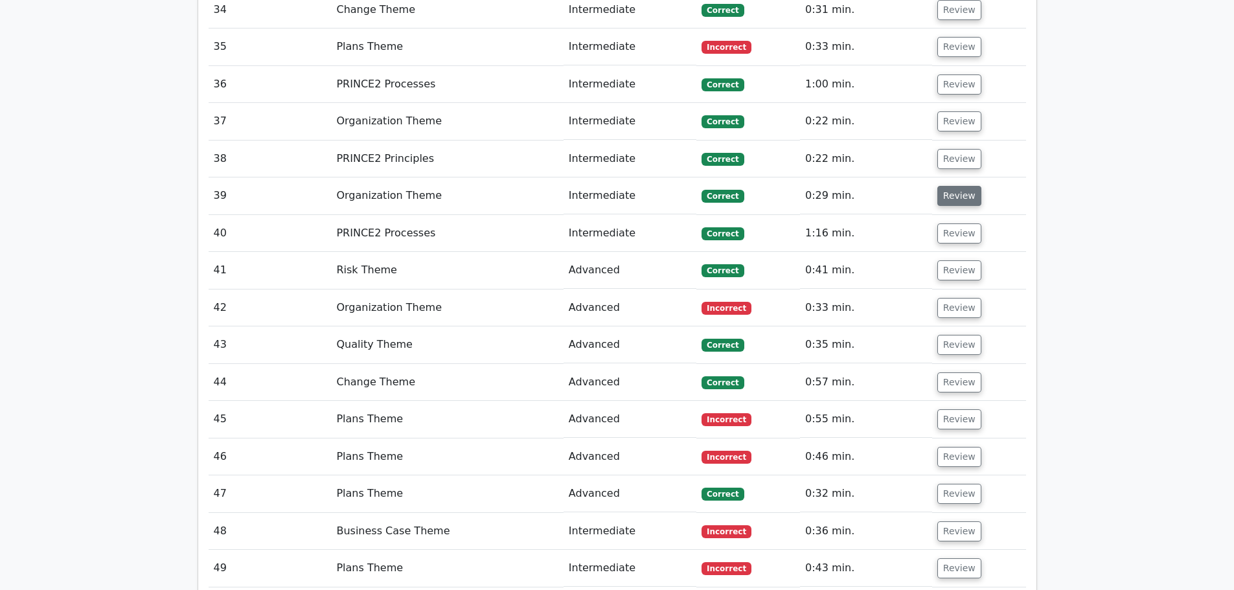
click at [956, 186] on button "Review" at bounding box center [959, 196] width 44 height 20
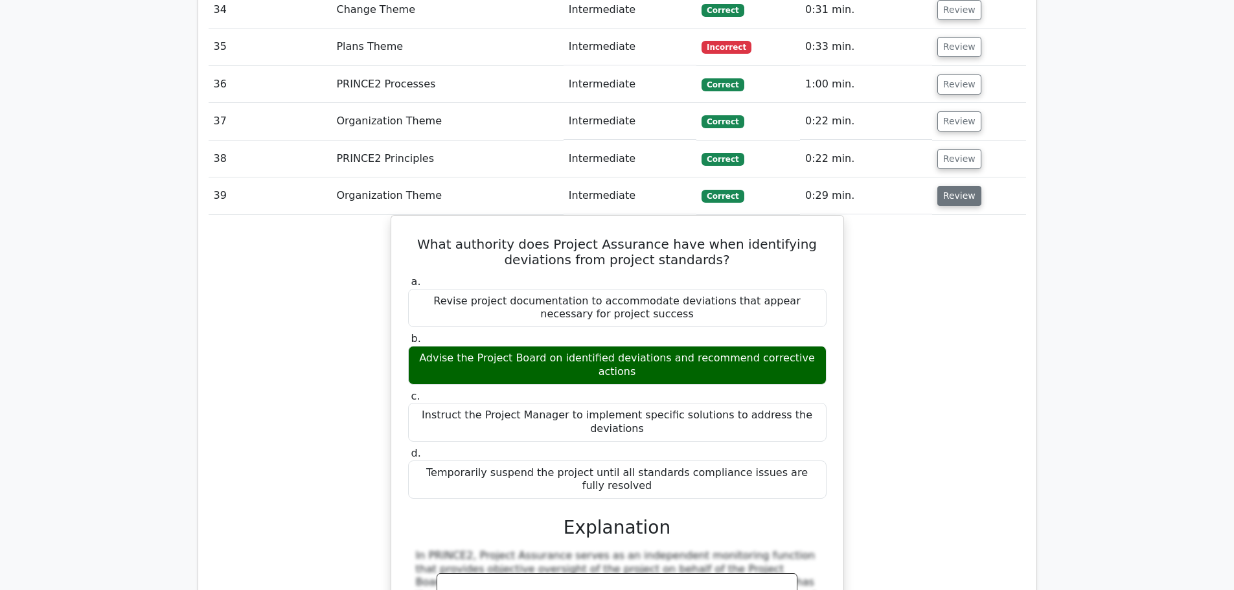
click at [952, 186] on button "Review" at bounding box center [959, 196] width 44 height 20
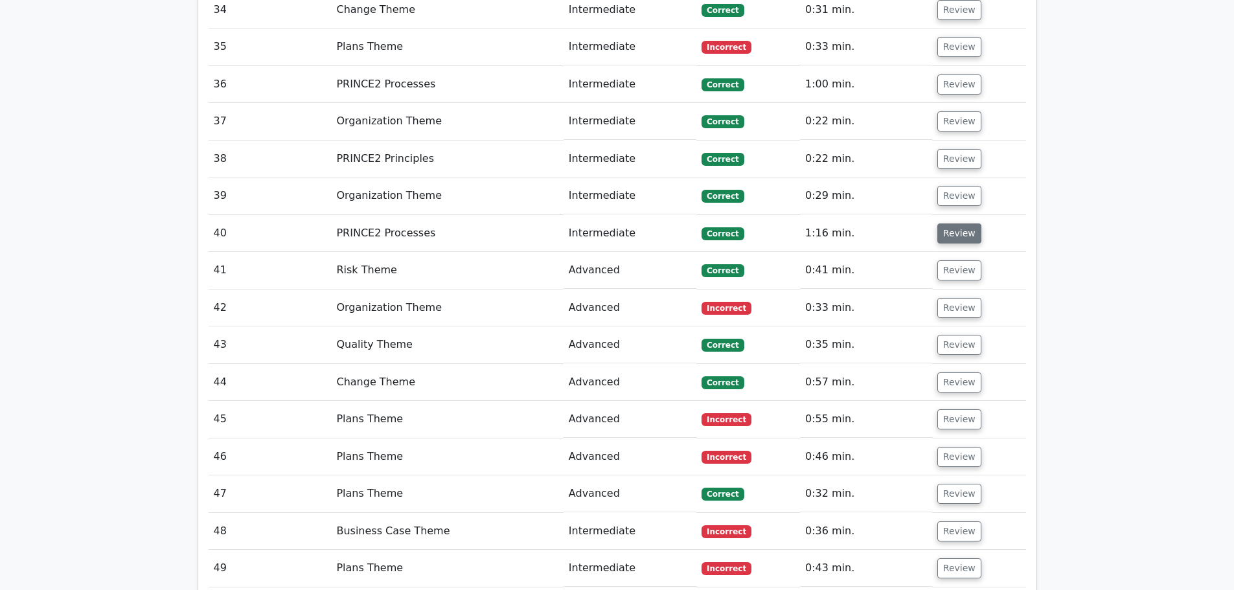
click at [948, 223] on button "Review" at bounding box center [959, 233] width 44 height 20
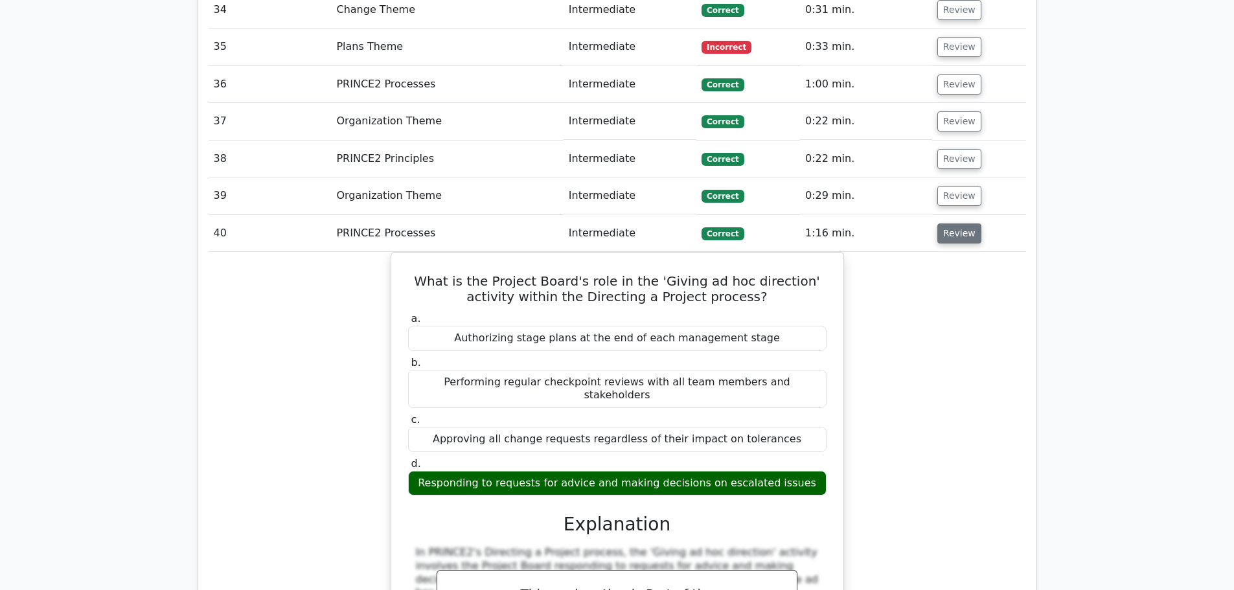
click at [947, 223] on button "Review" at bounding box center [959, 233] width 44 height 20
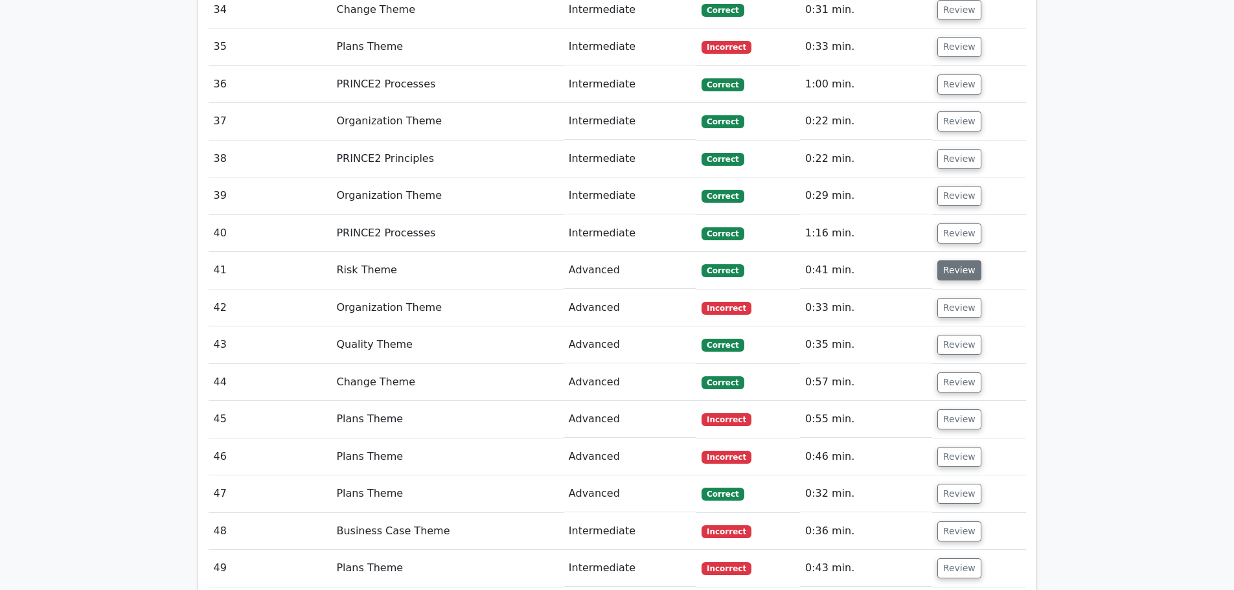
click at [953, 260] on button "Review" at bounding box center [959, 270] width 44 height 20
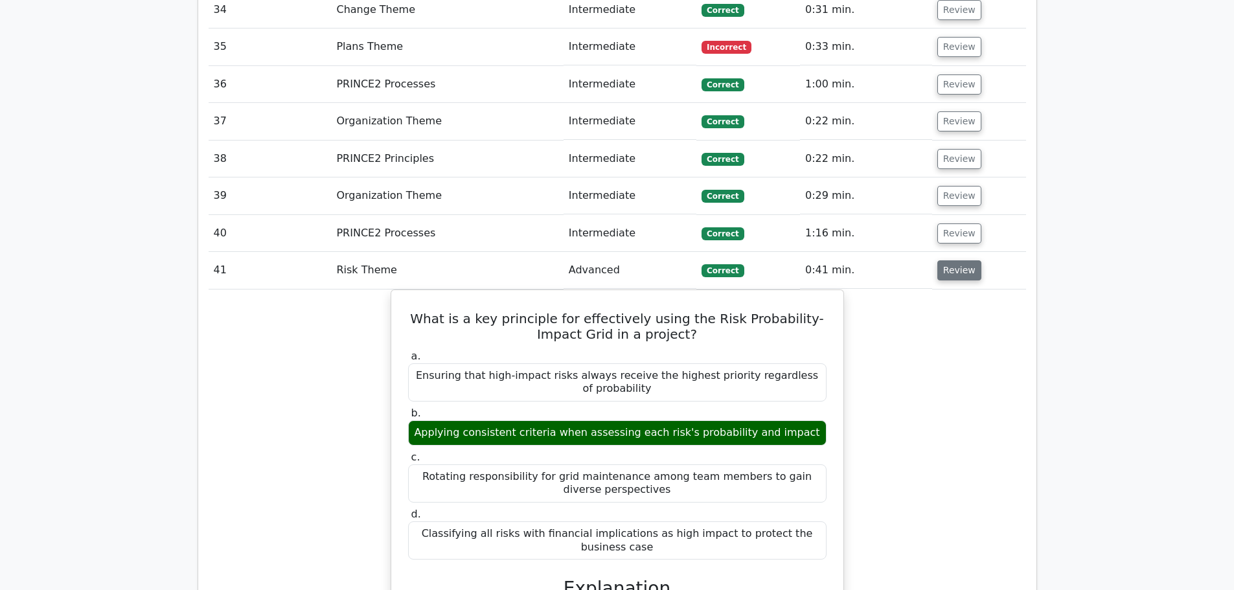
click at [955, 260] on button "Review" at bounding box center [959, 270] width 44 height 20
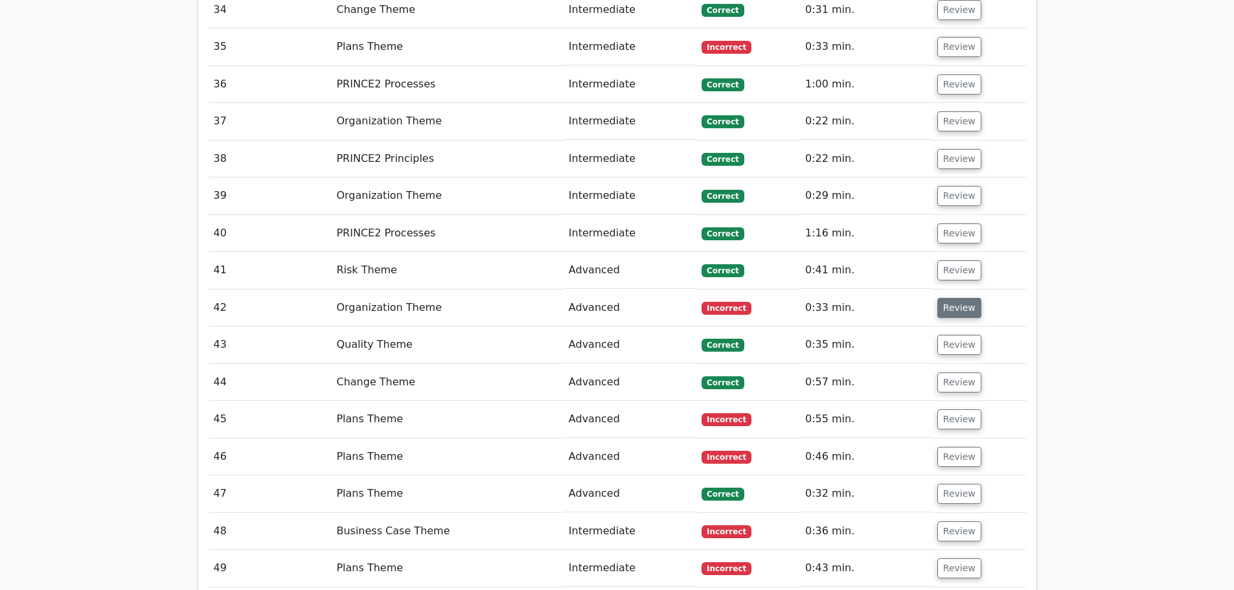
click at [961, 298] on button "Review" at bounding box center [959, 308] width 44 height 20
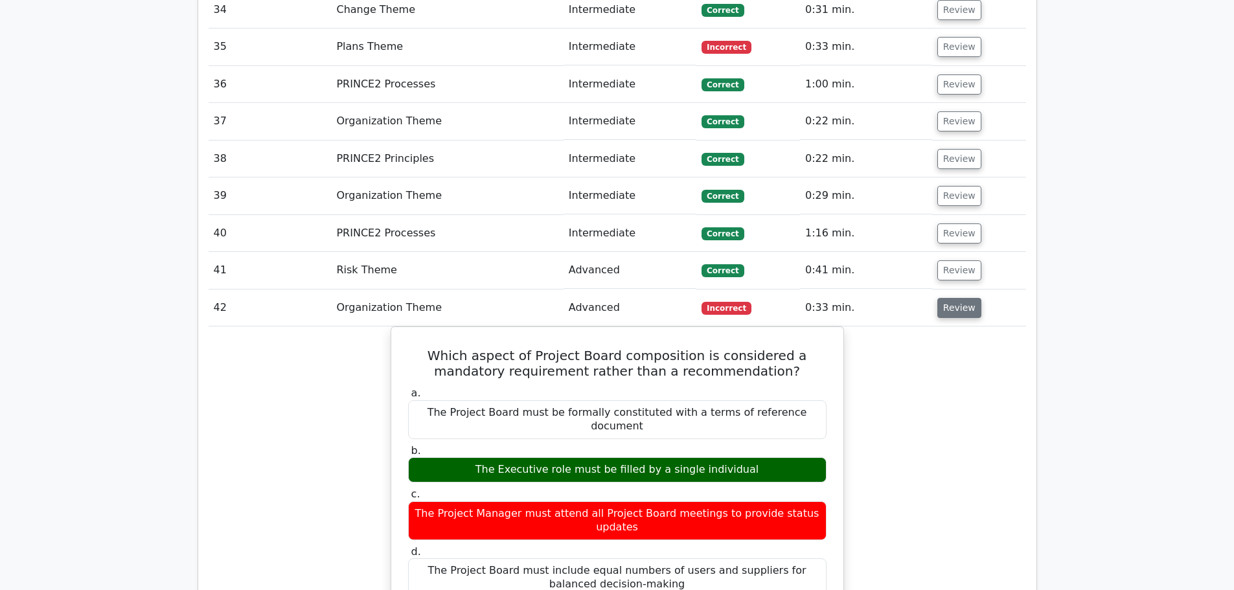
click at [948, 298] on button "Review" at bounding box center [959, 308] width 44 height 20
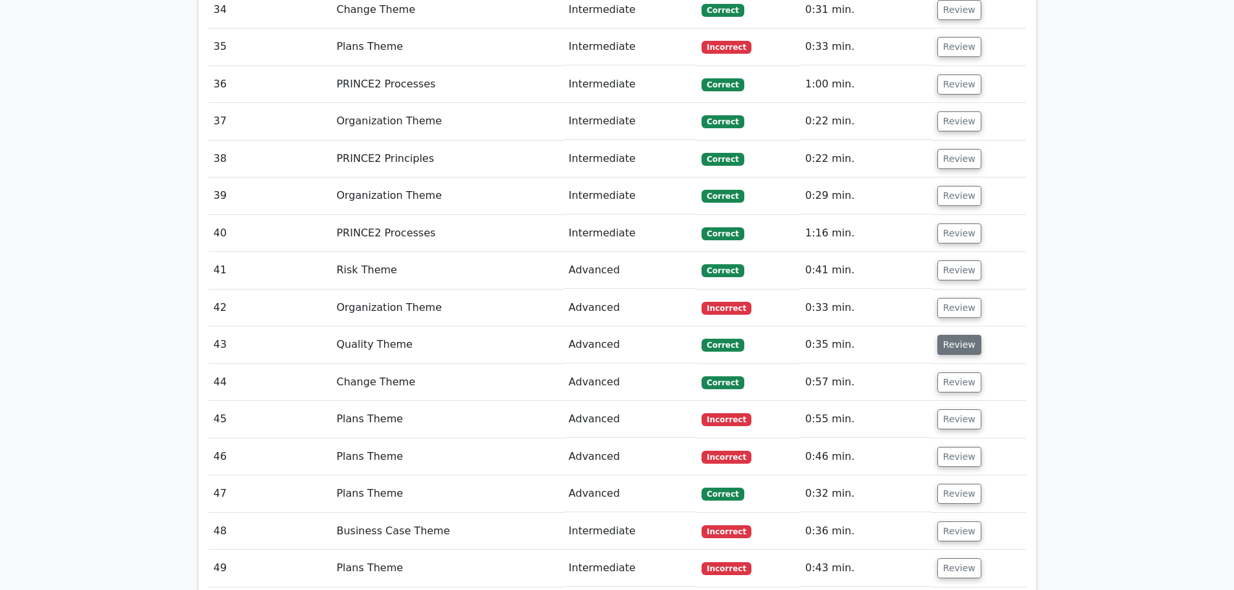
click at [954, 335] on button "Review" at bounding box center [959, 345] width 44 height 20
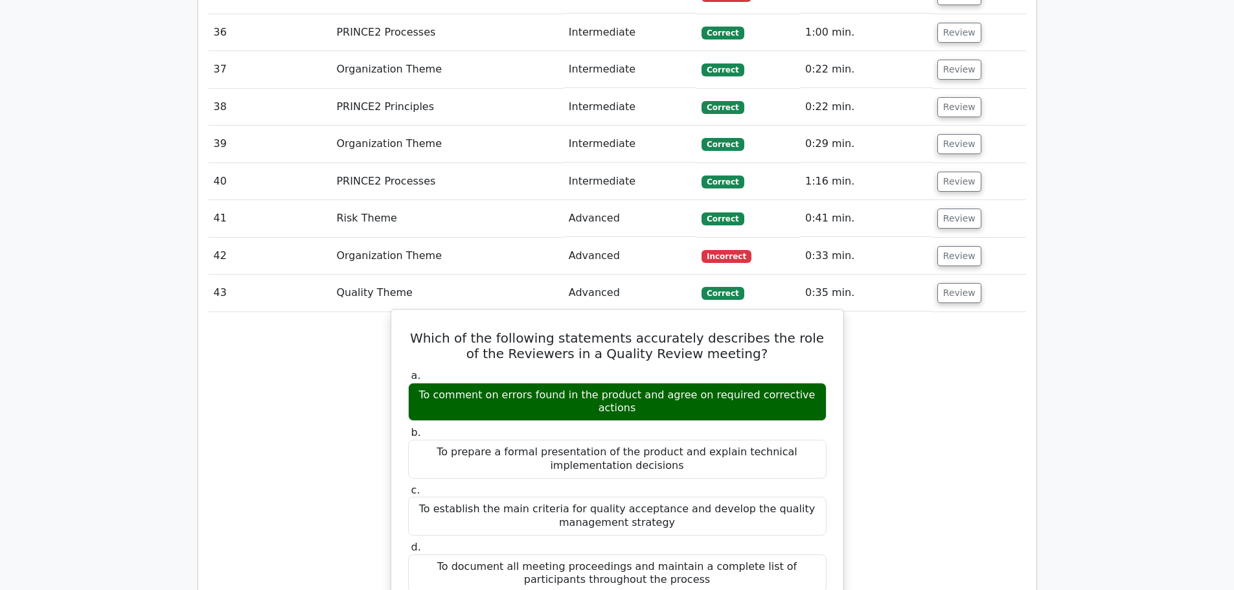
scroll to position [2591, 0]
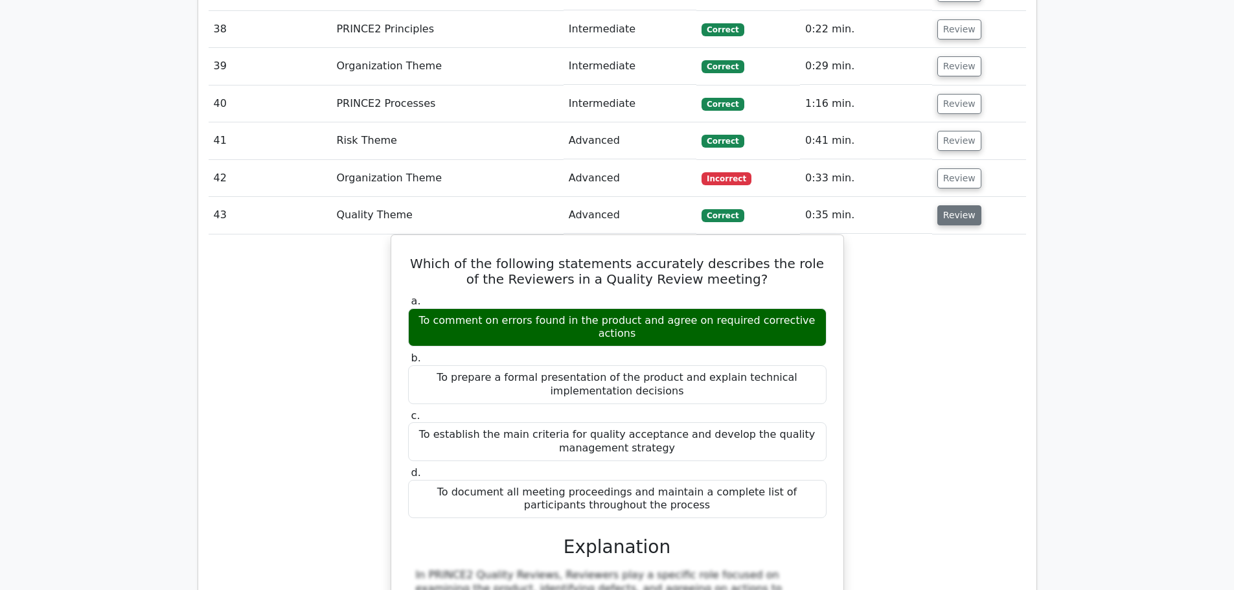
click at [946, 205] on button "Review" at bounding box center [959, 215] width 44 height 20
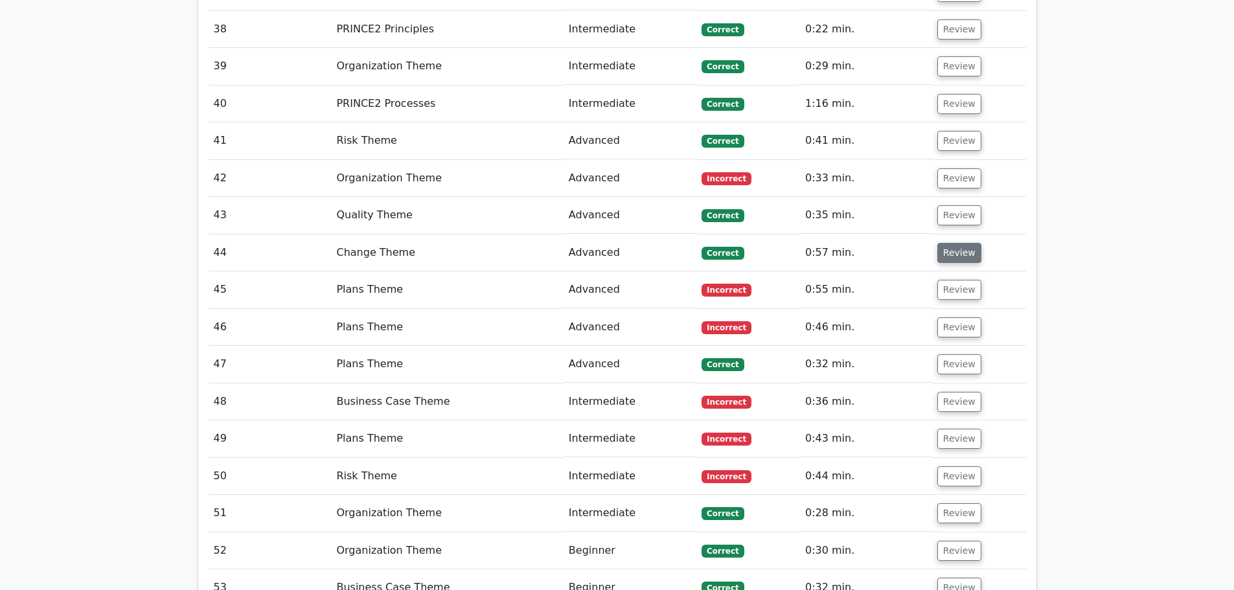
click at [949, 243] on button "Review" at bounding box center [959, 253] width 44 height 20
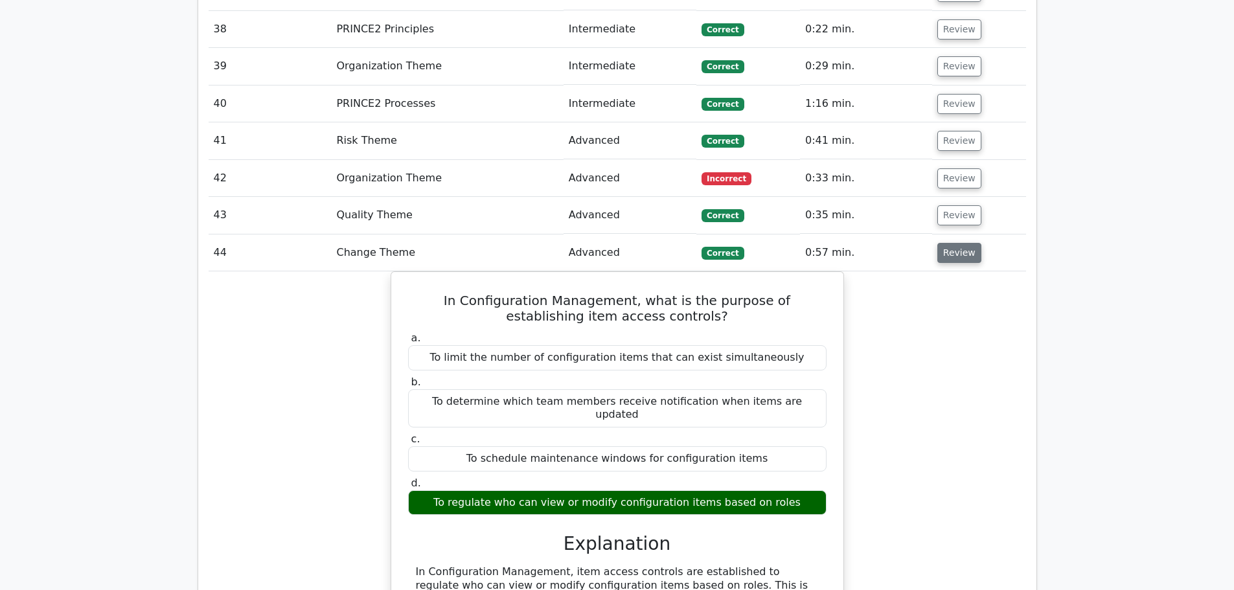
click at [967, 243] on button "Review" at bounding box center [959, 253] width 44 height 20
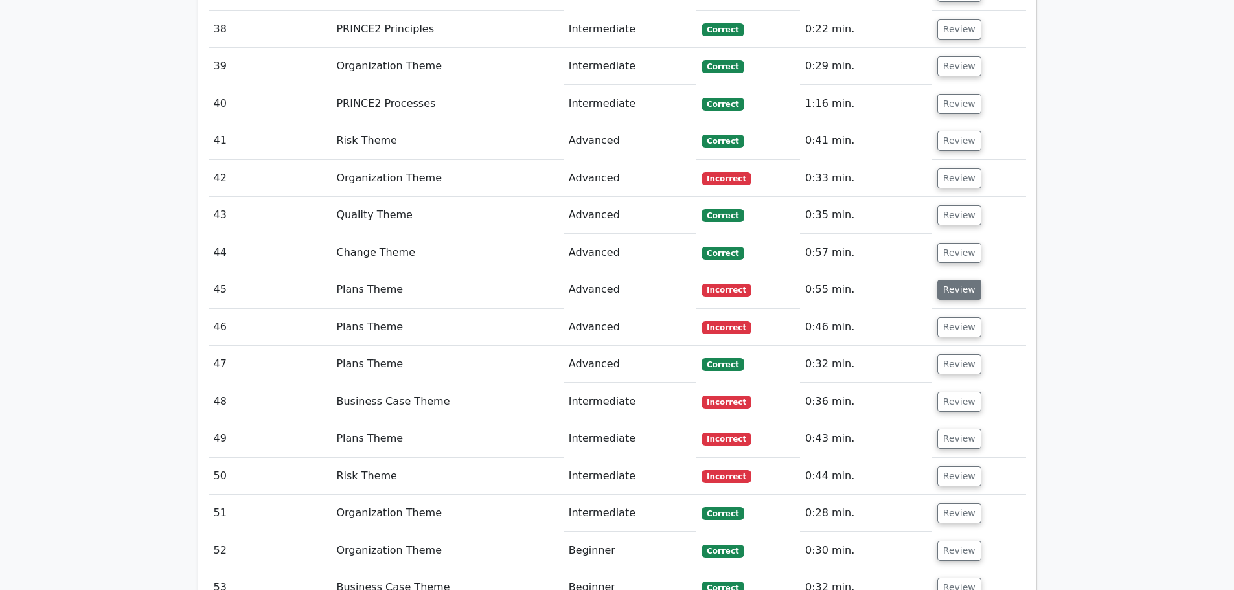
click at [955, 280] on button "Review" at bounding box center [959, 290] width 44 height 20
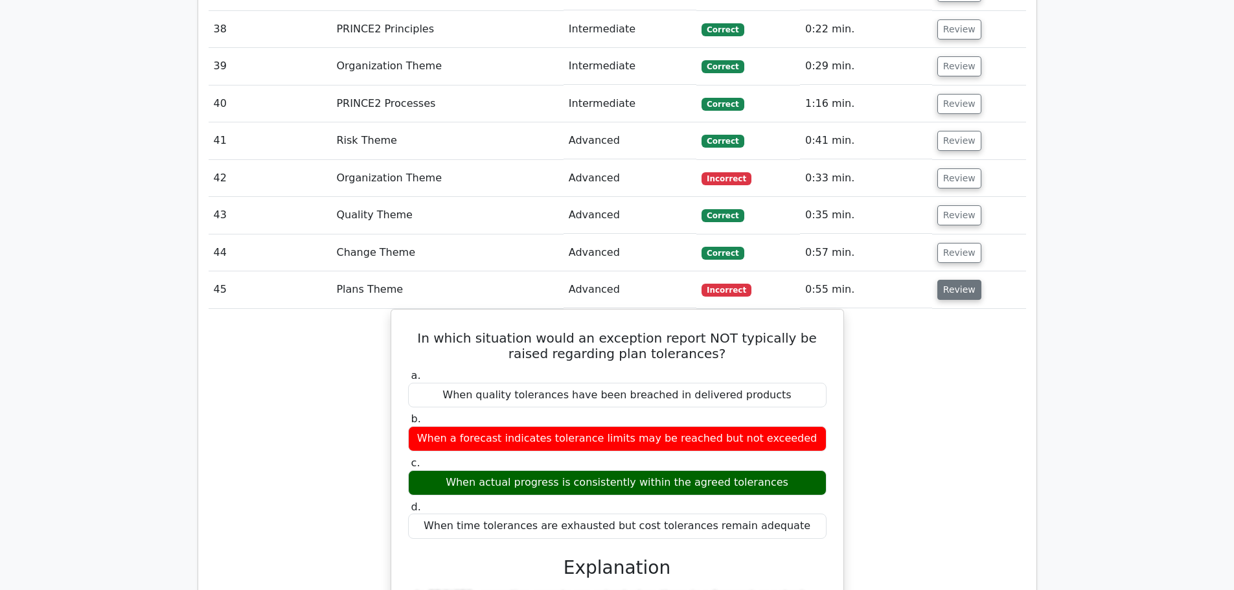
click at [959, 280] on button "Review" at bounding box center [959, 290] width 44 height 20
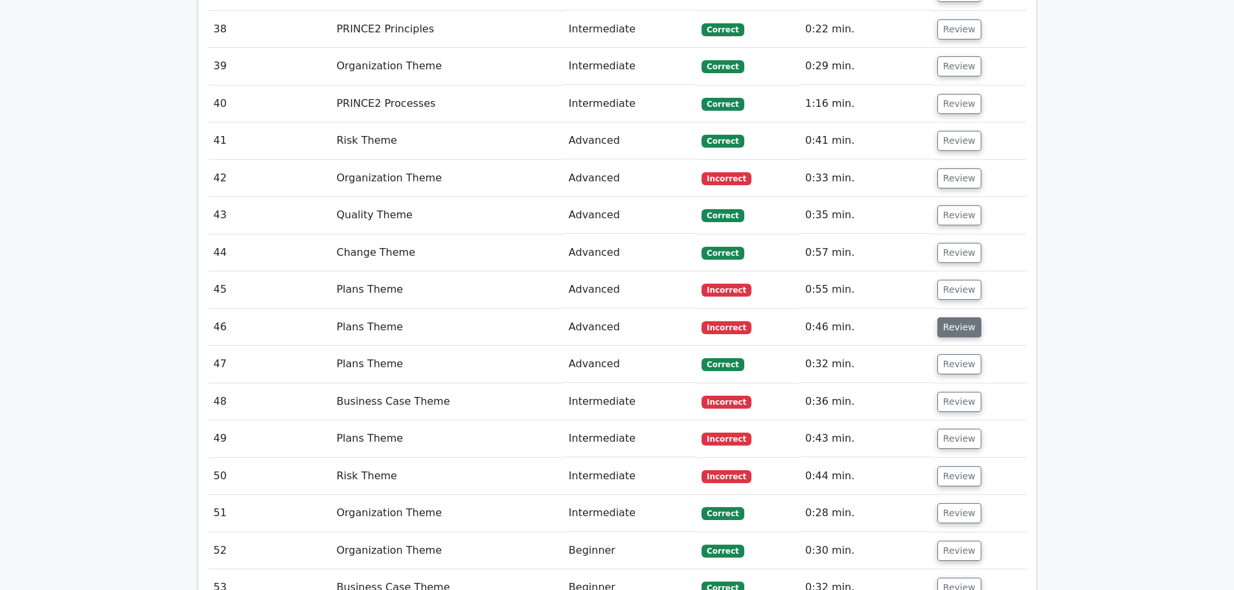
click at [956, 317] on button "Review" at bounding box center [959, 327] width 44 height 20
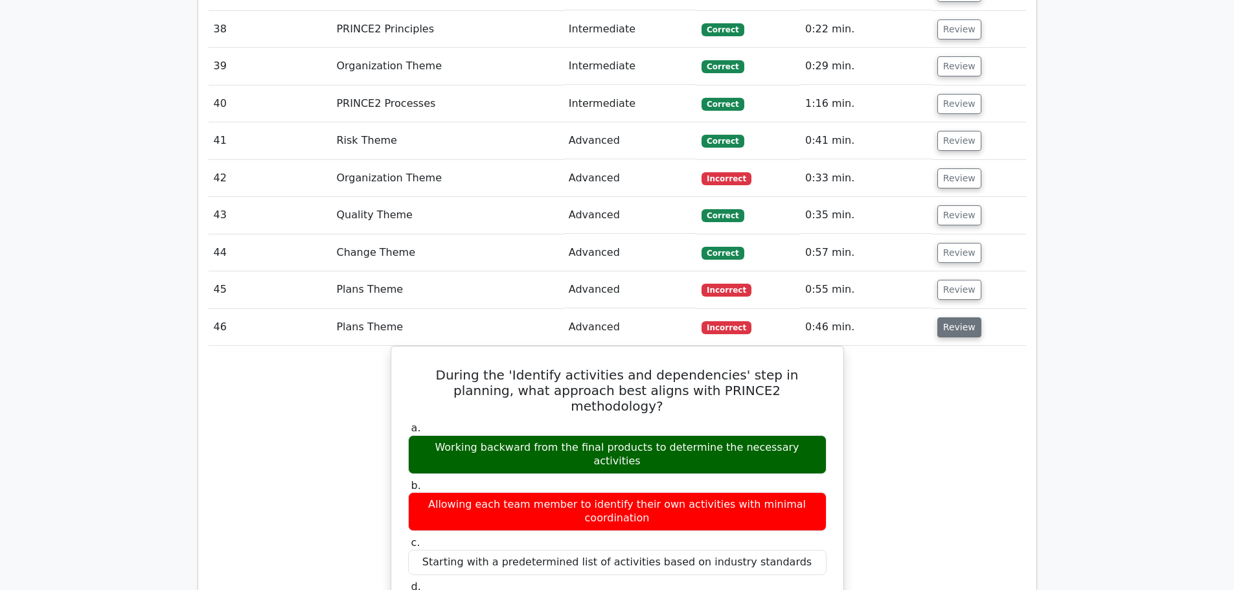
click at [950, 317] on button "Review" at bounding box center [959, 327] width 44 height 20
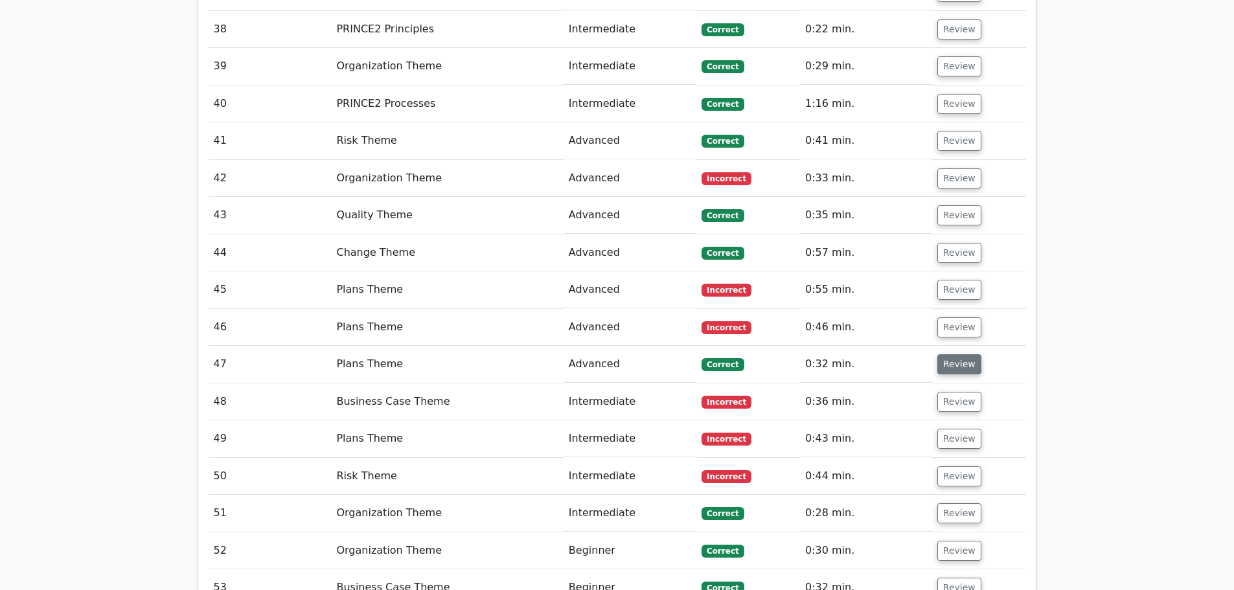
click at [947, 354] on button "Review" at bounding box center [959, 364] width 44 height 20
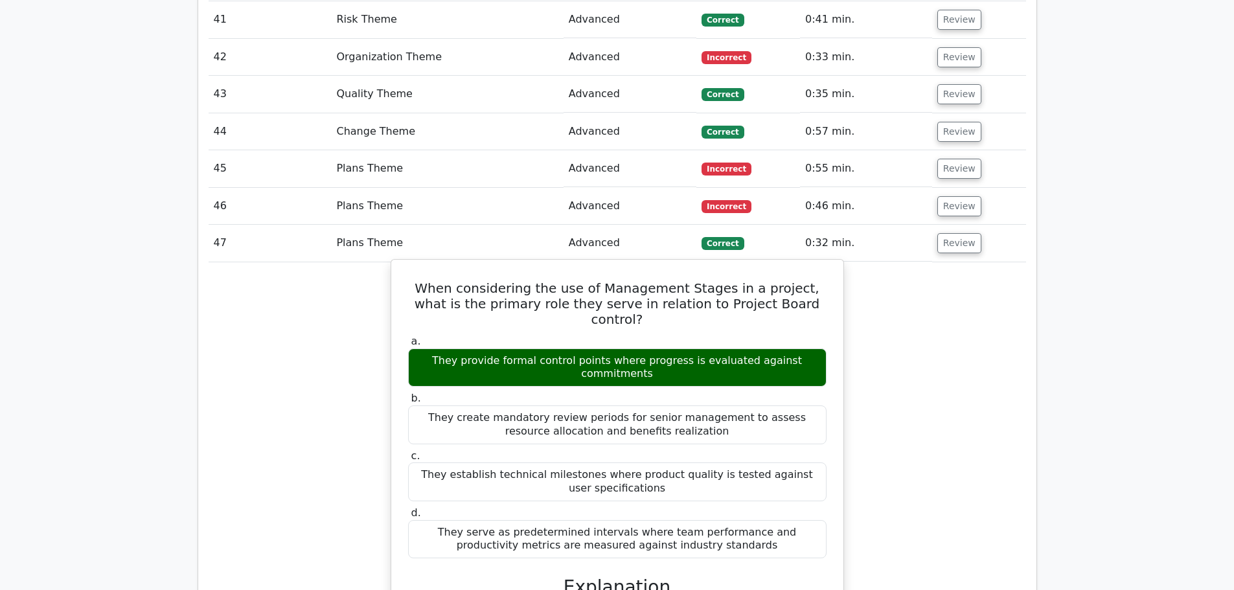
scroll to position [2721, 0]
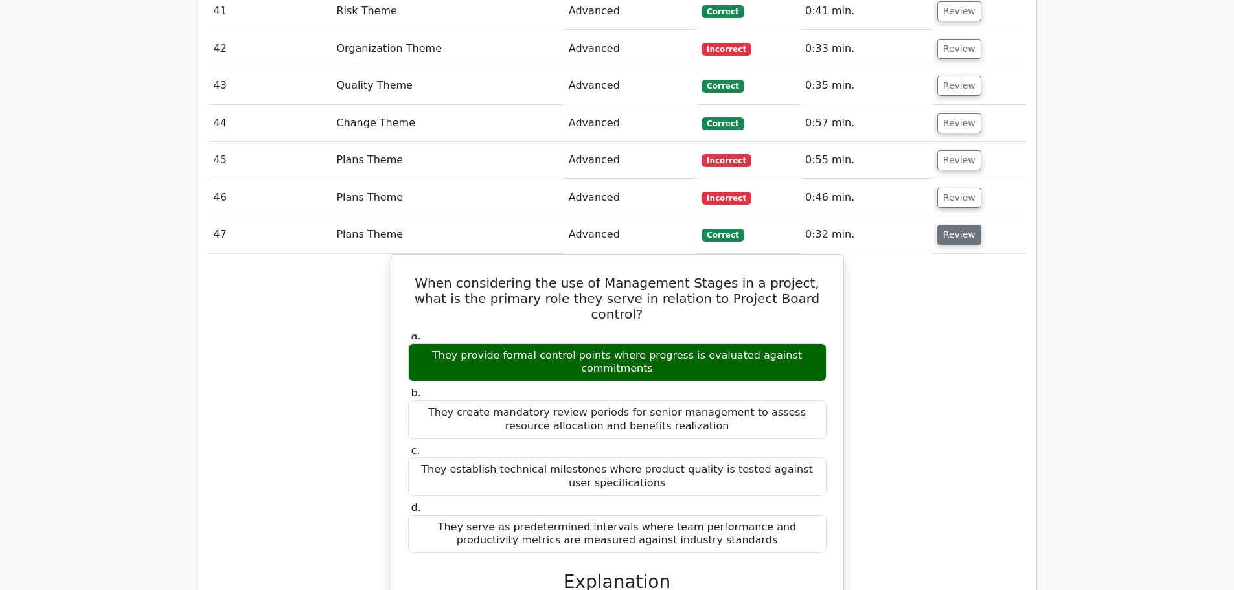
click at [952, 225] on button "Review" at bounding box center [959, 235] width 44 height 20
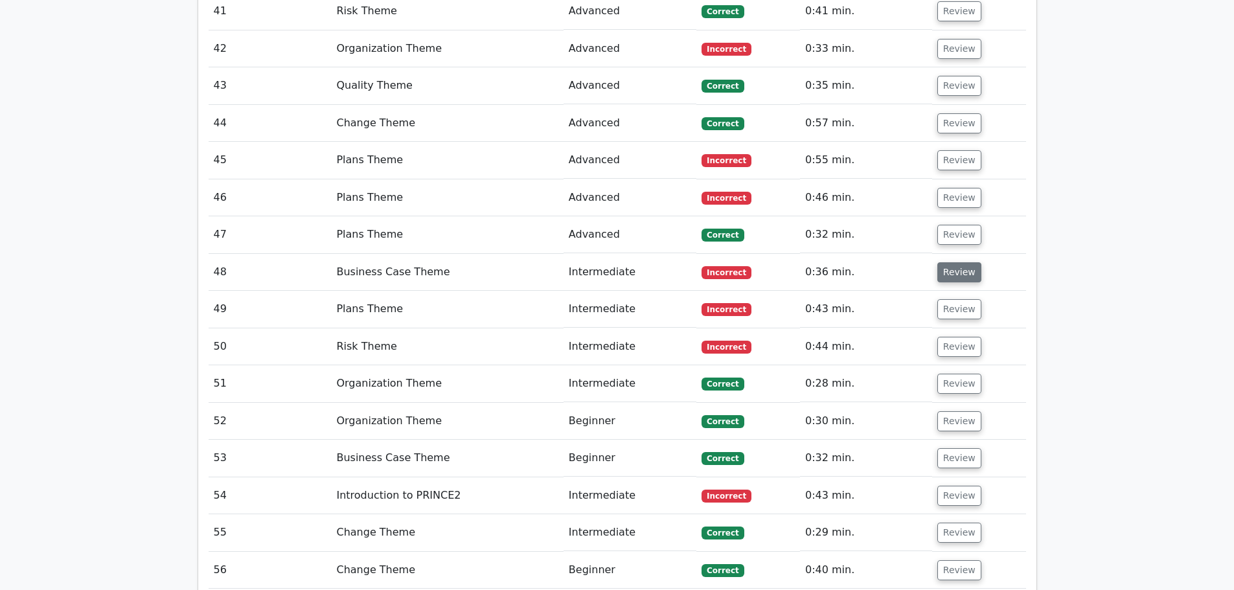
click at [955, 262] on button "Review" at bounding box center [959, 272] width 44 height 20
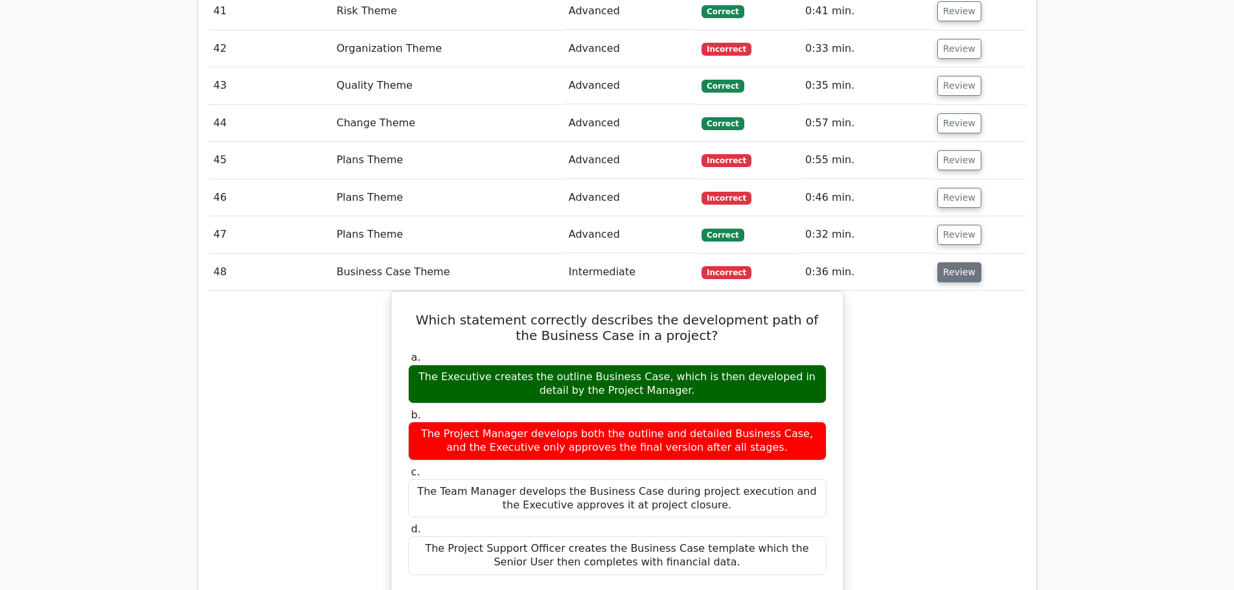
click at [948, 262] on button "Review" at bounding box center [959, 272] width 44 height 20
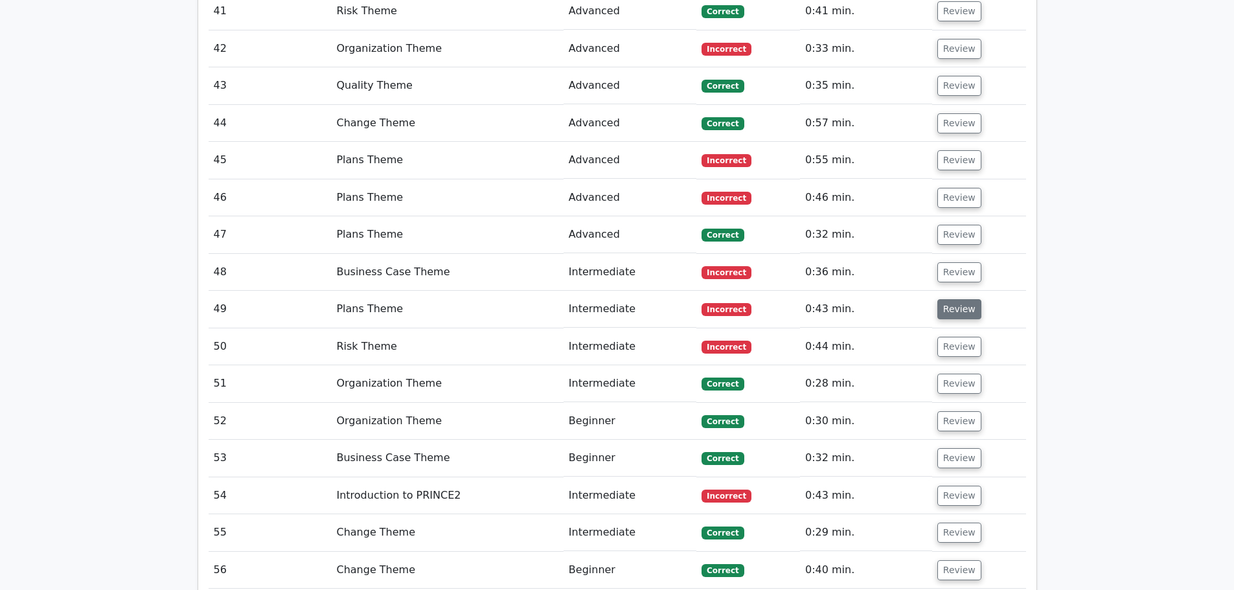
click at [965, 299] on button "Review" at bounding box center [959, 309] width 44 height 20
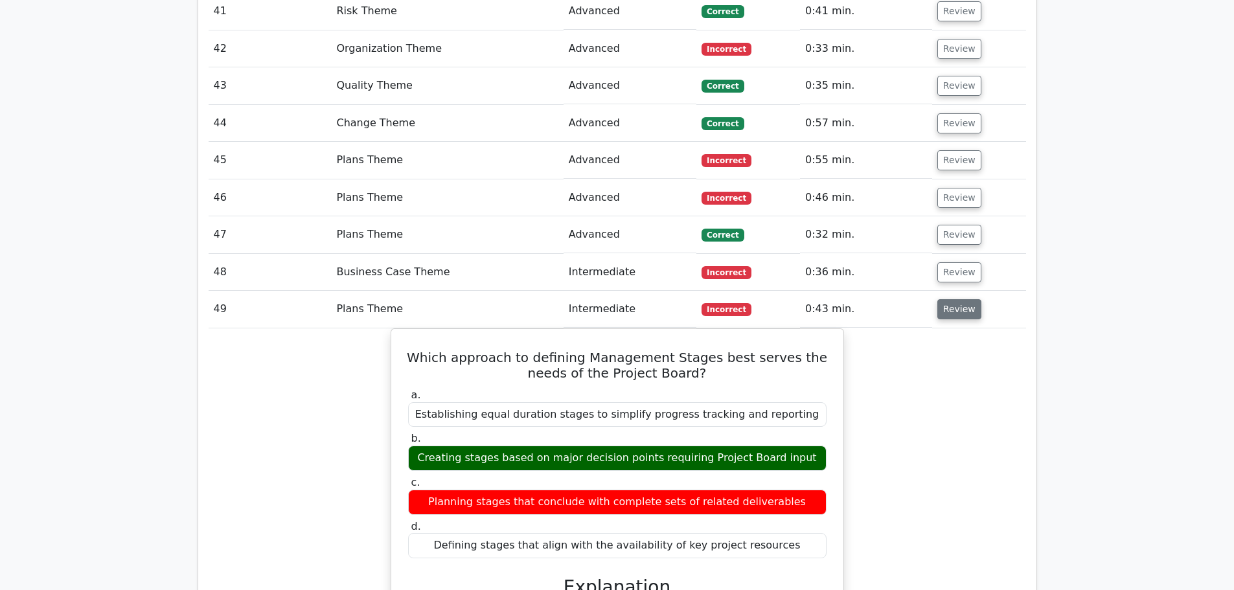
click at [957, 299] on button "Review" at bounding box center [959, 309] width 44 height 20
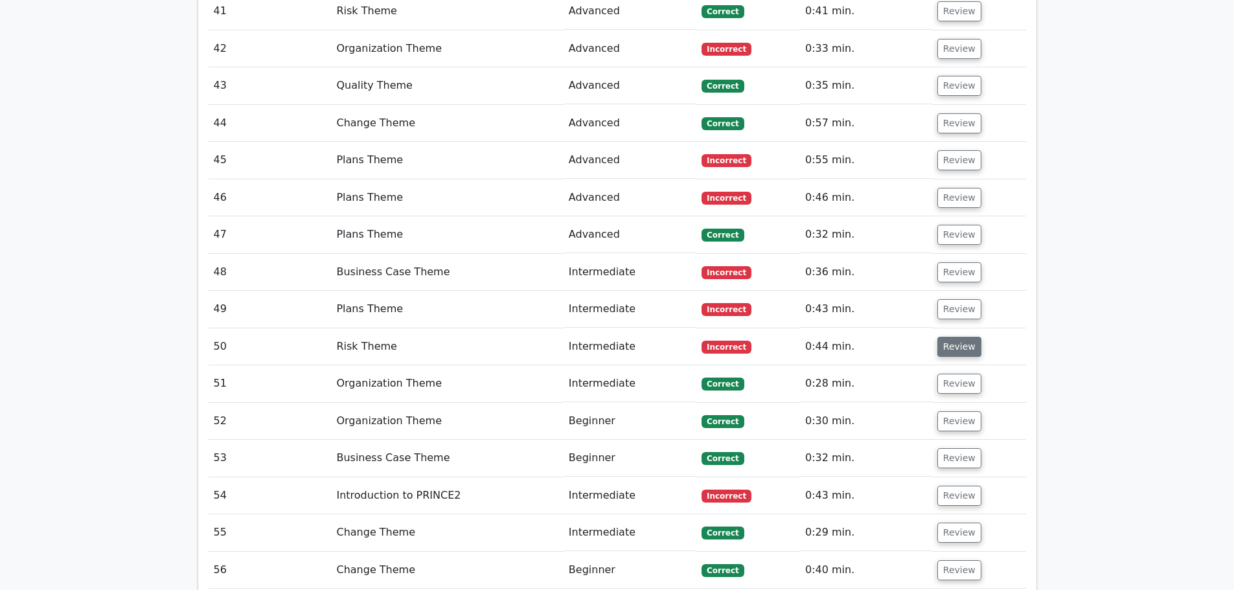
click at [954, 337] on button "Review" at bounding box center [959, 347] width 44 height 20
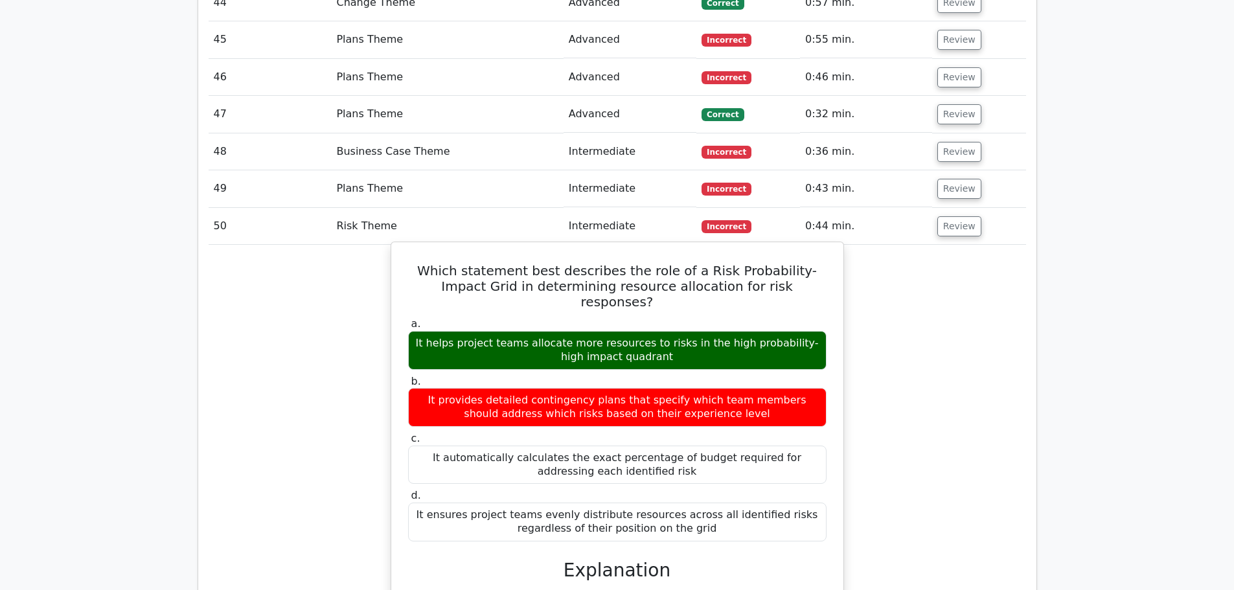
scroll to position [2850, 0]
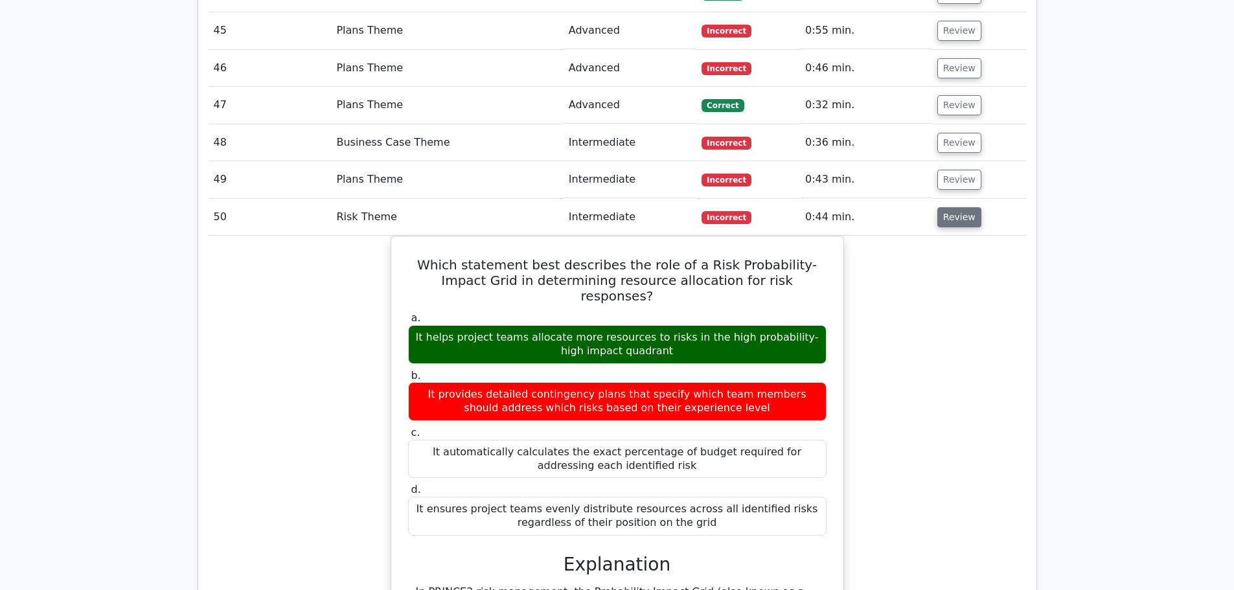
click at [949, 207] on button "Review" at bounding box center [959, 217] width 44 height 20
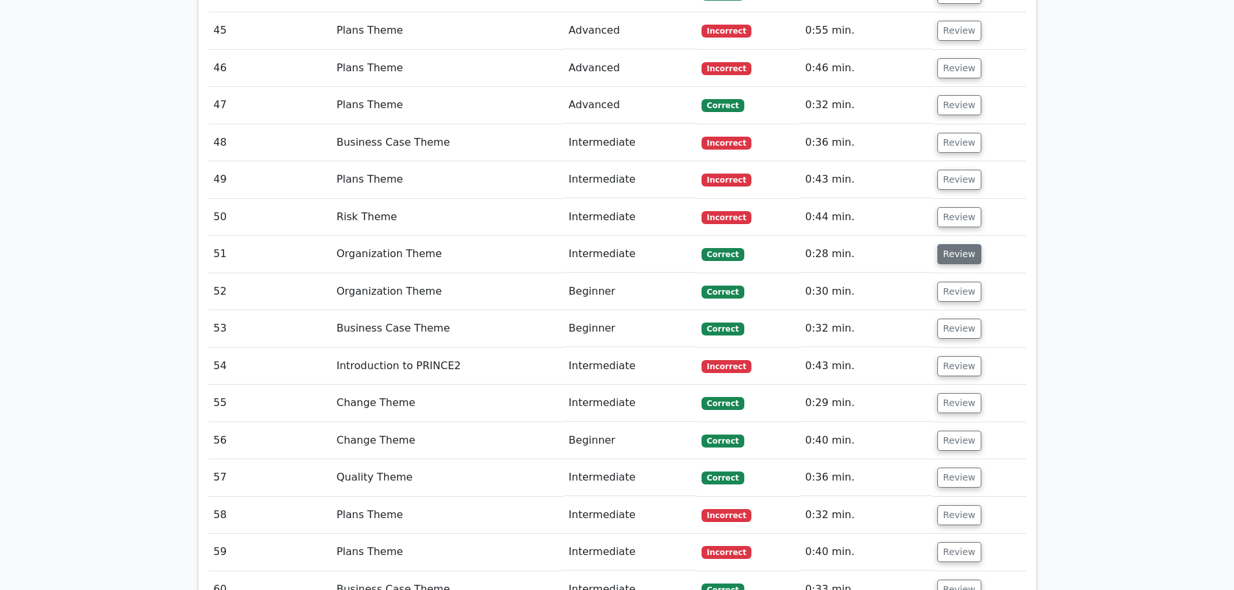
click at [949, 244] on button "Review" at bounding box center [959, 254] width 44 height 20
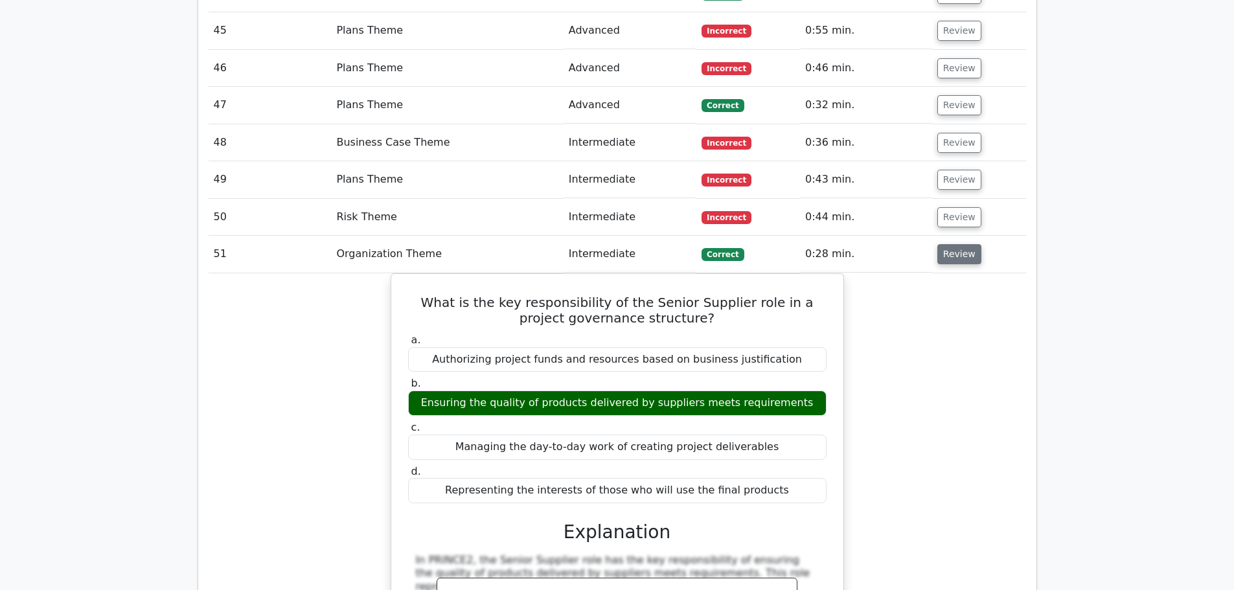
click at [947, 244] on button "Review" at bounding box center [959, 254] width 44 height 20
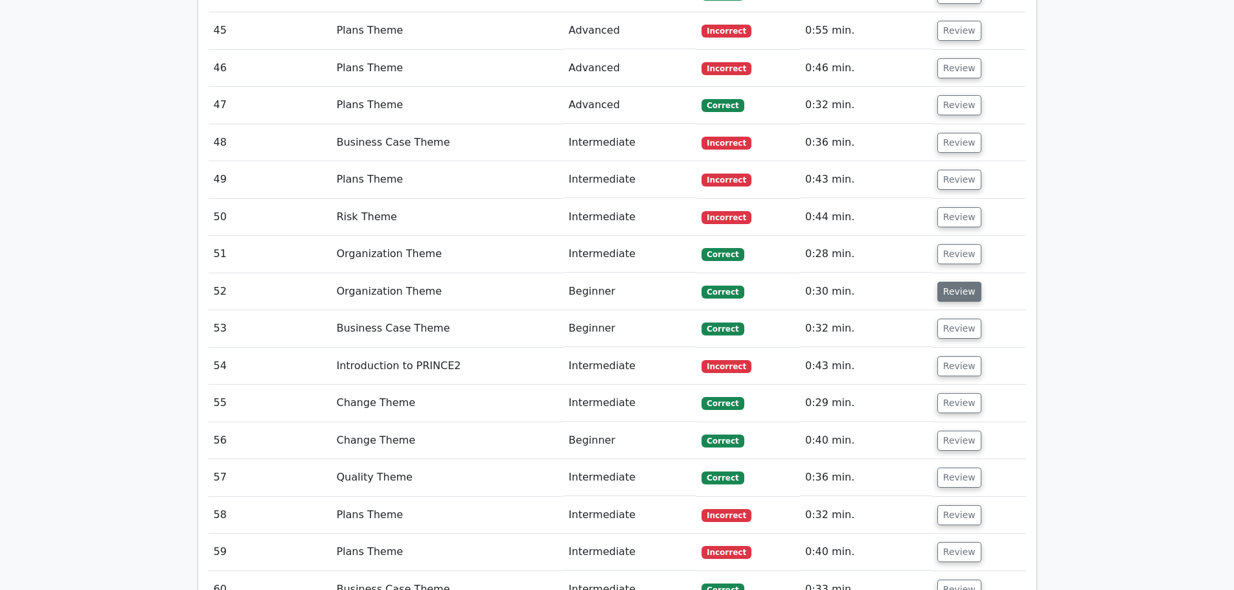
click at [948, 282] on button "Review" at bounding box center [959, 292] width 44 height 20
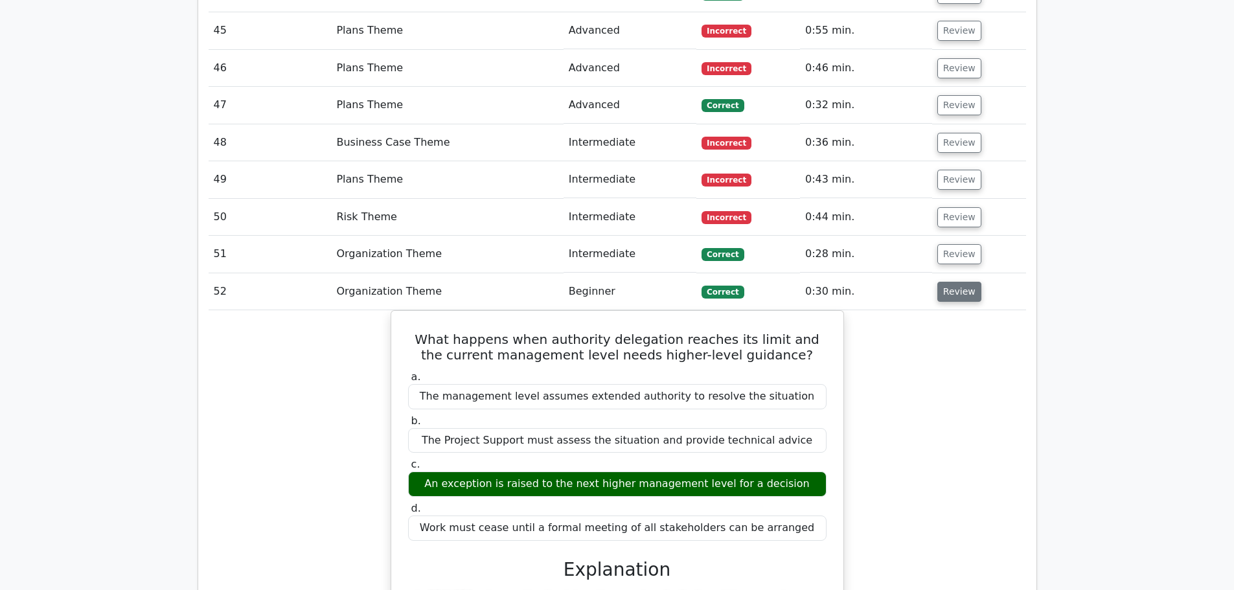
click at [949, 282] on button "Review" at bounding box center [959, 292] width 44 height 20
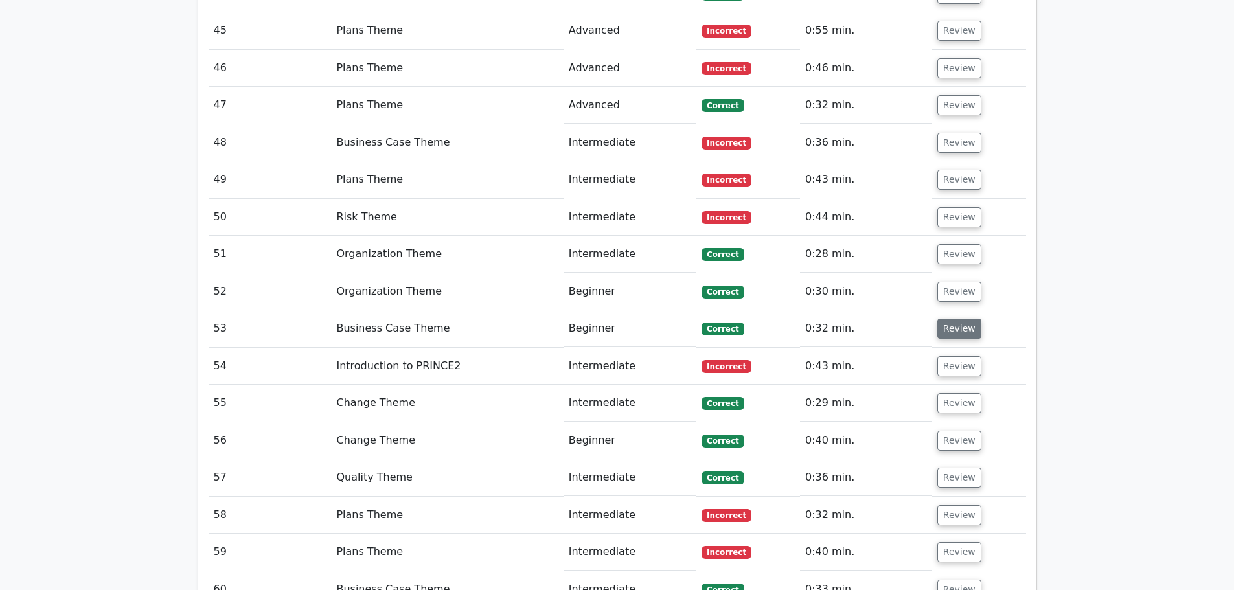
click at [954, 319] on button "Review" at bounding box center [959, 329] width 44 height 20
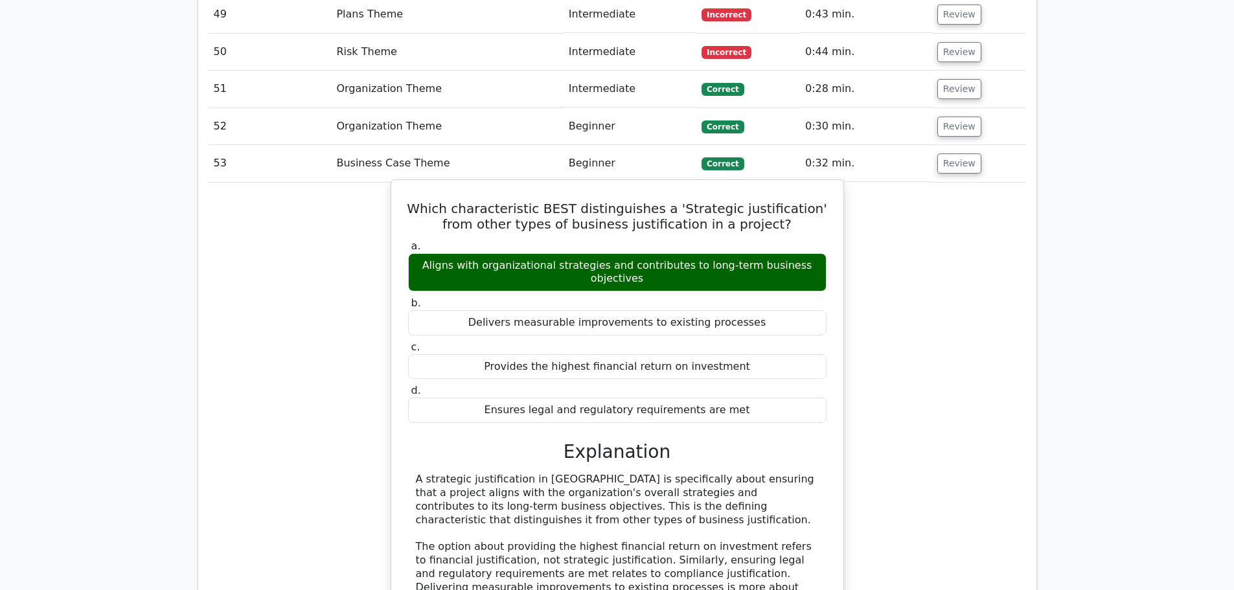
scroll to position [3045, 0]
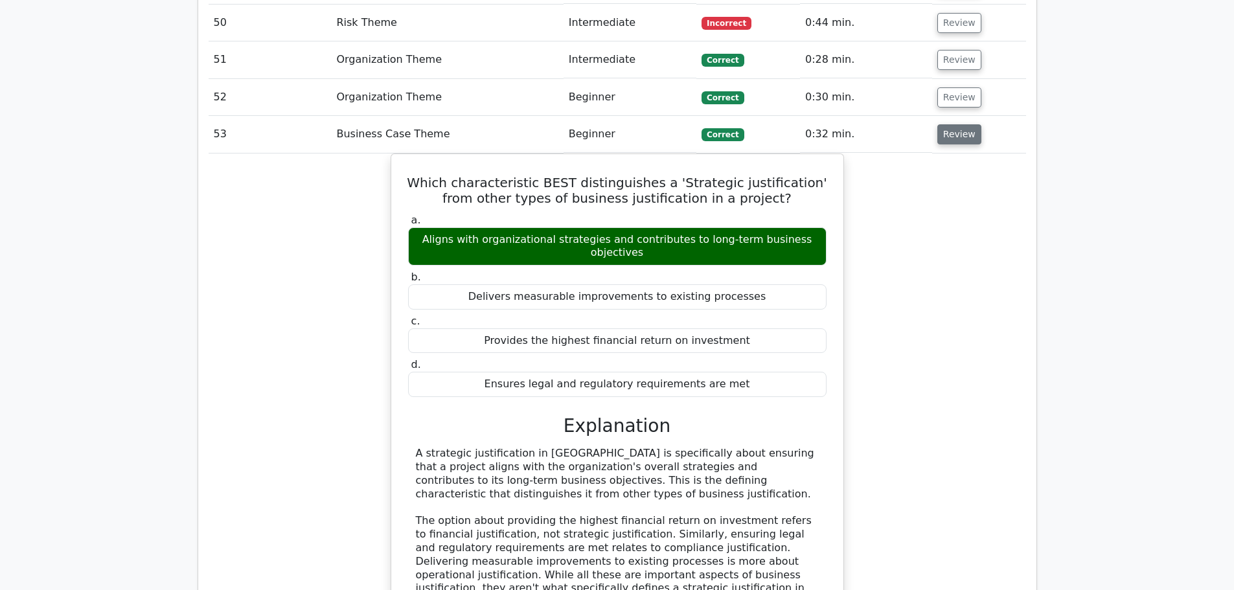
click at [959, 124] on button "Review" at bounding box center [959, 134] width 44 height 20
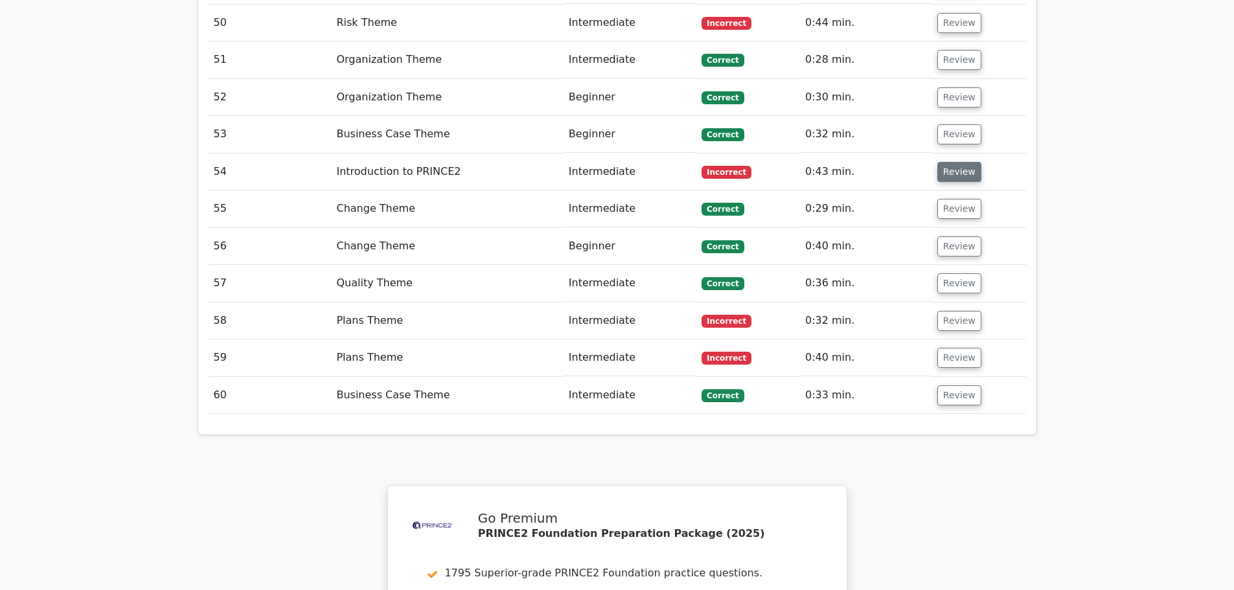
click at [944, 162] on button "Review" at bounding box center [959, 172] width 44 height 20
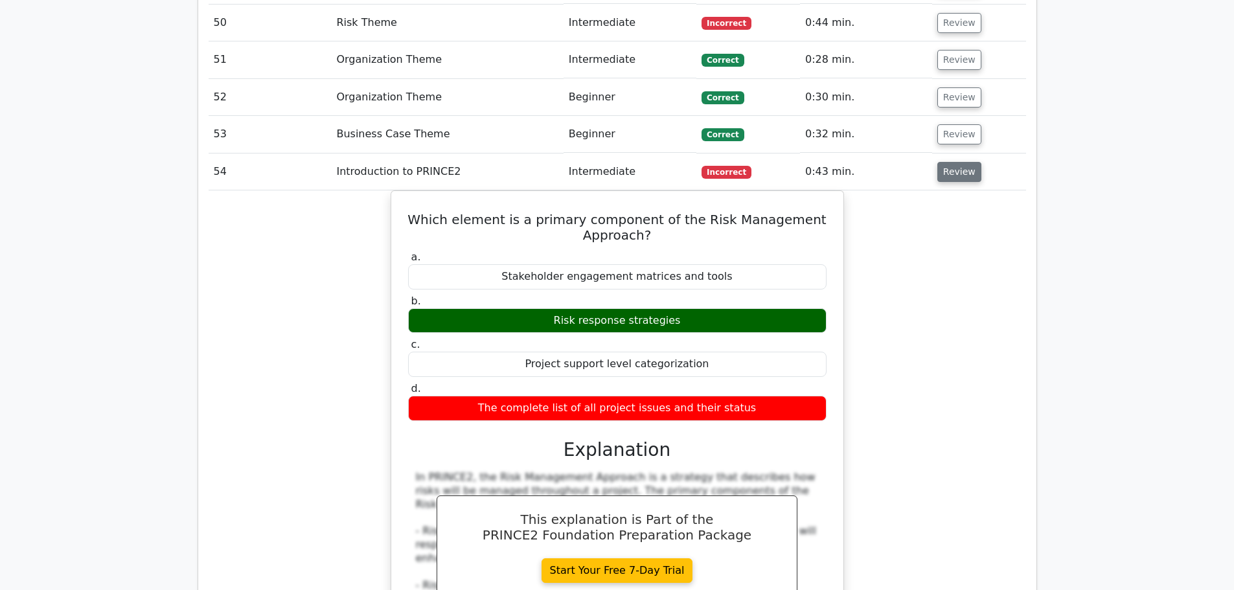
click at [949, 162] on button "Review" at bounding box center [959, 172] width 44 height 20
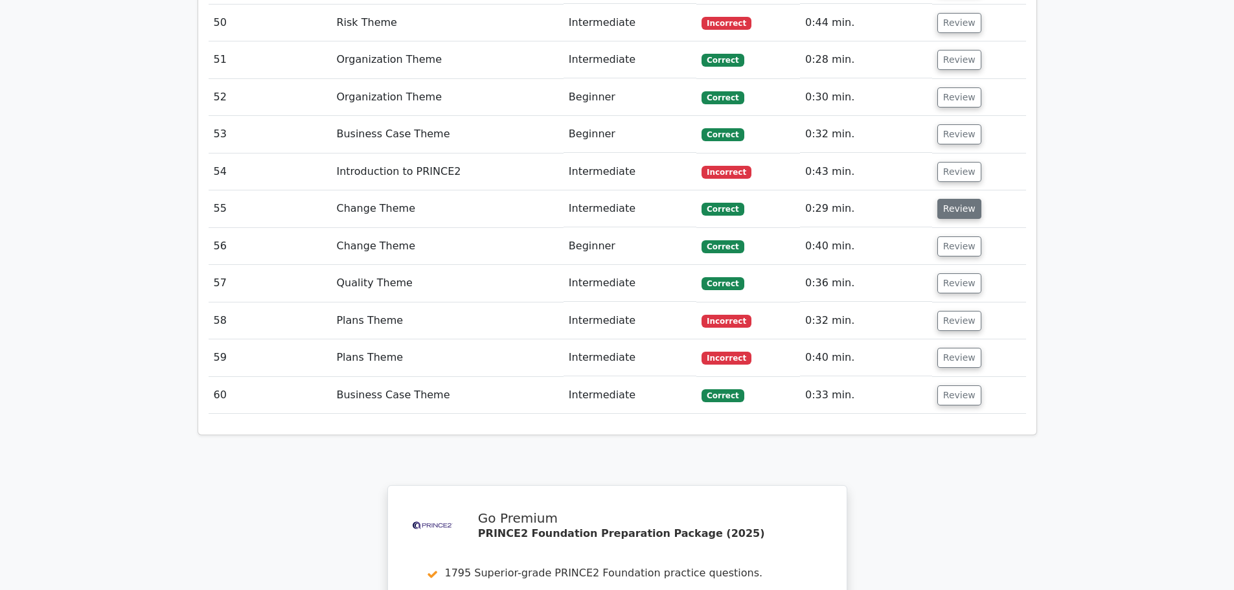
click at [956, 199] on button "Review" at bounding box center [959, 209] width 44 height 20
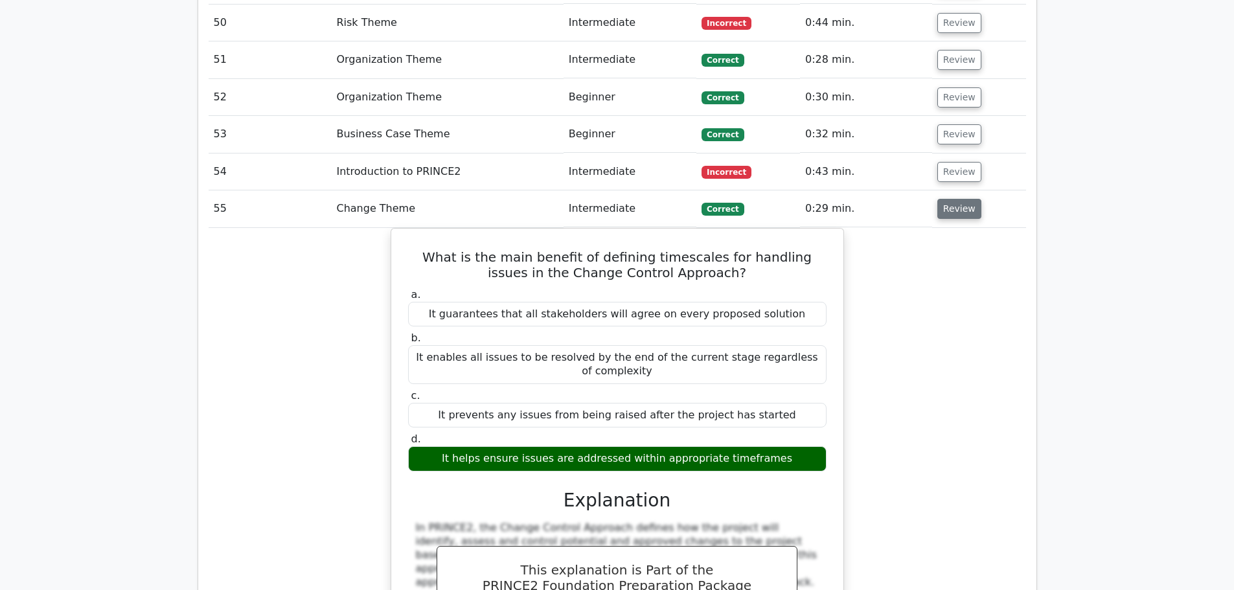
click at [946, 199] on button "Review" at bounding box center [959, 209] width 44 height 20
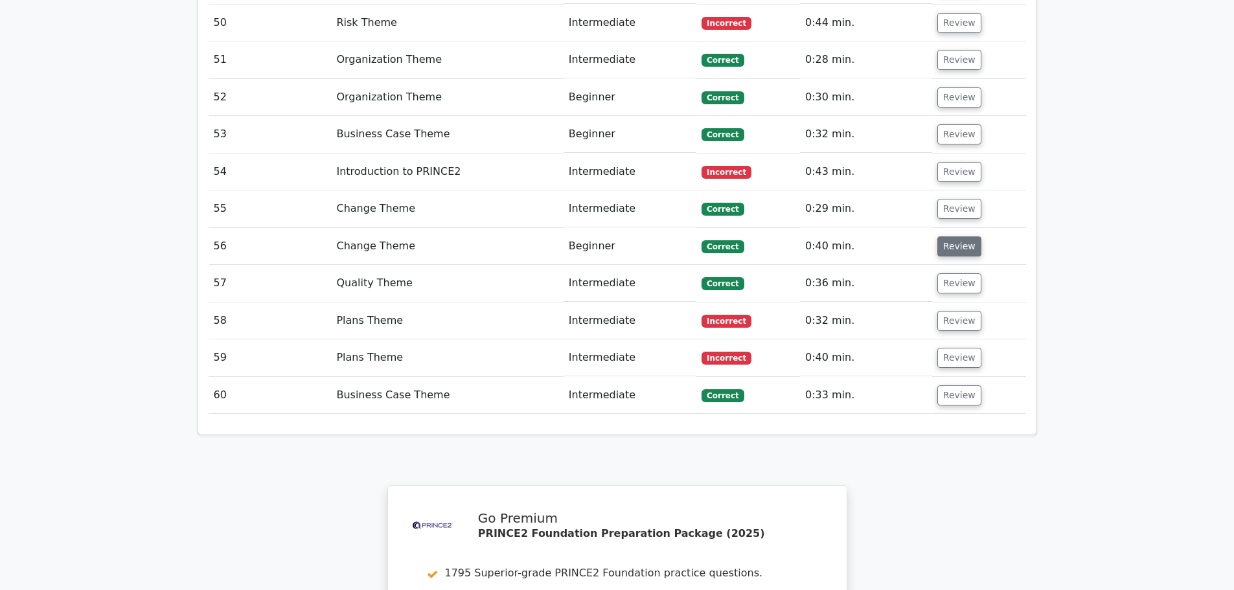
click at [953, 236] on button "Review" at bounding box center [959, 246] width 44 height 20
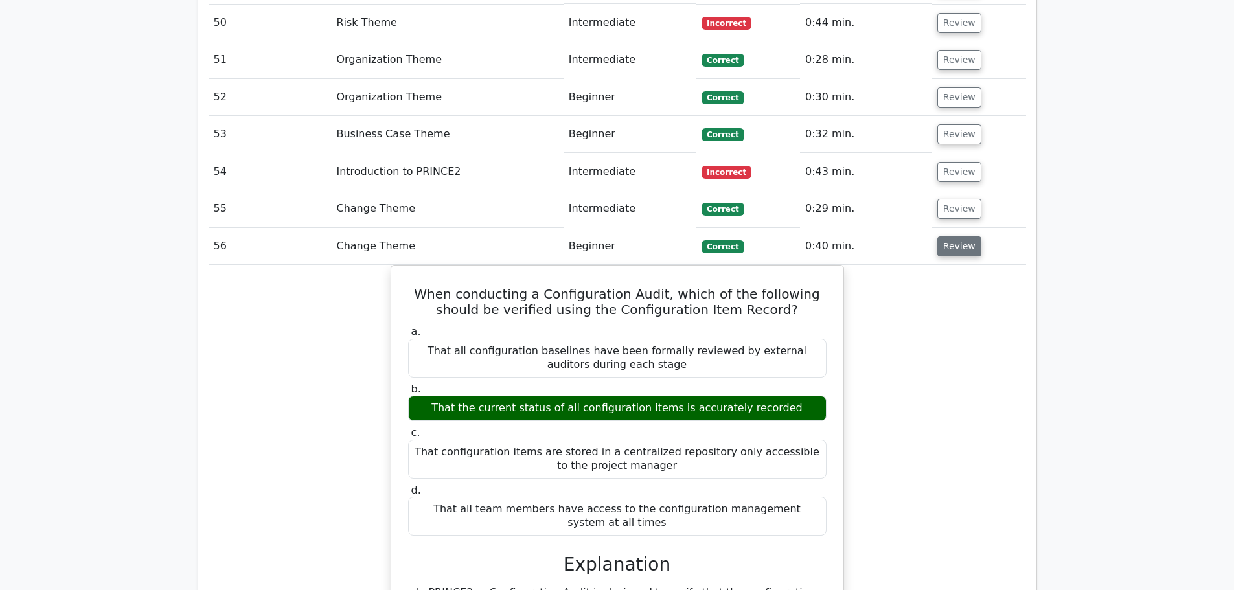
click at [950, 236] on button "Review" at bounding box center [959, 246] width 44 height 20
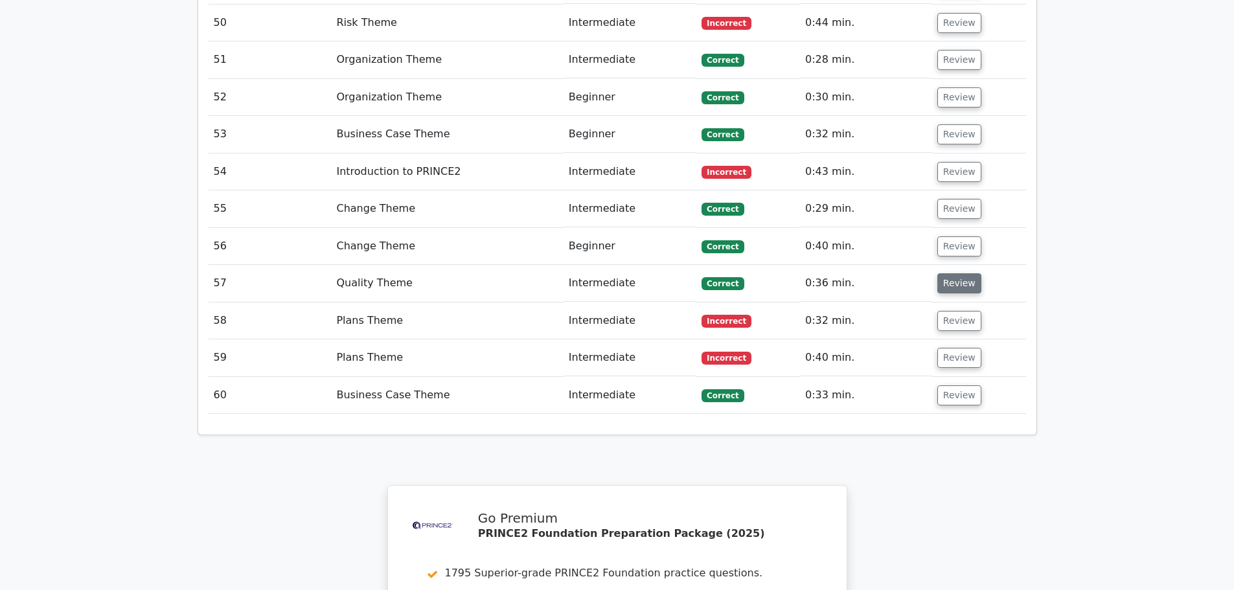
click at [946, 273] on button "Review" at bounding box center [959, 283] width 44 height 20
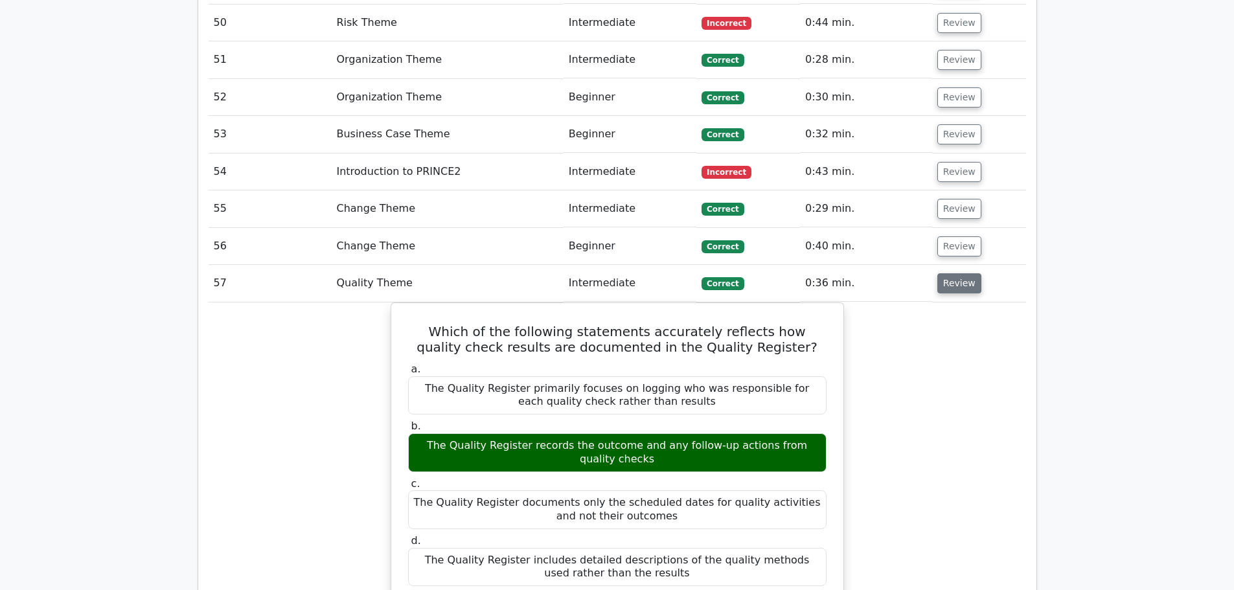
click at [937, 273] on button "Review" at bounding box center [959, 283] width 44 height 20
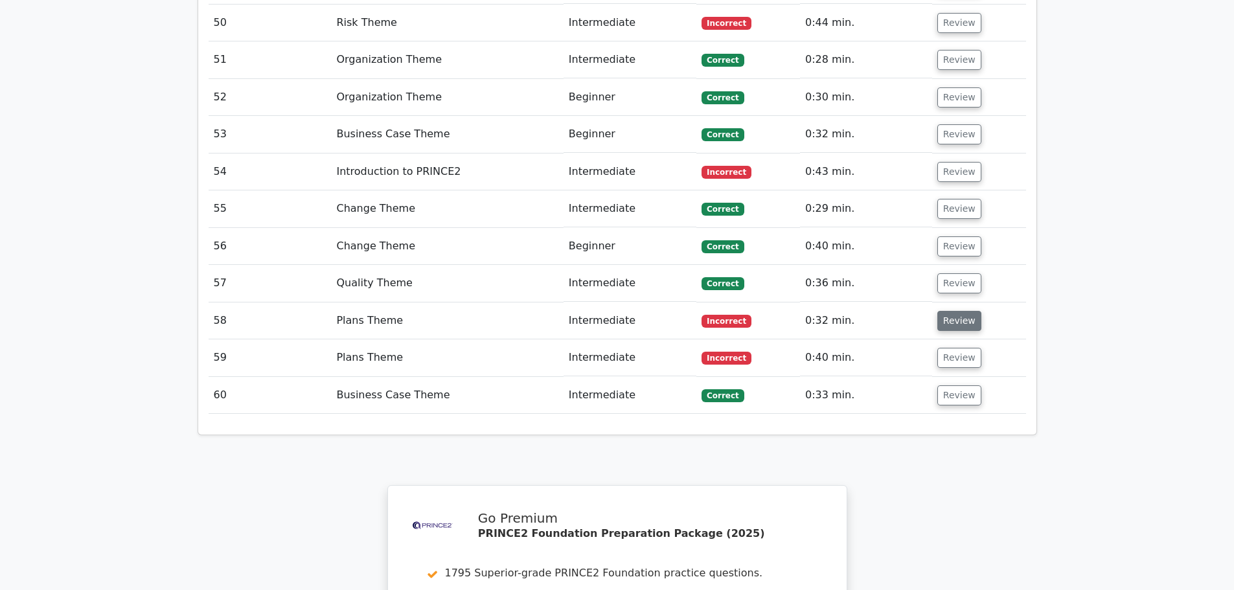
click at [948, 311] on button "Review" at bounding box center [959, 321] width 44 height 20
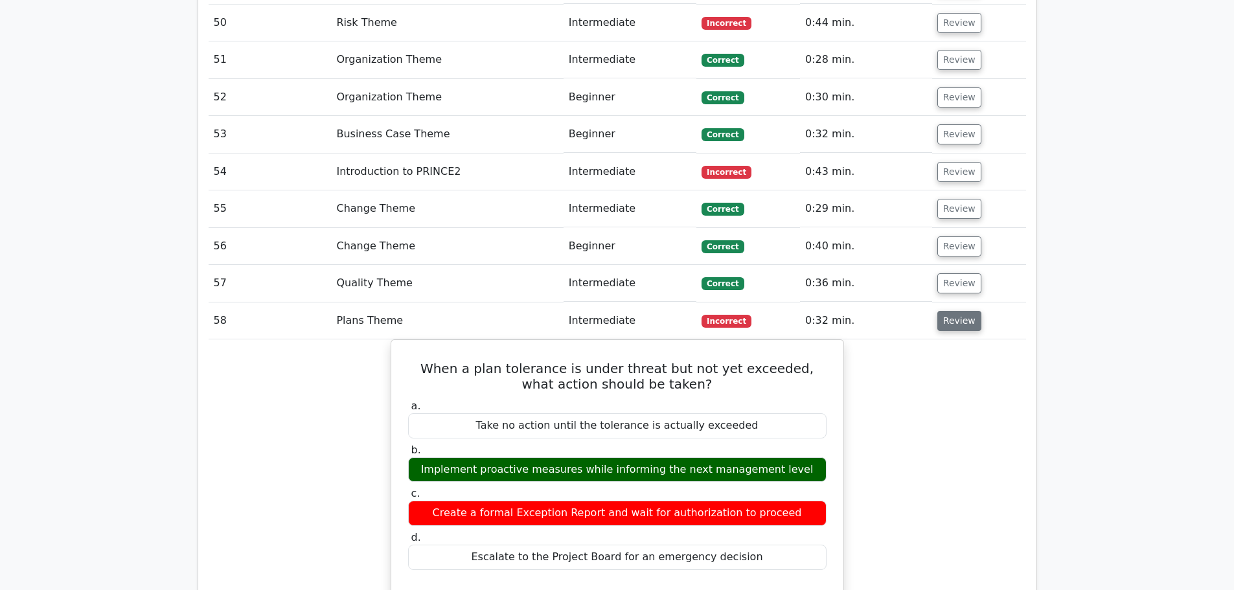
click at [952, 311] on button "Review" at bounding box center [959, 321] width 44 height 20
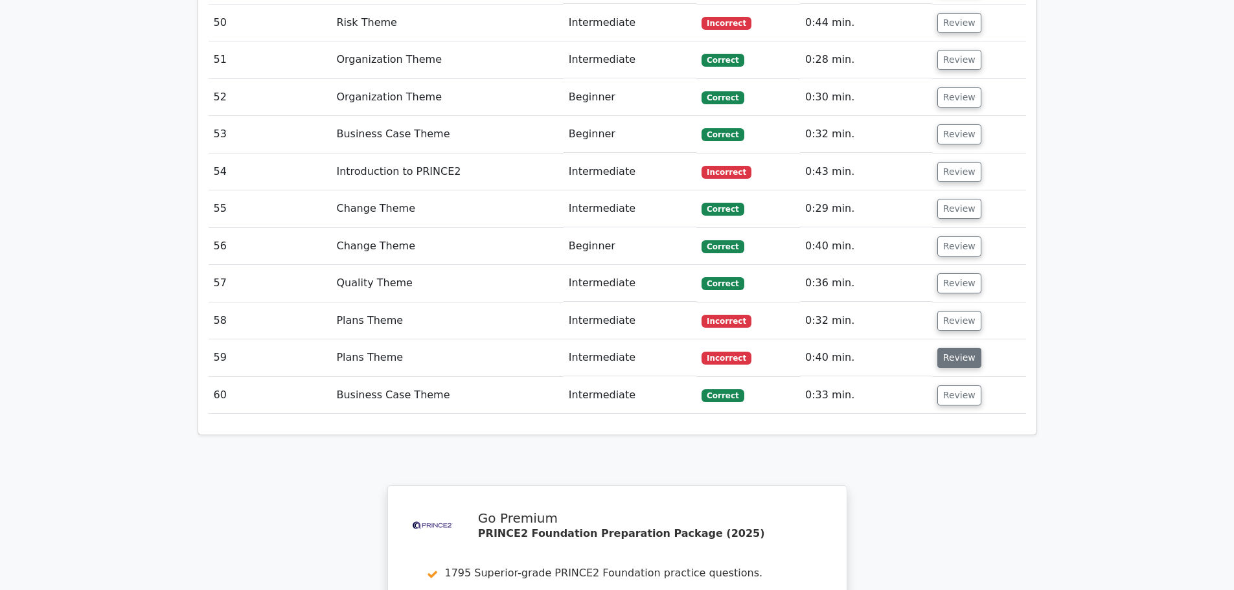
click at [950, 348] on button "Review" at bounding box center [959, 358] width 44 height 20
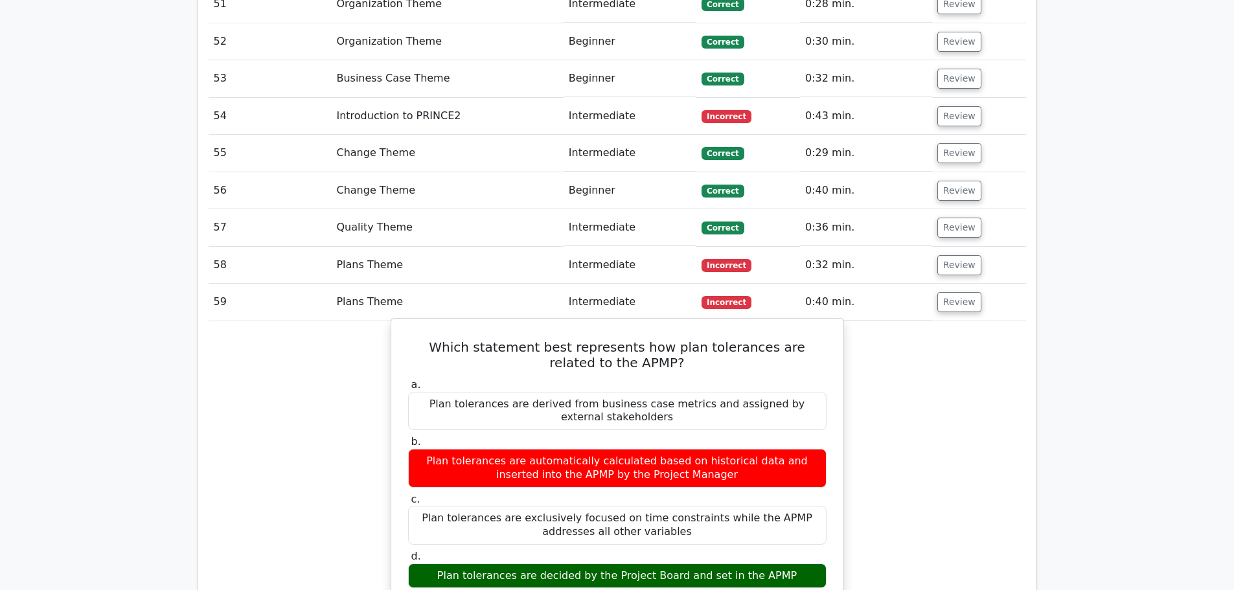
scroll to position [3174, 0]
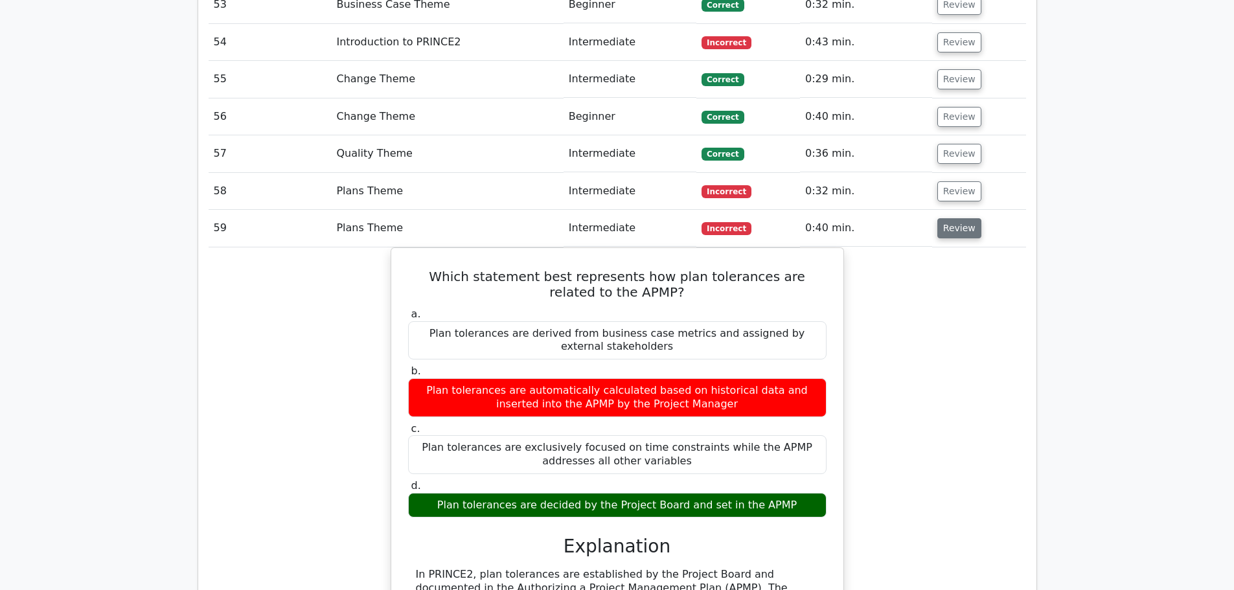
click at [952, 218] on button "Review" at bounding box center [959, 228] width 44 height 20
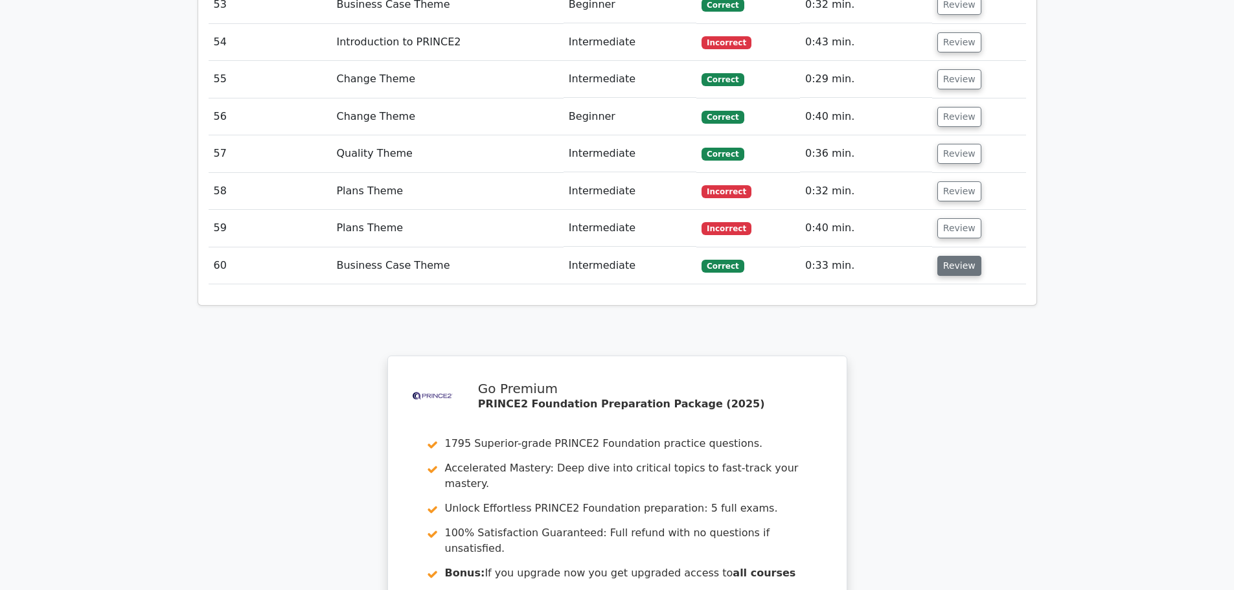
click at [945, 256] on button "Review" at bounding box center [959, 266] width 44 height 20
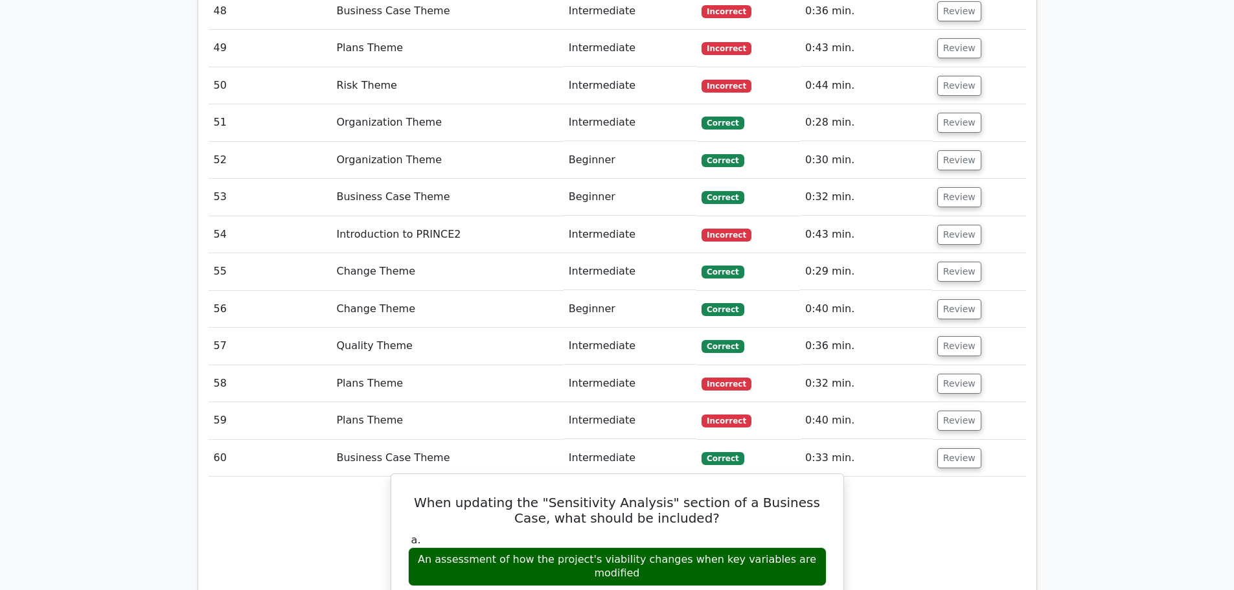
scroll to position [2980, 0]
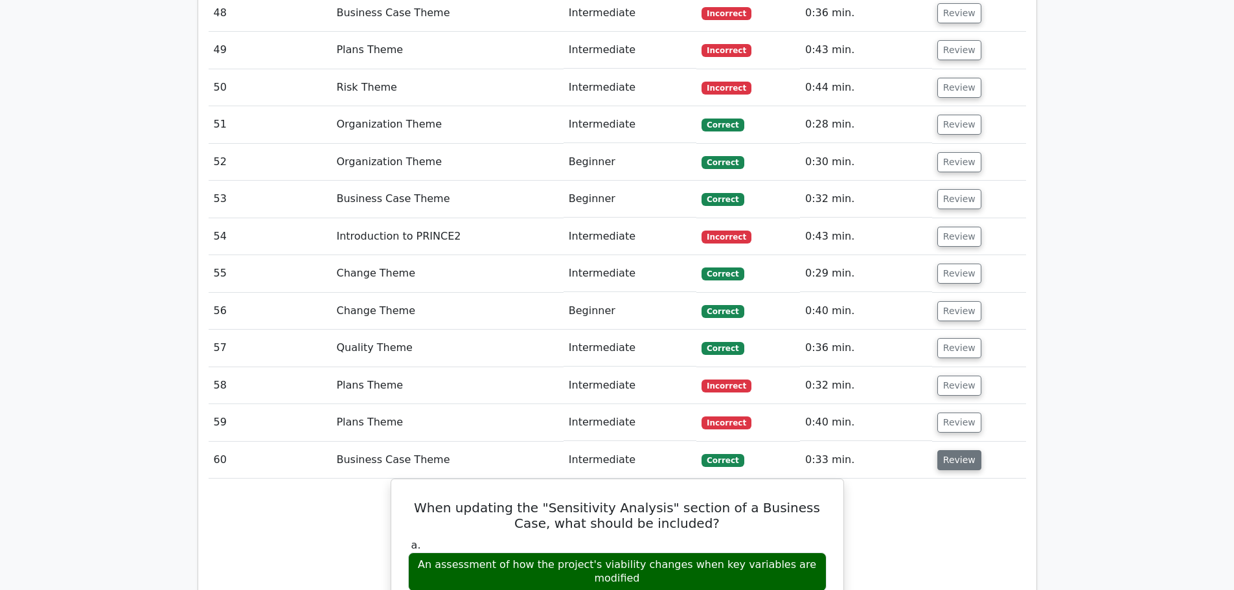
click at [963, 450] on button "Review" at bounding box center [959, 460] width 44 height 20
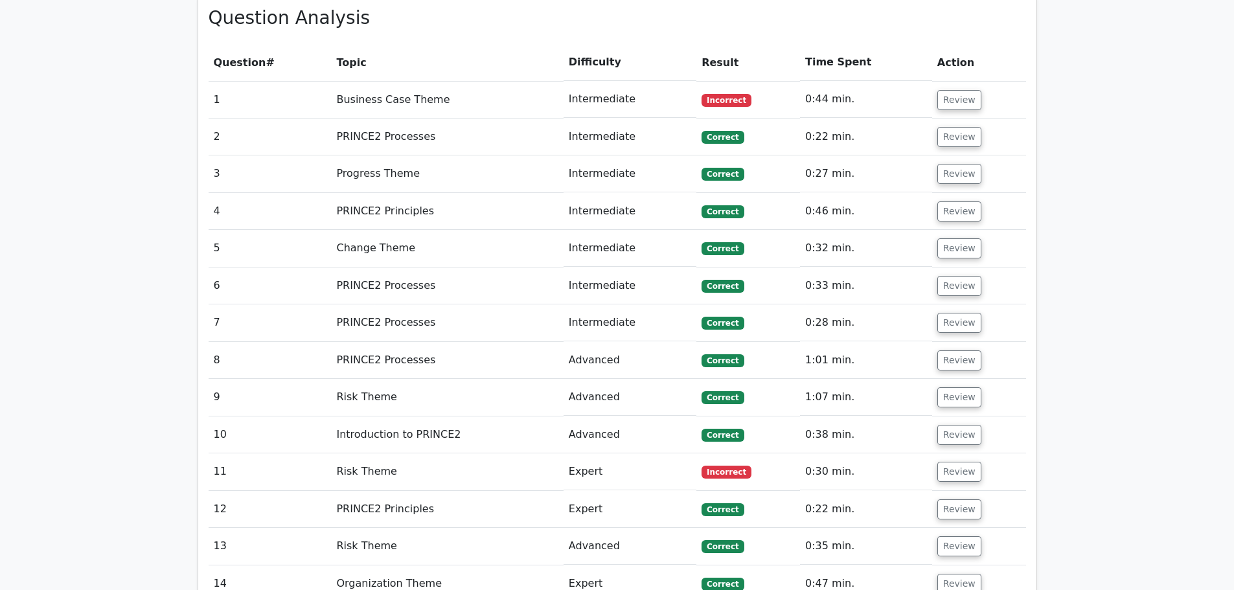
scroll to position [972, 0]
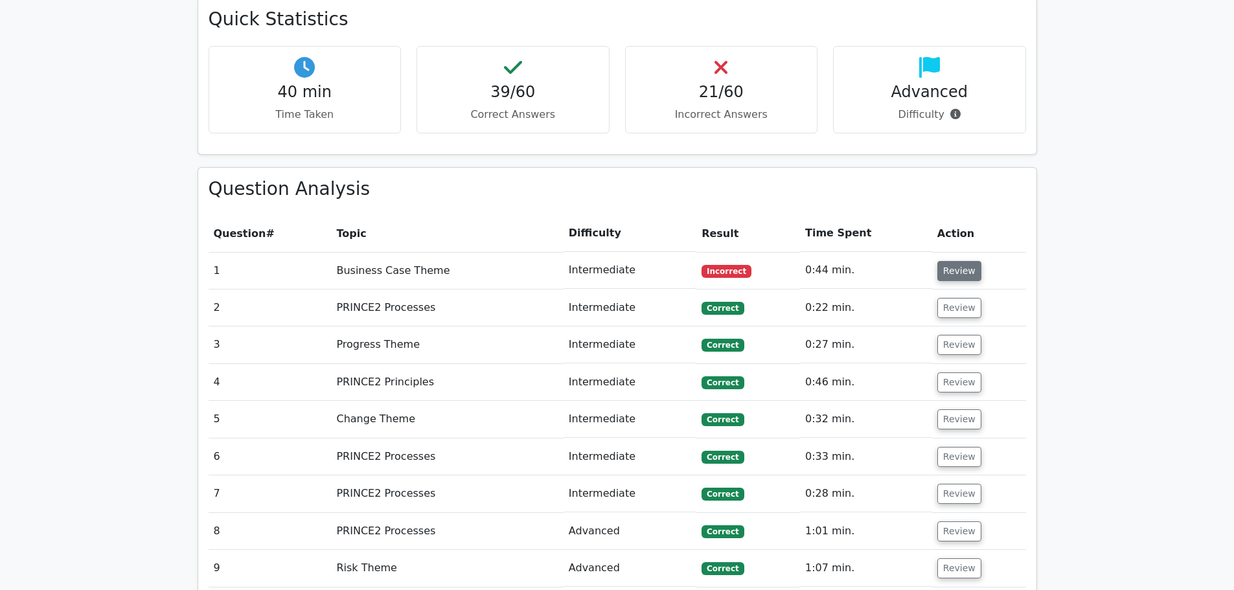
click at [960, 261] on button "Review" at bounding box center [959, 271] width 44 height 20
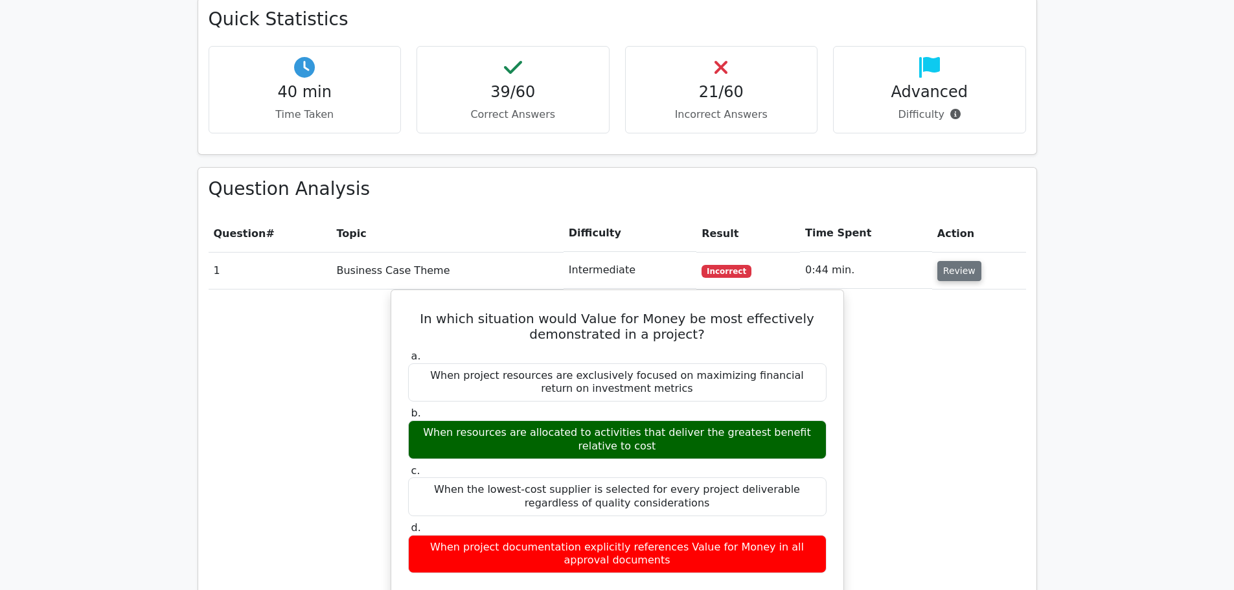
click at [960, 261] on button "Review" at bounding box center [959, 271] width 44 height 20
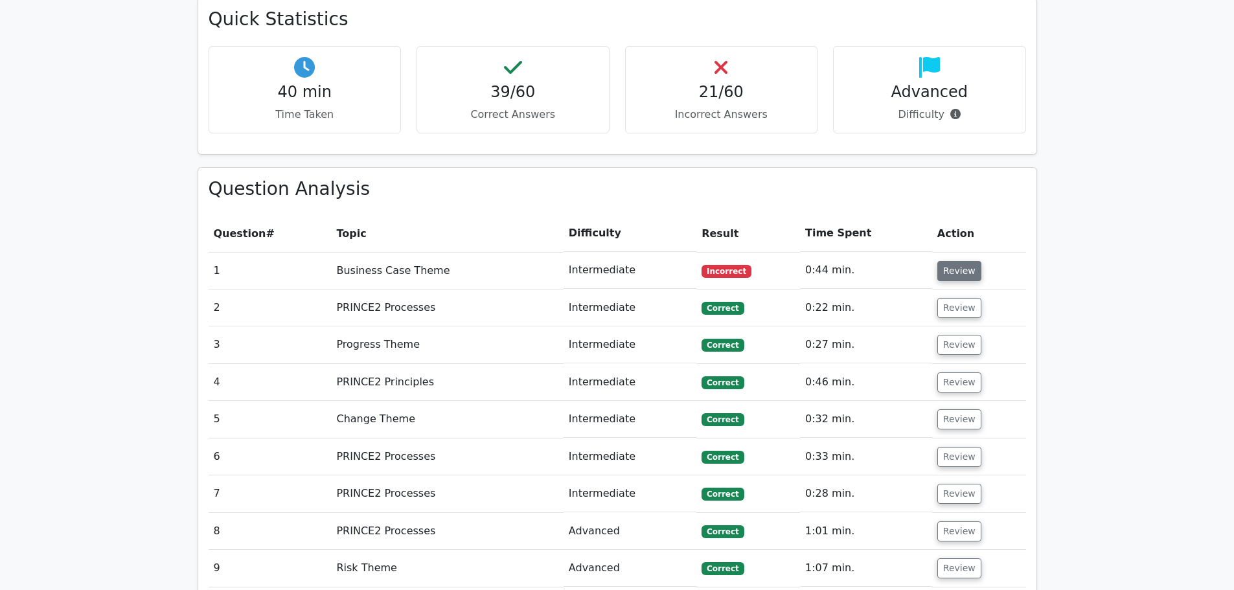
click at [960, 261] on button "Review" at bounding box center [959, 271] width 44 height 20
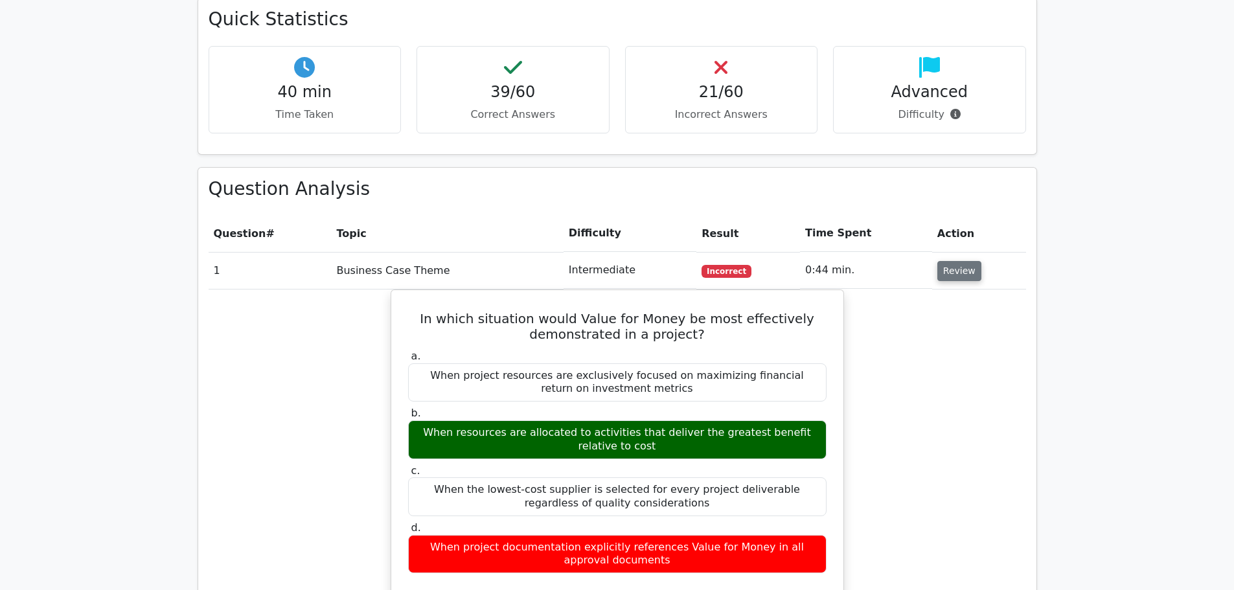
click at [960, 261] on button "Review" at bounding box center [959, 271] width 44 height 20
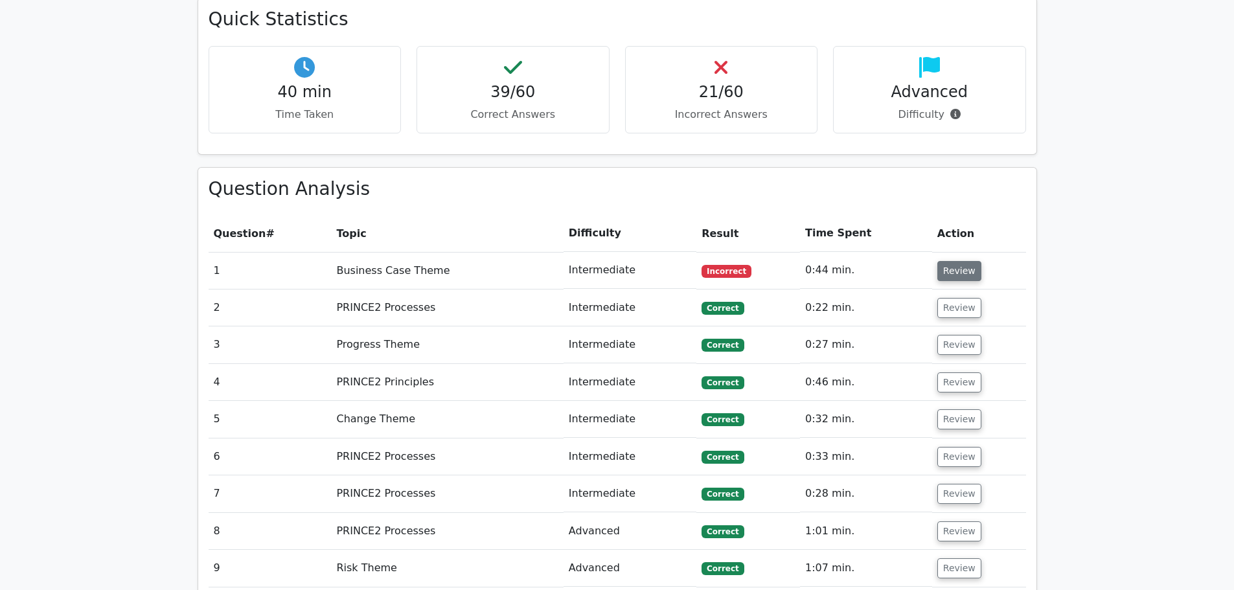
click at [960, 261] on button "Review" at bounding box center [959, 271] width 44 height 20
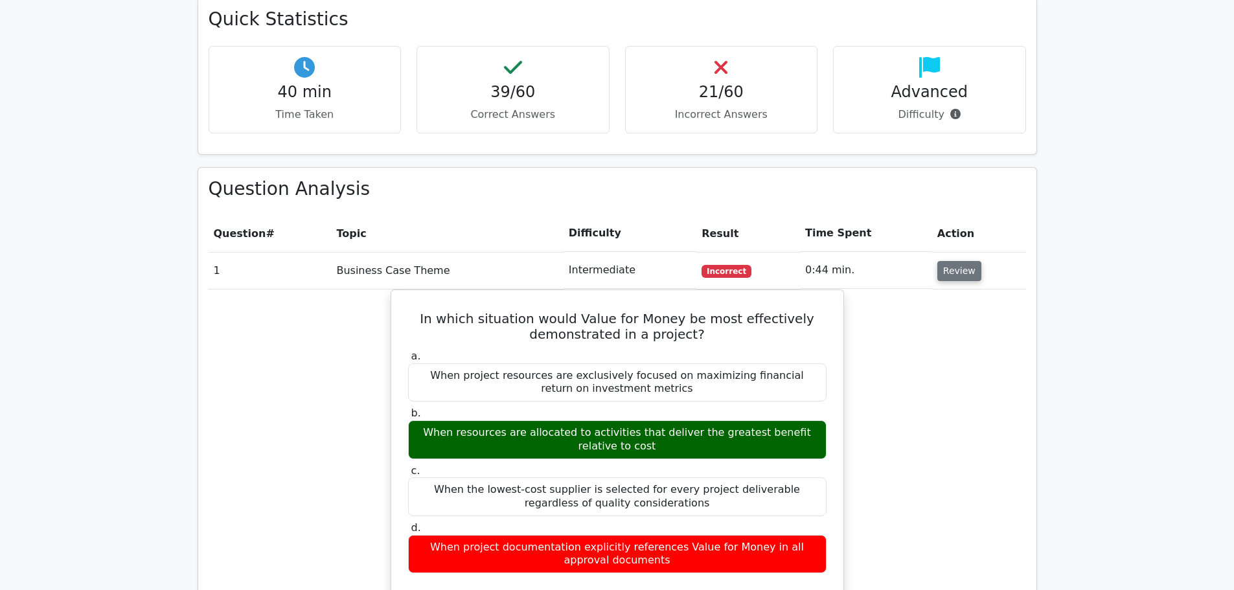
click at [960, 261] on button "Review" at bounding box center [959, 271] width 44 height 20
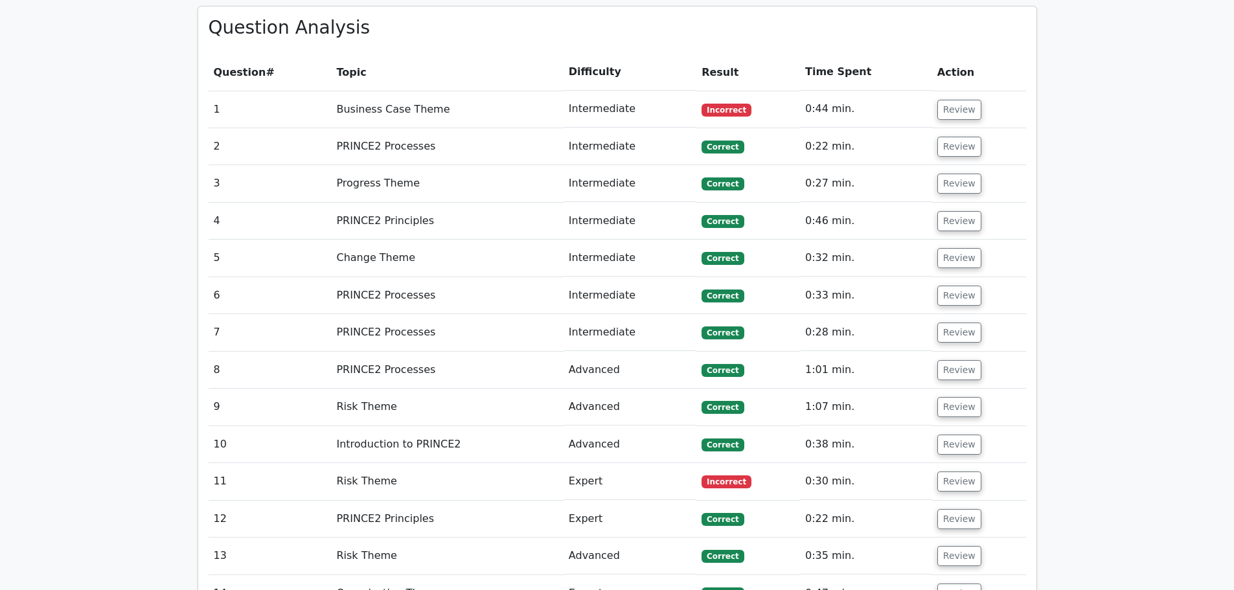
scroll to position [1231, 0]
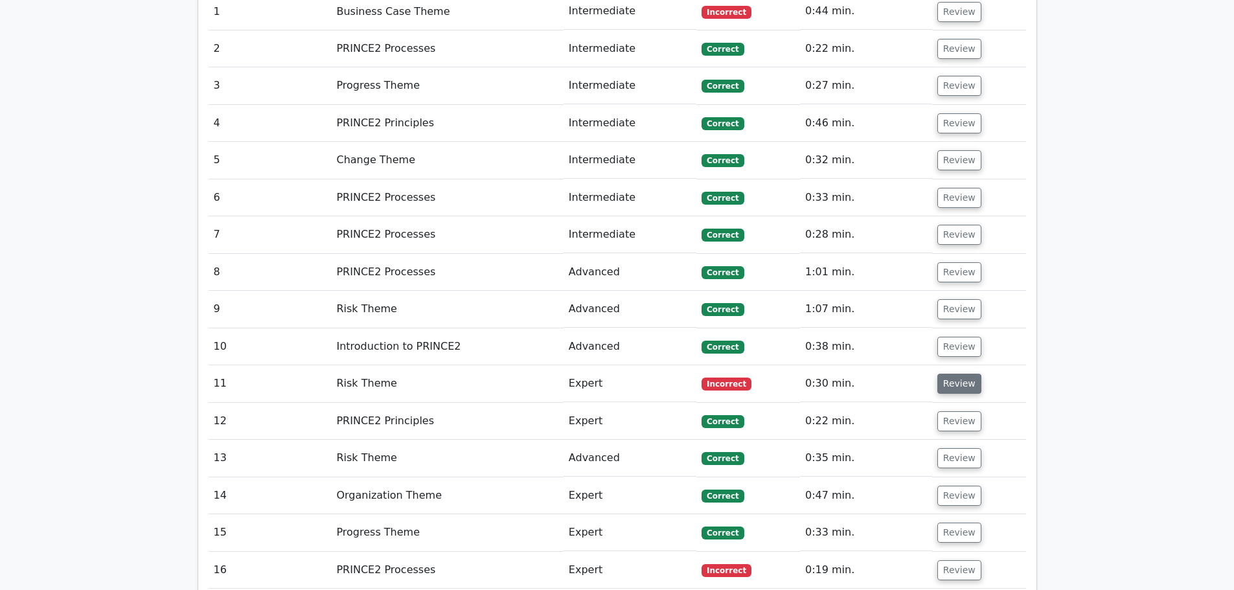
click at [963, 374] on button "Review" at bounding box center [959, 384] width 44 height 20
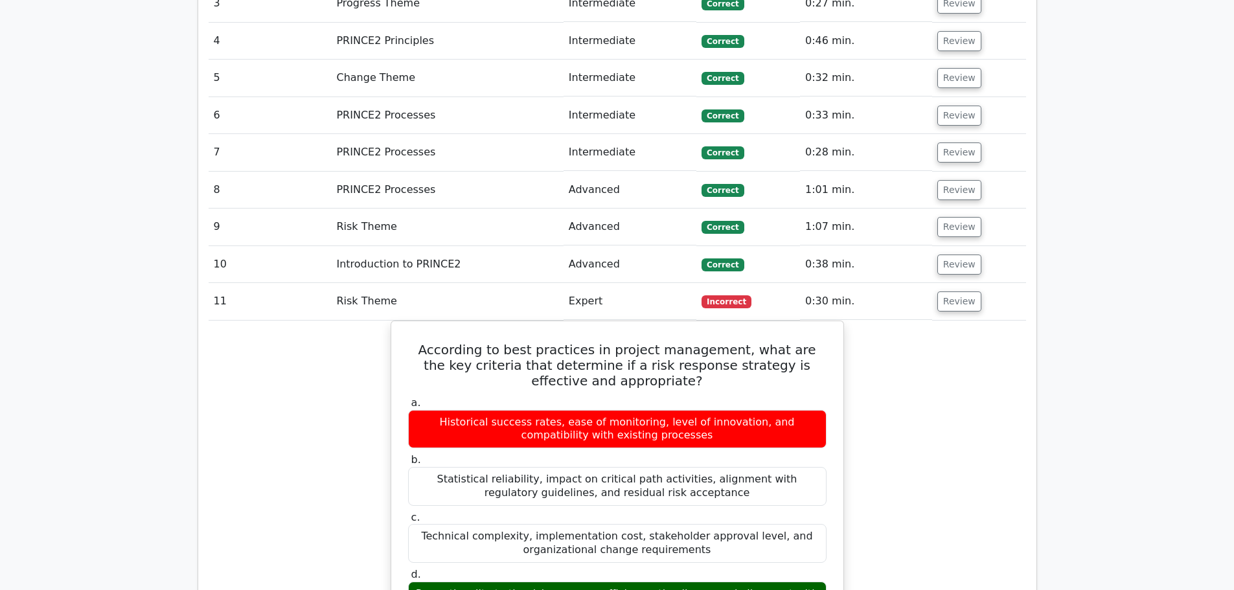
scroll to position [1425, 0]
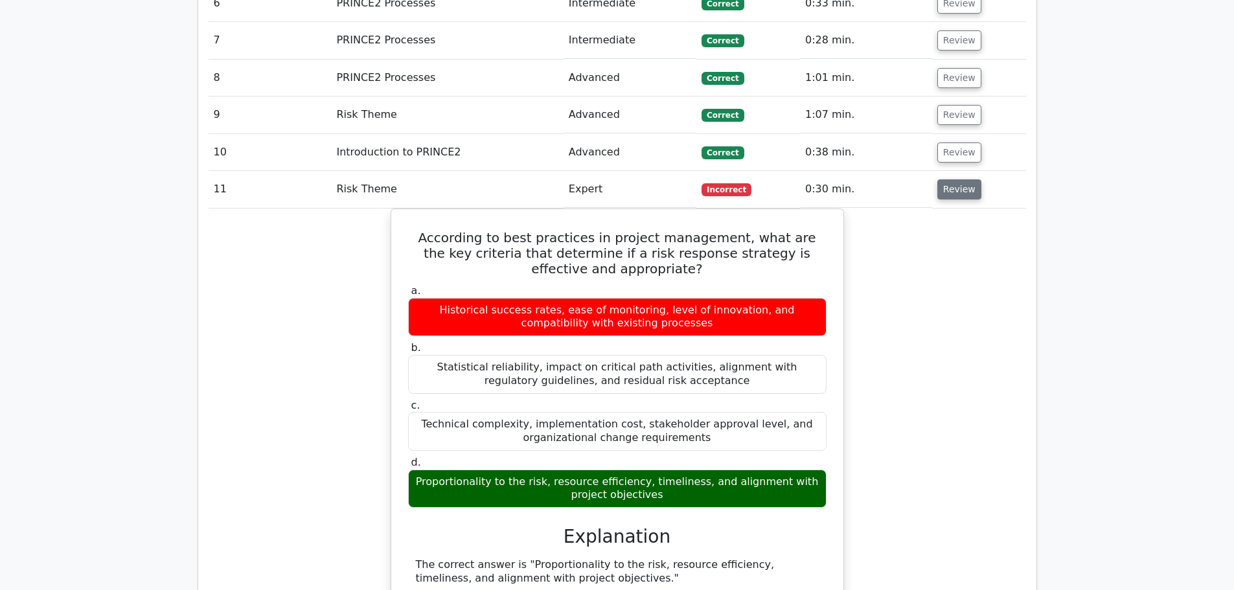
click at [965, 179] on button "Review" at bounding box center [959, 189] width 44 height 20
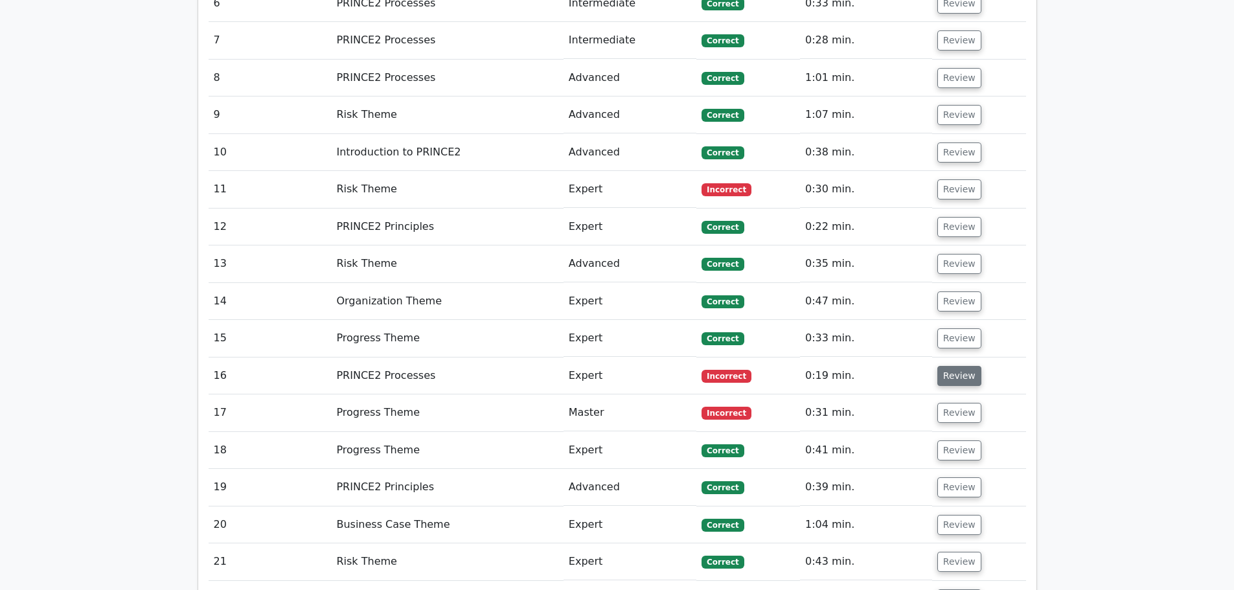
click at [939, 366] on button "Review" at bounding box center [959, 376] width 44 height 20
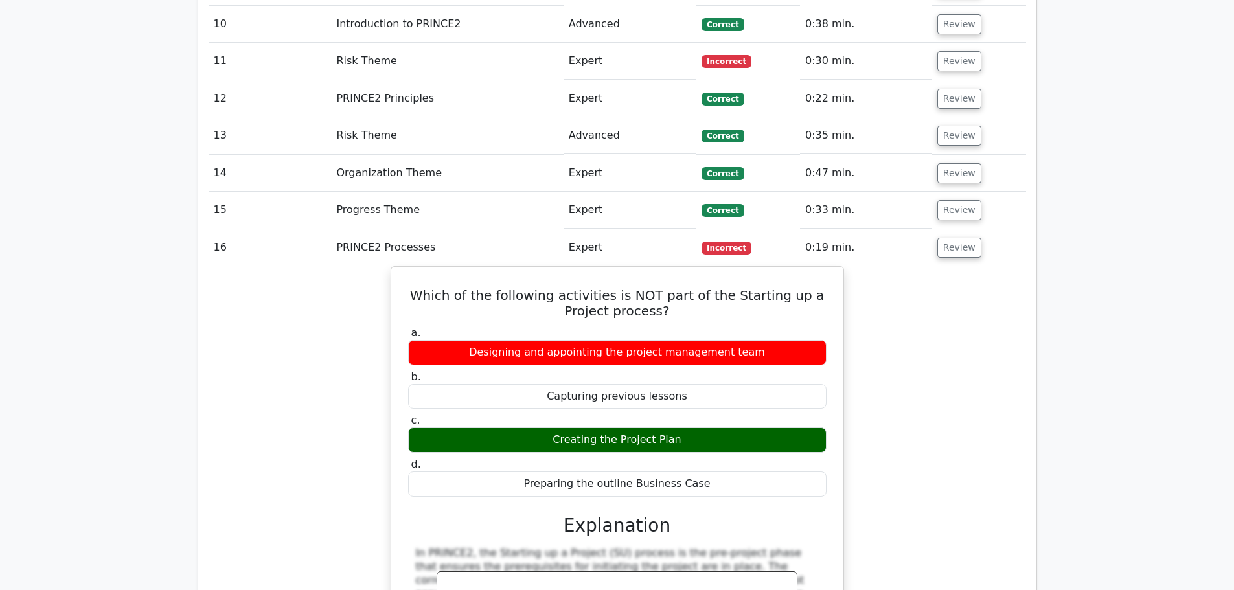
scroll to position [1555, 0]
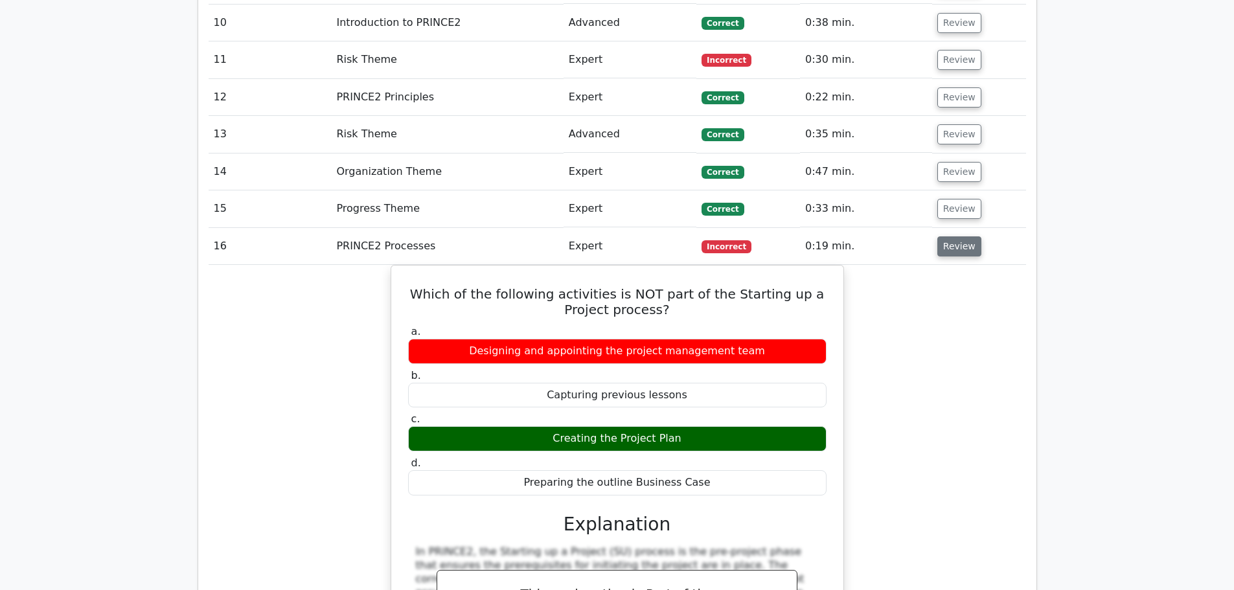
click at [946, 236] on button "Review" at bounding box center [959, 246] width 44 height 20
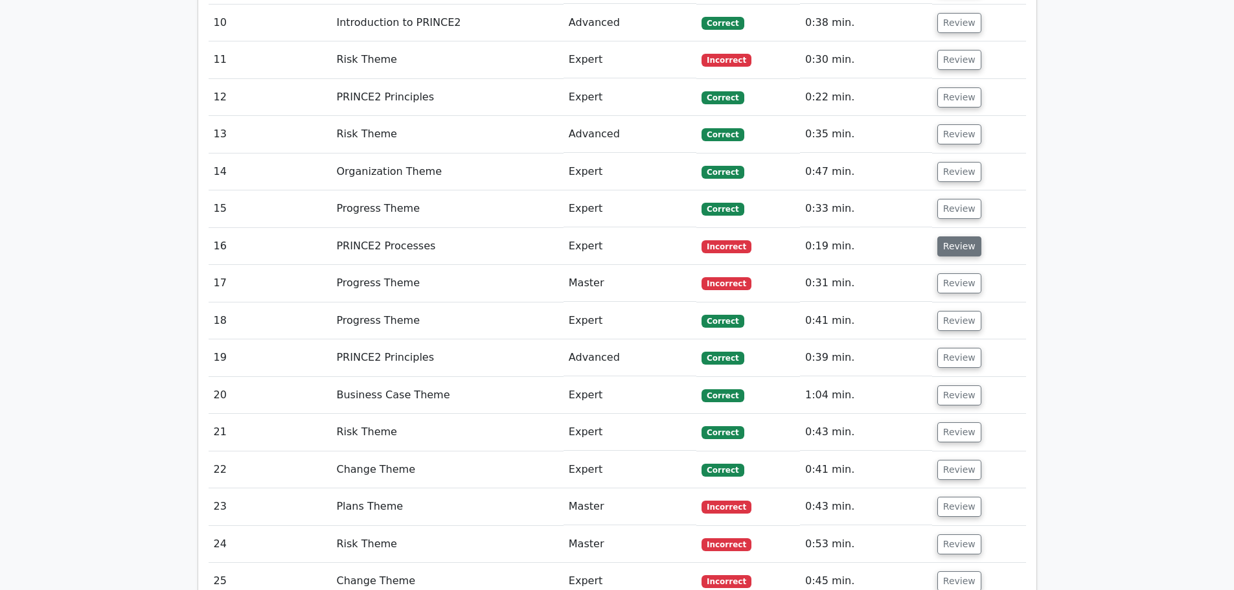
click at [946, 236] on button "Review" at bounding box center [959, 246] width 44 height 20
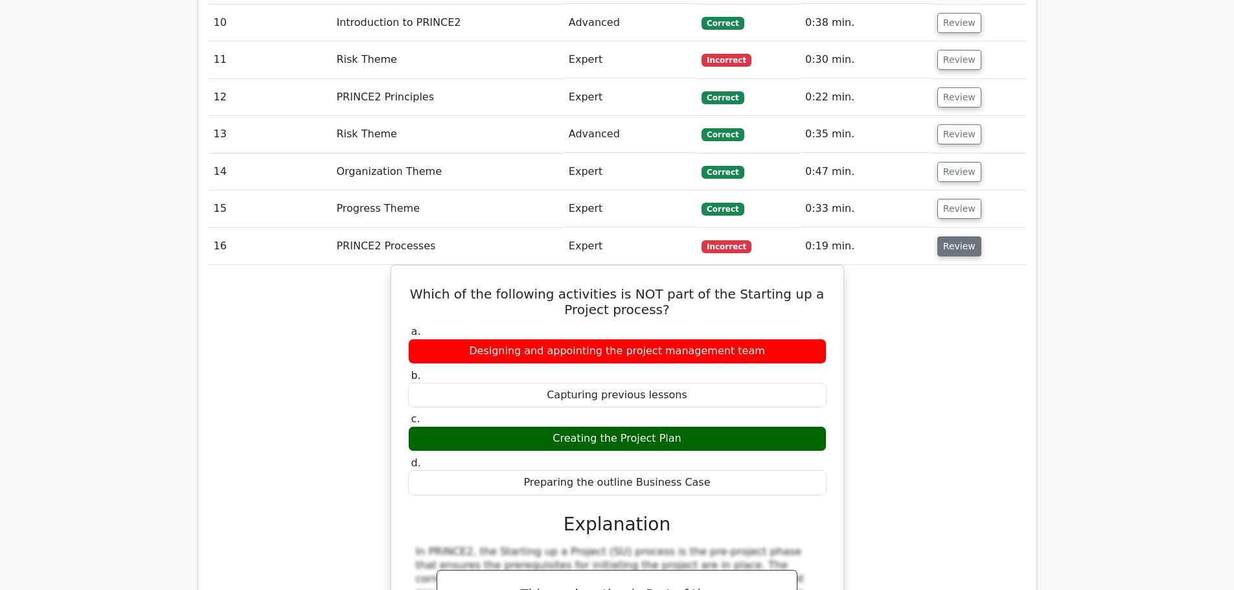
click at [946, 236] on button "Review" at bounding box center [959, 246] width 44 height 20
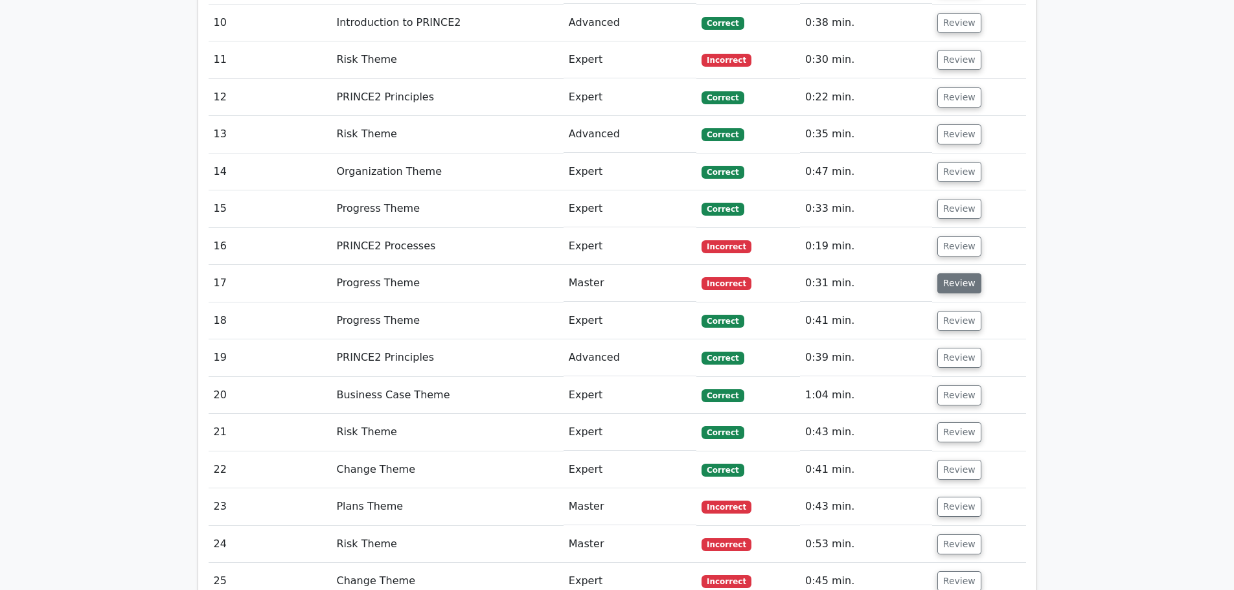
click at [946, 273] on button "Review" at bounding box center [959, 283] width 44 height 20
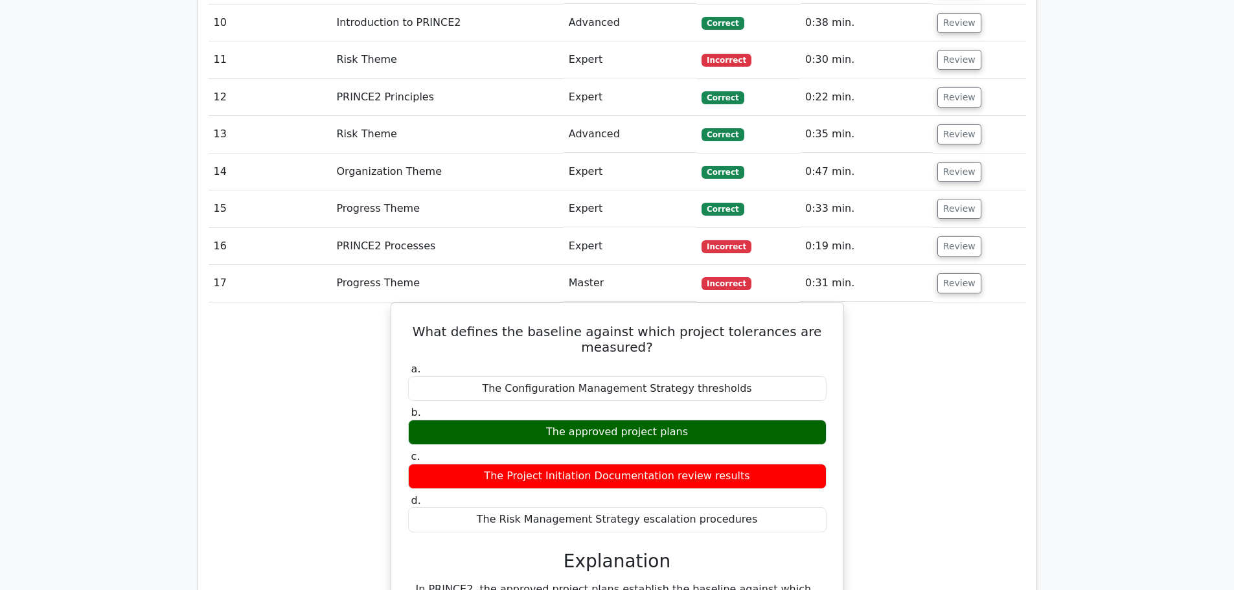
click at [925, 265] on td "0:31 min." at bounding box center [866, 283] width 132 height 37
click at [937, 273] on button "Review" at bounding box center [959, 283] width 44 height 20
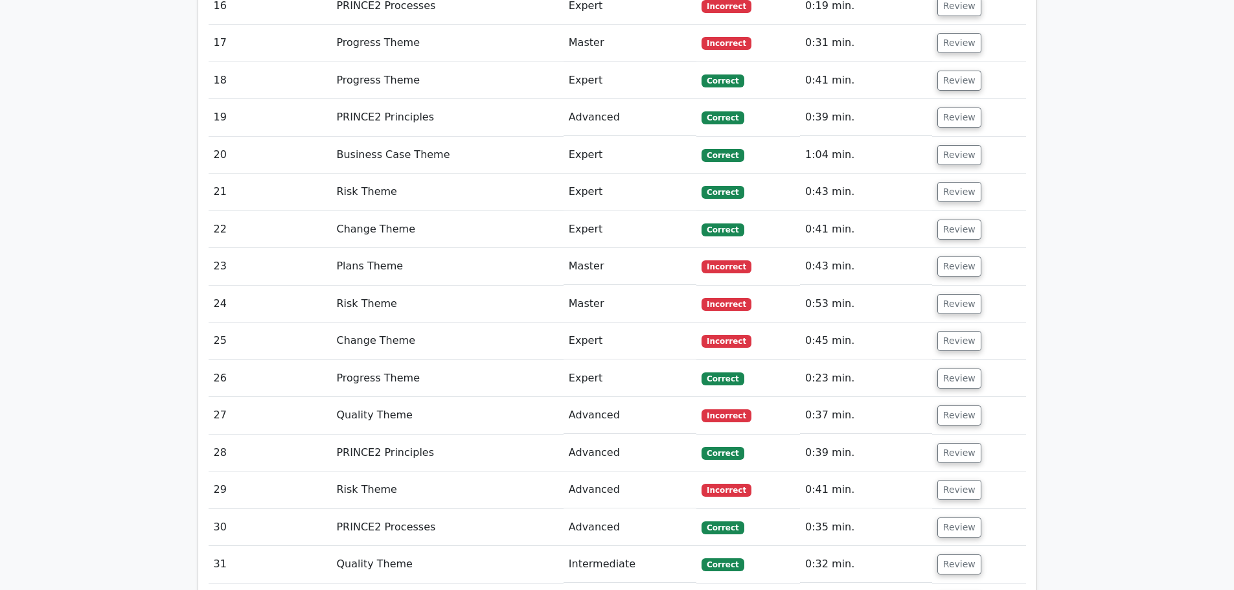
scroll to position [1814, 0]
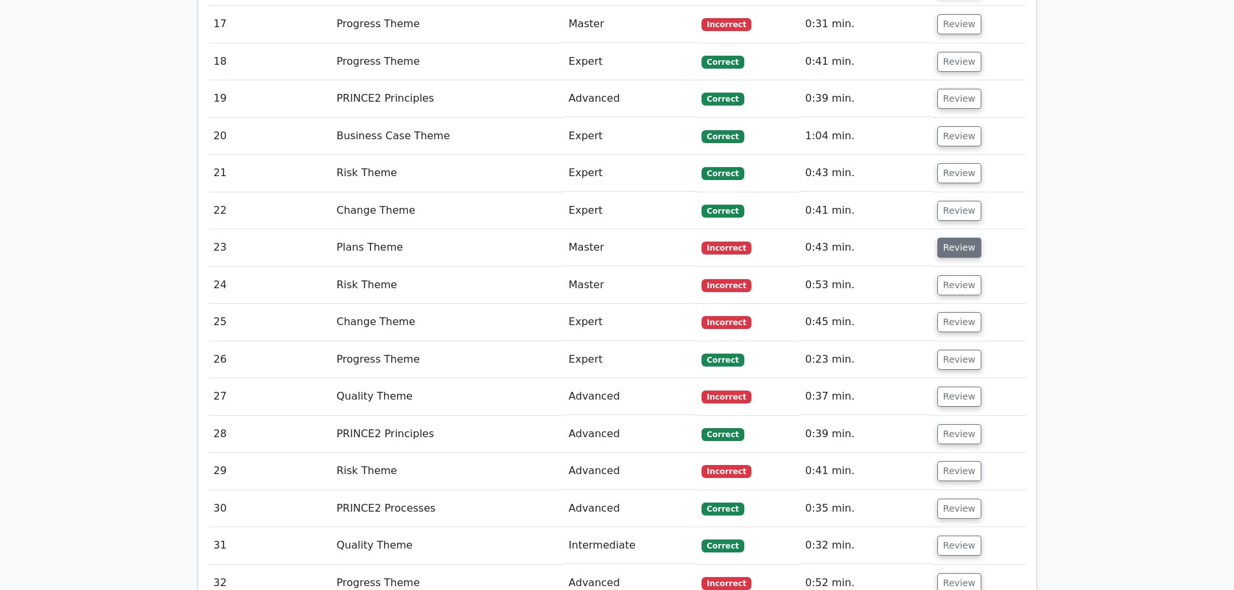
click at [957, 238] on button "Review" at bounding box center [959, 248] width 44 height 20
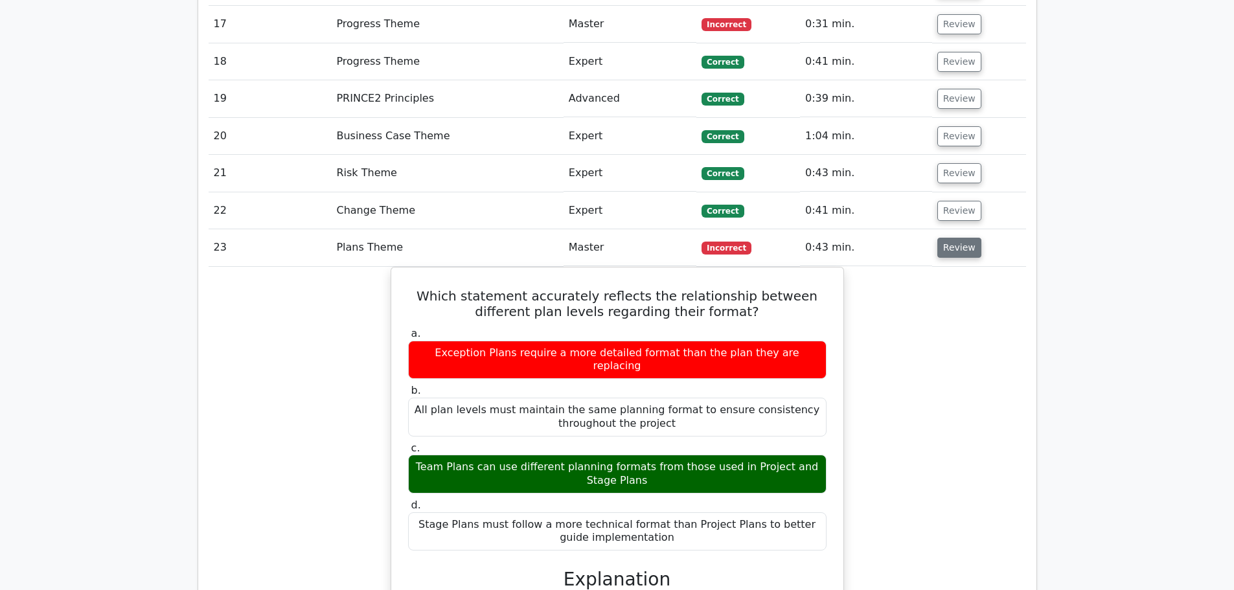
click at [971, 238] on button "Review" at bounding box center [959, 248] width 44 height 20
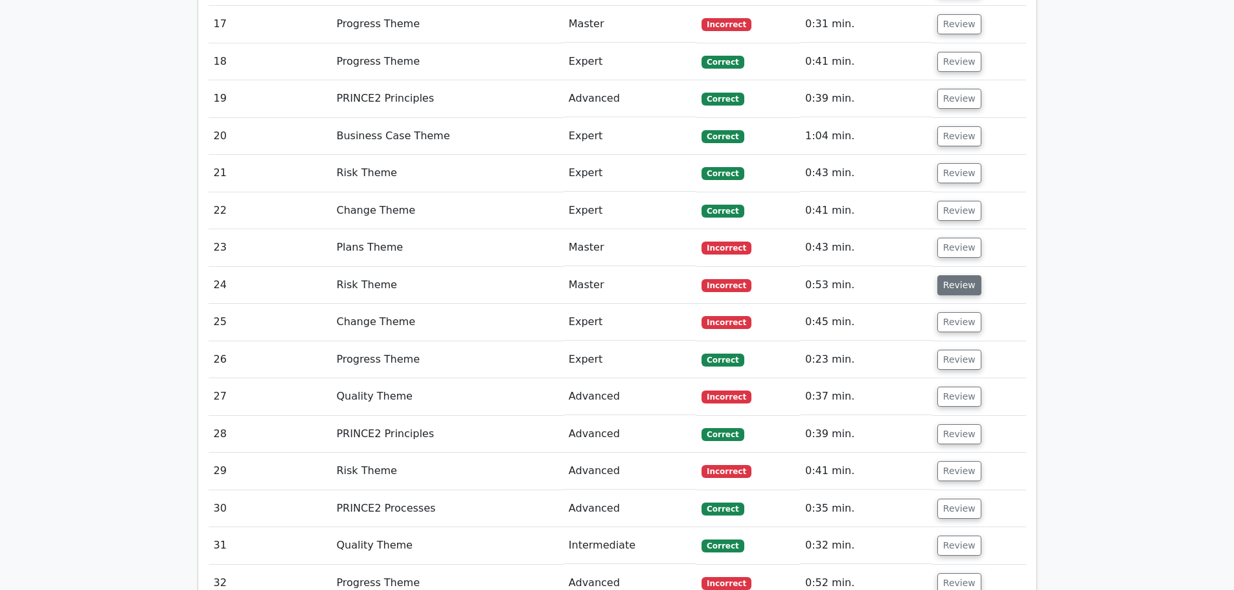
click at [953, 275] on button "Review" at bounding box center [959, 285] width 44 height 20
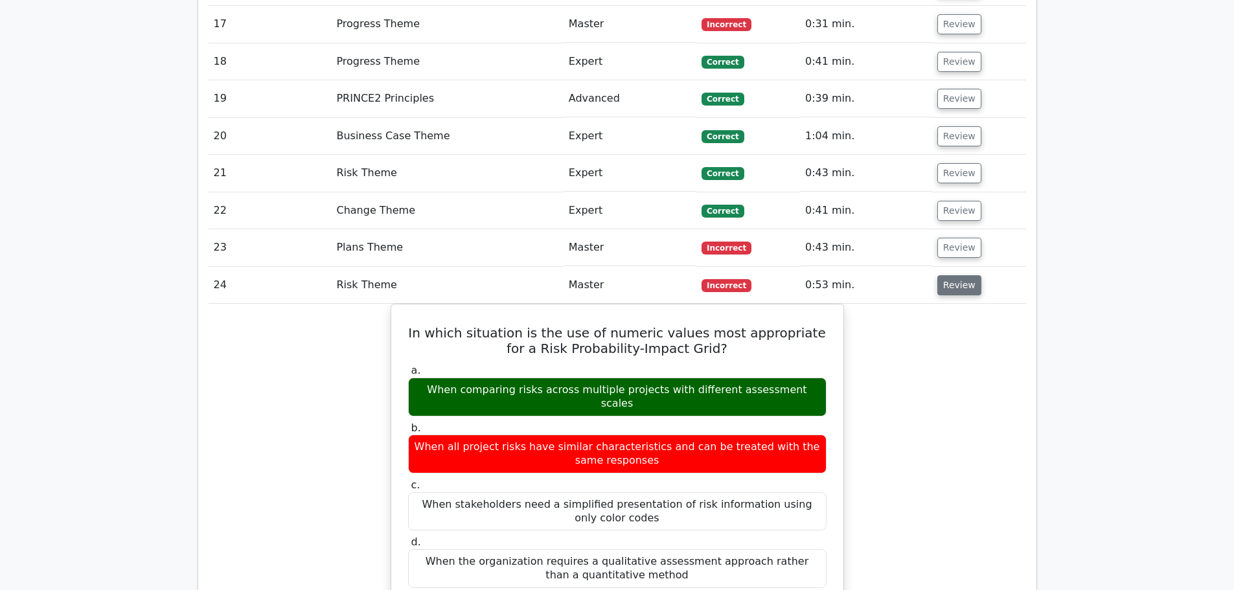
click at [953, 275] on button "Review" at bounding box center [959, 285] width 44 height 20
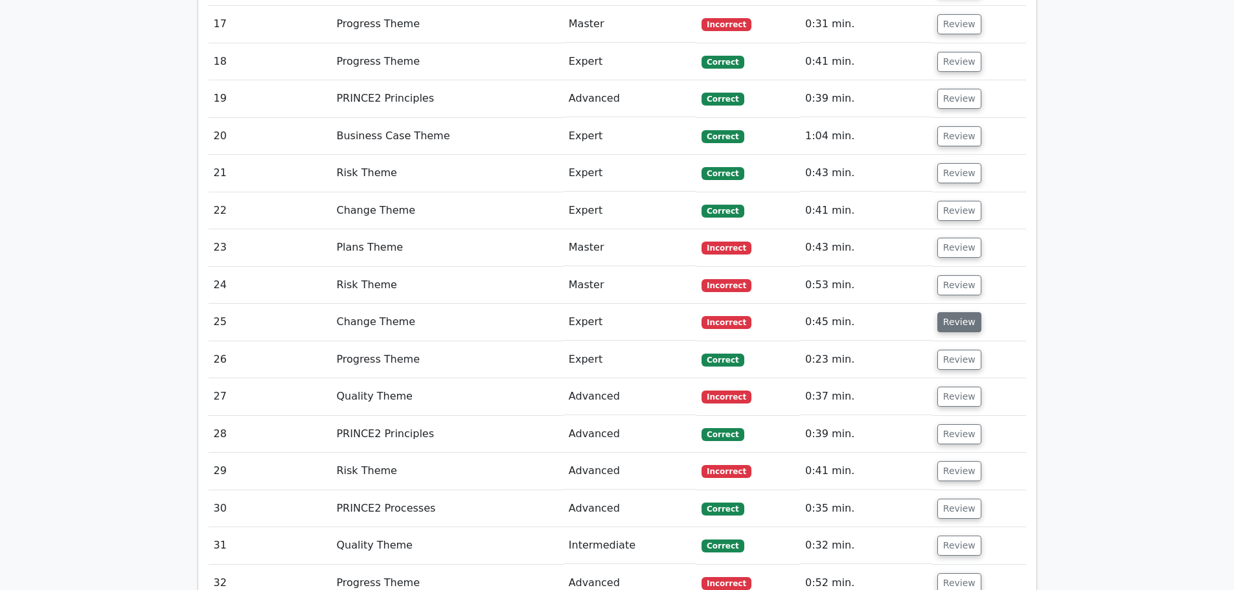
click at [943, 312] on button "Review" at bounding box center [959, 322] width 44 height 20
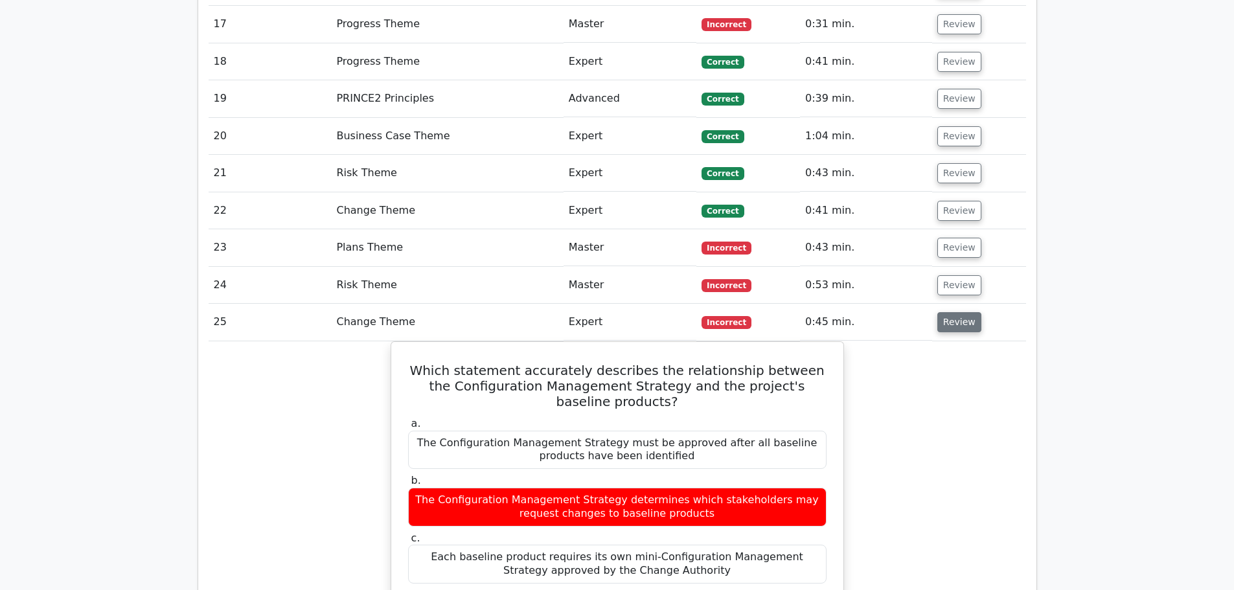
click at [943, 312] on button "Review" at bounding box center [959, 322] width 44 height 20
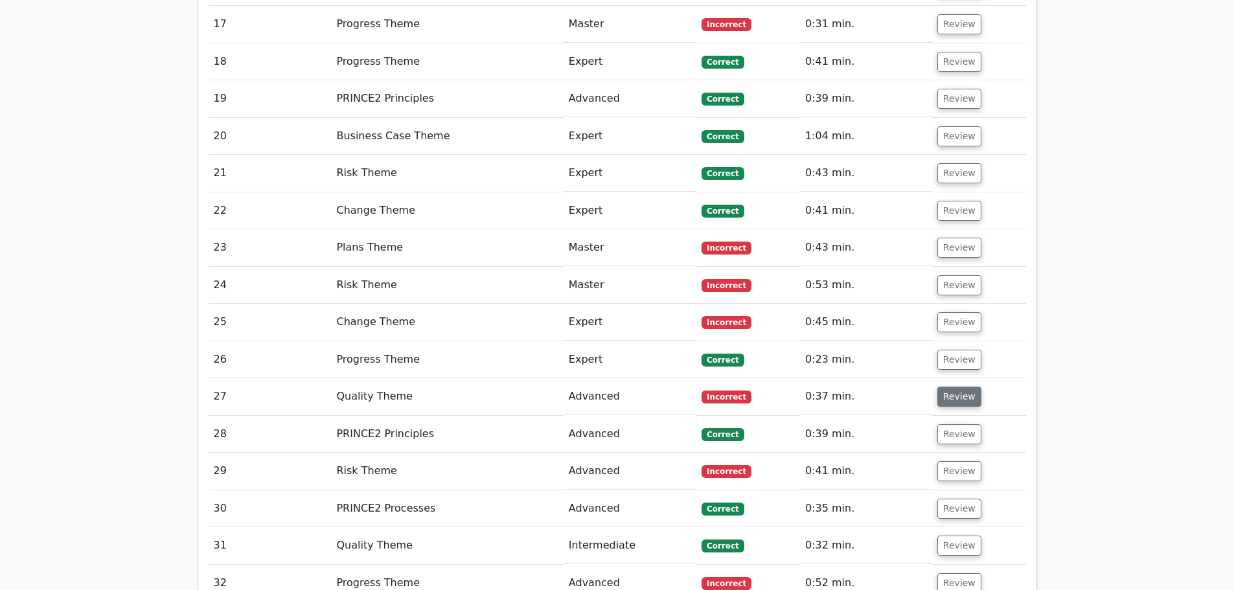
click at [946, 387] on button "Review" at bounding box center [959, 397] width 44 height 20
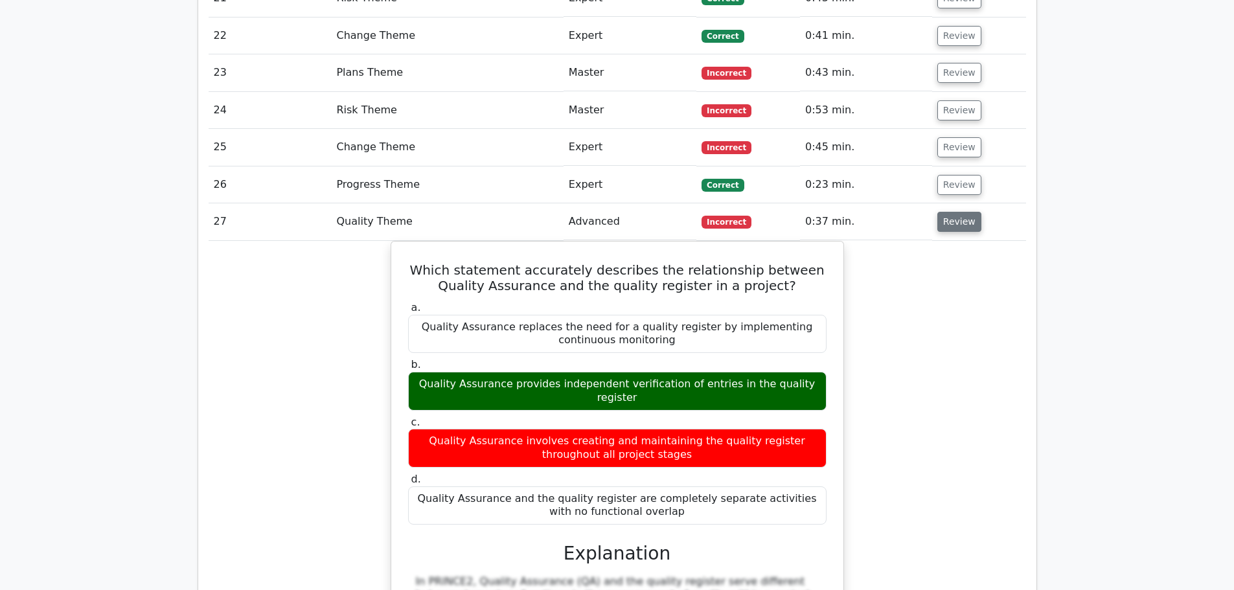
scroll to position [2073, 0]
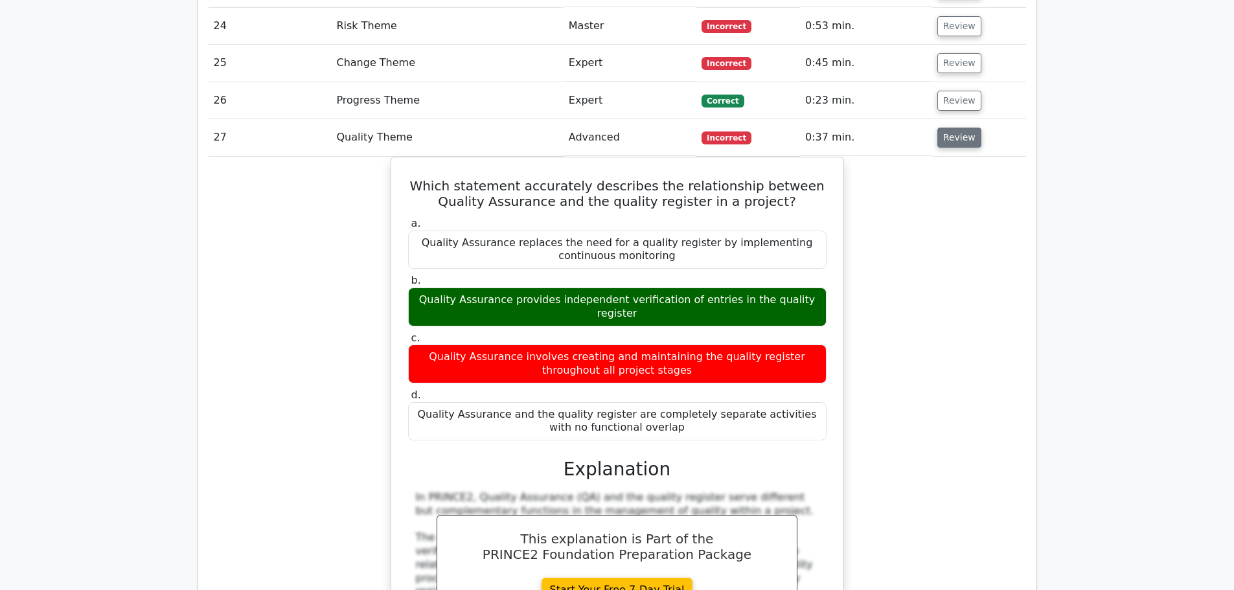
click at [960, 128] on button "Review" at bounding box center [959, 138] width 44 height 20
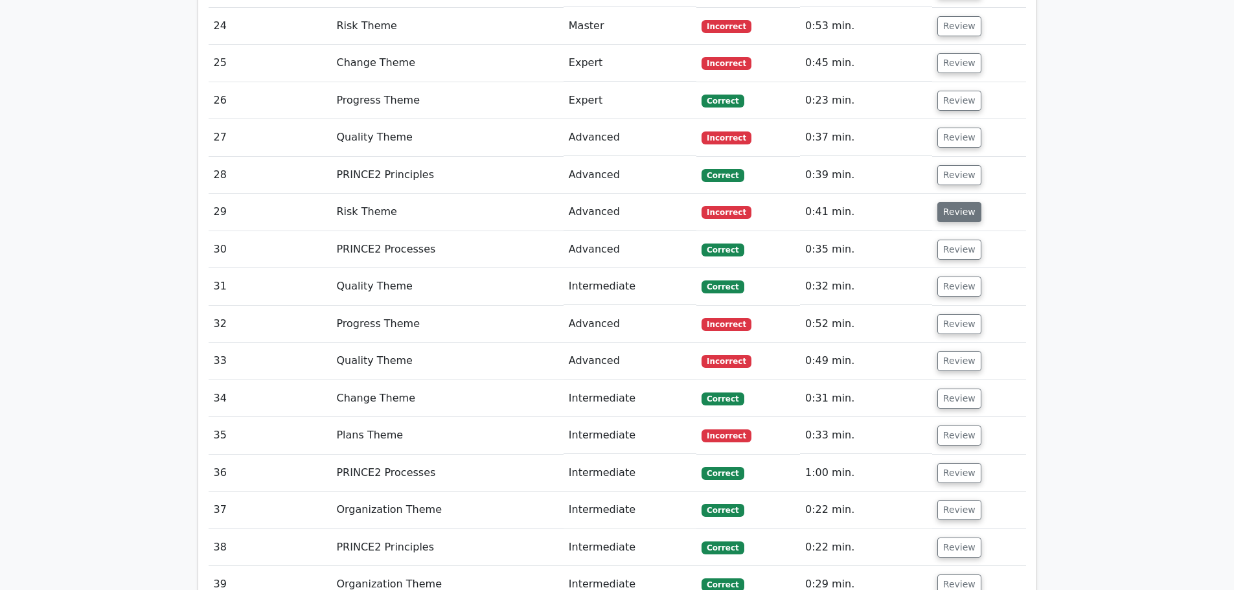
click at [944, 202] on button "Review" at bounding box center [959, 212] width 44 height 20
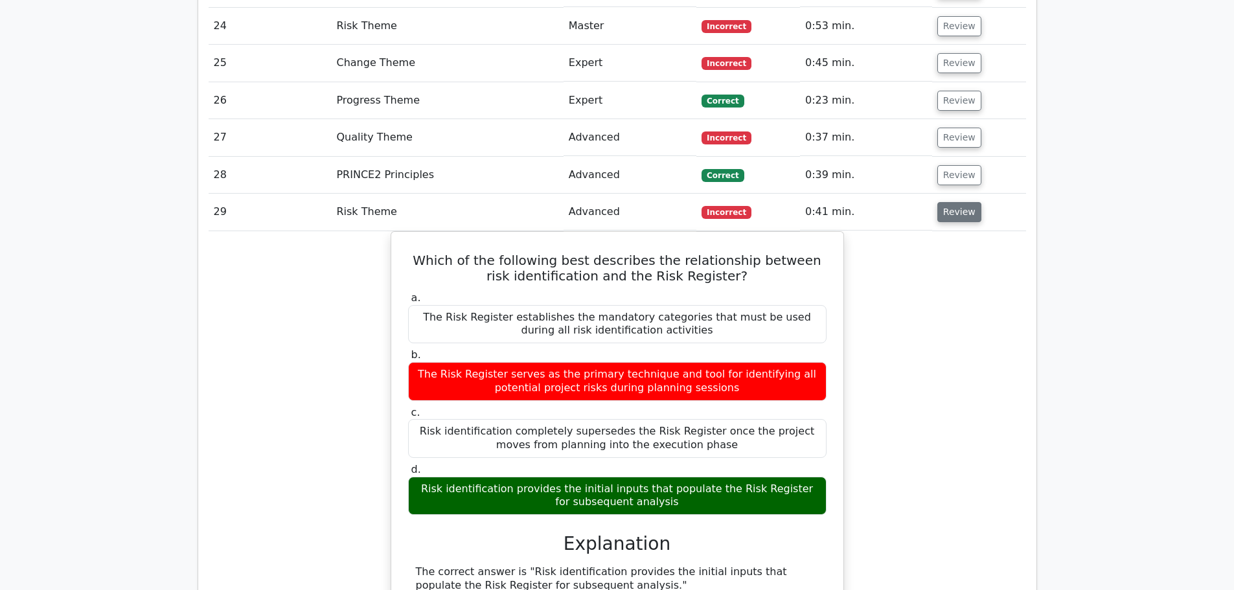
click at [970, 202] on button "Review" at bounding box center [959, 212] width 44 height 20
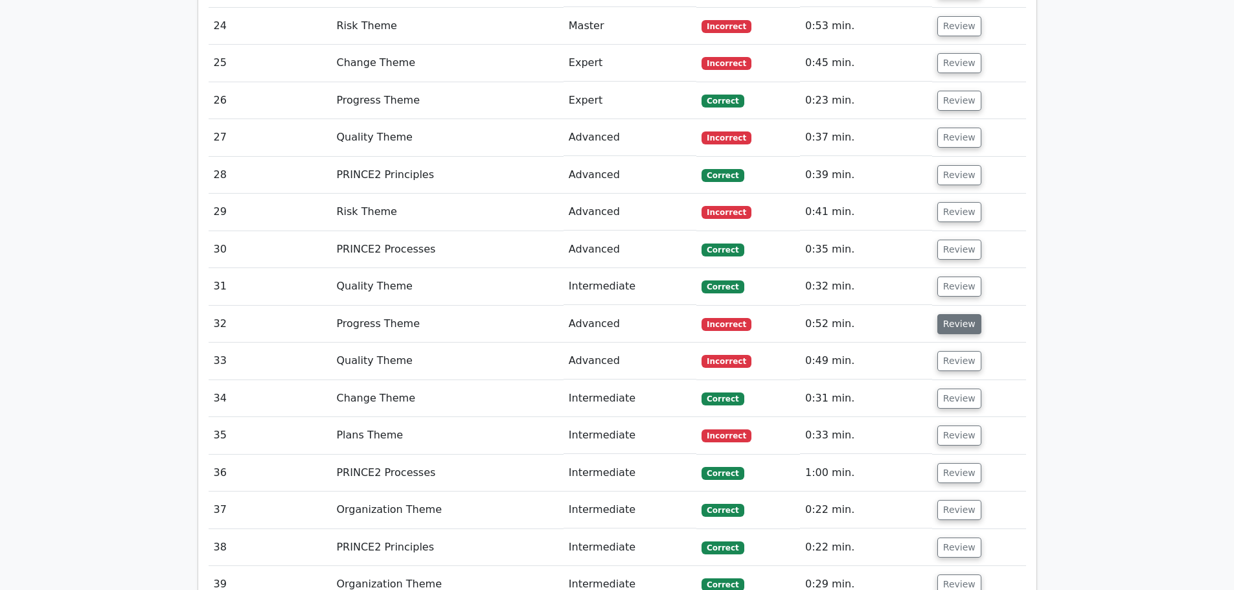
click at [958, 314] on button "Review" at bounding box center [959, 324] width 44 height 20
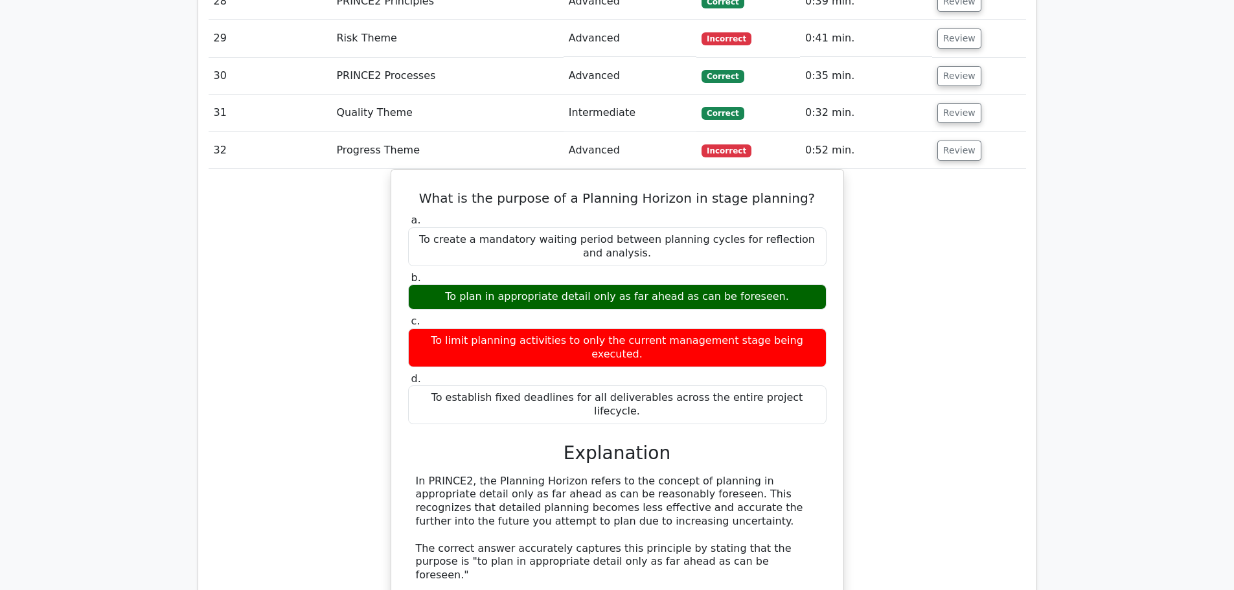
scroll to position [2267, 0]
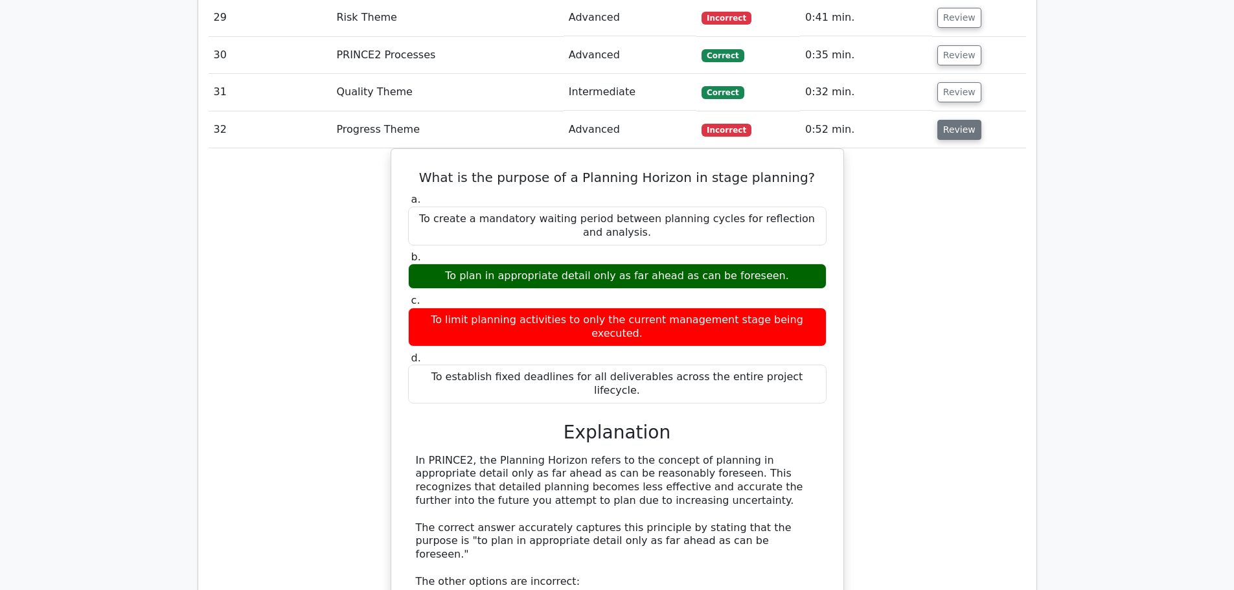
click at [956, 120] on button "Review" at bounding box center [959, 130] width 44 height 20
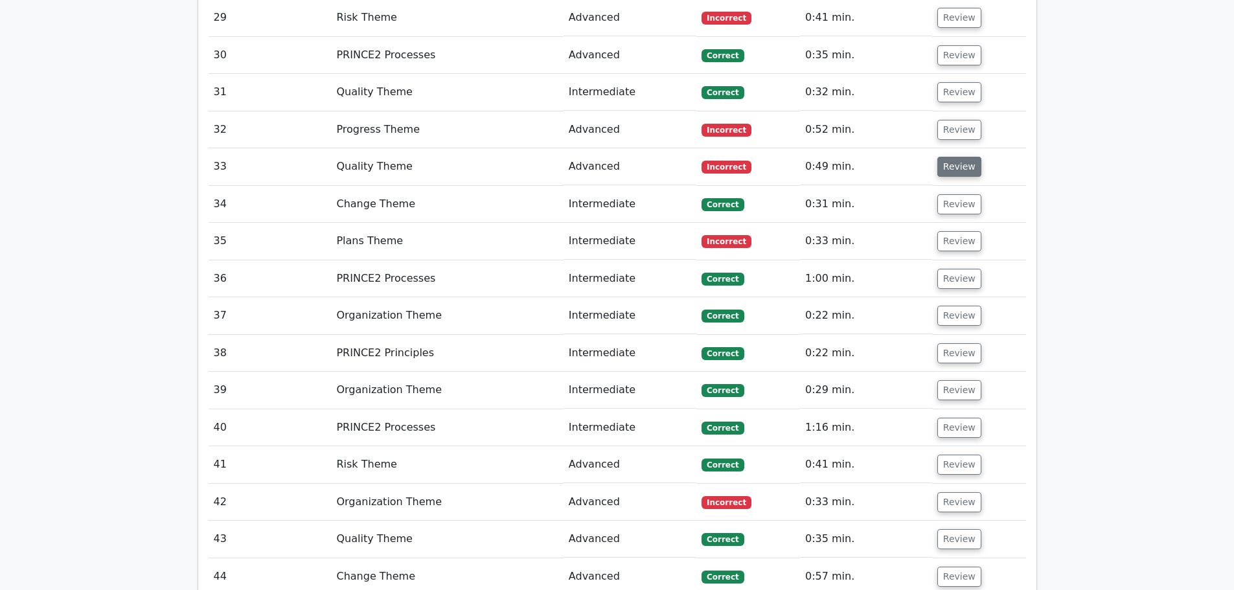
click at [946, 157] on button "Review" at bounding box center [959, 167] width 44 height 20
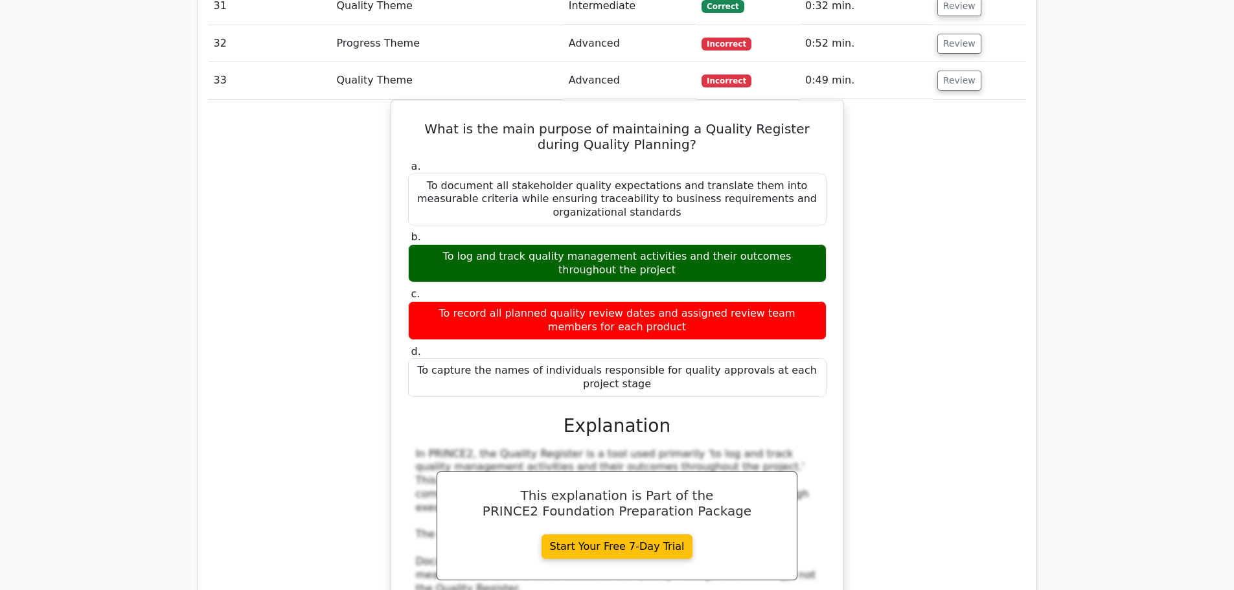
scroll to position [2332, 0]
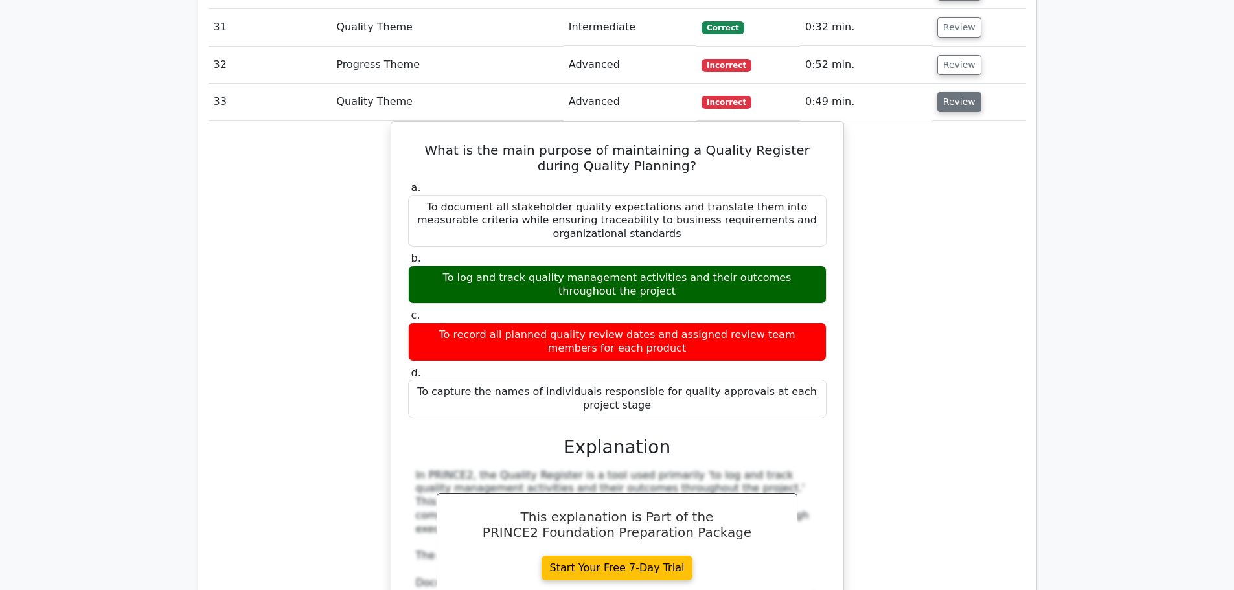
click at [958, 92] on button "Review" at bounding box center [959, 102] width 44 height 20
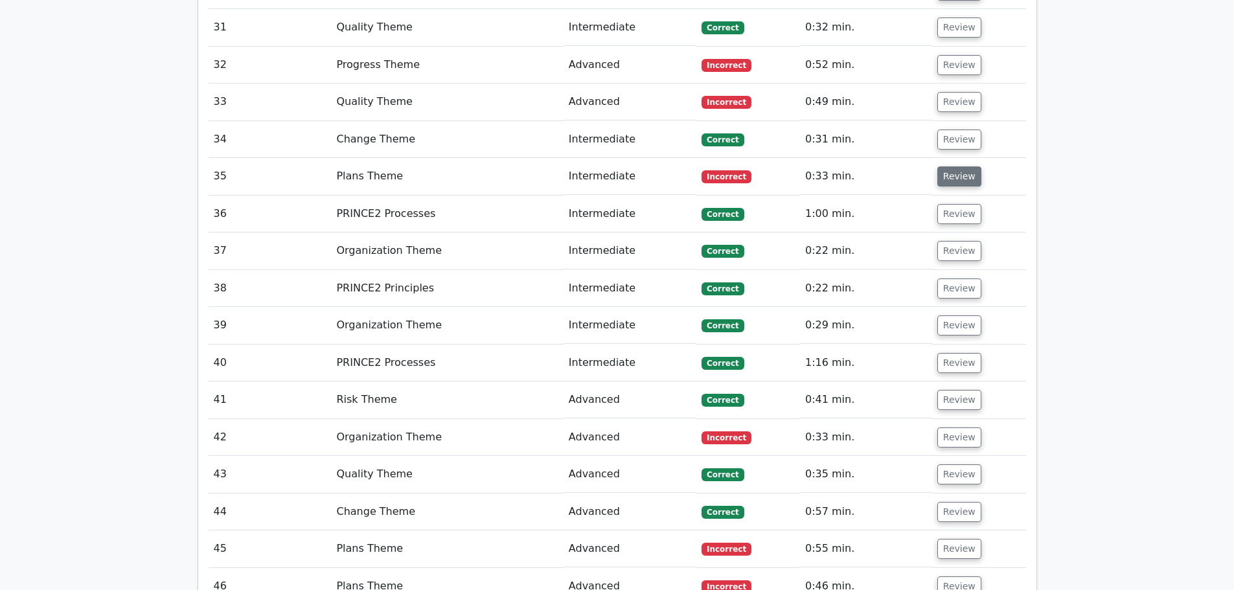
click at [946, 166] on button "Review" at bounding box center [959, 176] width 44 height 20
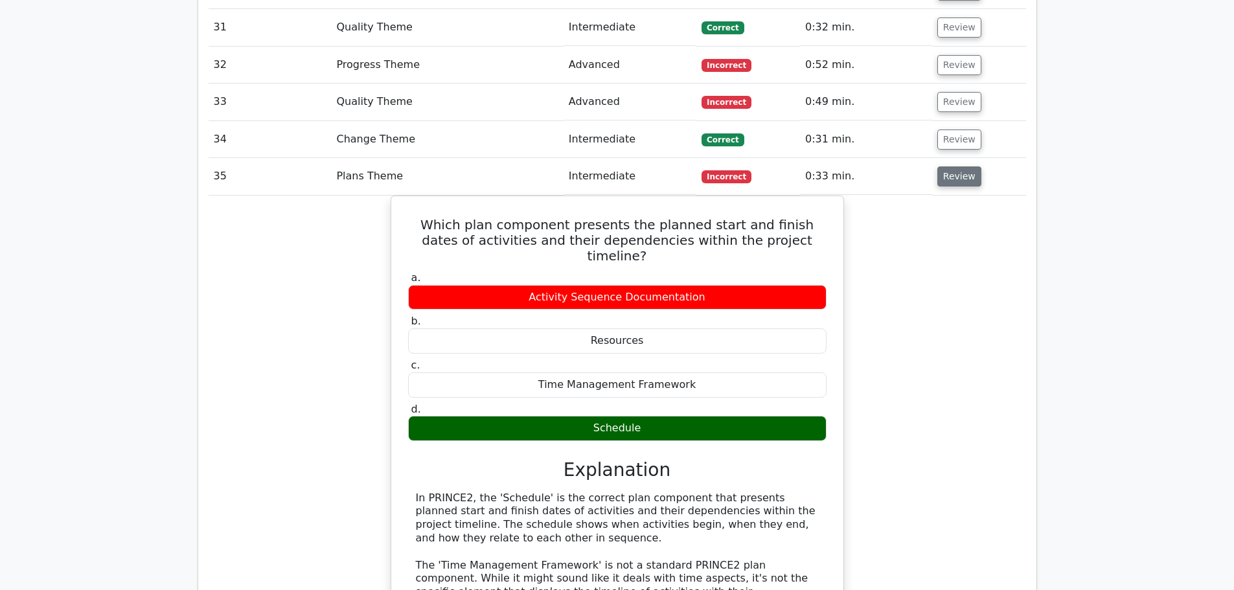
click at [946, 166] on button "Review" at bounding box center [959, 176] width 44 height 20
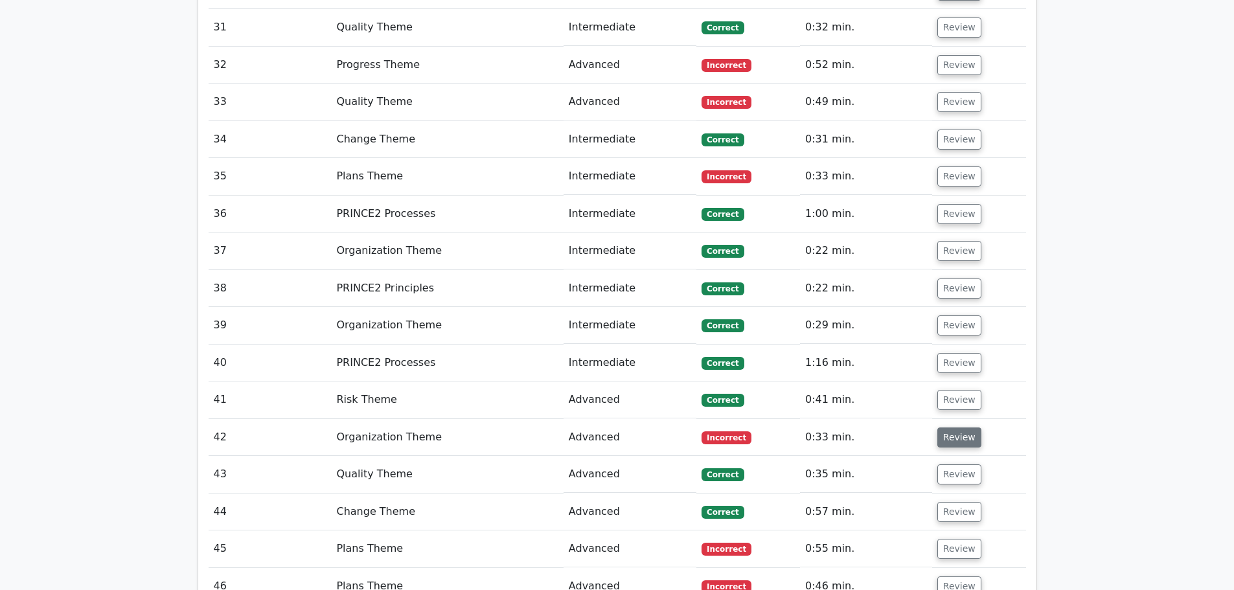
click at [947, 428] on button "Review" at bounding box center [959, 438] width 44 height 20
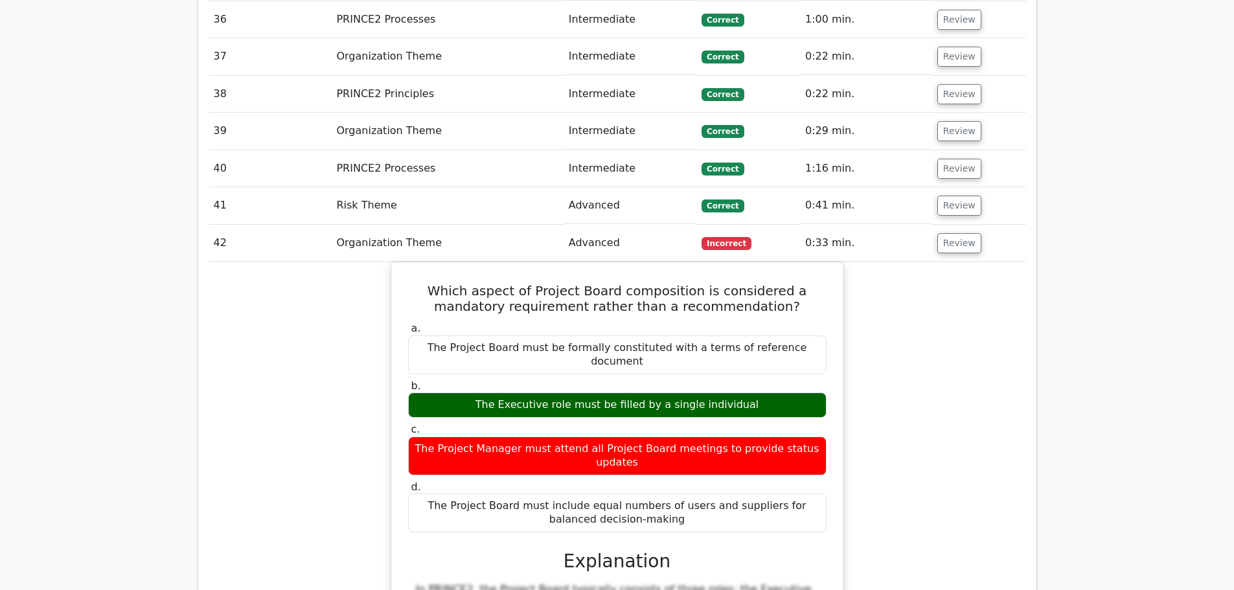
scroll to position [2591, 0]
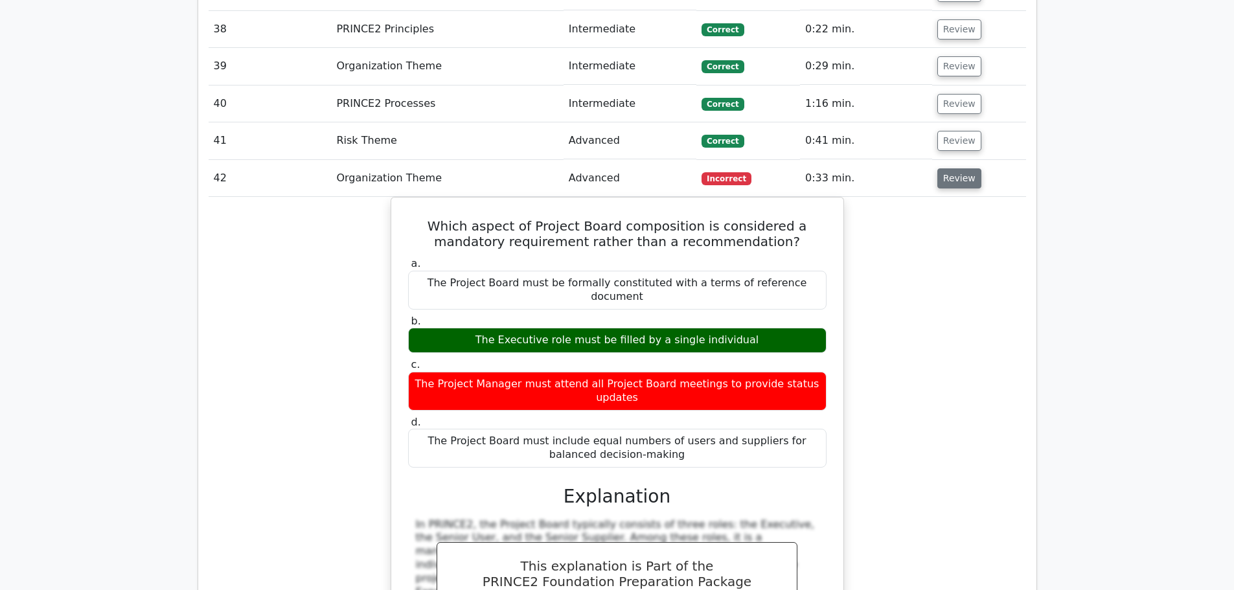
click at [950, 168] on button "Review" at bounding box center [959, 178] width 44 height 20
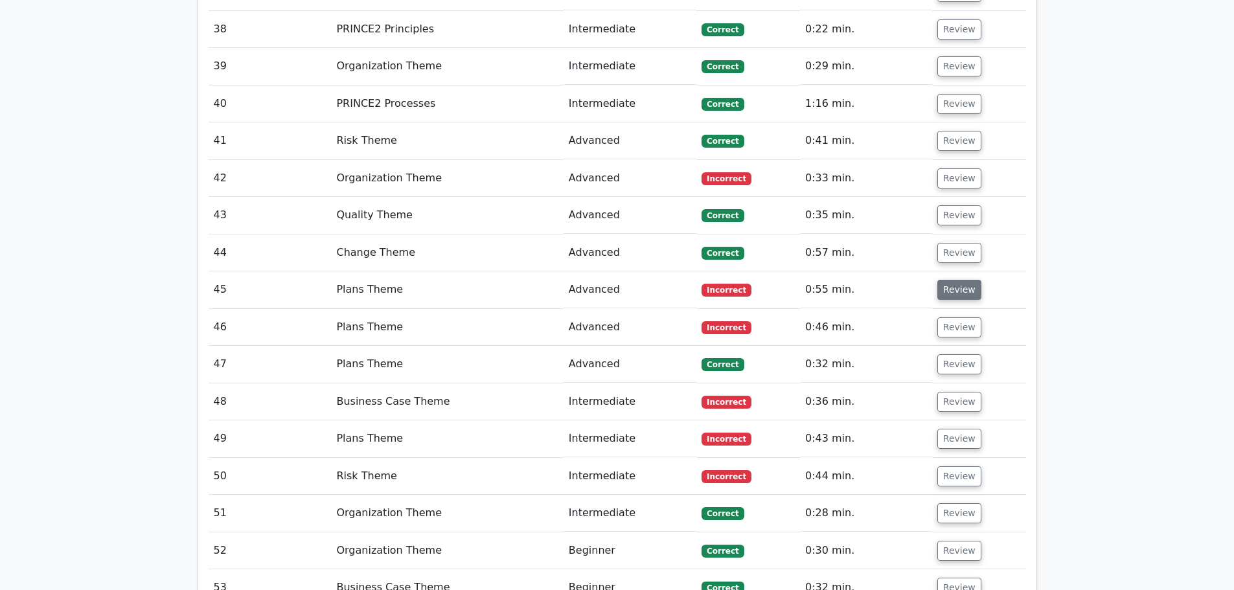
click at [950, 280] on button "Review" at bounding box center [959, 290] width 44 height 20
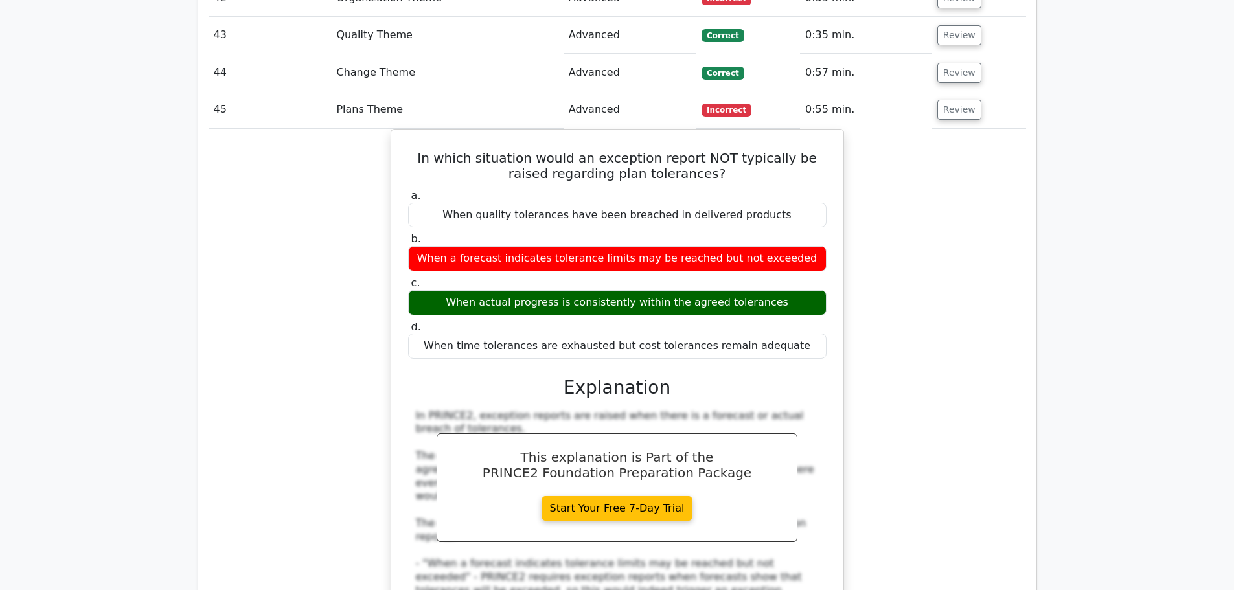
scroll to position [2786, 0]
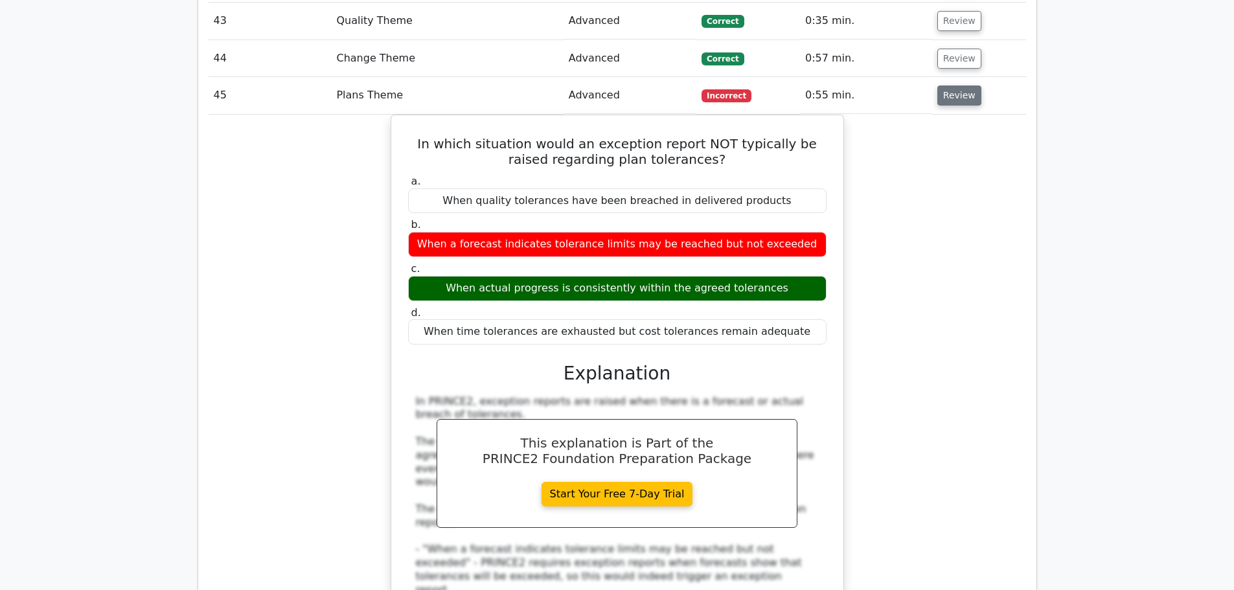
click at [955, 86] on button "Review" at bounding box center [959, 96] width 44 height 20
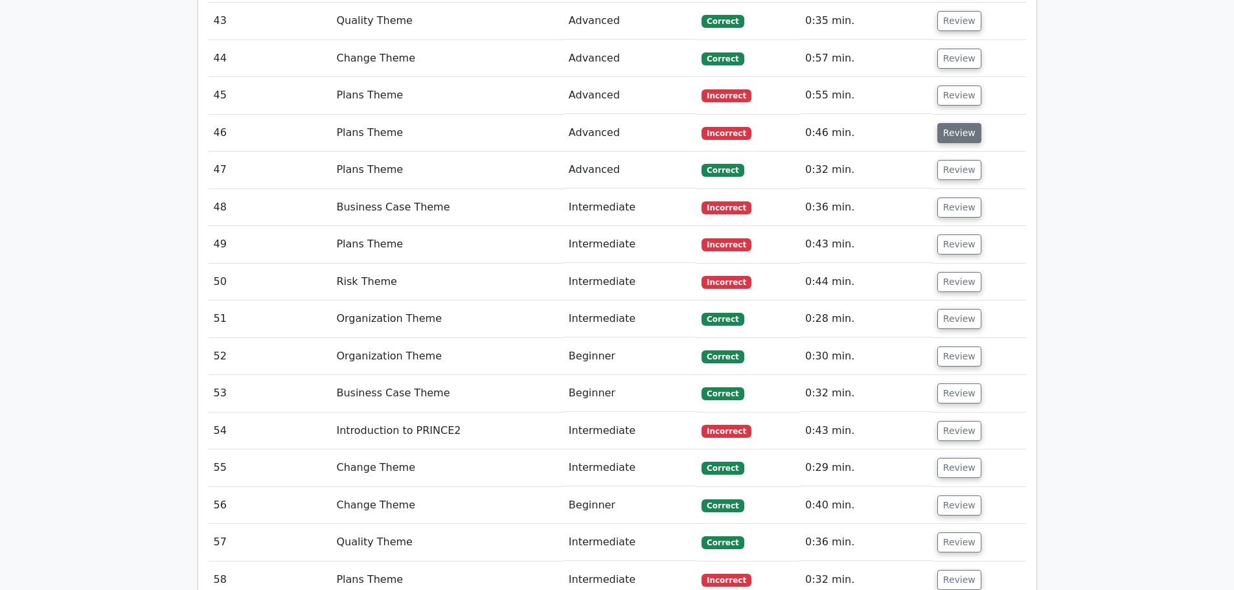
click at [950, 123] on button "Review" at bounding box center [959, 133] width 44 height 20
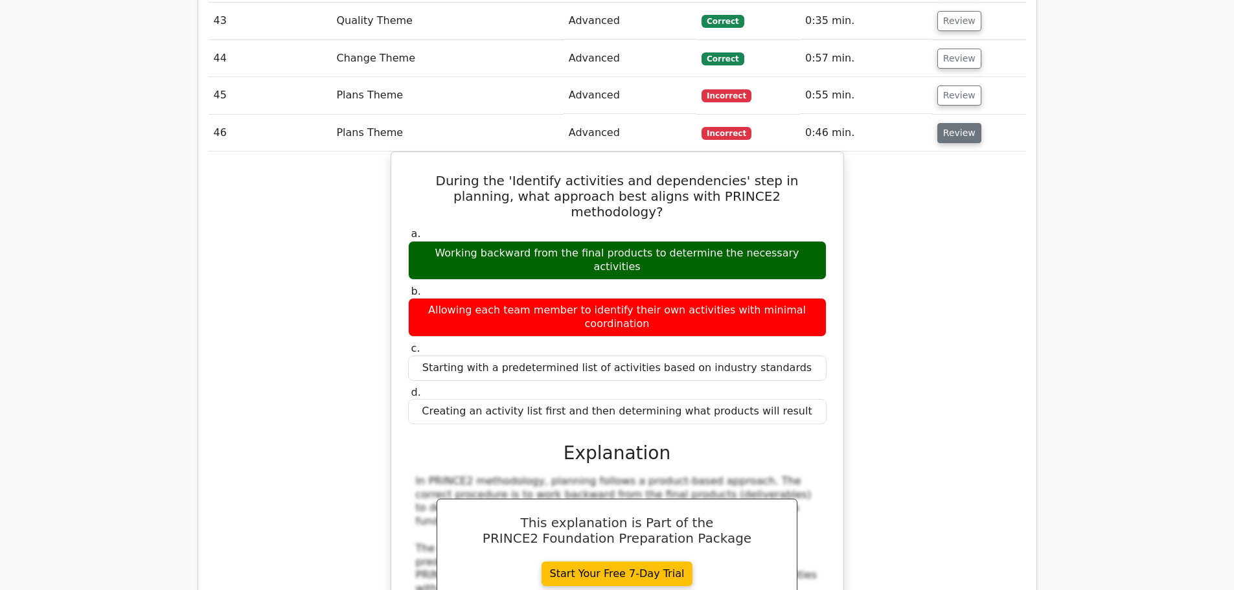
click at [950, 123] on button "Review" at bounding box center [959, 133] width 44 height 20
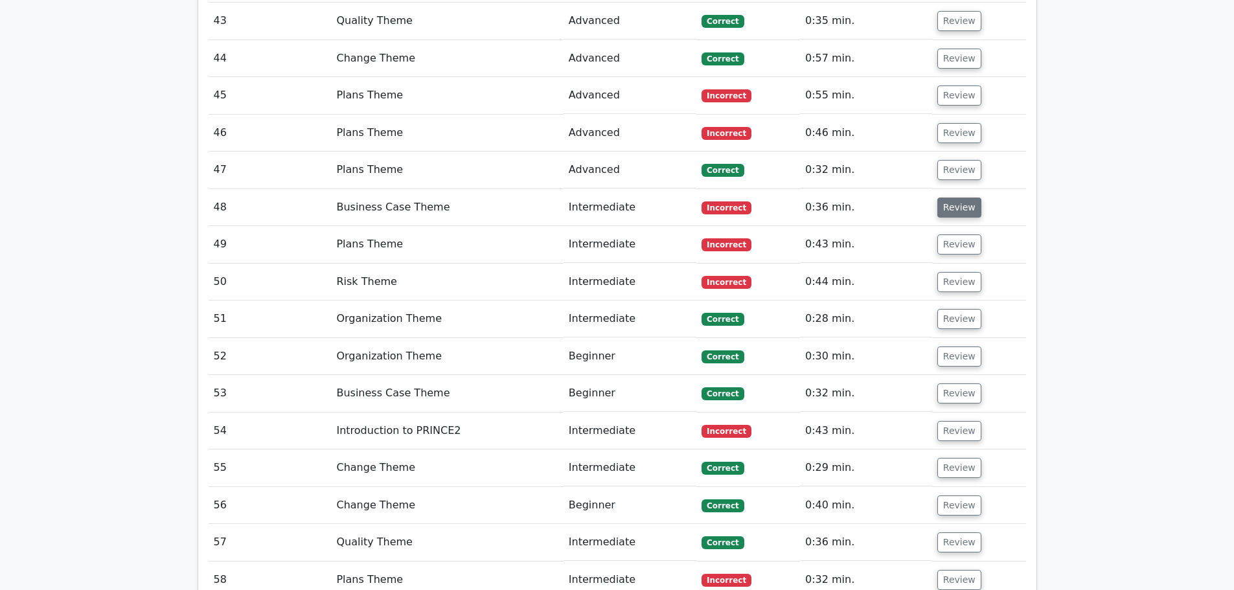
click at [957, 198] on button "Review" at bounding box center [959, 208] width 44 height 20
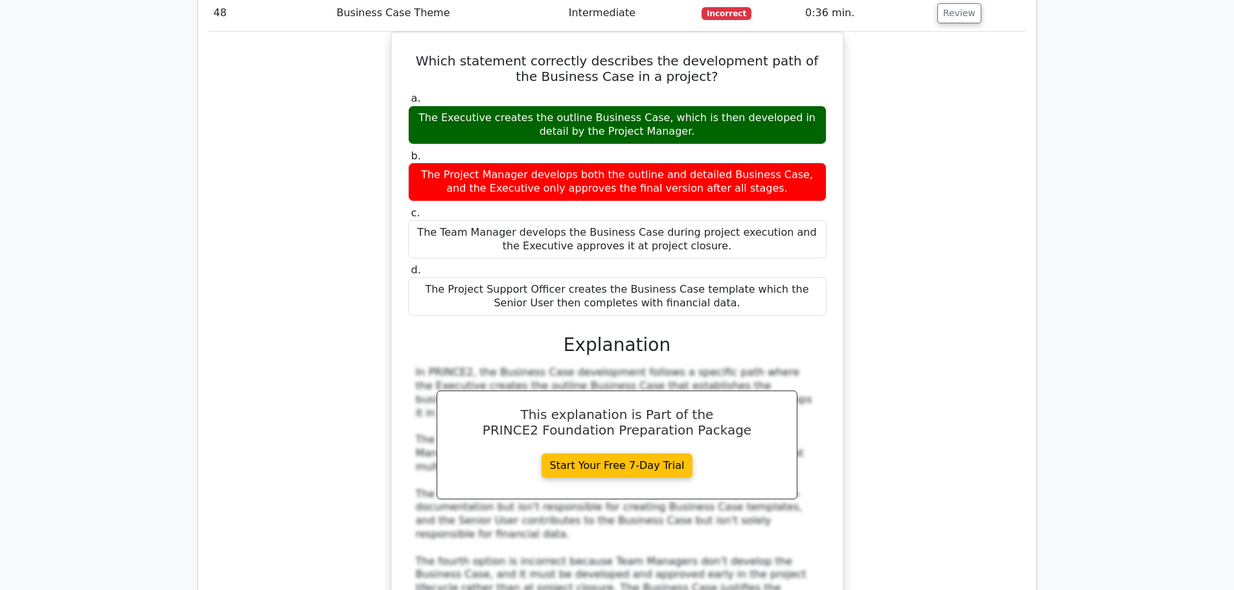
scroll to position [2850, 0]
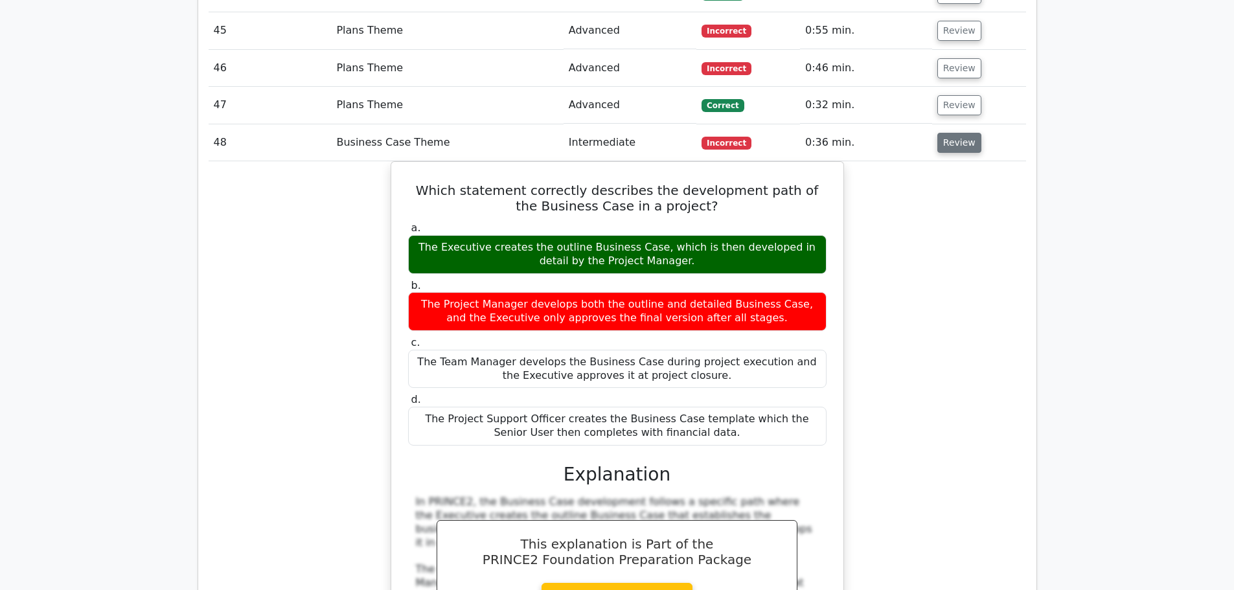
click at [945, 133] on button "Review" at bounding box center [959, 143] width 44 height 20
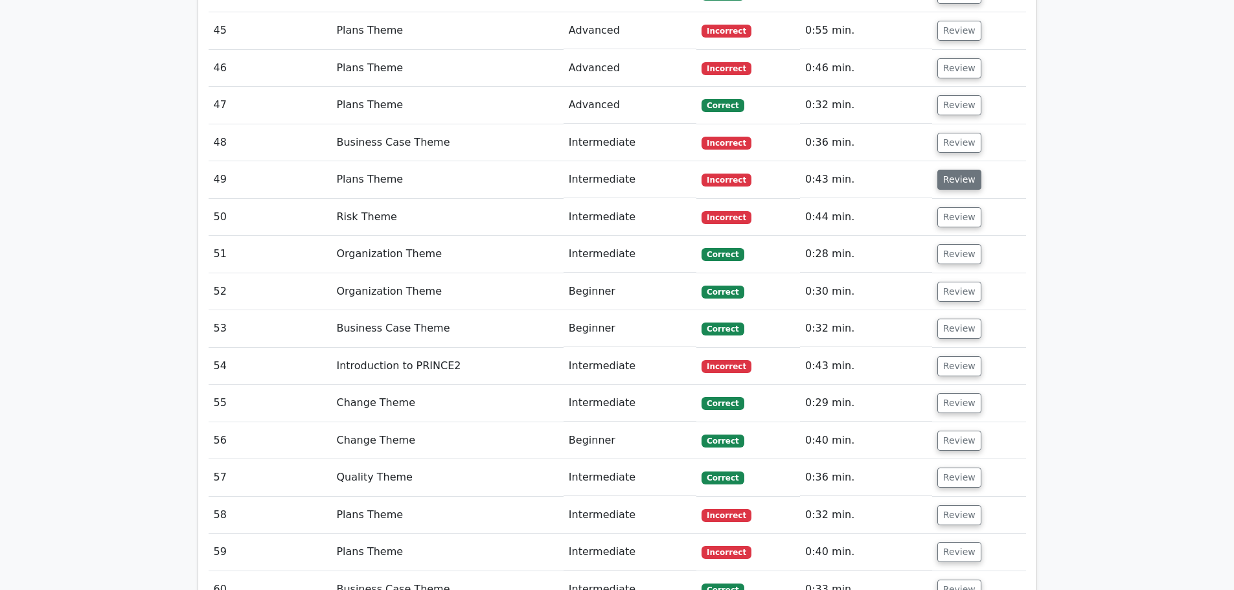
click at [957, 170] on button "Review" at bounding box center [959, 180] width 44 height 20
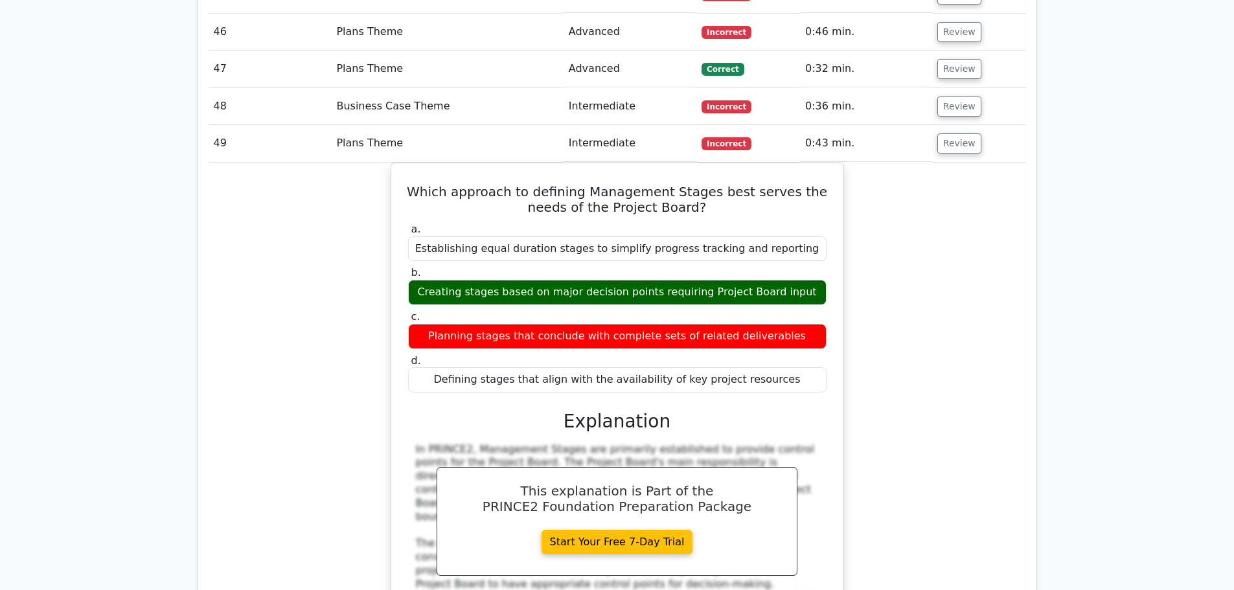
scroll to position [2915, 0]
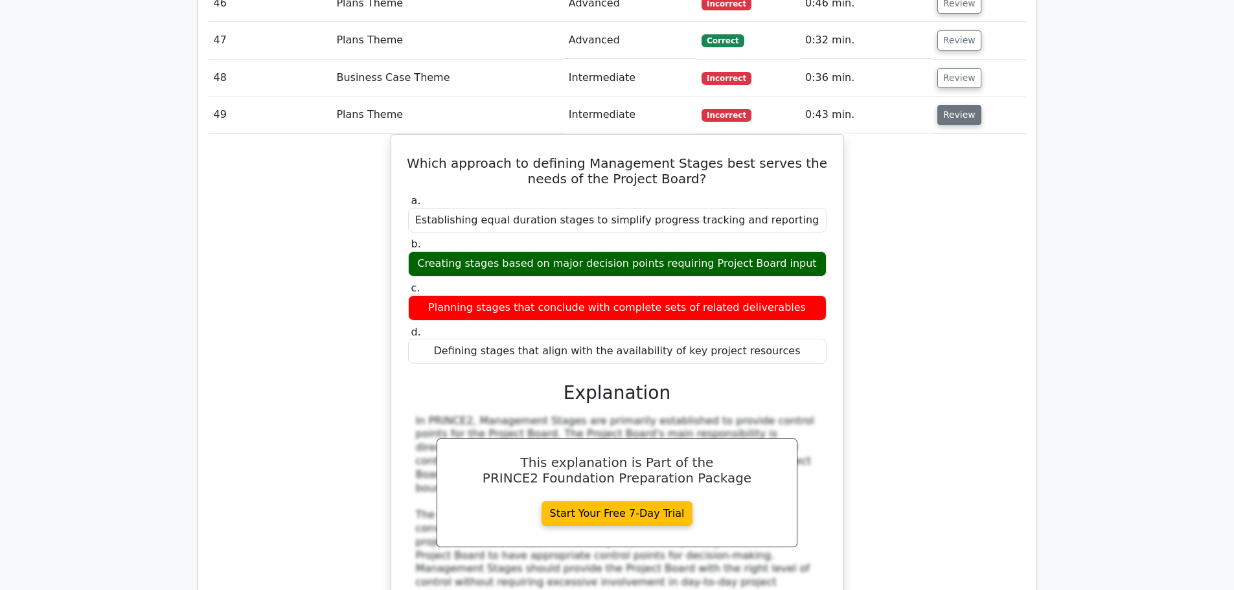
click at [973, 105] on button "Review" at bounding box center [959, 115] width 44 height 20
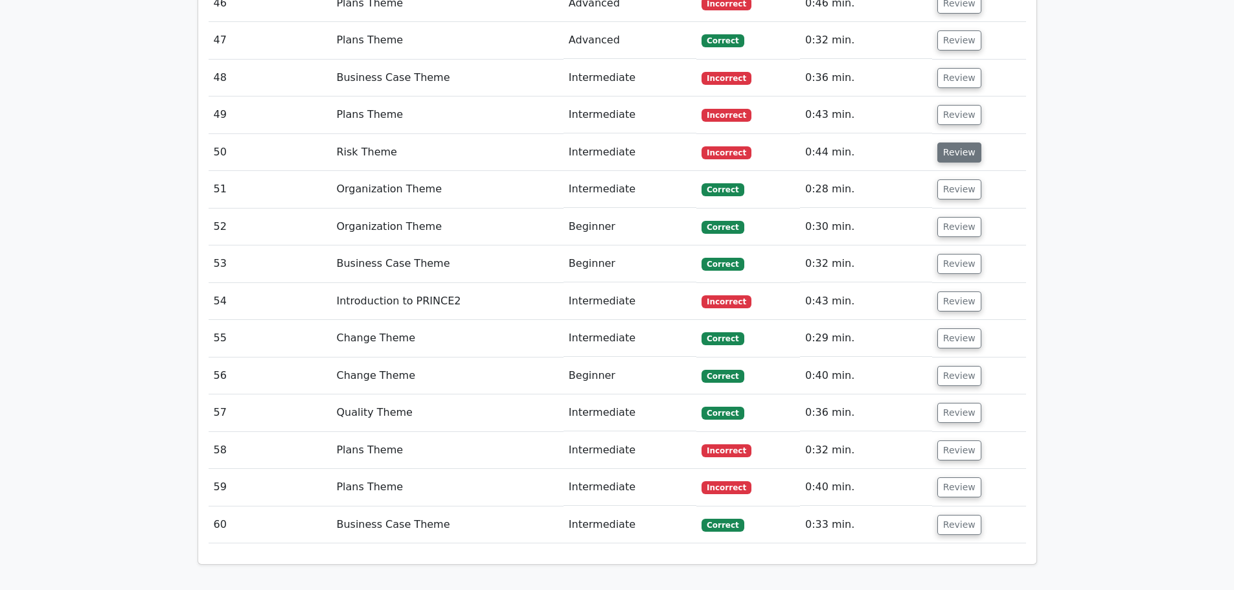
click at [957, 143] on button "Review" at bounding box center [959, 153] width 44 height 20
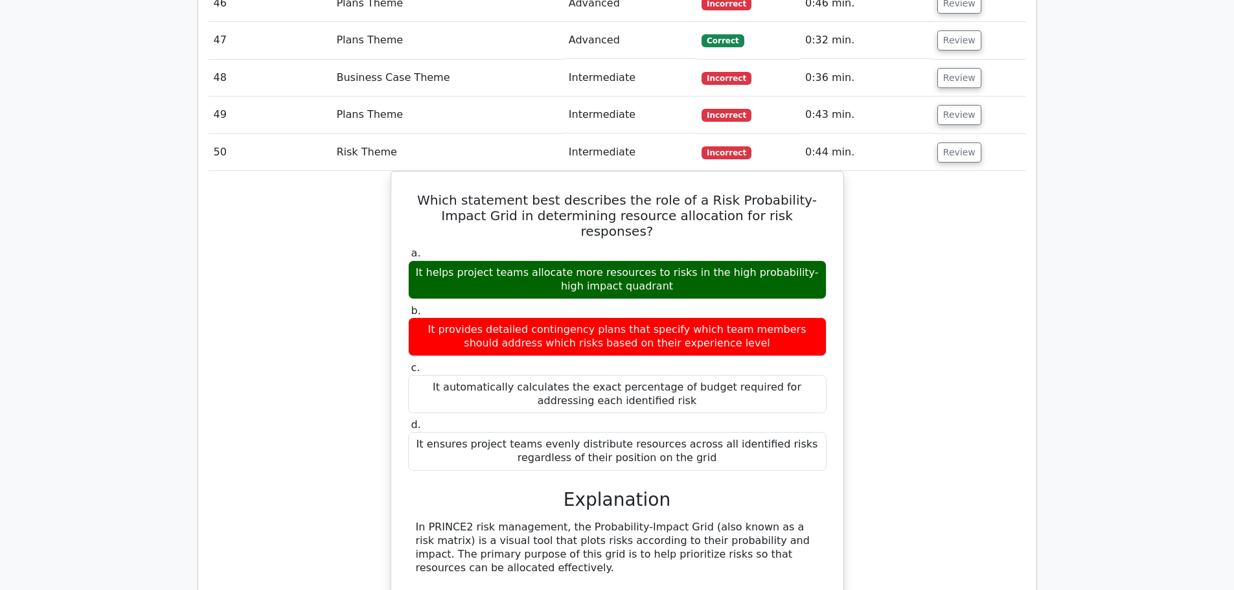
click at [937, 134] on td "Review" at bounding box center [979, 152] width 94 height 37
click at [941, 143] on button "Review" at bounding box center [959, 153] width 44 height 20
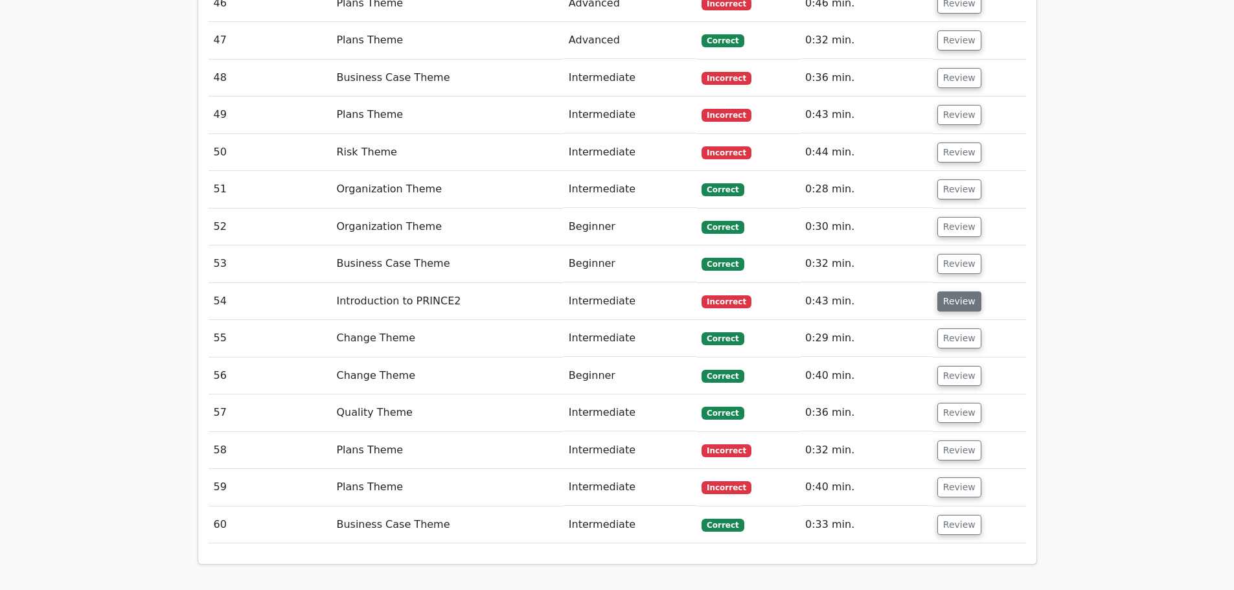
click at [943, 292] on button "Review" at bounding box center [959, 302] width 44 height 20
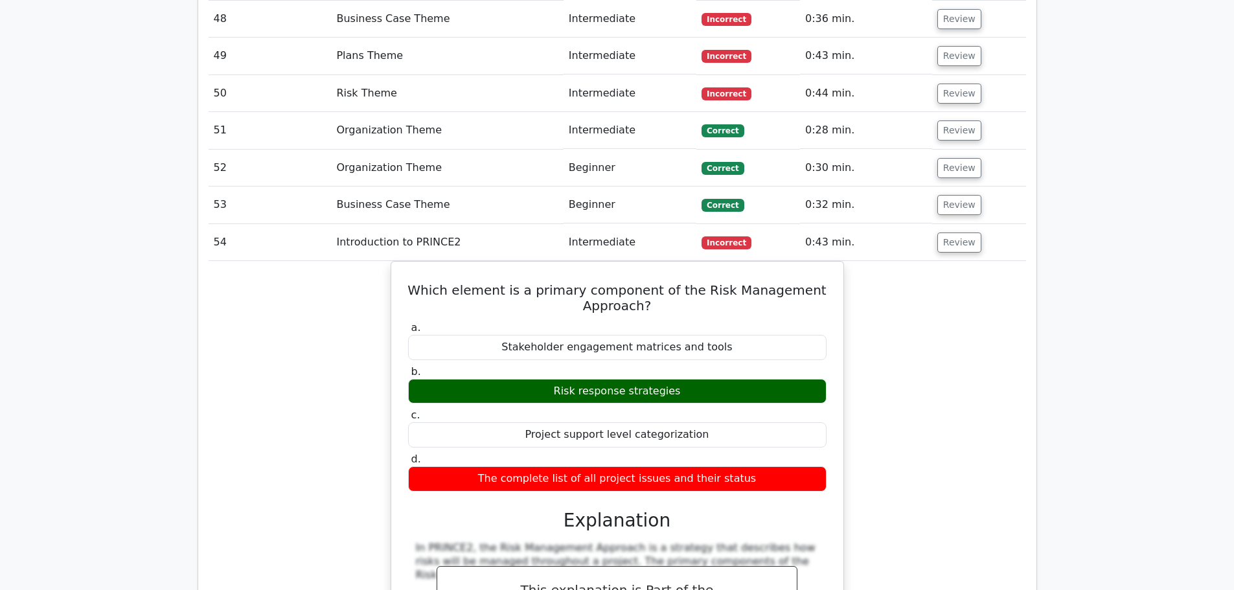
scroll to position [3045, 0]
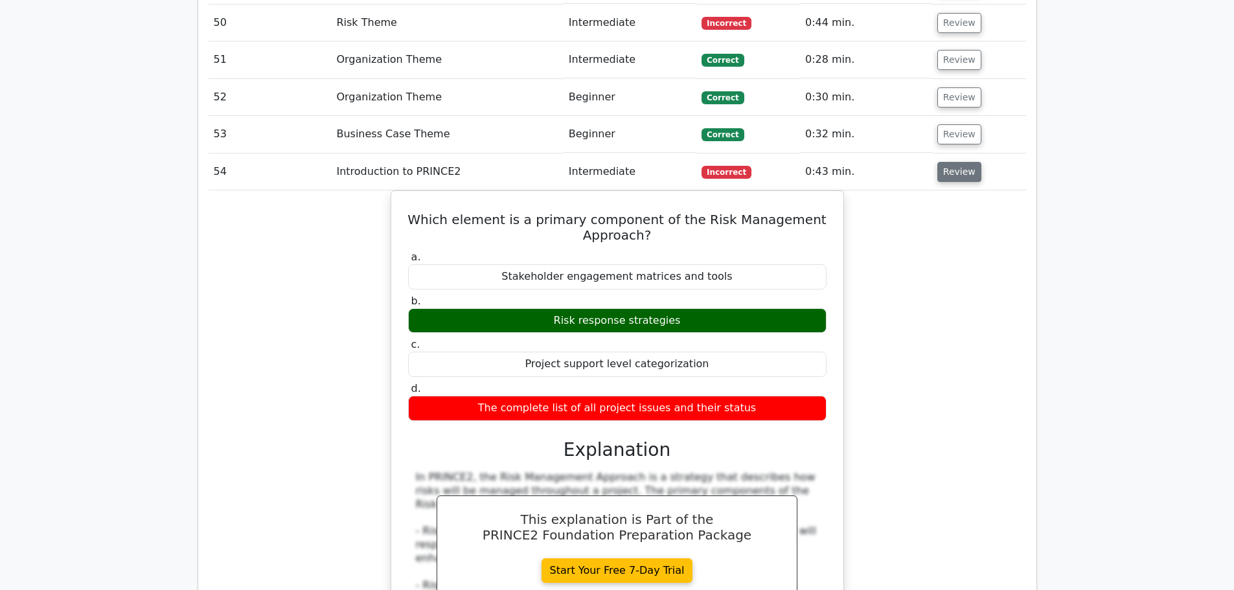
click at [956, 162] on button "Review" at bounding box center [959, 172] width 44 height 20
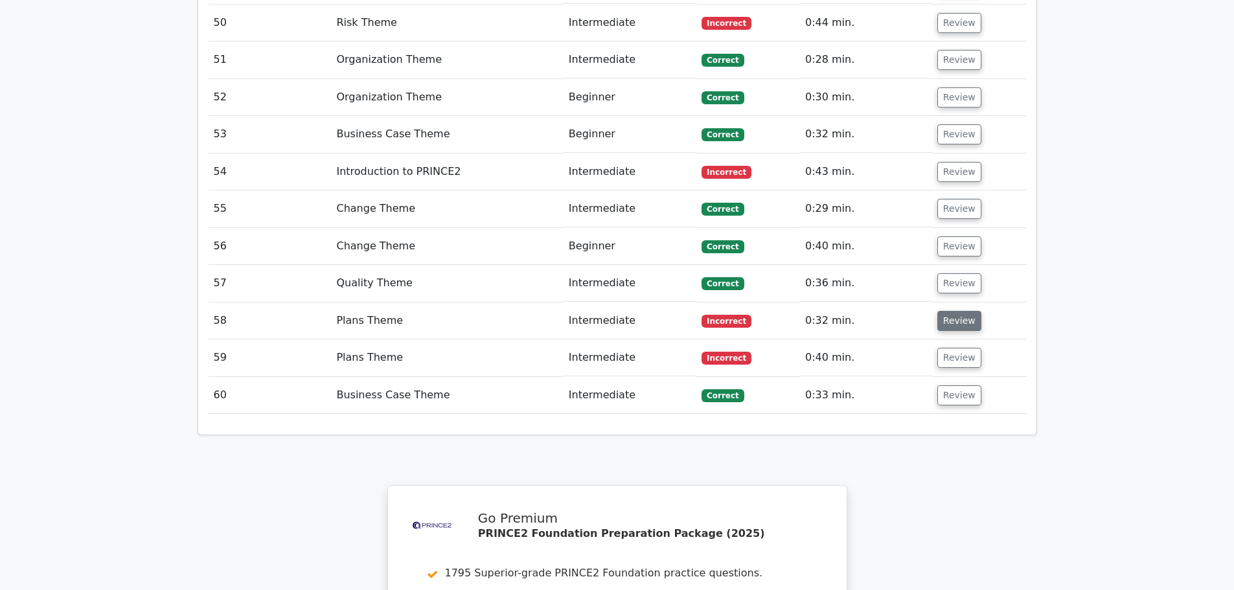
click at [949, 311] on button "Review" at bounding box center [959, 321] width 44 height 20
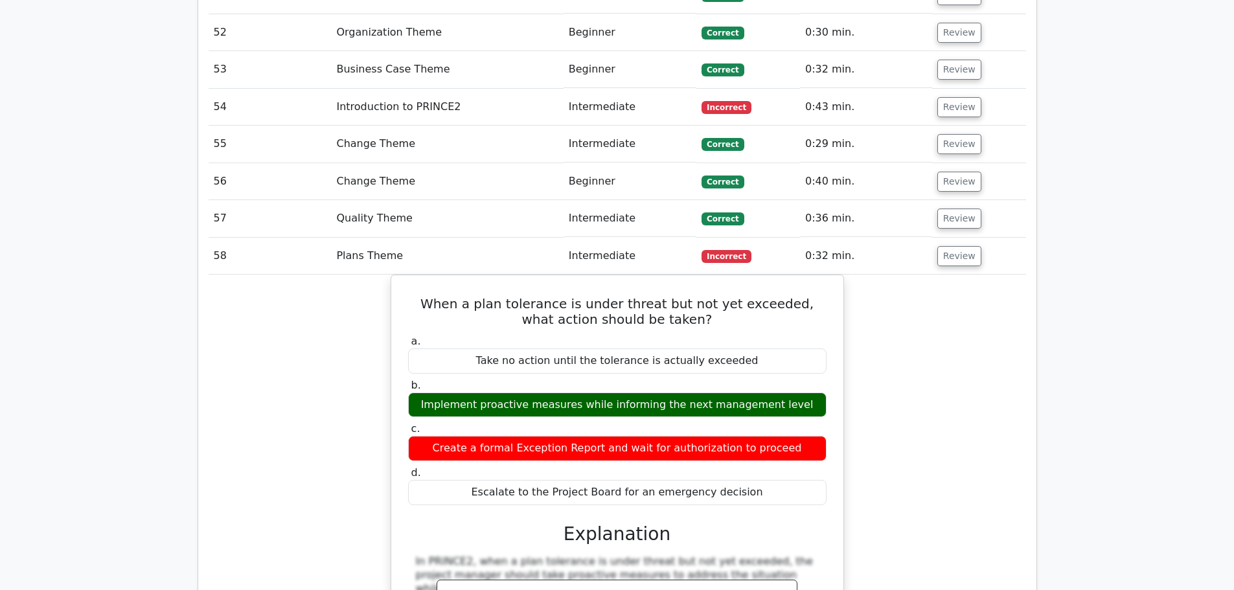
scroll to position [3174, 0]
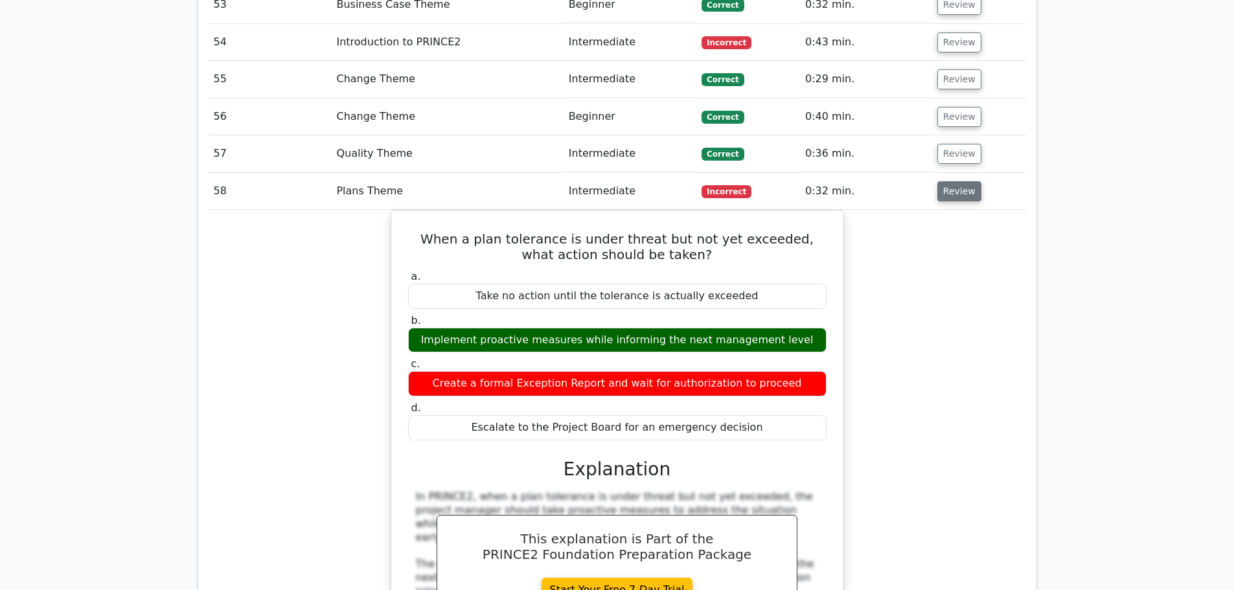
click at [957, 181] on button "Review" at bounding box center [959, 191] width 44 height 20
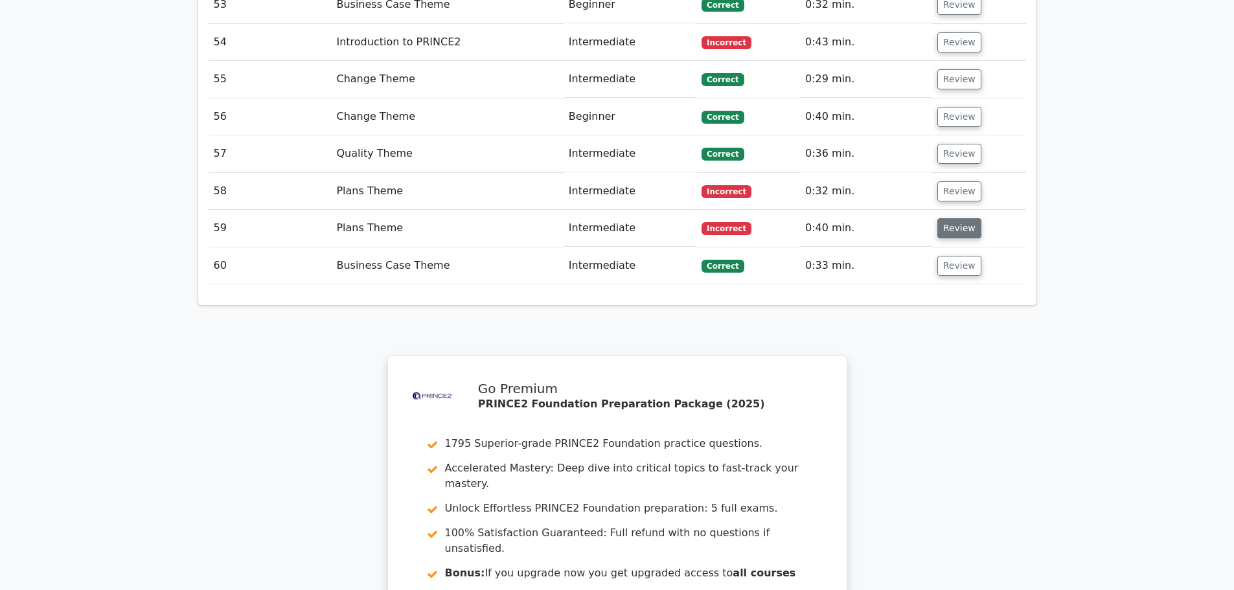
click at [952, 218] on button "Review" at bounding box center [959, 228] width 44 height 20
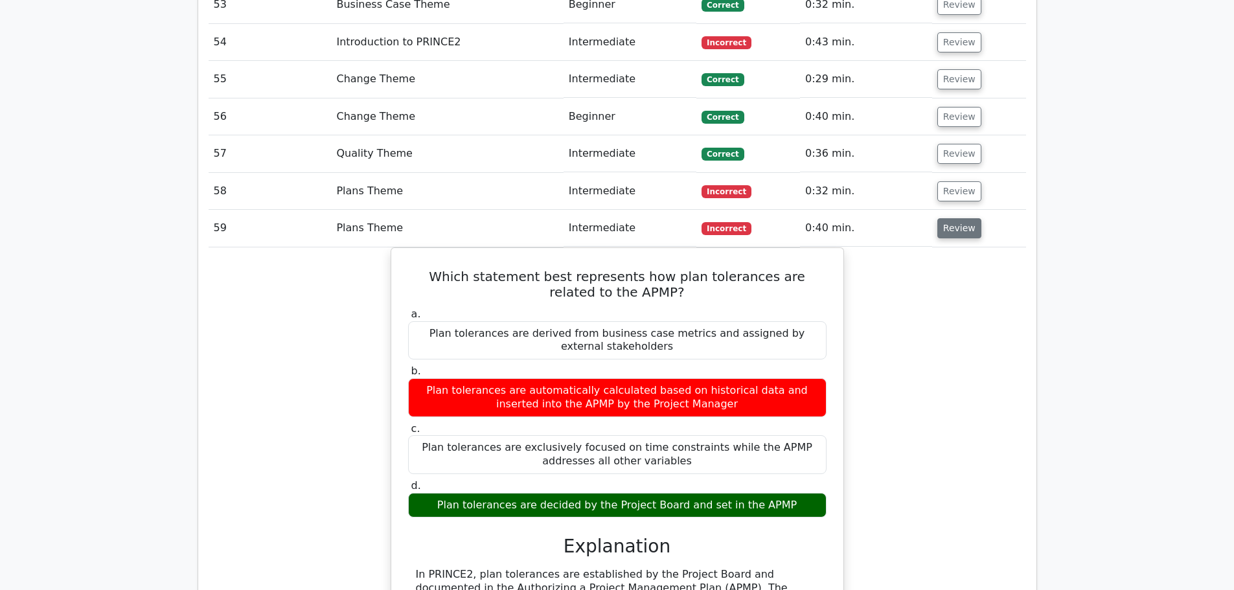
click at [962, 218] on button "Review" at bounding box center [959, 228] width 44 height 20
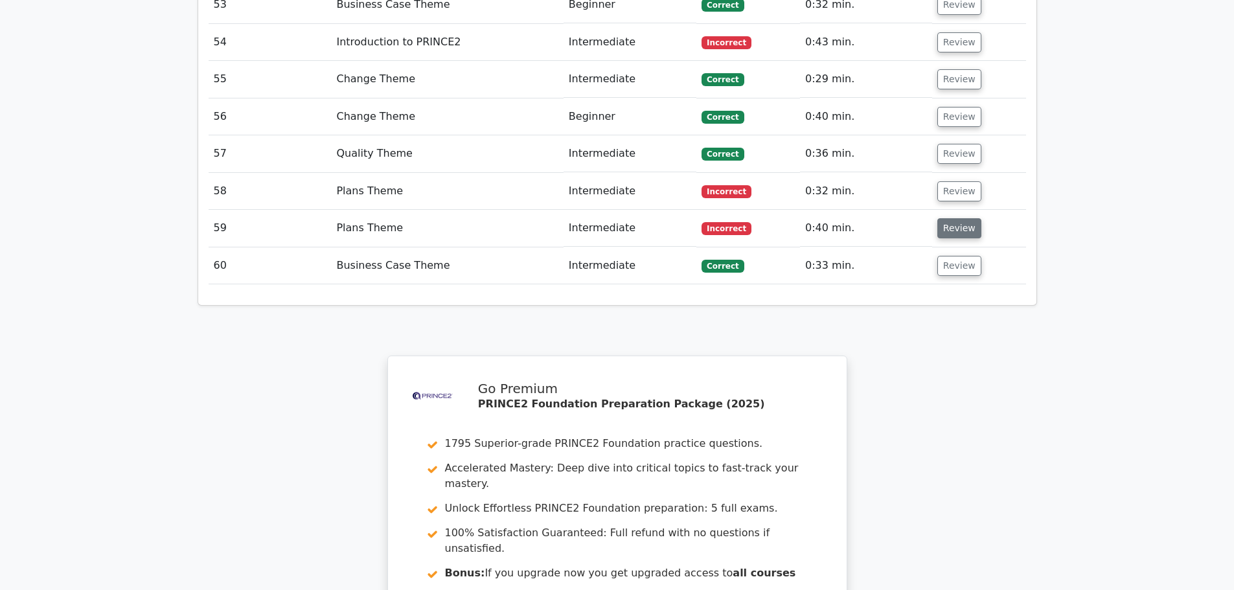
click at [956, 218] on button "Review" at bounding box center [959, 228] width 44 height 20
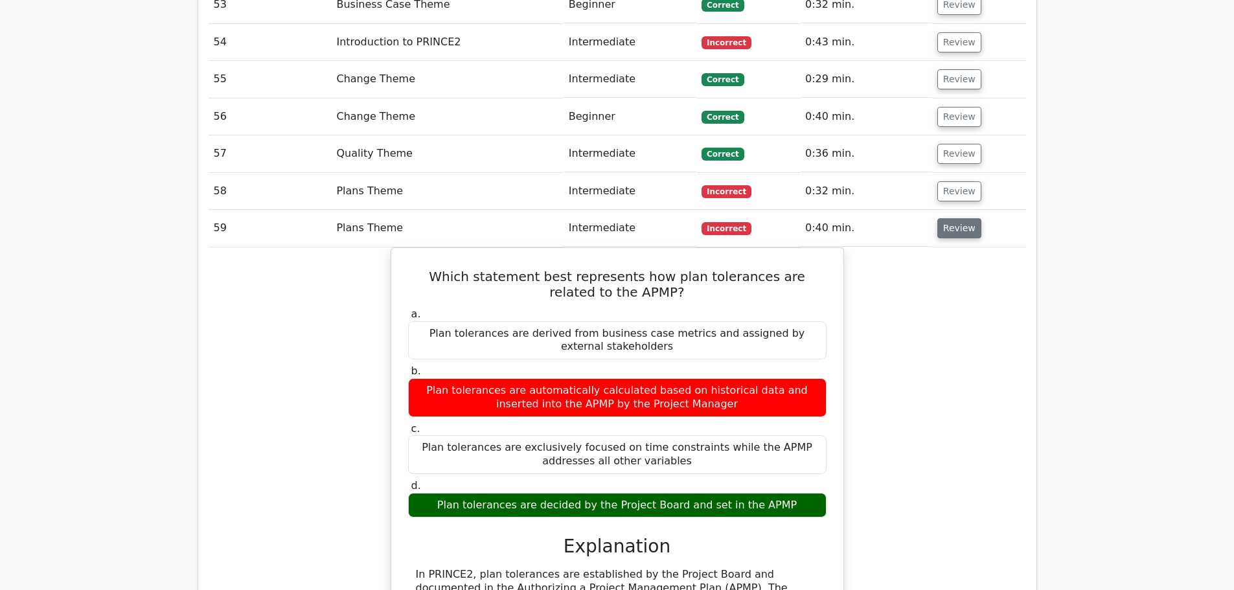
click at [956, 218] on button "Review" at bounding box center [959, 228] width 44 height 20
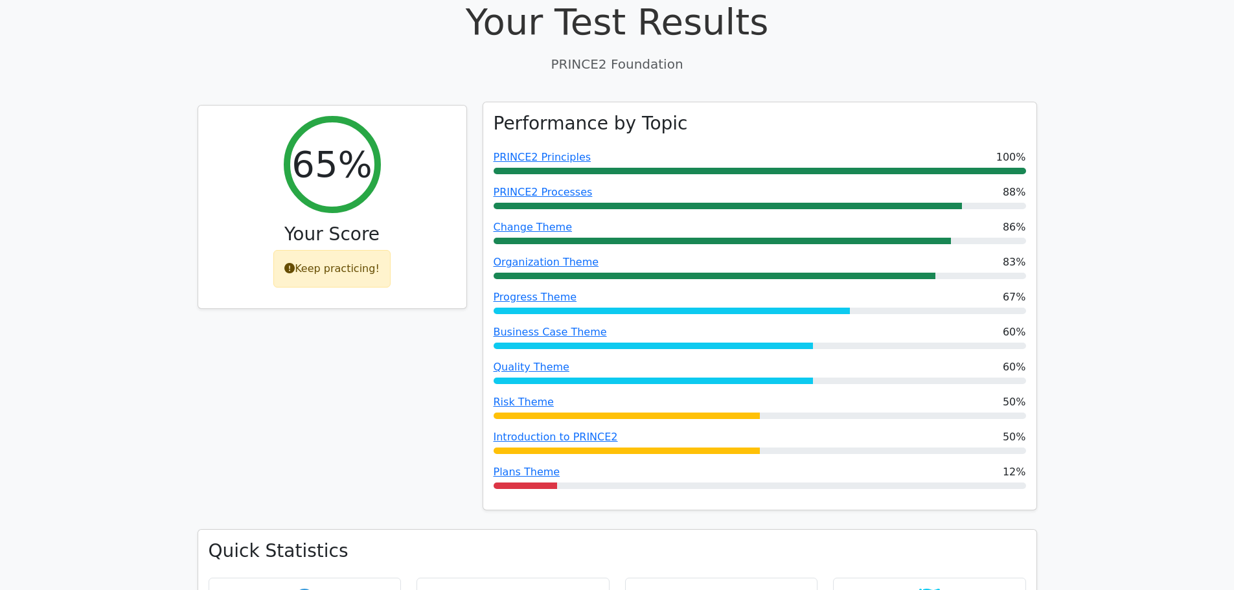
scroll to position [0, 0]
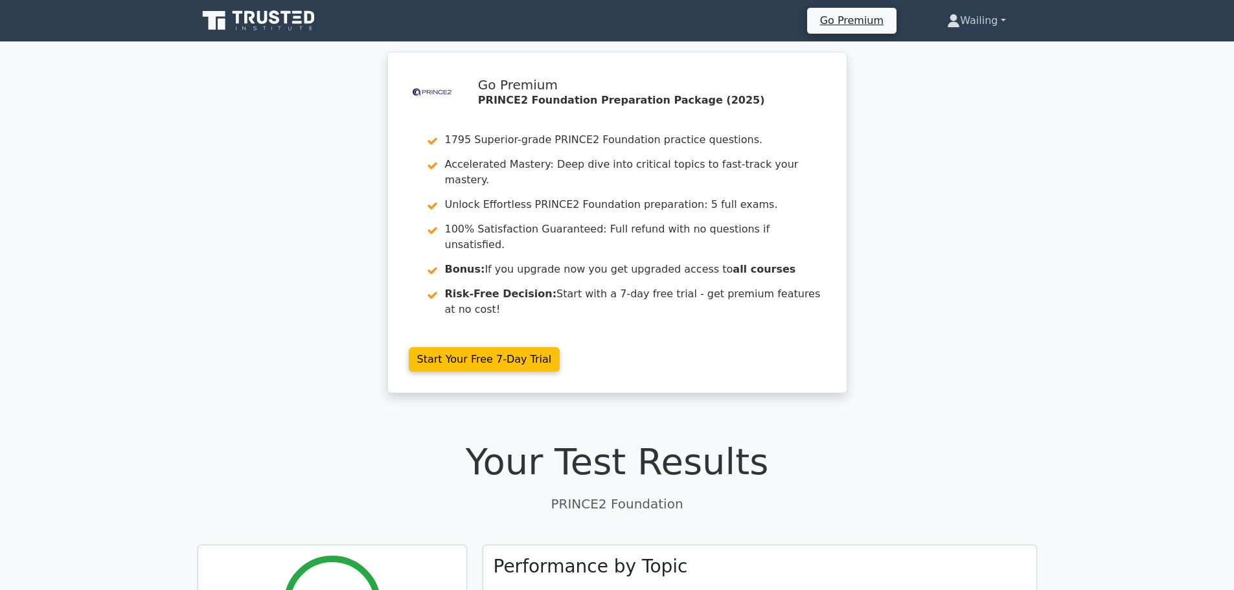
click at [983, 23] on link "Wailing" at bounding box center [976, 21] width 120 height 26
click at [1097, 181] on div ".st0{fill-rule:evenodd;clip-rule:evenodd;fill:#000041;} .st1{fill-rule:evenodd;…" at bounding box center [617, 230] width 1234 height 357
